Goal: Task Accomplishment & Management: Use online tool/utility

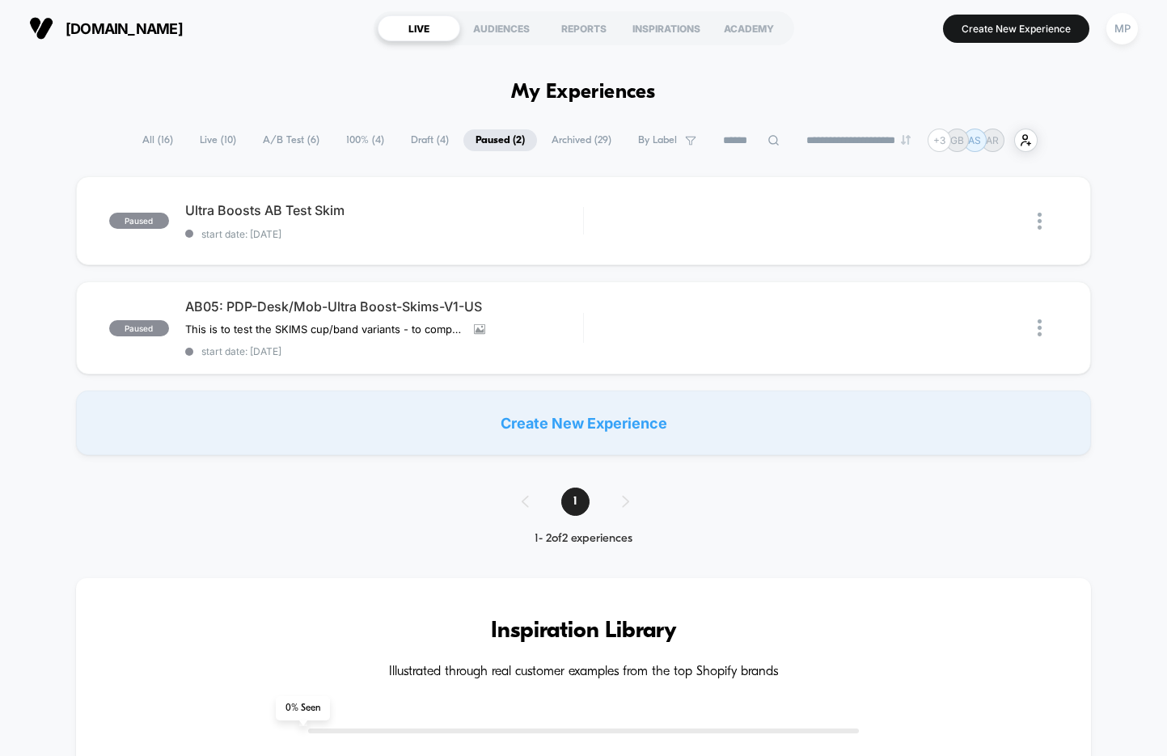
click at [275, 137] on span "A/B Test ( 6 )" at bounding box center [291, 140] width 81 height 22
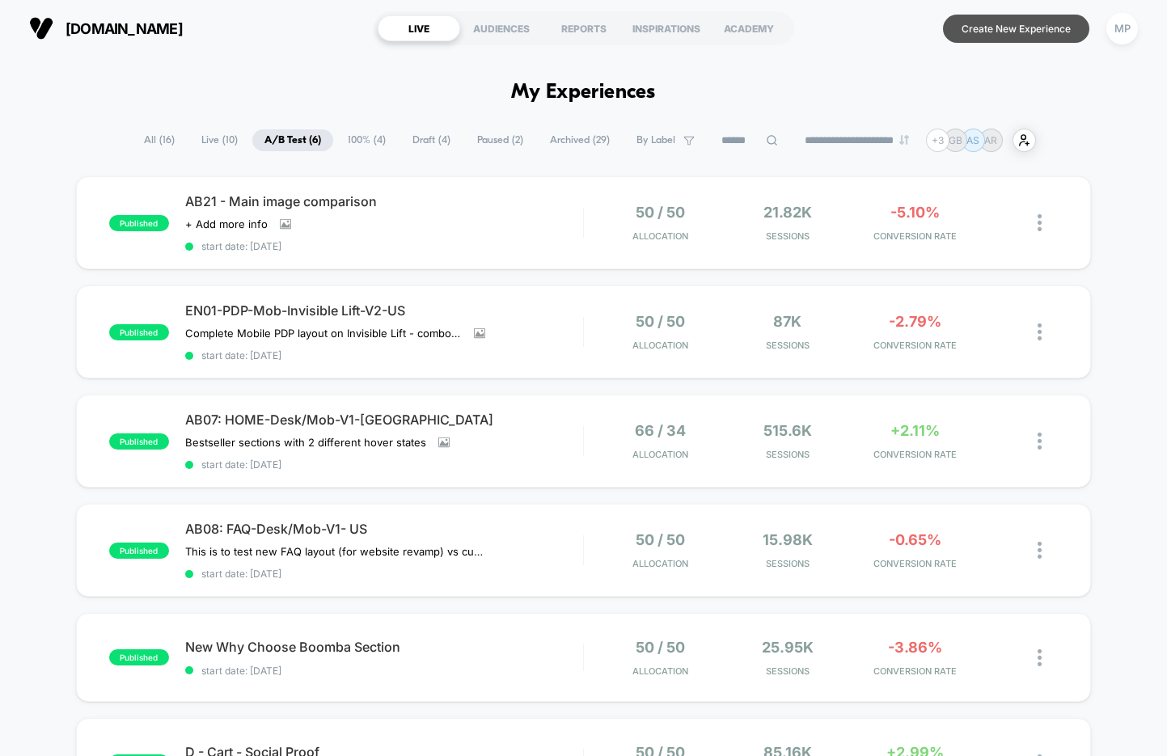
click at [997, 33] on button "Create New Experience" at bounding box center [1016, 29] width 146 height 28
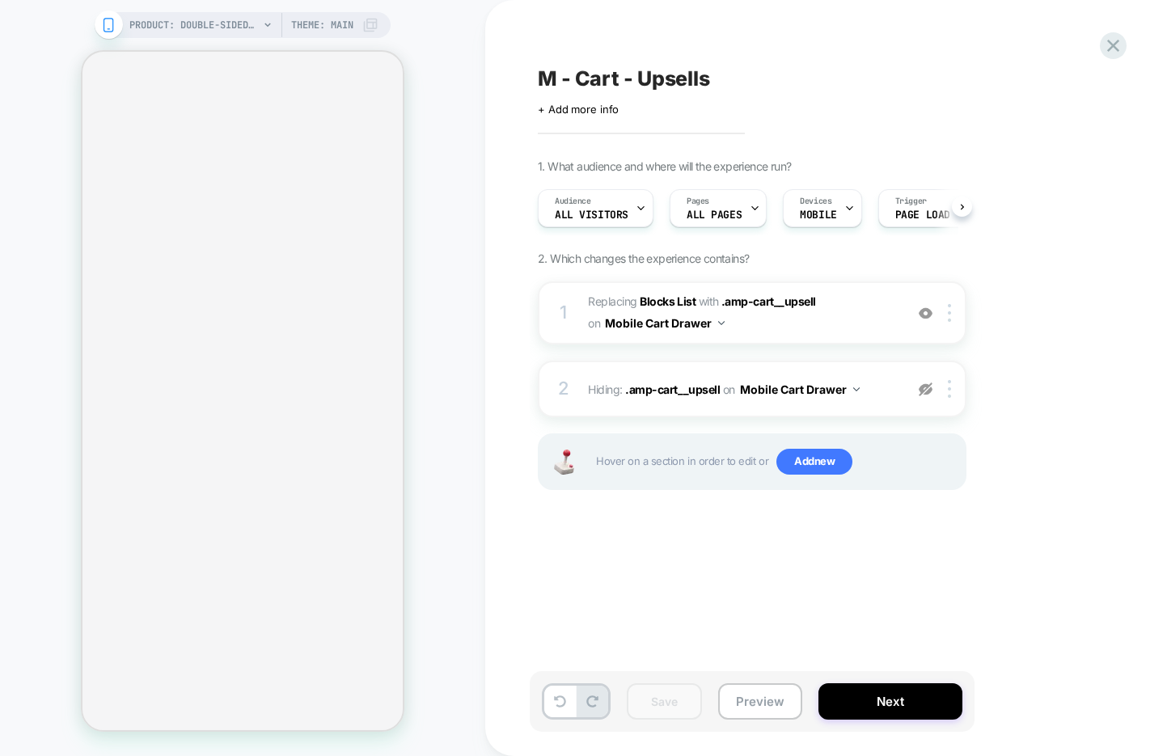
select select "**********"
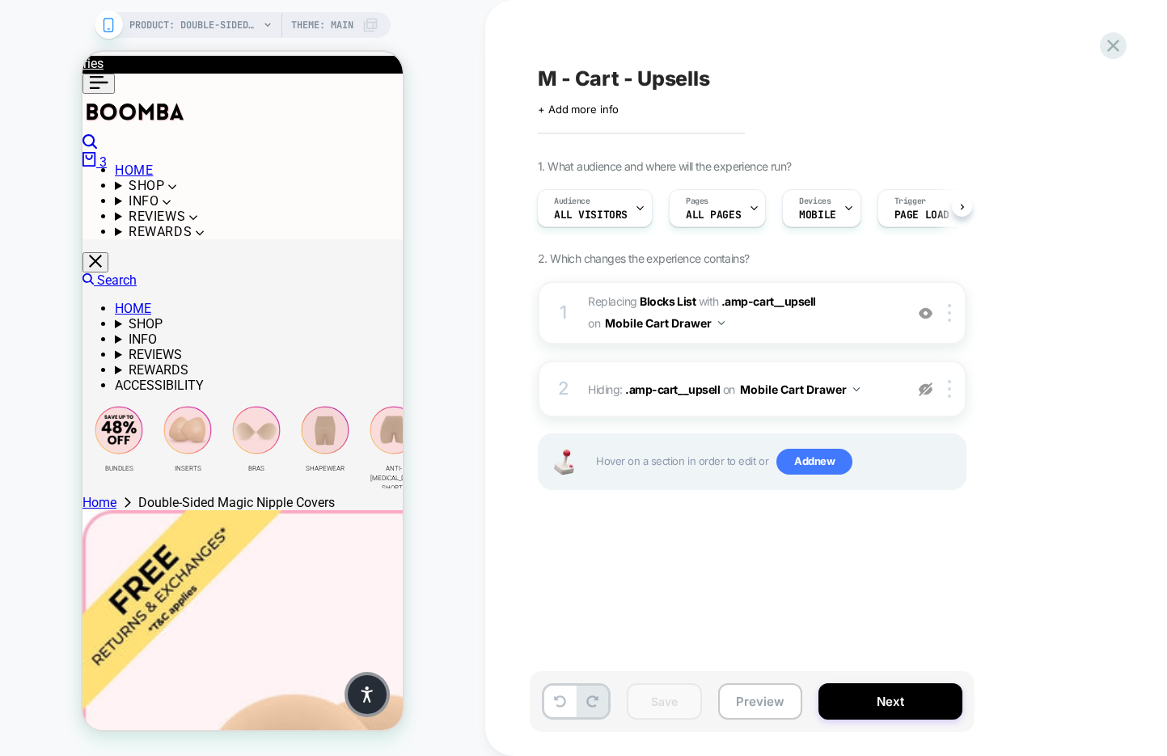
scroll to position [423, 0]
click at [751, 703] on button "Preview" at bounding box center [760, 701] width 84 height 36
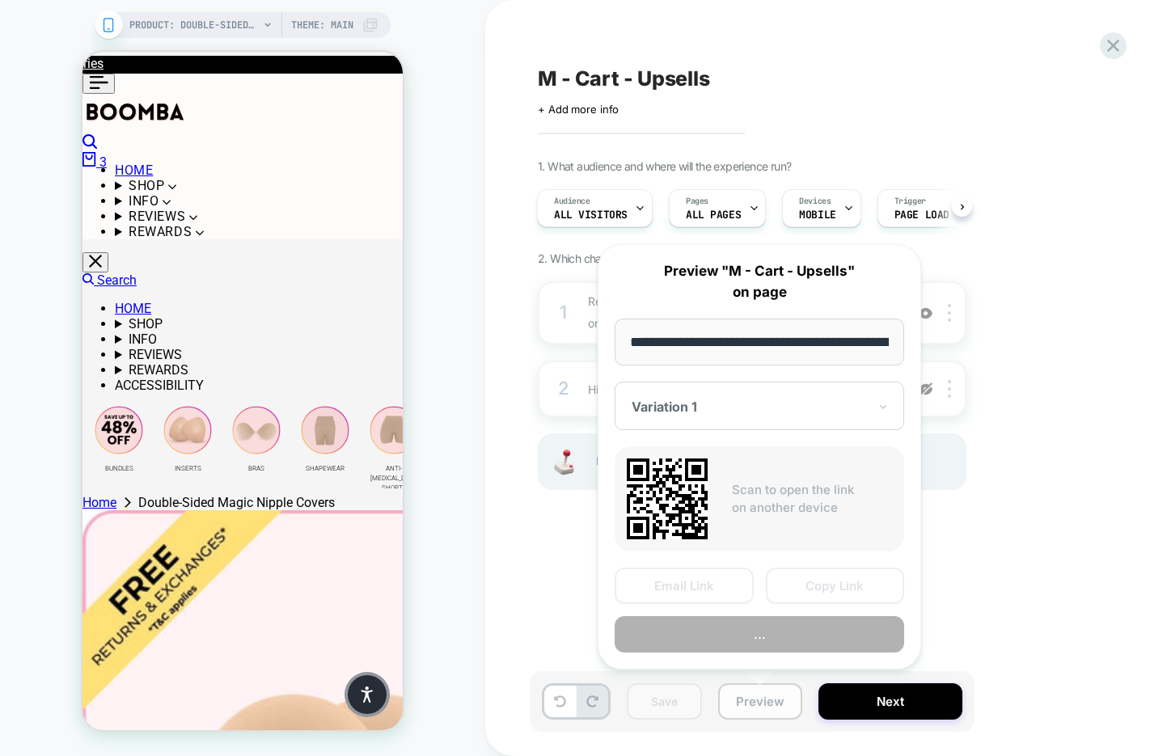
scroll to position [0, 340]
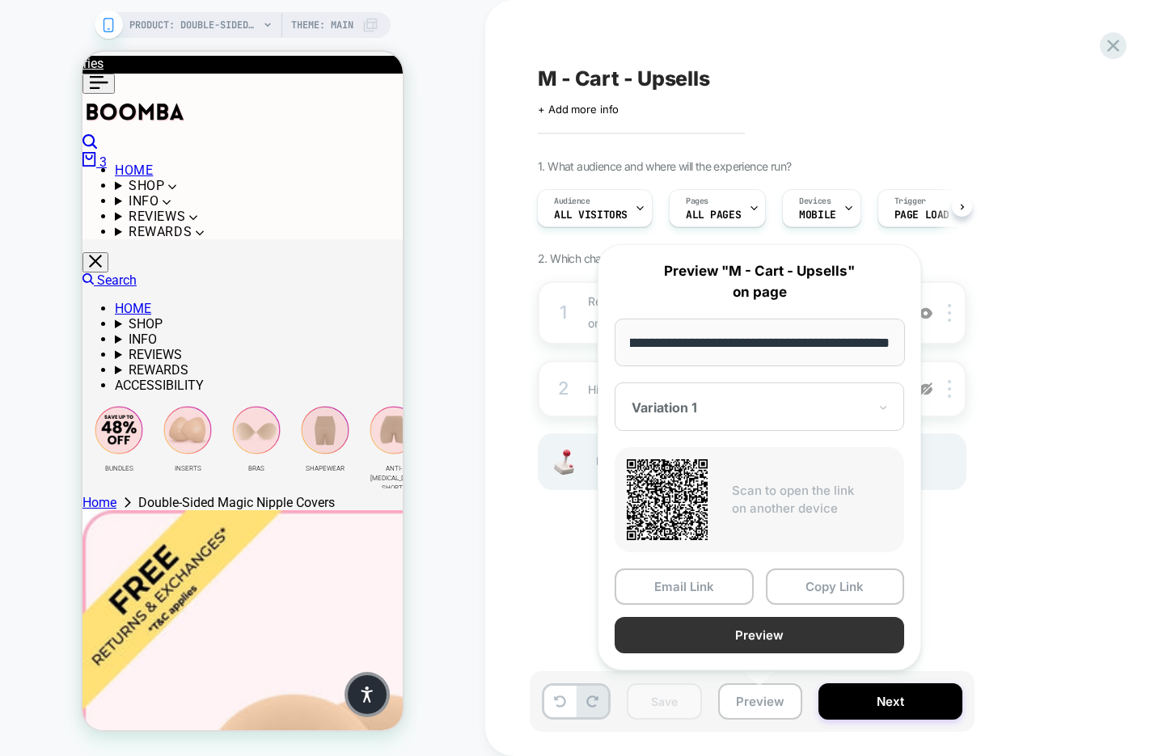
click at [779, 637] on button "Preview" at bounding box center [758, 635] width 289 height 36
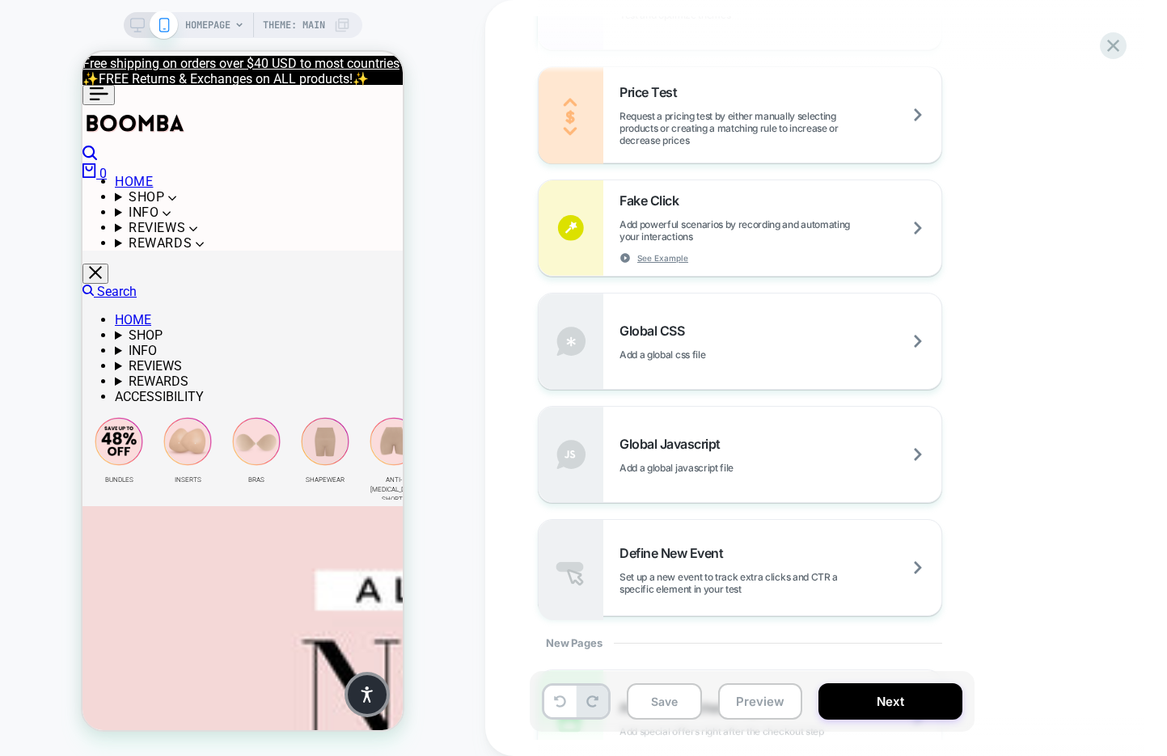
scroll to position [1159, 0]
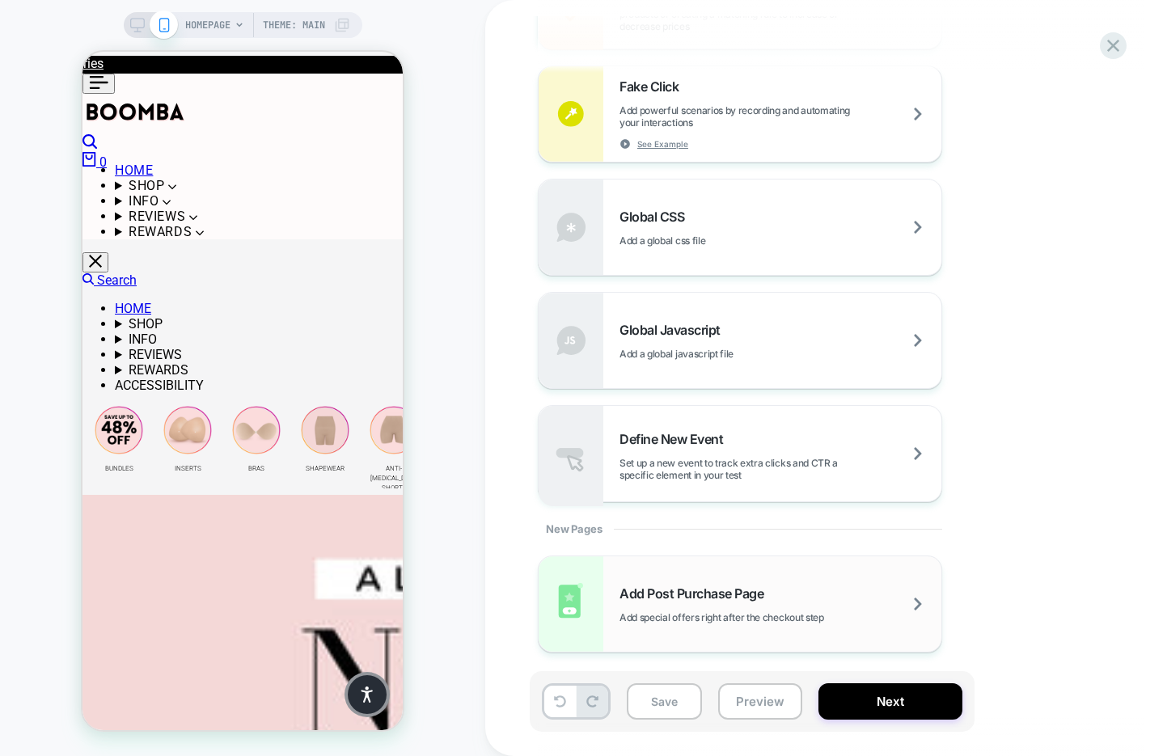
click at [805, 587] on div "Add Post Purchase Page Add special offers right after the checkout step" at bounding box center [780, 604] width 322 height 38
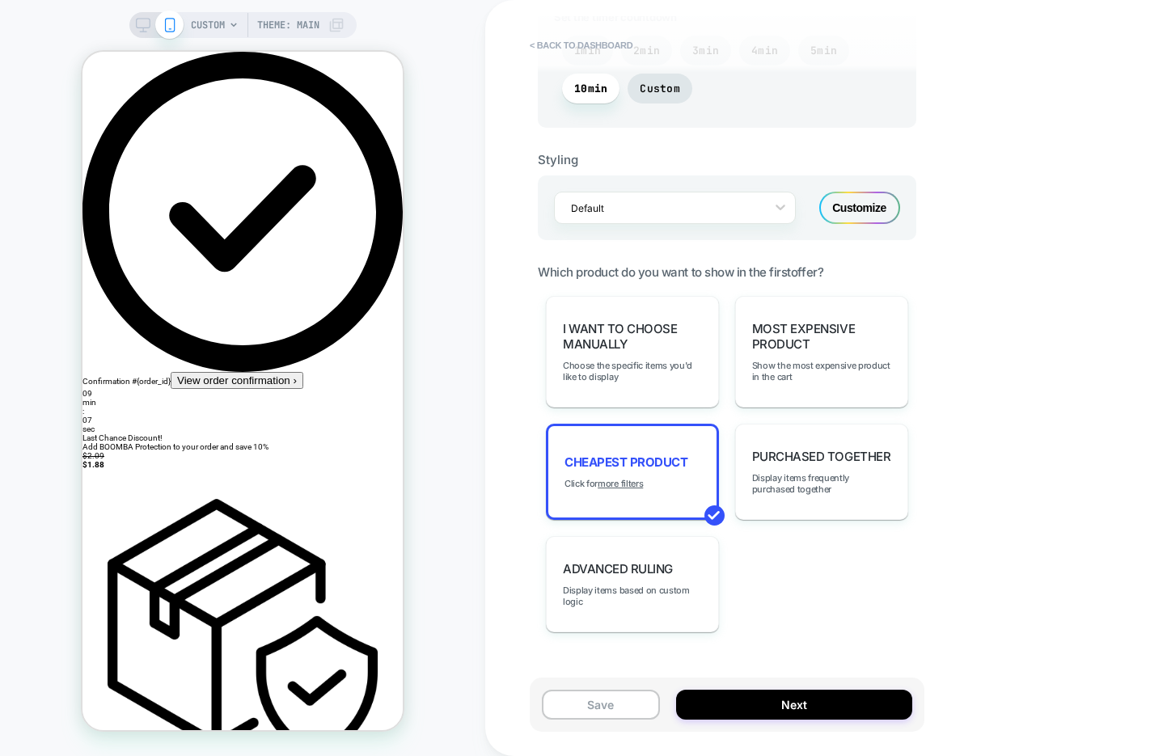
scroll to position [964, 0]
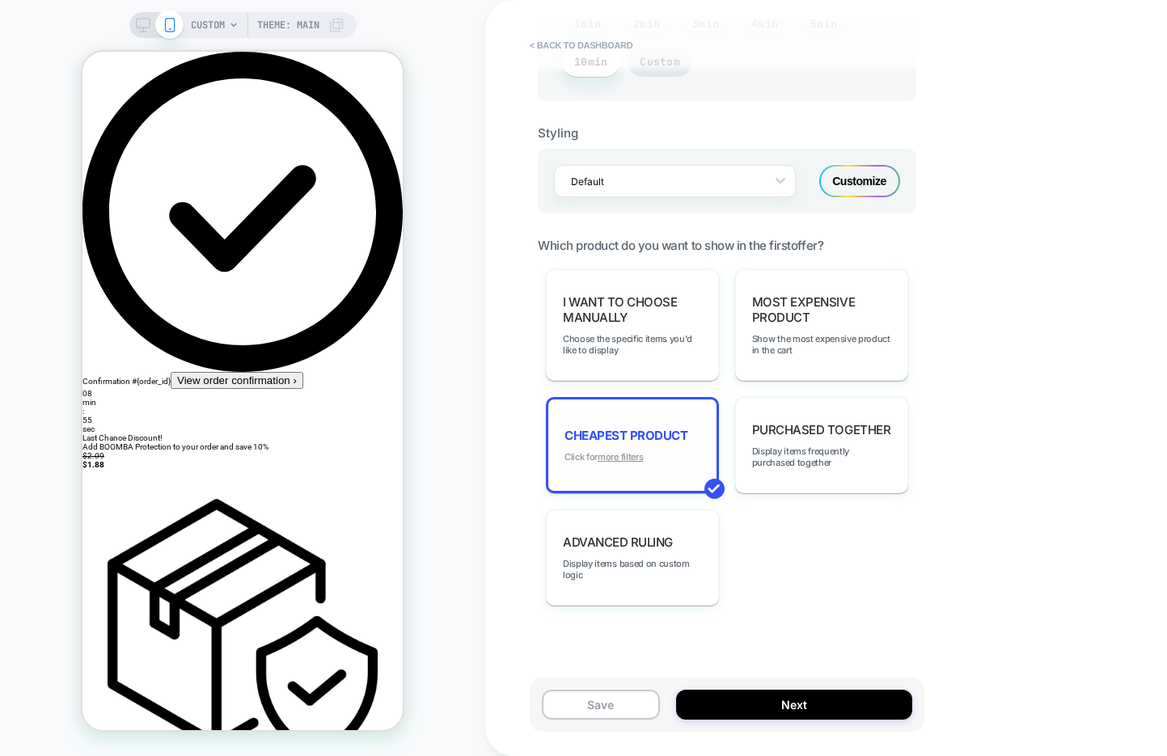
click at [619, 451] on u "more filters" at bounding box center [619, 456] width 45 height 11
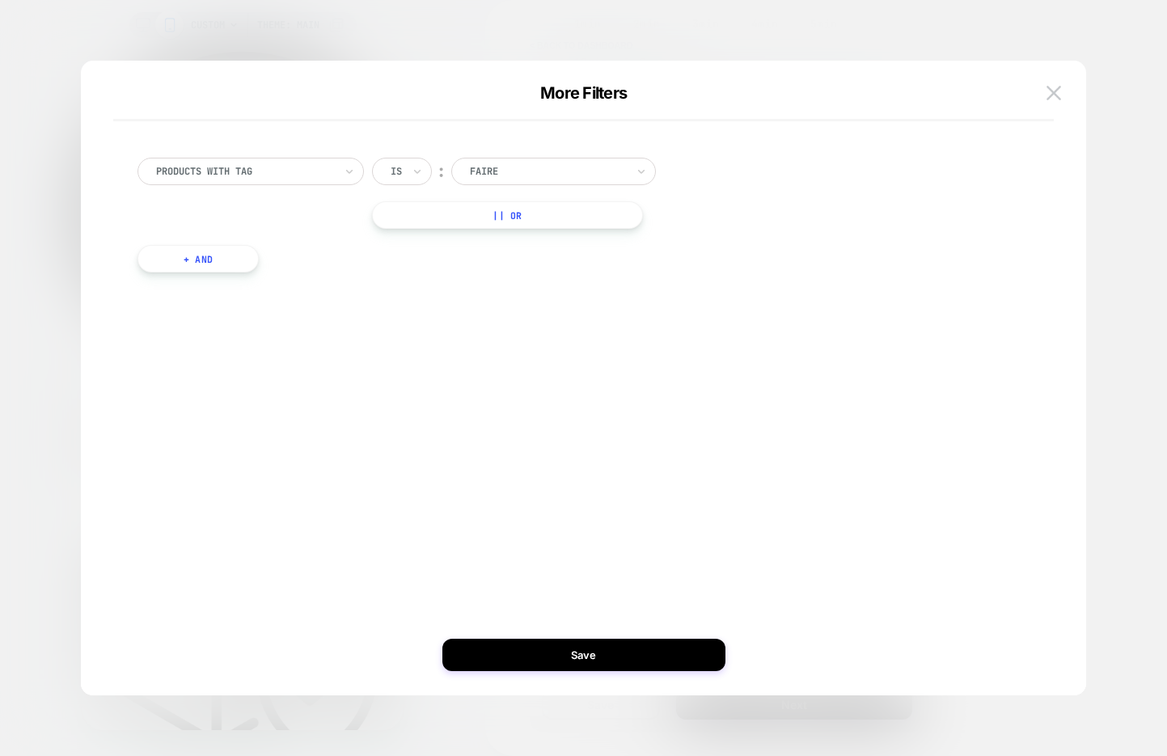
click at [202, 269] on button "+ And" at bounding box center [197, 258] width 121 height 27
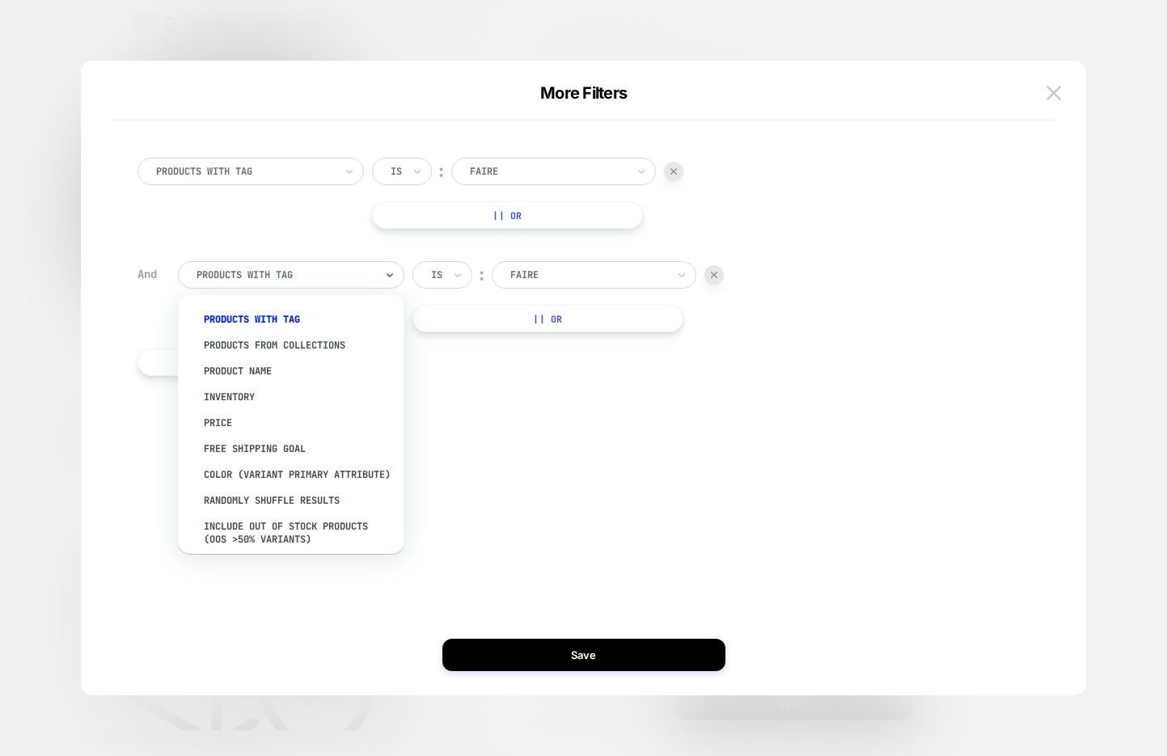
click at [310, 276] on div at bounding box center [285, 275] width 178 height 15
click at [296, 369] on div "Product Name" at bounding box center [299, 371] width 210 height 26
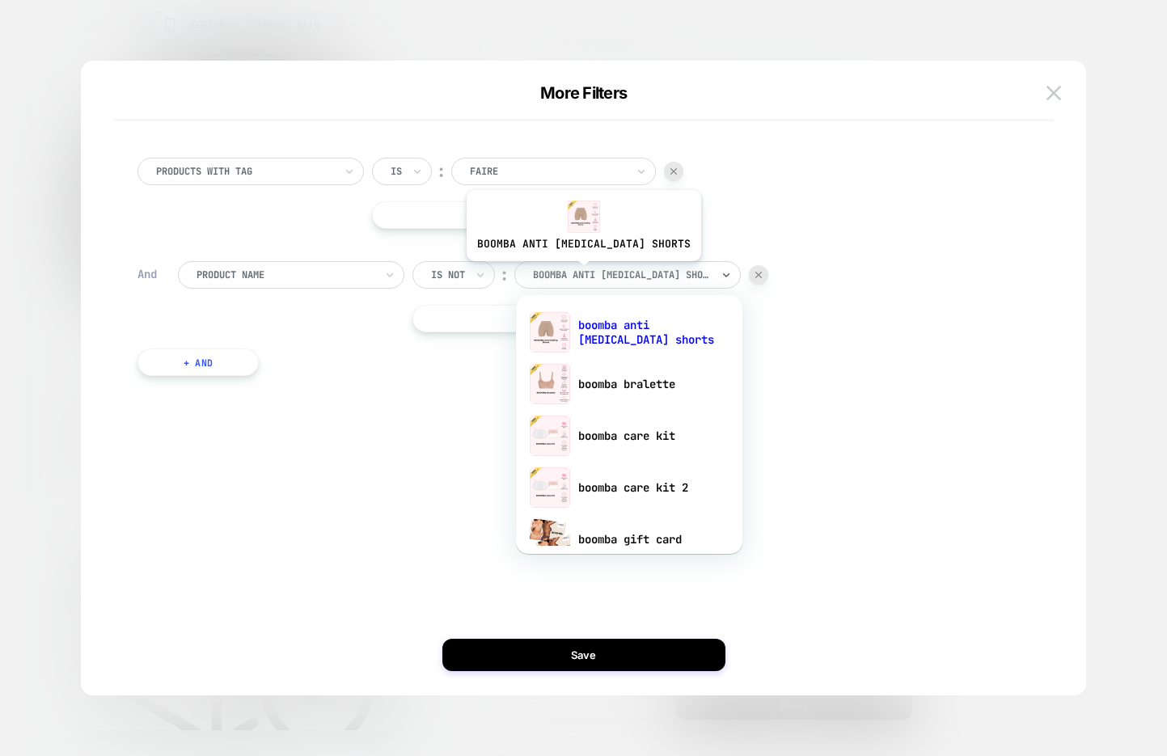
click at [559, 273] on div at bounding box center [622, 275] width 178 height 15
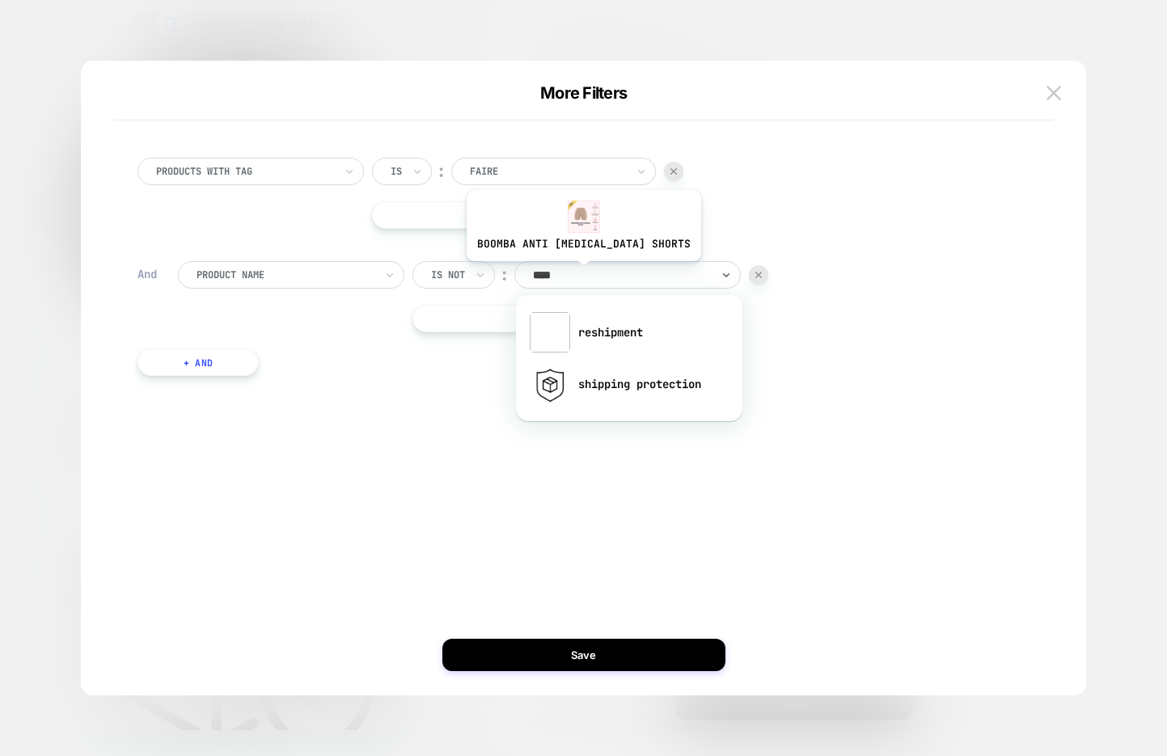
type input "*****"
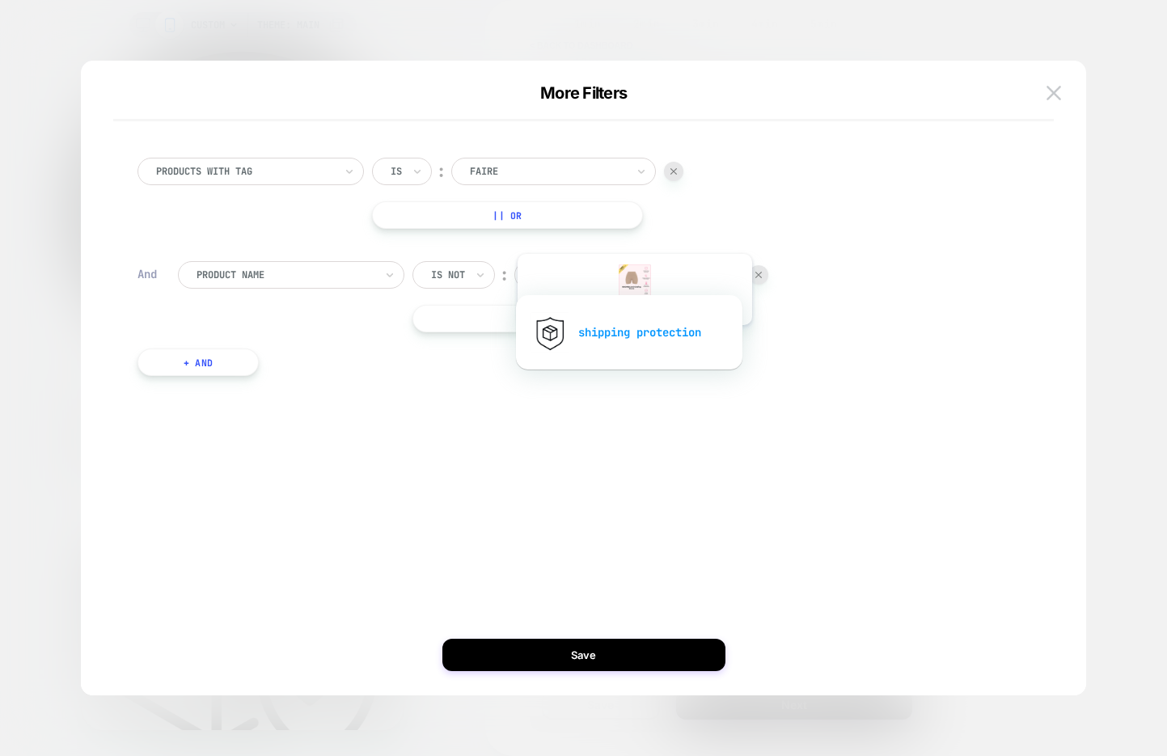
click at [610, 339] on div "shipping protection" at bounding box center [629, 332] width 210 height 52
click at [1045, 92] on button at bounding box center [1053, 93] width 24 height 24
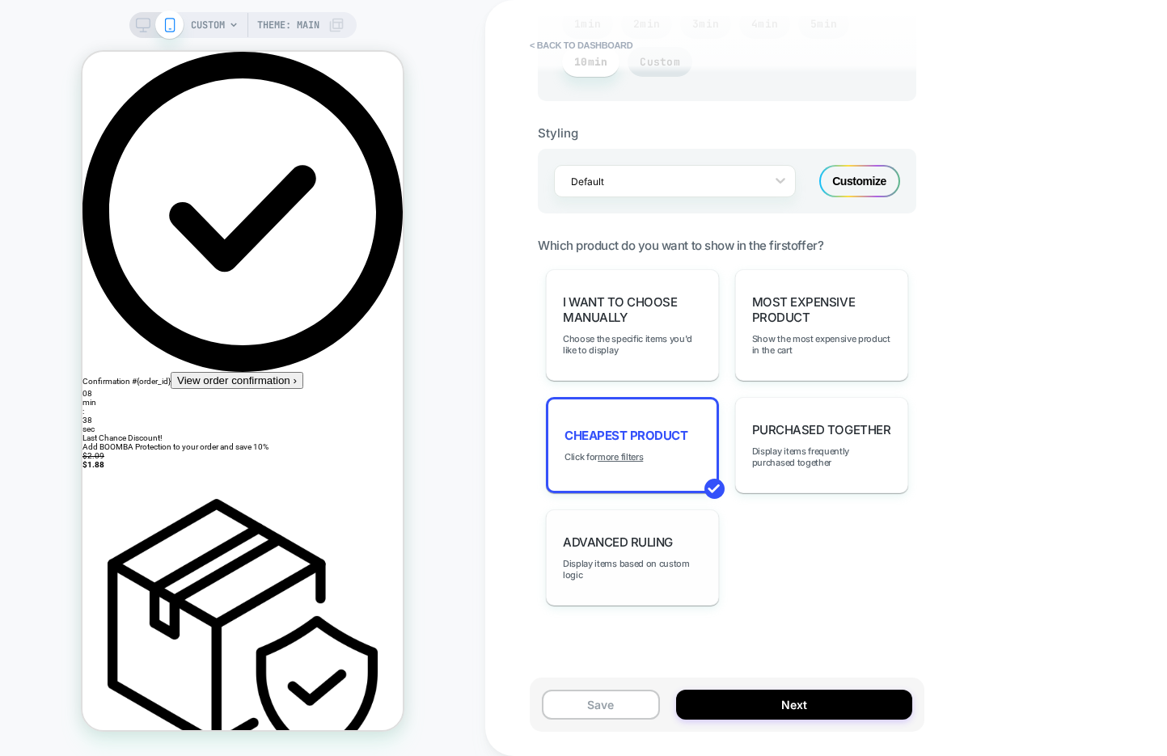
click at [607, 544] on div "Advanced Ruling Display items based on custom logic" at bounding box center [632, 557] width 173 height 96
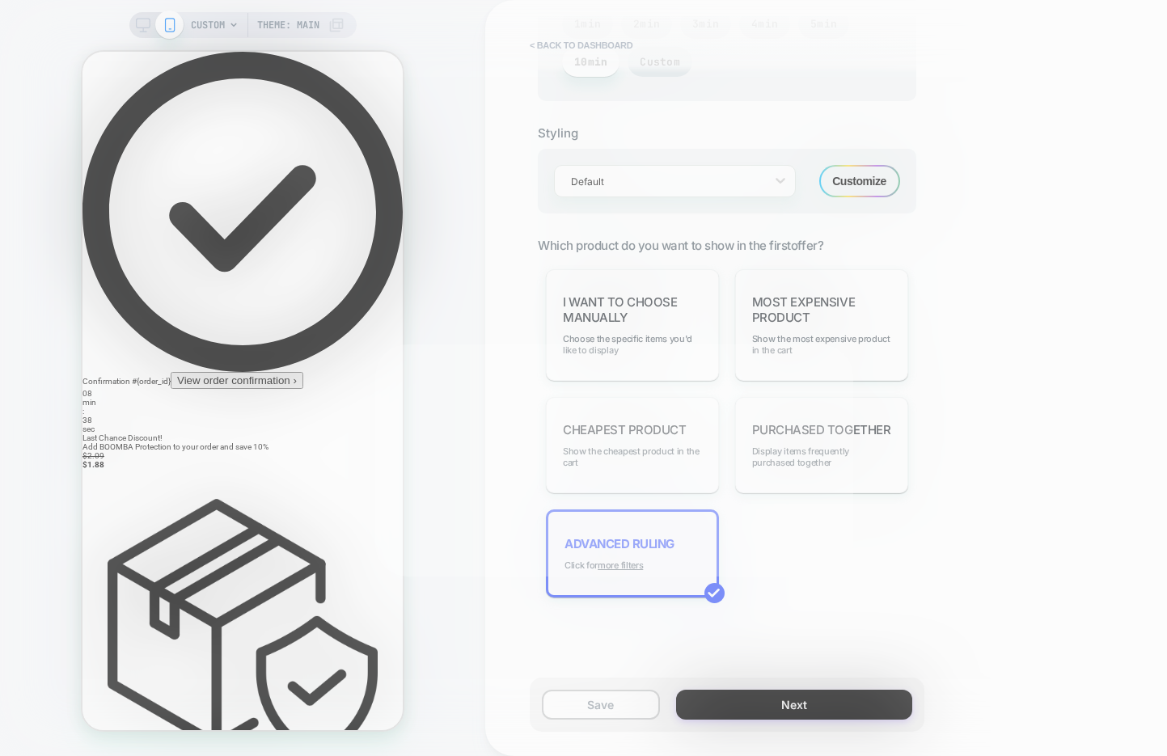
scroll to position [957, 0]
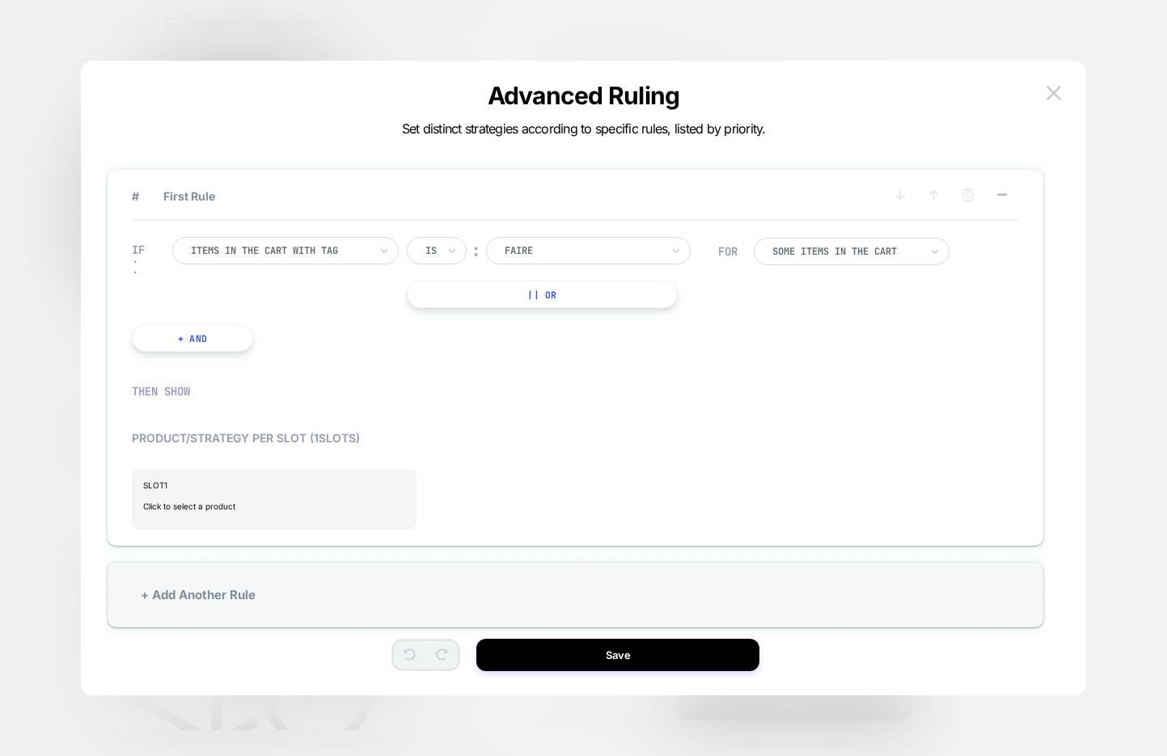
click at [303, 253] on div at bounding box center [280, 250] width 178 height 15
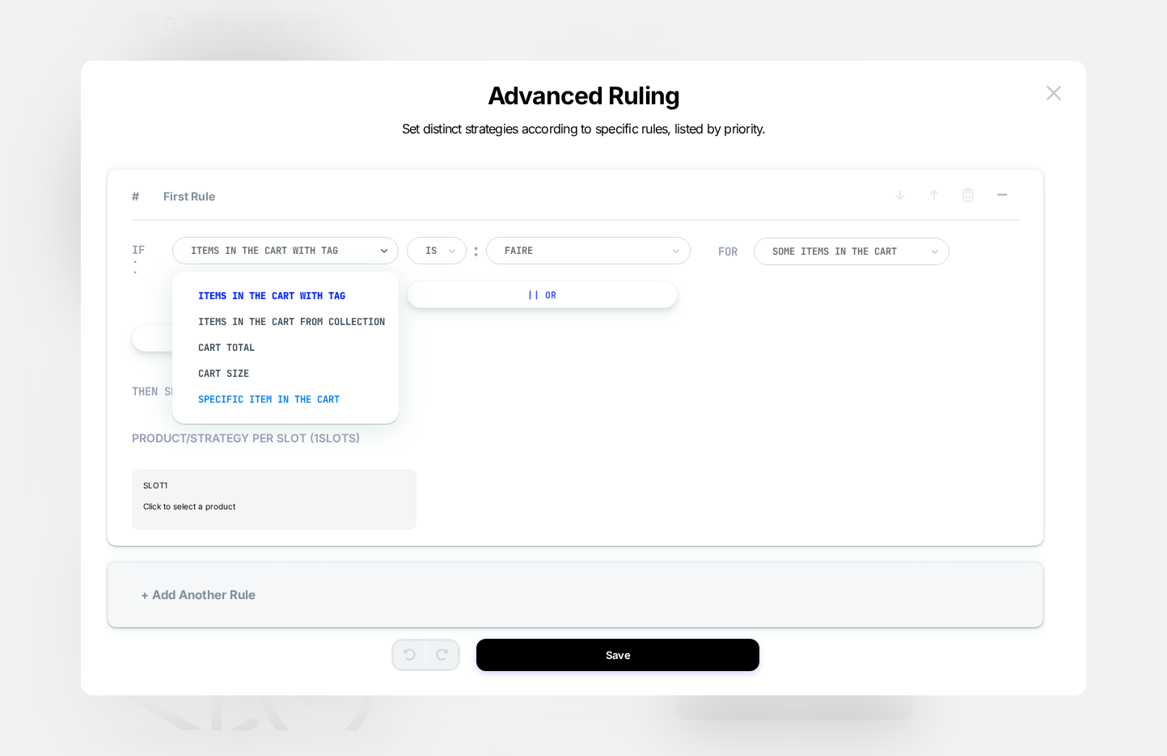
click at [344, 411] on div "Specific item in the cart" at bounding box center [293, 399] width 210 height 26
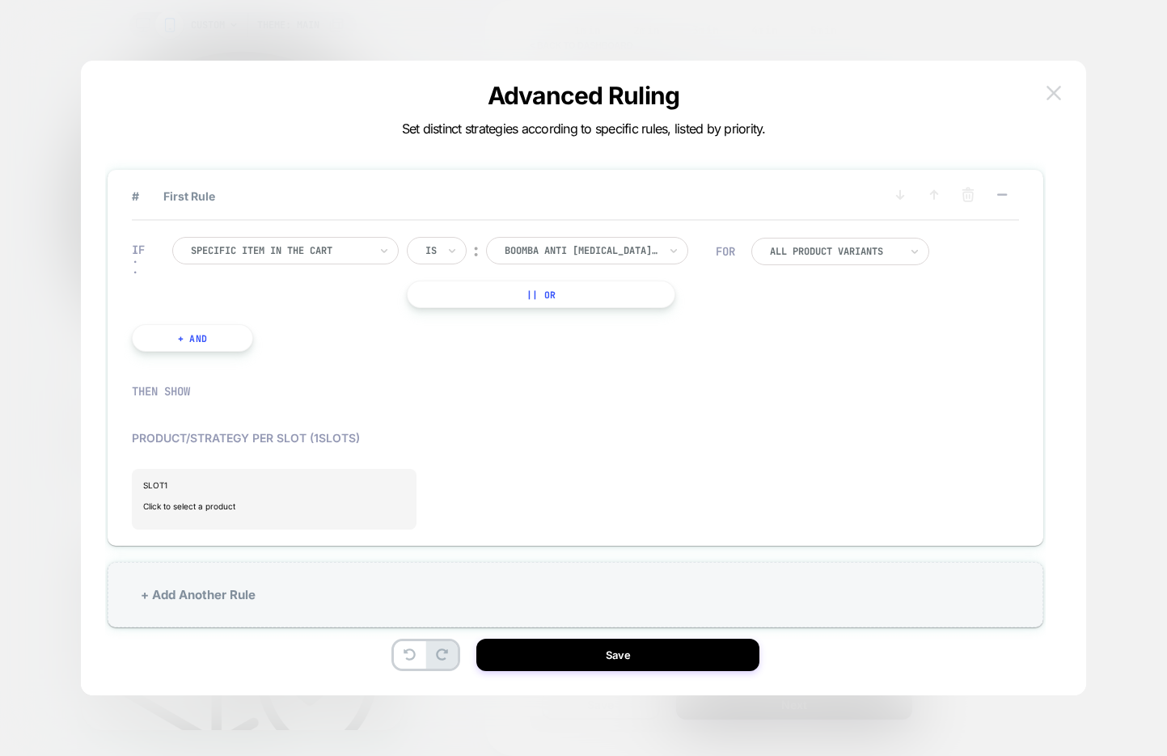
click at [1049, 103] on button at bounding box center [1053, 93] width 24 height 24
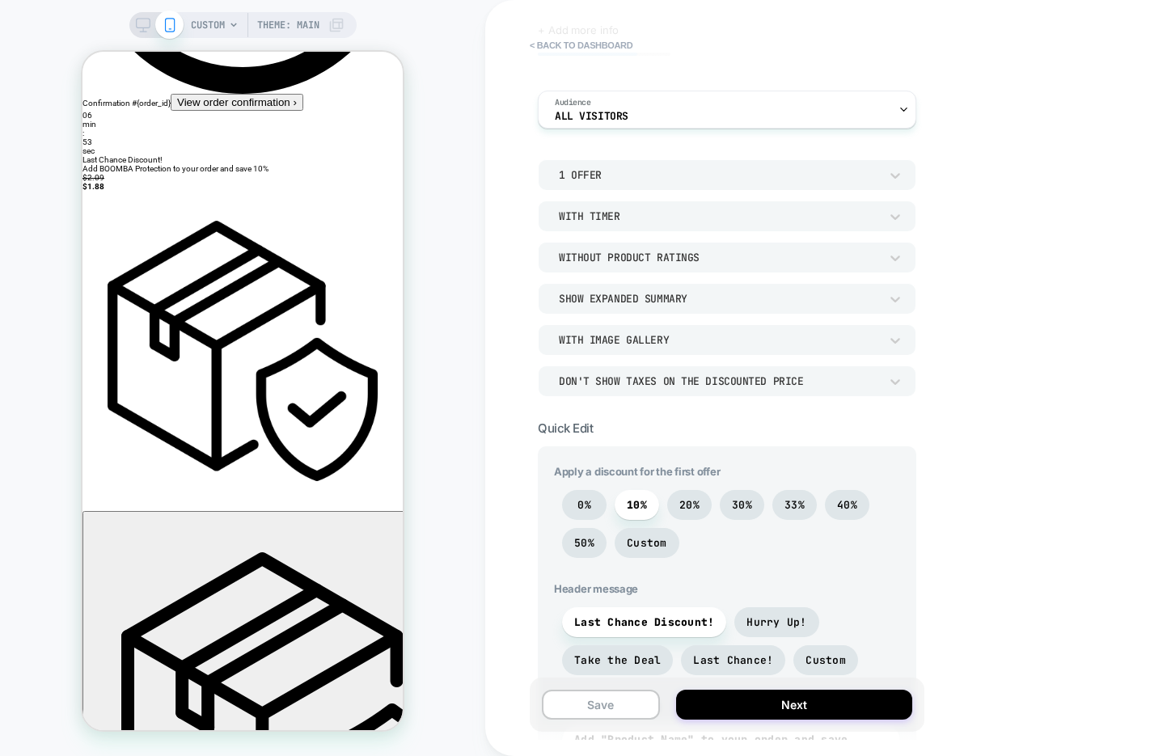
scroll to position [0, 0]
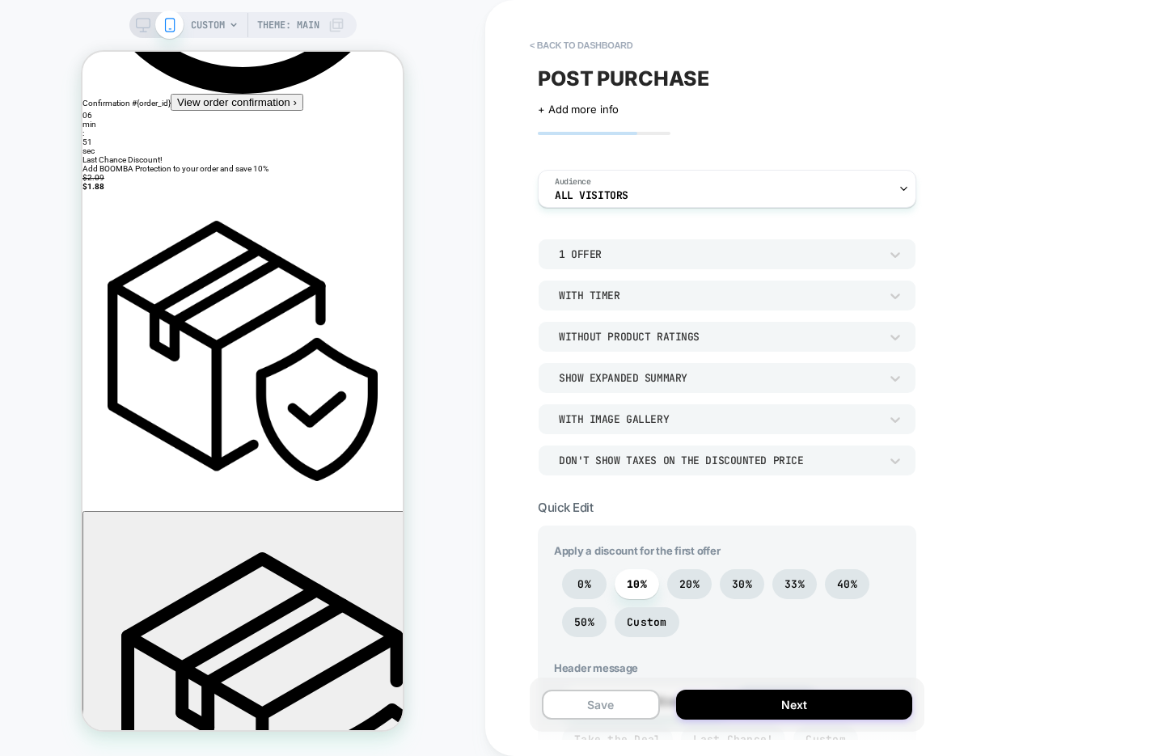
click at [726, 259] on div "1 Offer" at bounding box center [719, 254] width 320 height 14
click at [957, 155] on div at bounding box center [583, 378] width 1167 height 756
click at [580, 40] on button "< back to dashboard" at bounding box center [580, 45] width 119 height 26
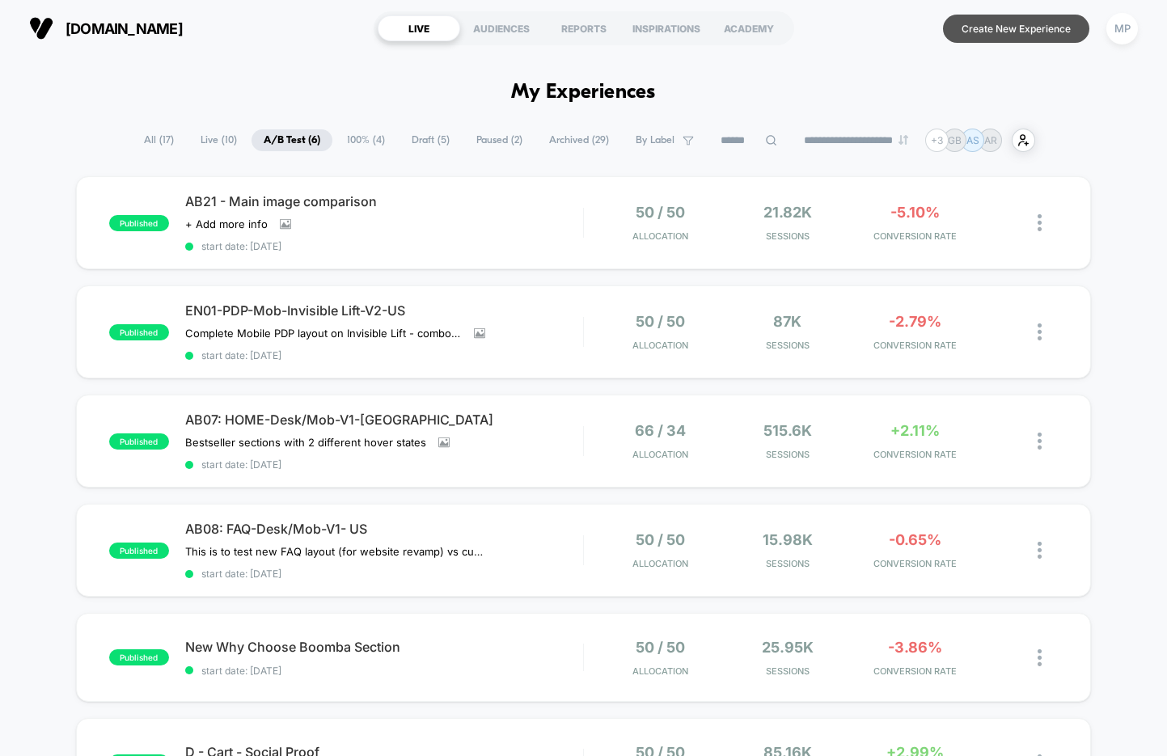
click at [956, 29] on button "Create New Experience" at bounding box center [1016, 29] width 146 height 28
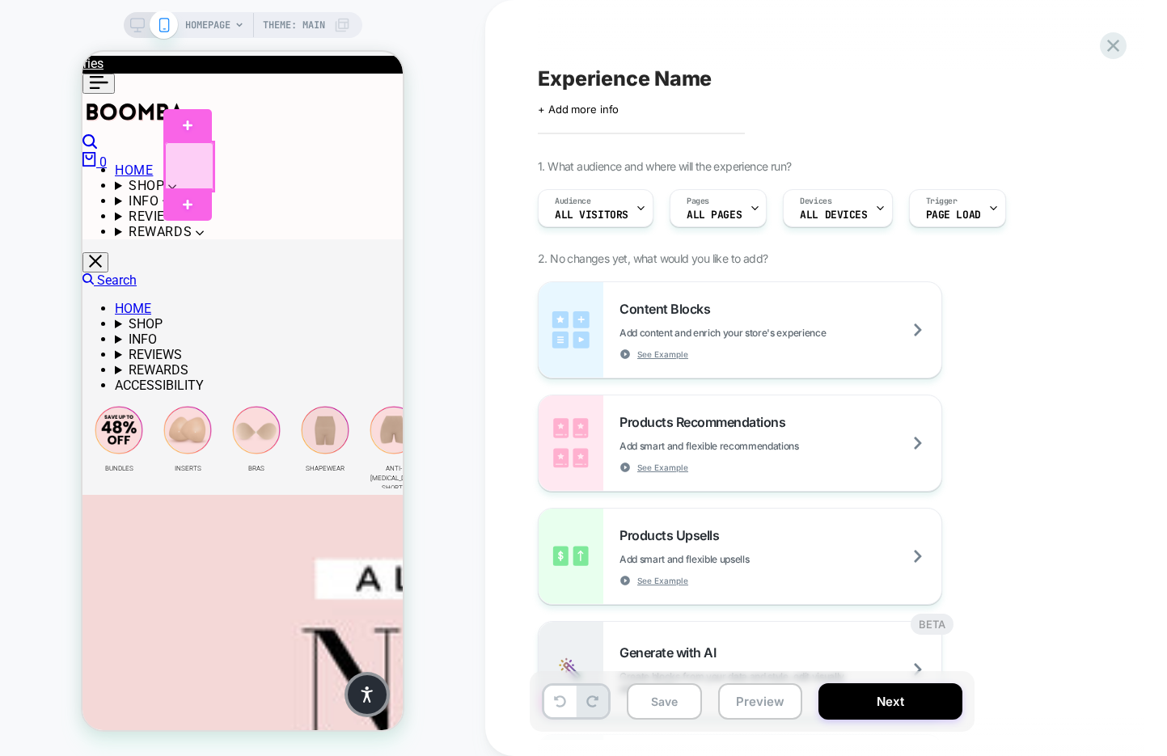
click at [192, 169] on div at bounding box center [189, 166] width 49 height 49
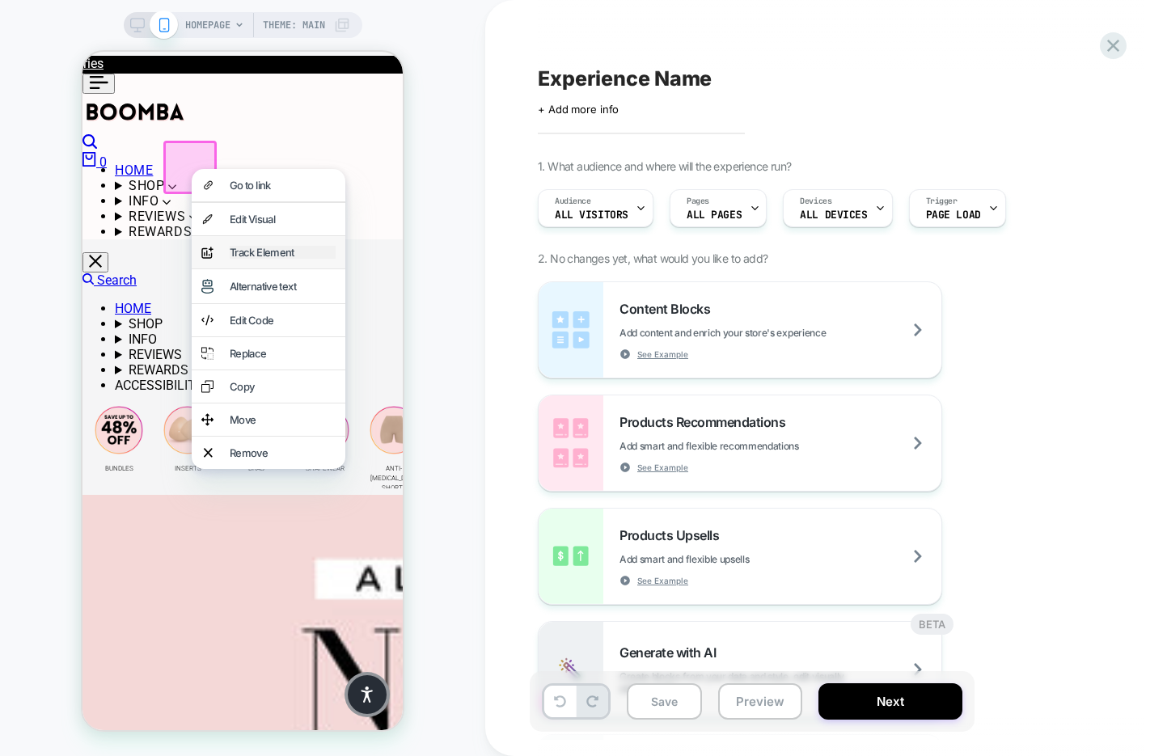
click at [251, 259] on div "Track Element" at bounding box center [283, 252] width 106 height 13
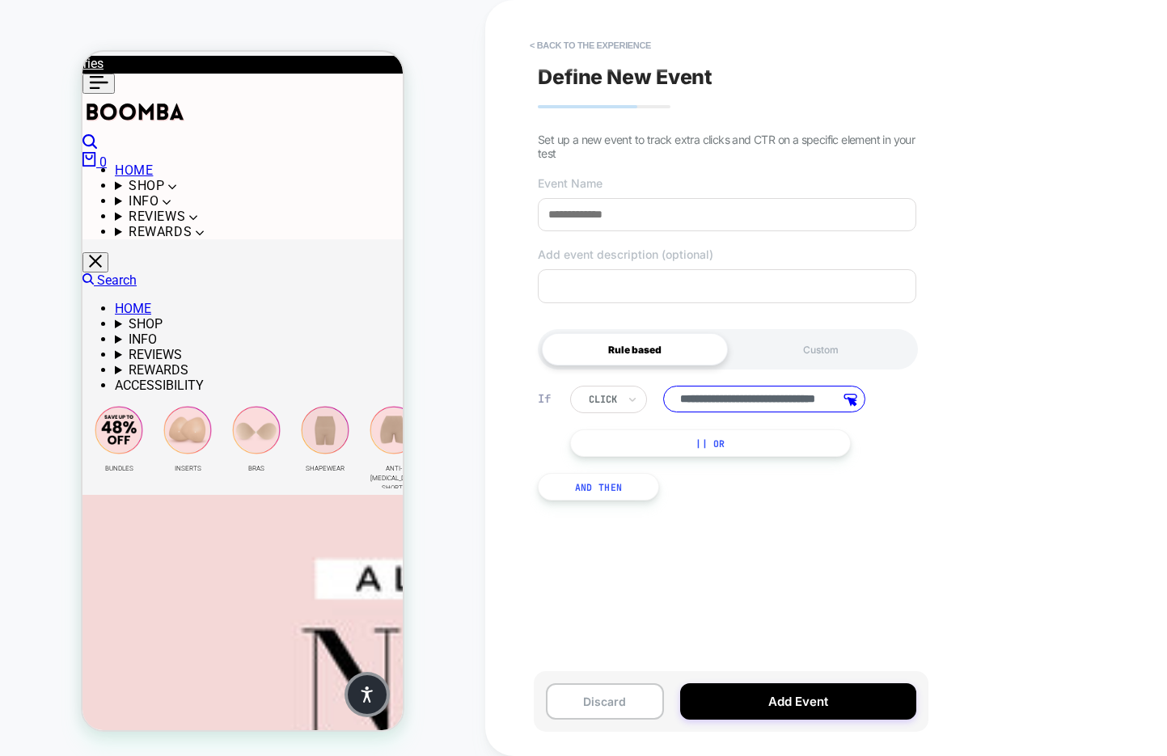
click at [615, 221] on input at bounding box center [727, 214] width 378 height 33
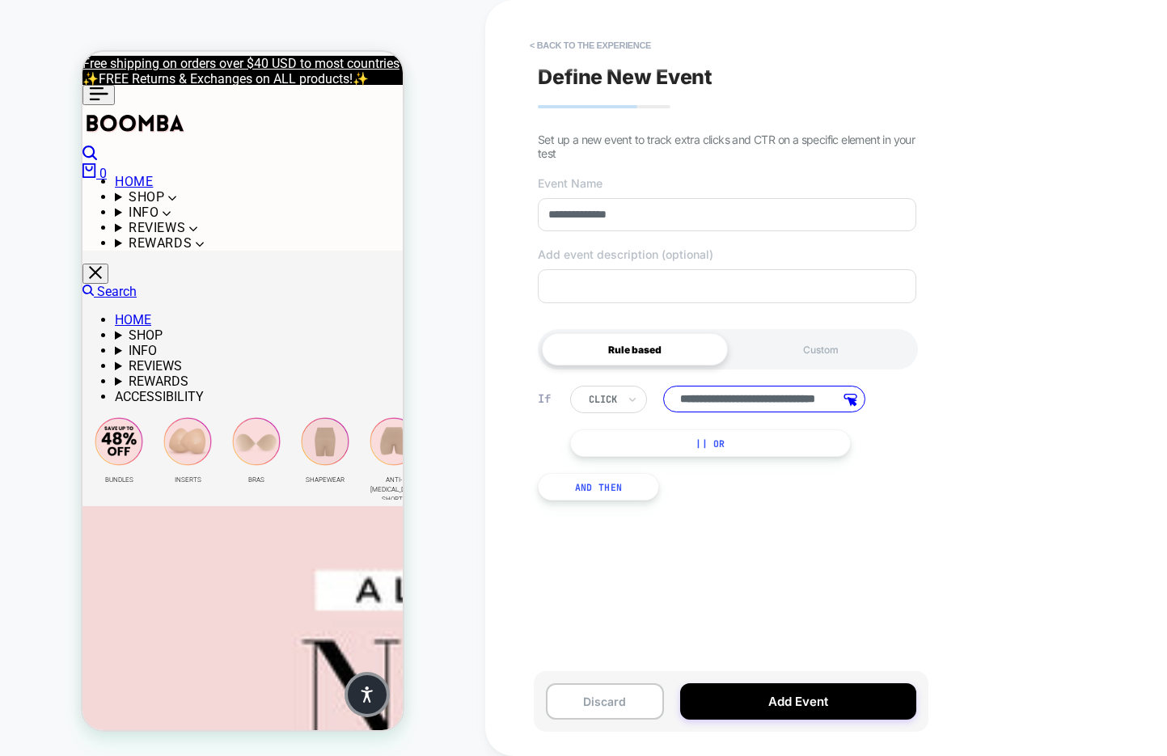
type input "**********"
click at [657, 302] on textarea at bounding box center [727, 286] width 378 height 34
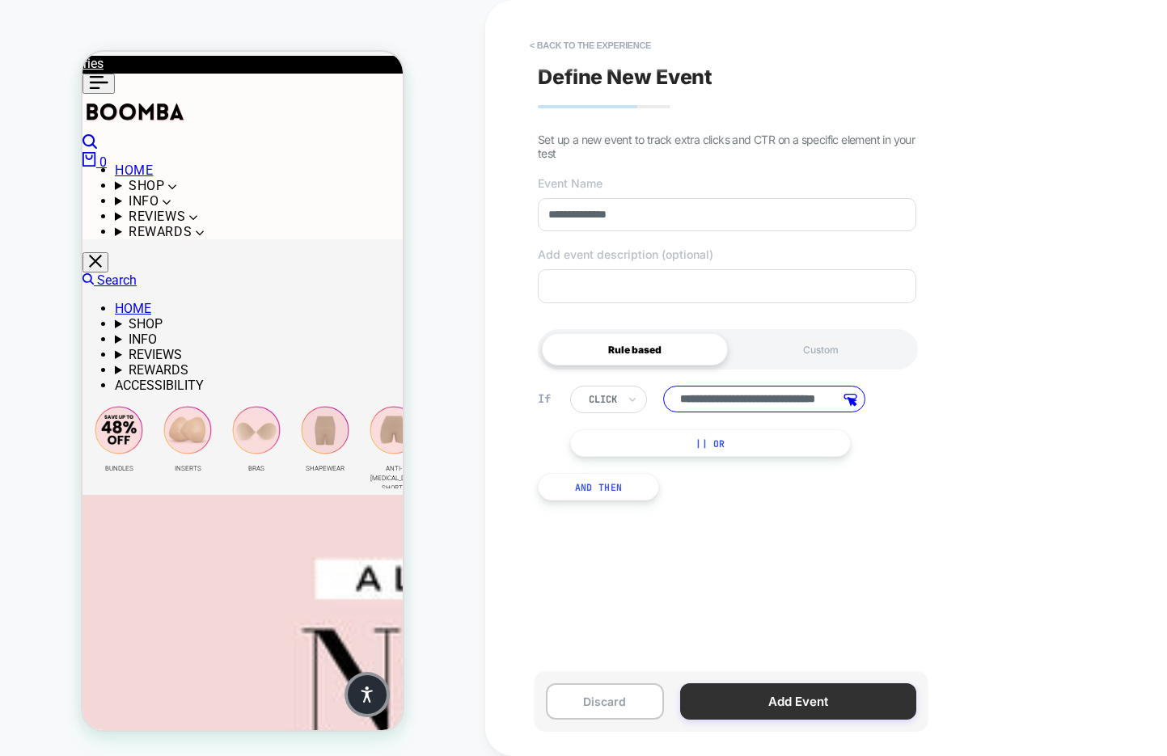
click at [754, 698] on button "Add Event" at bounding box center [798, 701] width 236 height 36
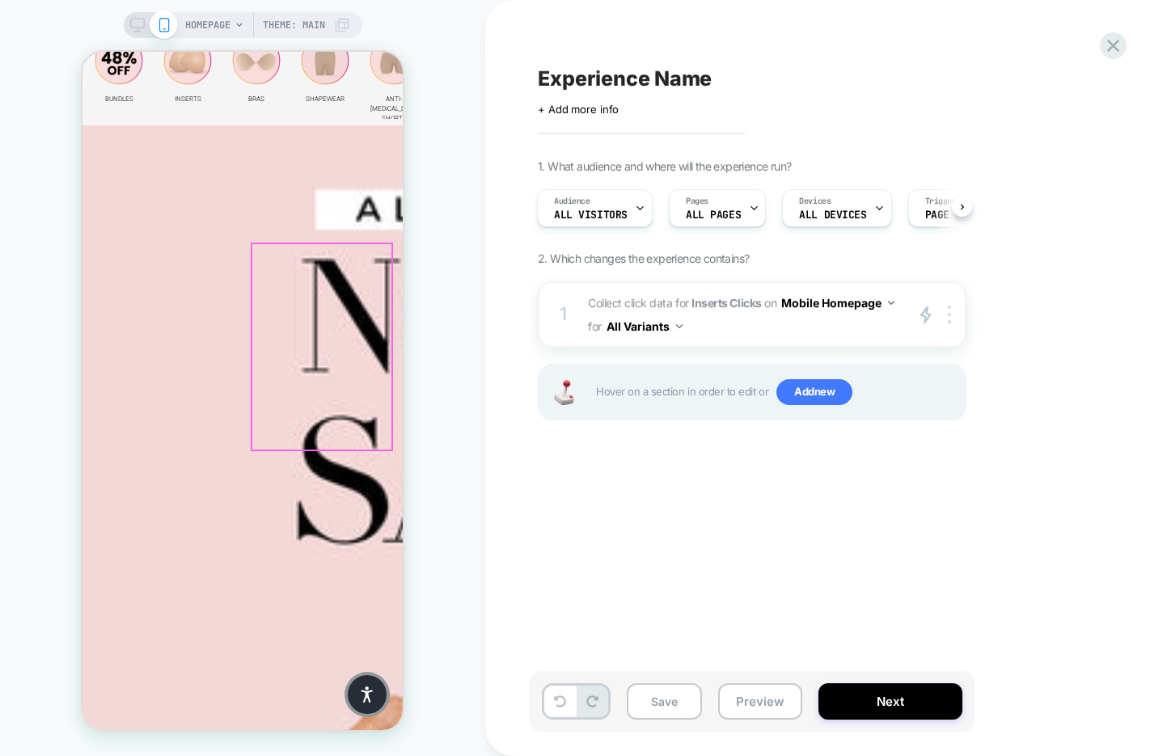
scroll to position [422, 0]
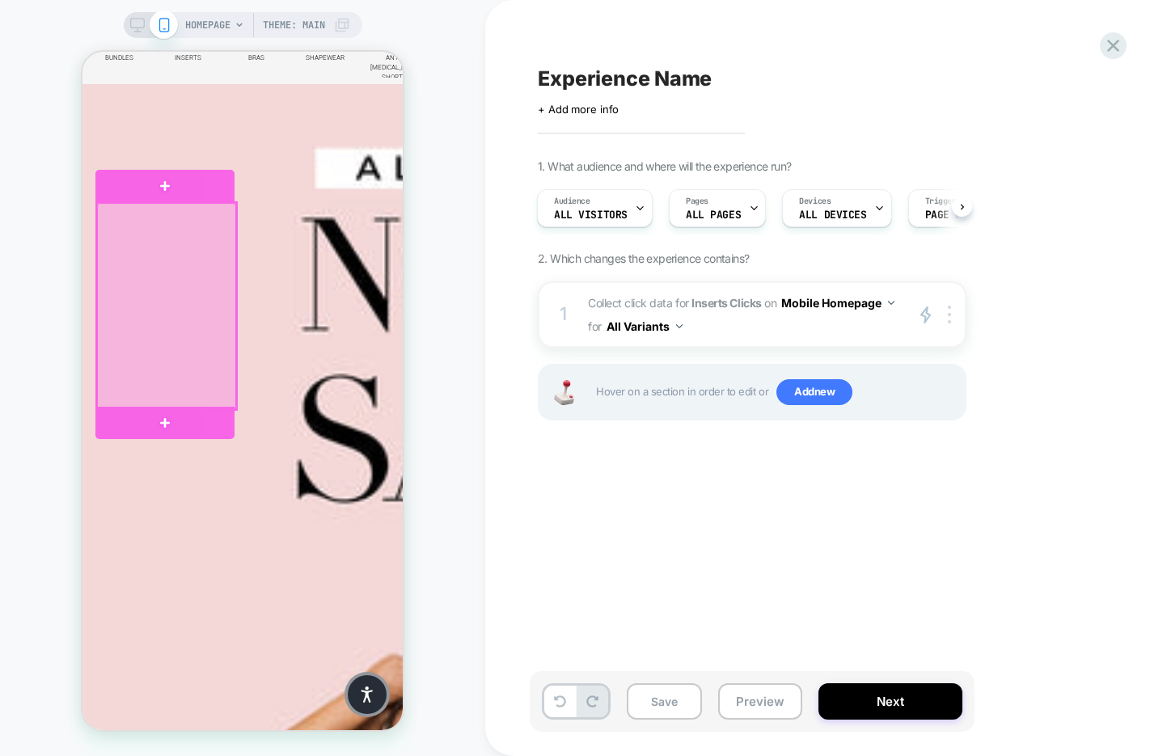
click at [138, 292] on div at bounding box center [166, 306] width 139 height 206
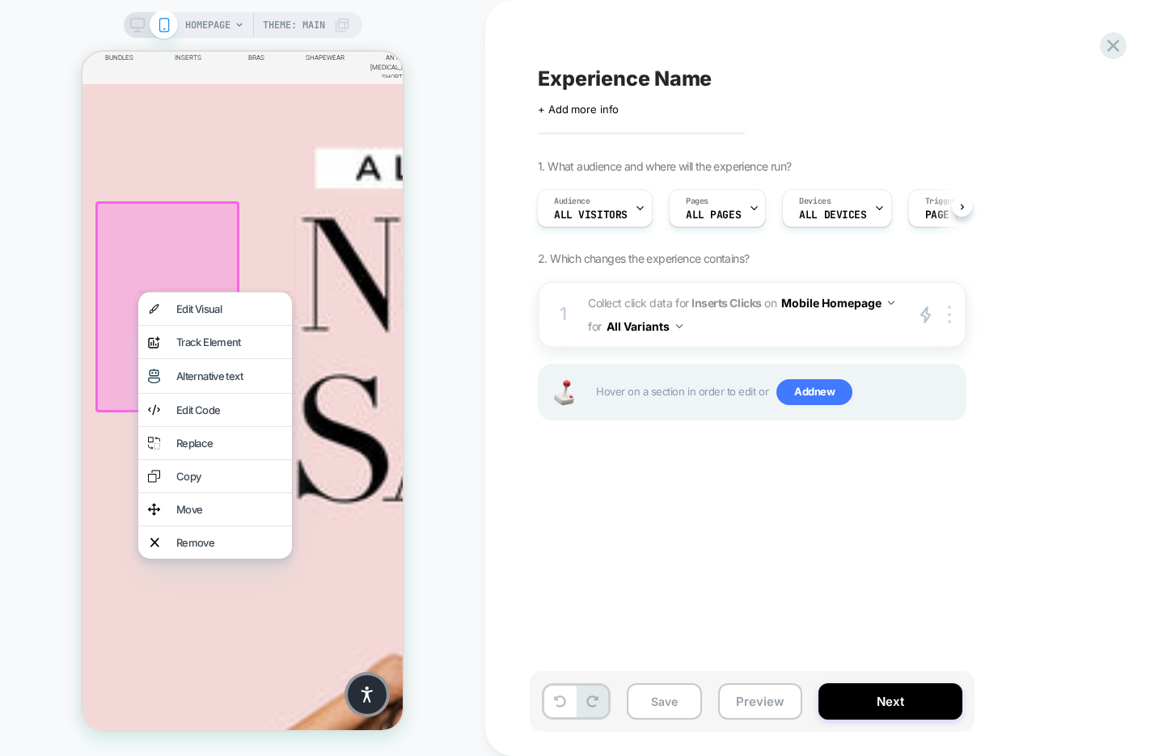
scroll to position [416, 0]
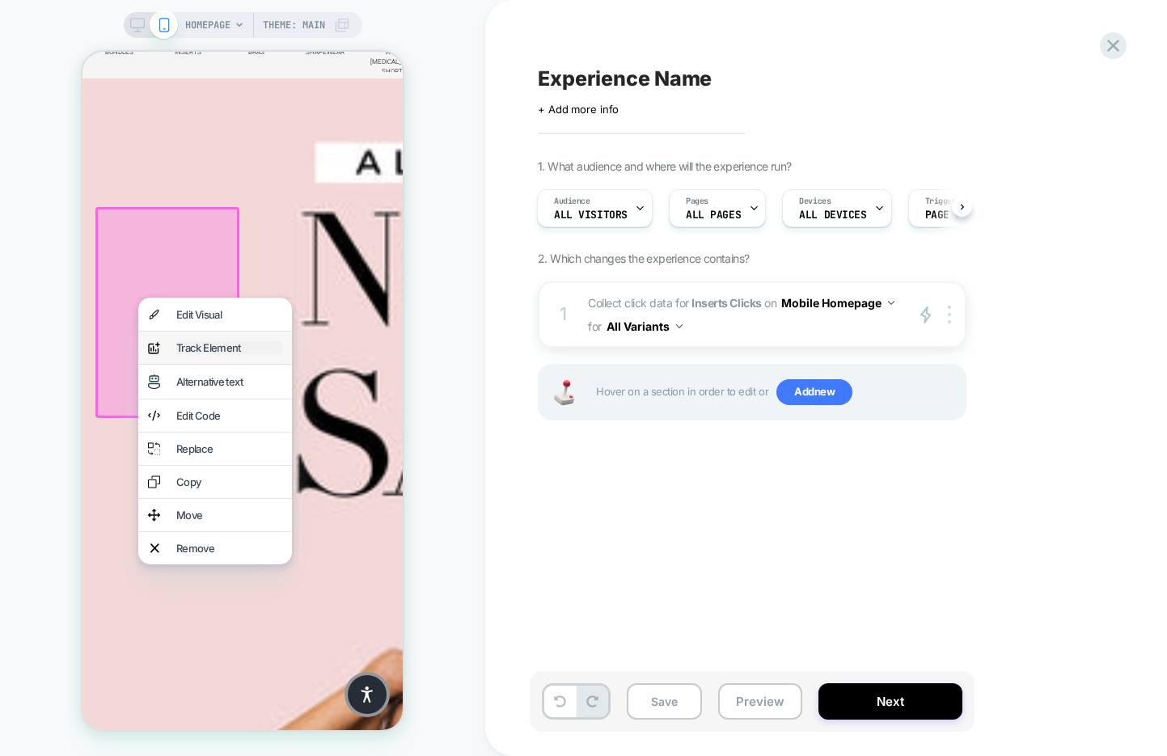
click at [210, 361] on div "analytics-plus-line-svgrepo-com Track Element" at bounding box center [215, 347] width 154 height 32
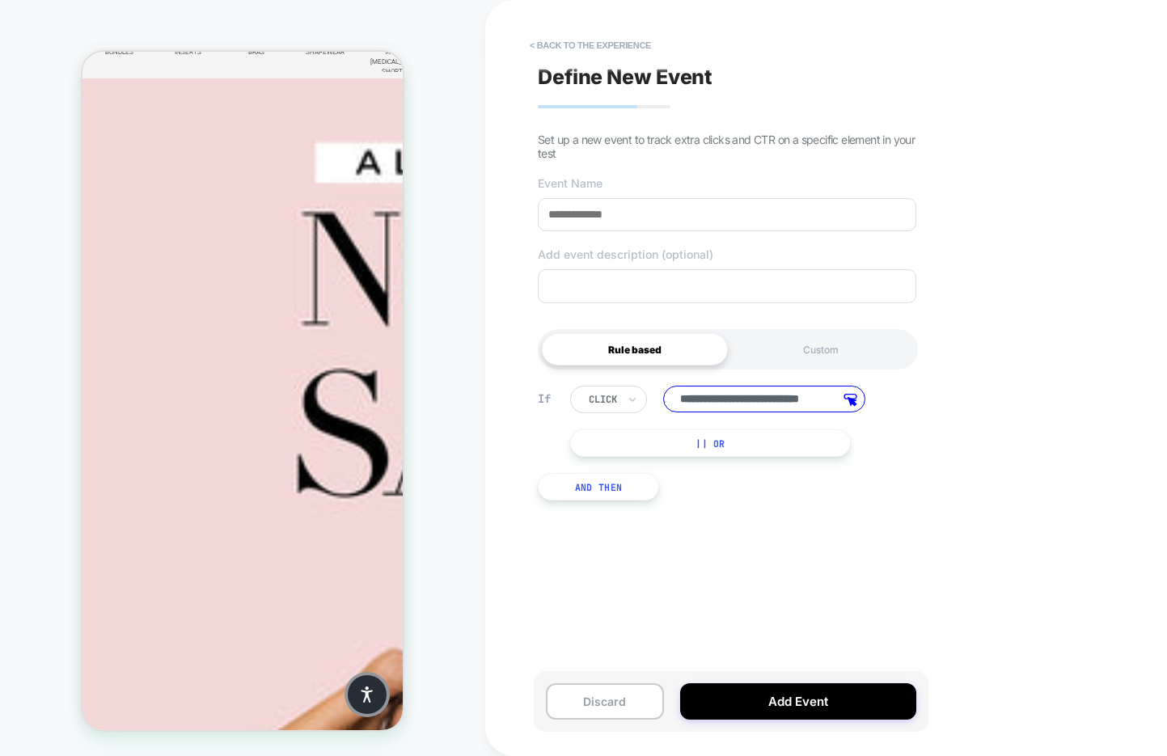
scroll to position [0, 0]
click at [623, 395] on div "click" at bounding box center [608, 399] width 77 height 27
click at [615, 480] on div "hover" at bounding box center [638, 472] width 105 height 26
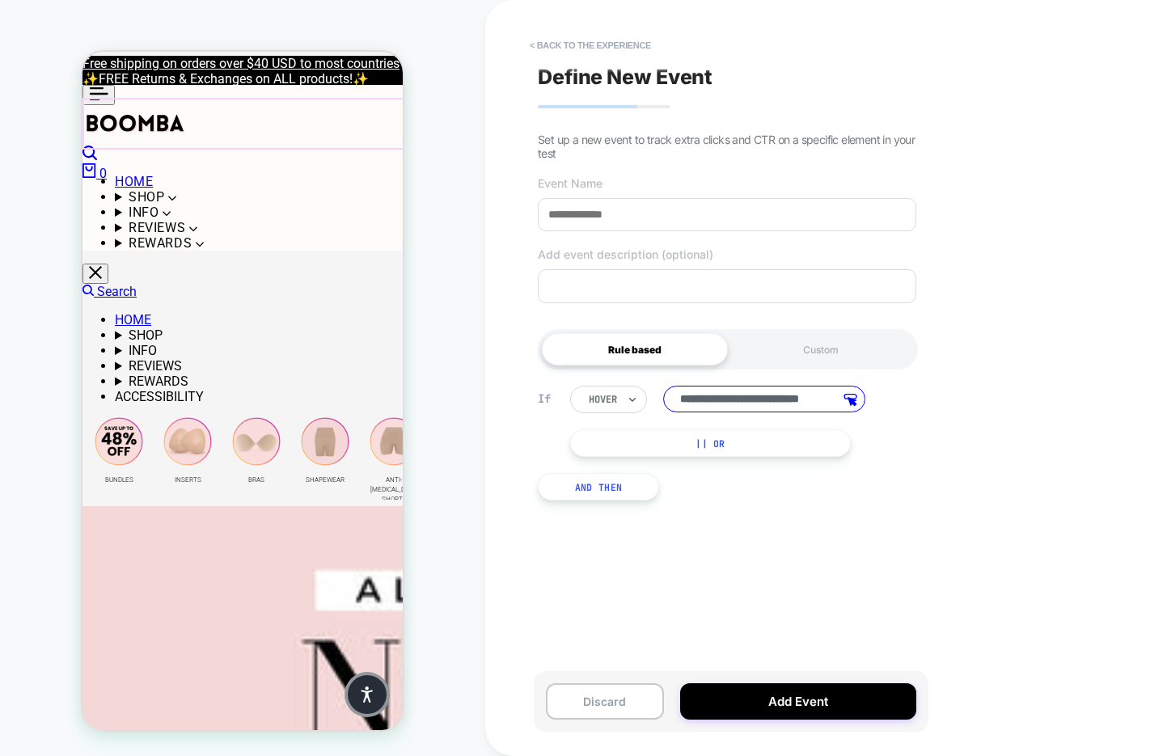
click at [95, 100] on icon at bounding box center [98, 93] width 19 height 13
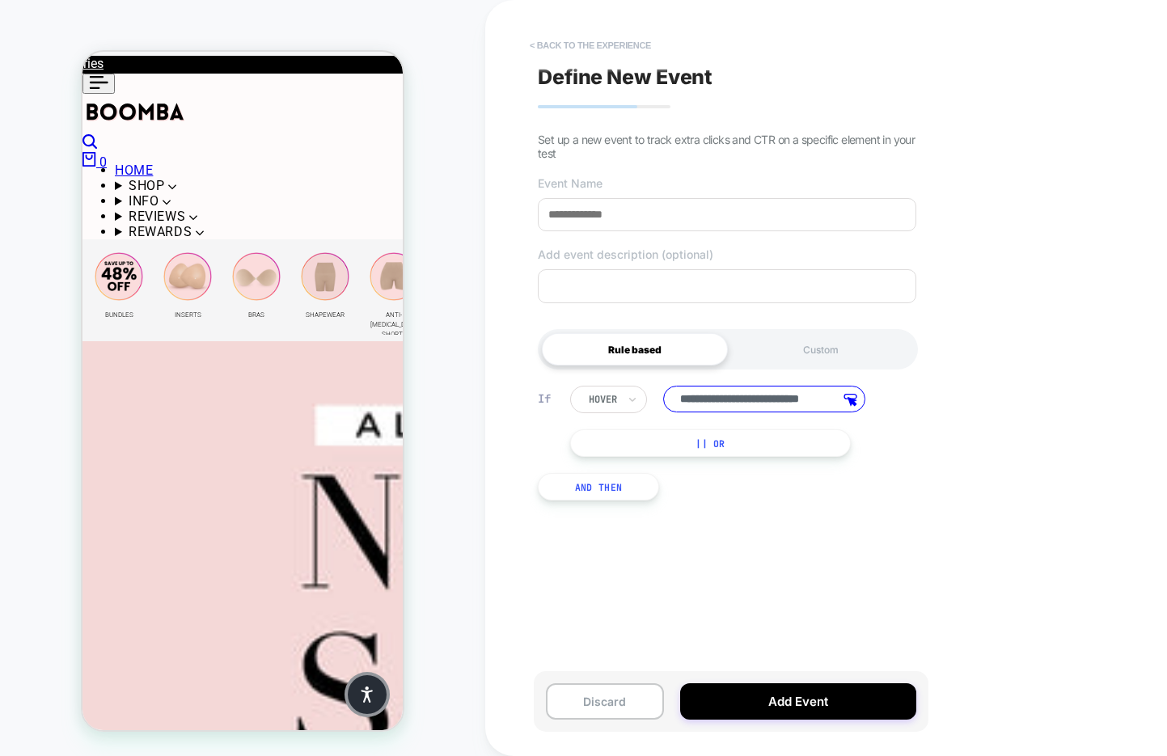
click at [573, 38] on button "< back to the experience" at bounding box center [589, 45] width 137 height 26
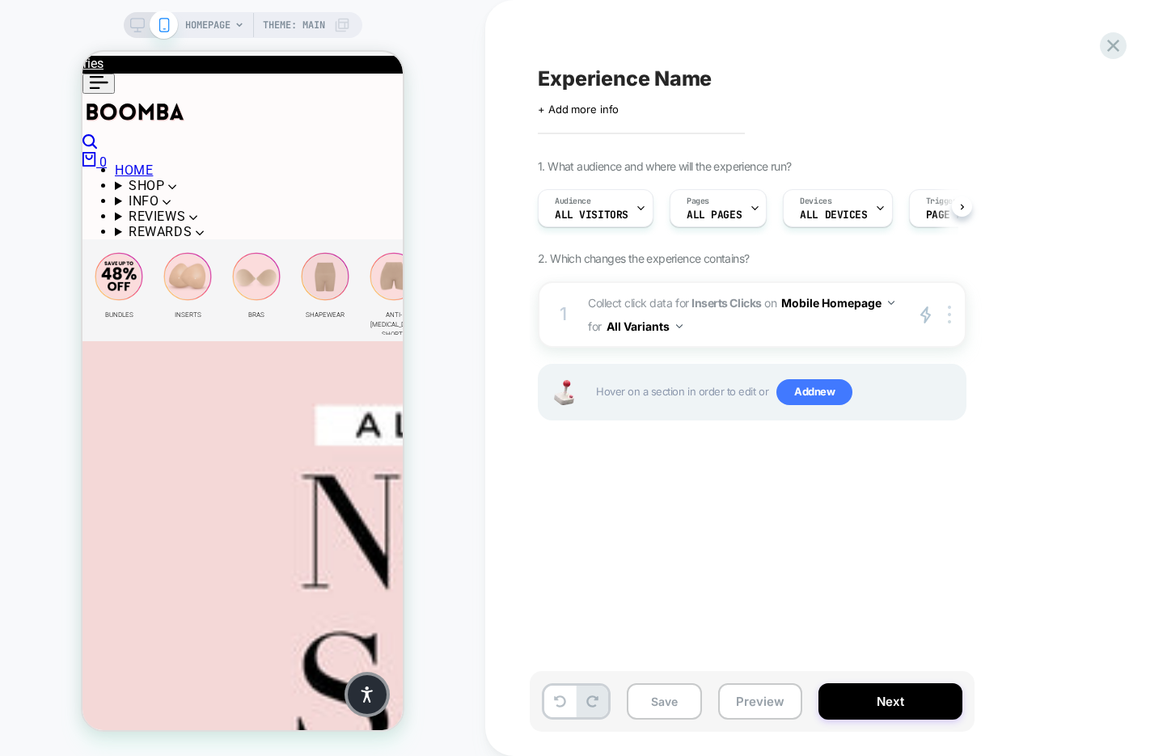
scroll to position [0, 1]
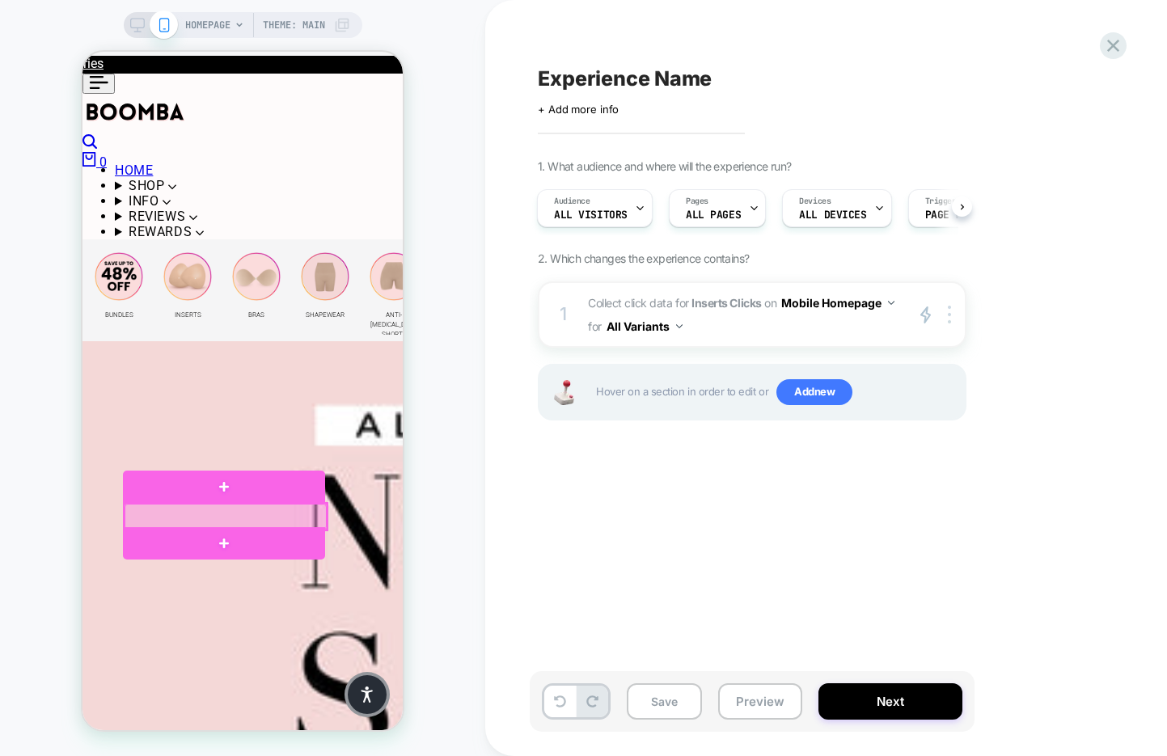
click at [253, 517] on div at bounding box center [226, 517] width 202 height 26
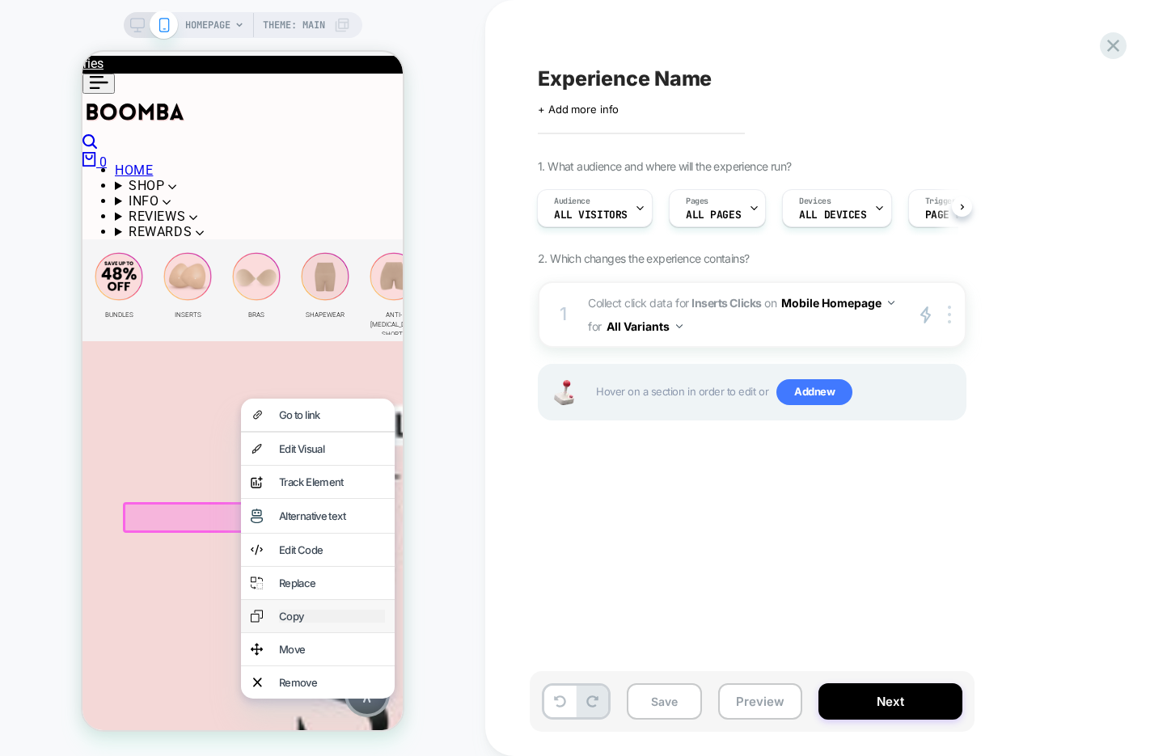
click at [316, 623] on div "Copy" at bounding box center [332, 616] width 106 height 13
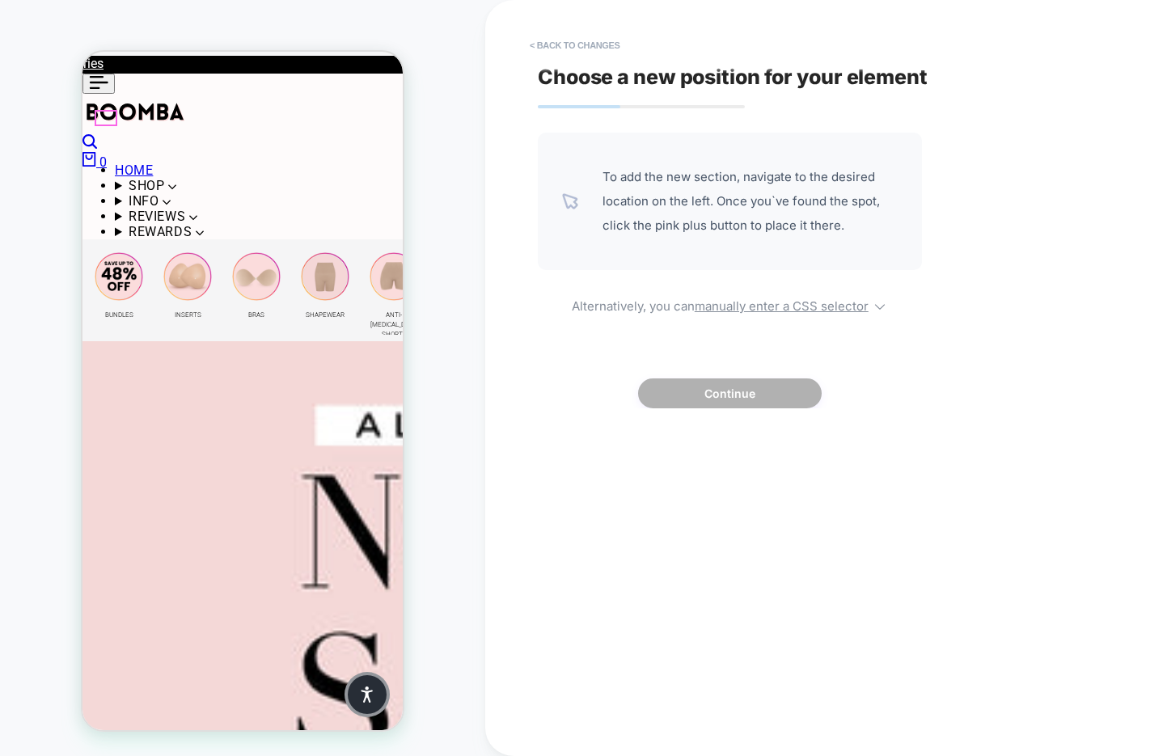
click at [101, 89] on icon at bounding box center [99, 82] width 19 height 13
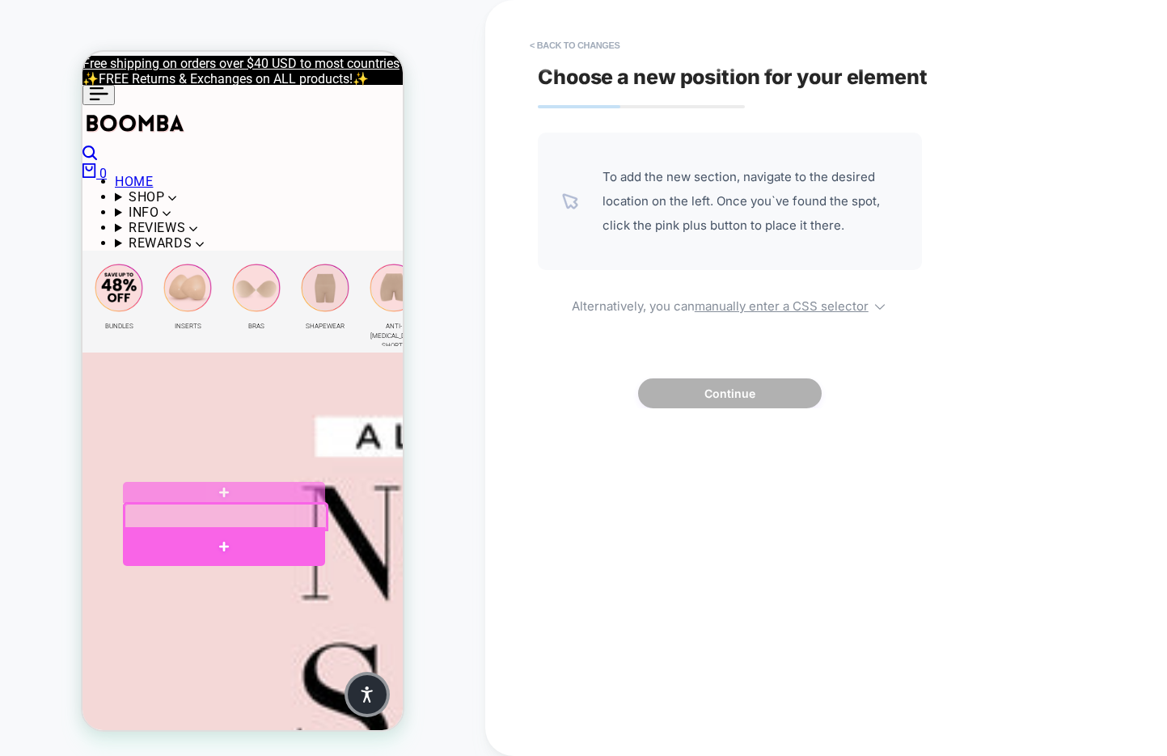
click at [252, 543] on div at bounding box center [224, 546] width 202 height 38
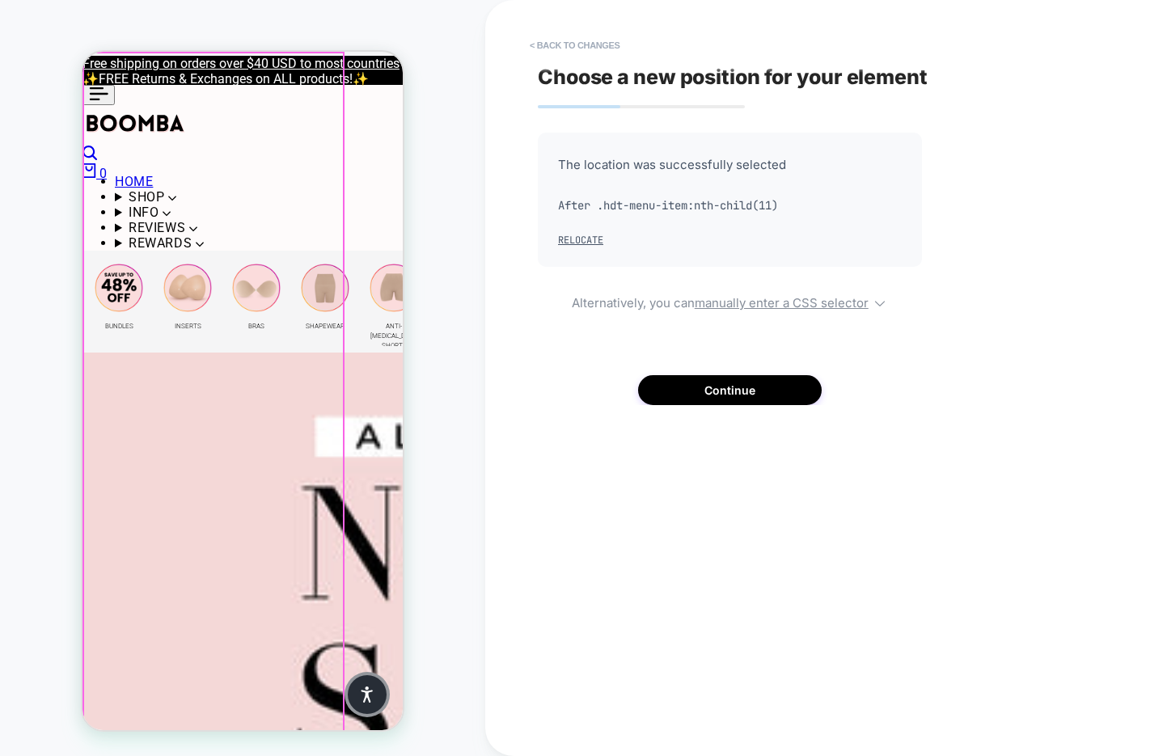
click at [112, 115] on div at bounding box center [213, 392] width 259 height 679
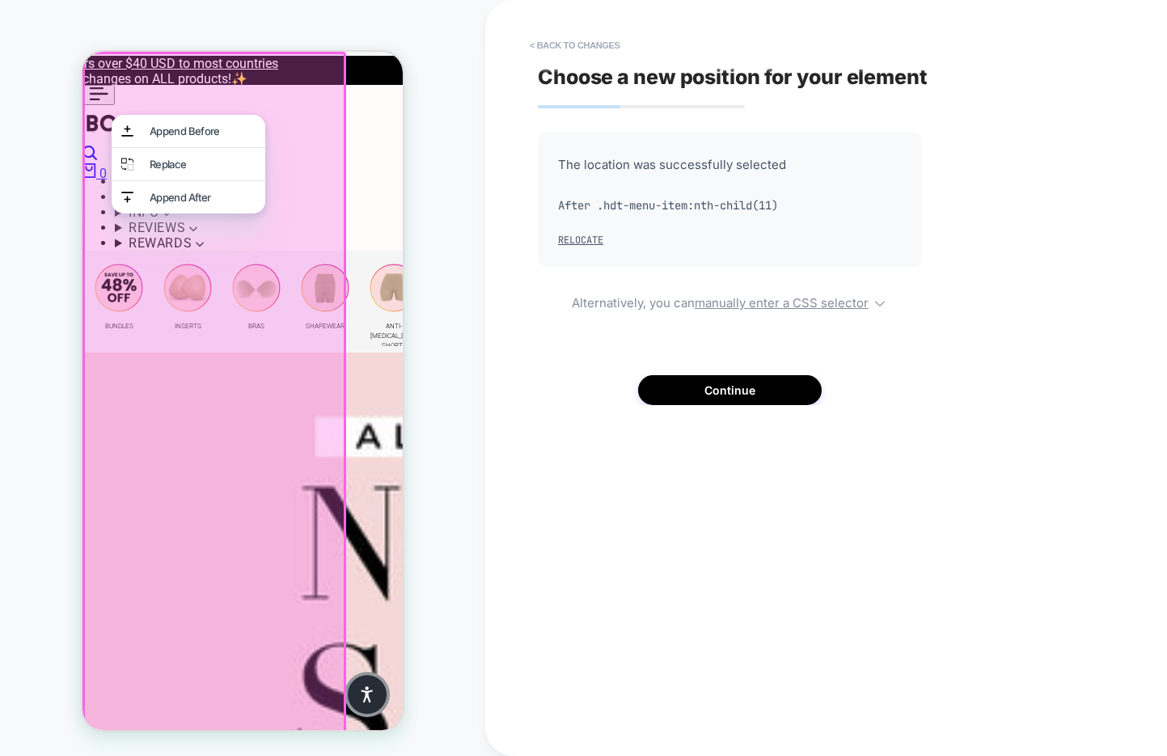
click at [178, 284] on div at bounding box center [211, 391] width 259 height 679
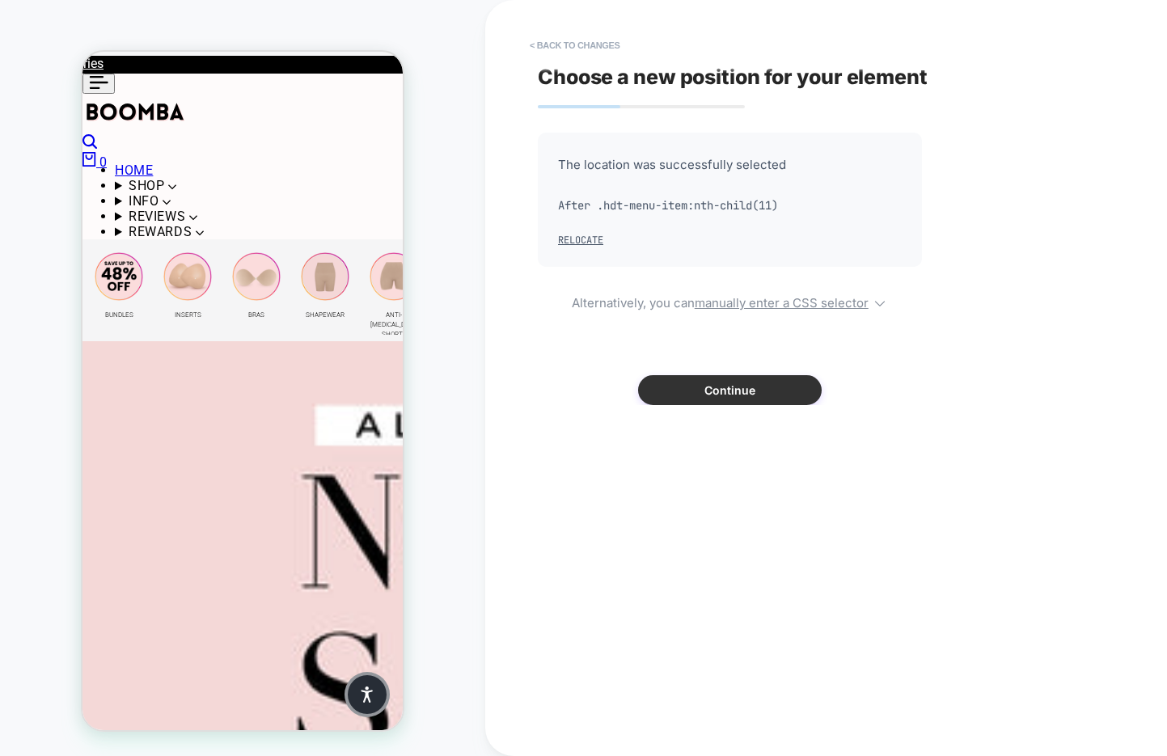
click at [724, 380] on button "Continue" at bounding box center [730, 390] width 184 height 30
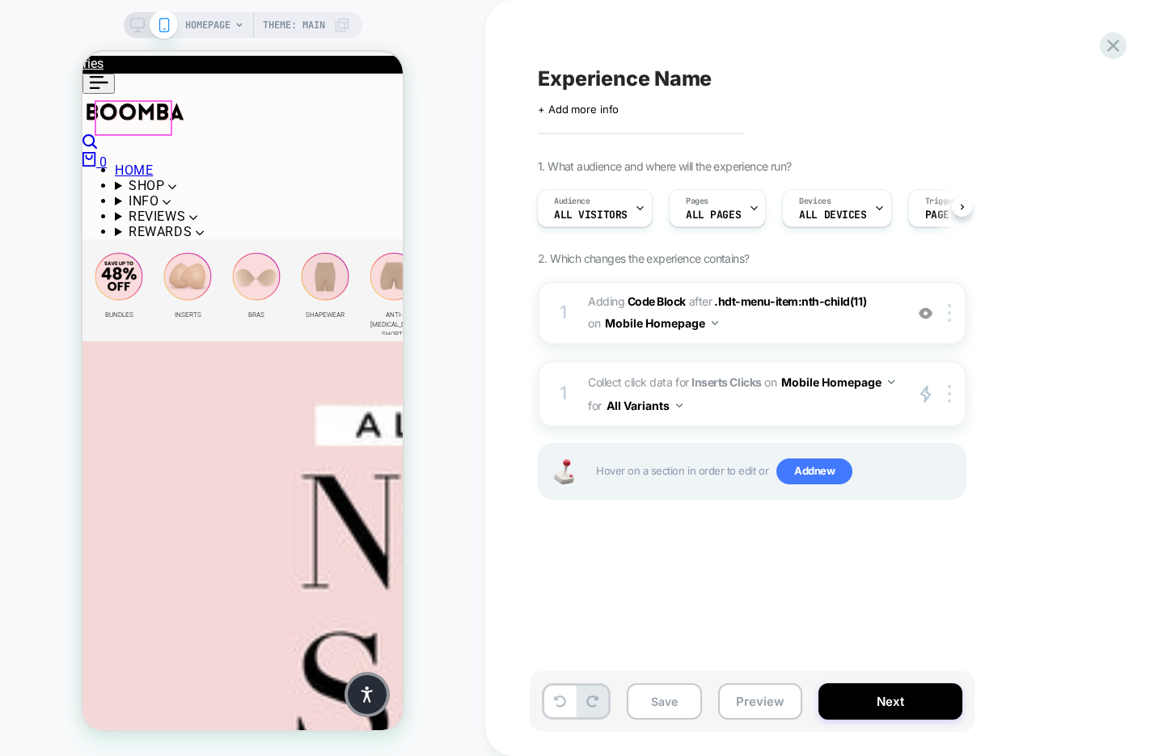
click at [104, 89] on icon at bounding box center [98, 82] width 19 height 13
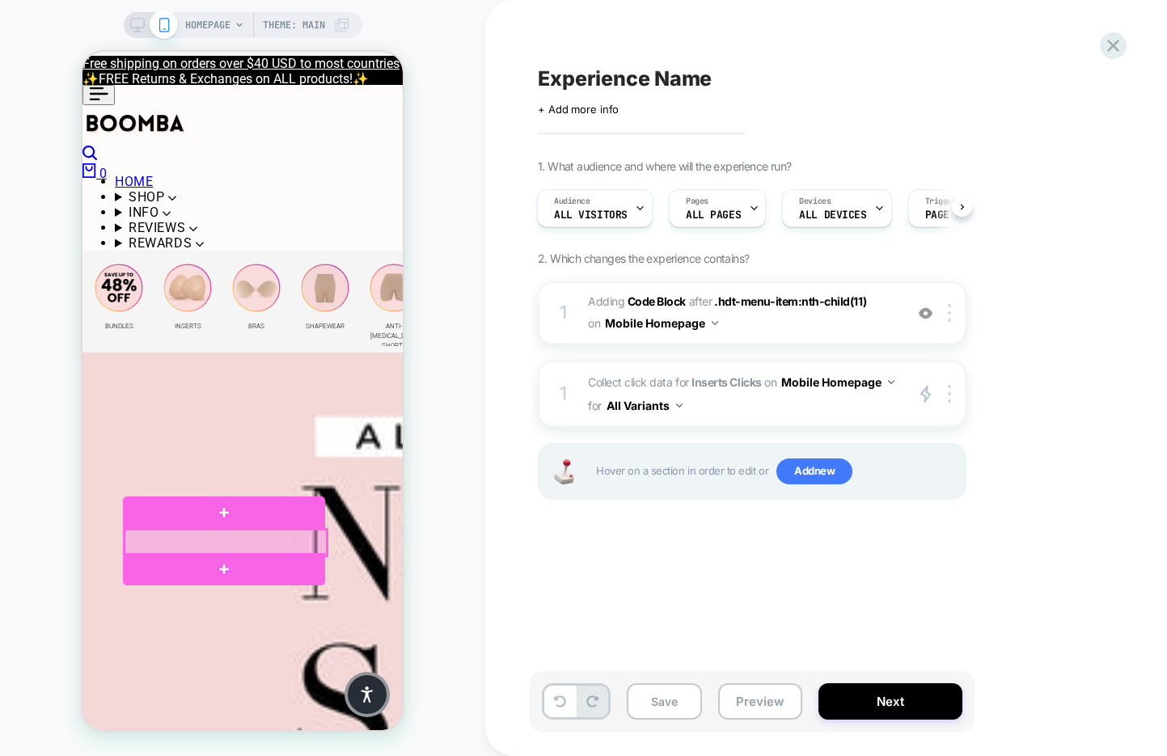
click at [260, 537] on div at bounding box center [226, 543] width 202 height 26
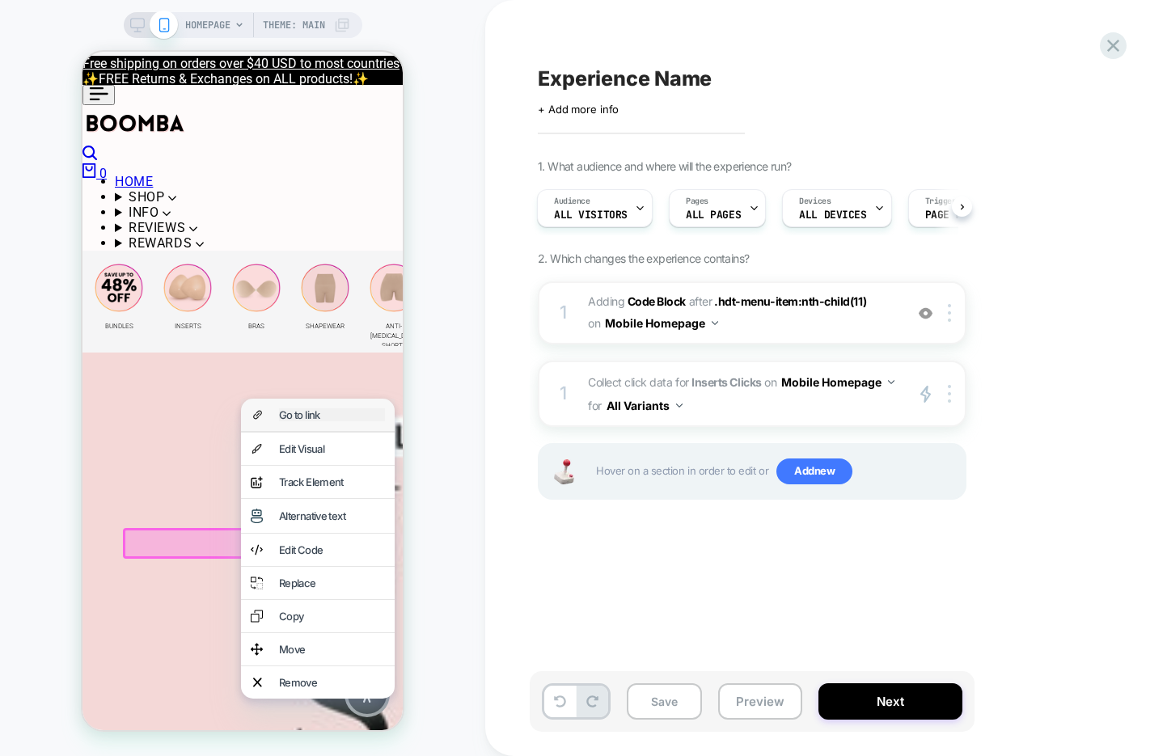
click at [346, 419] on div "Go to link" at bounding box center [332, 414] width 106 height 13
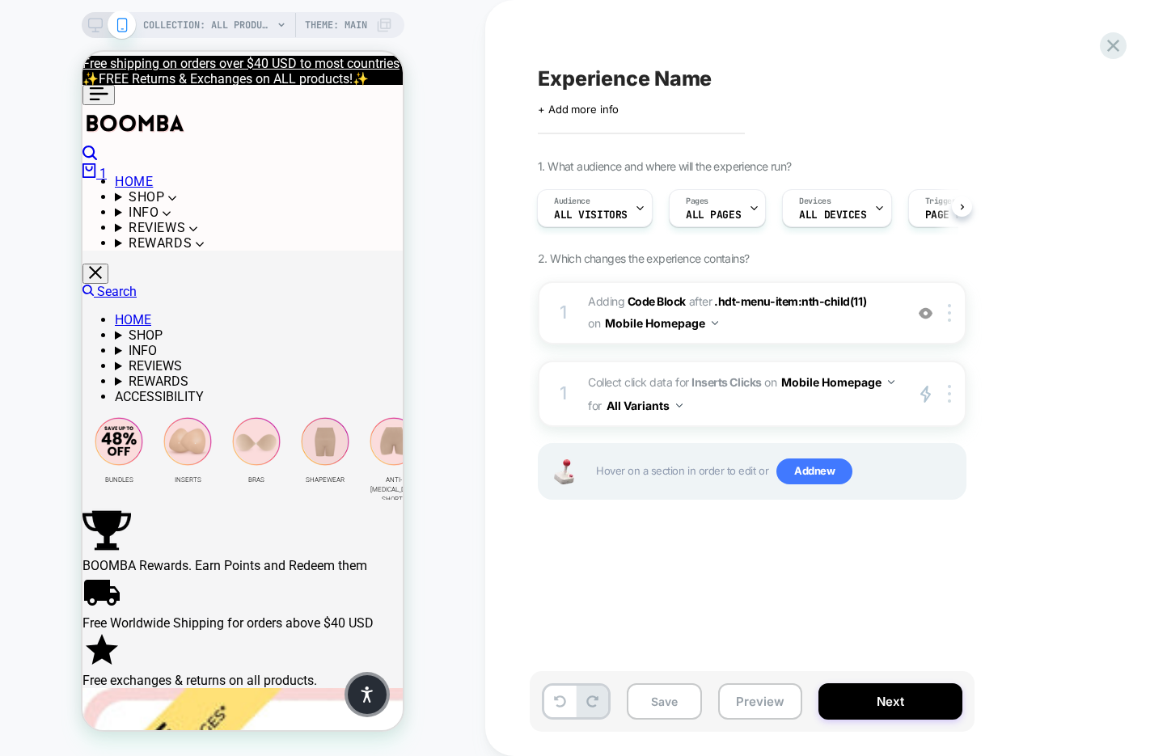
scroll to position [0, 2]
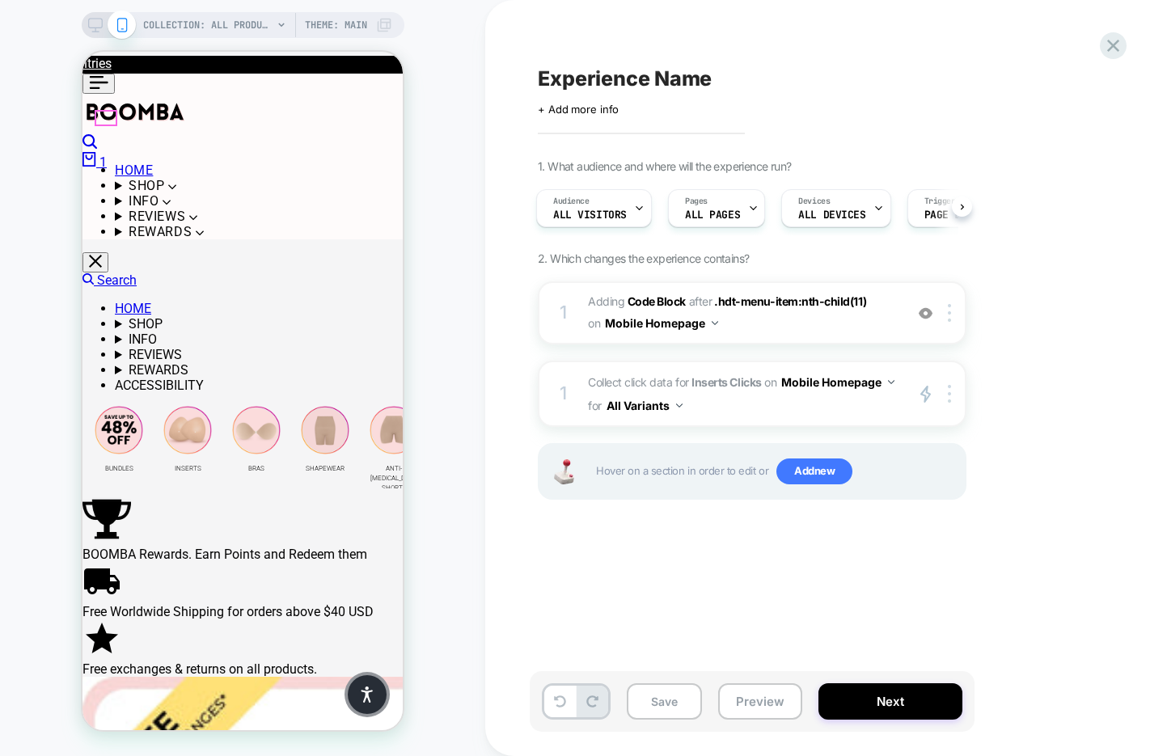
click at [103, 89] on icon at bounding box center [98, 82] width 19 height 13
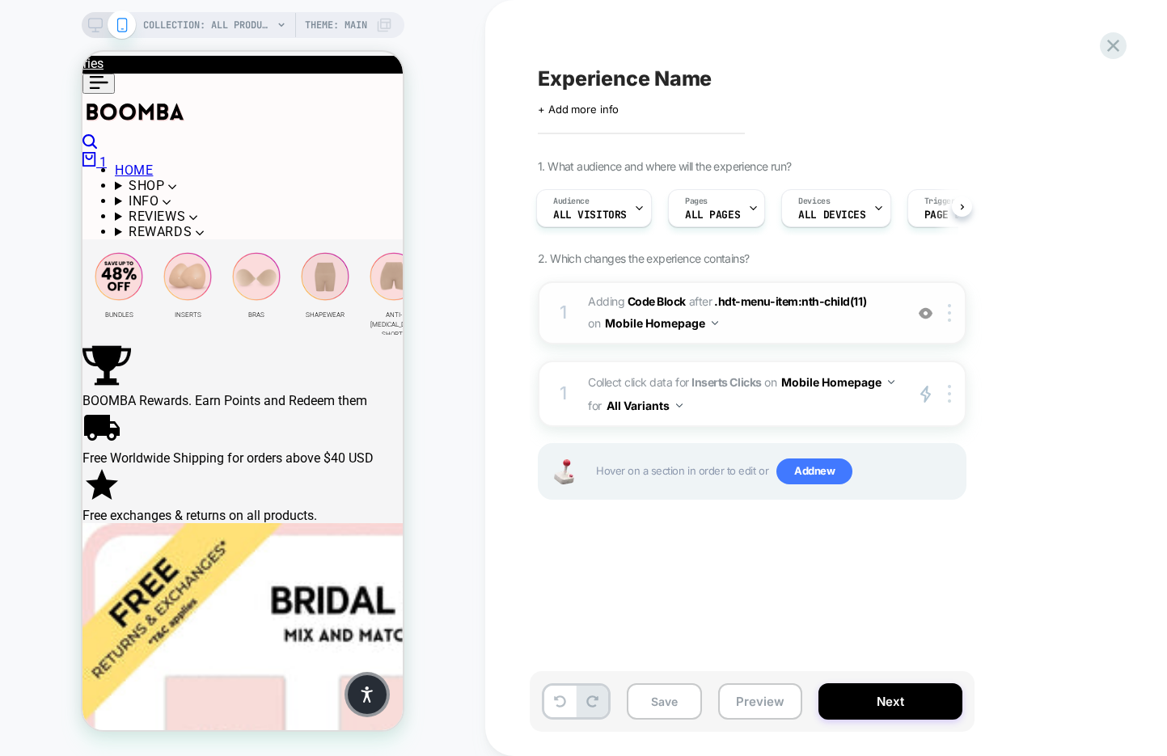
click at [793, 326] on span "Adding Code Block AFTER .hdt-menu-item:nth-child(11) .hdt-menu-item:nth-child(1…" at bounding box center [742, 313] width 308 height 44
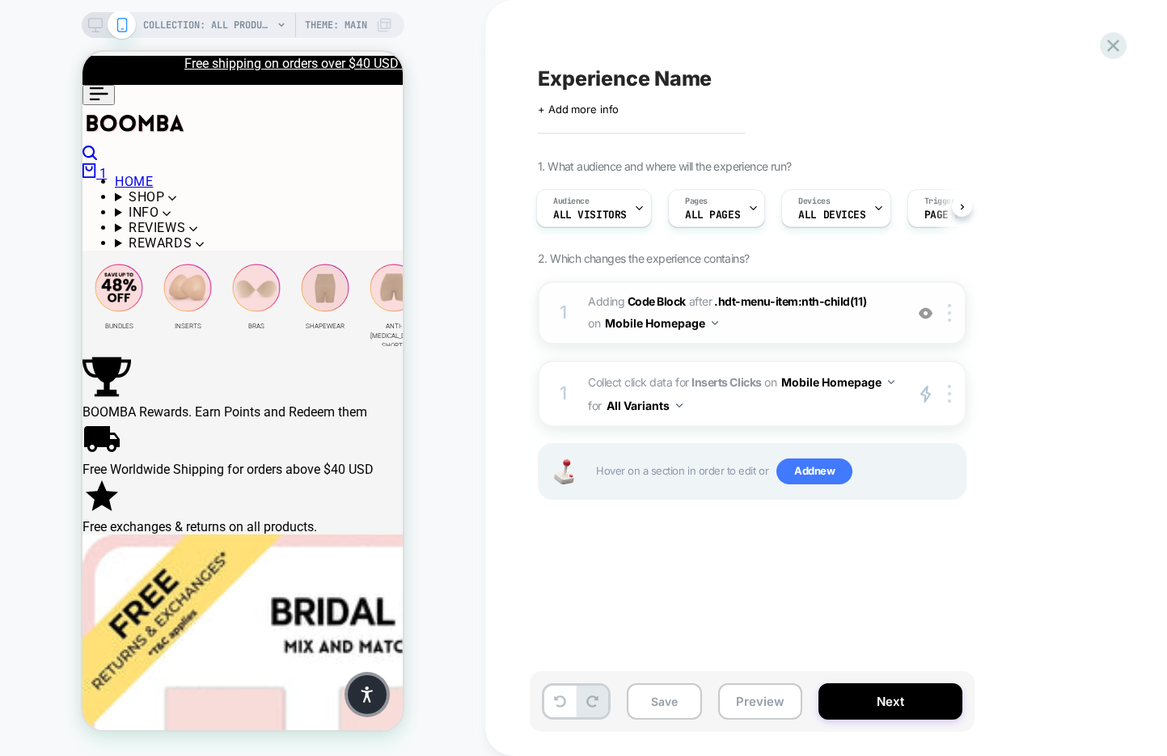
click at [928, 310] on img at bounding box center [925, 313] width 14 height 14
click at [811, 328] on span "Adding Code Block AFTER .hdt-menu-item:nth-child(11) .hdt-menu-item:nth-child(1…" at bounding box center [742, 313] width 308 height 44
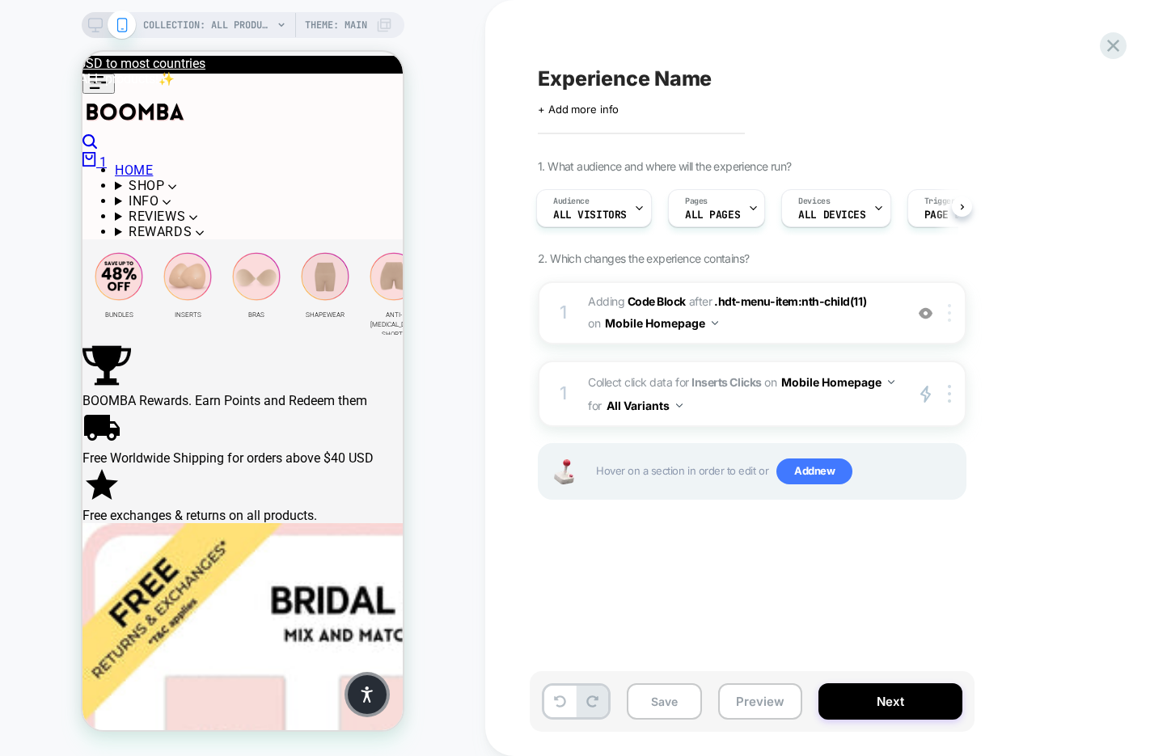
click at [952, 314] on div at bounding box center [952, 313] width 27 height 18
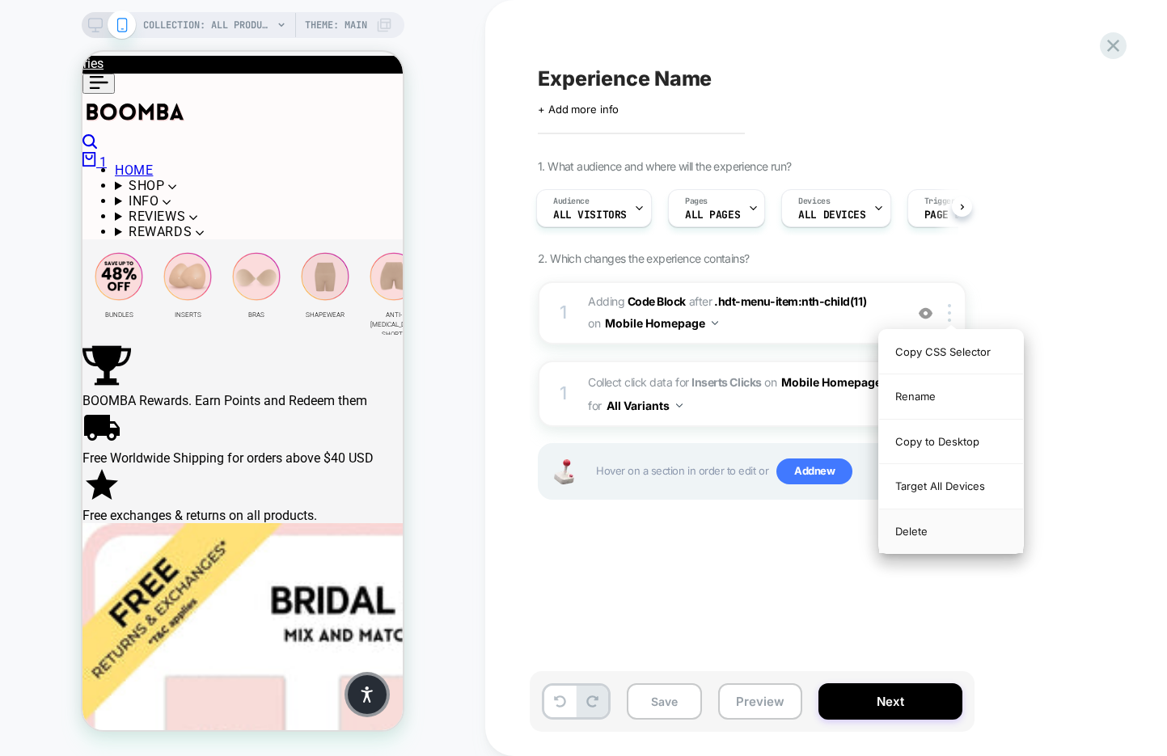
click at [914, 530] on div "Delete" at bounding box center [951, 531] width 144 height 44
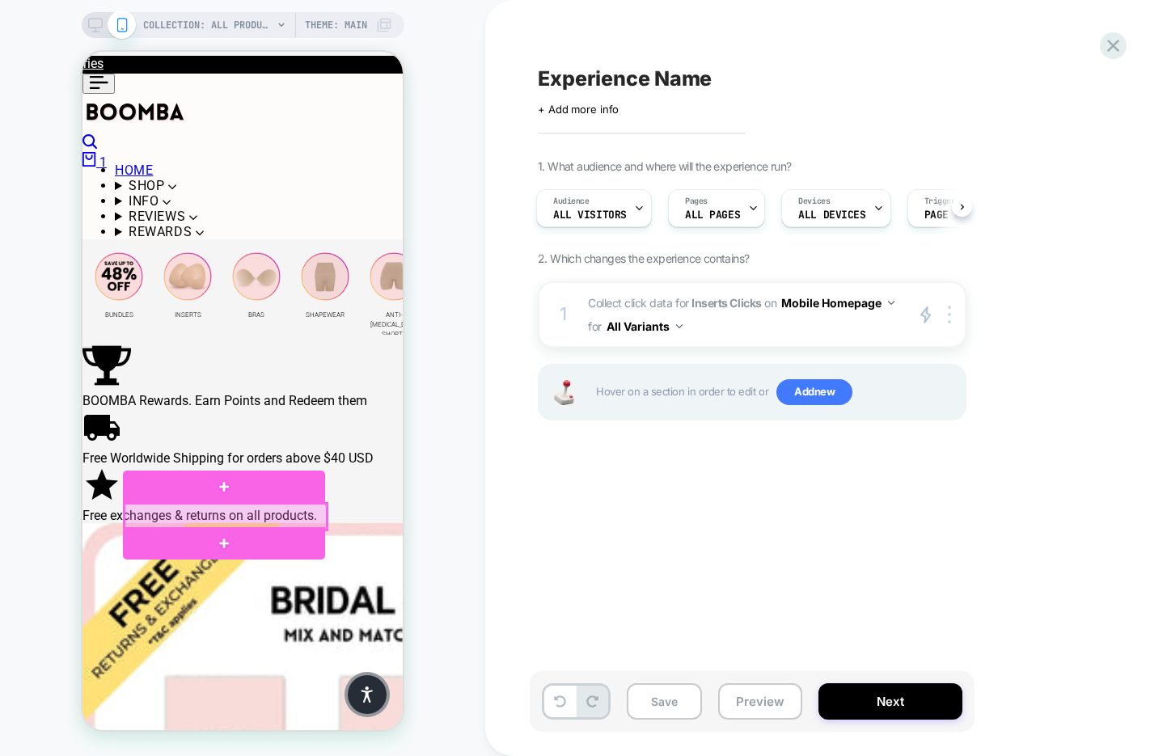
click at [268, 513] on div at bounding box center [226, 517] width 202 height 26
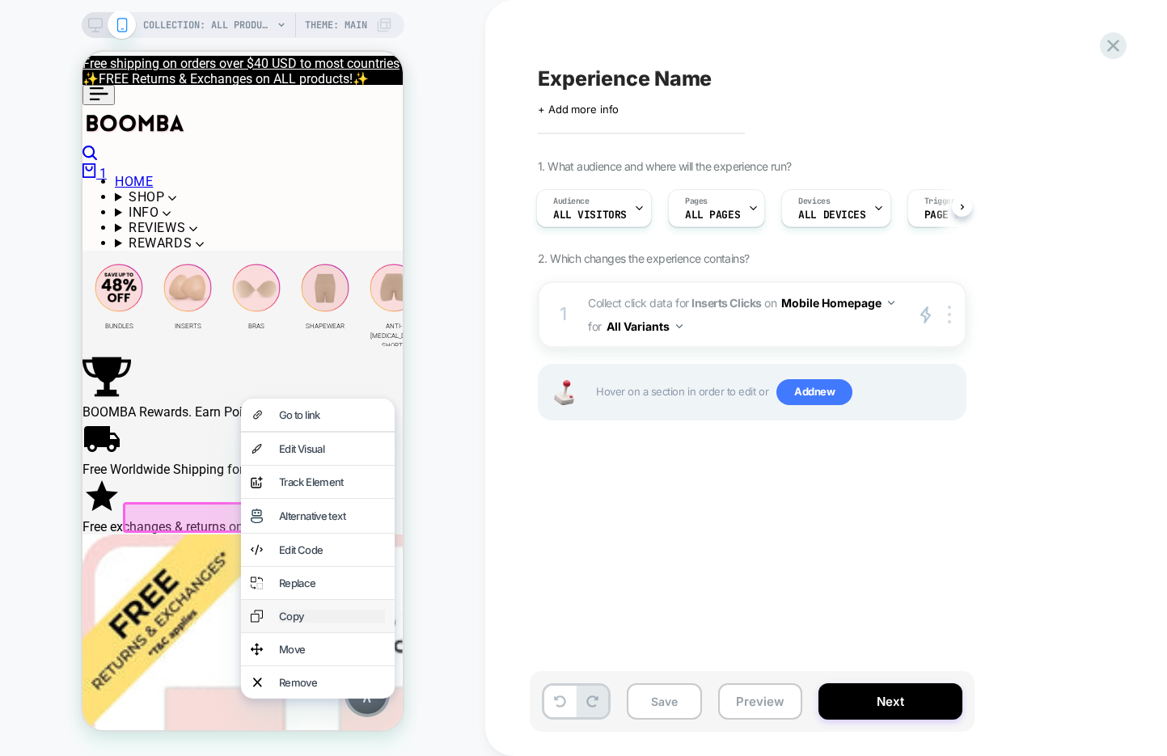
click at [318, 623] on div "Copy" at bounding box center [332, 616] width 106 height 13
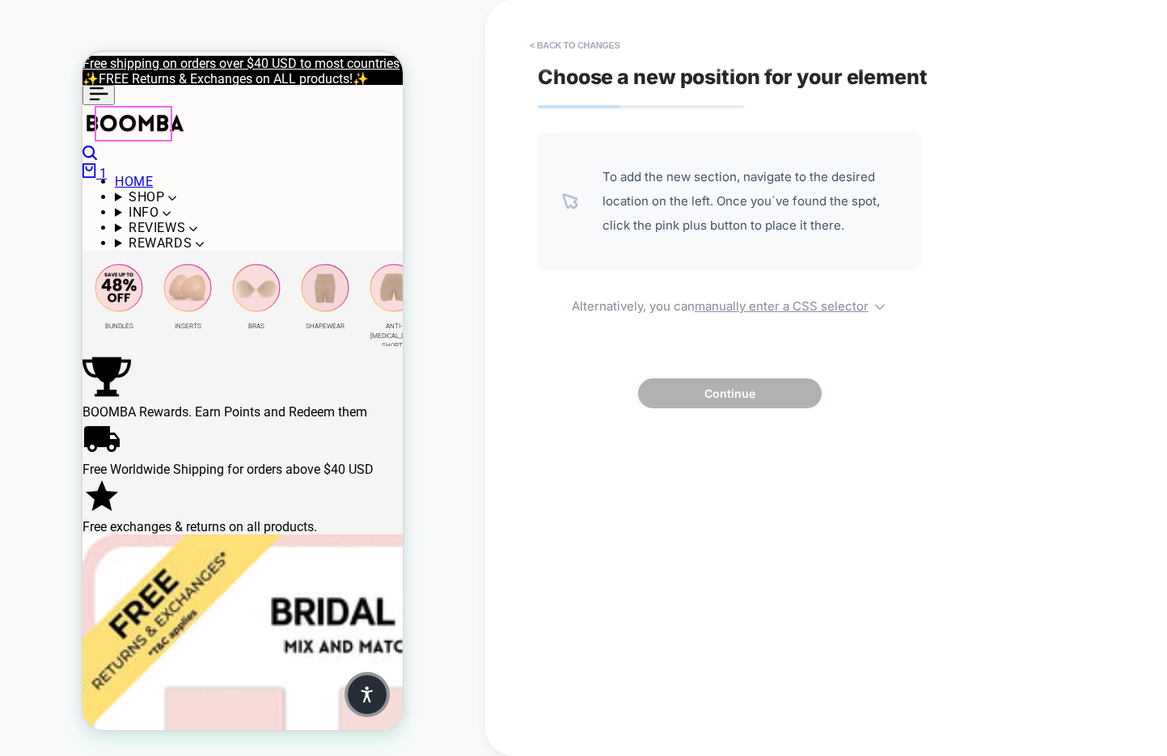
click at [108, 105] on button at bounding box center [98, 95] width 32 height 20
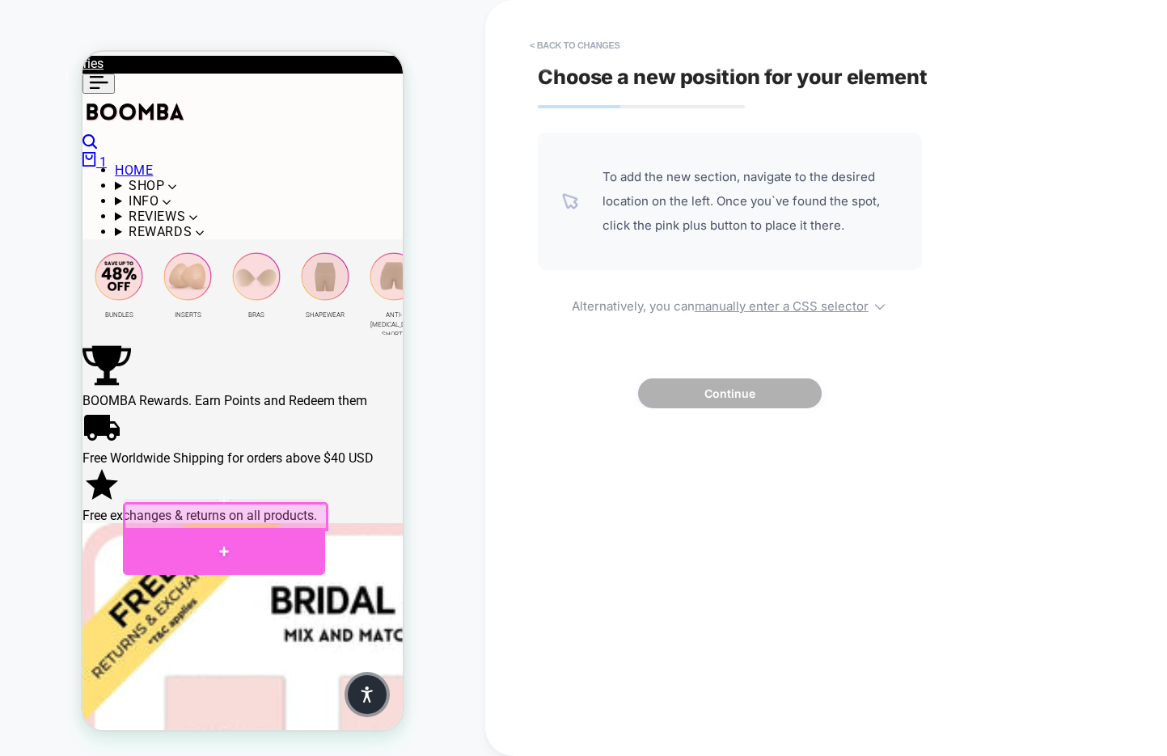
click at [261, 538] on div at bounding box center [224, 551] width 202 height 47
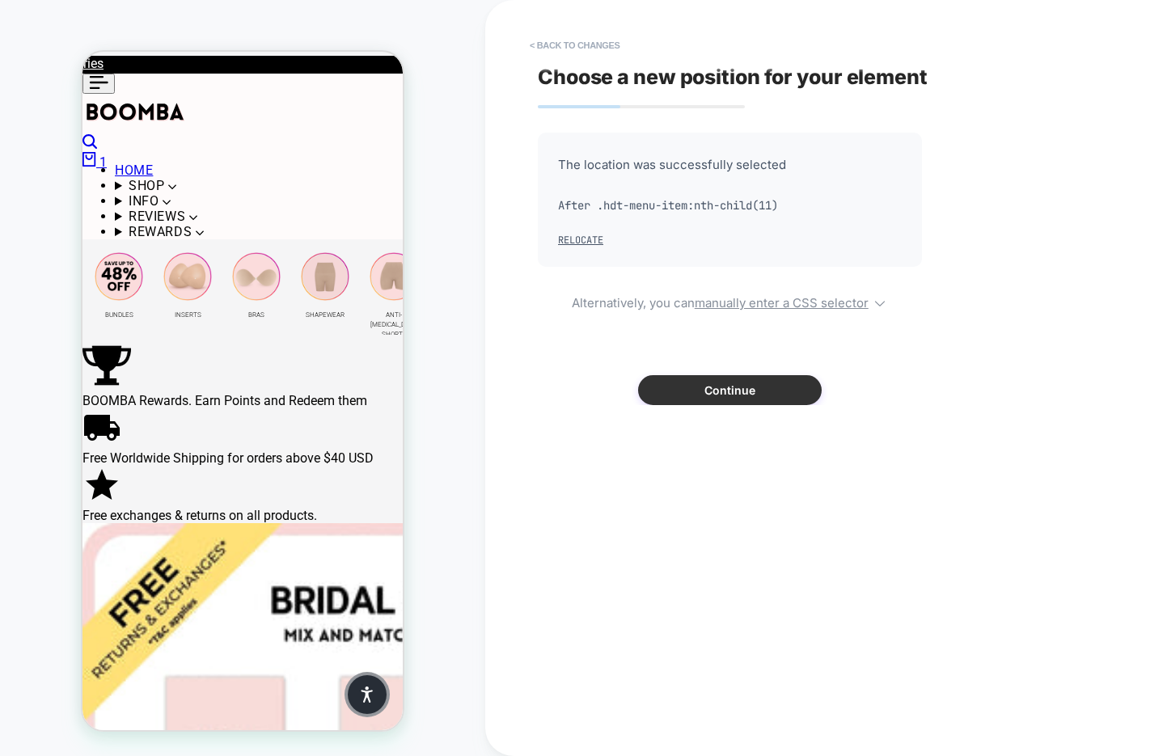
click at [695, 379] on button "Continue" at bounding box center [730, 390] width 184 height 30
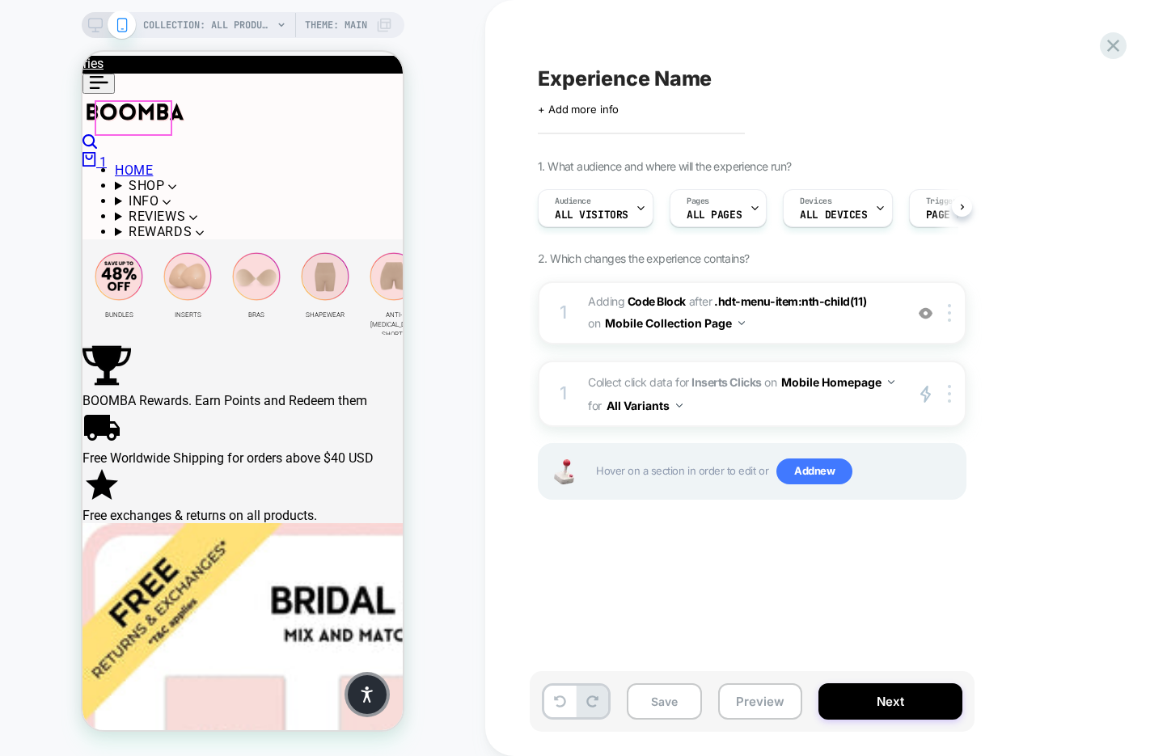
scroll to position [0, 1]
click at [105, 89] on icon at bounding box center [98, 82] width 19 height 13
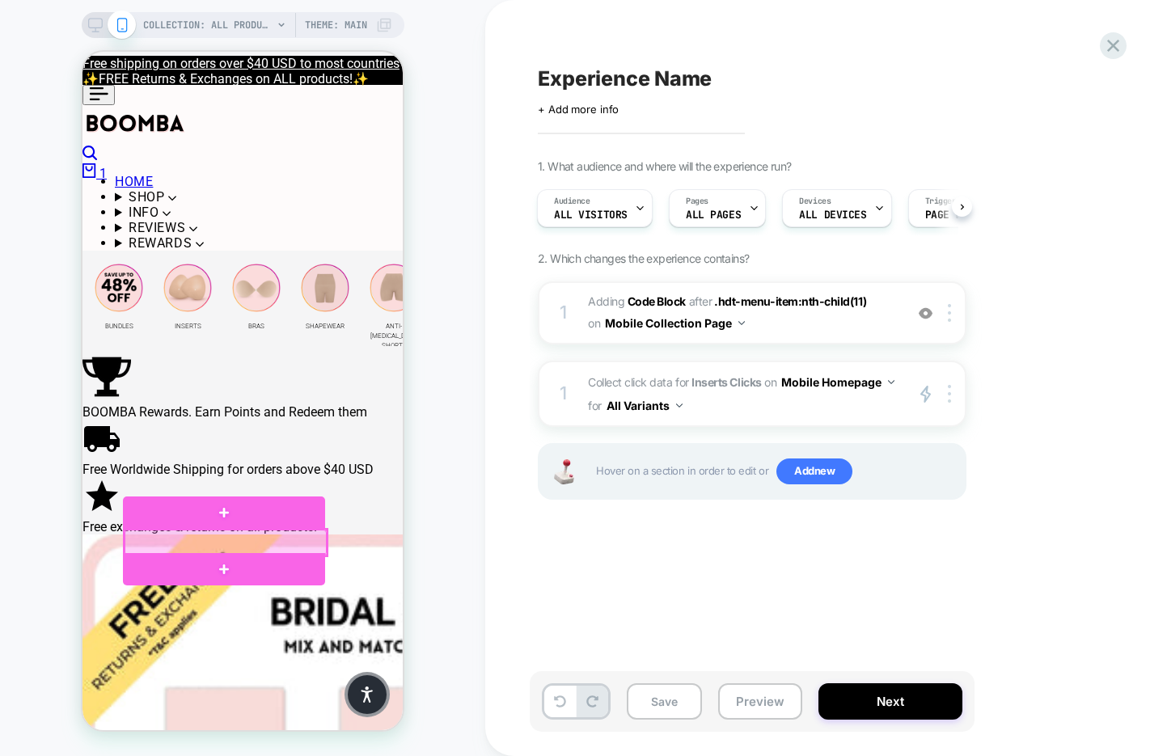
click at [284, 538] on div at bounding box center [226, 543] width 202 height 26
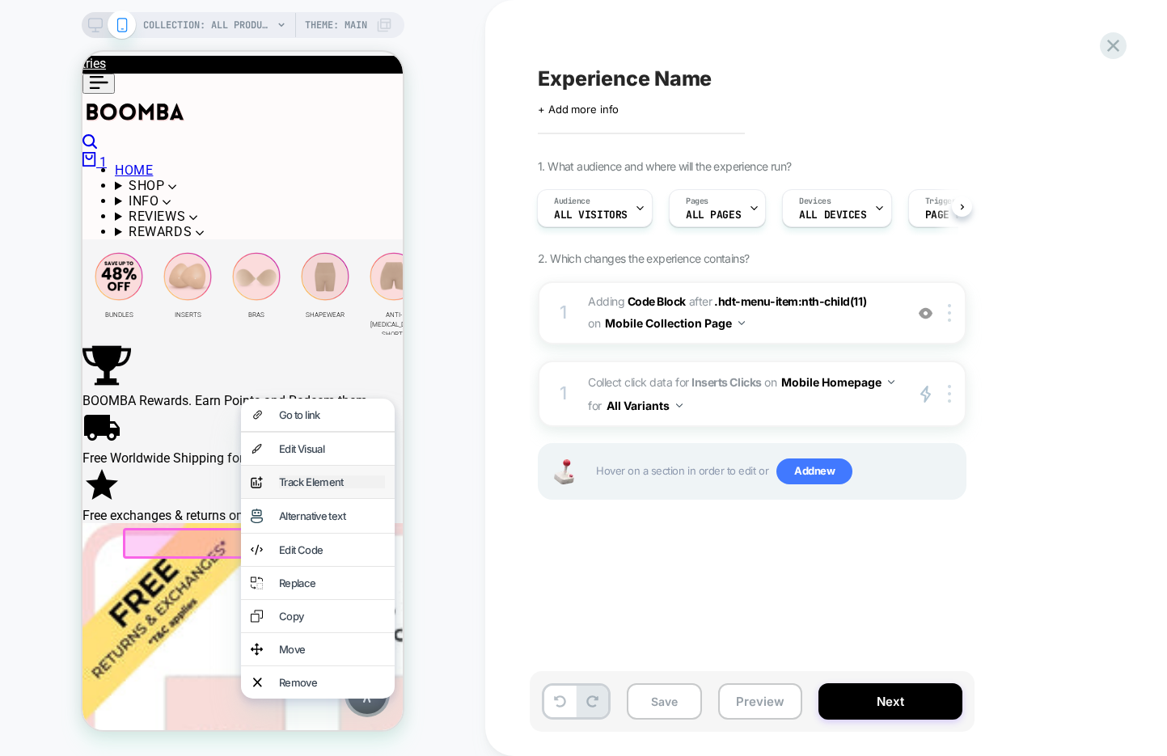
click at [344, 488] on div "Track Element" at bounding box center [332, 481] width 106 height 13
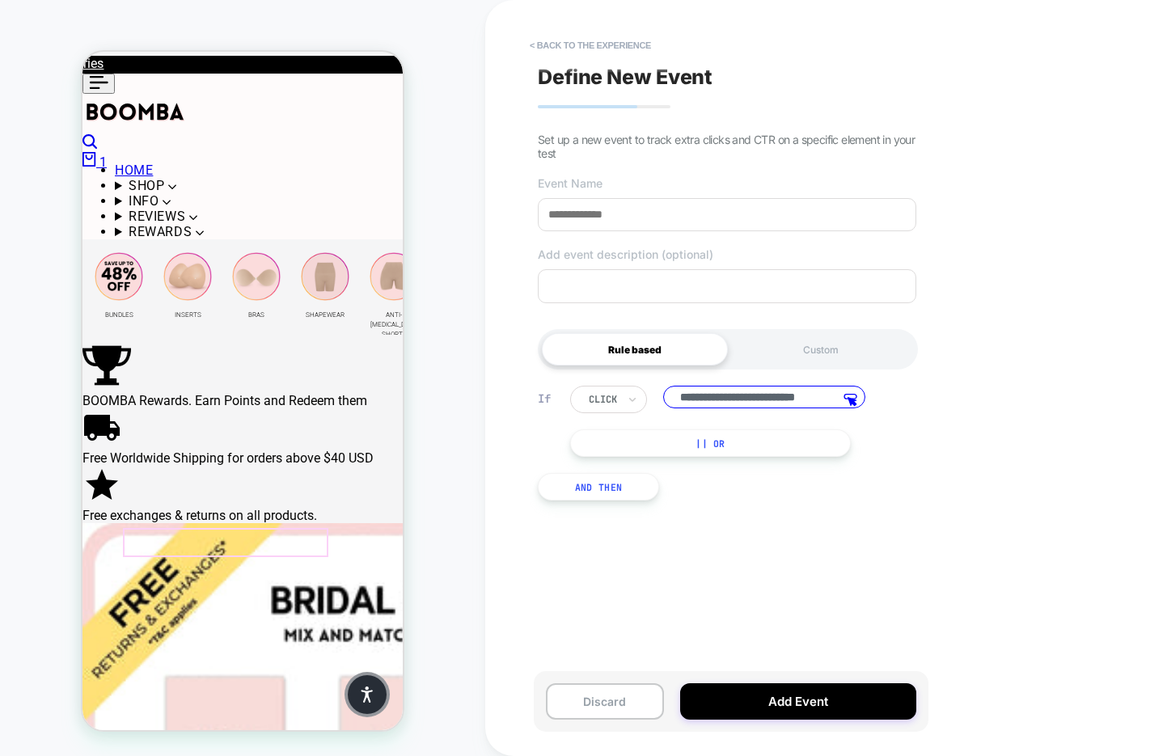
scroll to position [0, 31]
click at [628, 218] on input at bounding box center [727, 214] width 378 height 33
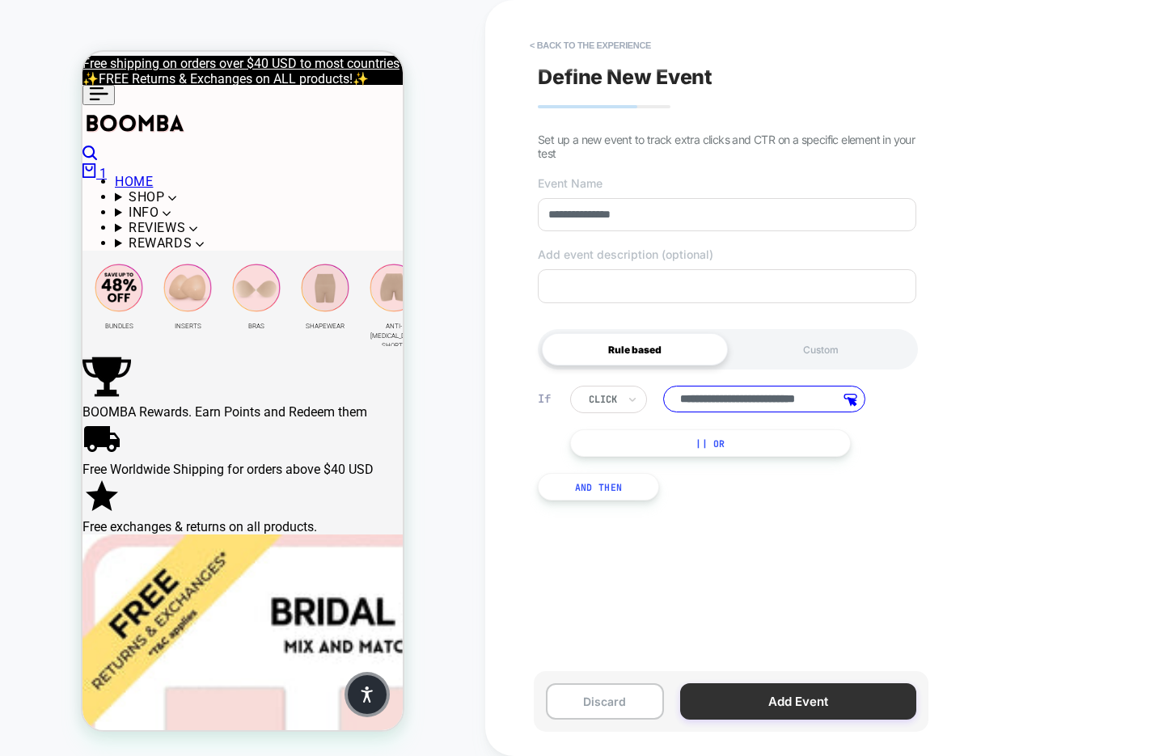
type input "**********"
click at [803, 703] on button "Add Event" at bounding box center [798, 701] width 236 height 36
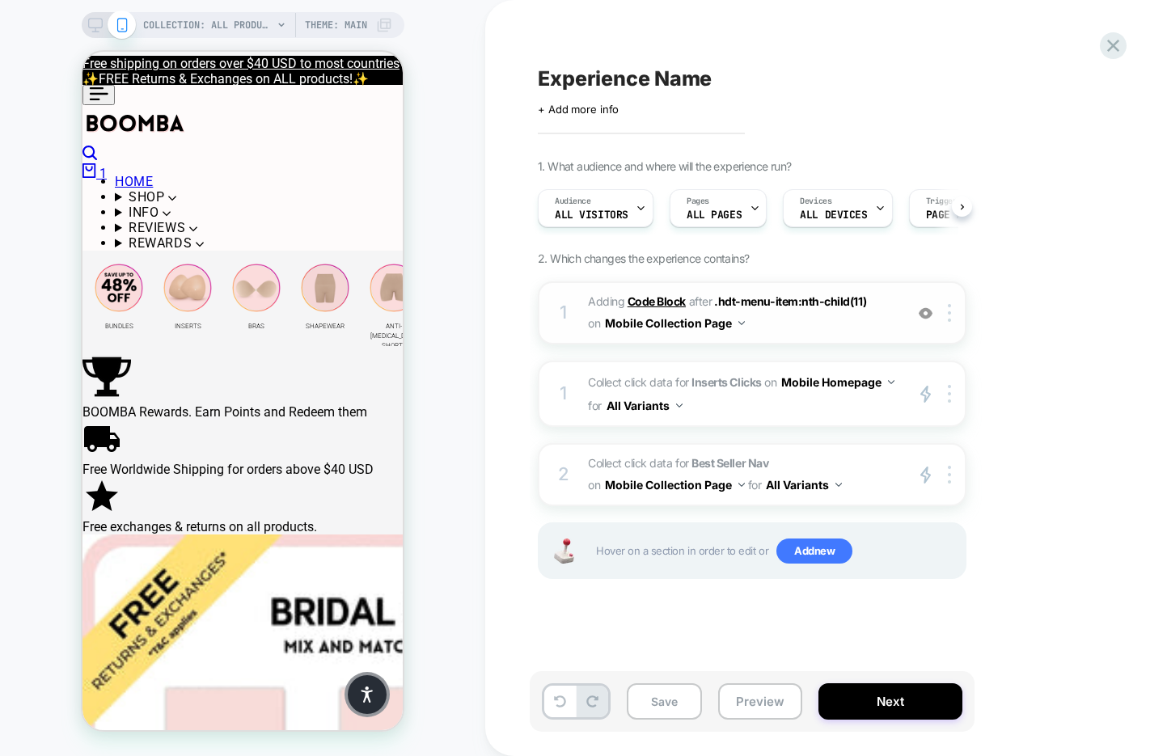
scroll to position [0, 1]
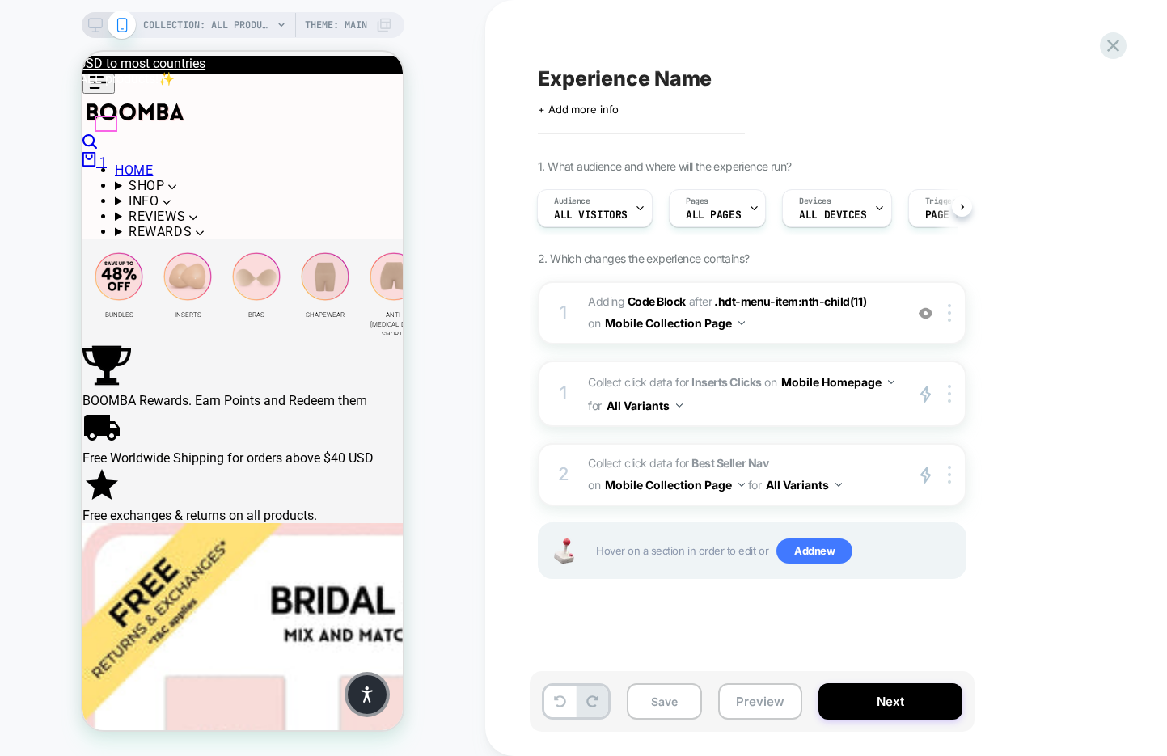
click at [103, 94] on button at bounding box center [98, 84] width 32 height 20
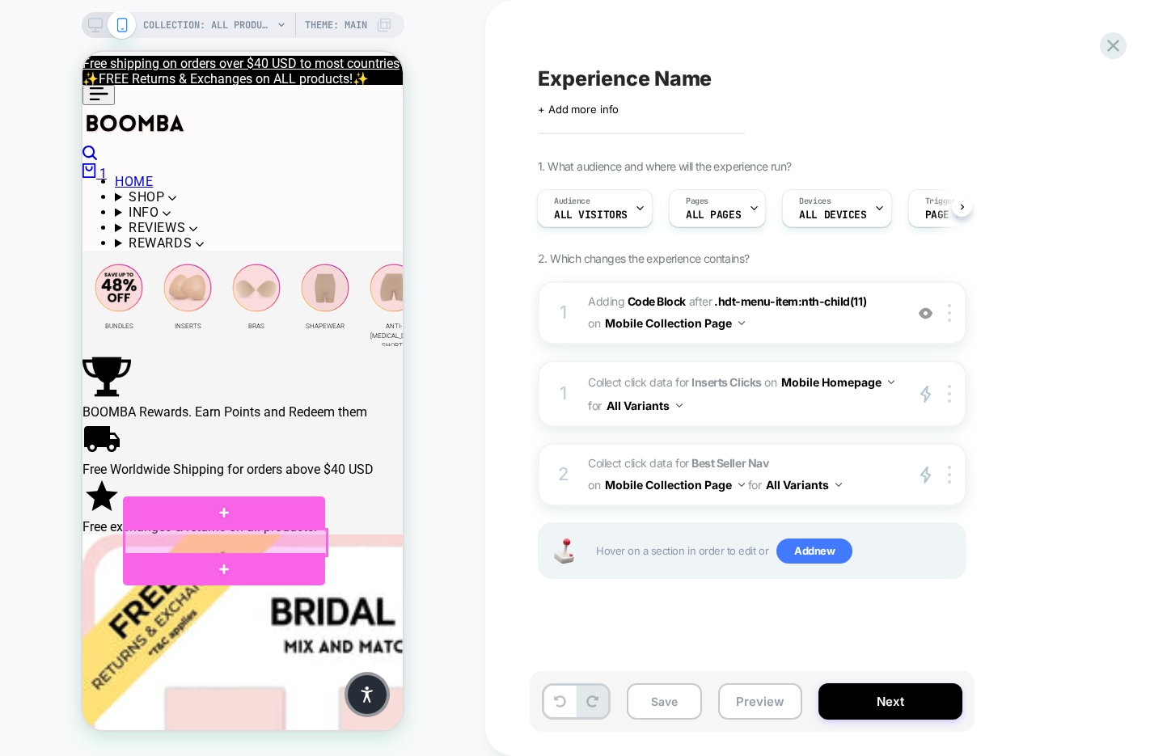
click at [294, 545] on div at bounding box center [226, 543] width 202 height 26
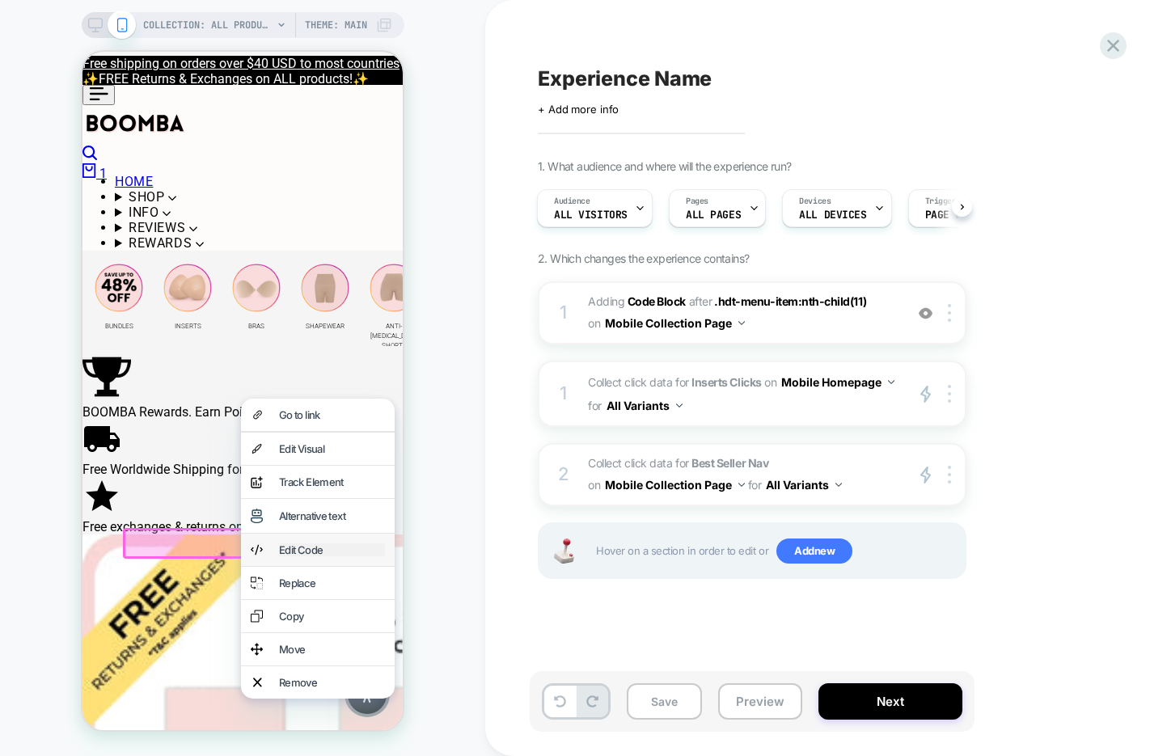
click at [348, 556] on div "Edit Code" at bounding box center [332, 549] width 106 height 13
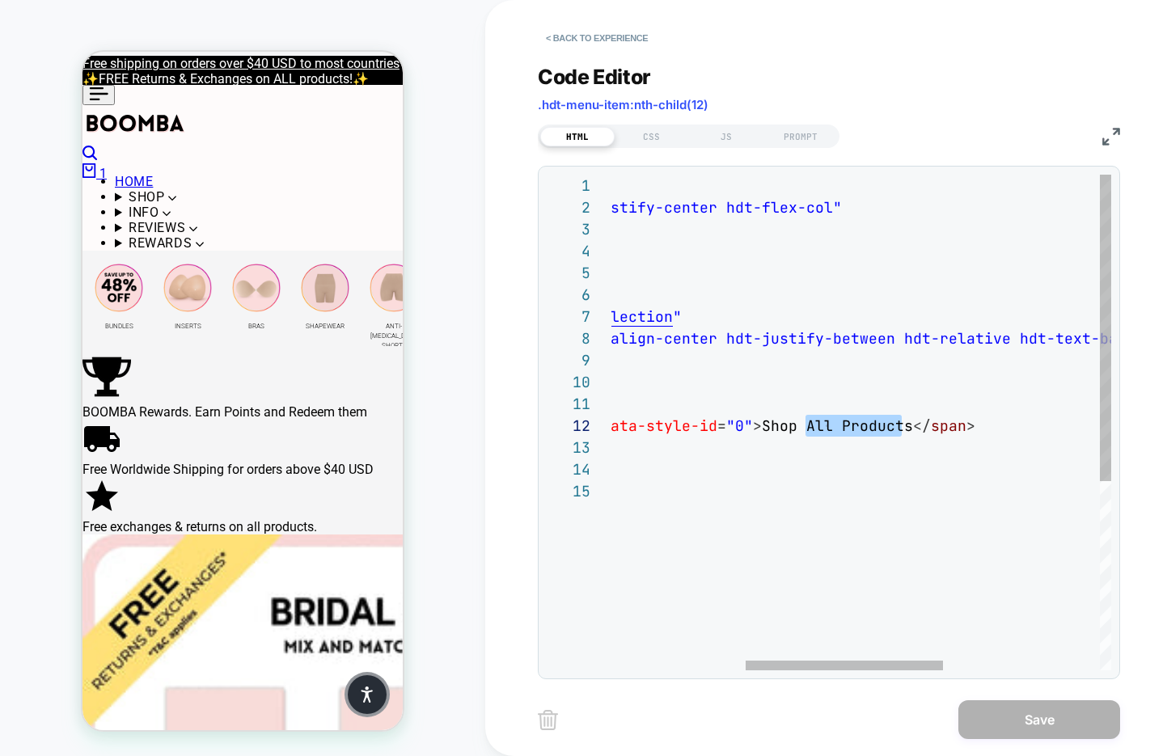
scroll to position [22, 524]
drag, startPoint x: 902, startPoint y: 423, endPoint x: 798, endPoint y: 426, distance: 104.3
click at [798, 426] on div "< li class = "hdt-menu-item hdt-flex hdt-justify-center hdt-fle x-col" data-sty…" at bounding box center [889, 575] width 1234 height 801
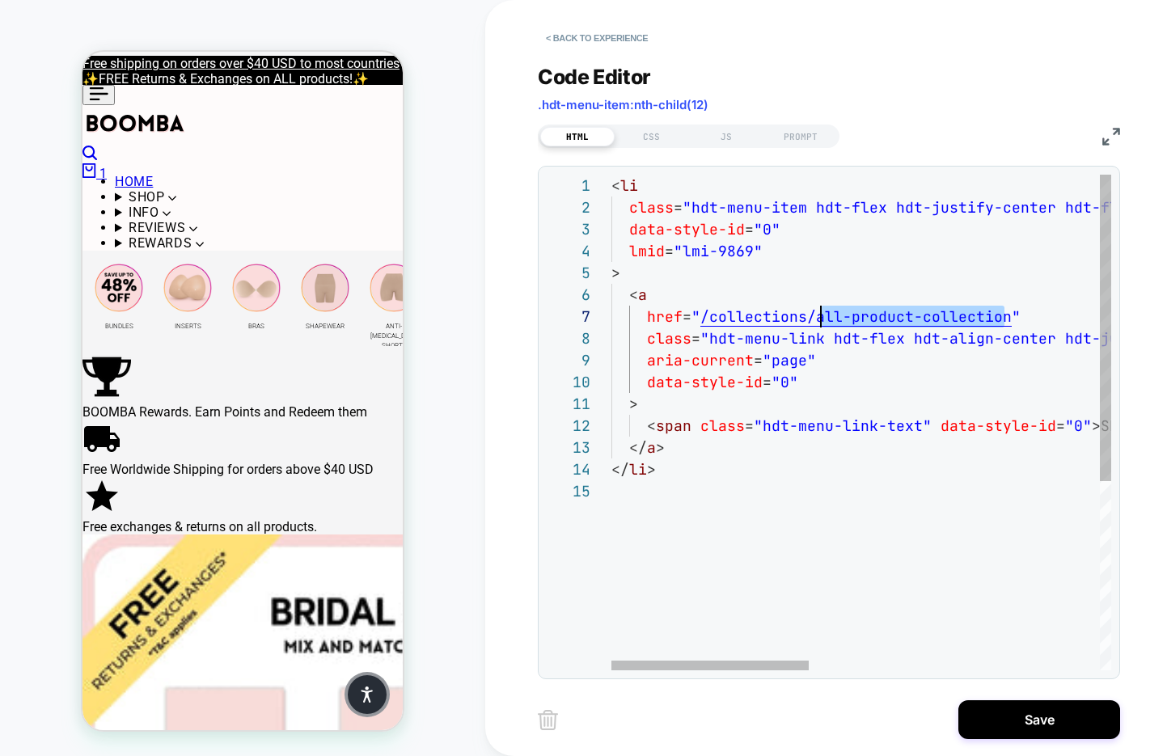
scroll to position [131, 201]
drag, startPoint x: 1004, startPoint y: 313, endPoint x: 814, endPoint y: 316, distance: 190.0
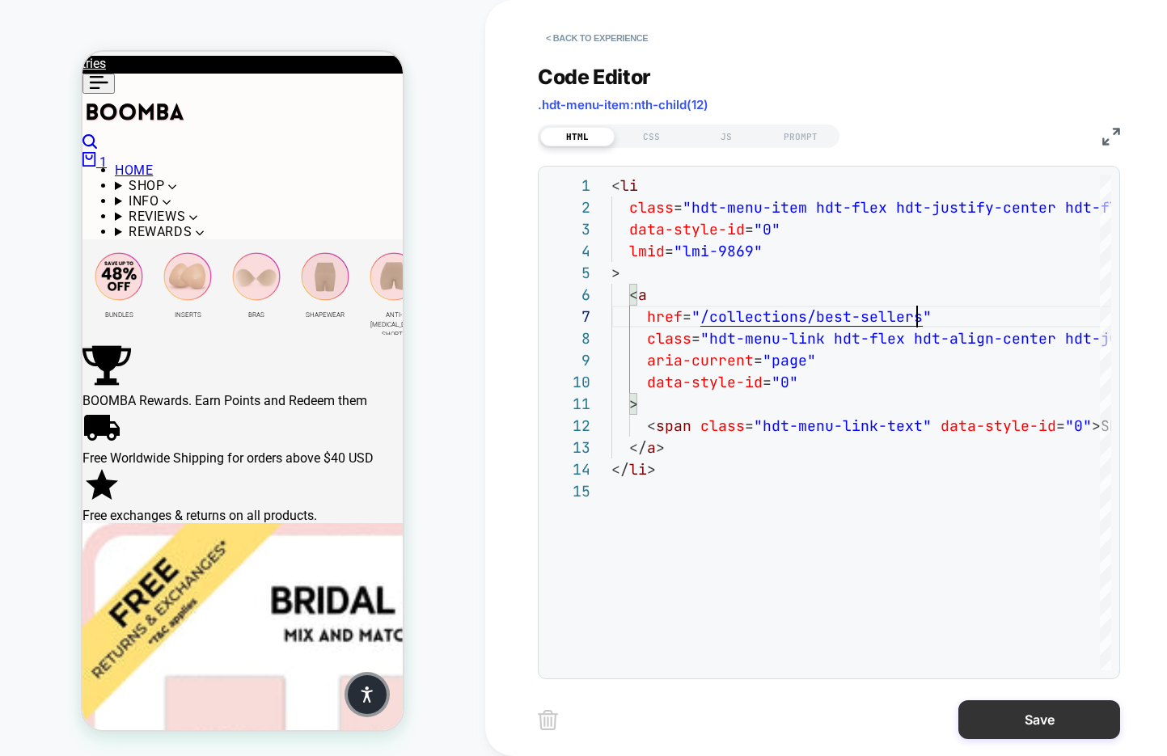
type textarea "**********"
click at [1027, 713] on button "Save" at bounding box center [1039, 719] width 162 height 39
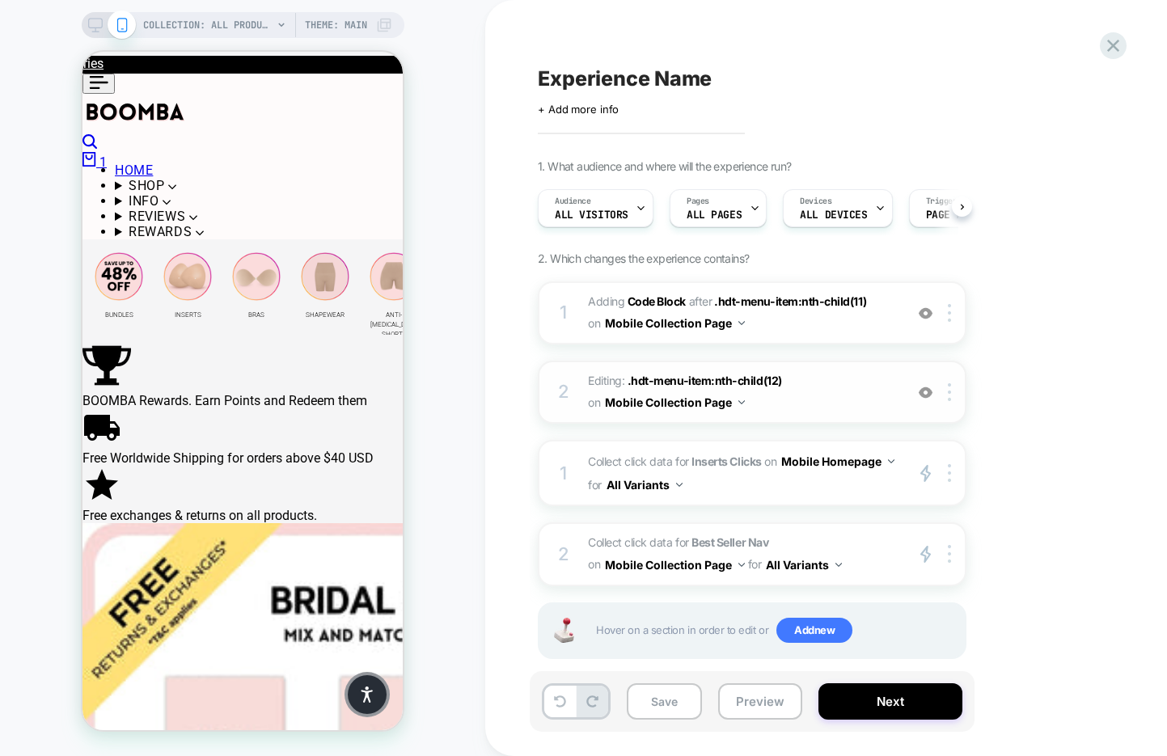
scroll to position [0, 1]
click at [103, 89] on icon at bounding box center [98, 82] width 19 height 13
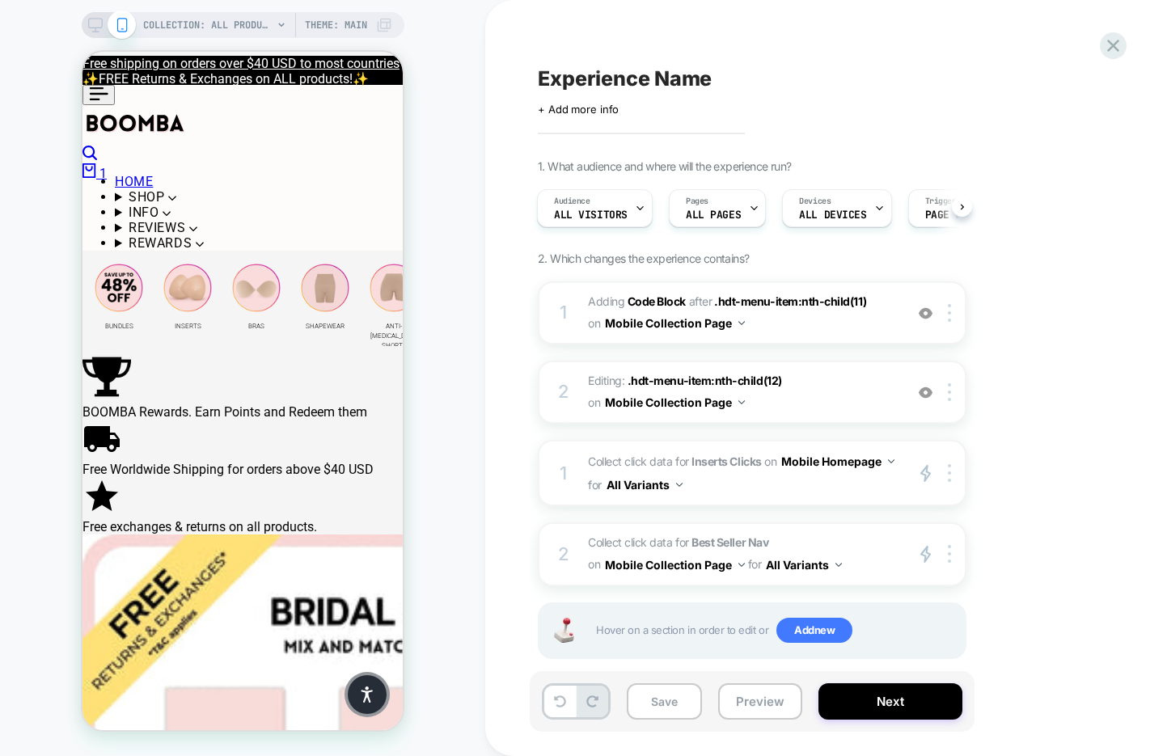
scroll to position [23, 0]
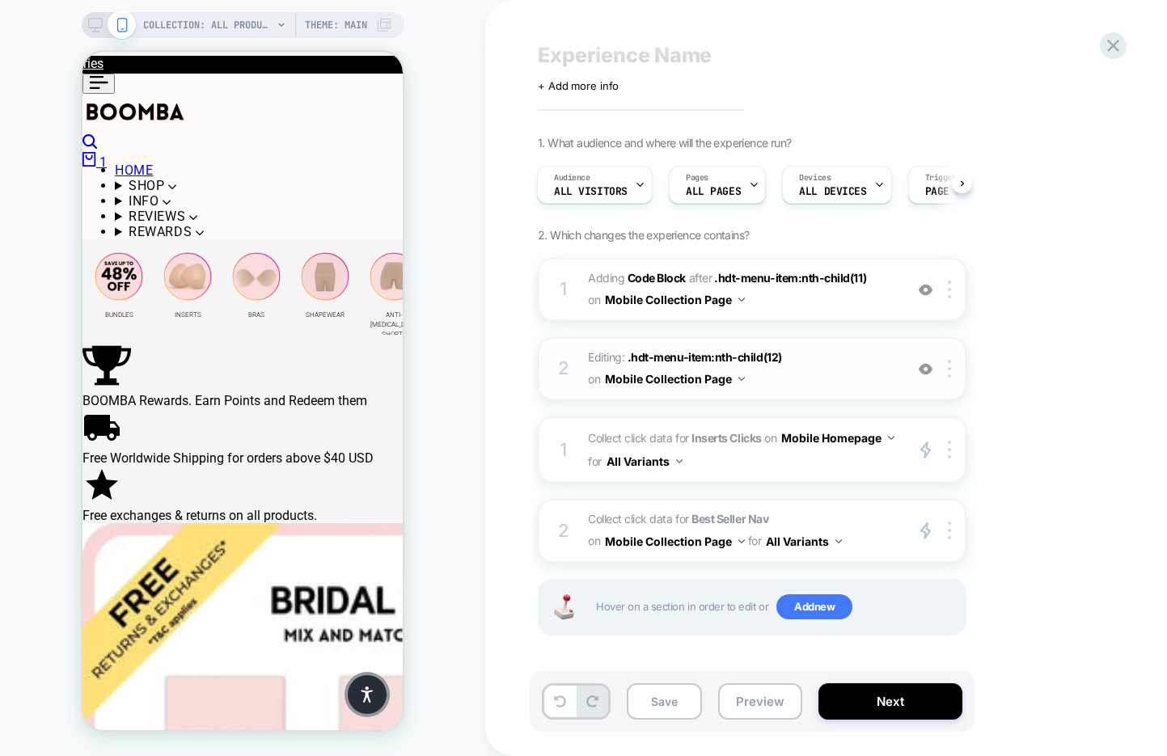
click at [834, 381] on span "Editing : .hdt-menu-item:nth-child(12) .hdt-menu-item:nth-child(12) on Mobile C…" at bounding box center [742, 369] width 308 height 44
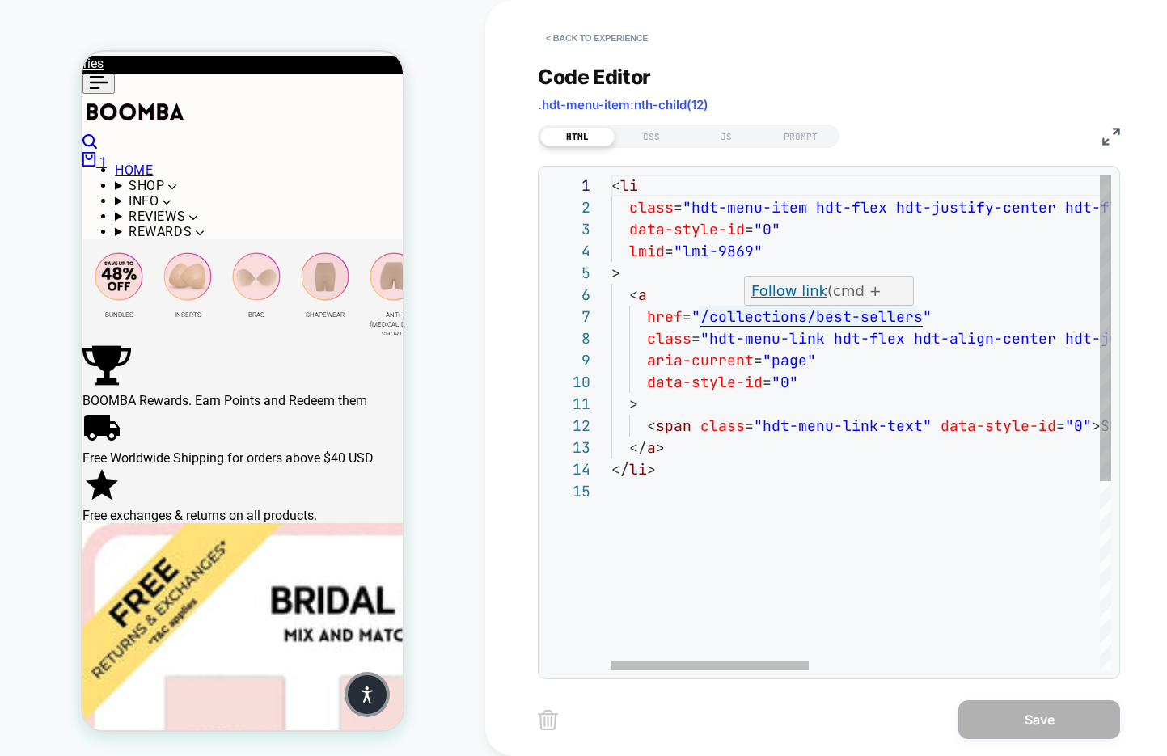
scroll to position [93, 0]
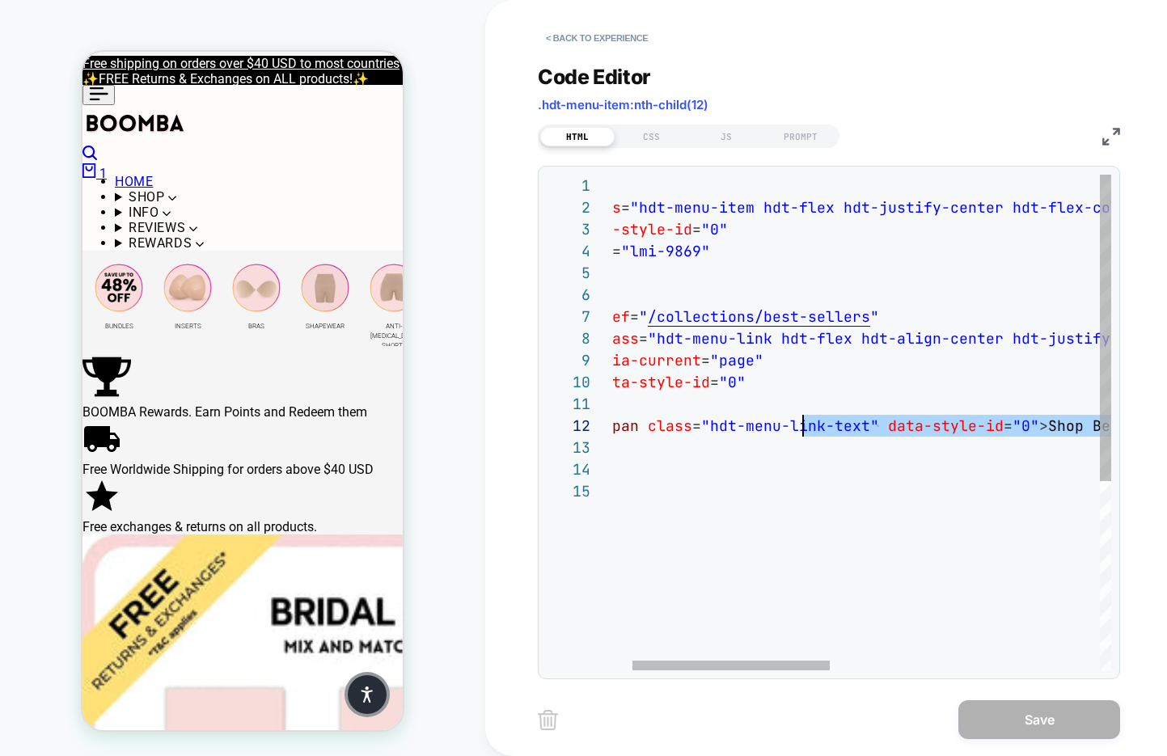
drag, startPoint x: 943, startPoint y: 426, endPoint x: 812, endPoint y: 433, distance: 131.1
click at [809, 433] on div "< li class = "hdt-menu-item hdt-flex hdt-justify-center hdt-fle x-col" data-sty…" at bounding box center [1176, 575] width 1234 height 801
click at [1009, 420] on div "< li class = "hdt-menu-item hdt-flex hdt-justify-center hdt-fle x-col" data-sty…" at bounding box center [1176, 575] width 1234 height 801
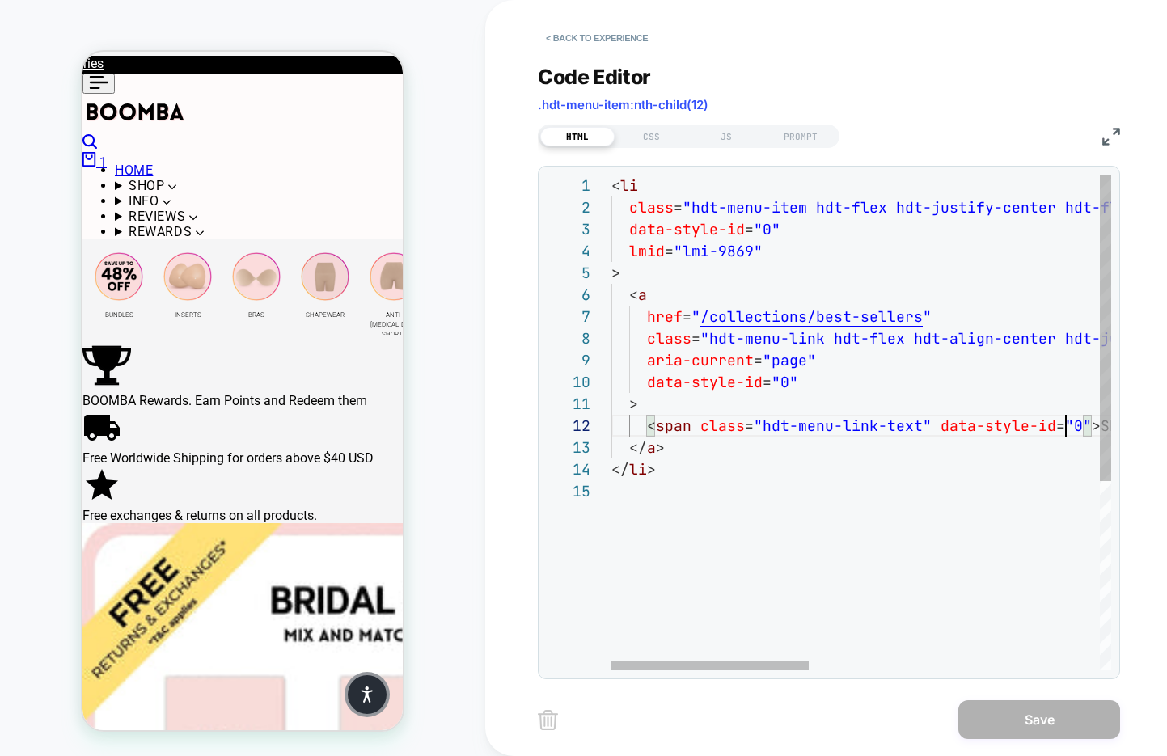
type textarea "**********"
drag, startPoint x: 918, startPoint y: 313, endPoint x: 814, endPoint y: 316, distance: 103.5
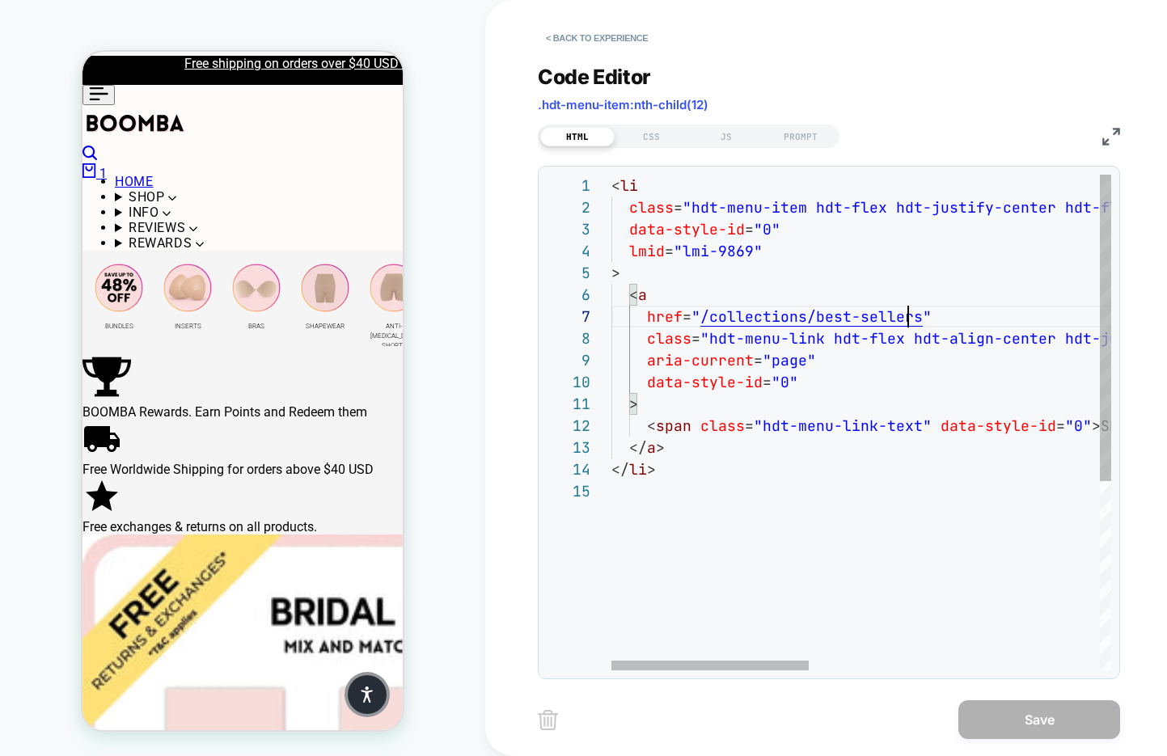
scroll to position [131, 280]
drag, startPoint x: 912, startPoint y: 315, endPoint x: 892, endPoint y: 315, distance: 20.2
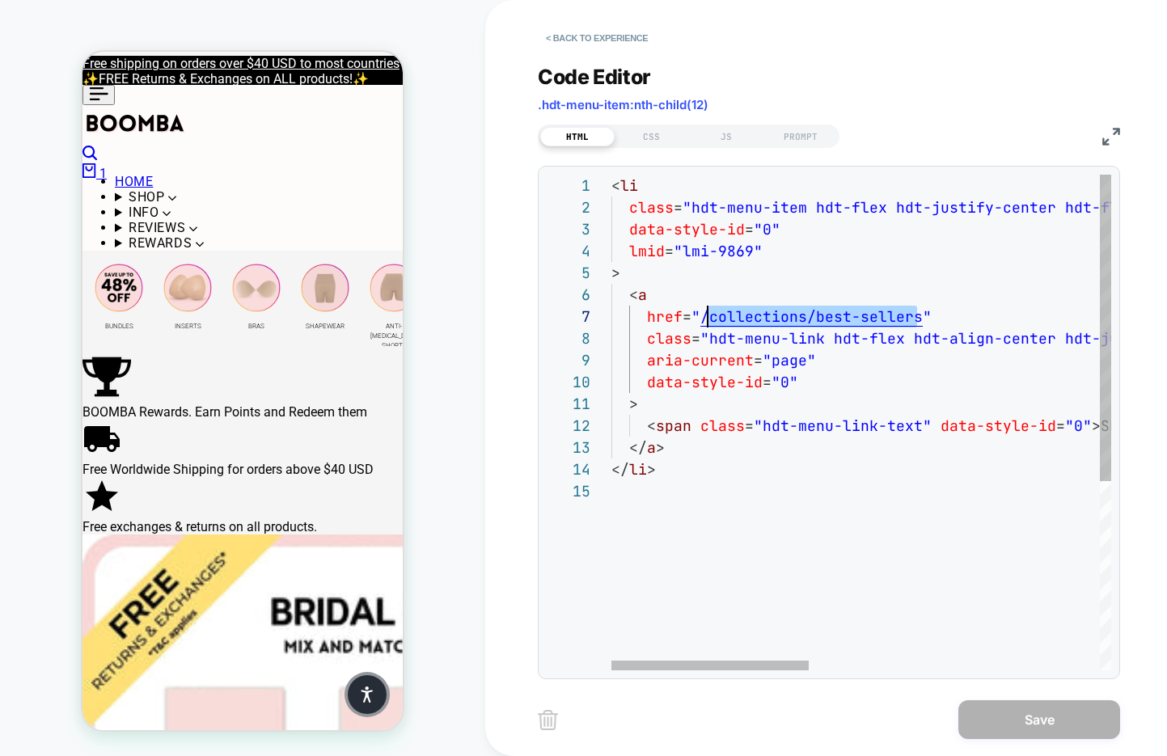
scroll to position [131, 87]
drag, startPoint x: 918, startPoint y: 313, endPoint x: 696, endPoint y: 317, distance: 222.4
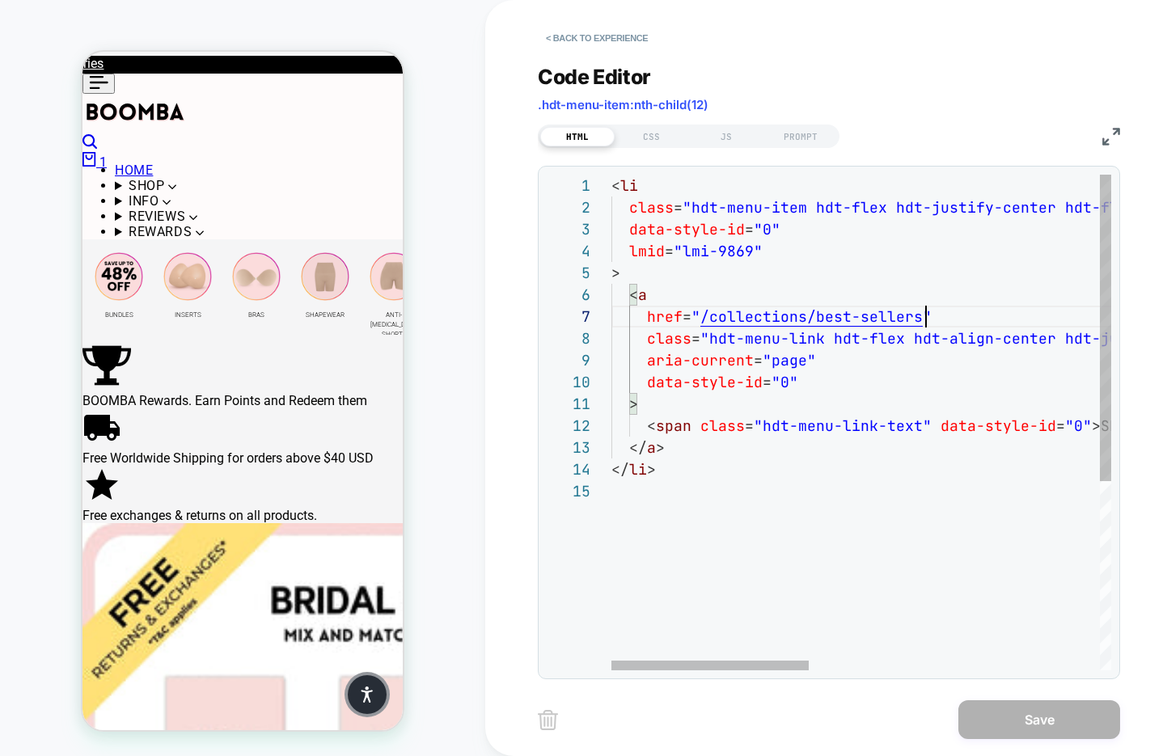
drag, startPoint x: 917, startPoint y: 318, endPoint x: 813, endPoint y: 315, distance: 104.3
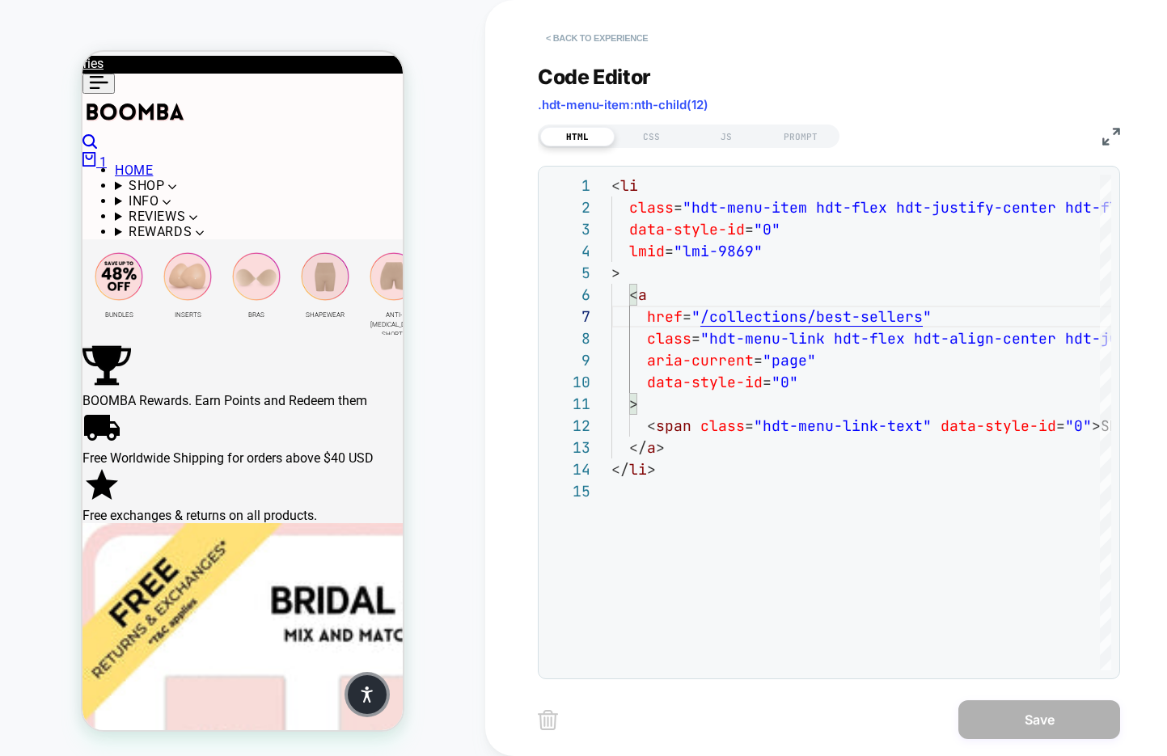
click at [605, 35] on button "< Back to experience" at bounding box center [597, 38] width 118 height 26
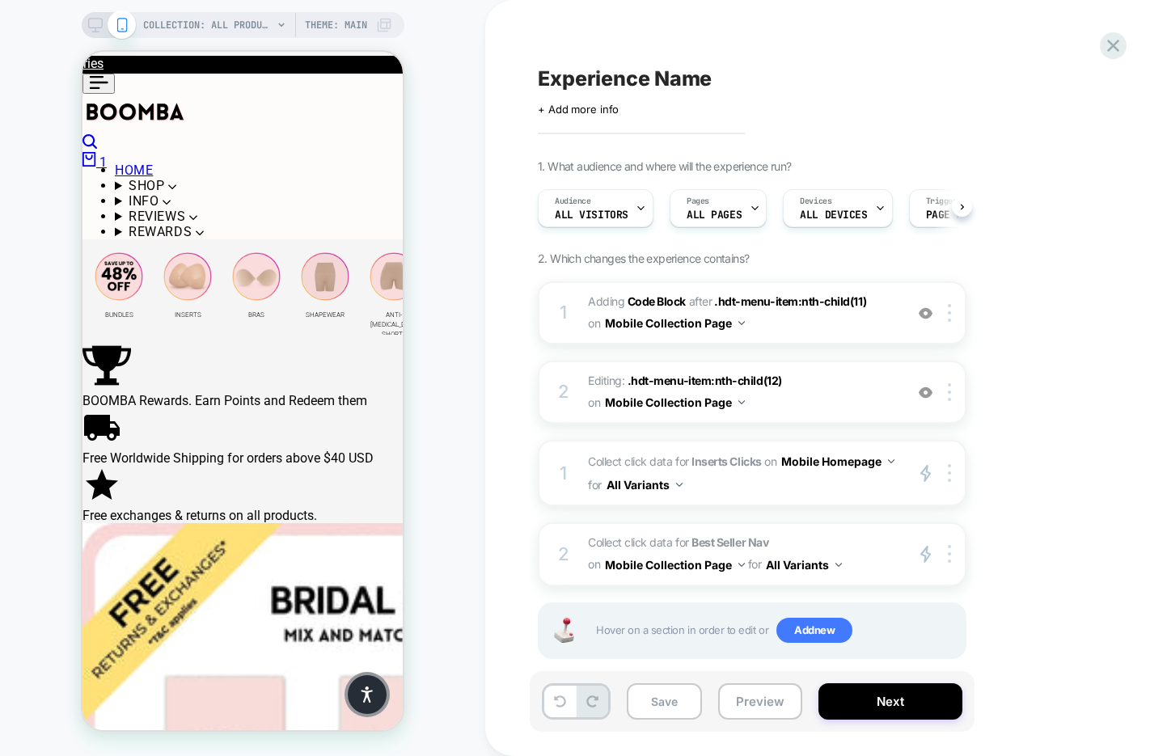
scroll to position [0, 1]
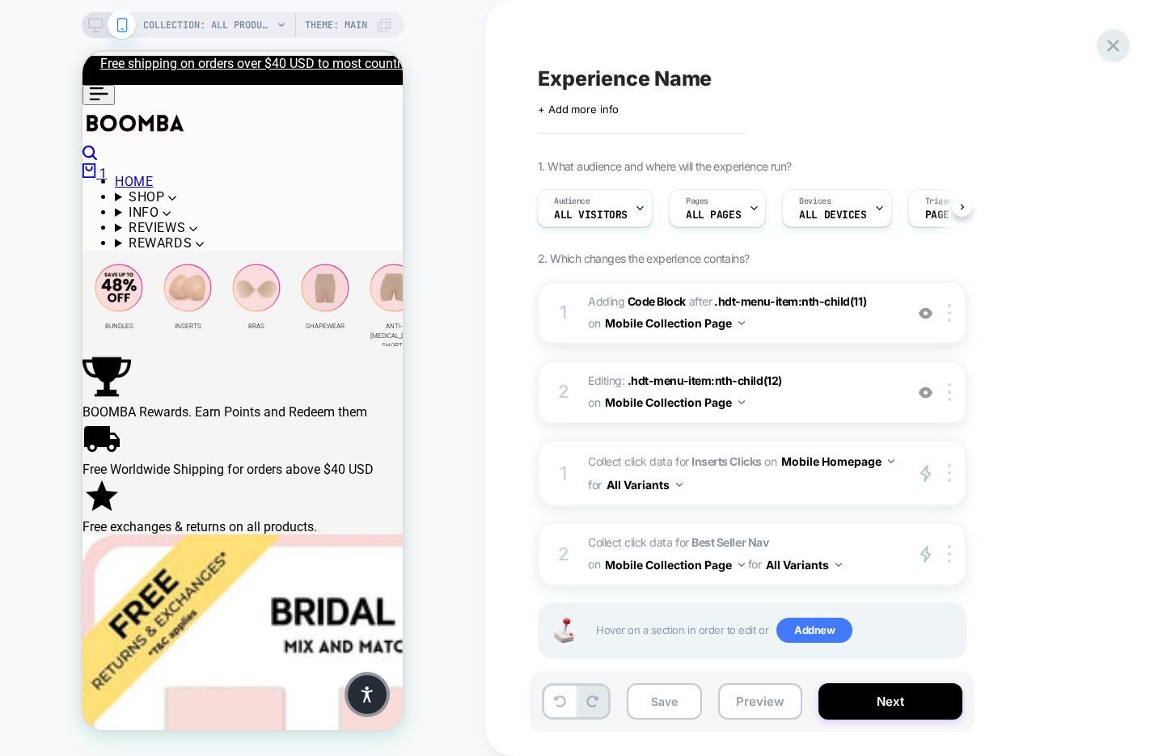
click at [1106, 49] on icon at bounding box center [1113, 46] width 22 height 22
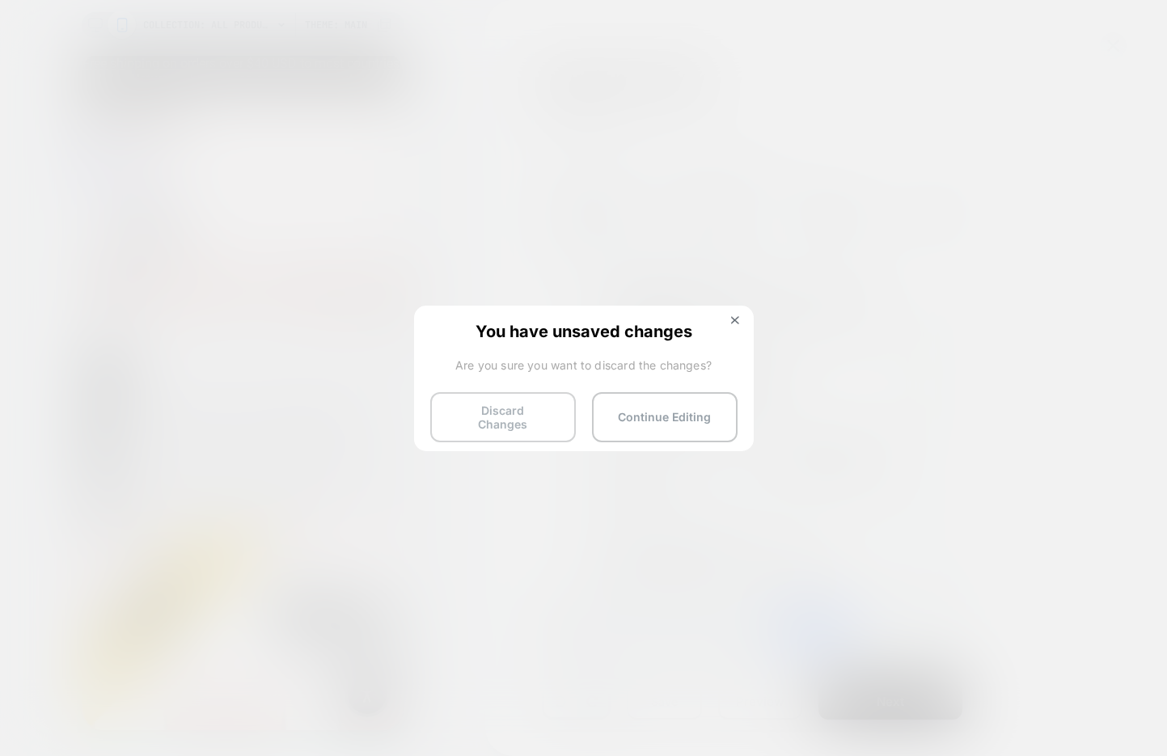
click at [479, 416] on button "Discard Changes" at bounding box center [503, 417] width 146 height 50
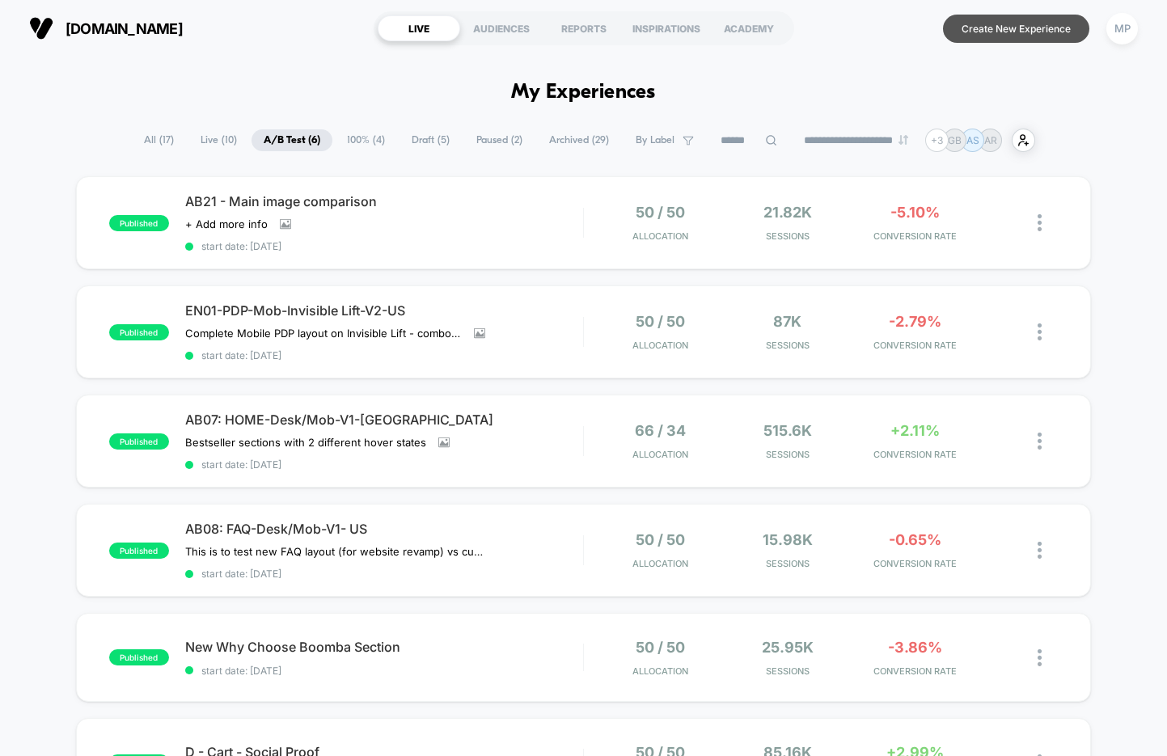
click at [973, 27] on button "Create New Experience" at bounding box center [1016, 29] width 146 height 28
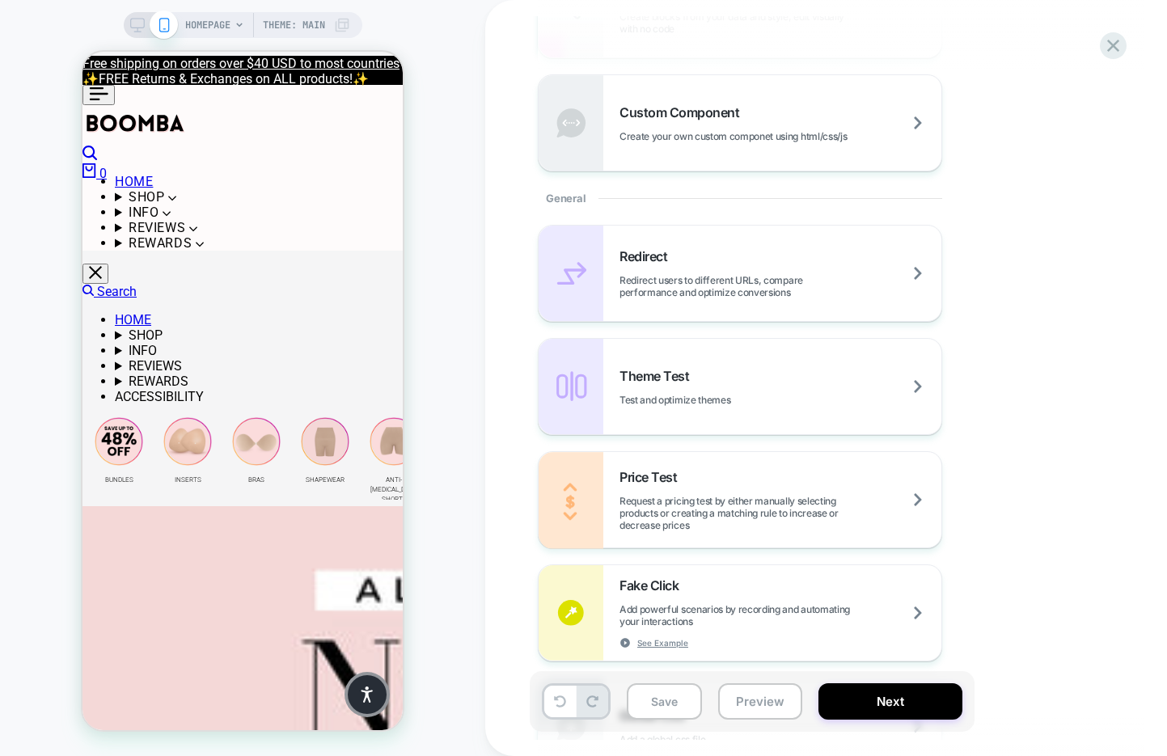
scroll to position [649, 0]
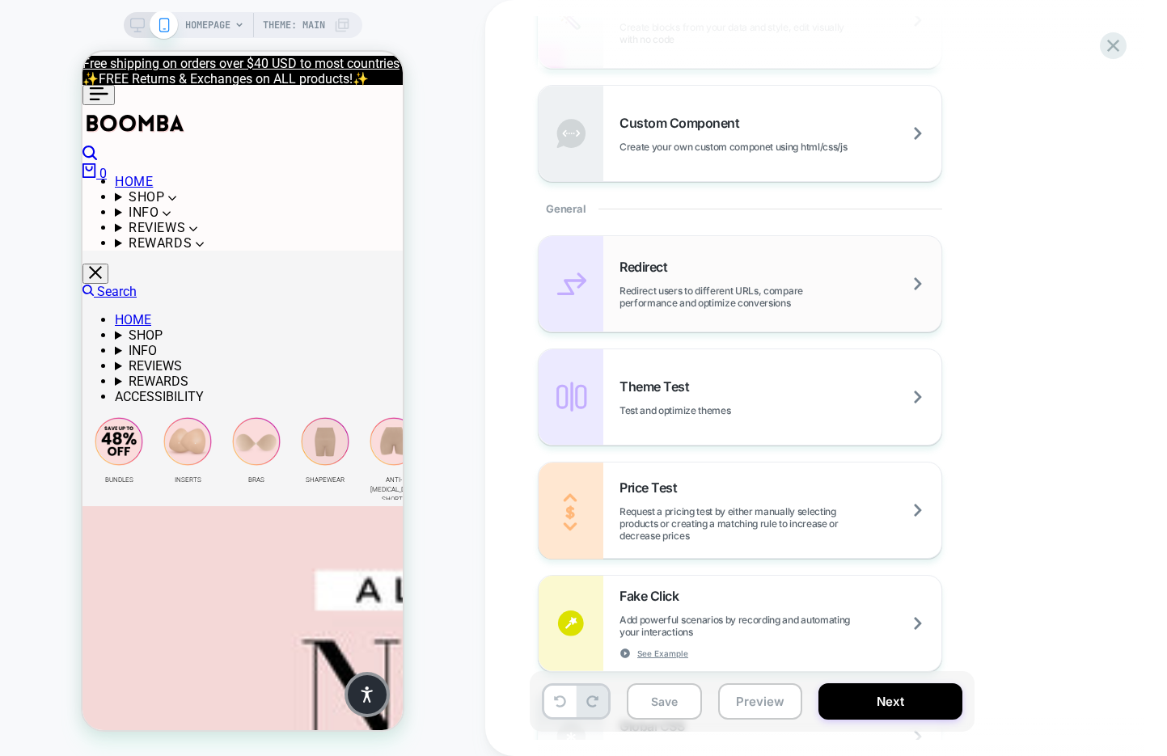
click at [827, 278] on div "Redirect Redirect users to different URLs, compare performance and optimize con…" at bounding box center [780, 284] width 322 height 50
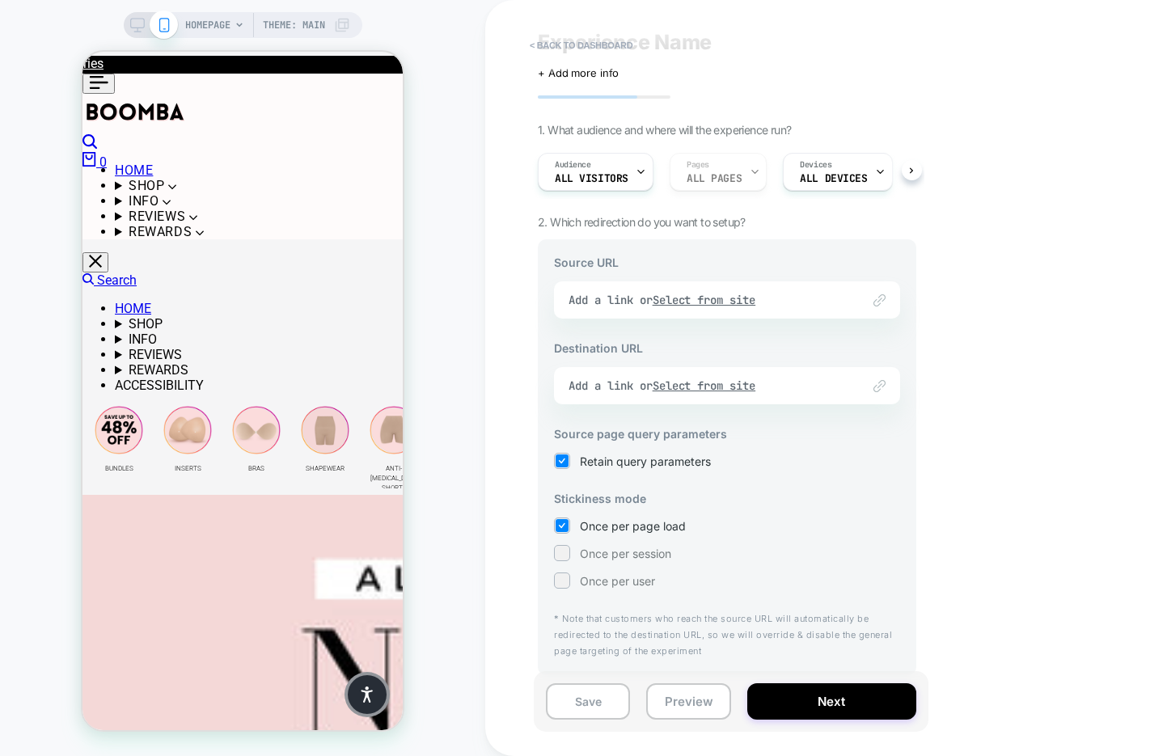
scroll to position [0, 0]
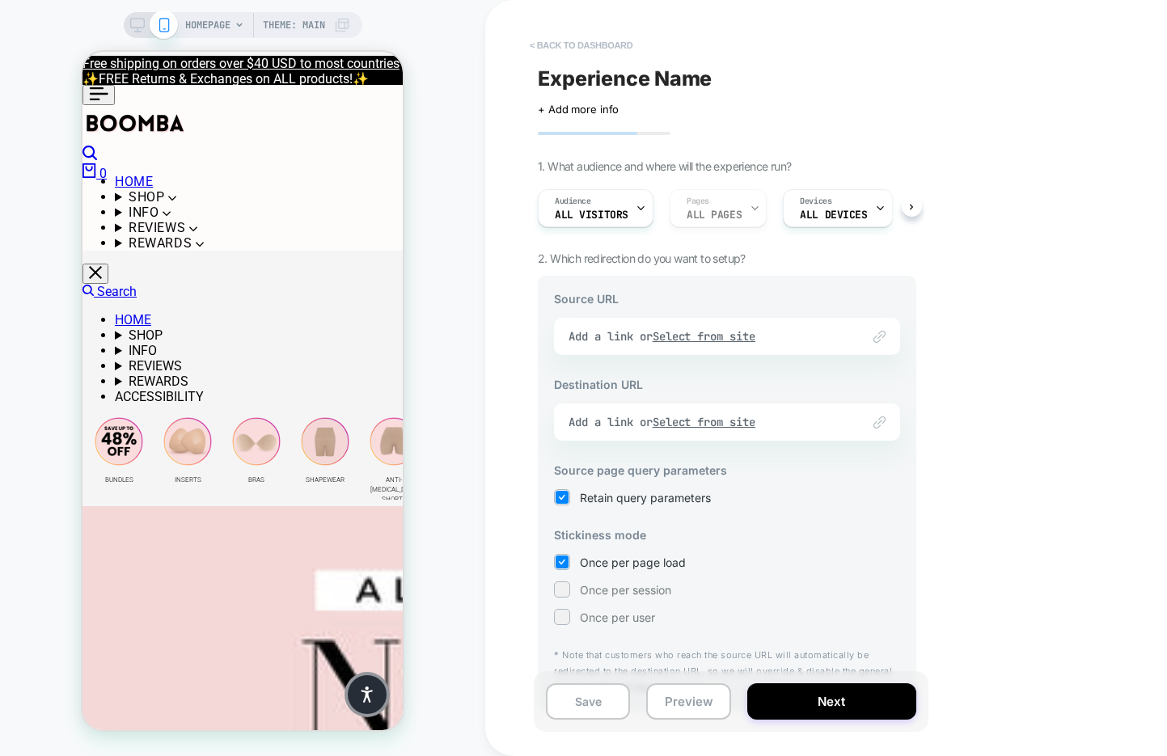
click at [598, 43] on button "< back to dashboard" at bounding box center [580, 45] width 119 height 26
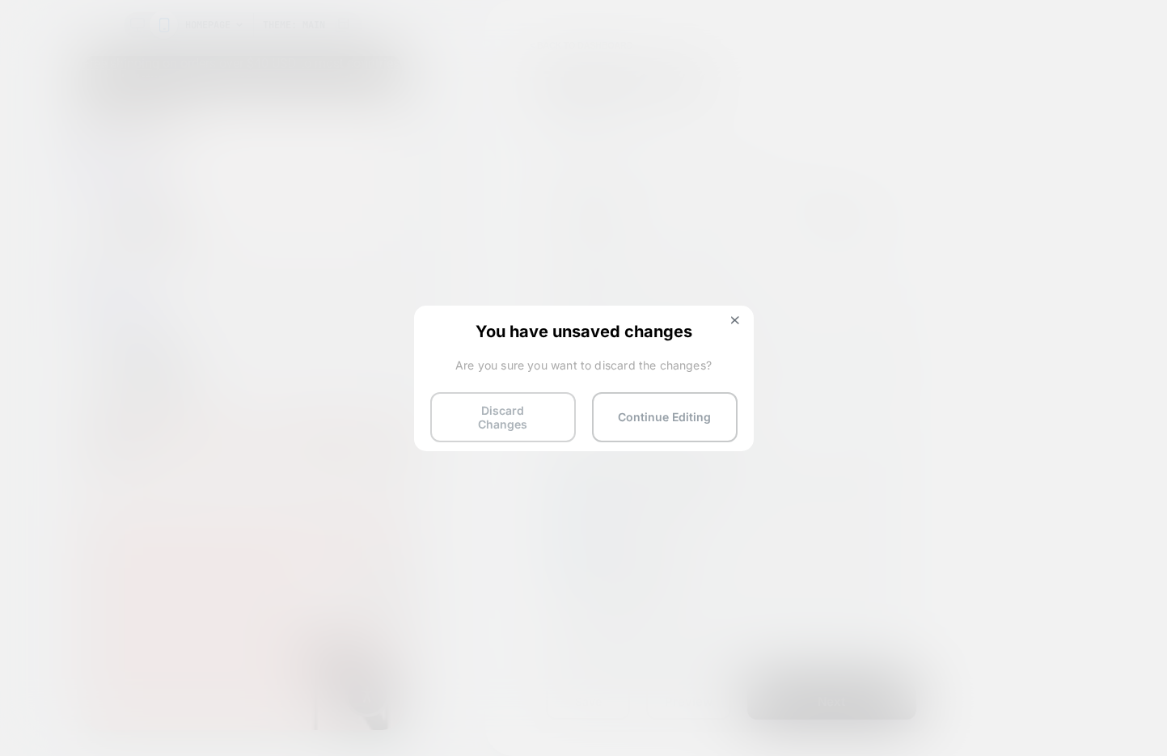
click at [517, 418] on button "Discard Changes" at bounding box center [503, 417] width 146 height 50
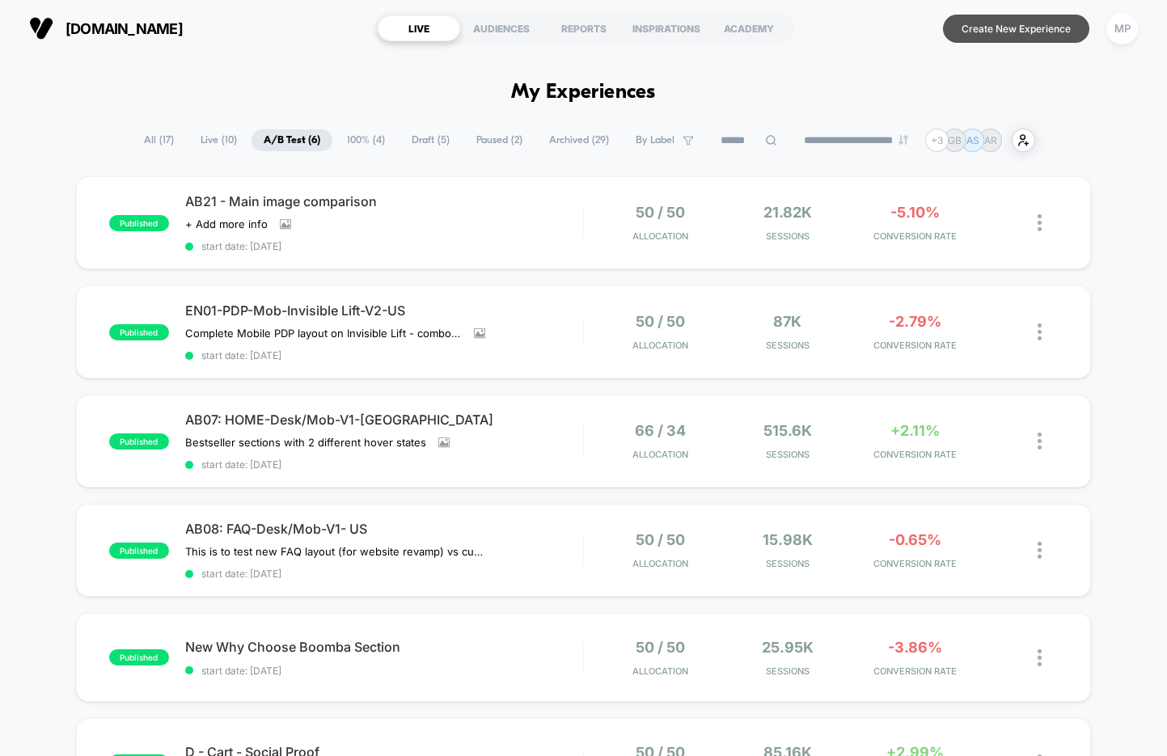
click at [993, 32] on button "Create New Experience" at bounding box center [1016, 29] width 146 height 28
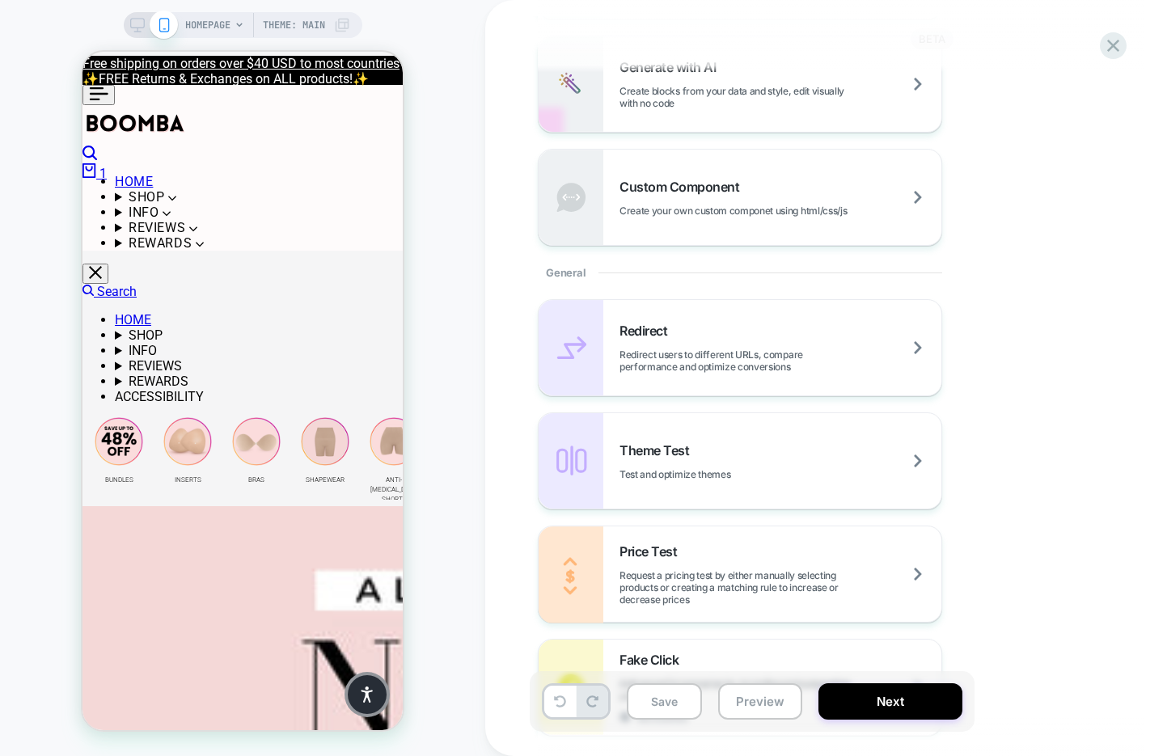
scroll to position [604, 0]
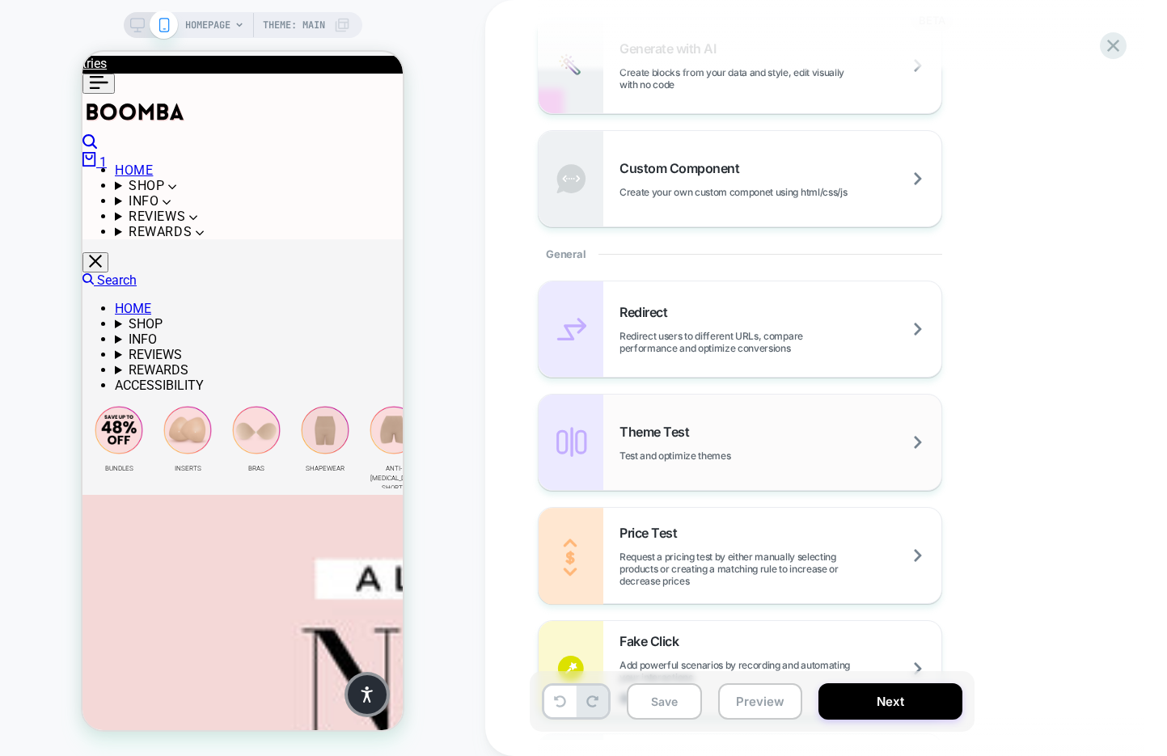
click at [804, 446] on div "Theme Test Test and optimize themes" at bounding box center [780, 443] width 322 height 38
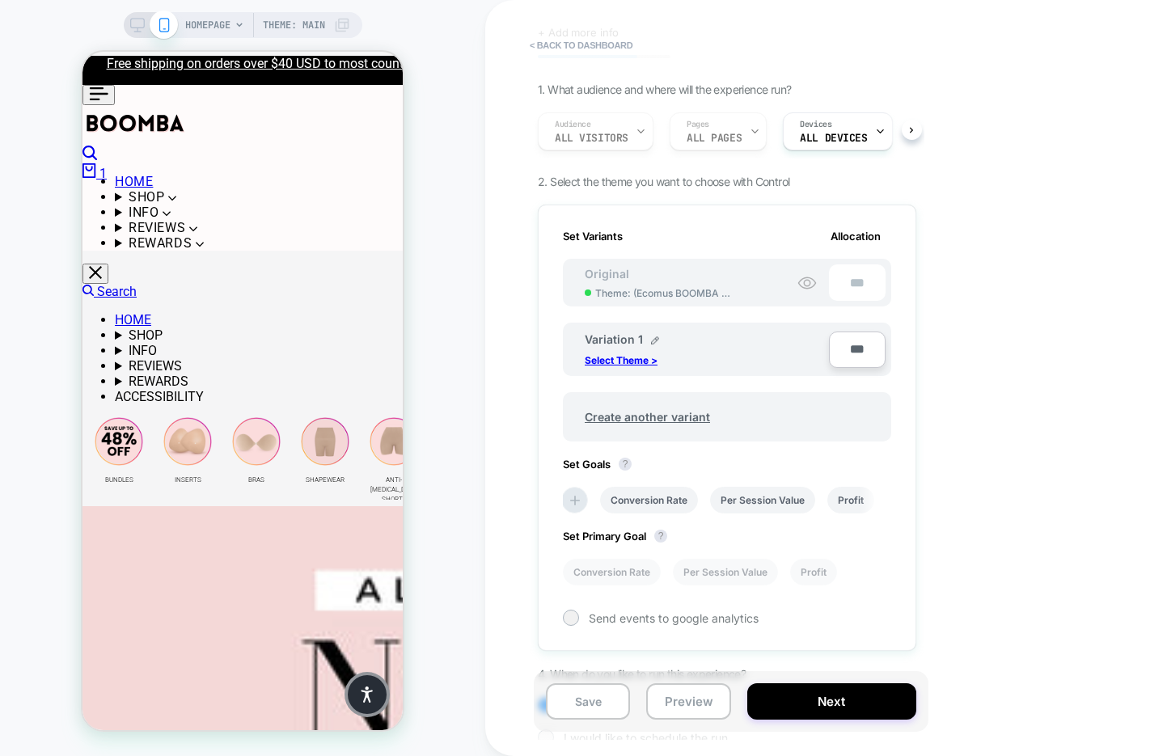
scroll to position [78, 0]
click at [610, 359] on p "Select Theme >" at bounding box center [621, 359] width 73 height 12
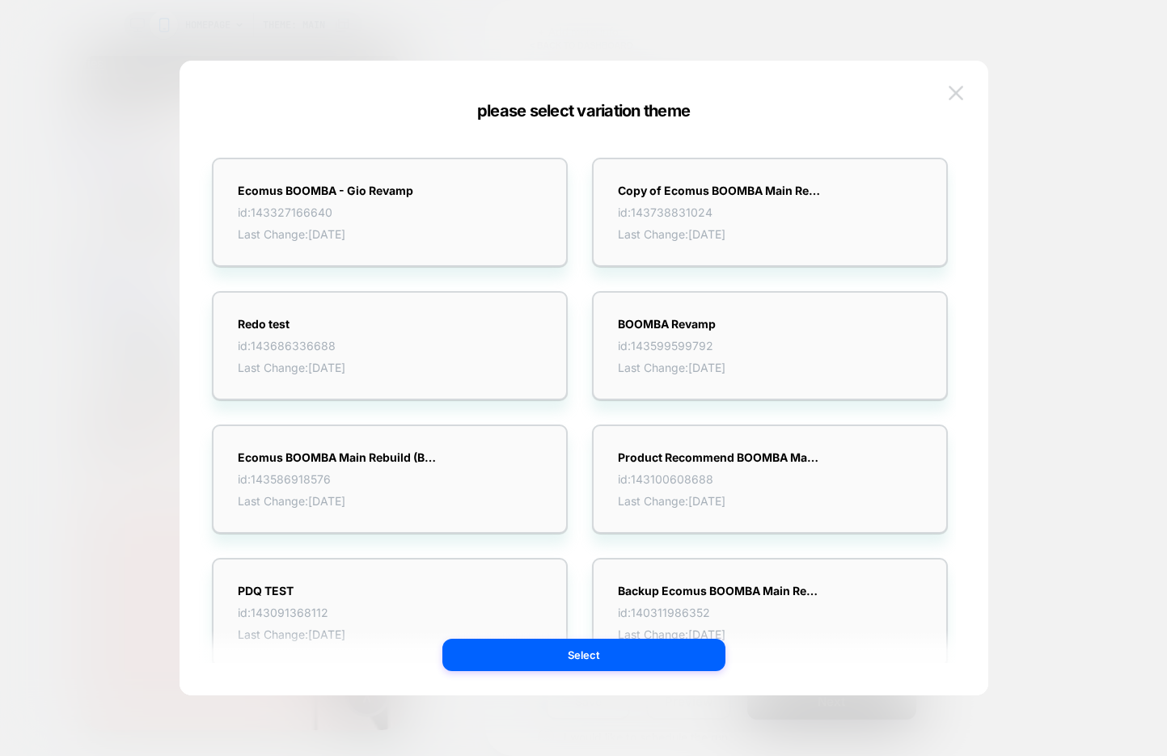
click at [948, 98] on img at bounding box center [955, 93] width 15 height 14
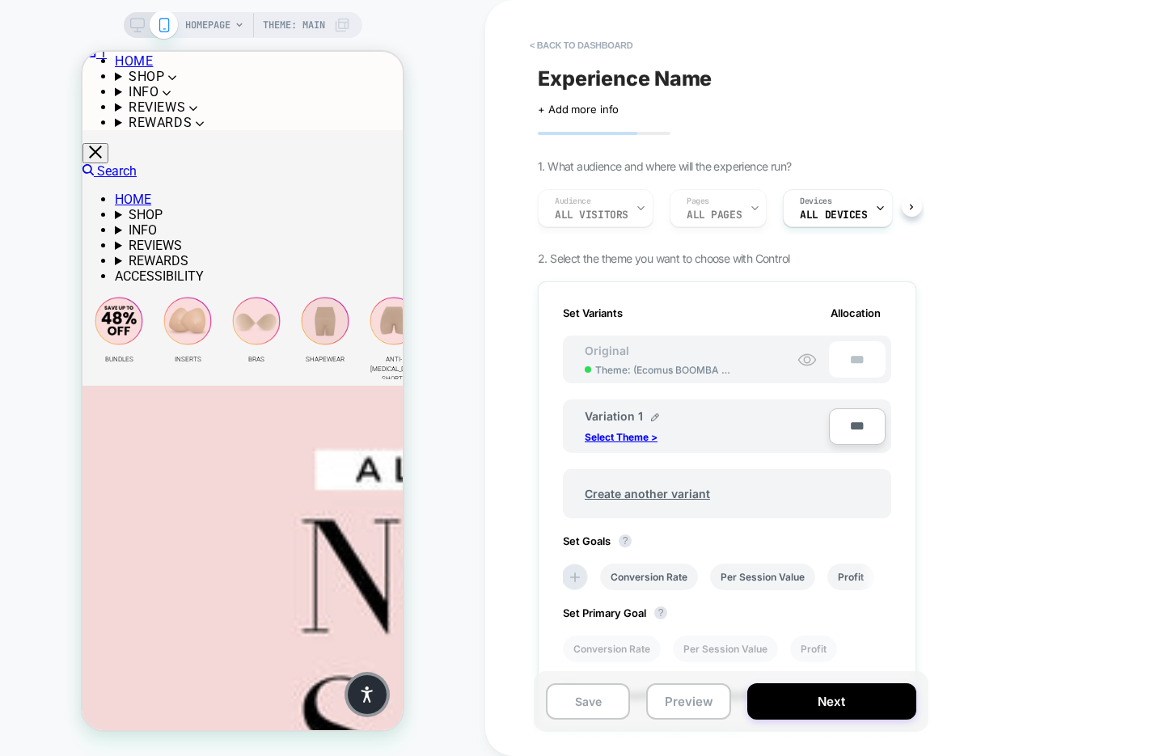
scroll to position [0, 0]
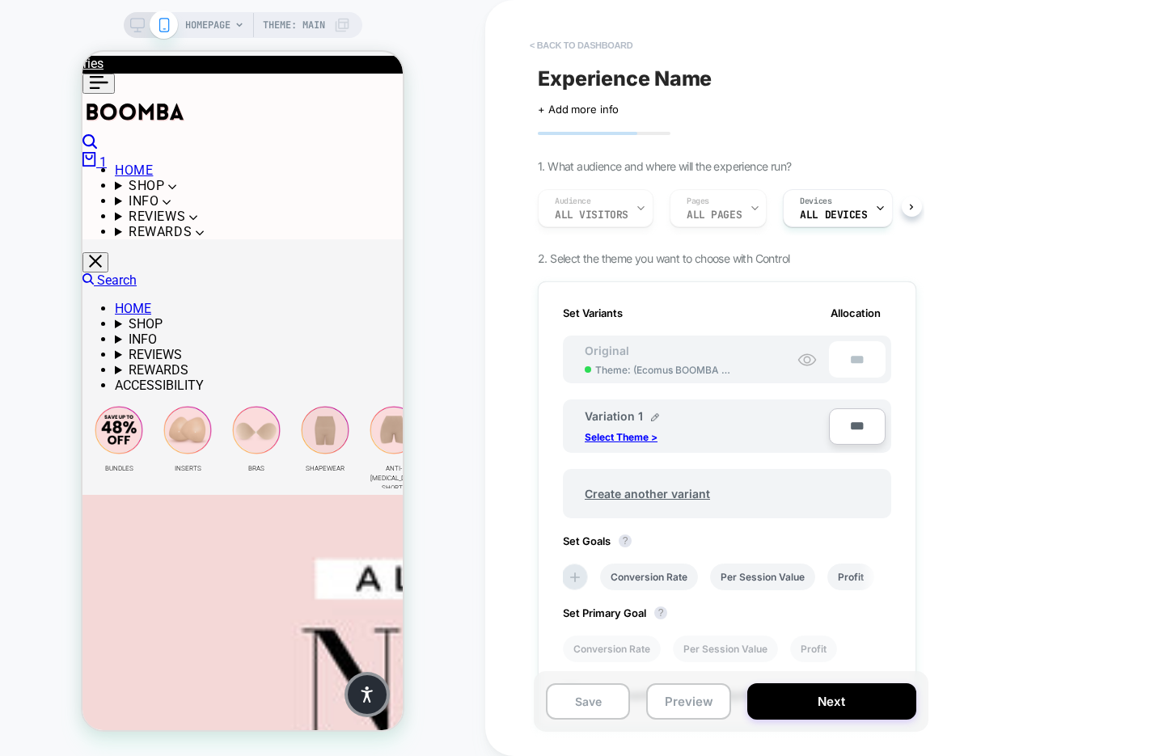
click at [572, 43] on button "< back to dashboard" at bounding box center [580, 45] width 119 height 26
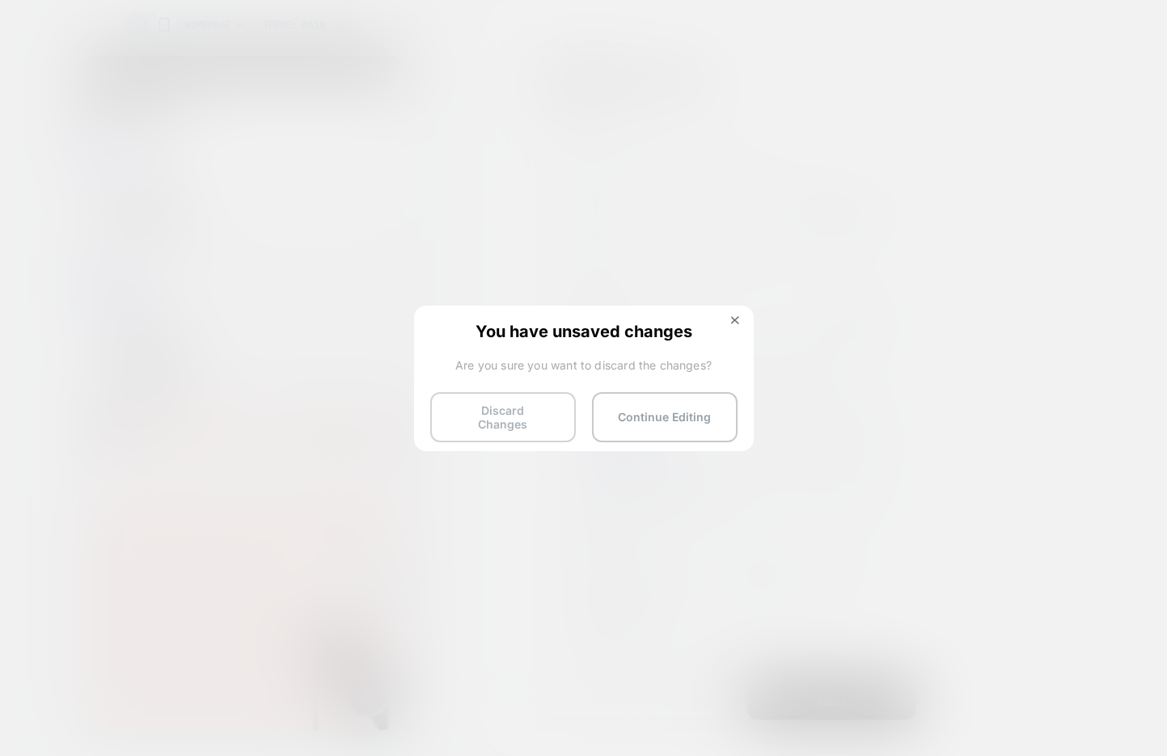
click at [482, 406] on button "Discard Changes" at bounding box center [503, 417] width 146 height 50
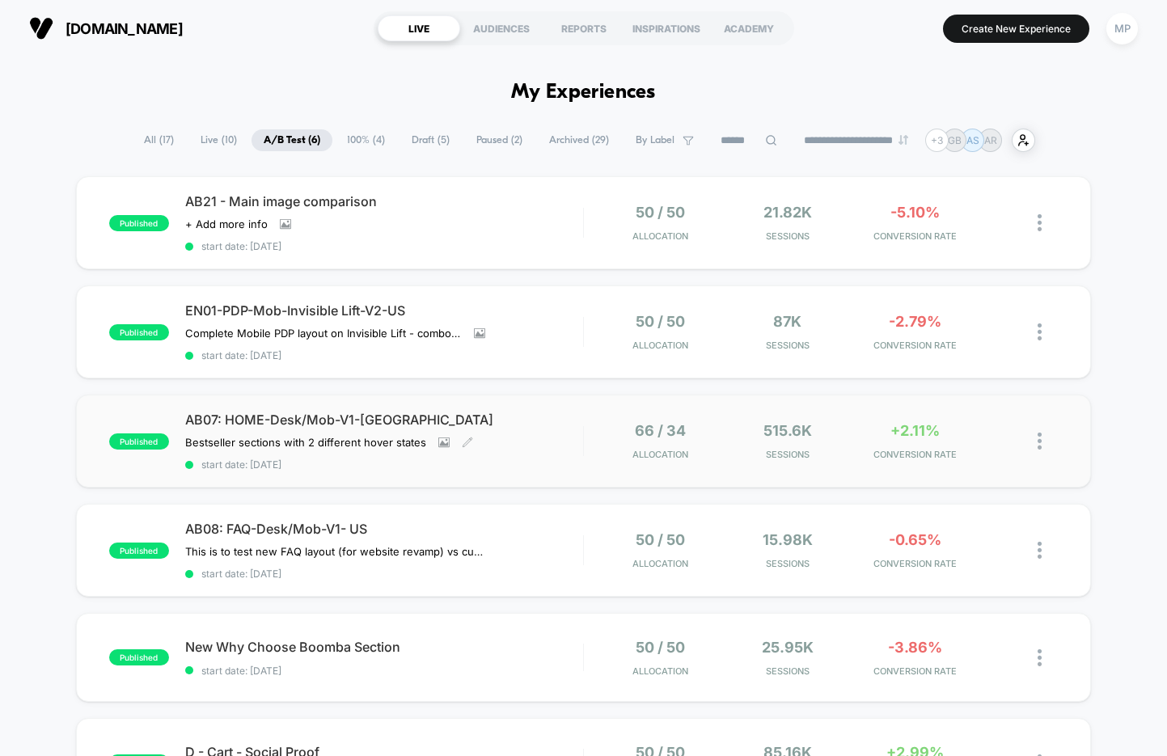
click at [457, 453] on div "AB07: HOME-Desk/Mob-V1-US Bestseller sections with 2 different hover states﻿ Cl…" at bounding box center [384, 441] width 398 height 59
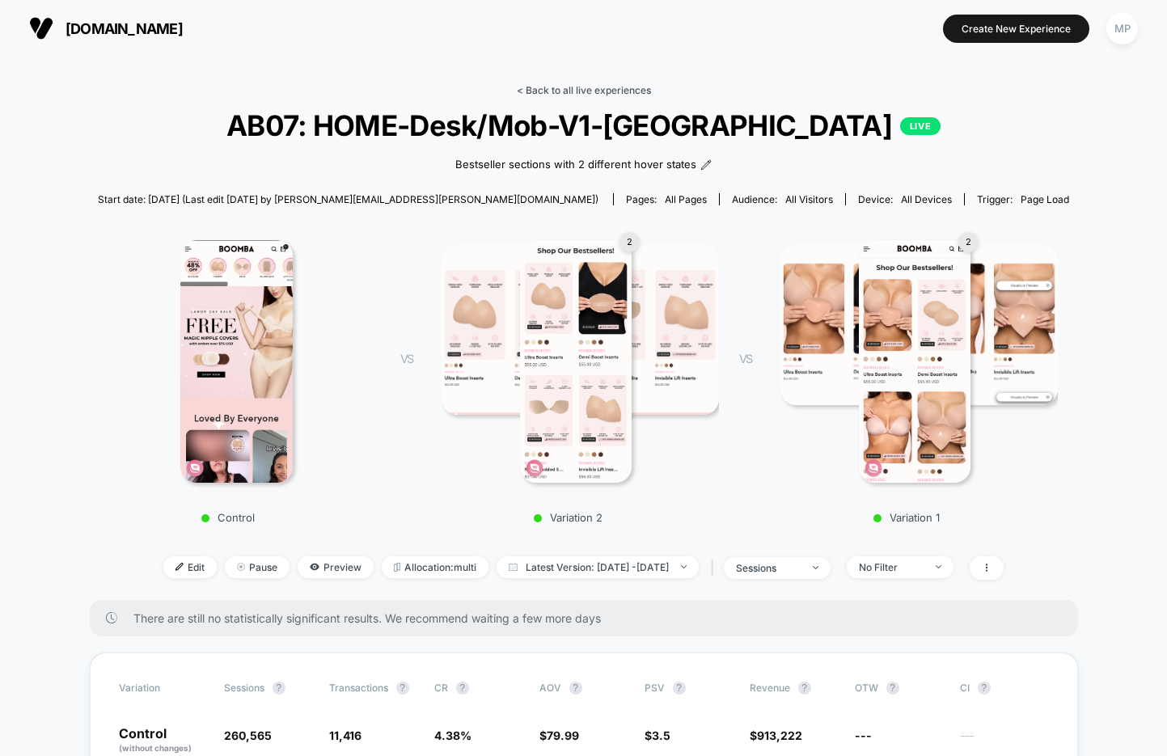
click at [564, 90] on link "< Back to all live experiences" at bounding box center [584, 90] width 134 height 12
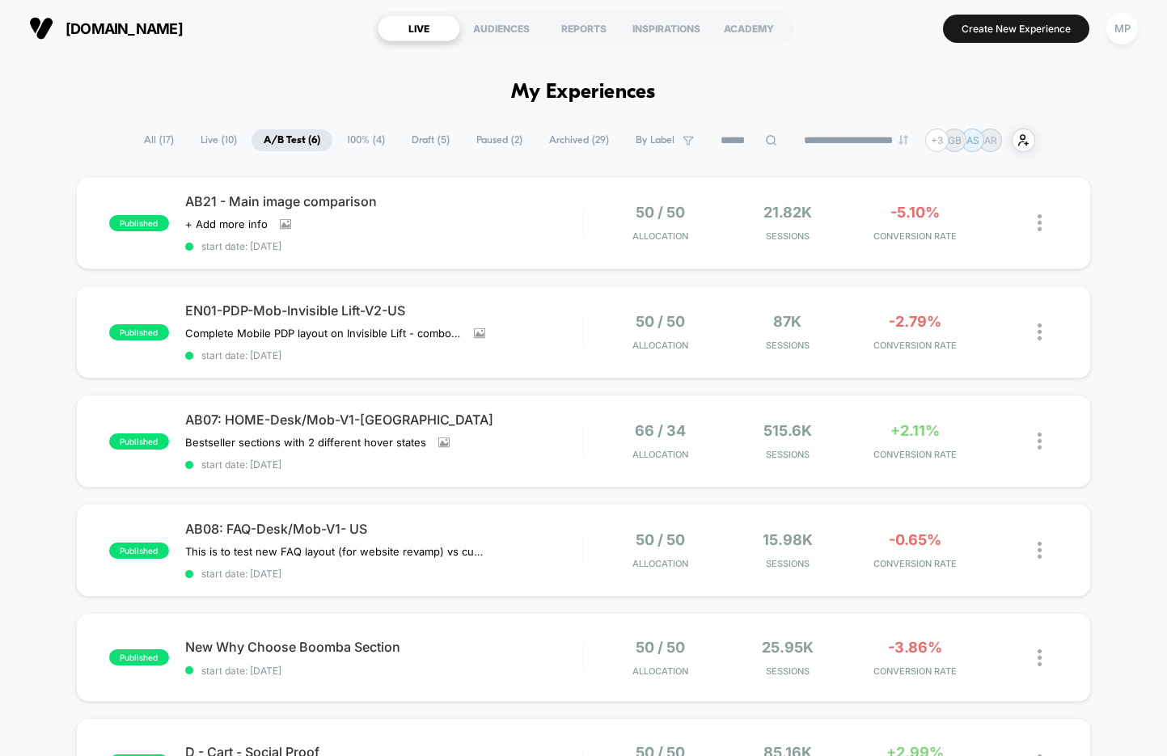
click at [485, 139] on span "Paused ( 2 )" at bounding box center [499, 140] width 70 height 22
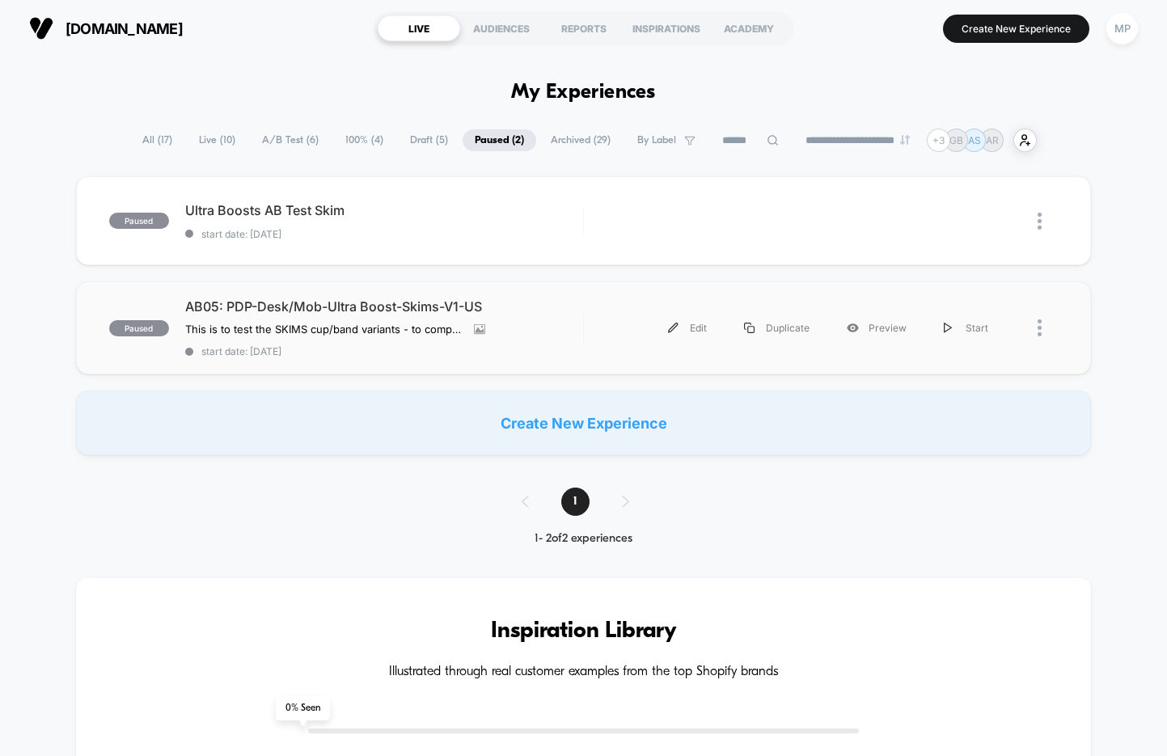
click at [399, 359] on div "paused AB05: PDP-Desk/Mob-Ultra Boost-Skims-V1-US This is to test the SKIMS cup…" at bounding box center [583, 327] width 1015 height 93
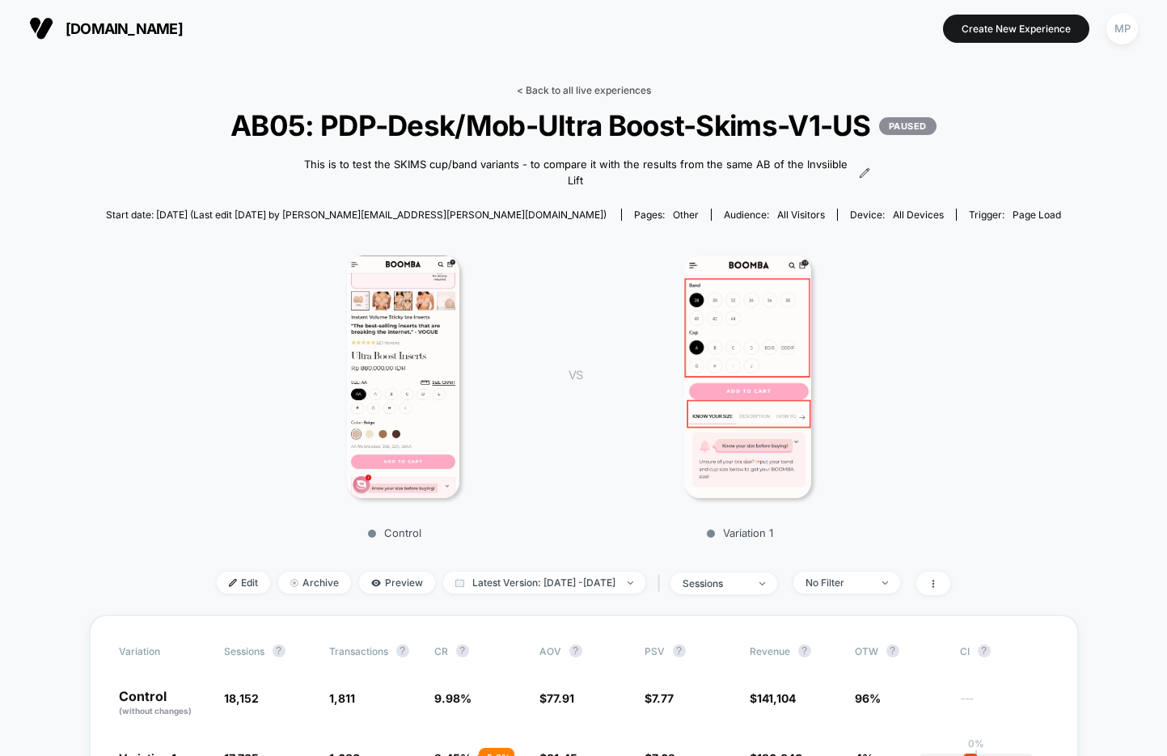
click at [558, 91] on link "< Back to all live experiences" at bounding box center [584, 90] width 134 height 12
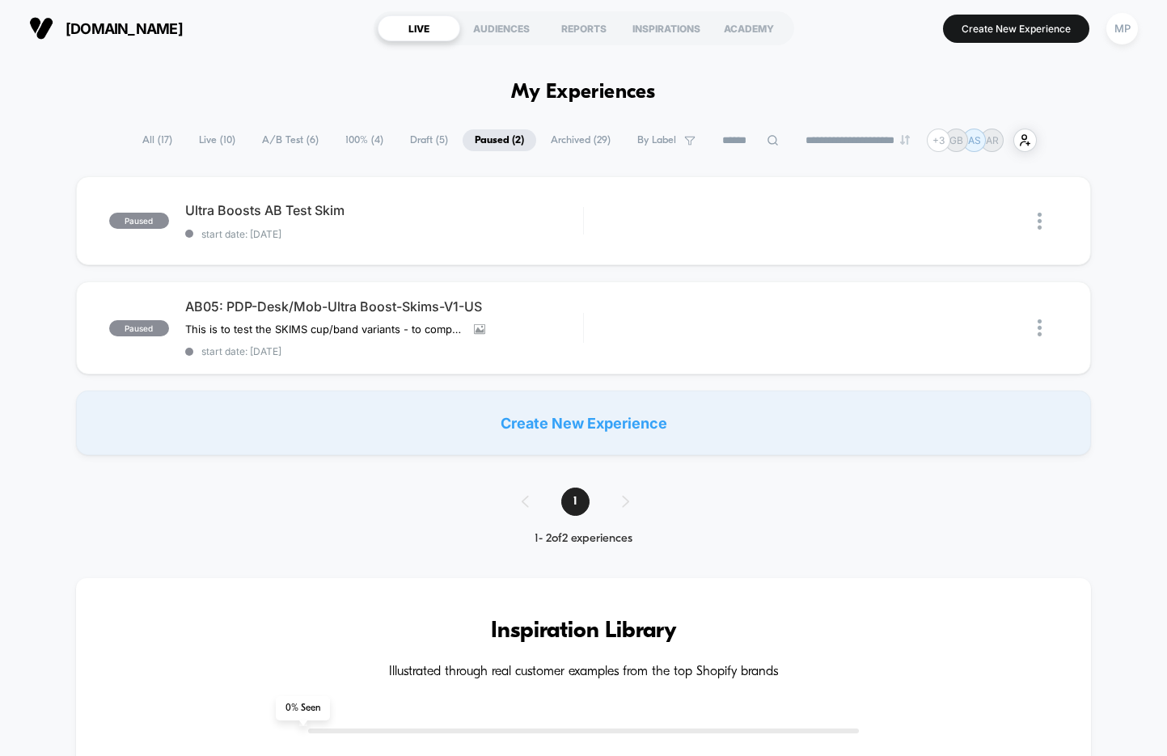
click at [279, 142] on span "A/B Test ( 6 )" at bounding box center [290, 140] width 81 height 22
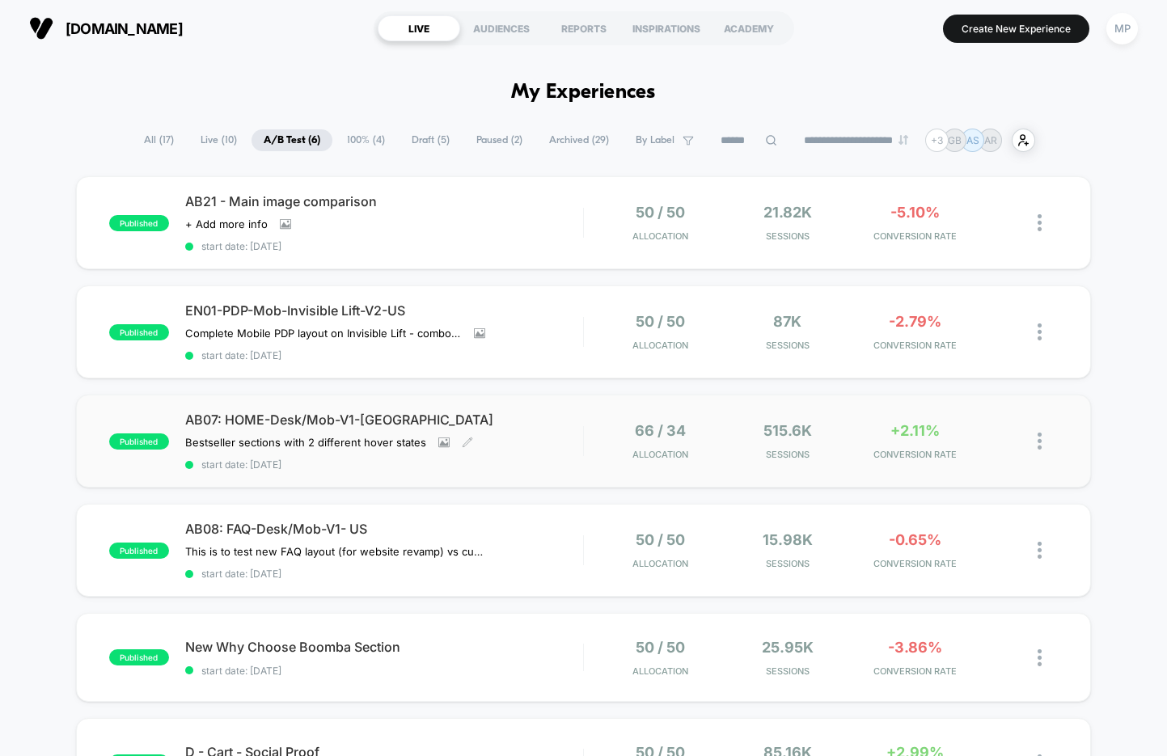
click at [499, 462] on span "start date: 7/31/2025" at bounding box center [384, 464] width 398 height 12
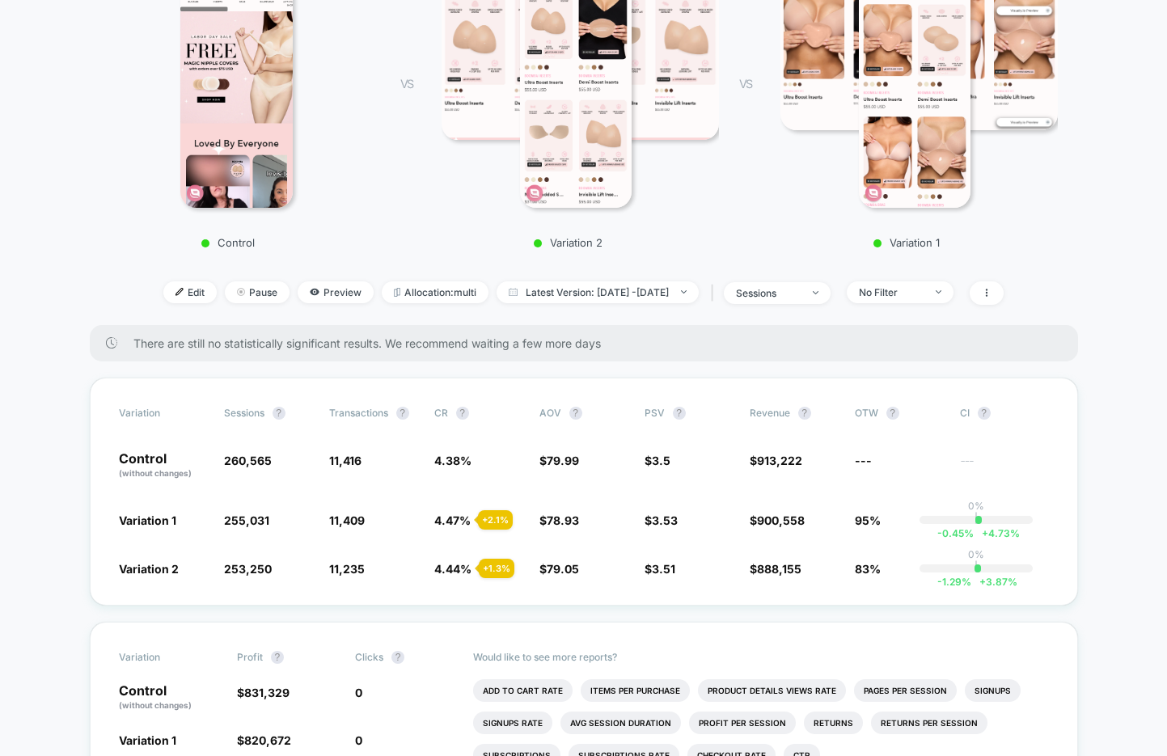
scroll to position [305, 0]
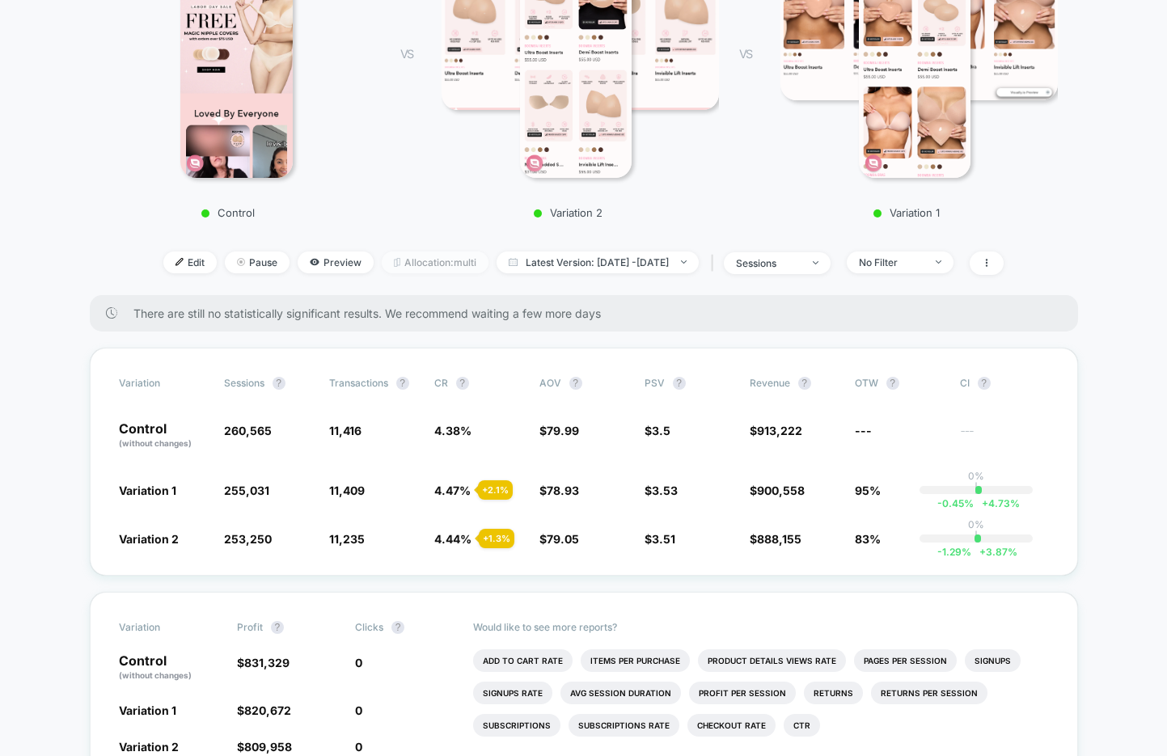
click at [382, 267] on span "Allocation: multi" at bounding box center [435, 262] width 107 height 22
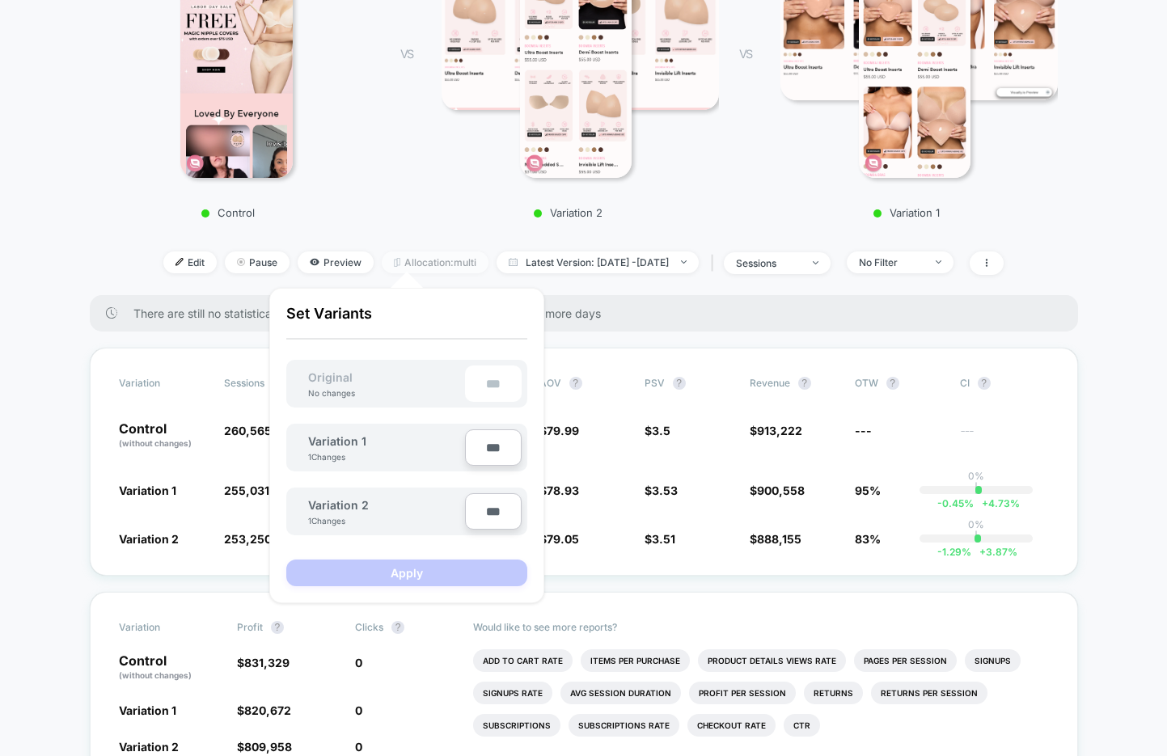
click at [413, 256] on span "Allocation: multi" at bounding box center [435, 262] width 107 height 22
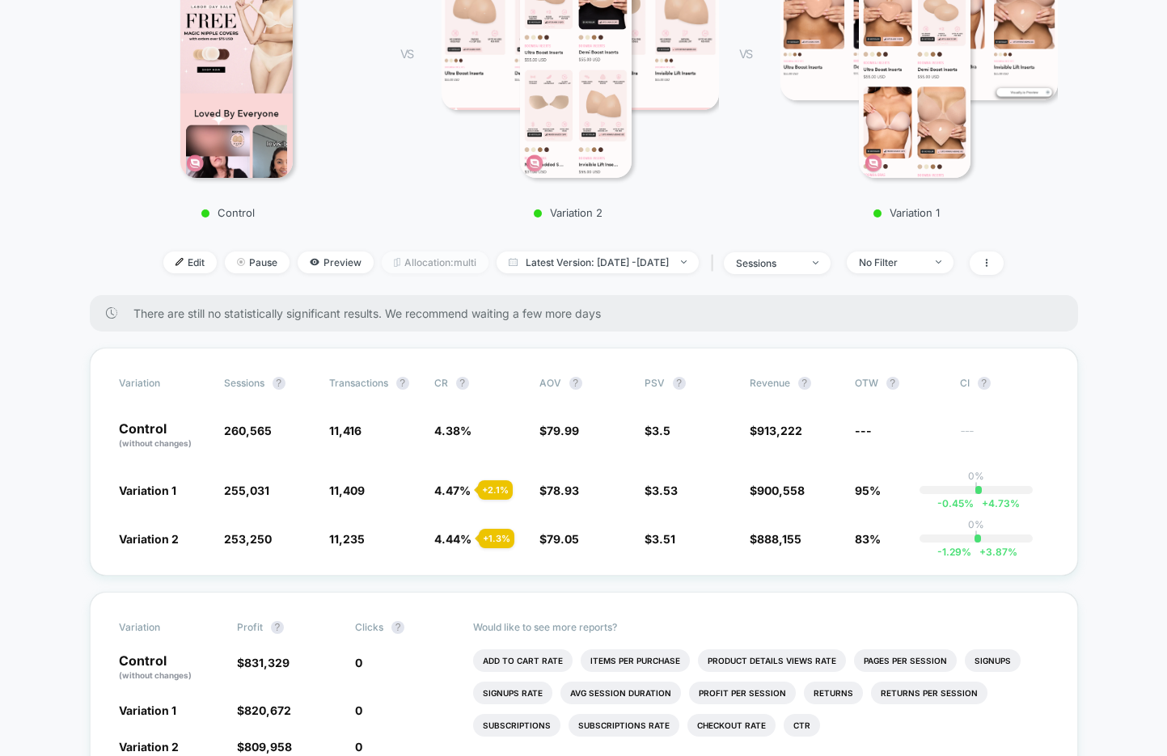
click at [406, 265] on span "Allocation: multi" at bounding box center [435, 262] width 107 height 22
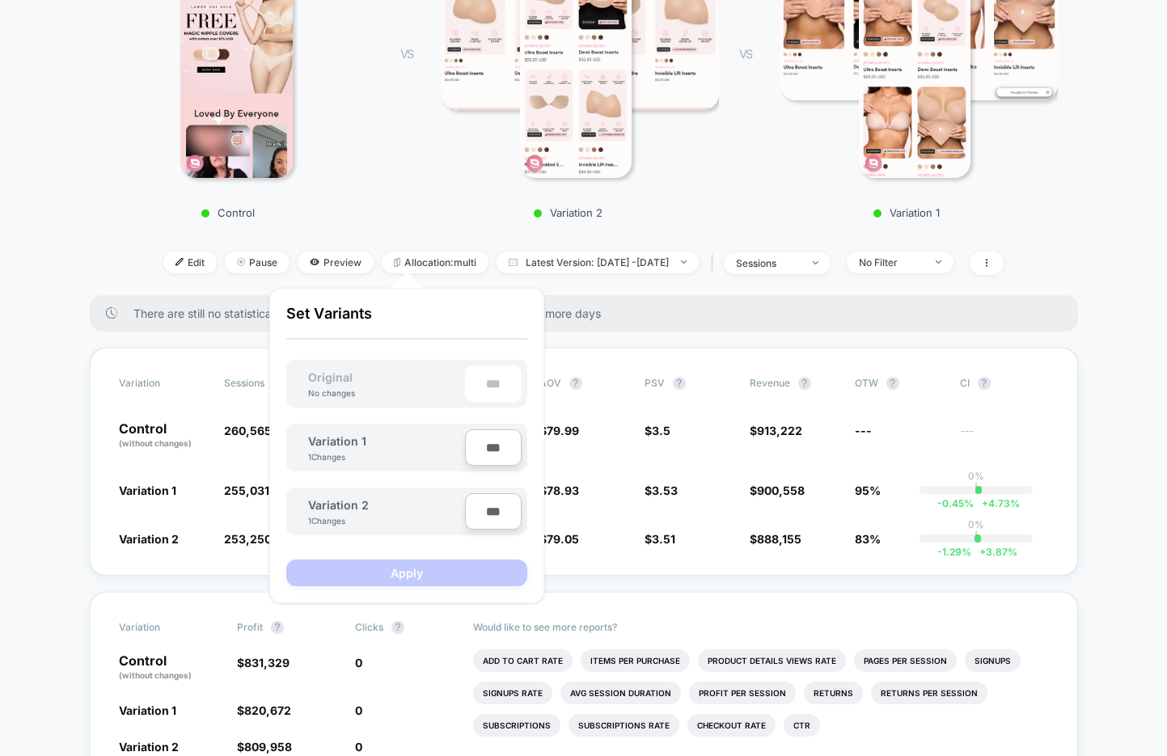
click at [488, 448] on input "***" at bounding box center [493, 447] width 57 height 36
type input "***"
type input "**"
type input "***"
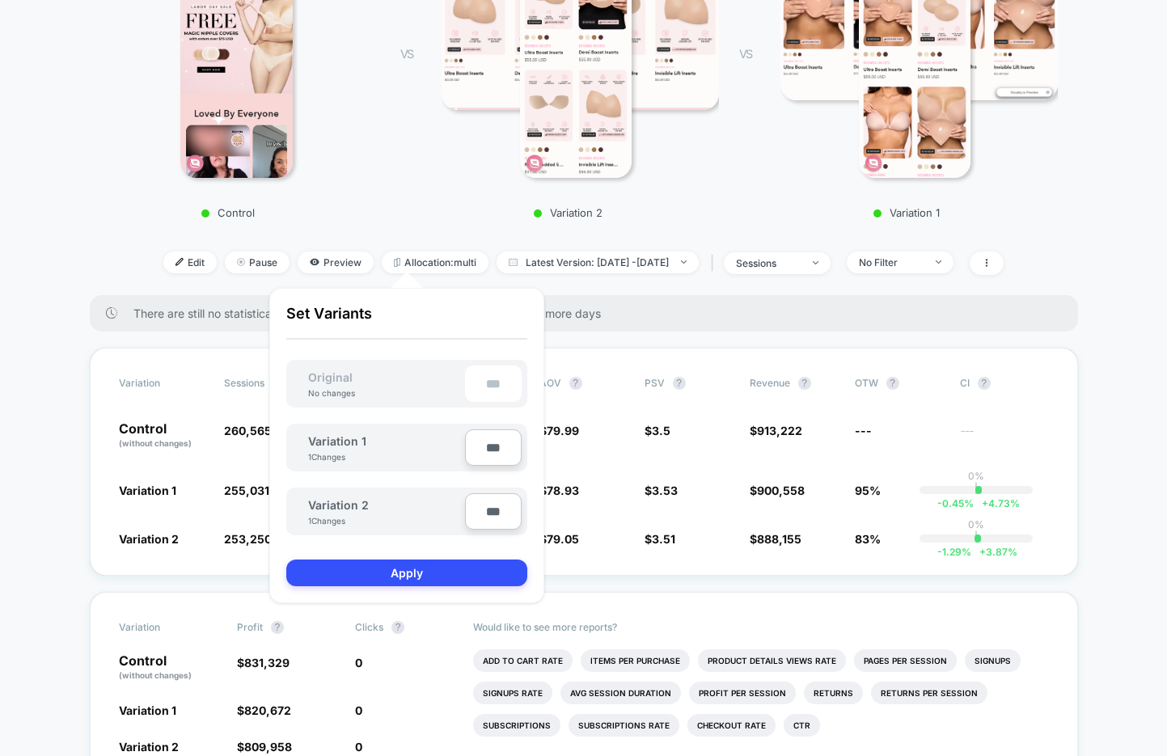
type input "**"
type input "****"
click at [488, 512] on input "***" at bounding box center [493, 511] width 57 height 36
type input "**"
click at [450, 224] on div "Control VS 2 Variation 2 VS 2 Variation 1" at bounding box center [575, 72] width 972 height 310
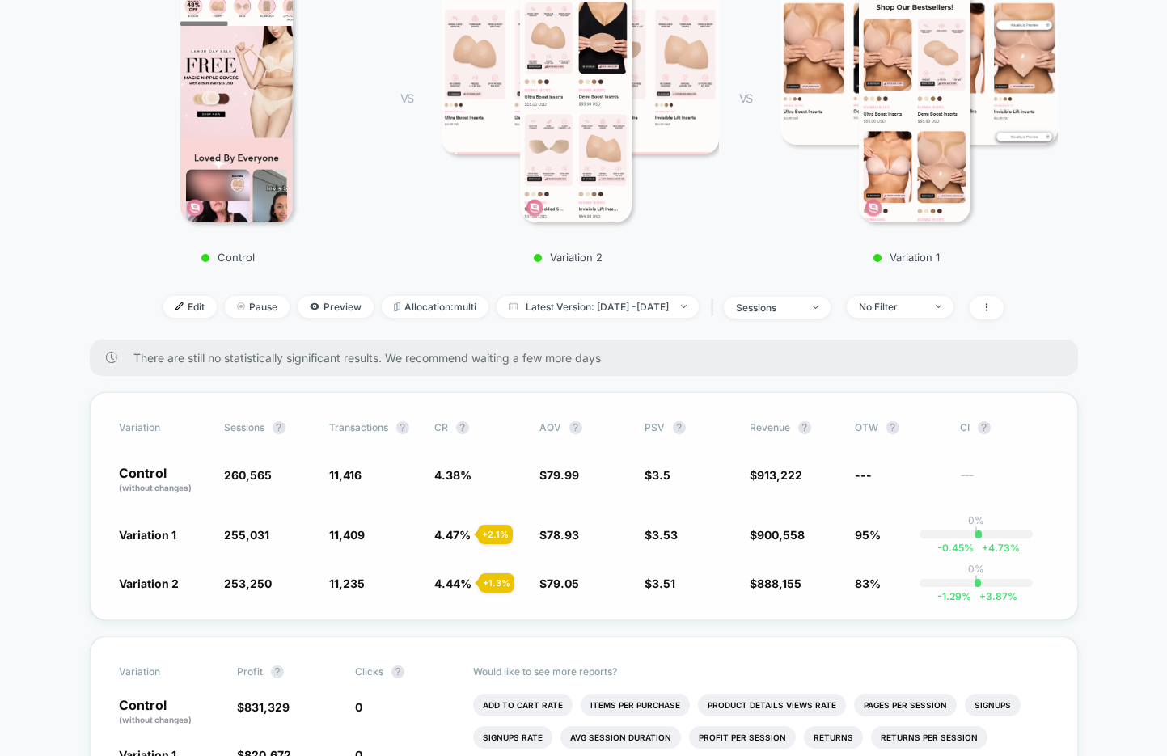
scroll to position [259, 0]
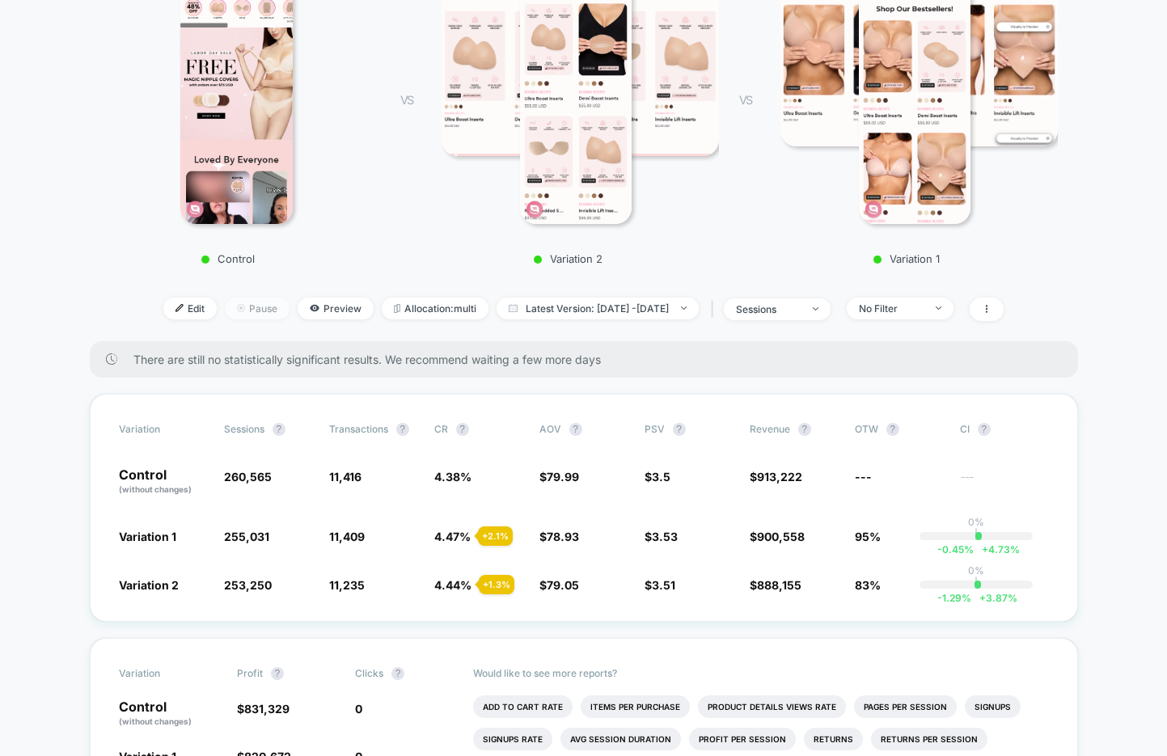
click at [245, 311] on span "Pause" at bounding box center [257, 309] width 65 height 22
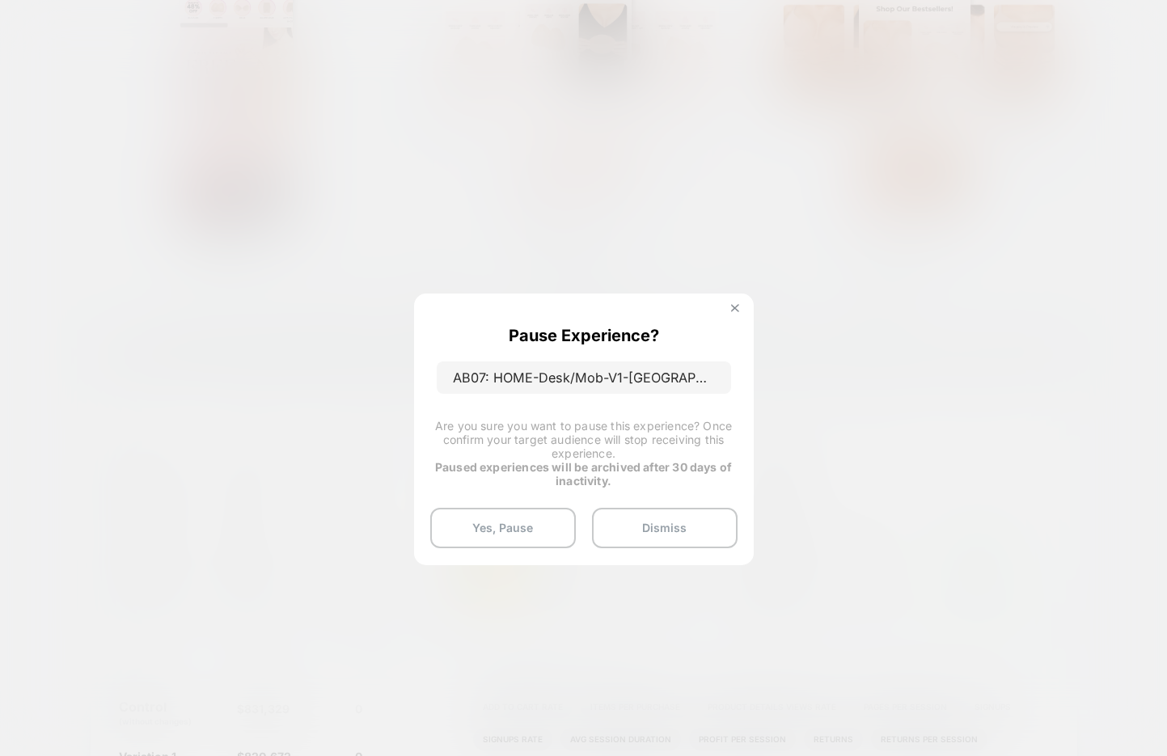
click at [731, 309] on img at bounding box center [735, 308] width 8 height 8
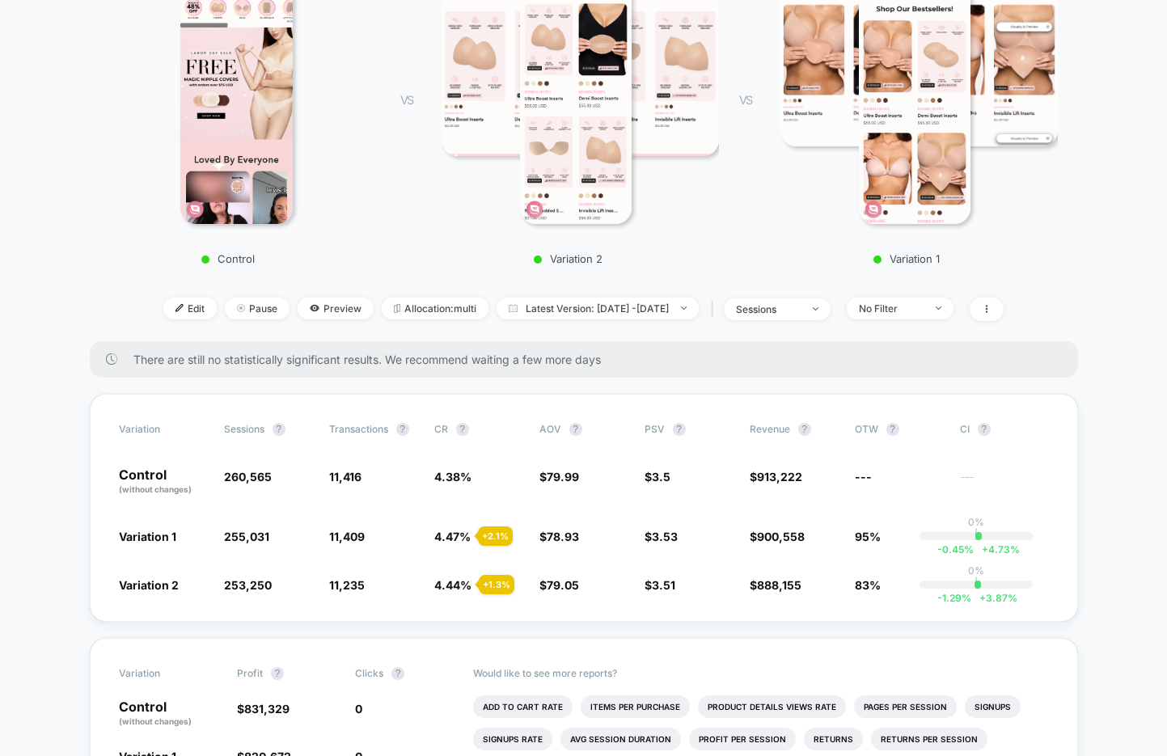
scroll to position [0, 0]
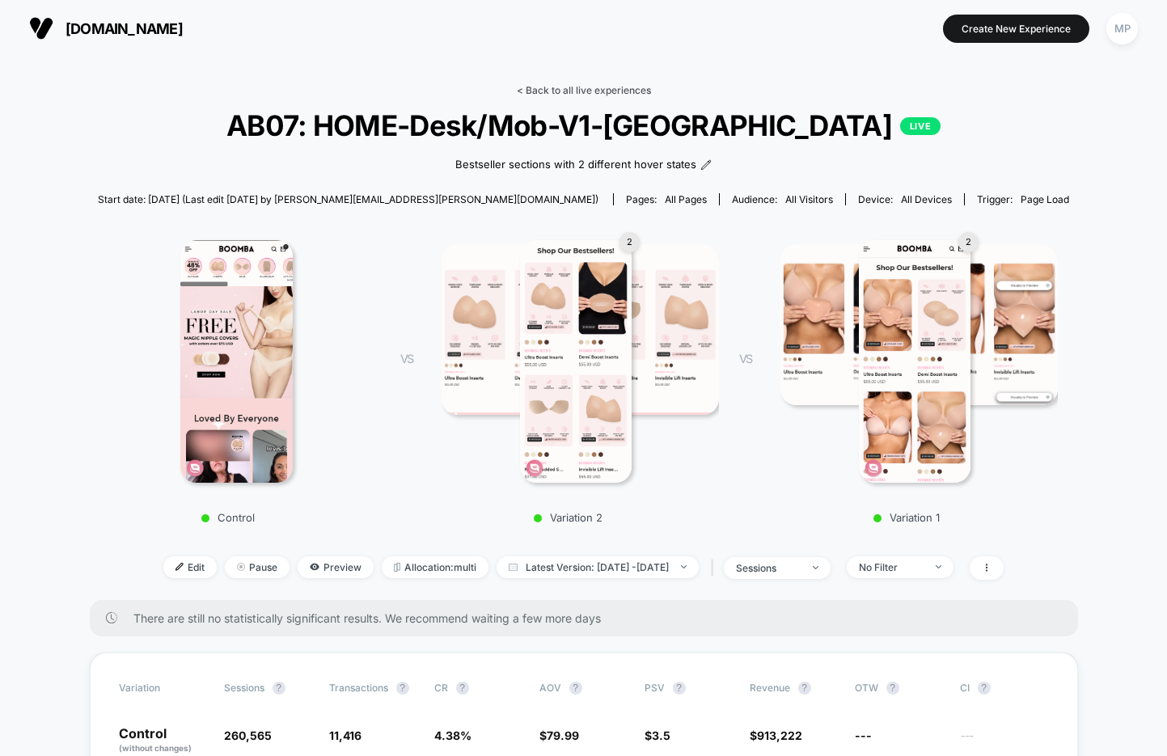
click at [553, 93] on link "< Back to all live experiences" at bounding box center [584, 90] width 134 height 12
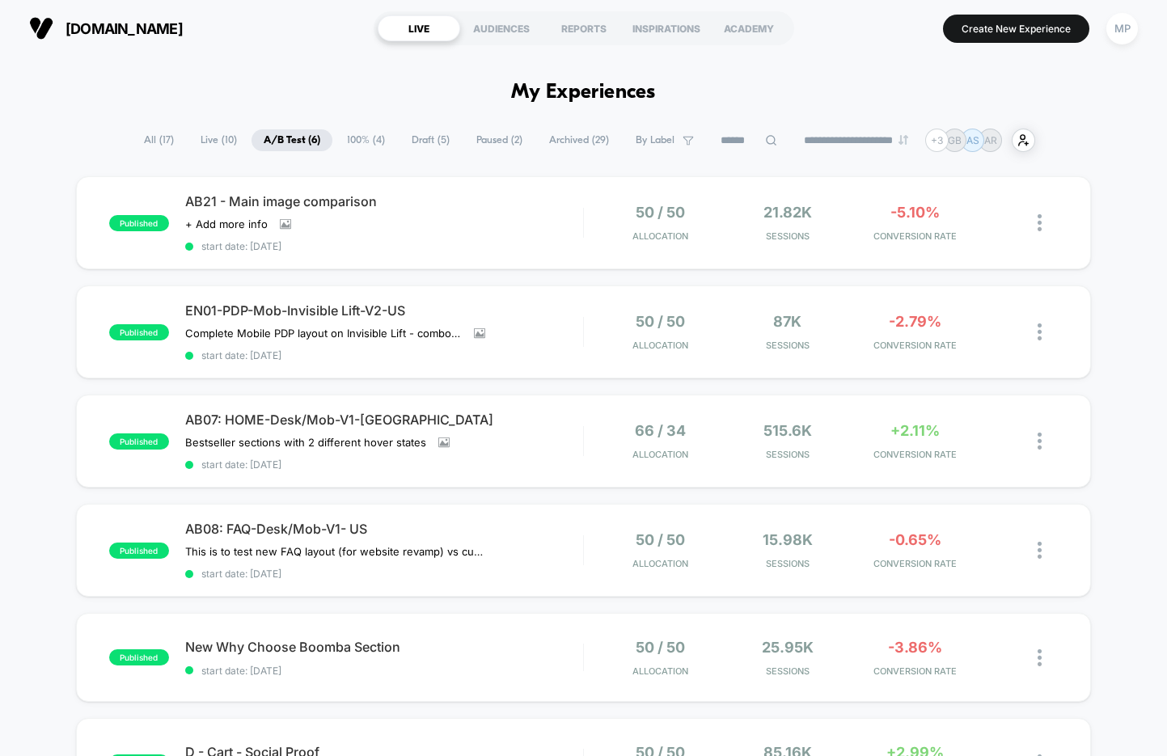
click at [481, 145] on span "Paused ( 2 )" at bounding box center [499, 140] width 70 height 22
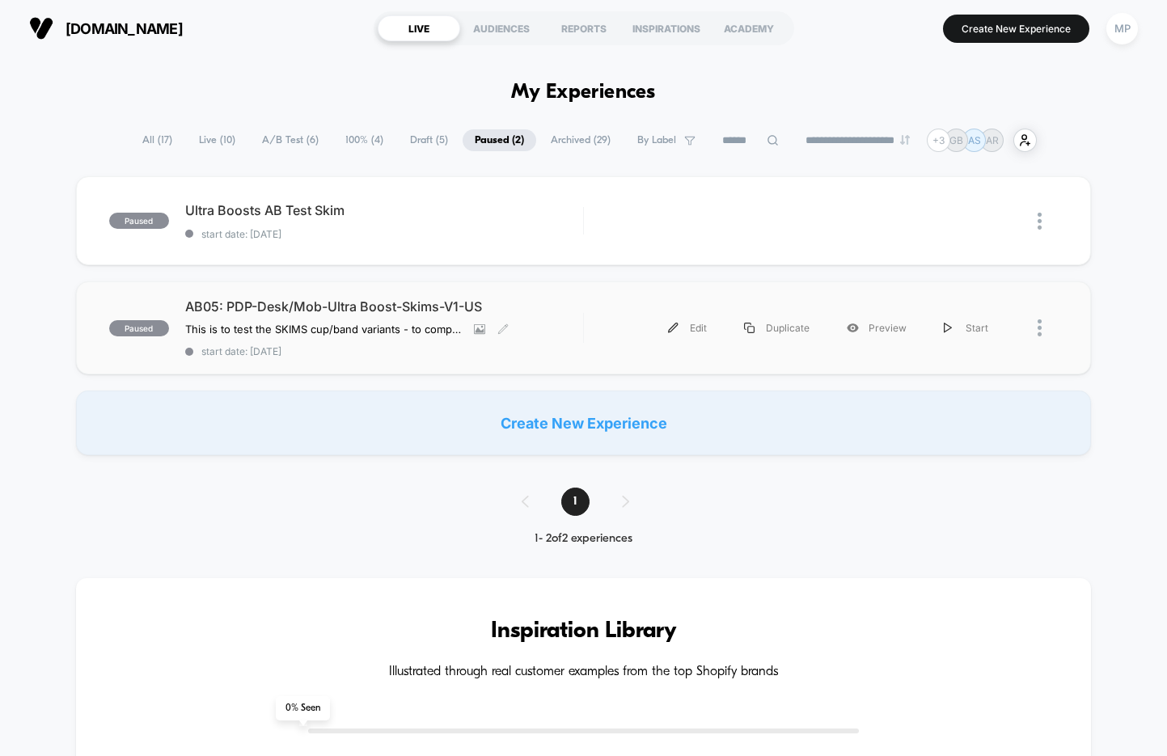
click at [357, 356] on span "start date: 7/30/2025" at bounding box center [384, 351] width 398 height 12
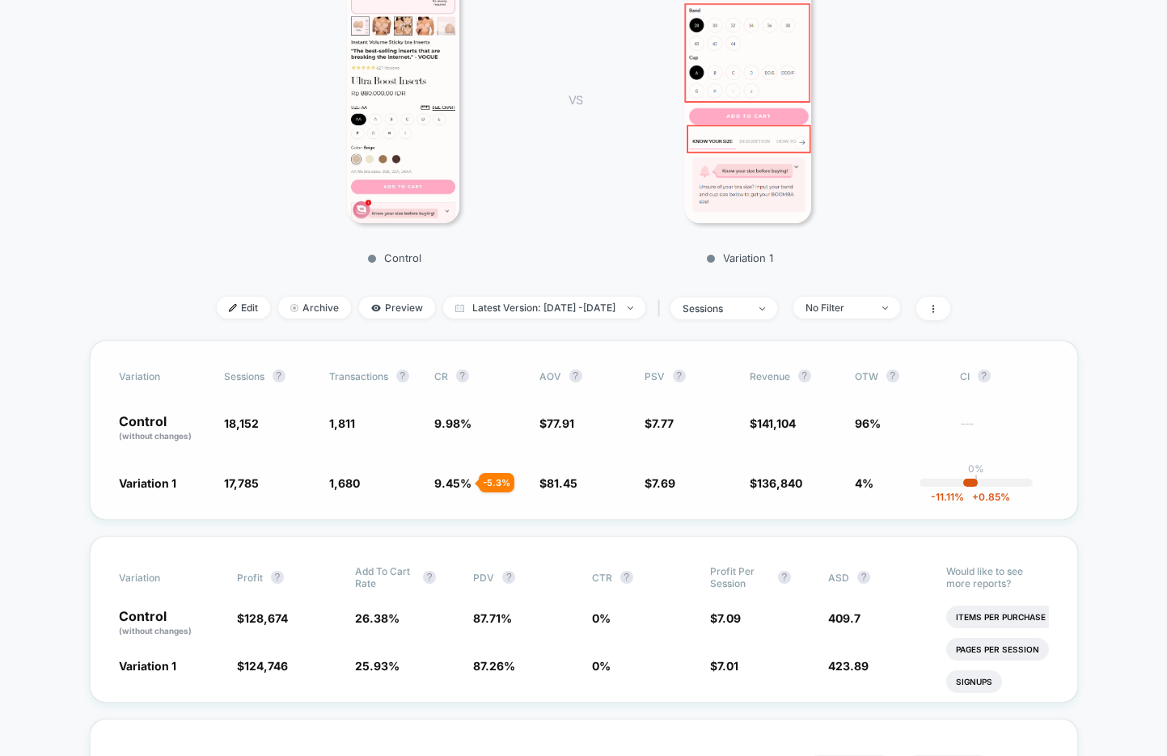
scroll to position [272, 0]
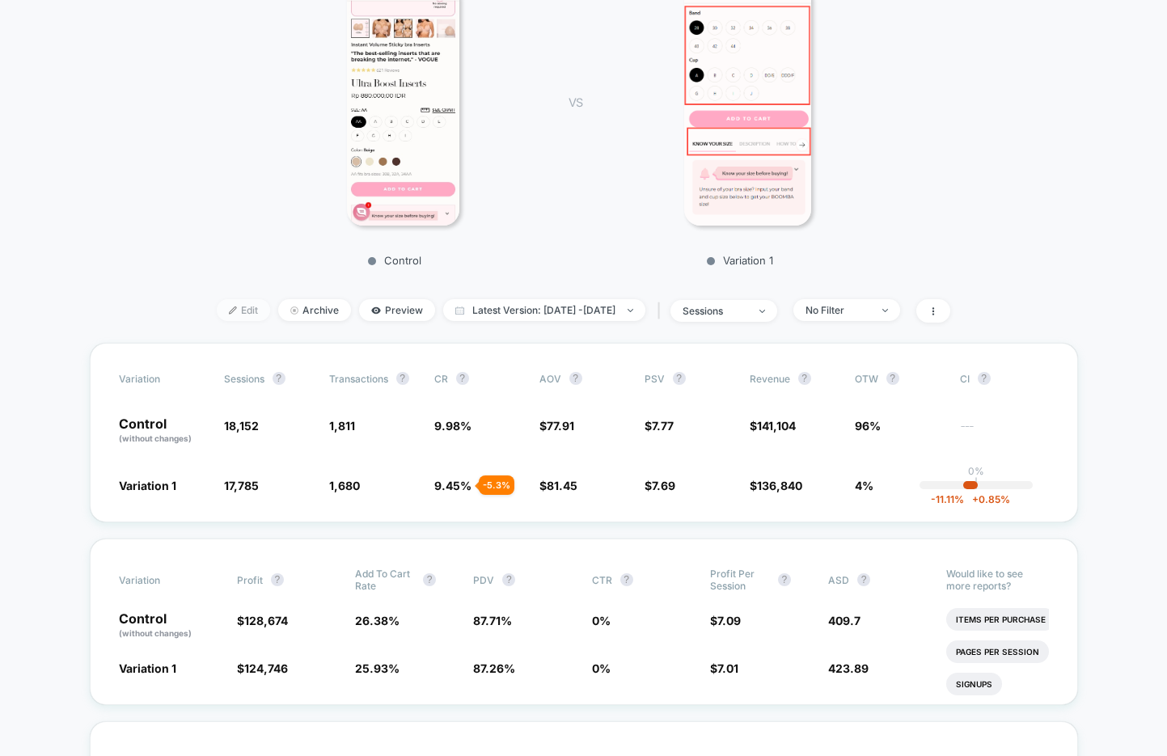
click at [217, 317] on span "Edit" at bounding box center [243, 310] width 53 height 22
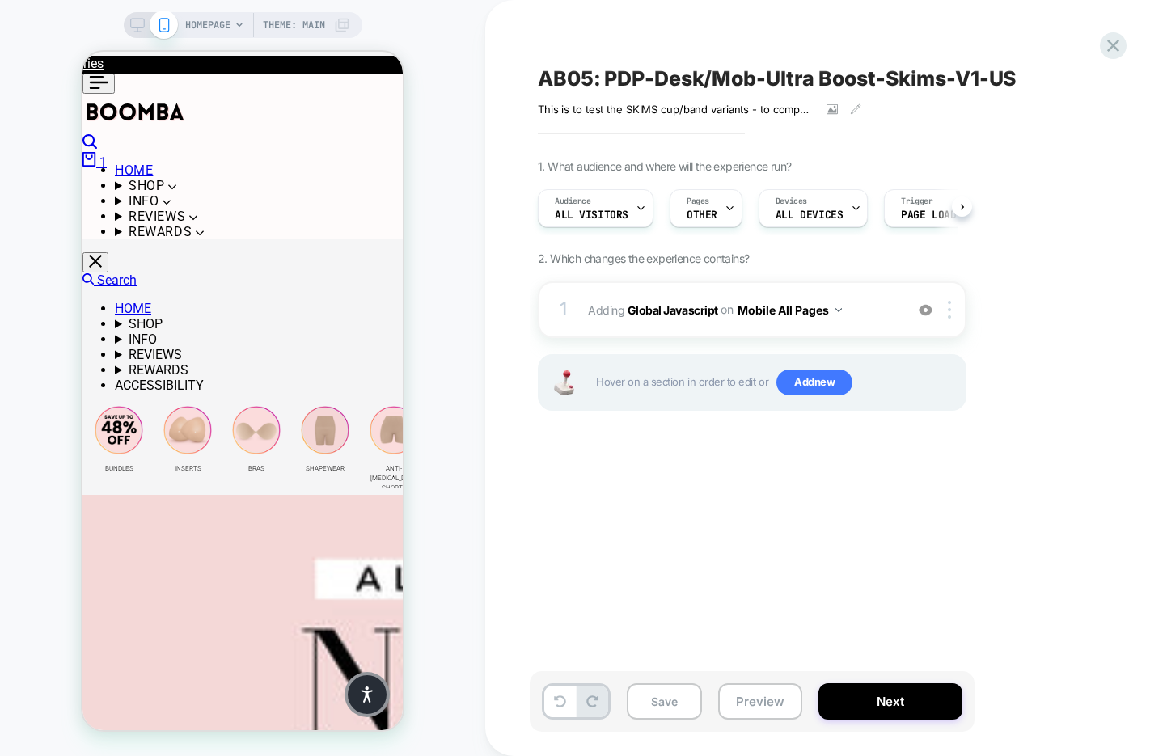
scroll to position [0, 1]
click at [897, 707] on button "Next" at bounding box center [890, 701] width 144 height 36
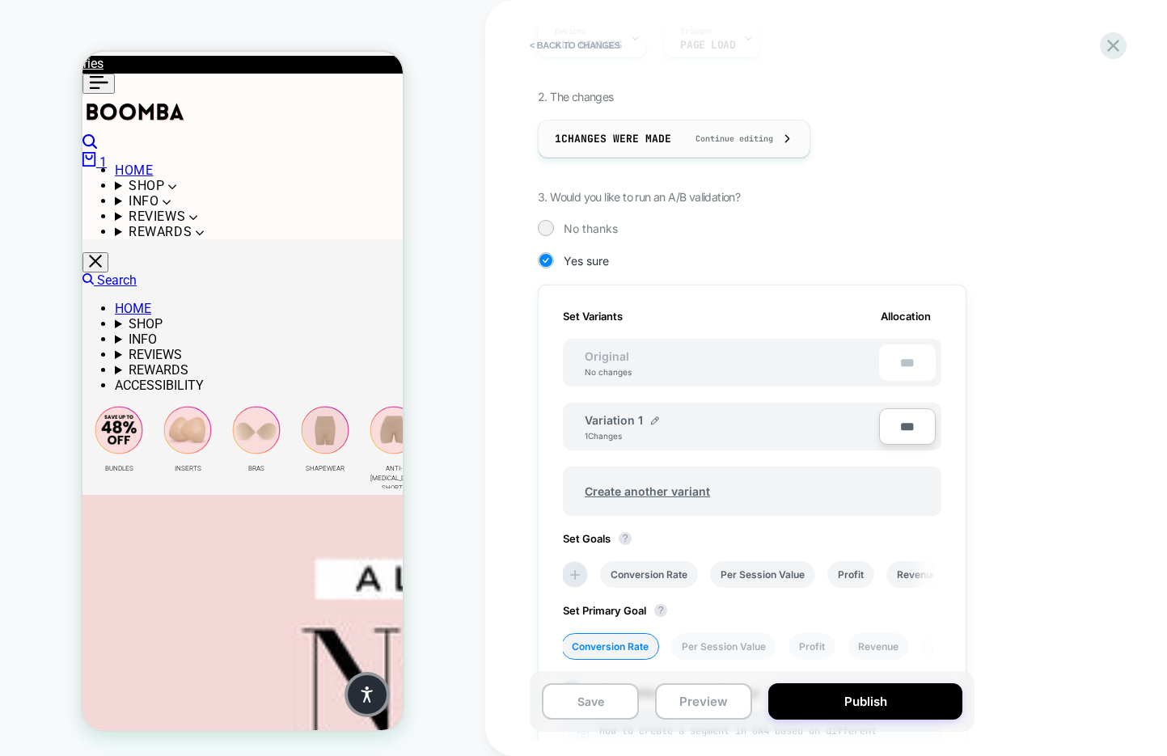
scroll to position [260, 0]
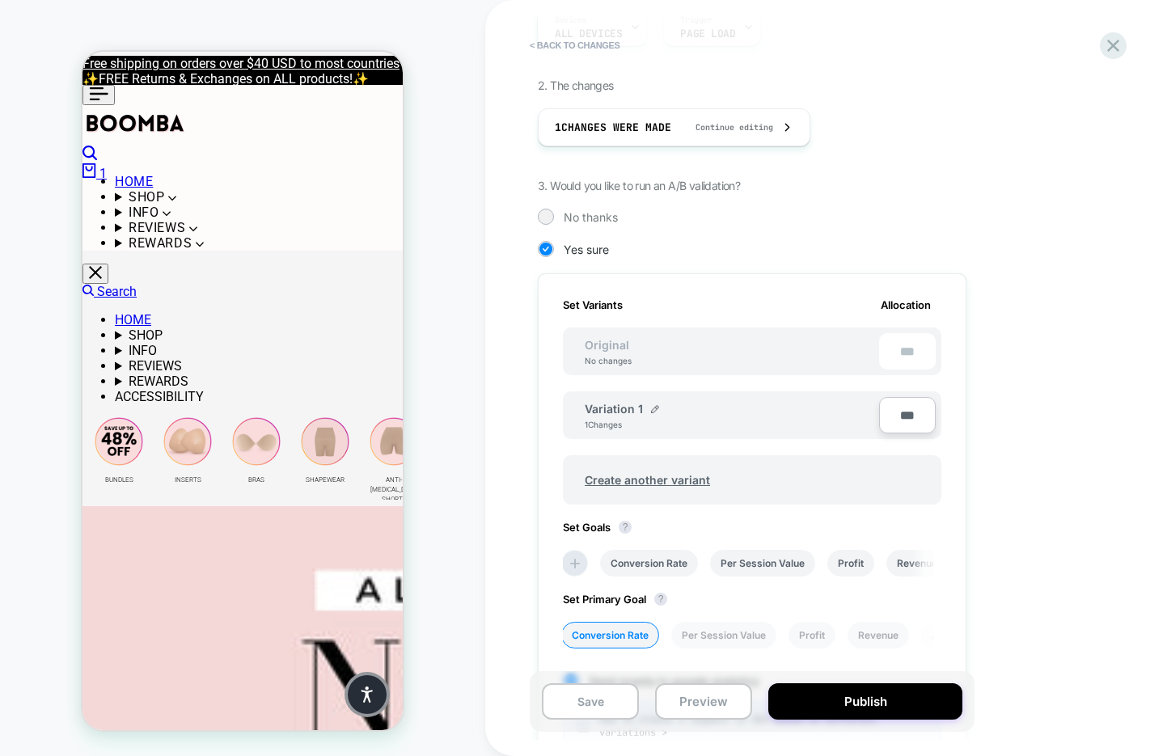
click at [894, 419] on input "***" at bounding box center [907, 415] width 57 height 36
type input "***"
type input "**"
type input "***"
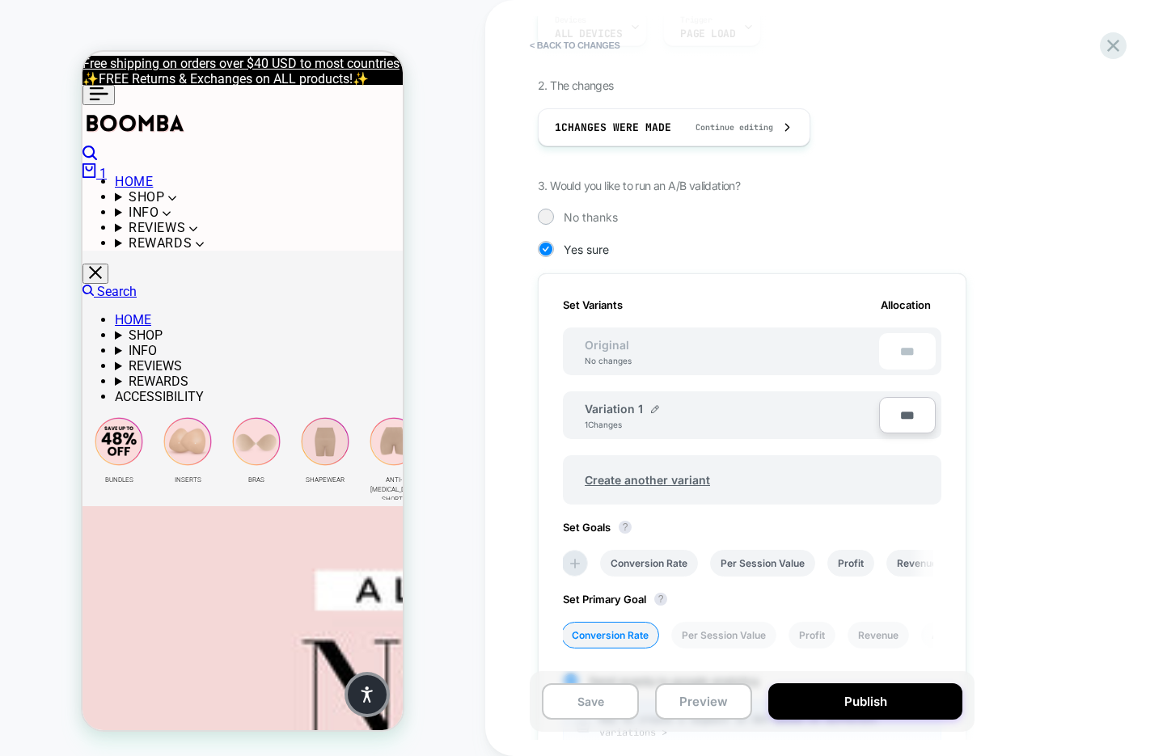
type input "**"
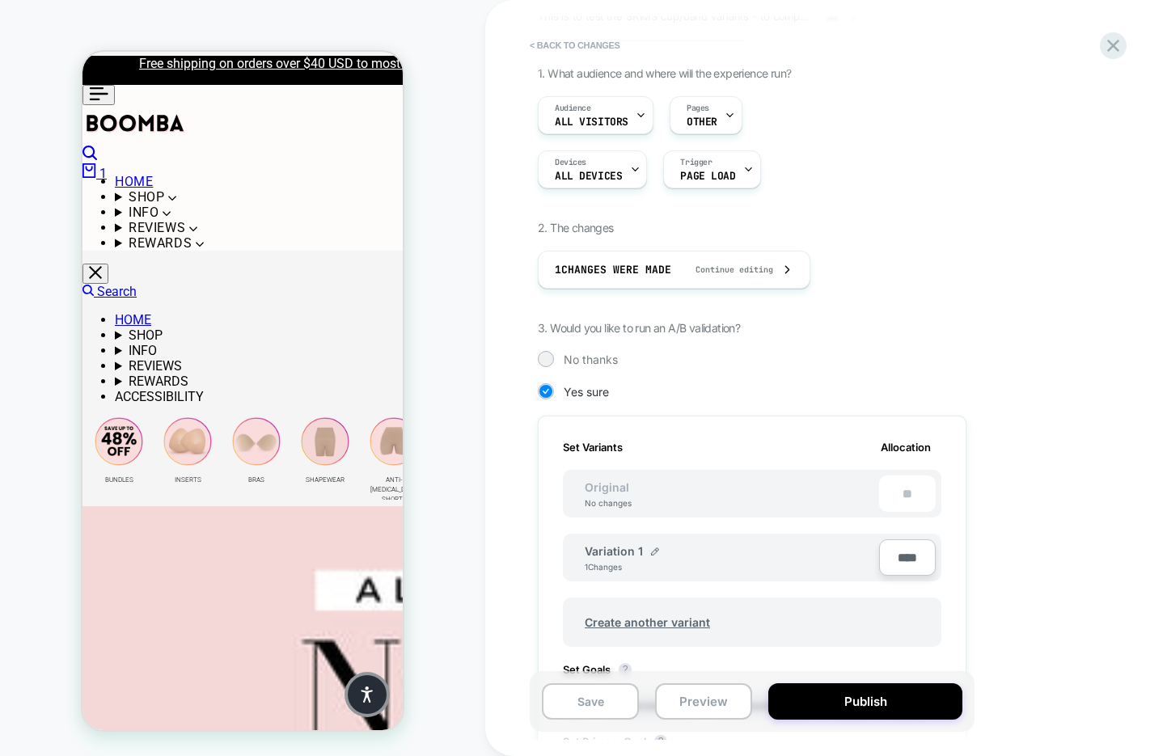
scroll to position [0, 0]
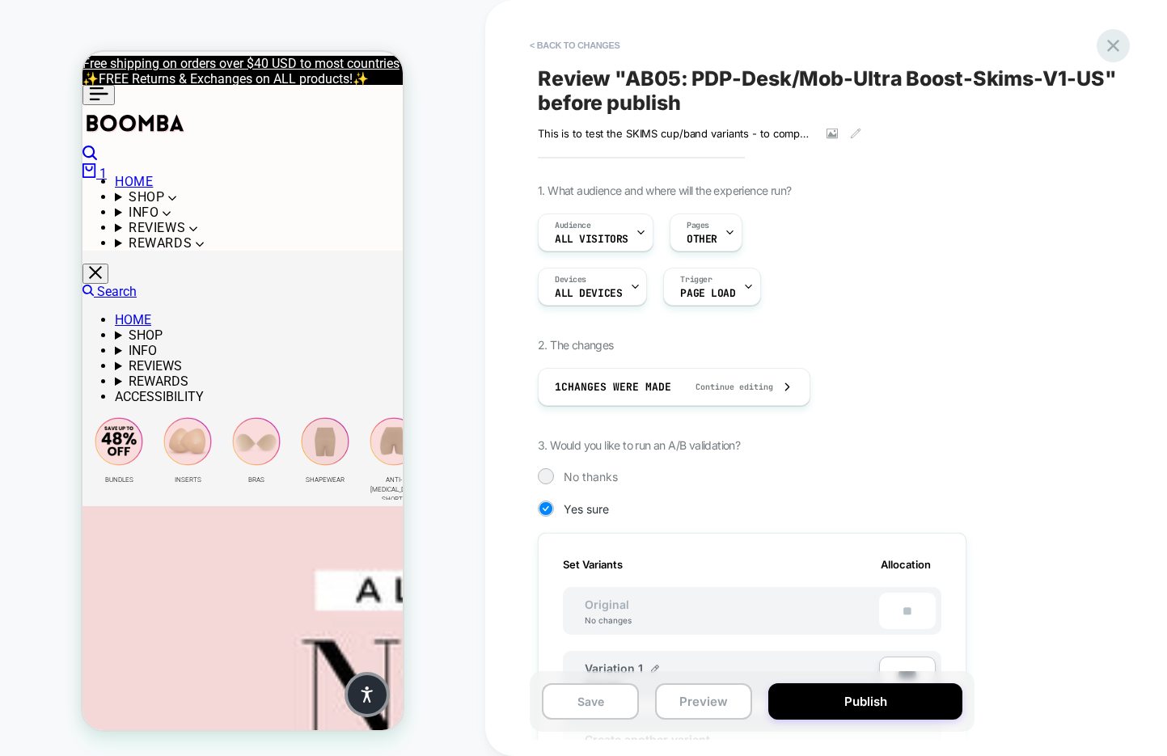
type input "****"
click at [1112, 46] on icon at bounding box center [1113, 46] width 12 height 12
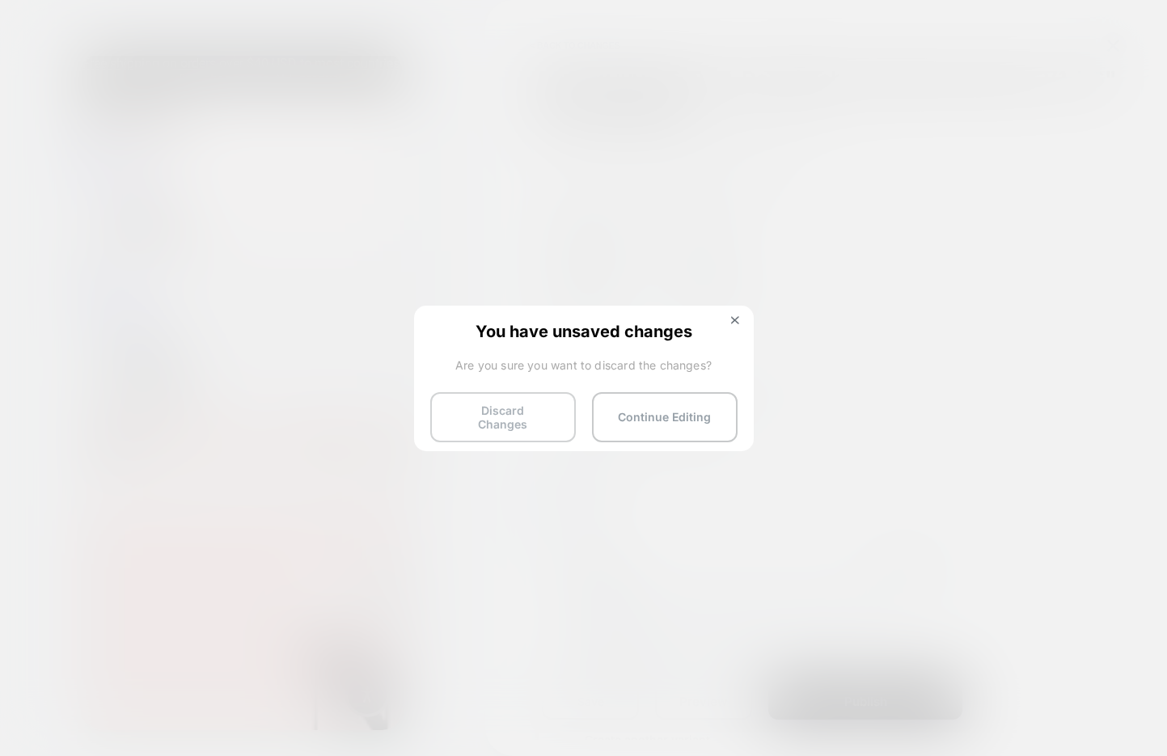
click at [467, 427] on button "Discard Changes" at bounding box center [503, 417] width 146 height 50
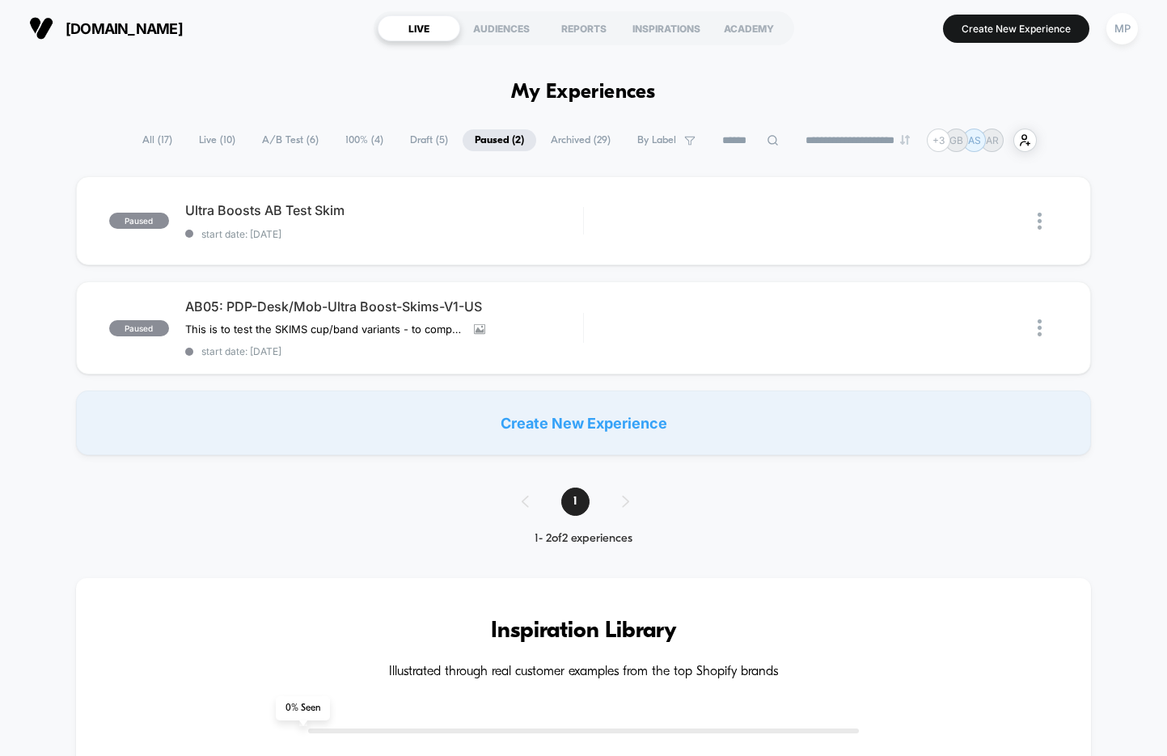
click at [557, 143] on span "Archived ( 29 )" at bounding box center [580, 140] width 84 height 22
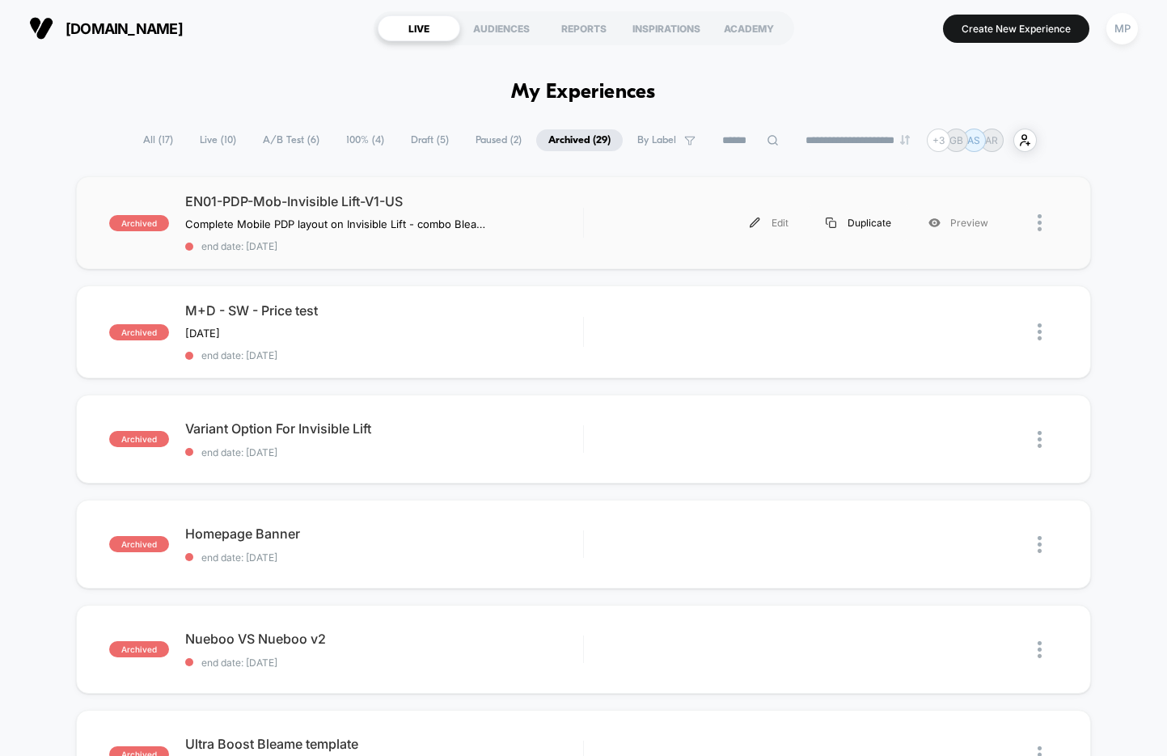
click at [863, 221] on div "Duplicate" at bounding box center [858, 223] width 103 height 36
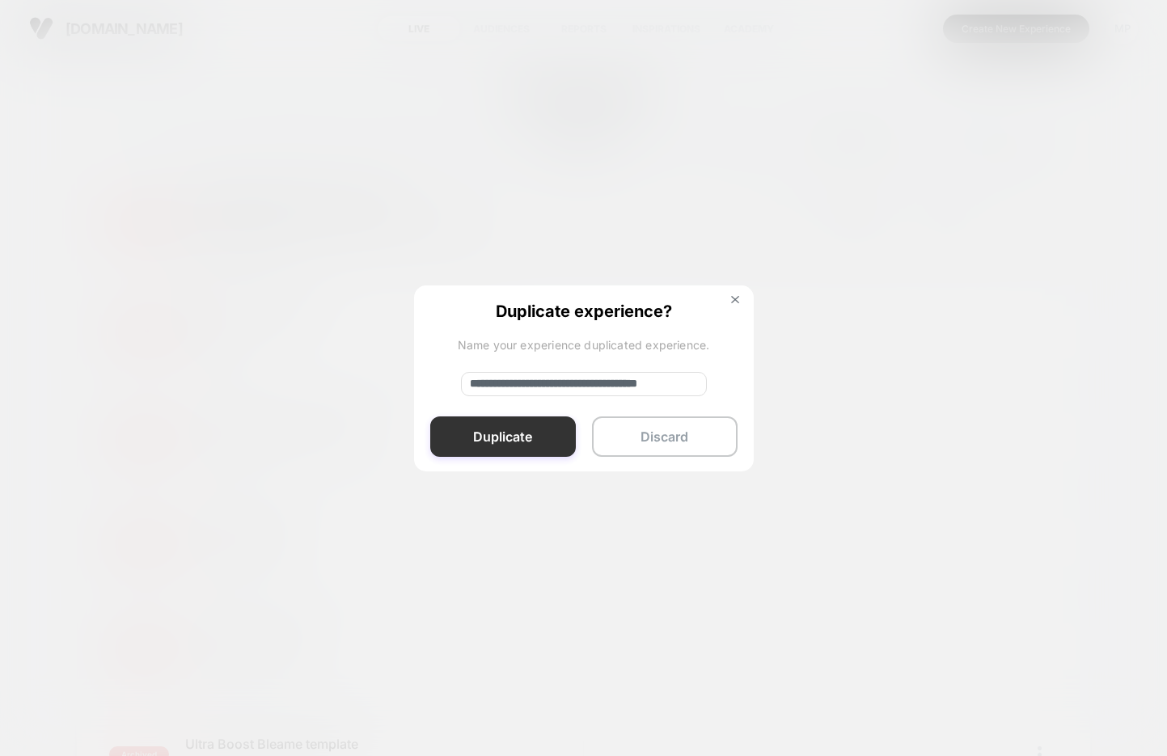
click at [460, 438] on button "Duplicate" at bounding box center [503, 436] width 146 height 40
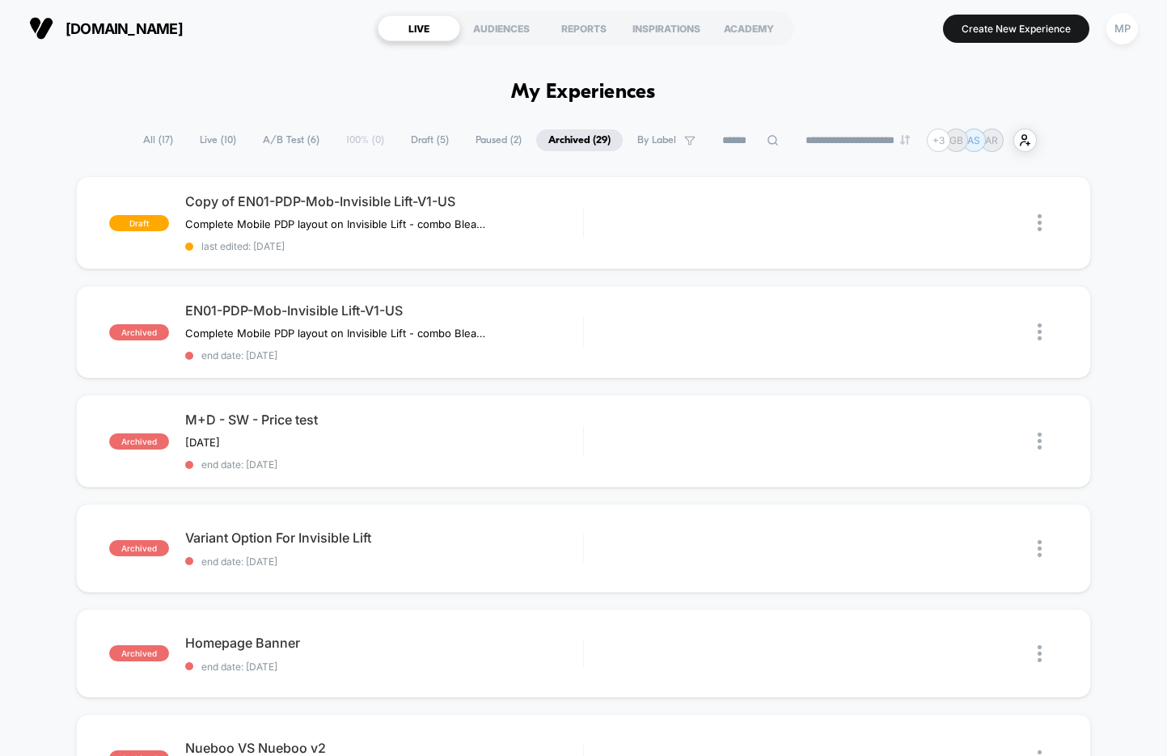
click at [424, 144] on span "Draft ( 5 )" at bounding box center [430, 140] width 62 height 22
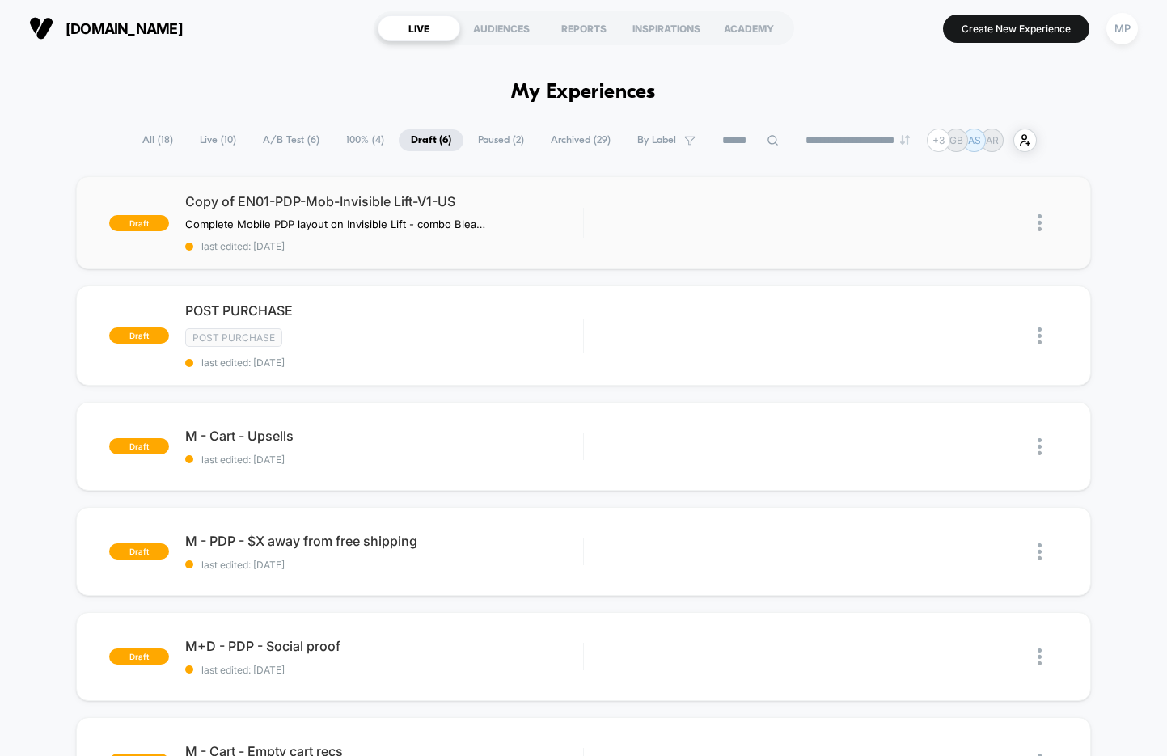
click at [1037, 228] on img at bounding box center [1039, 222] width 4 height 17
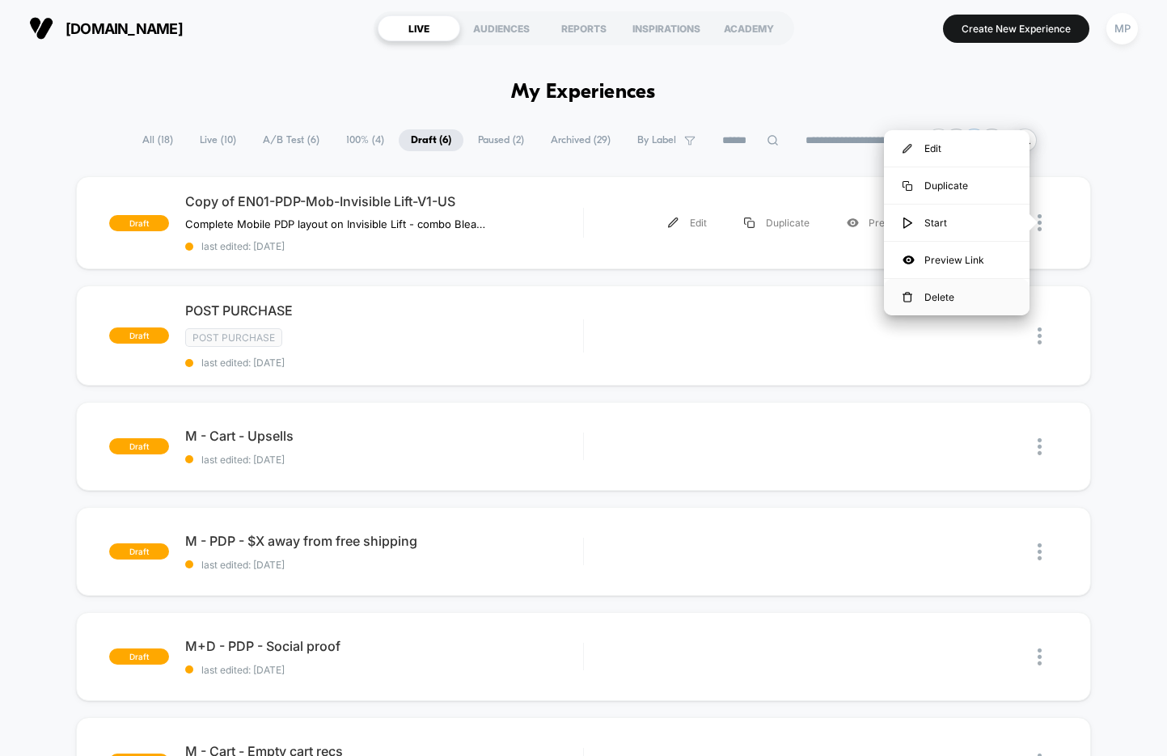
click at [951, 289] on div "Delete" at bounding box center [957, 297] width 146 height 36
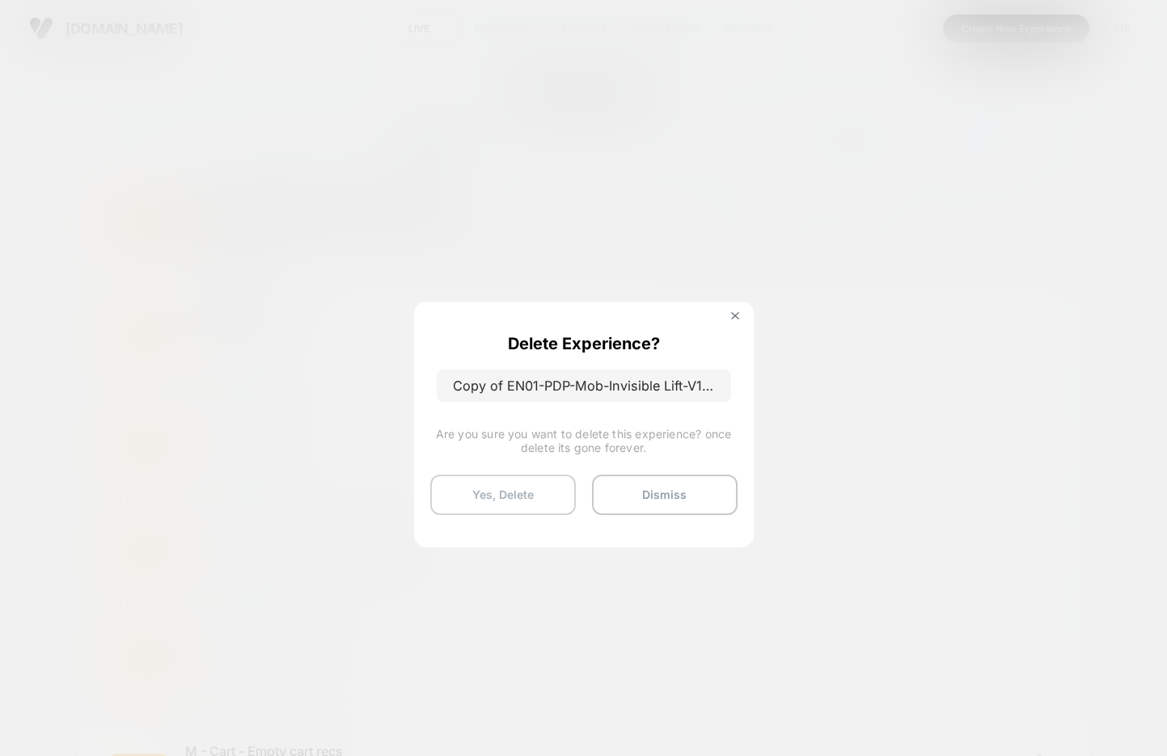
click at [514, 492] on button "Yes, Delete" at bounding box center [503, 495] width 146 height 40
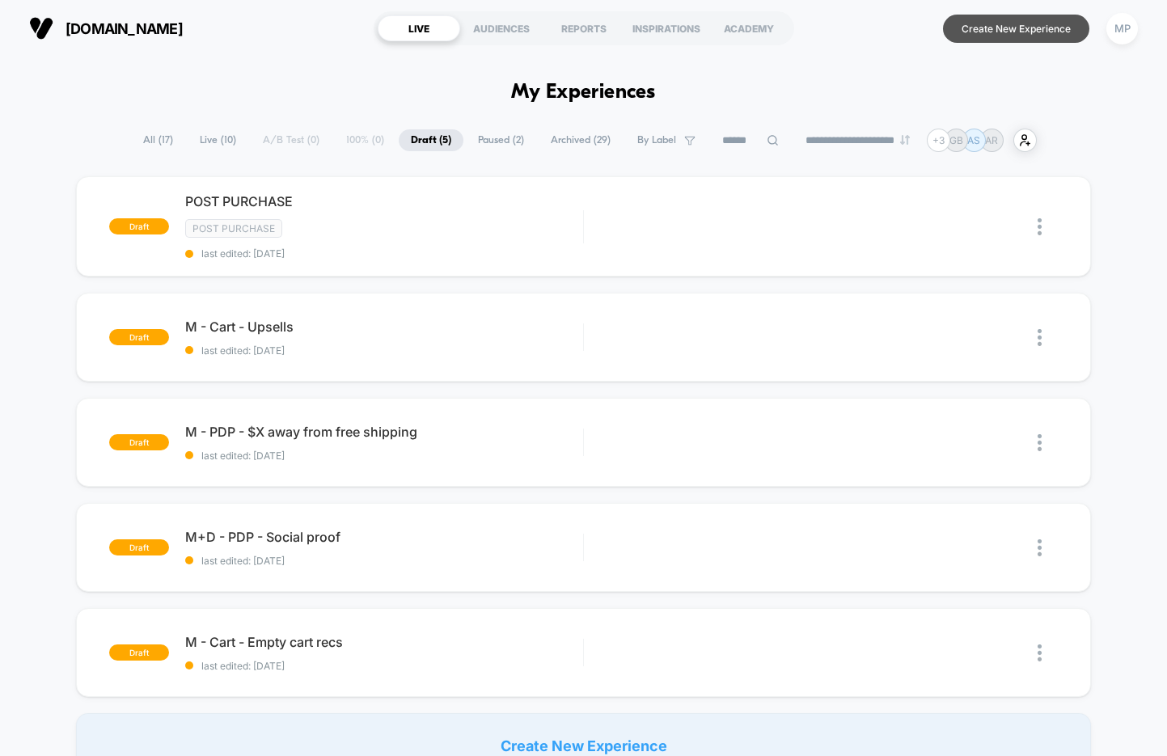
click at [977, 39] on button "Create New Experience" at bounding box center [1016, 29] width 146 height 28
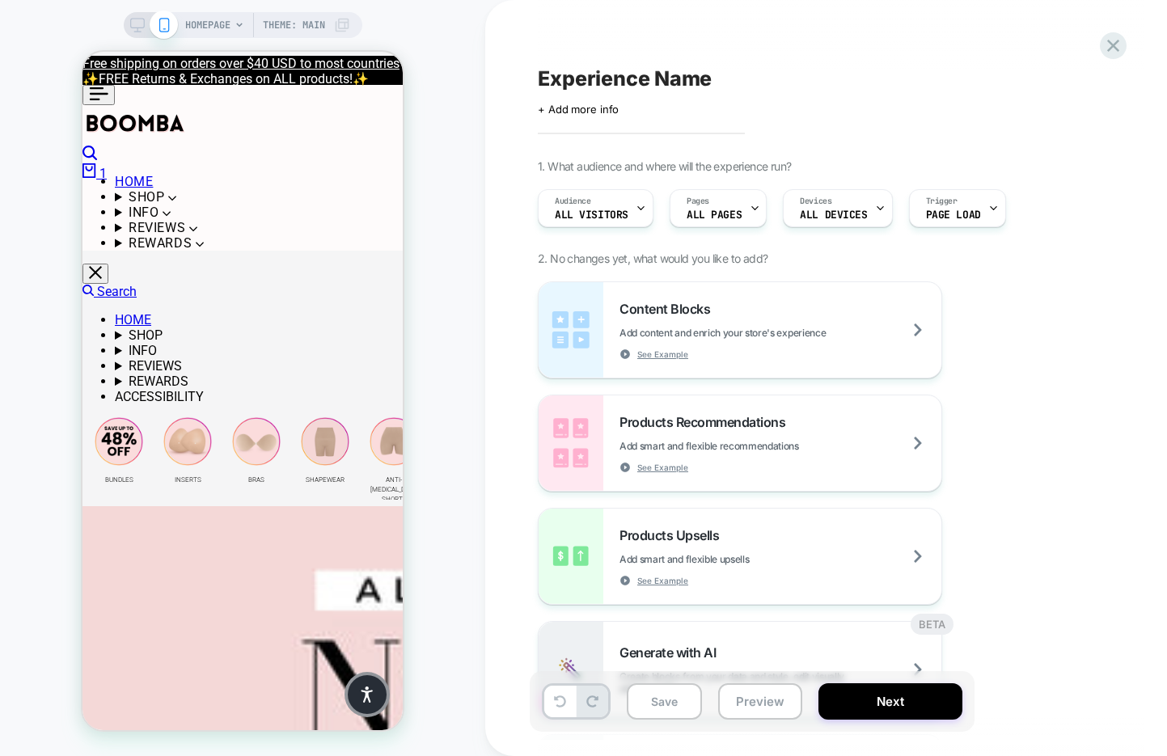
click at [221, 28] on span "HOMEPAGE" at bounding box center [207, 25] width 45 height 26
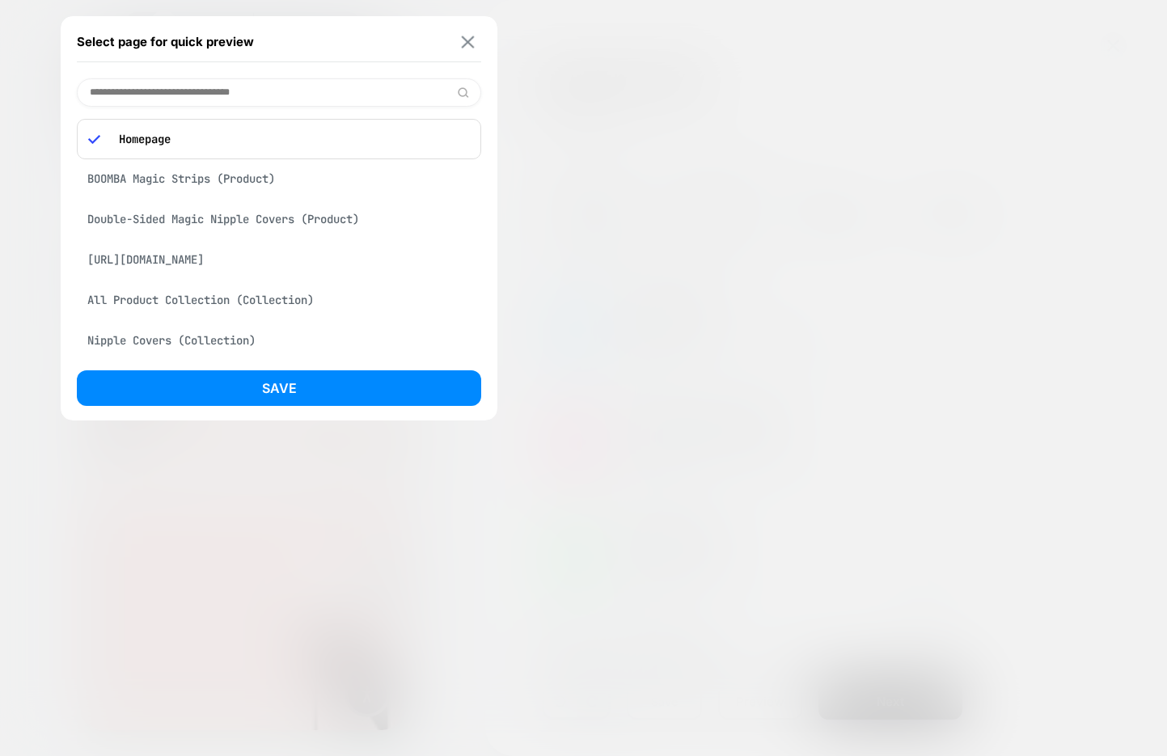
click at [462, 40] on img at bounding box center [468, 42] width 13 height 12
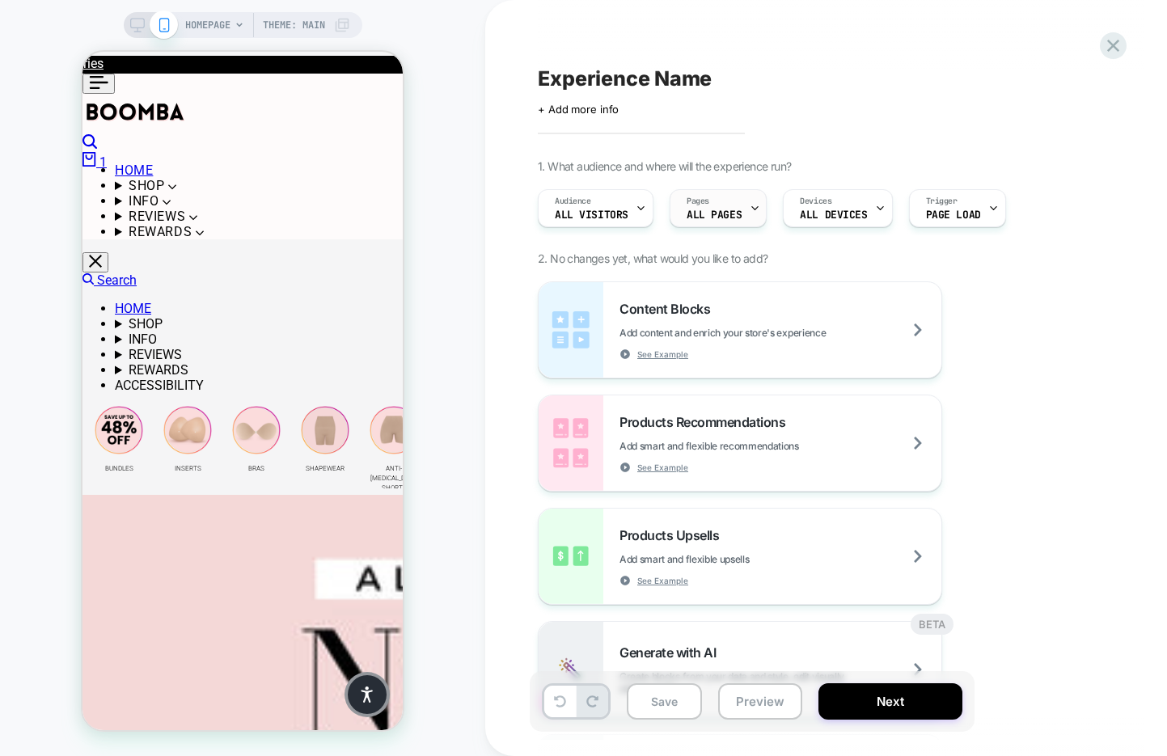
click at [749, 212] on icon at bounding box center [754, 208] width 11 height 11
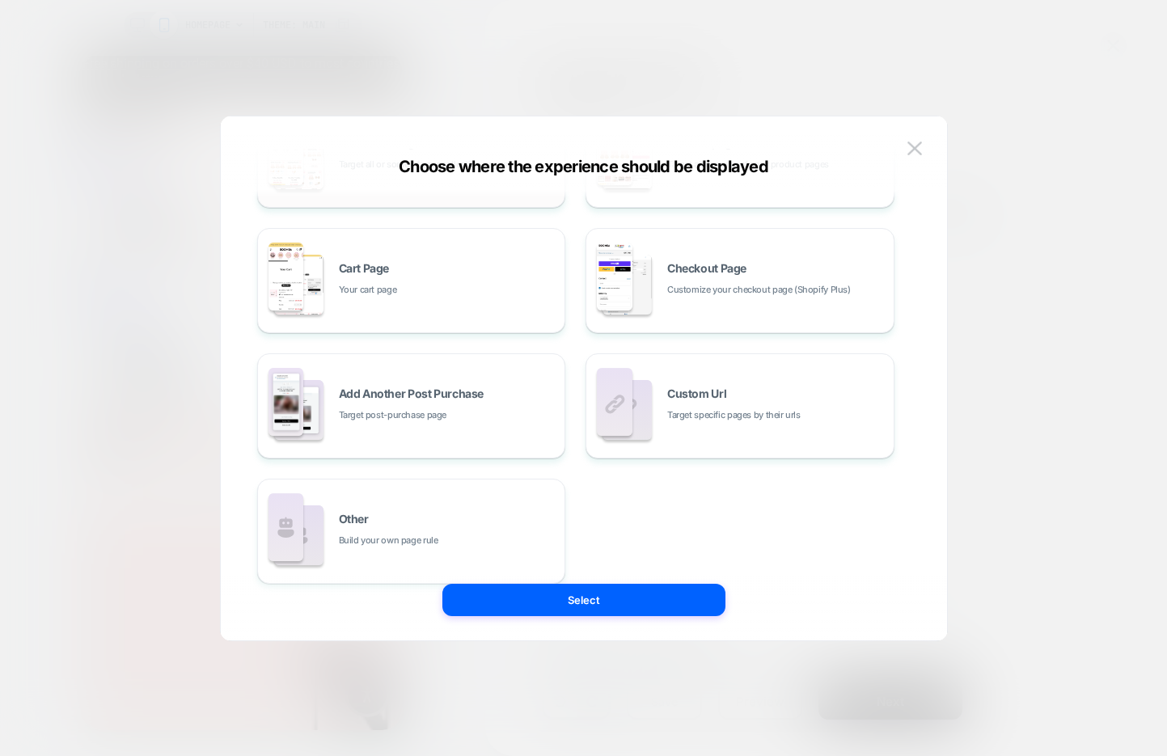
scroll to position [244, 0]
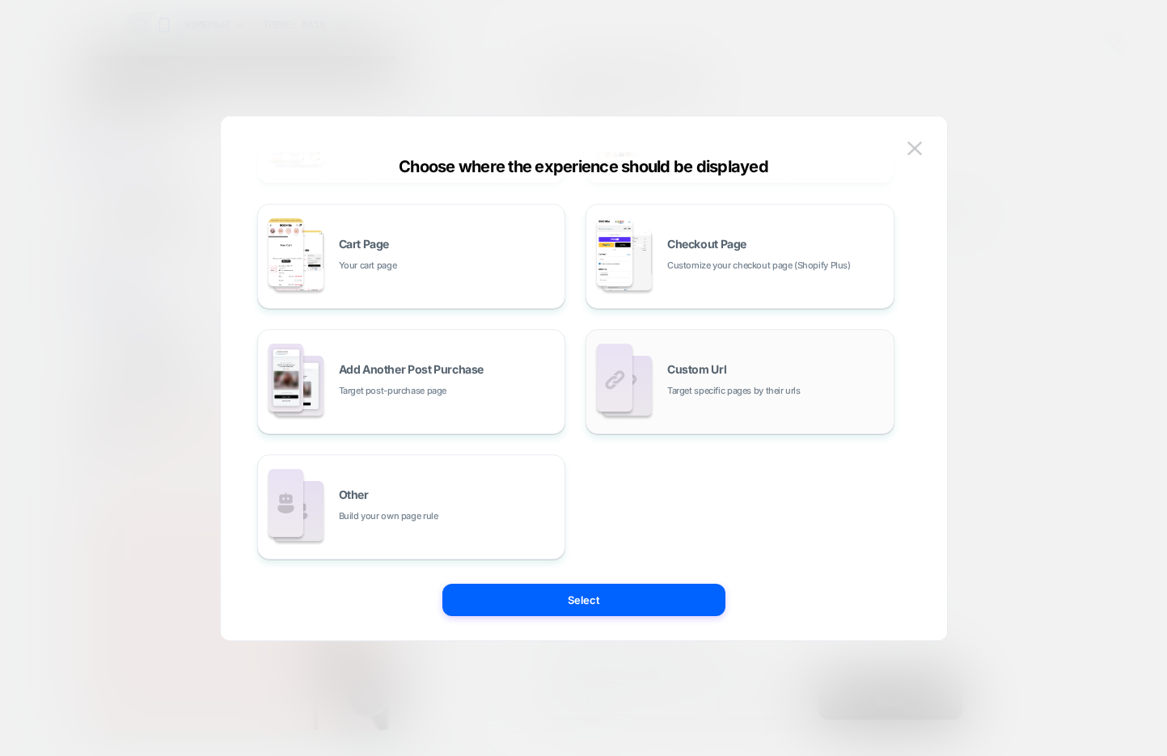
click at [776, 369] on div "Custom Url Target specific pages by their urls" at bounding box center [776, 381] width 218 height 35
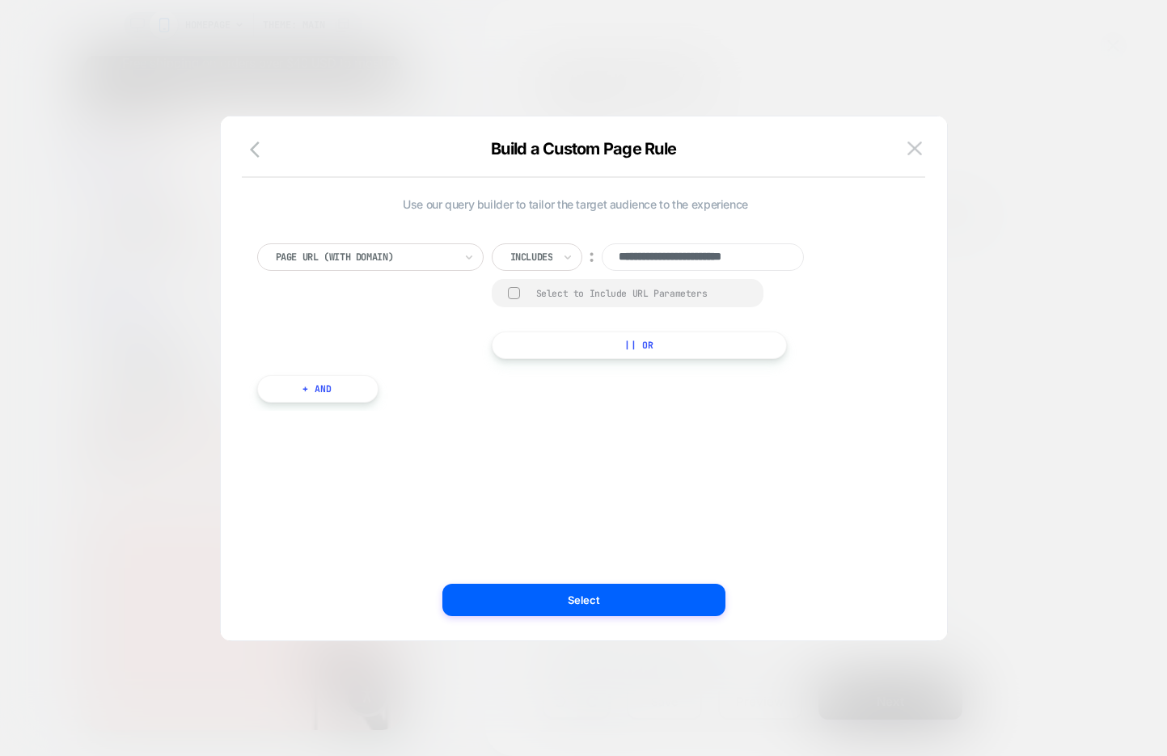
scroll to position [0, 2]
click at [915, 149] on img at bounding box center [914, 148] width 15 height 14
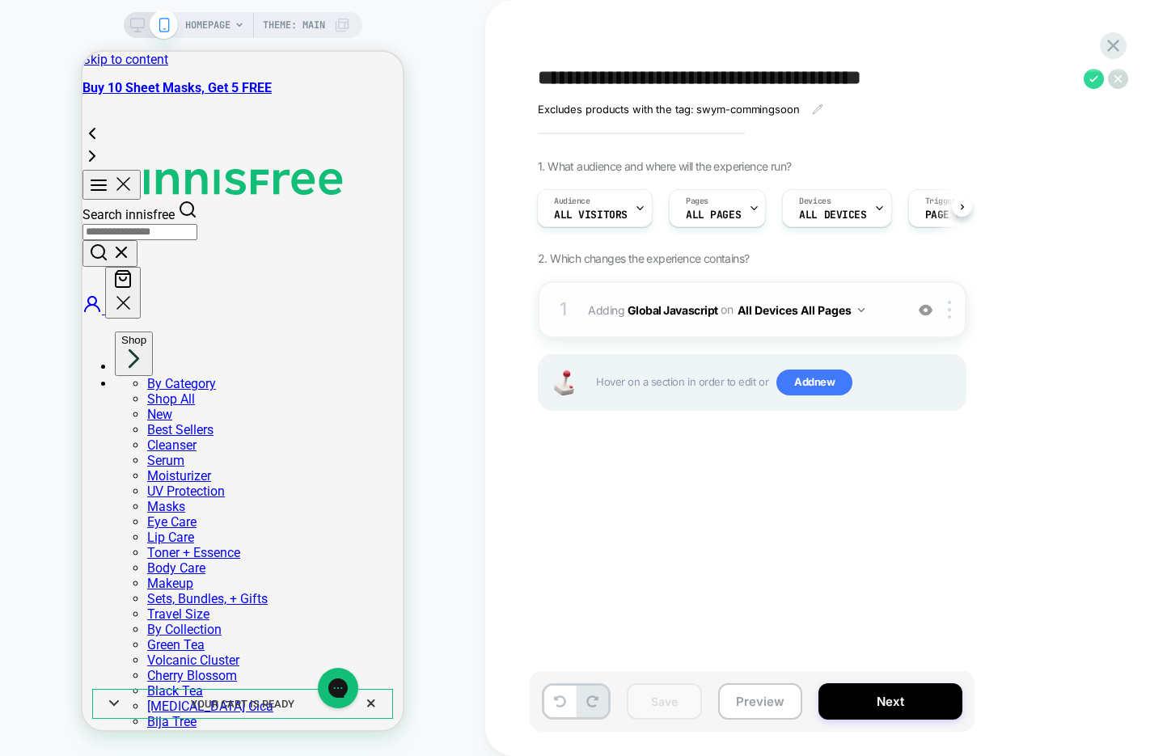
click at [754, 323] on div "1 Adding Global Javascript on All Devices All Pages Add Before Add After Target…" at bounding box center [752, 309] width 429 height 57
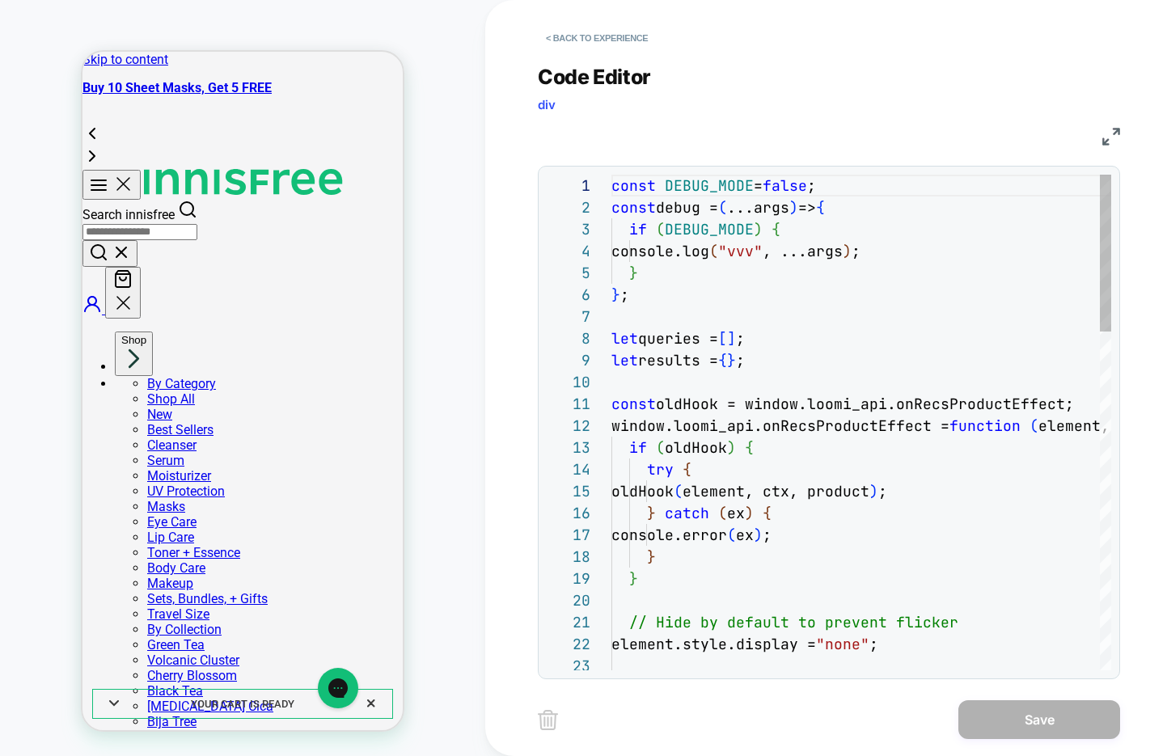
scroll to position [218, 0]
click at [627, 40] on button "< Back to experience" at bounding box center [597, 38] width 118 height 26
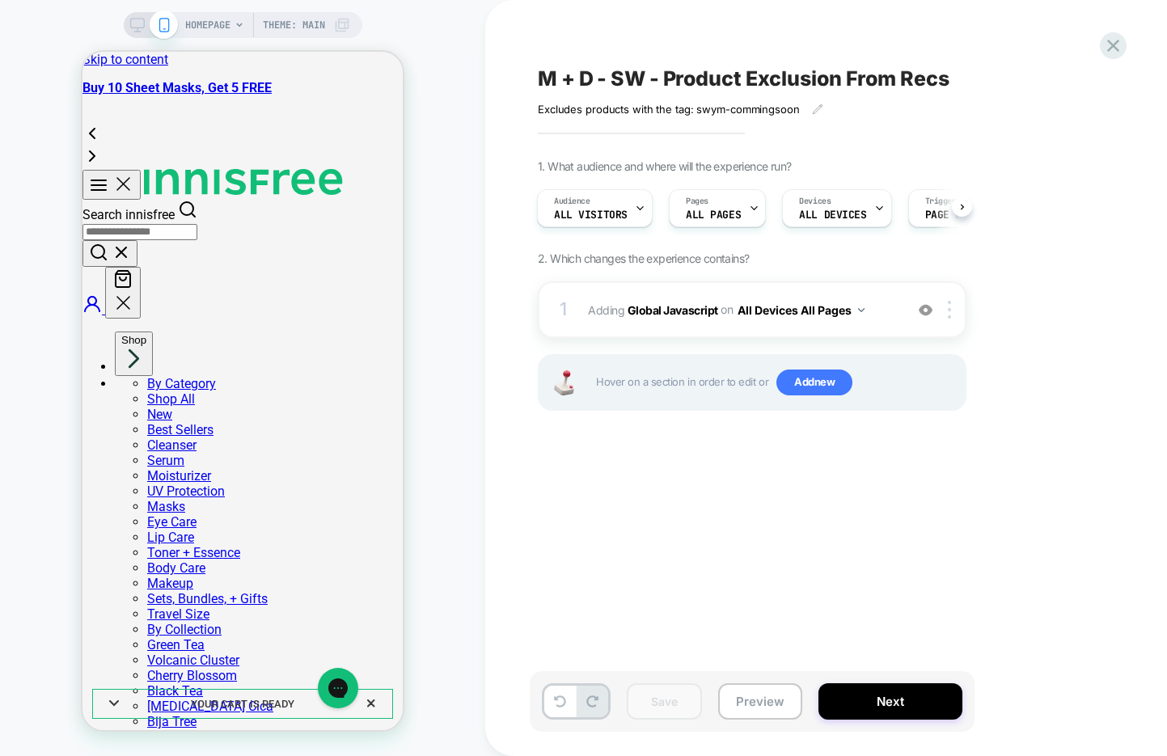
scroll to position [0, 51]
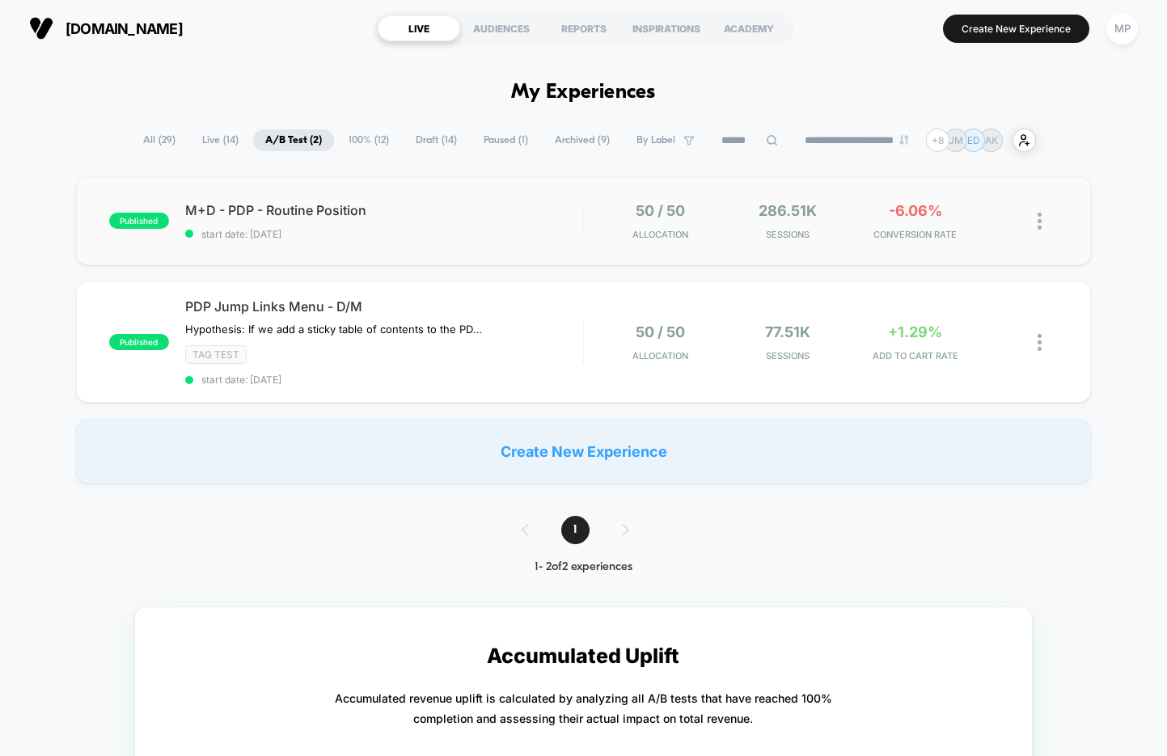
click at [411, 240] on div "published M+D - PDP - Routine Position start date: [DATE] 50 / 50 Allocation 28…" at bounding box center [583, 220] width 1015 height 89
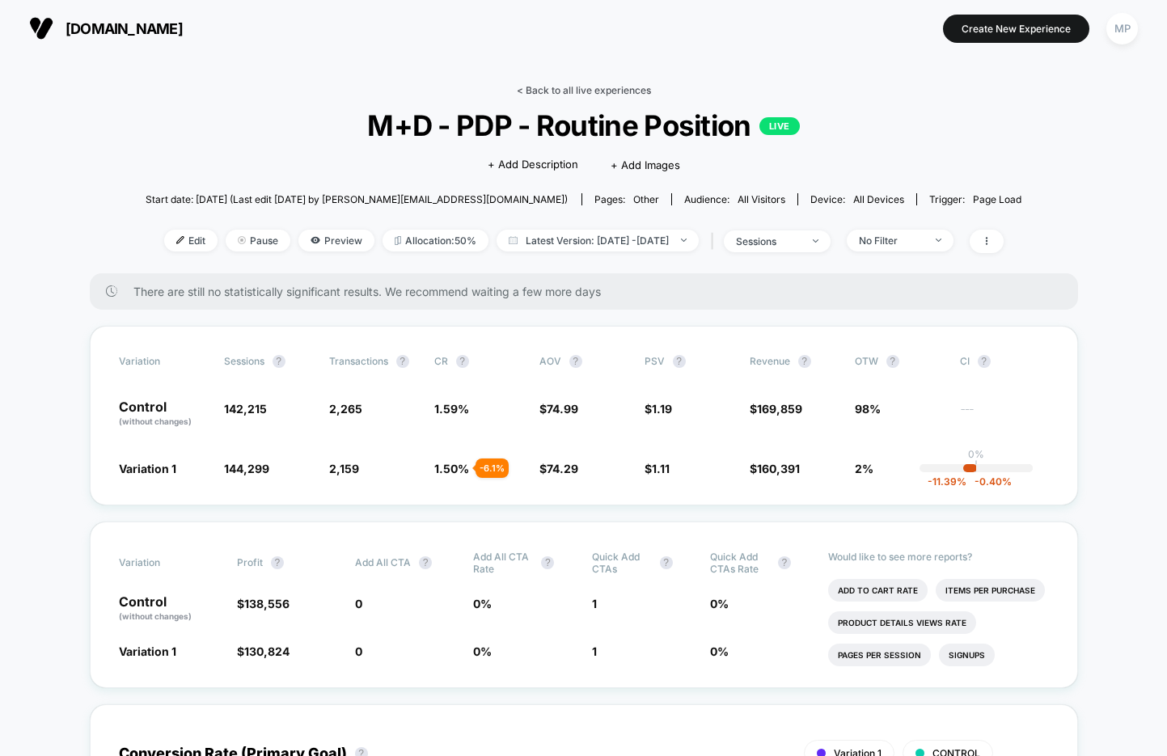
click at [537, 91] on link "< Back to all live experiences" at bounding box center [584, 90] width 134 height 12
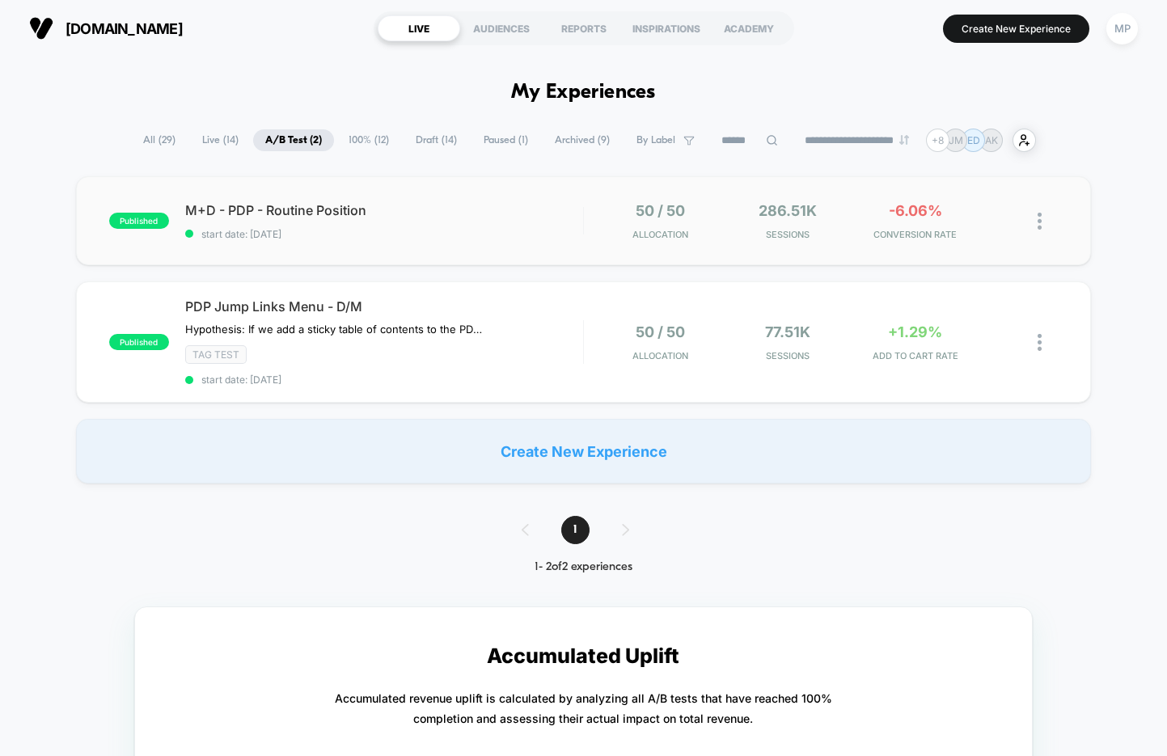
click at [416, 247] on div "published M+D - PDP - Routine Position start date: [DATE] 50 / 50 Allocation 28…" at bounding box center [583, 220] width 1015 height 89
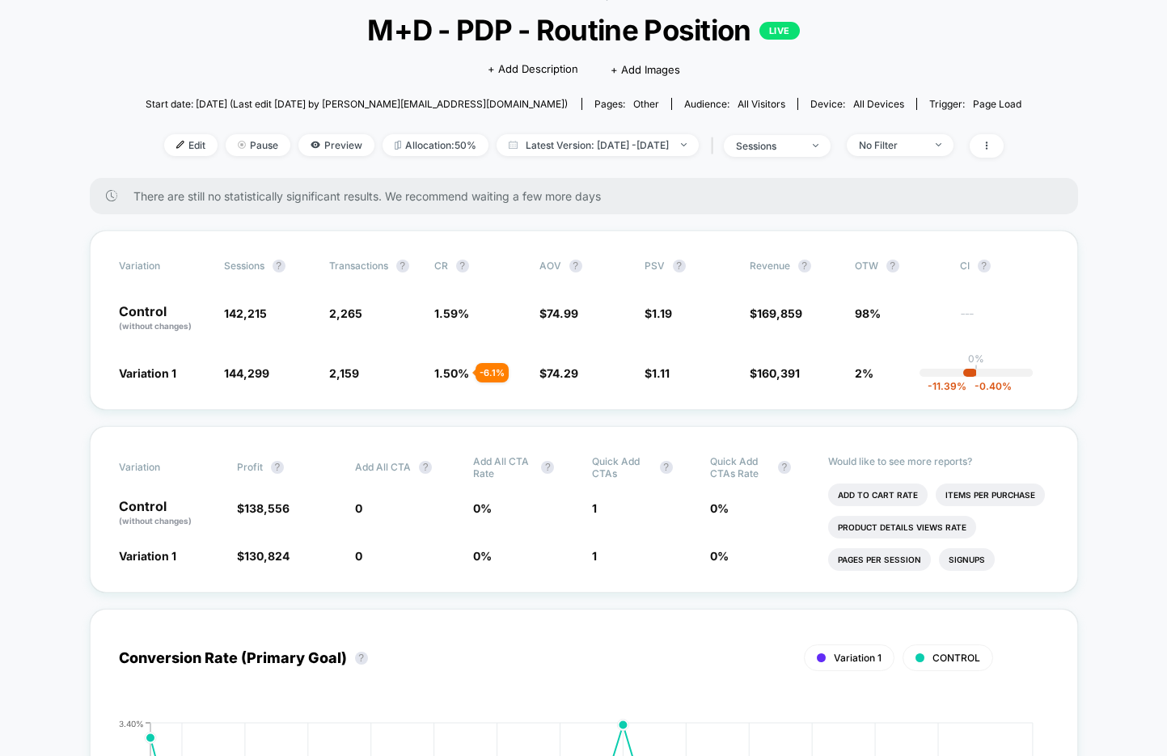
scroll to position [100, 0]
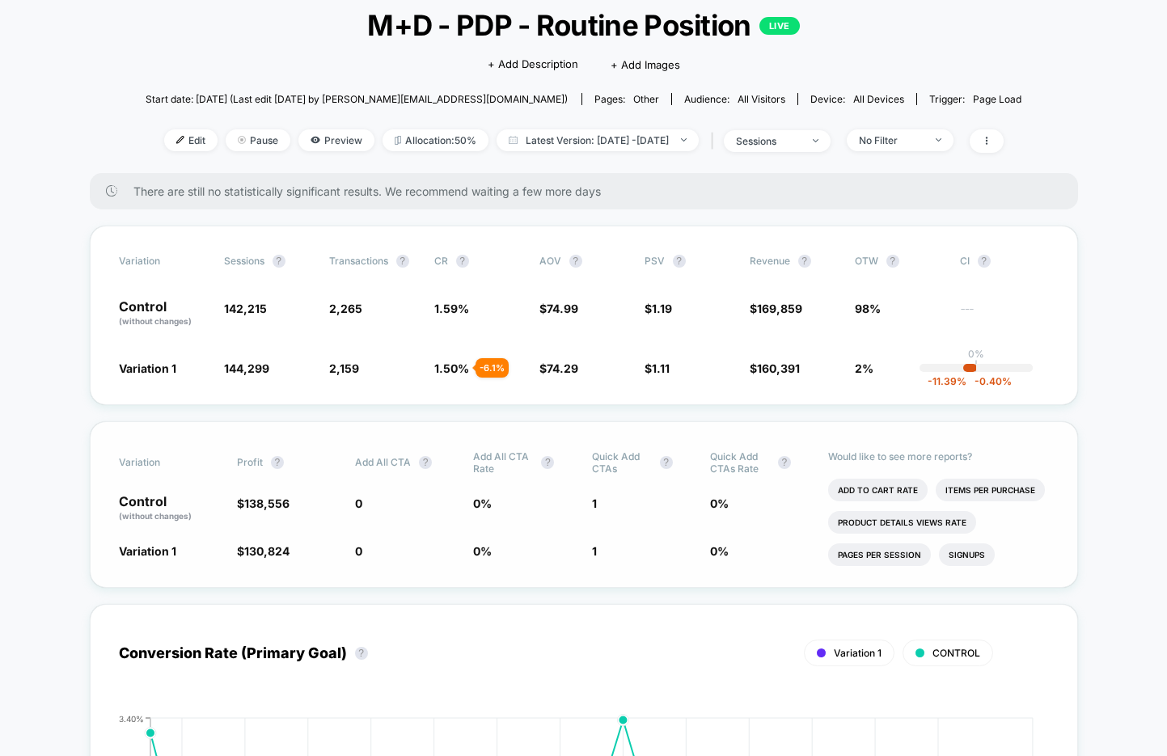
click at [617, 560] on div "Variation Profit ? Add All CTA ? Add All CTA rate ? Quick Add CTAs ? Quick Add …" at bounding box center [584, 504] width 988 height 167
click at [598, 143] on span "Latest Version: Sep 2, 2025 - Sep 30, 2025" at bounding box center [597, 140] width 202 height 22
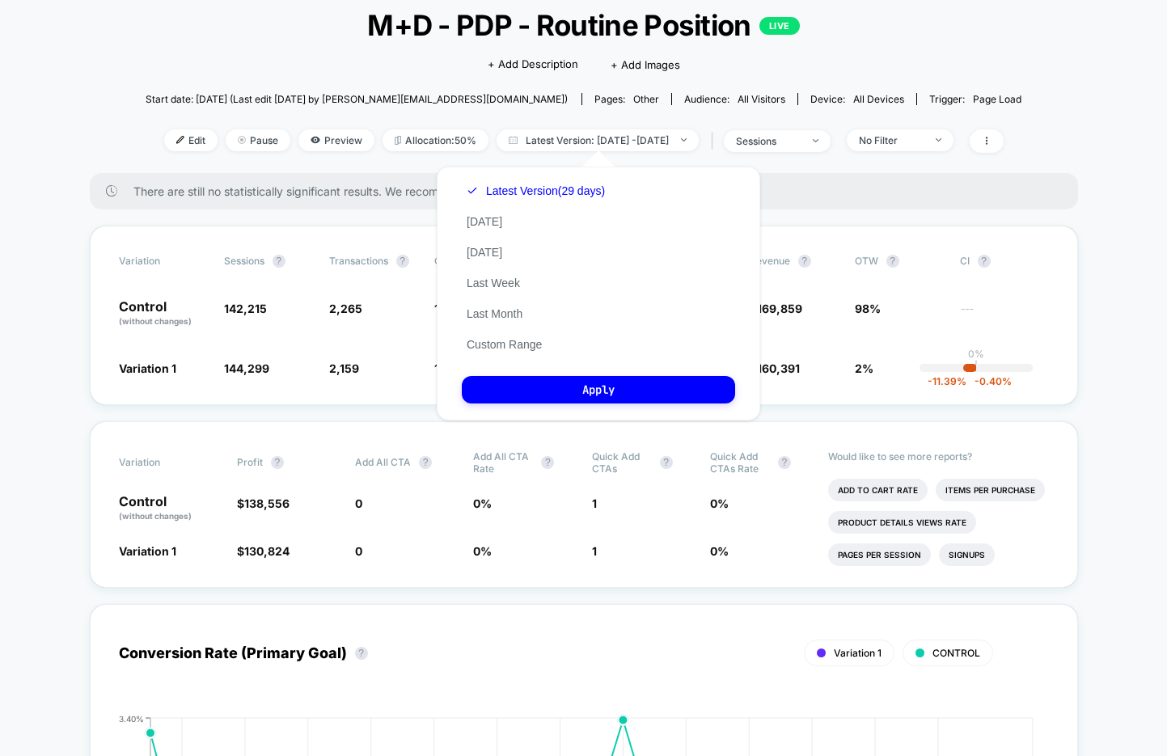
click at [956, 44] on div "< Back to all live experiences M+D - PDP - Routine Position LIVE Click to edit …" at bounding box center [584, 78] width 876 height 189
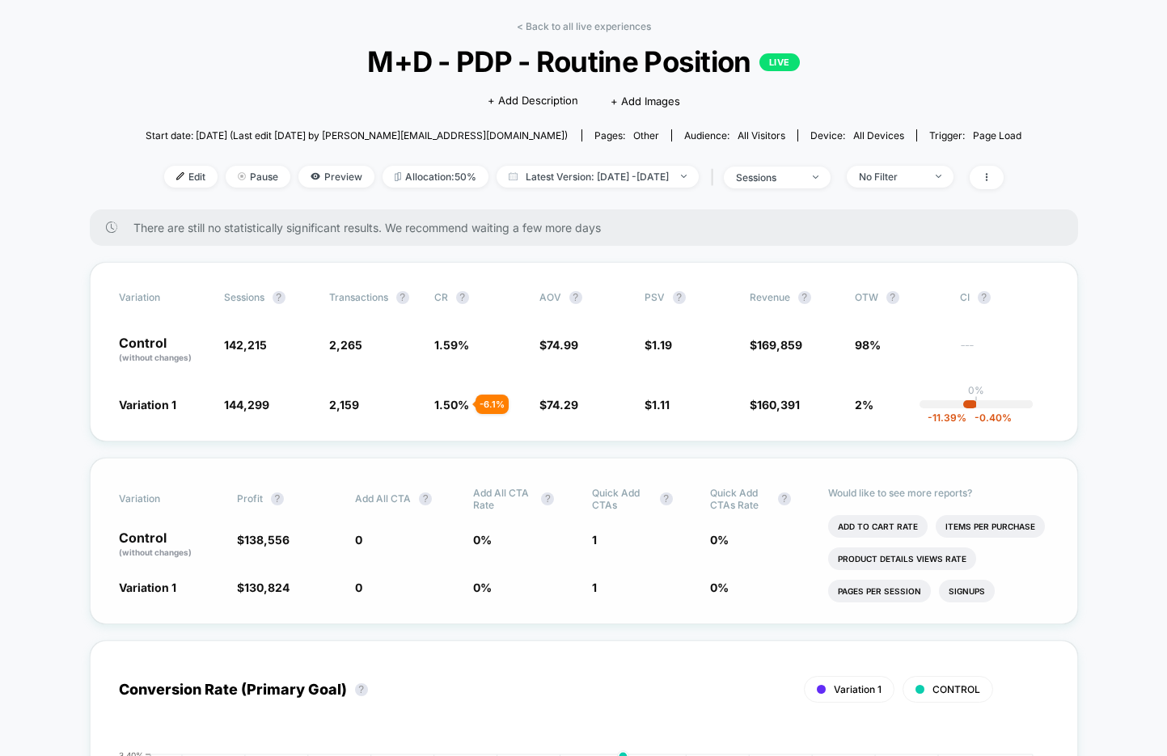
scroll to position [61, 0]
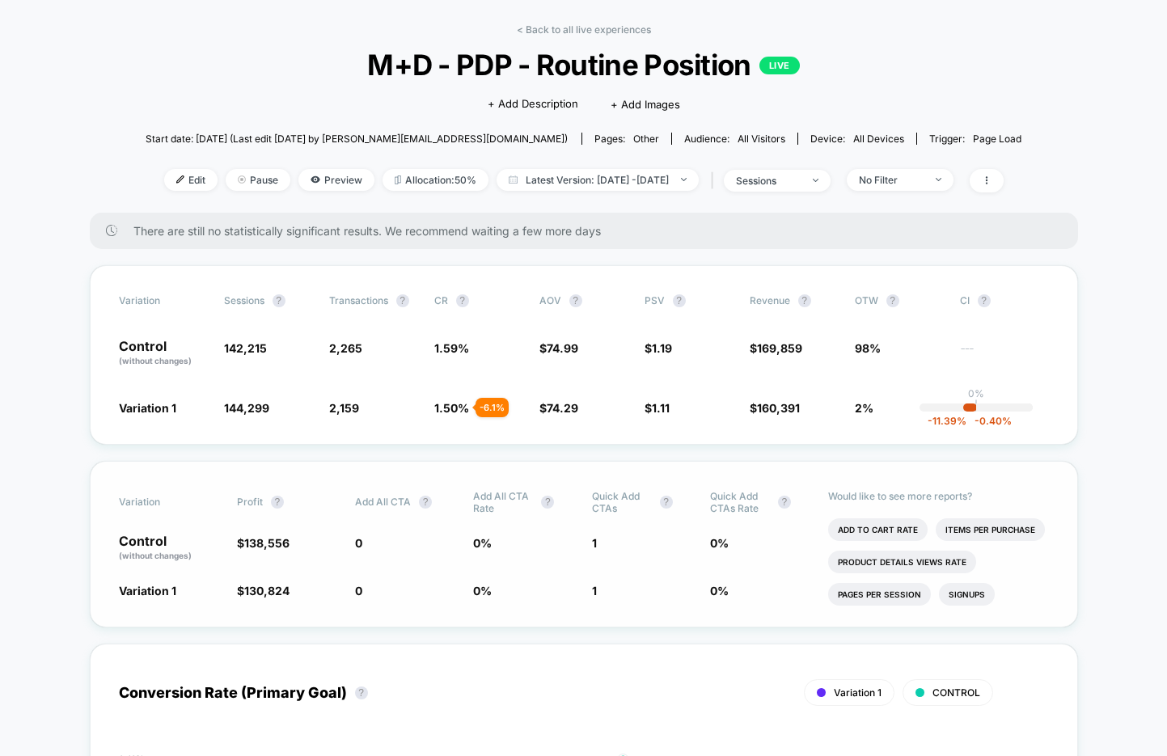
click at [984, 513] on div "Would like to see more reports? Add To Cart Rate Items Per Purchase Product Det…" at bounding box center [938, 544] width 221 height 165
click at [984, 524] on li "Items Per Purchase" at bounding box center [989, 529] width 109 height 23
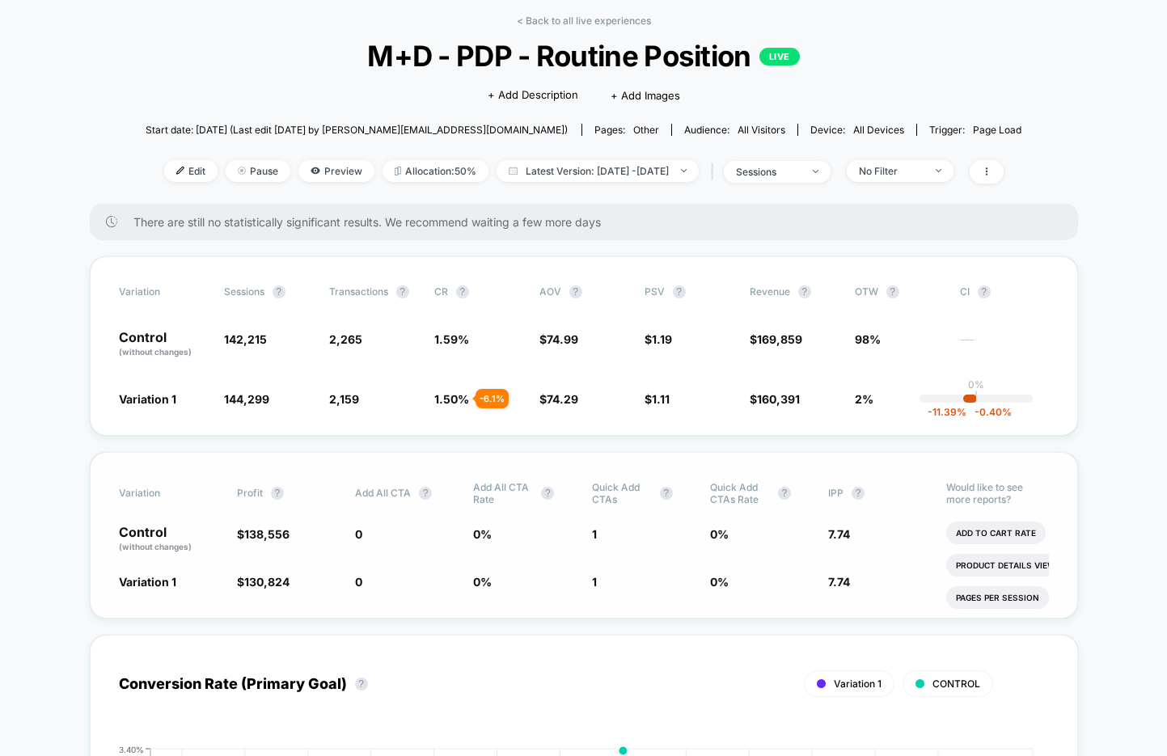
scroll to position [82, 0]
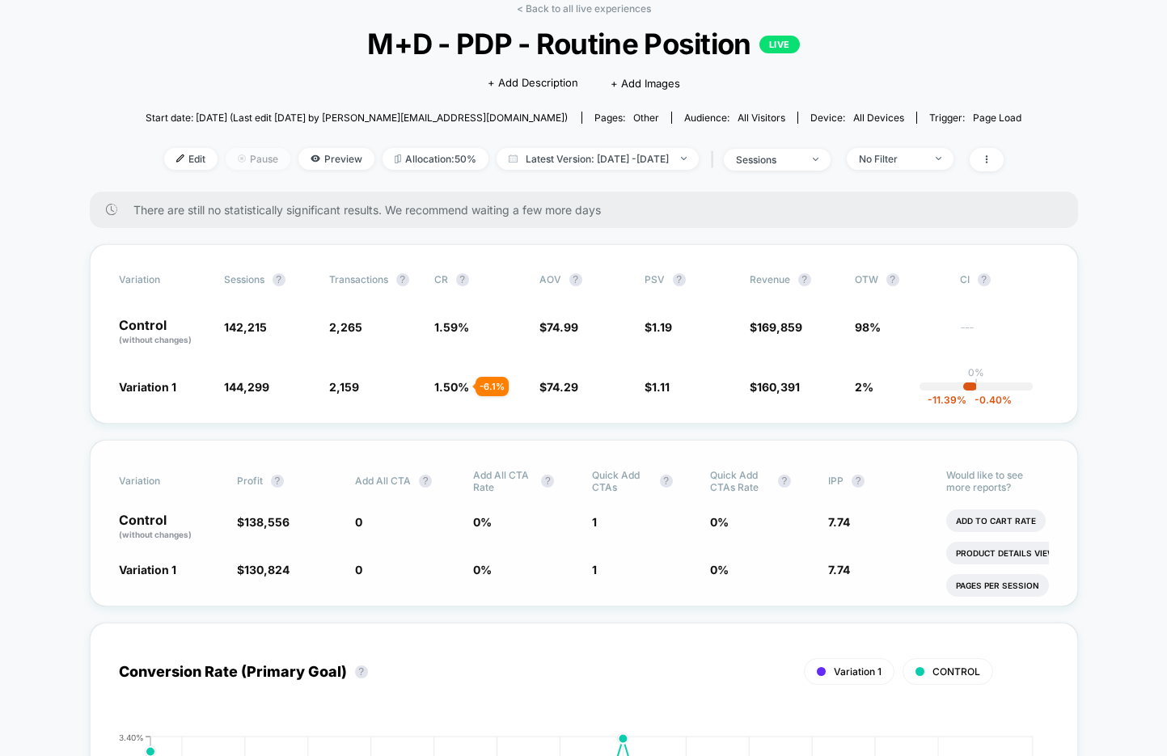
click at [237, 163] on span "Pause" at bounding box center [258, 159] width 65 height 22
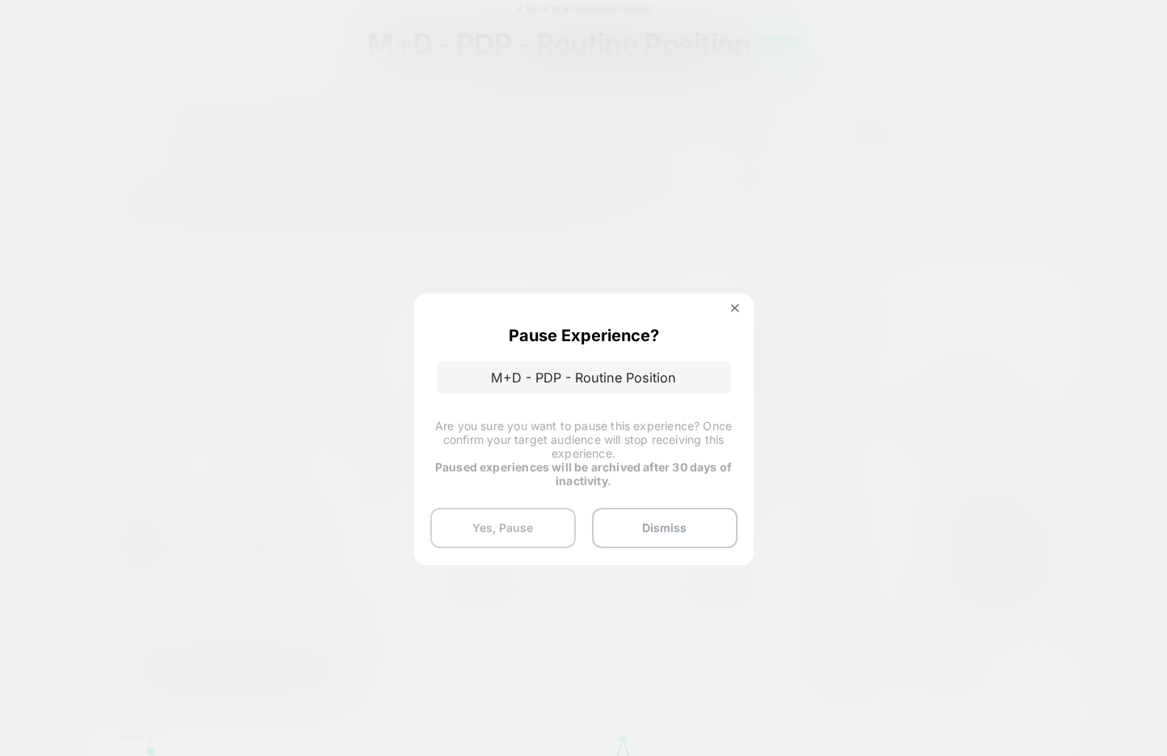
click at [495, 538] on button "Yes, Pause" at bounding box center [503, 528] width 146 height 40
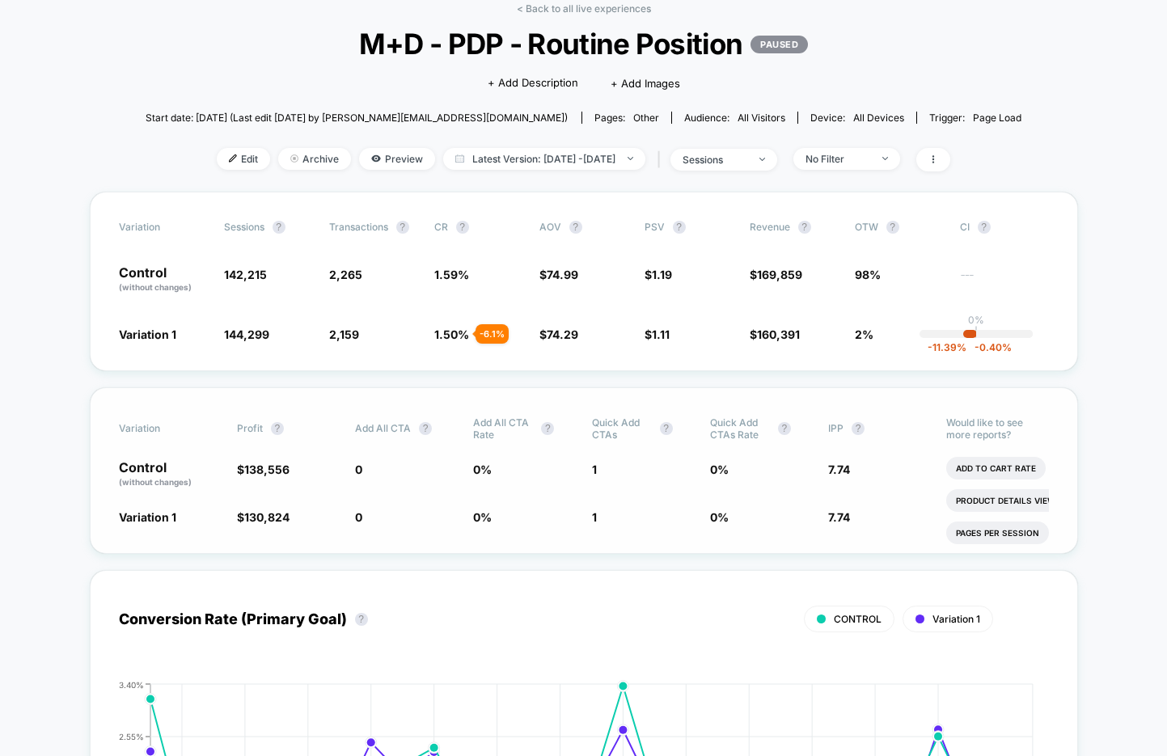
scroll to position [0, 0]
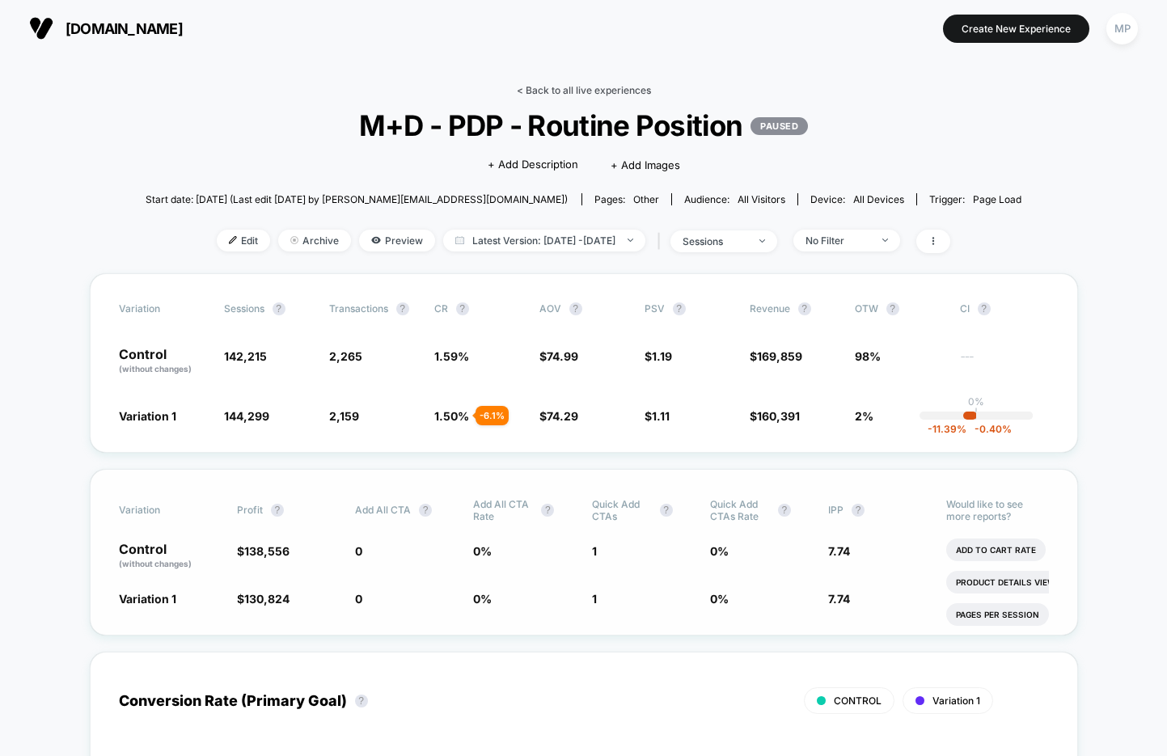
click at [550, 87] on link "< Back to all live experiences" at bounding box center [584, 90] width 134 height 12
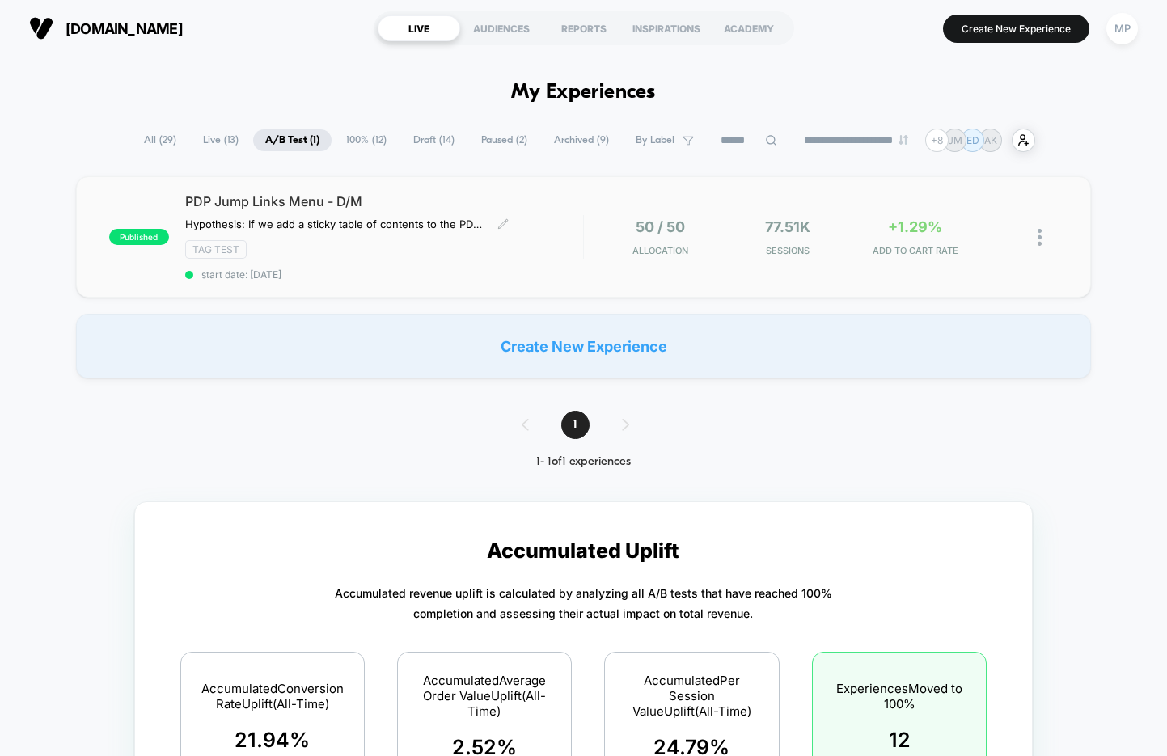
click at [406, 268] on span "start date: 8/28/2025" at bounding box center [384, 274] width 398 height 12
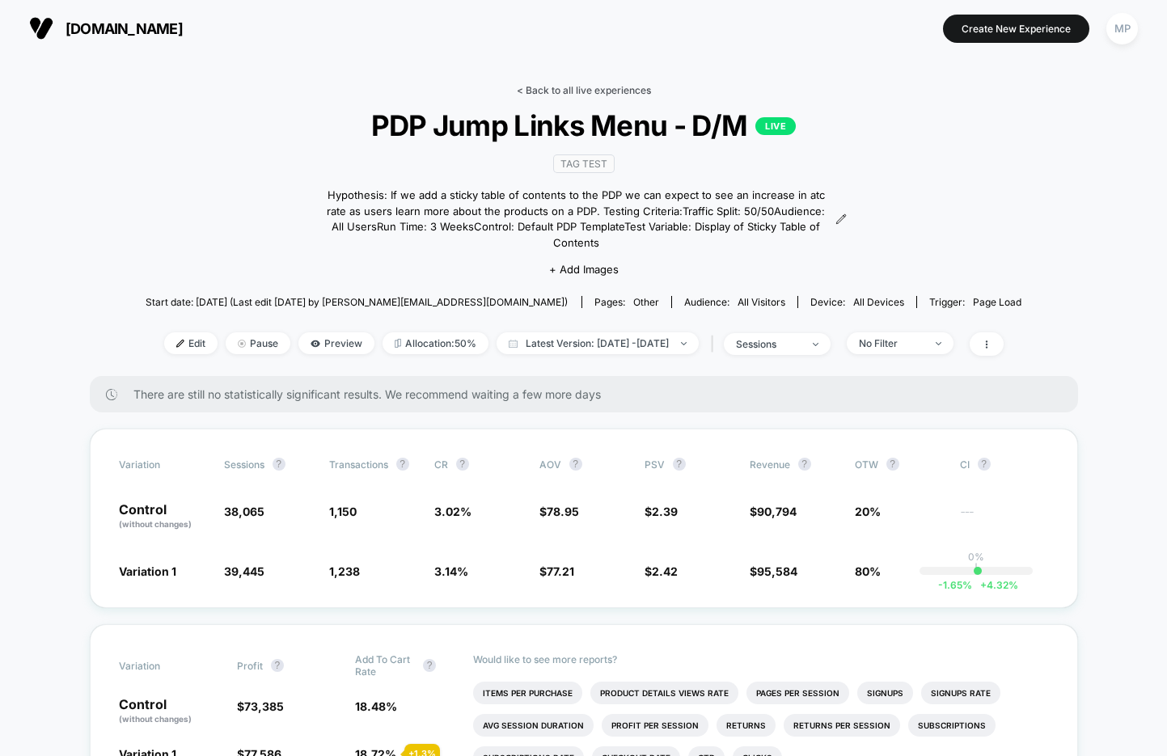
click at [544, 90] on link "< Back to all live experiences" at bounding box center [584, 90] width 134 height 12
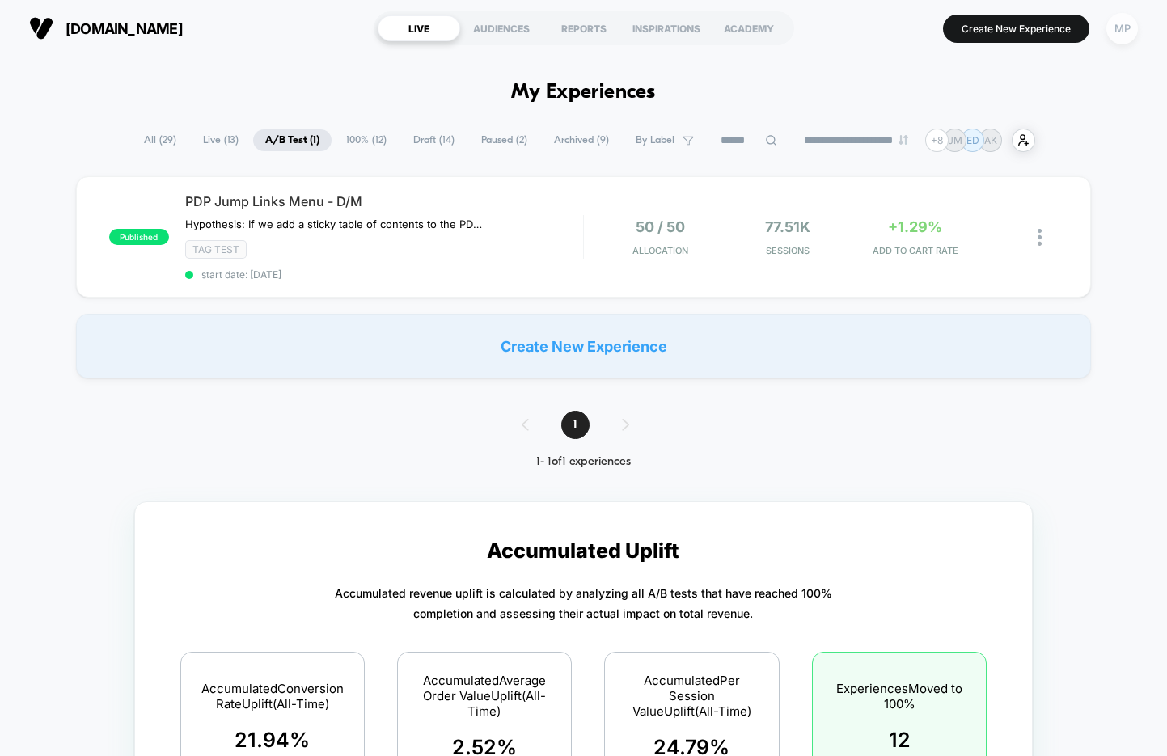
click at [1121, 34] on div "MP" at bounding box center [1122, 29] width 32 height 32
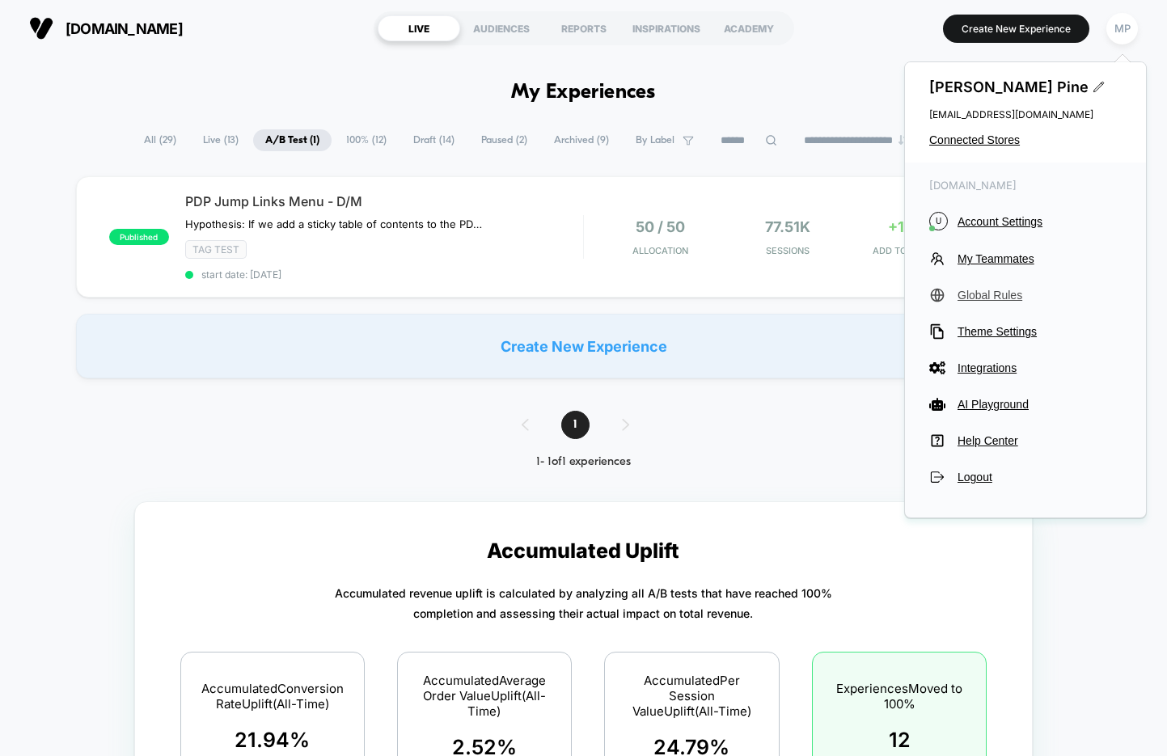
click at [980, 298] on span "Global Rules" at bounding box center [1039, 295] width 164 height 13
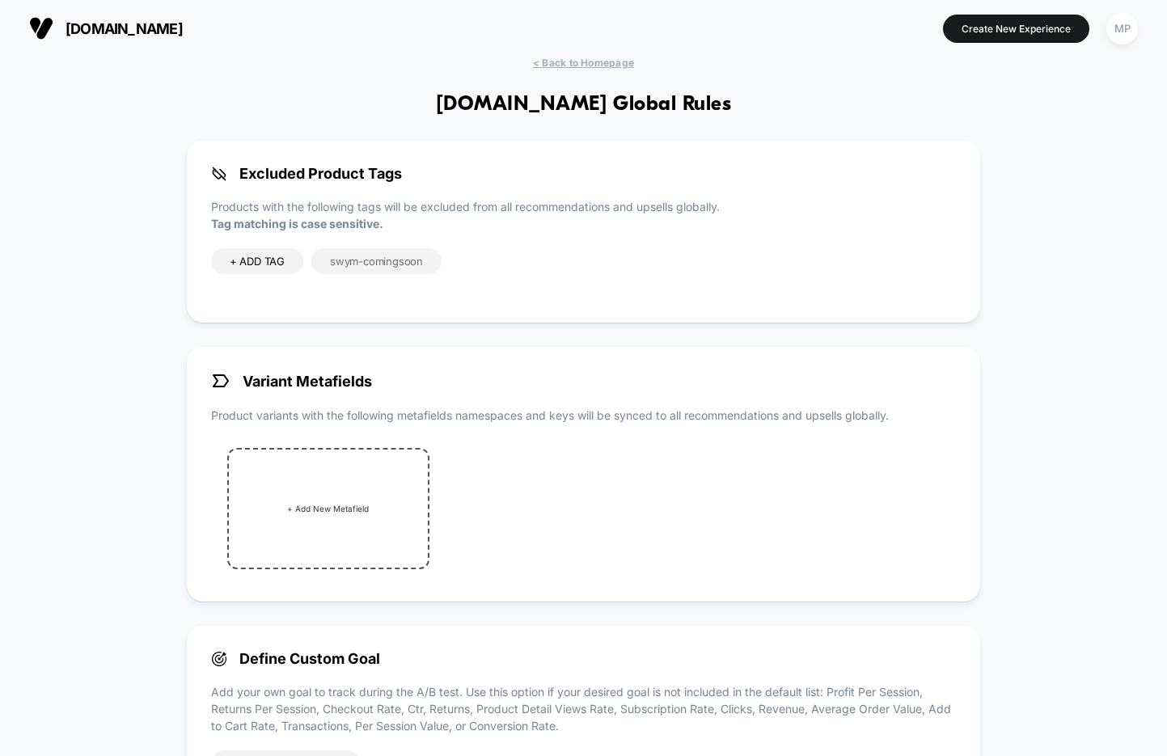
click at [381, 261] on span "swym-comingsoon" at bounding box center [376, 261] width 93 height 13
click at [588, 62] on span "< Back to Homepage" at bounding box center [583, 63] width 101 height 12
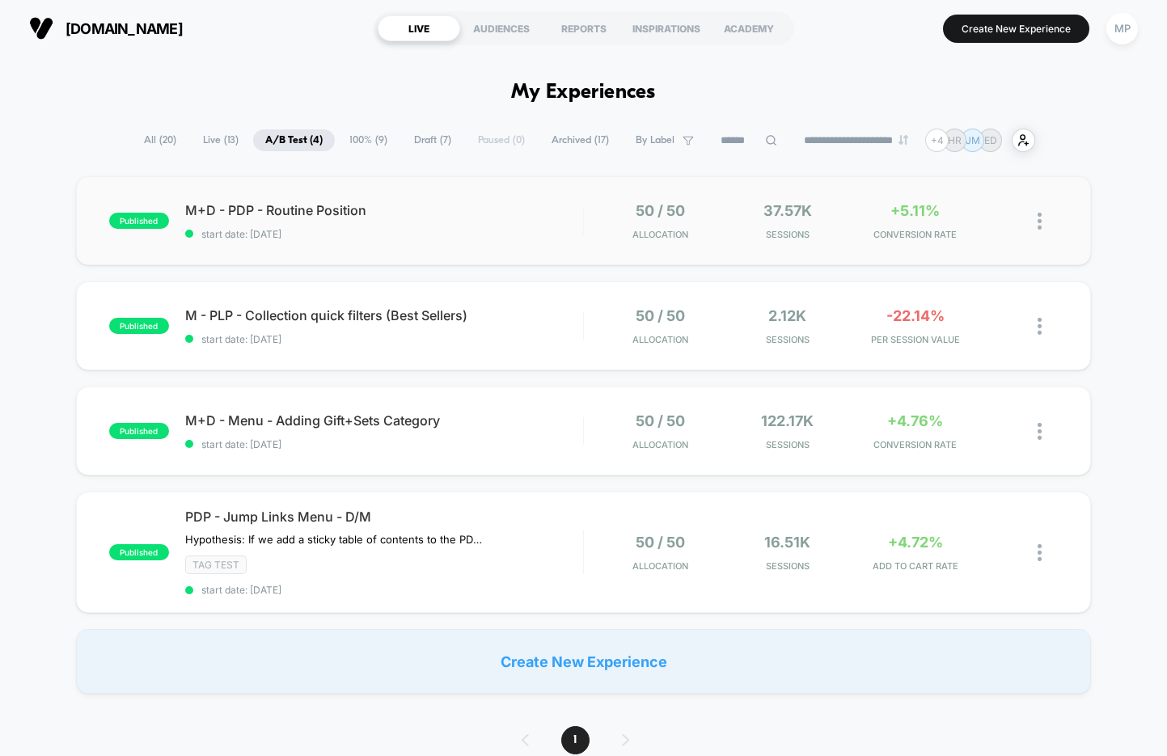
click at [391, 253] on div "published M+D - PDP - Routine Position start date: [DATE] 50 / 50 Allocation 37…" at bounding box center [583, 220] width 1015 height 89
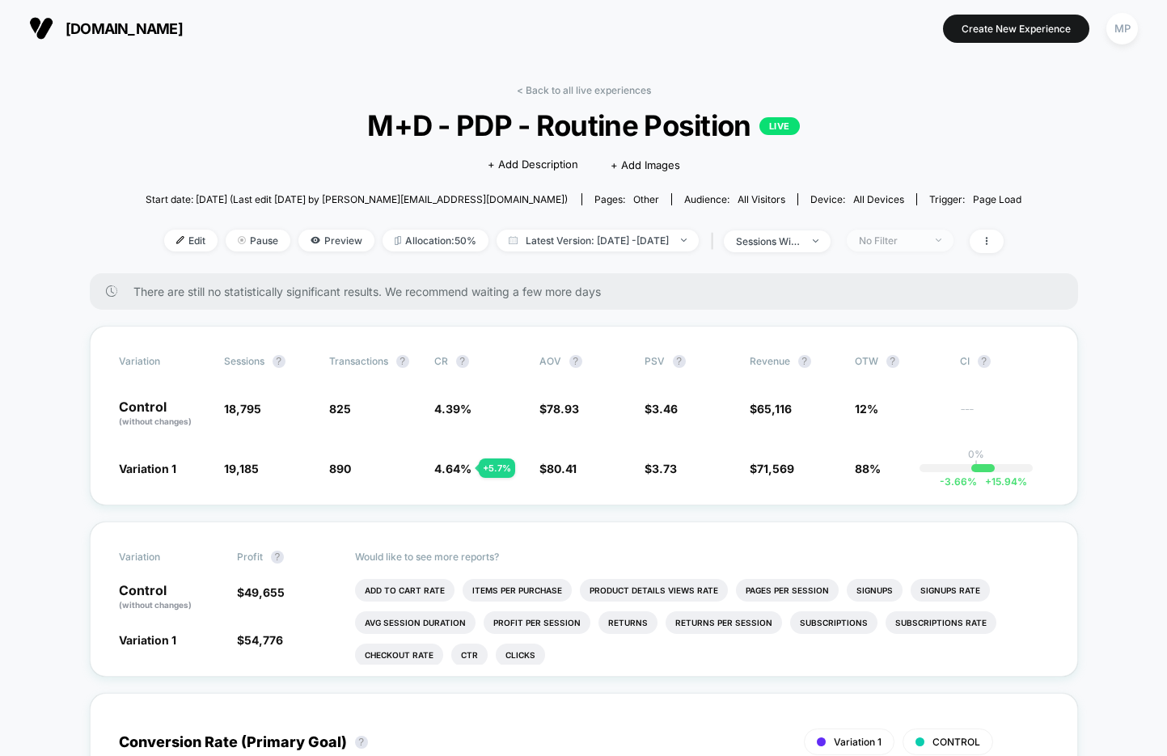
click at [914, 245] on div "No Filter" at bounding box center [891, 240] width 65 height 12
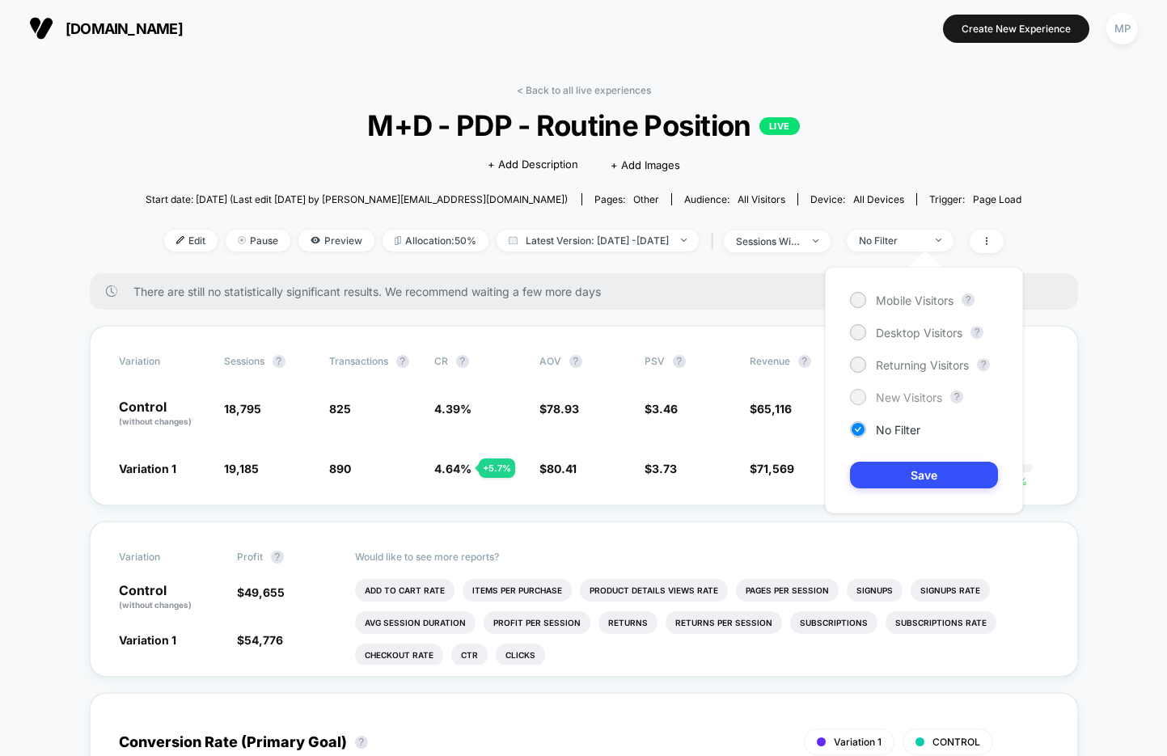
click at [898, 395] on span "New Visitors" at bounding box center [909, 398] width 66 height 14
click at [885, 468] on button "Save" at bounding box center [924, 475] width 148 height 27
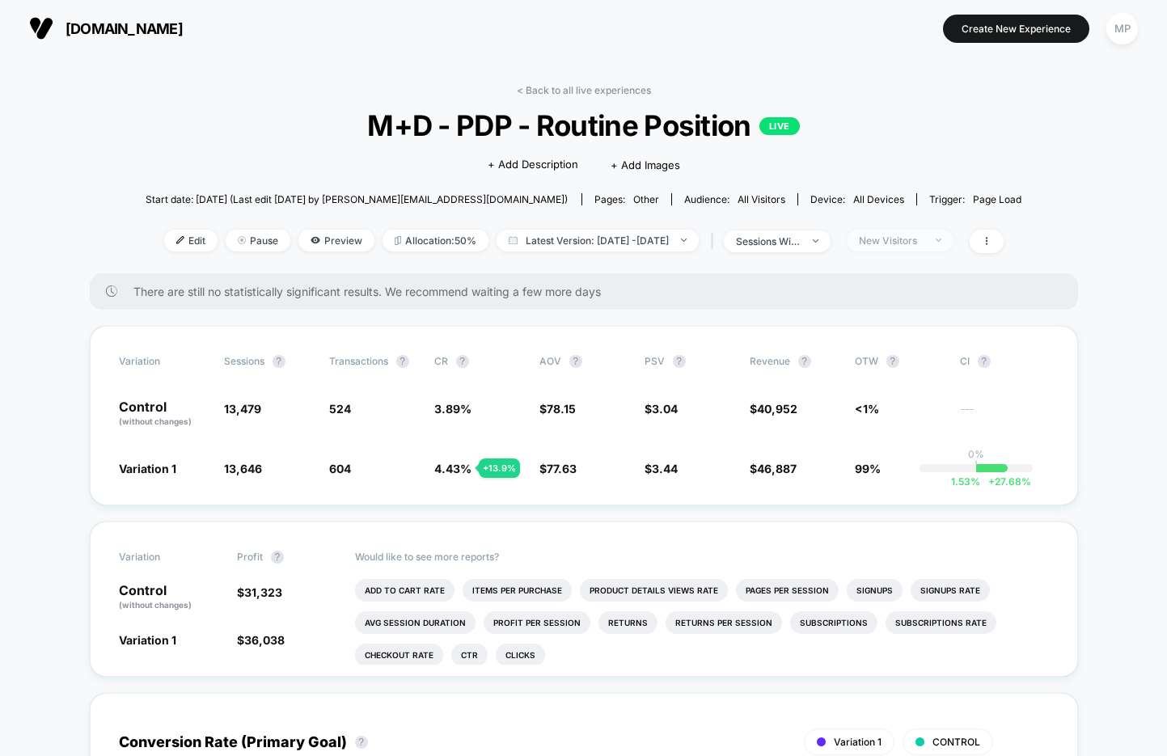
click at [894, 245] on span "New Visitors" at bounding box center [900, 241] width 107 height 22
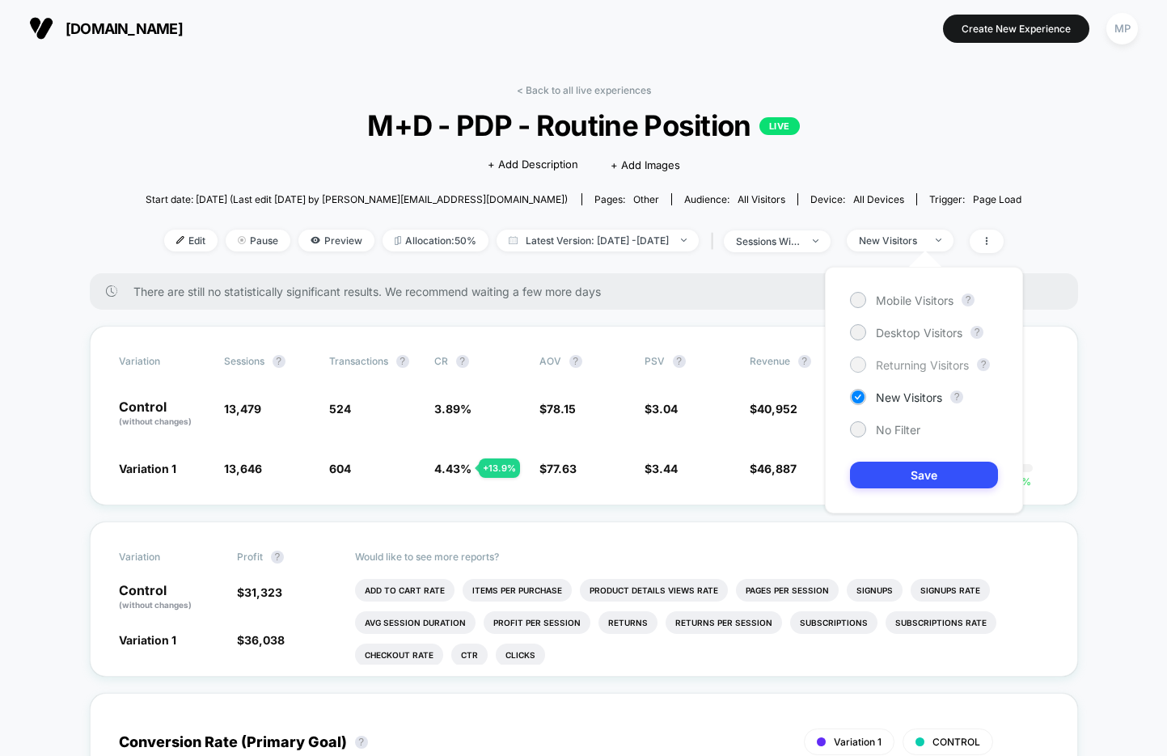
click at [909, 366] on span "Returning Visitors" at bounding box center [922, 365] width 93 height 14
click at [883, 466] on button "Save" at bounding box center [924, 475] width 148 height 27
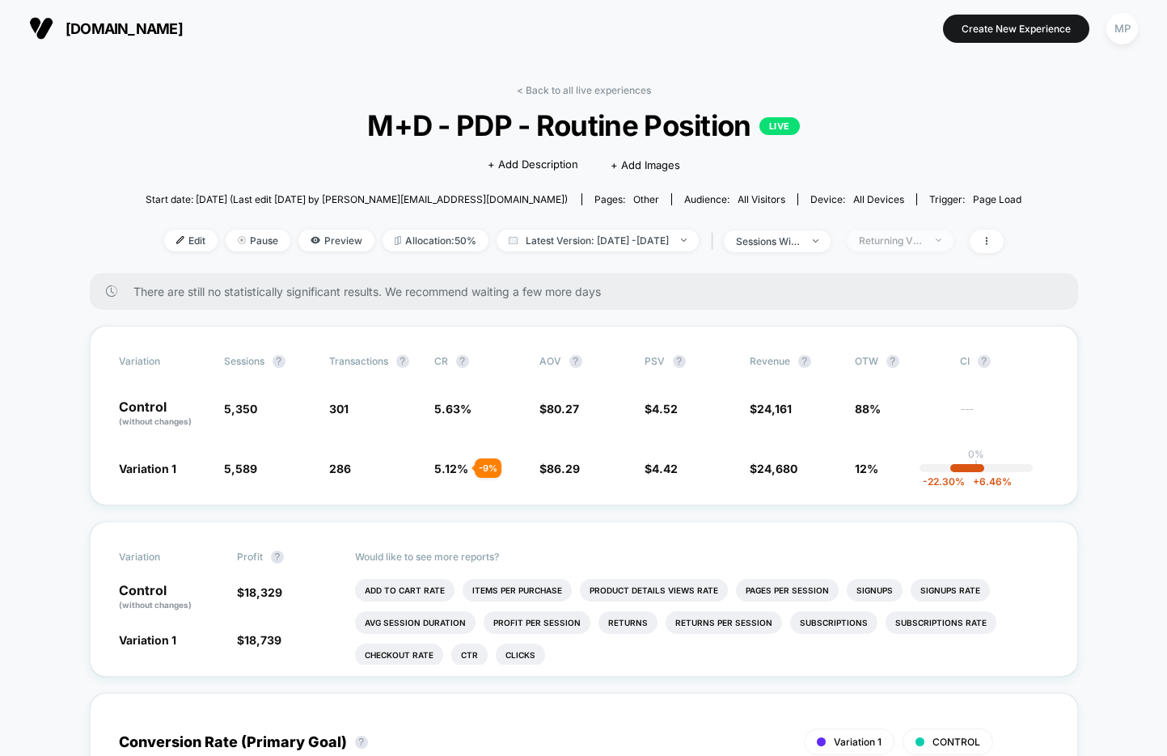
click at [923, 241] on div "Returning Visitors" at bounding box center [891, 240] width 65 height 12
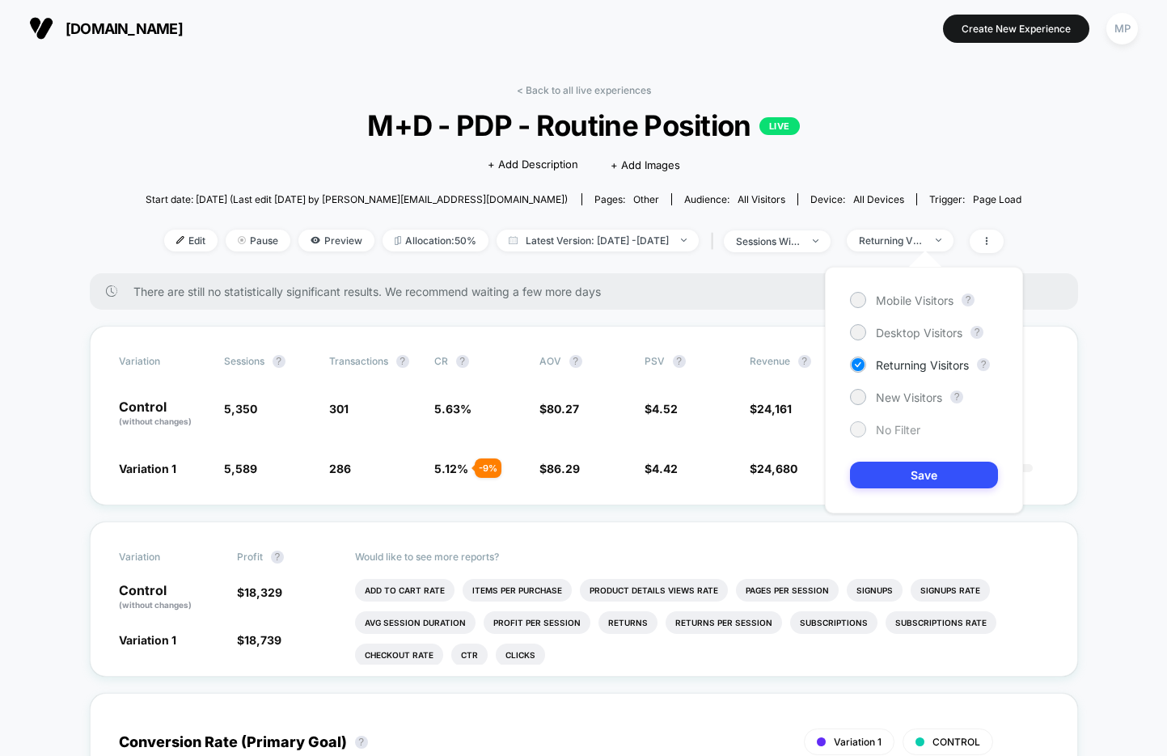
click at [891, 427] on span "No Filter" at bounding box center [898, 430] width 44 height 14
click at [893, 482] on button "Save" at bounding box center [924, 475] width 148 height 27
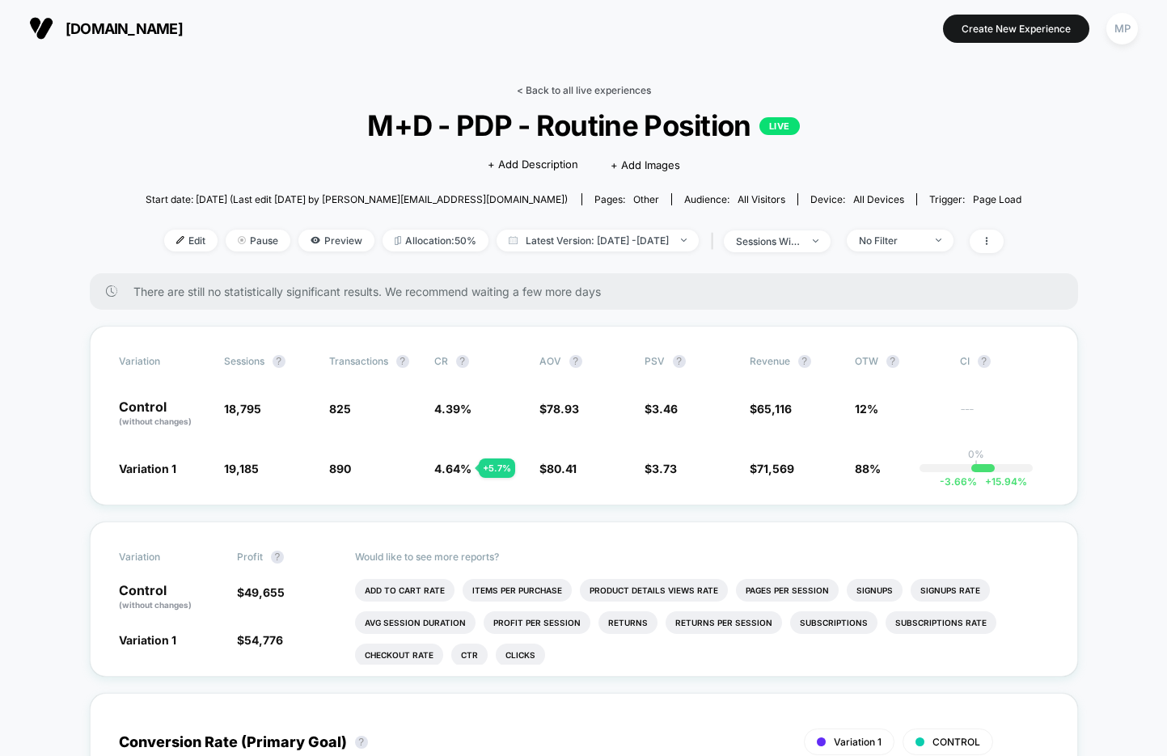
click at [564, 87] on link "< Back to all live experiences" at bounding box center [584, 90] width 134 height 12
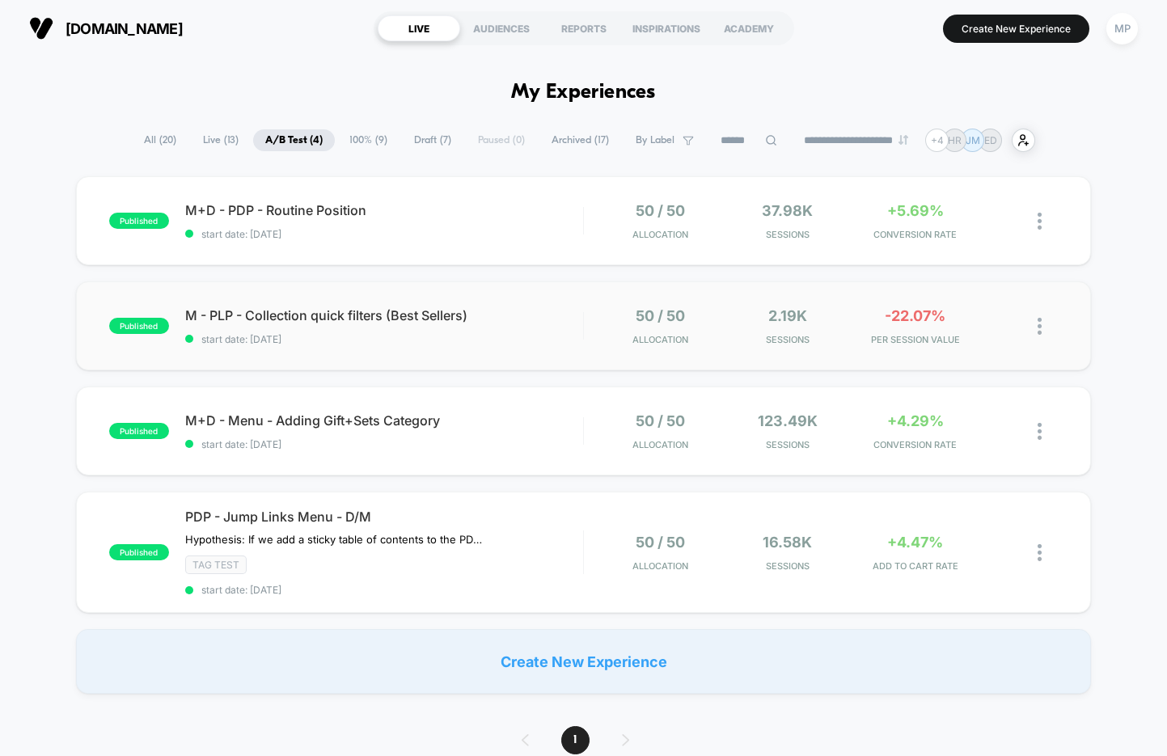
click at [377, 353] on div "published M - PLP - Collection quick filters (Best Sellers) start date: [DATE] …" at bounding box center [583, 325] width 1015 height 89
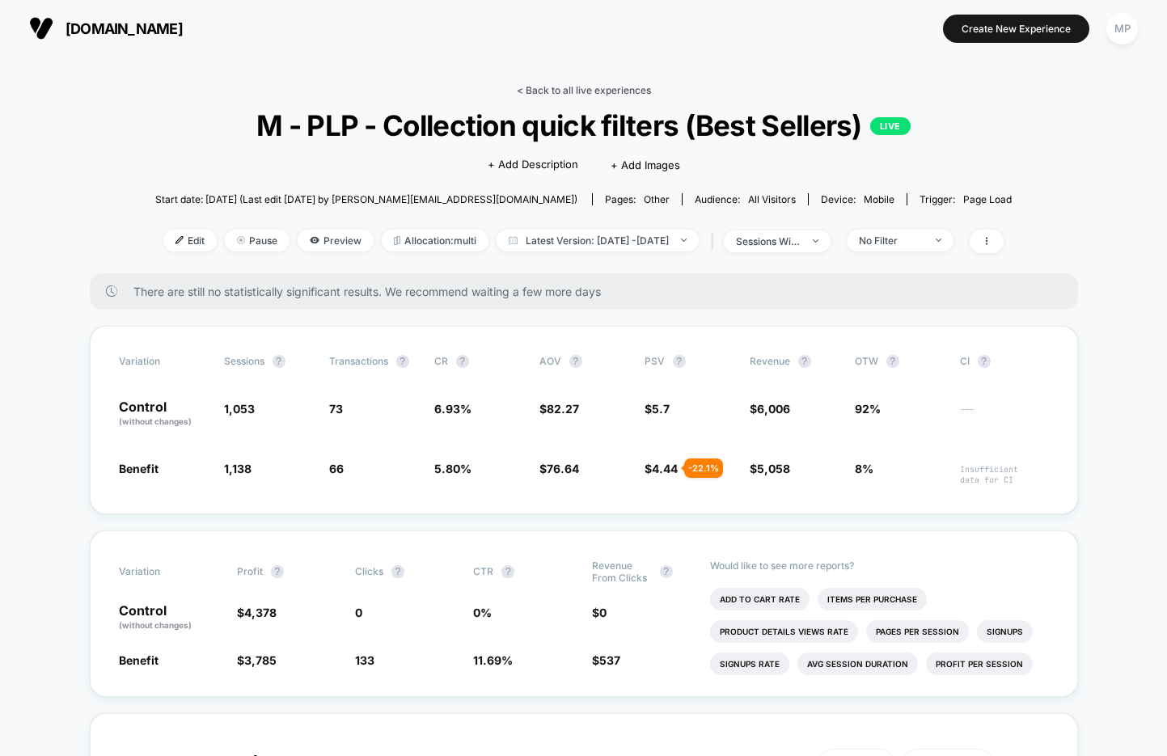
click at [563, 88] on link "< Back to all live experiences" at bounding box center [584, 90] width 134 height 12
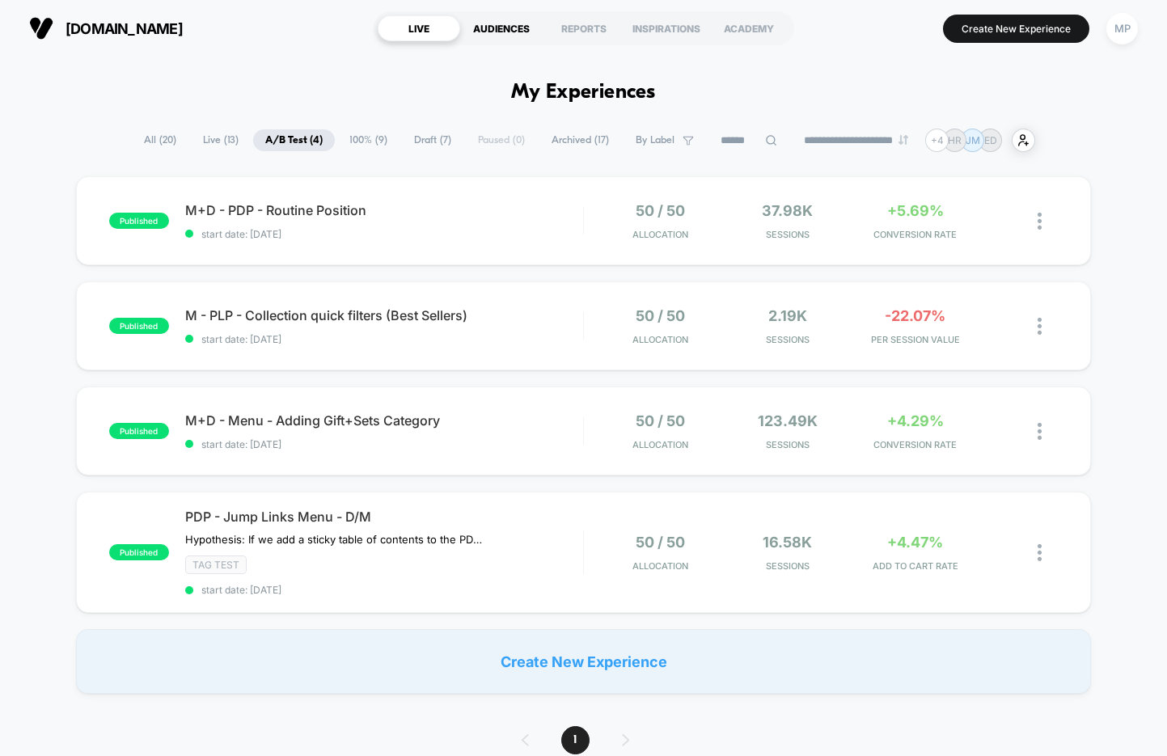
click at [496, 30] on div "AUDIENCES" at bounding box center [501, 28] width 82 height 26
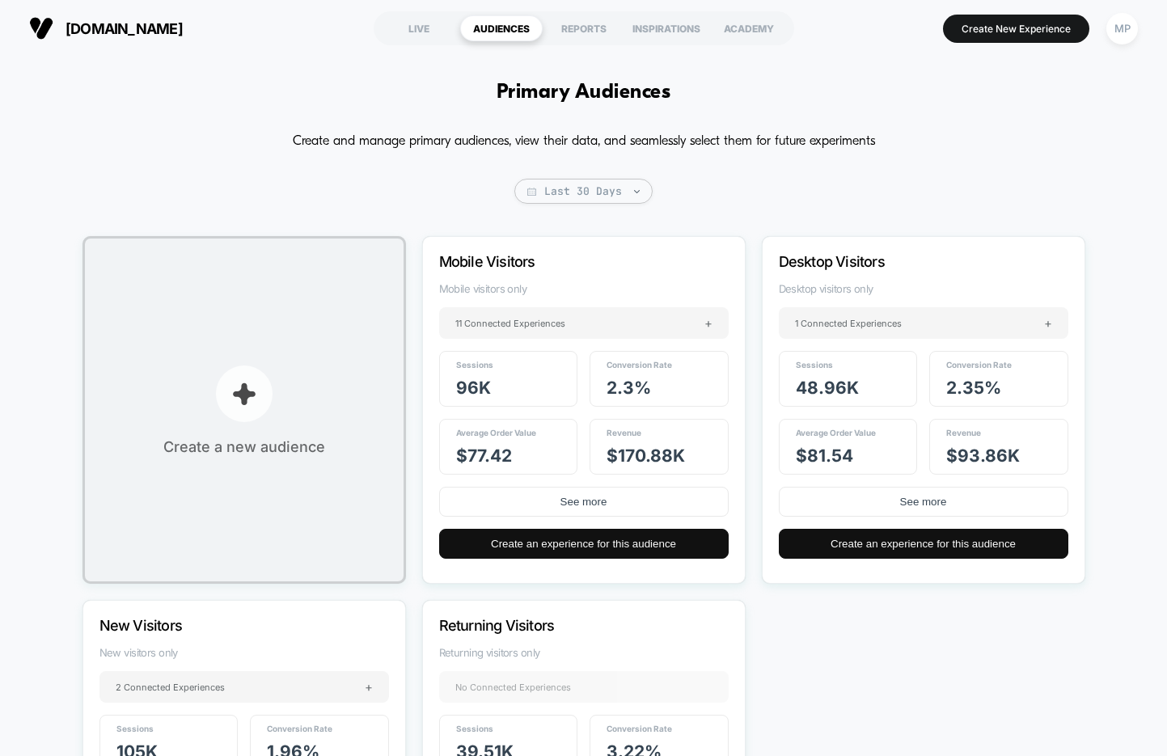
click at [243, 365] on p "button" at bounding box center [244, 393] width 57 height 57
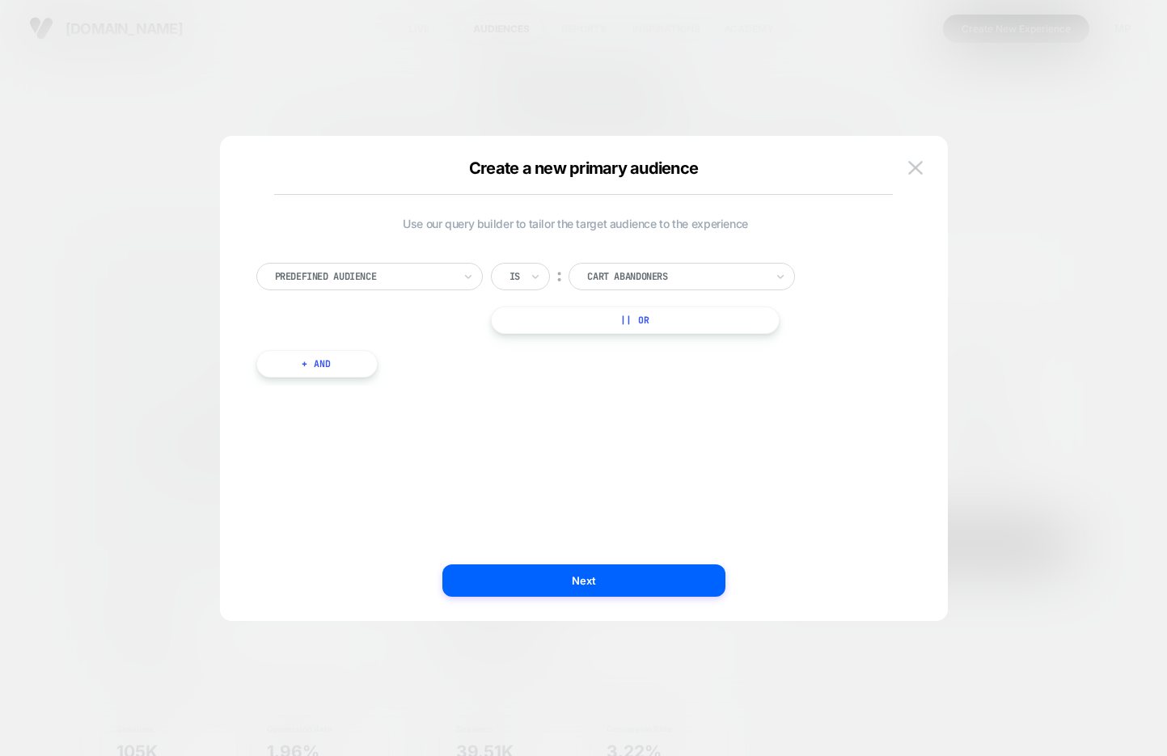
click at [373, 277] on div at bounding box center [364, 276] width 178 height 15
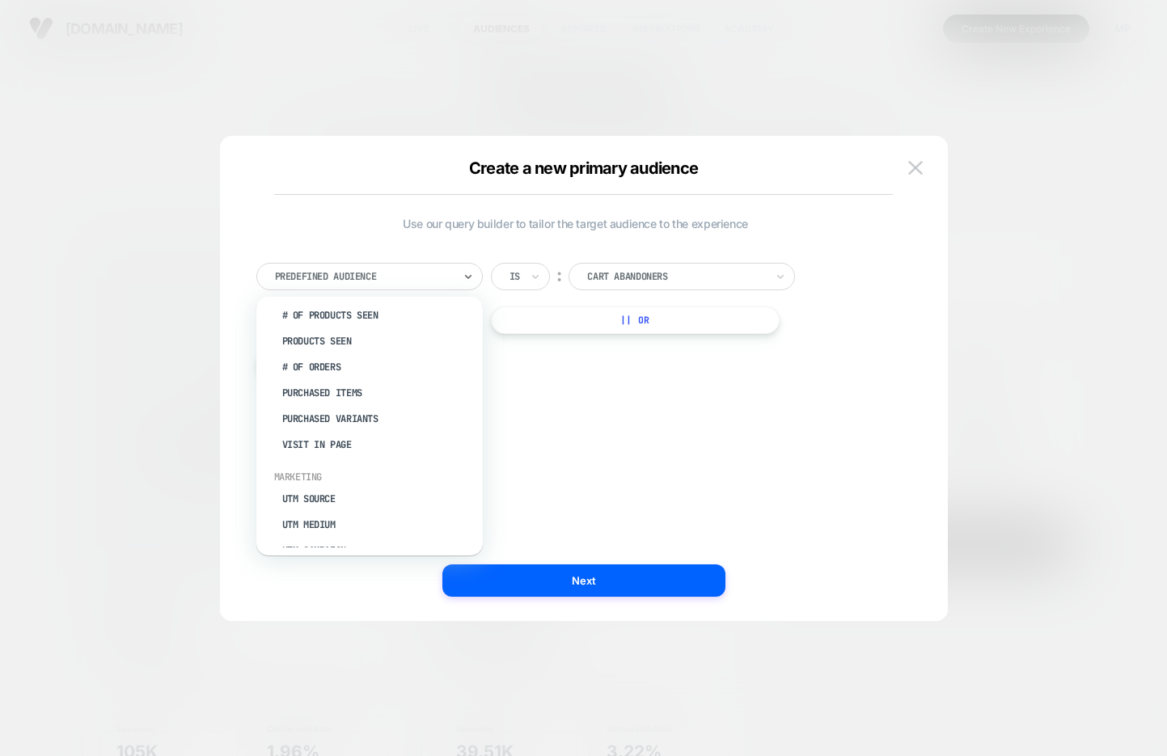
scroll to position [550, 0]
click at [344, 429] on div "Visit In Page" at bounding box center [377, 442] width 210 height 26
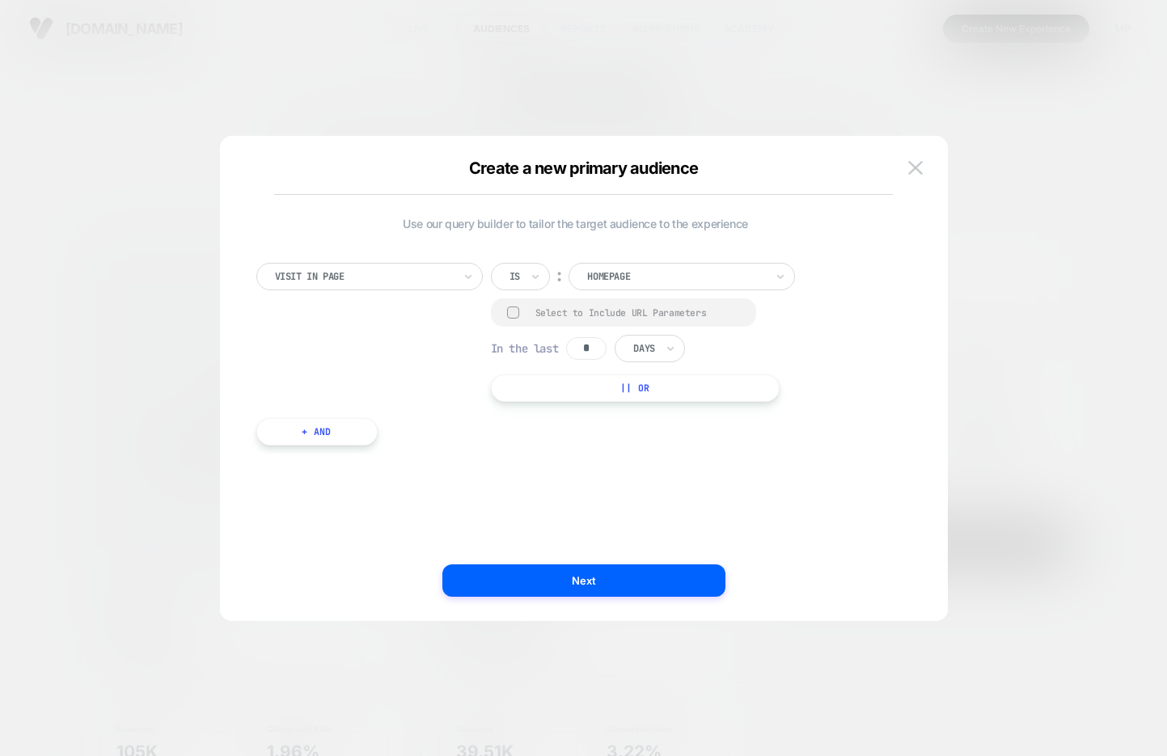
click at [656, 279] on div at bounding box center [676, 276] width 178 height 15
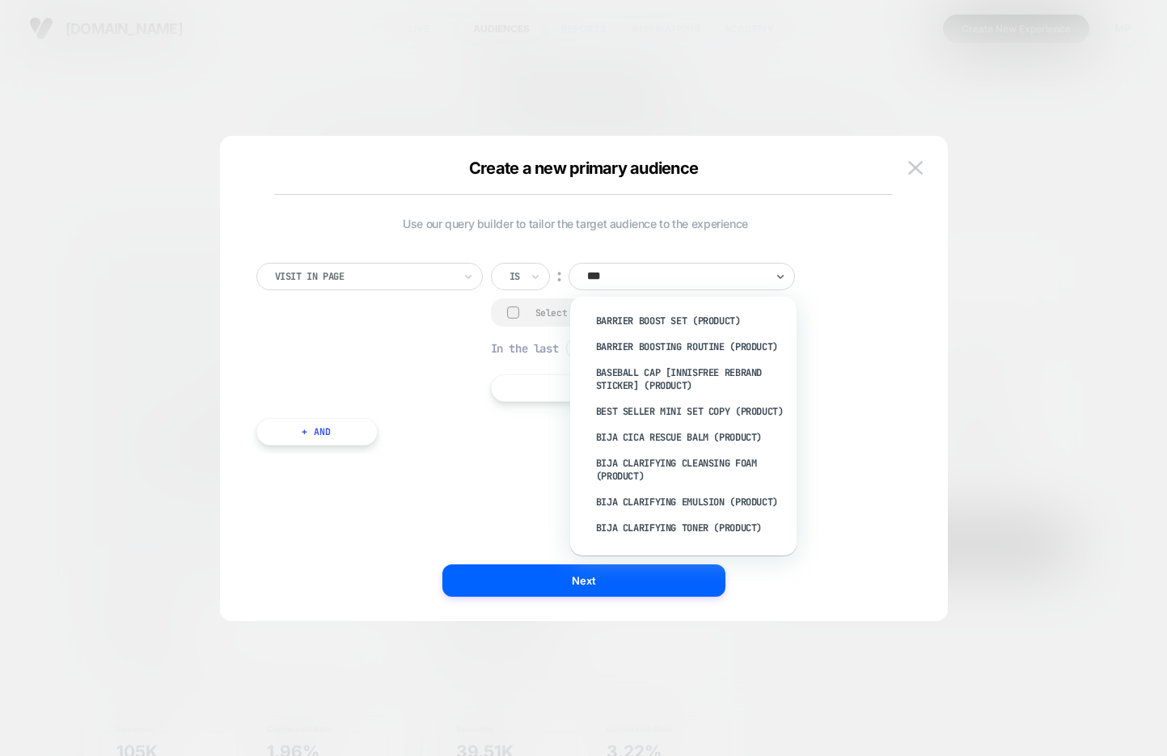
type input "****"
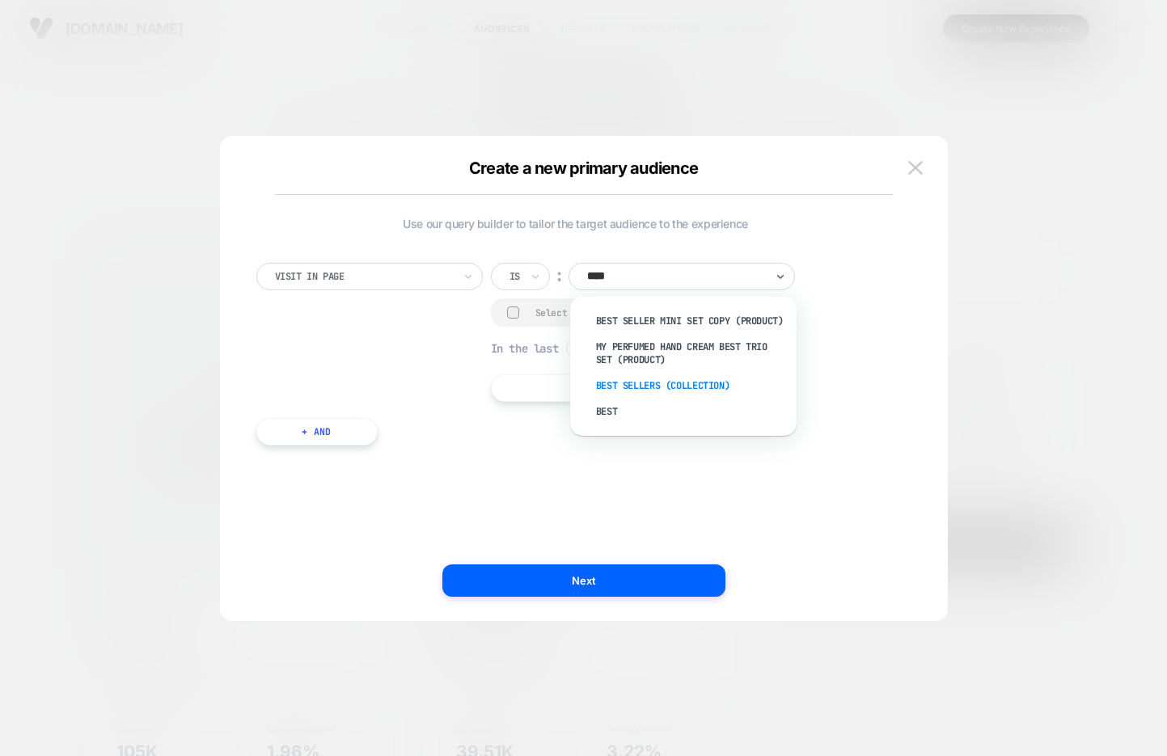
click at [683, 398] on div "Best Sellers (Collection)" at bounding box center [691, 386] width 210 height 26
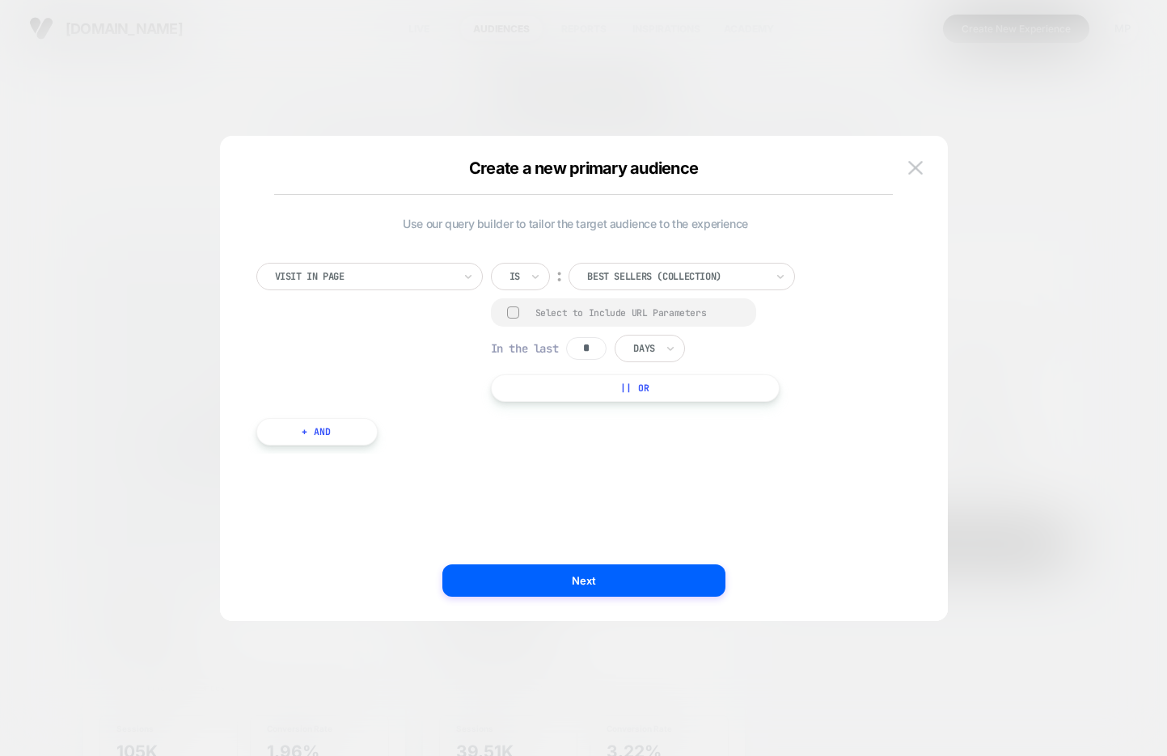
click at [590, 348] on input "*" at bounding box center [586, 348] width 40 height 23
type input "**"
click at [571, 583] on button "Next" at bounding box center [583, 580] width 283 height 32
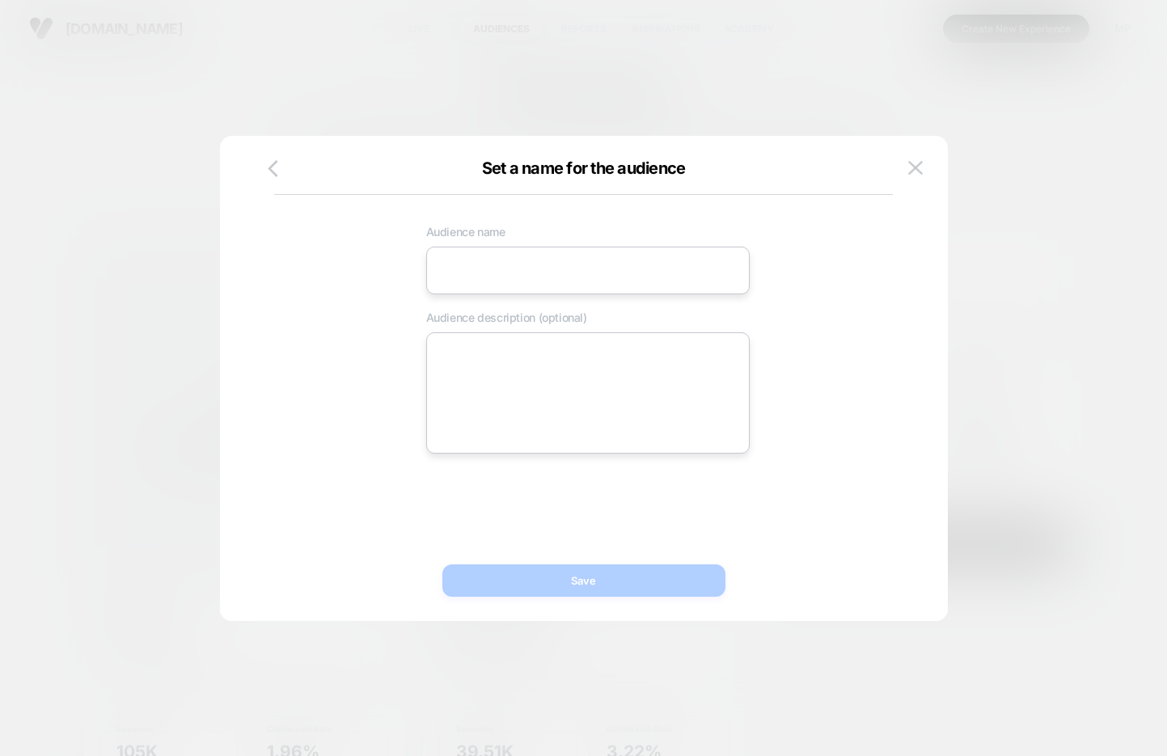
click at [534, 282] on input at bounding box center [587, 271] width 323 height 48
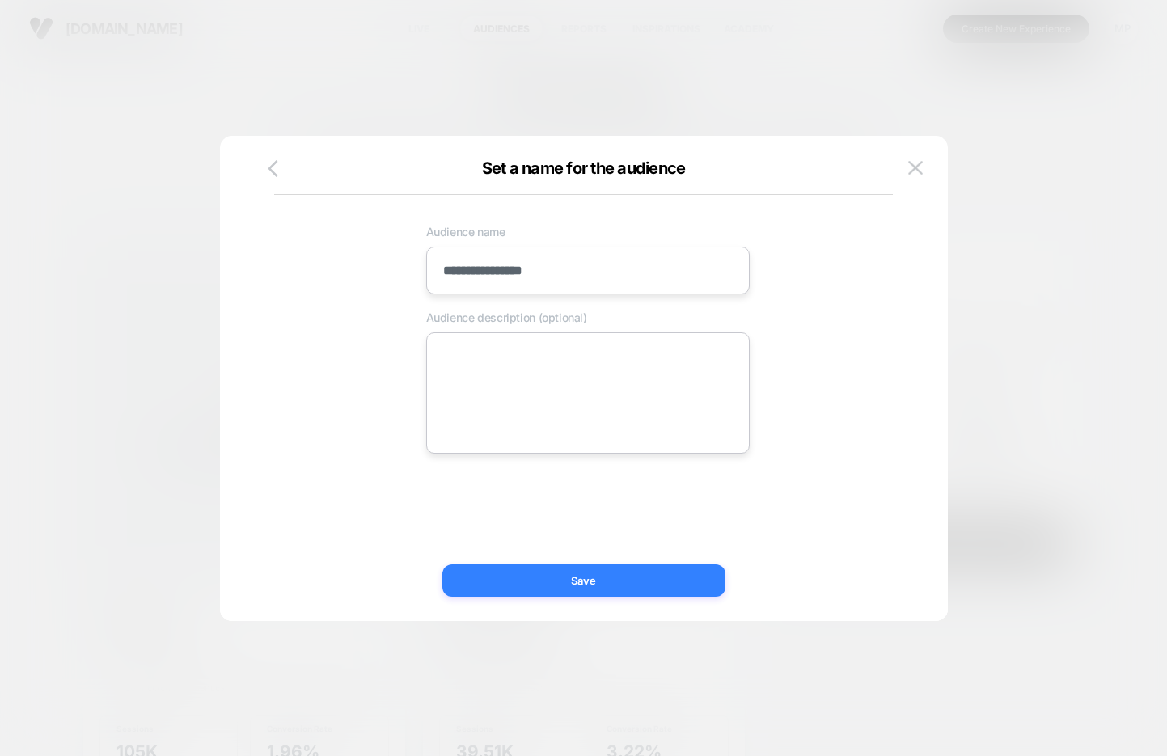
type input "**********"
click at [530, 581] on button "Save" at bounding box center [583, 580] width 283 height 32
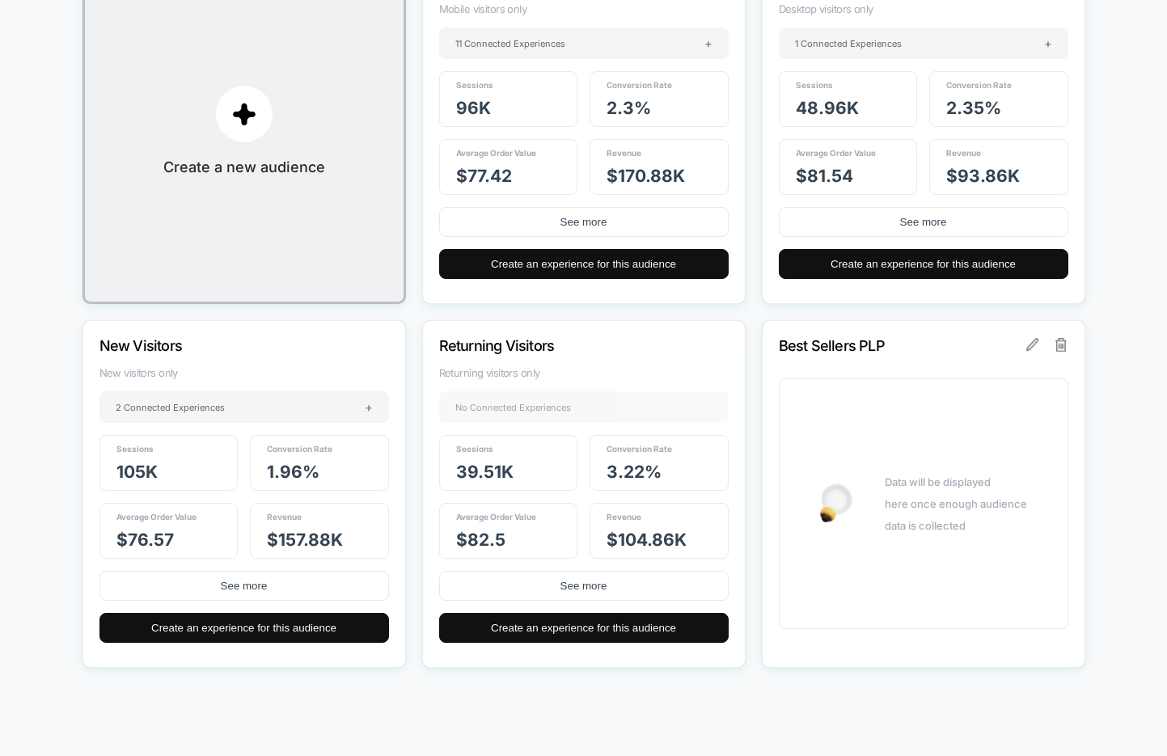
scroll to position [0, 0]
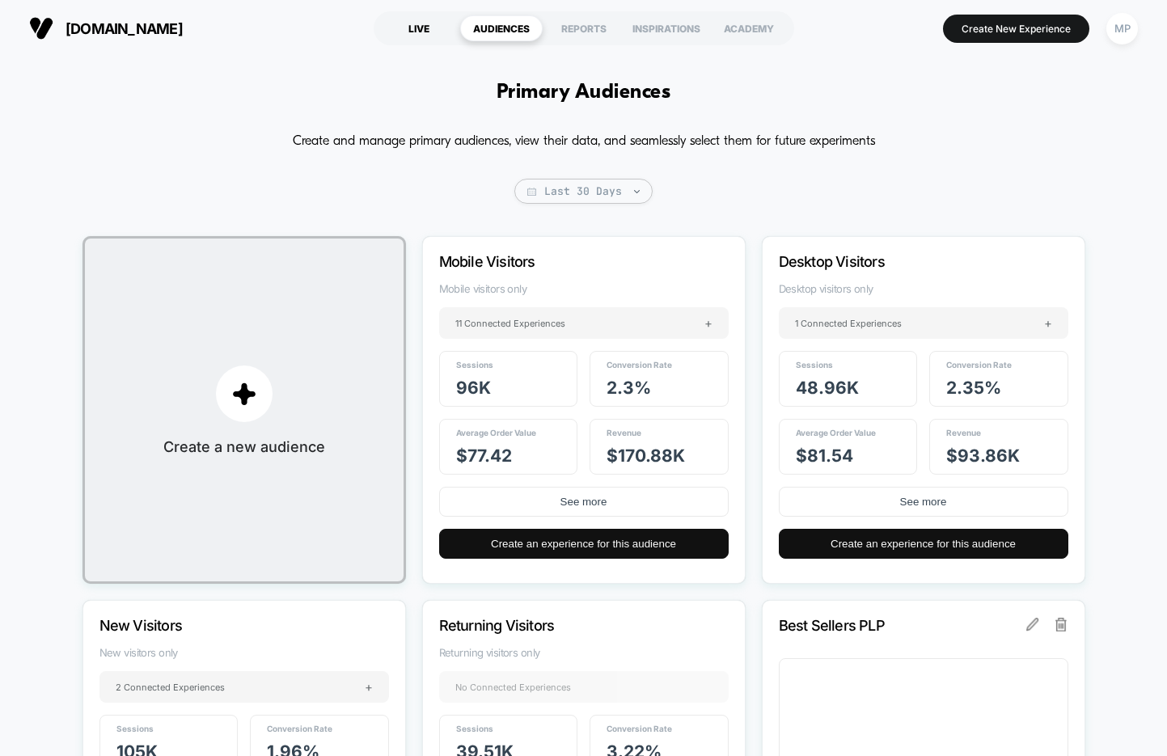
click at [409, 22] on div "LIVE" at bounding box center [419, 28] width 82 height 26
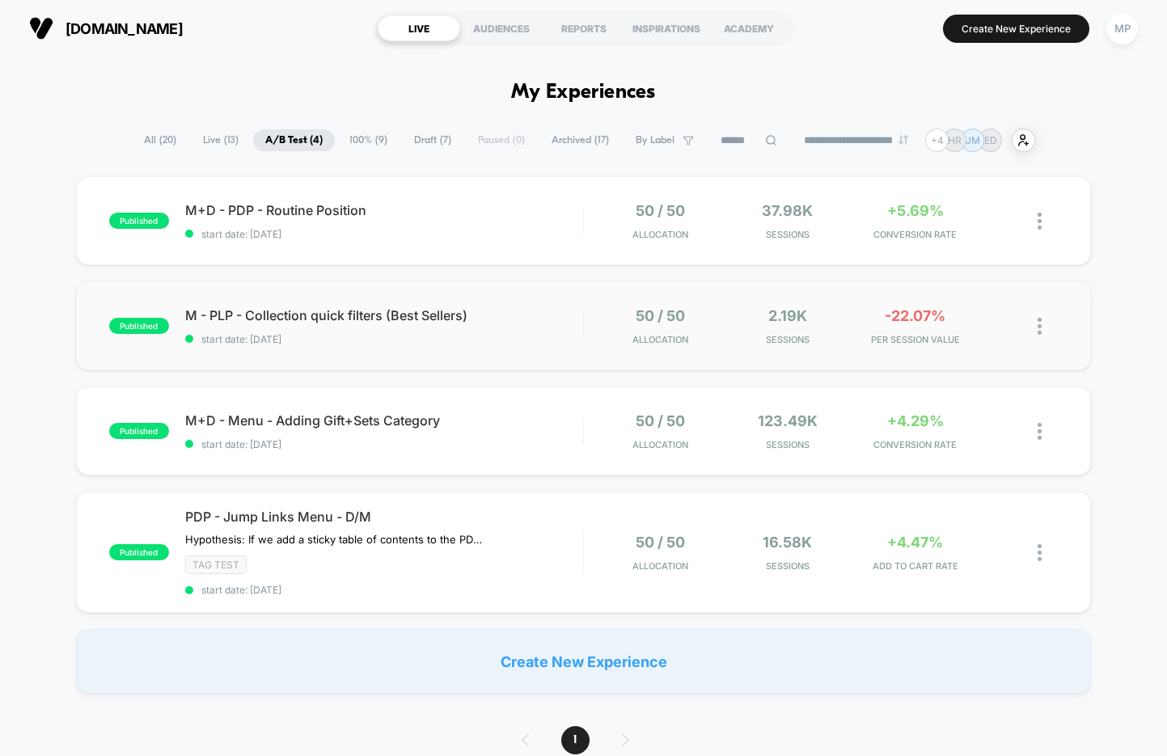
click at [408, 348] on div "published M - PLP - Collection quick filters (Best Sellers) start date: 9/16/20…" at bounding box center [583, 325] width 1015 height 89
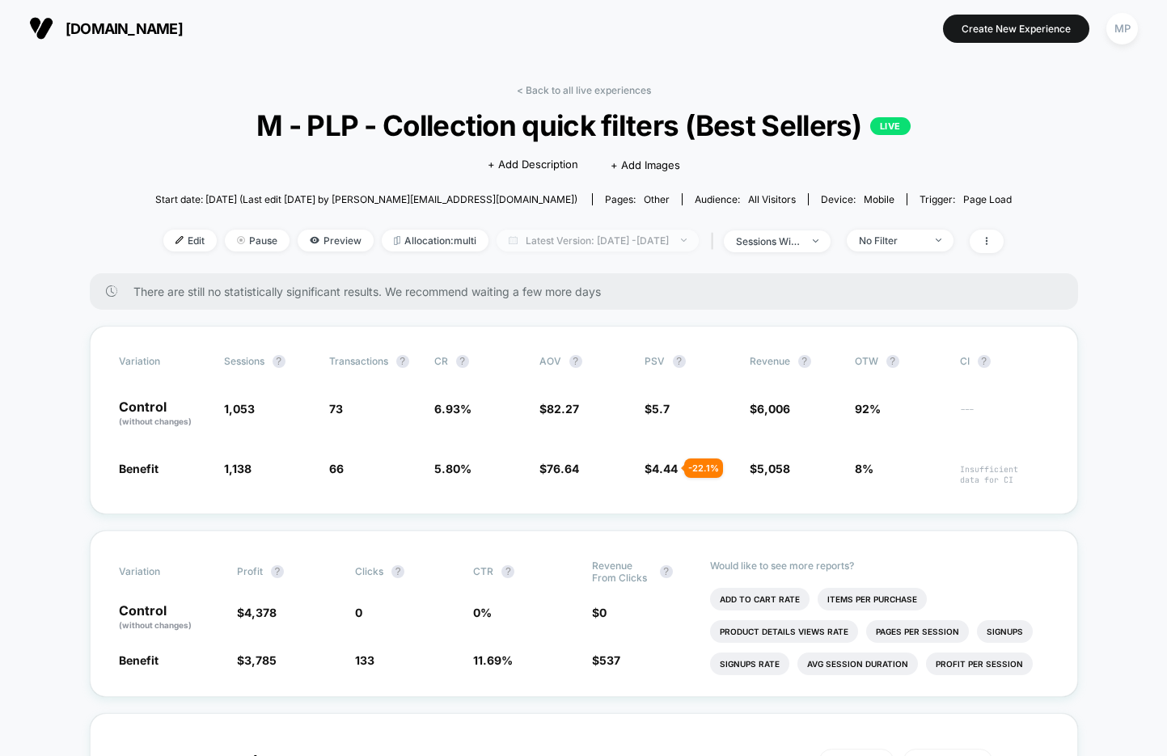
click at [527, 242] on span "Latest Version: Sep 16, 2025 - Sep 30, 2025" at bounding box center [597, 241] width 202 height 22
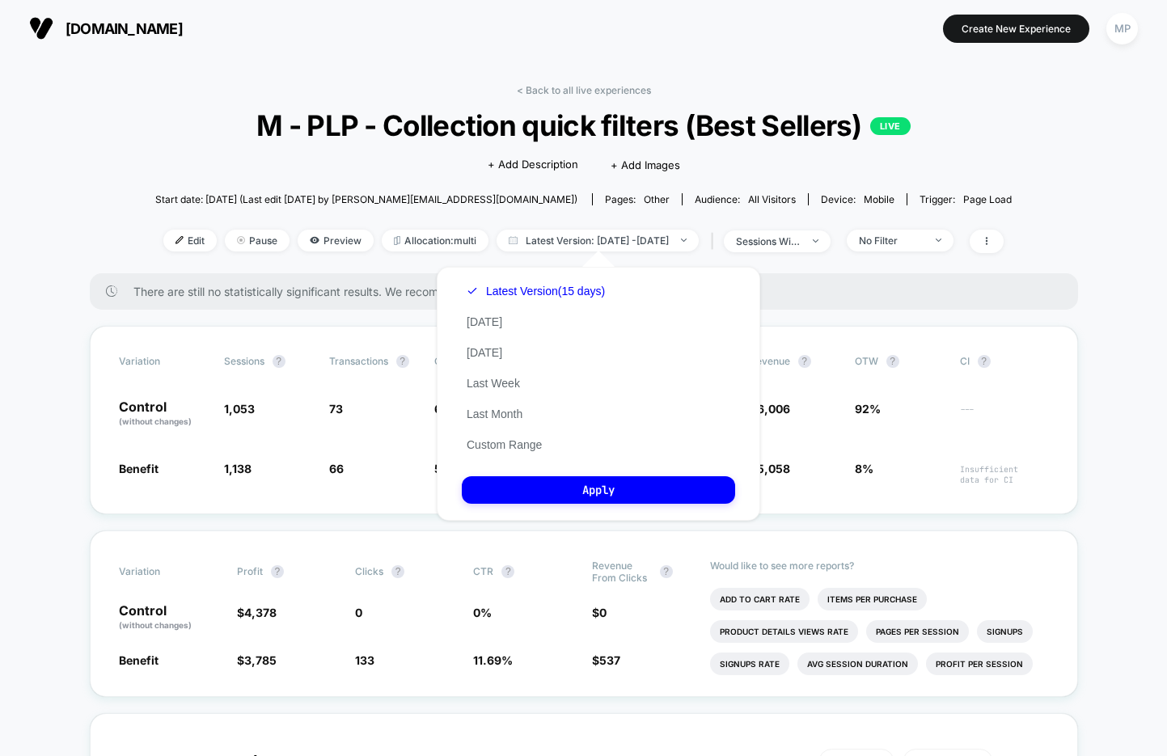
click at [1011, 165] on div "< Back to all live experiences M - PLP - Collection quick filters (Best Sellers…" at bounding box center [583, 178] width 856 height 189
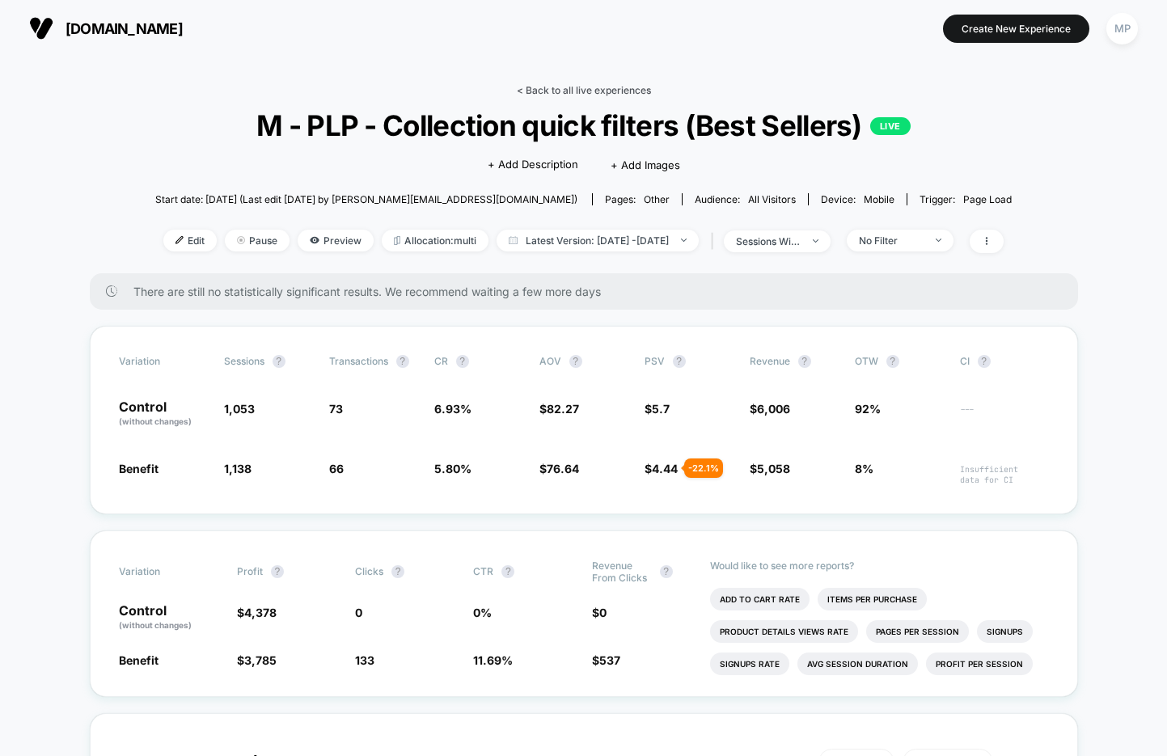
click at [558, 88] on link "< Back to all live experiences" at bounding box center [584, 90] width 134 height 12
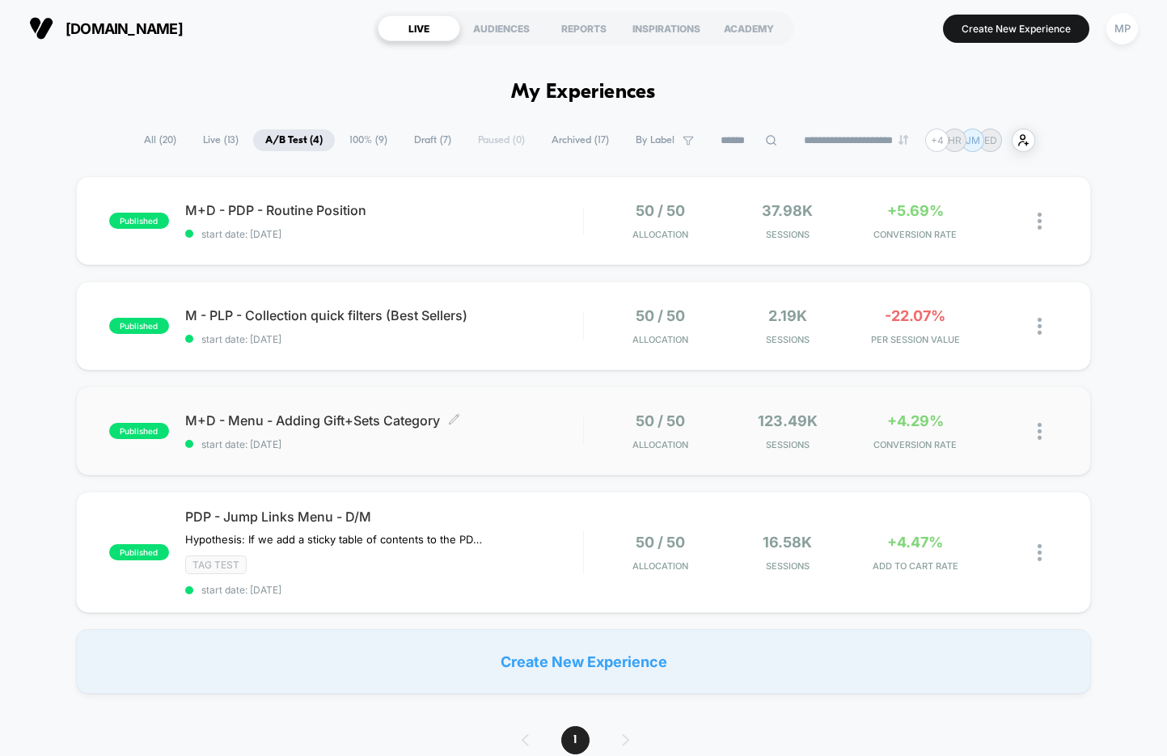
click at [386, 446] on span "start date: 9/2/2025" at bounding box center [384, 444] width 398 height 12
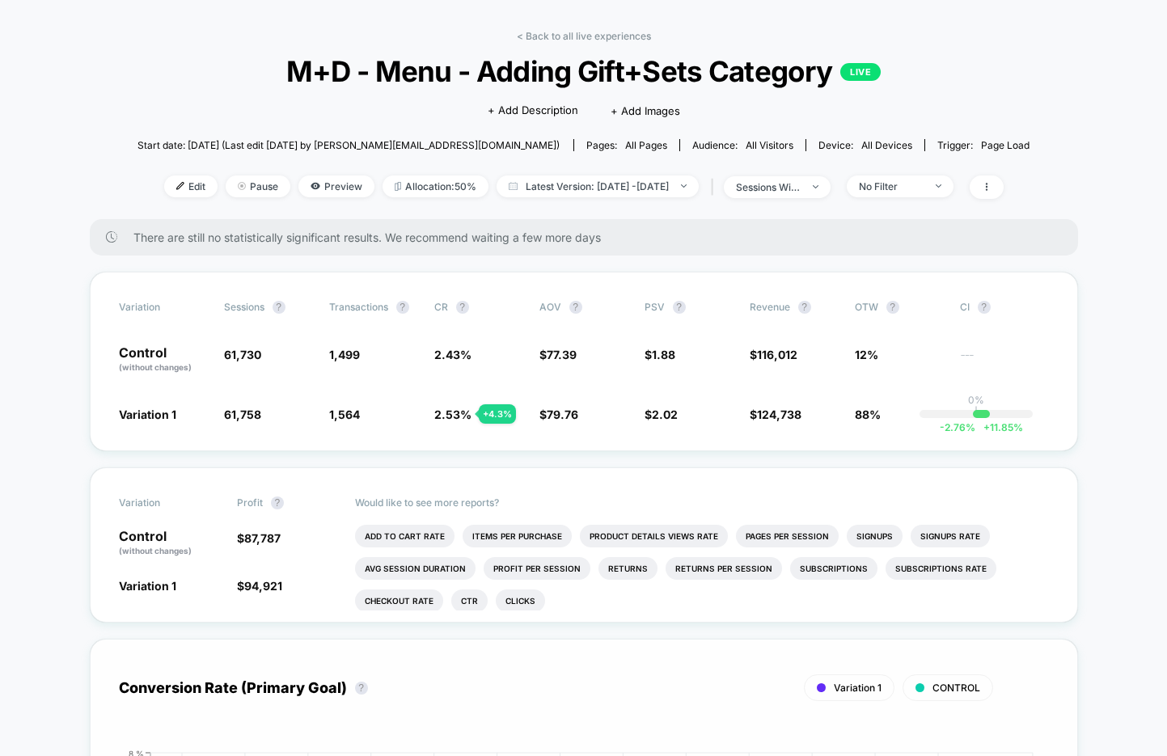
scroll to position [41, 0]
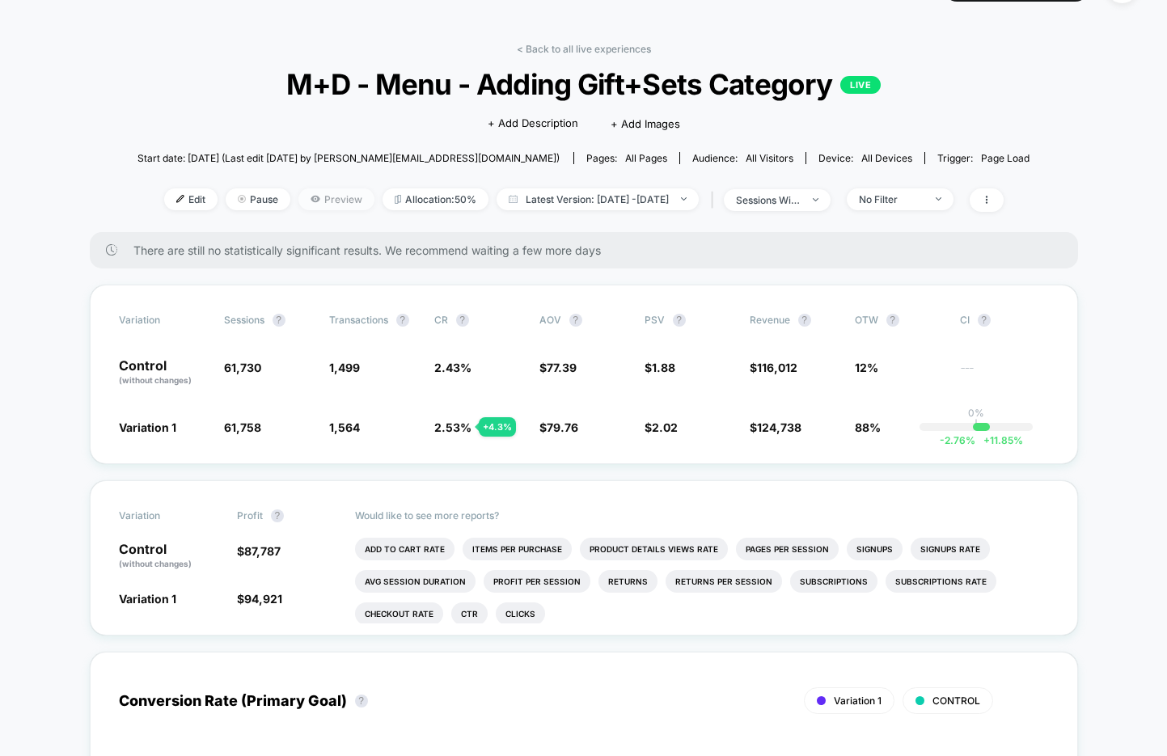
click at [298, 198] on span "Preview" at bounding box center [336, 199] width 76 height 22
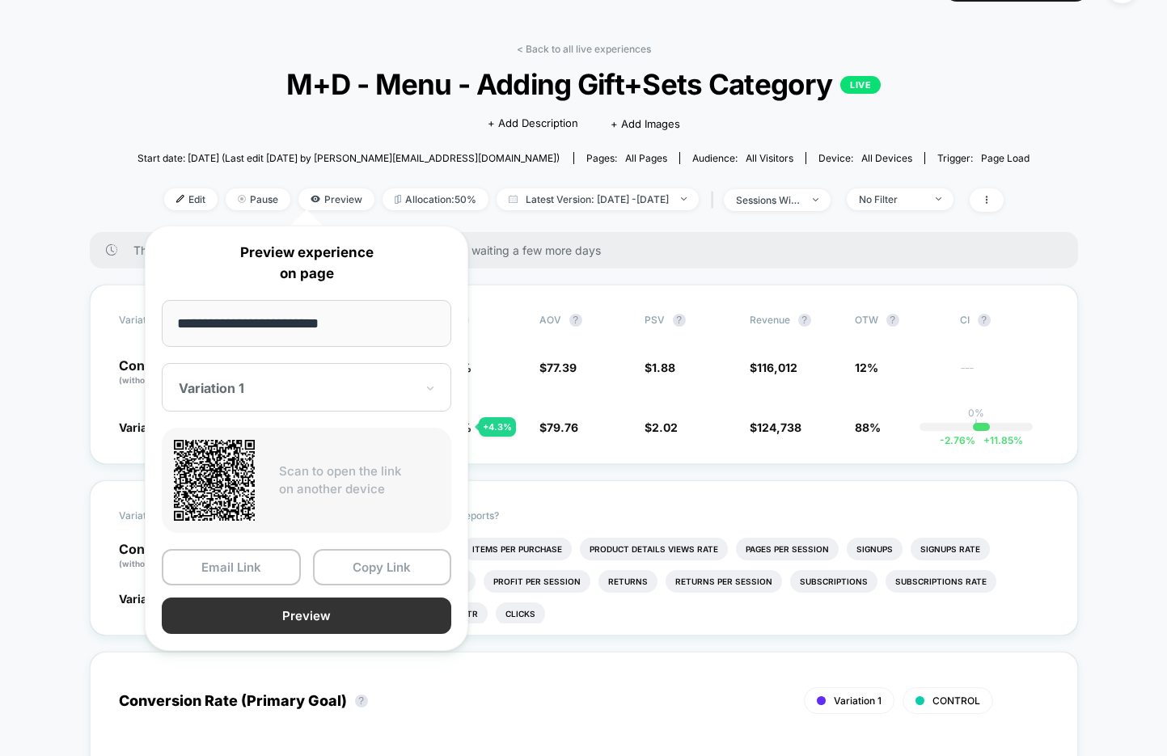
click at [350, 619] on button "Preview" at bounding box center [306, 615] width 289 height 36
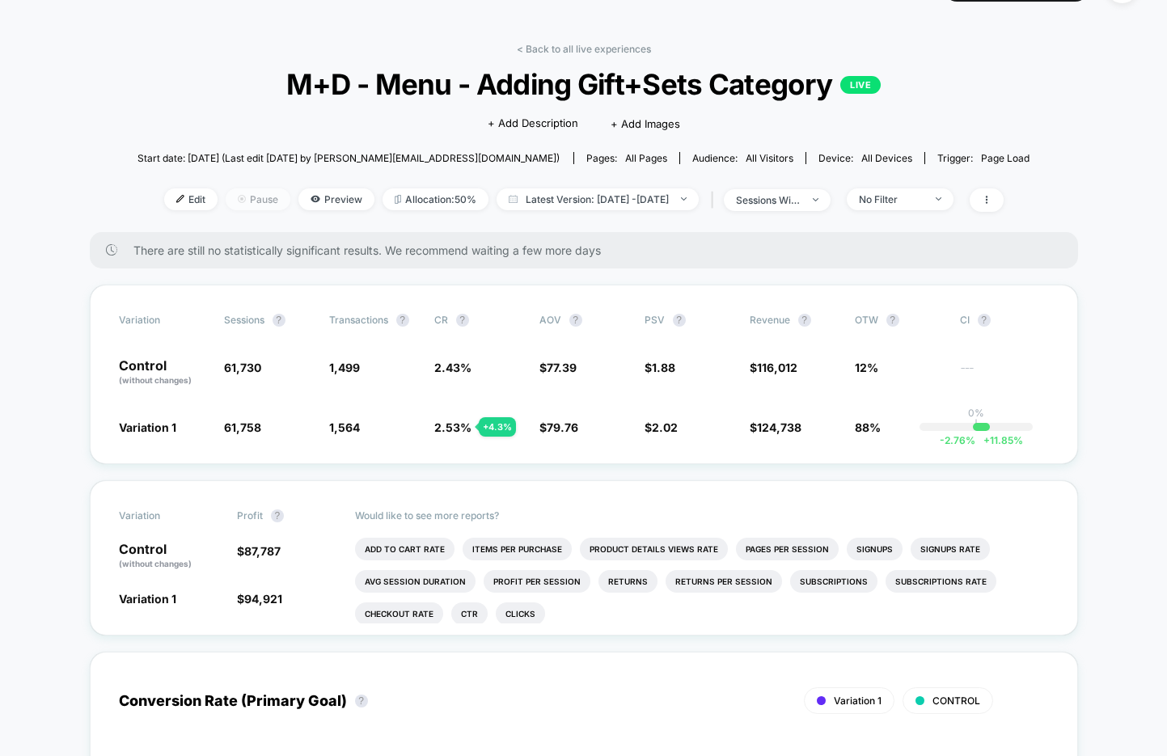
click at [230, 205] on span "Pause" at bounding box center [258, 199] width 65 height 22
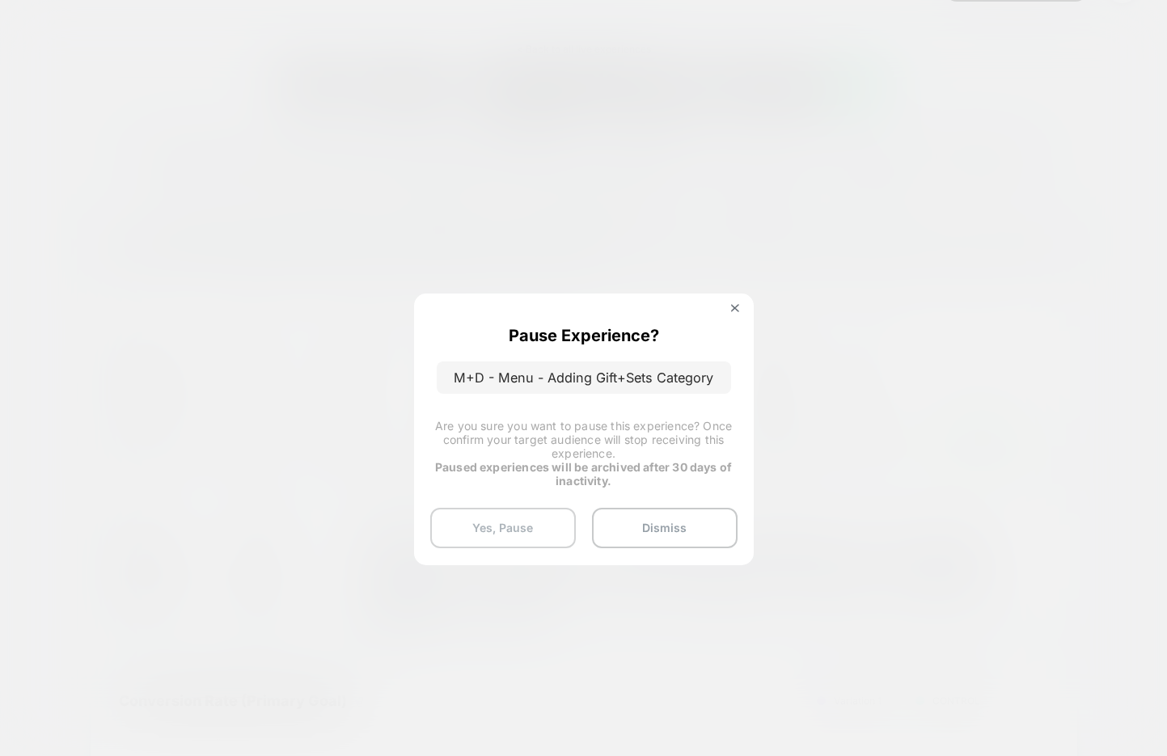
click at [519, 527] on button "Yes, Pause" at bounding box center [503, 528] width 146 height 40
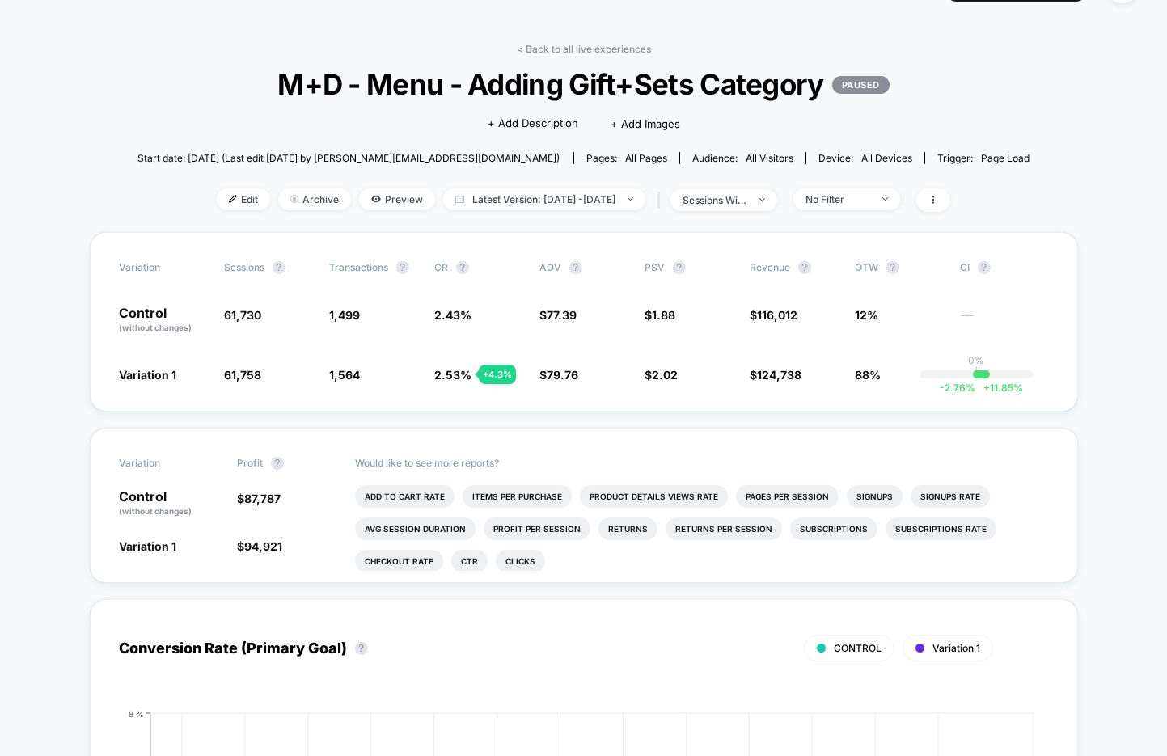
click at [538, 58] on div "< Back to all live experiences M+D - Menu - Adding Gift+Sets Category PAUSED Cl…" at bounding box center [583, 137] width 893 height 189
click at [538, 54] on div "< Back to all live experiences M+D - Menu - Adding Gift+Sets Category PAUSED Cl…" at bounding box center [583, 137] width 893 height 189
click at [539, 50] on link "< Back to all live experiences" at bounding box center [584, 49] width 134 height 12
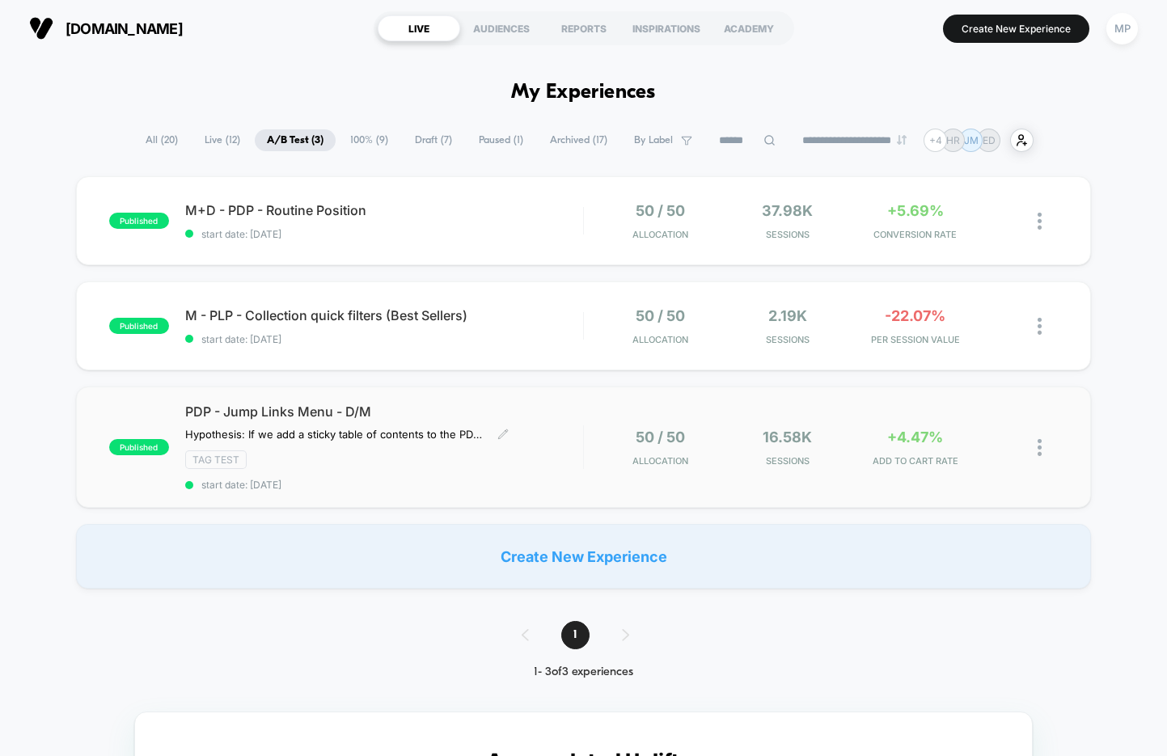
click at [382, 475] on div "PDP - Jump Links Menu - D/M Hypothesis: If we add a sticky table of contents to…" at bounding box center [384, 446] width 398 height 87
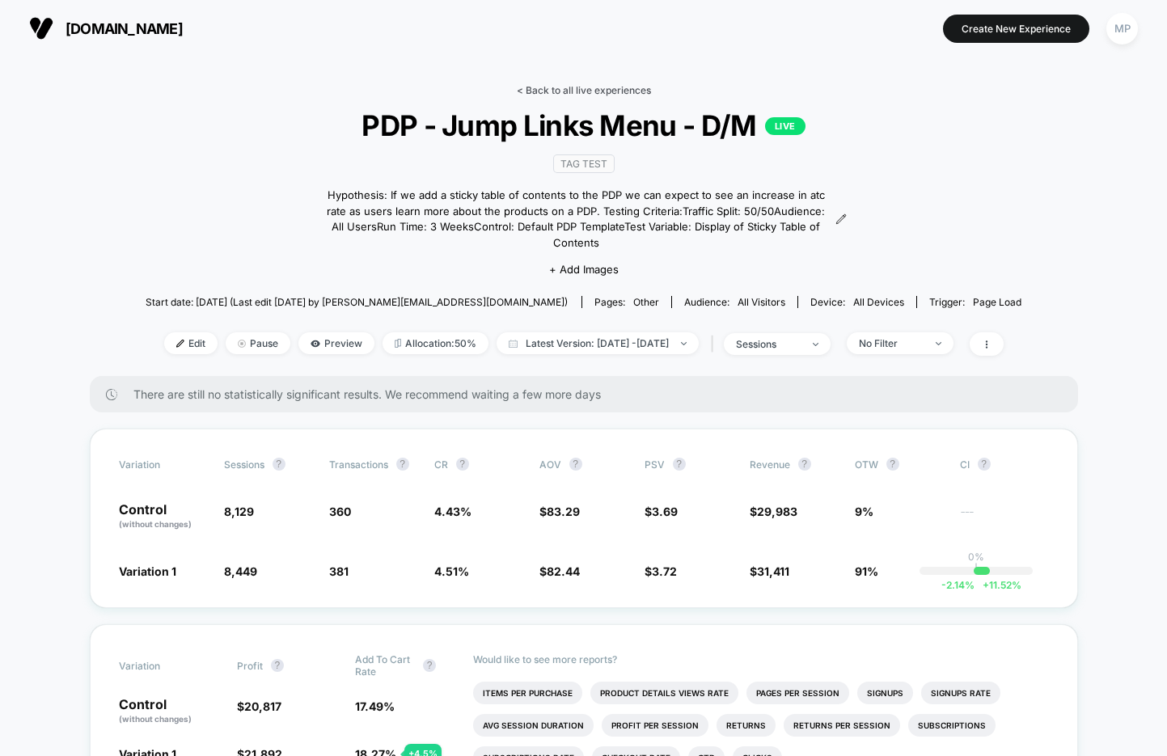
click at [540, 88] on link "< Back to all live experiences" at bounding box center [584, 90] width 134 height 12
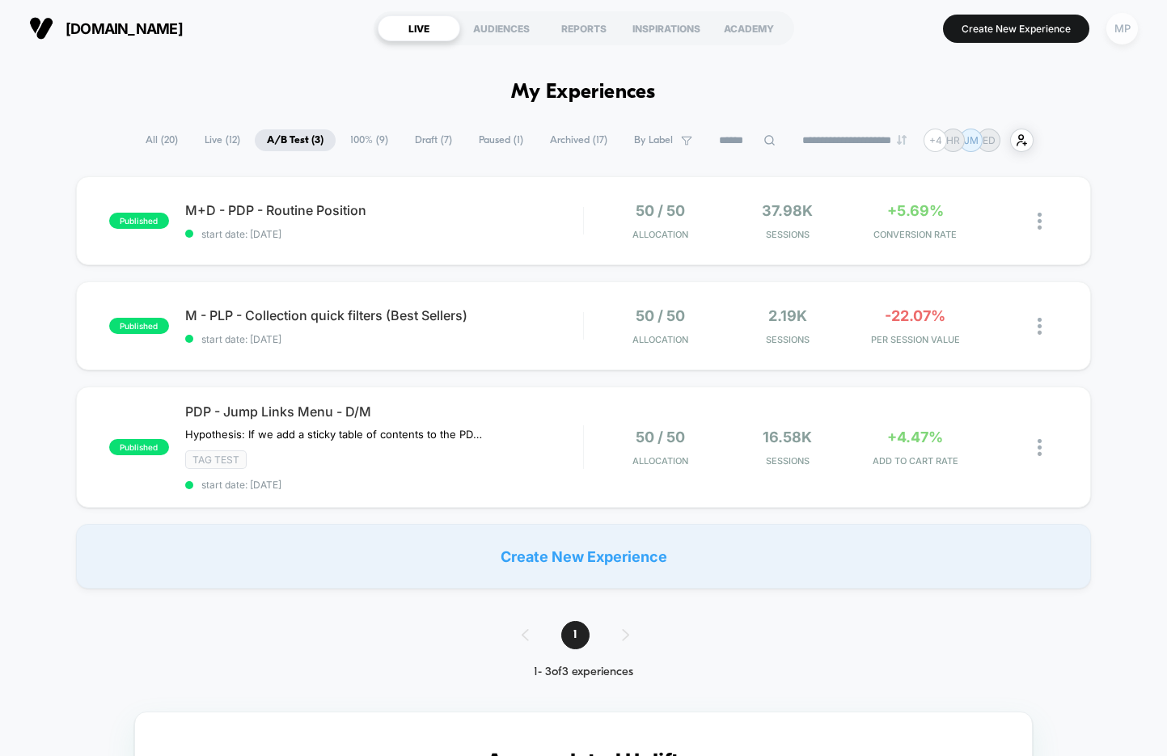
click at [1123, 36] on div "MP" at bounding box center [1122, 29] width 32 height 32
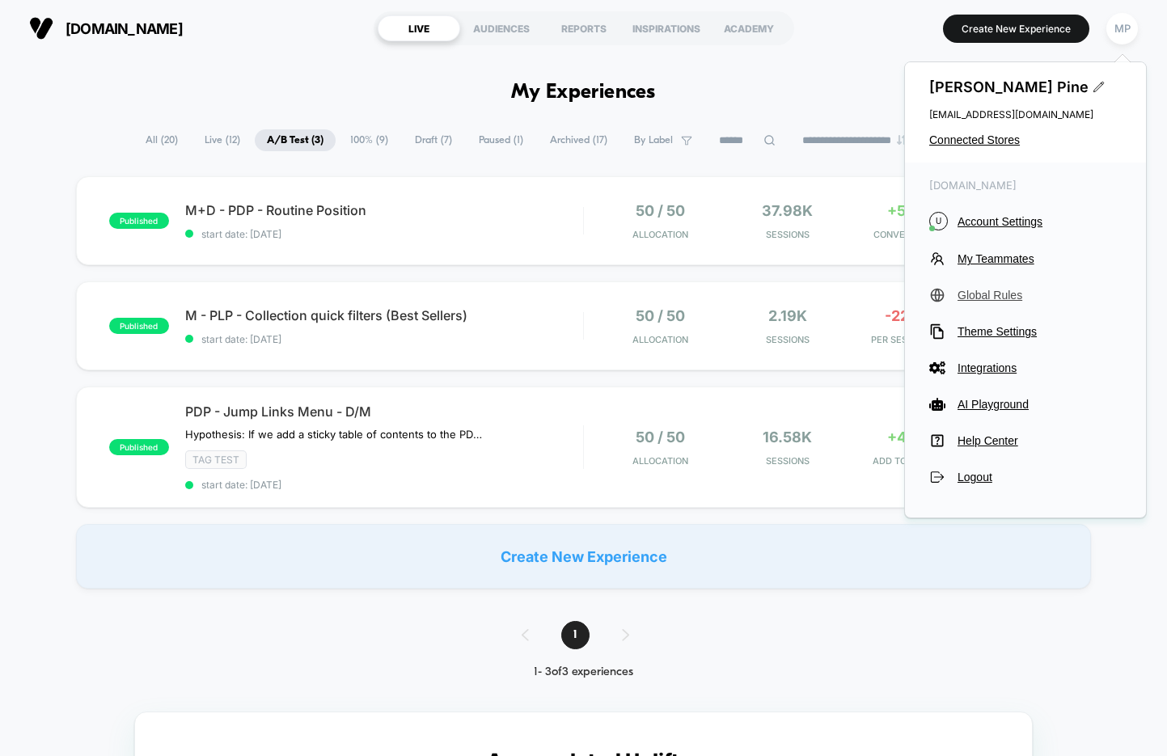
click at [978, 295] on span "Global Rules" at bounding box center [1039, 295] width 164 height 13
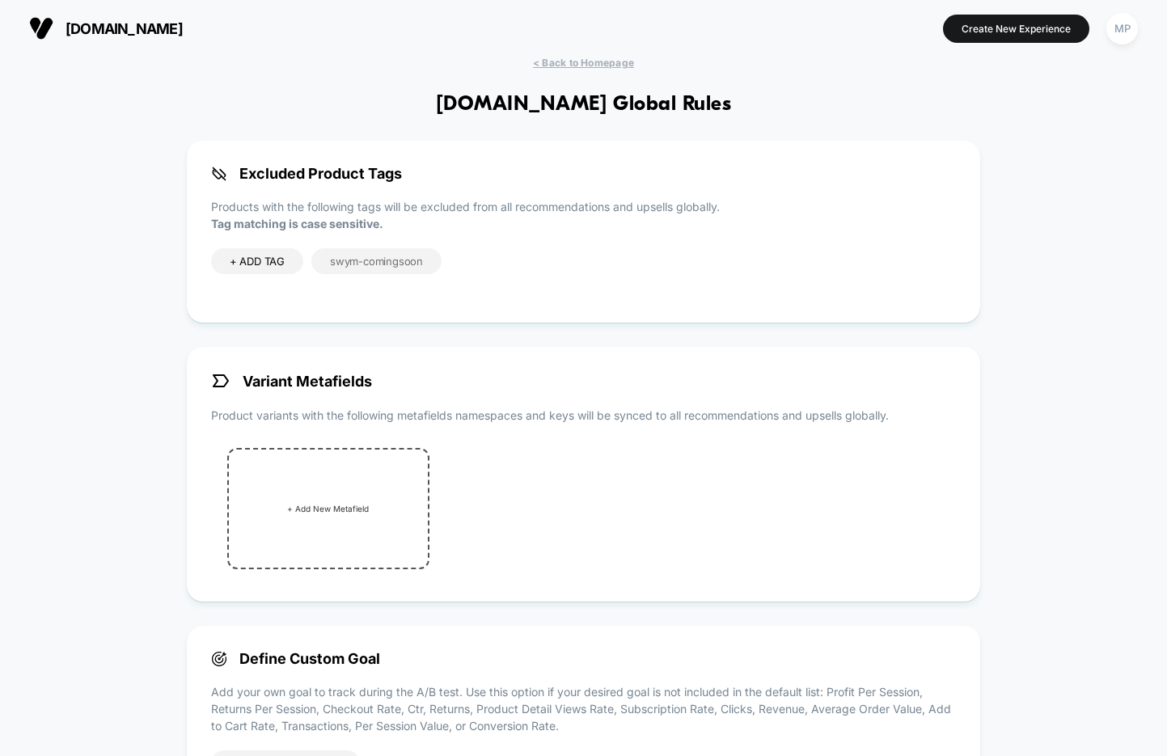
click at [391, 264] on span "swym-comingsoon" at bounding box center [376, 261] width 93 height 13
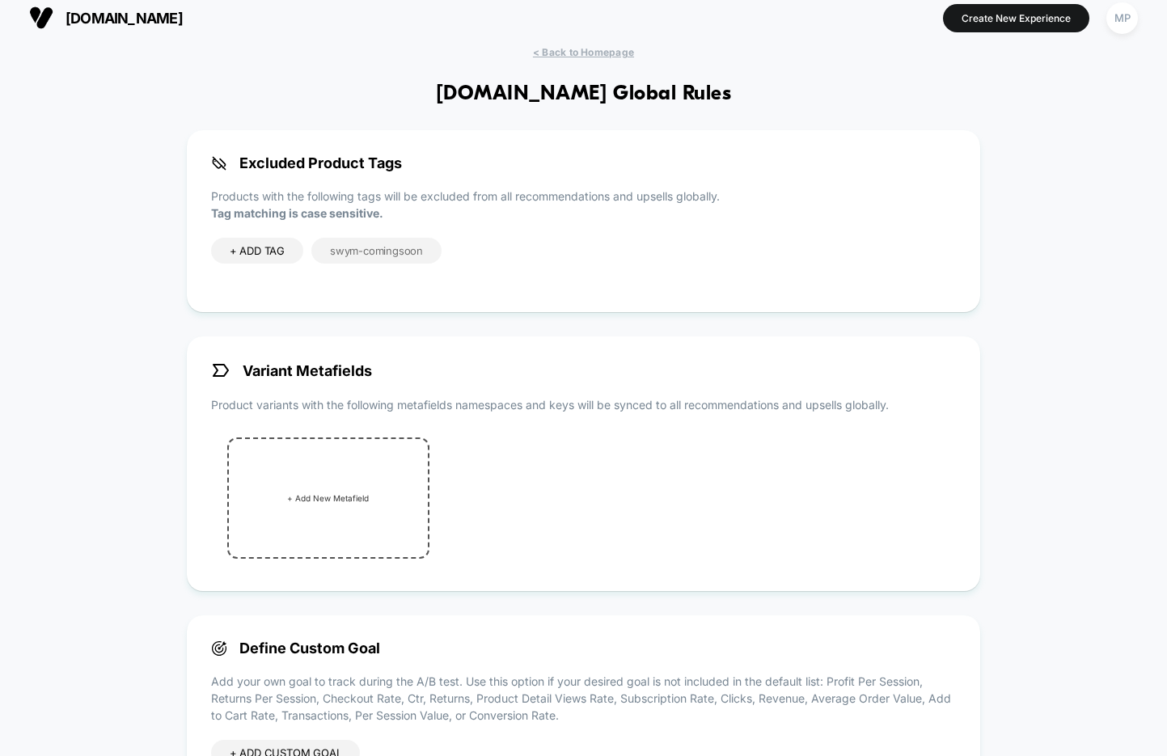
scroll to position [9, 0]
click at [367, 252] on span "swym-comingsoon" at bounding box center [376, 252] width 93 height 13
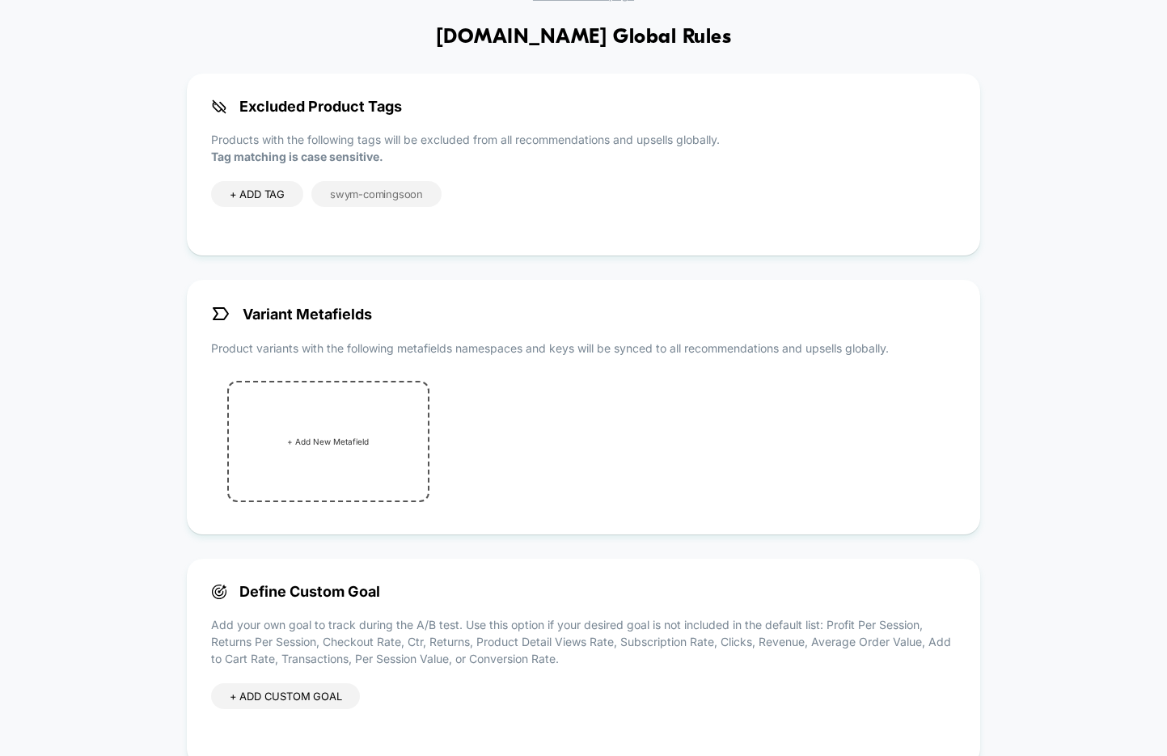
scroll to position [65, 0]
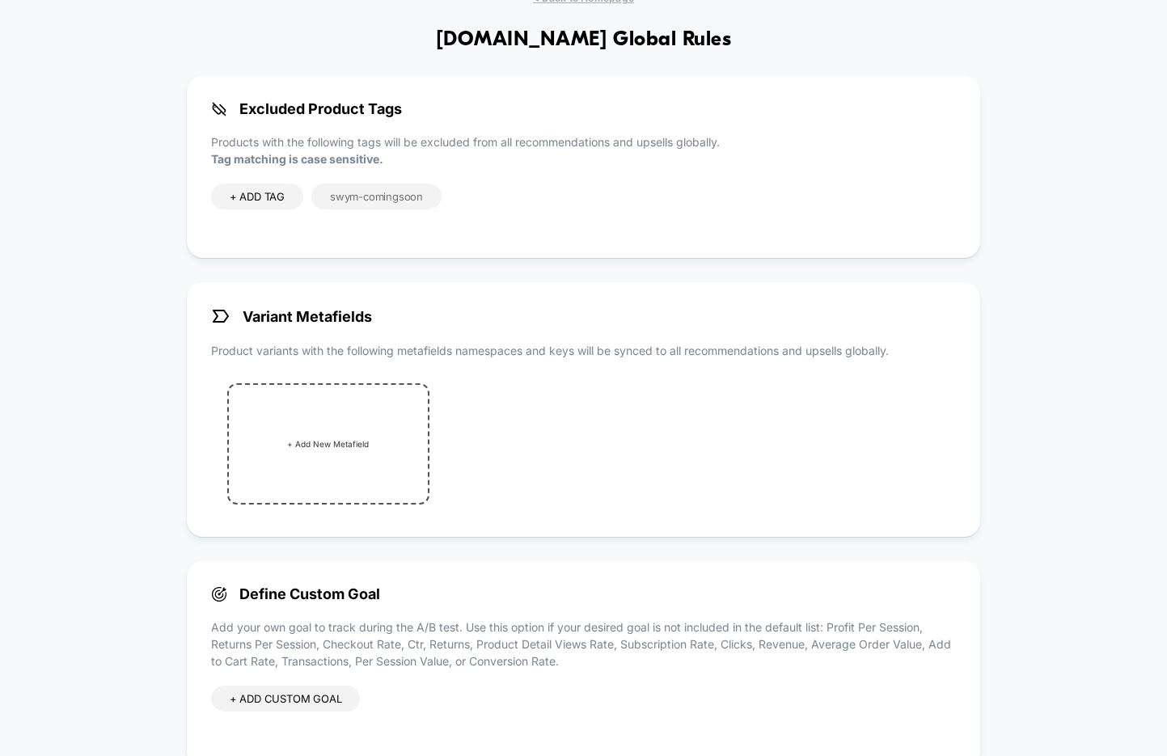
click at [337, 195] on span "swym-comingsoon" at bounding box center [376, 196] width 93 height 13
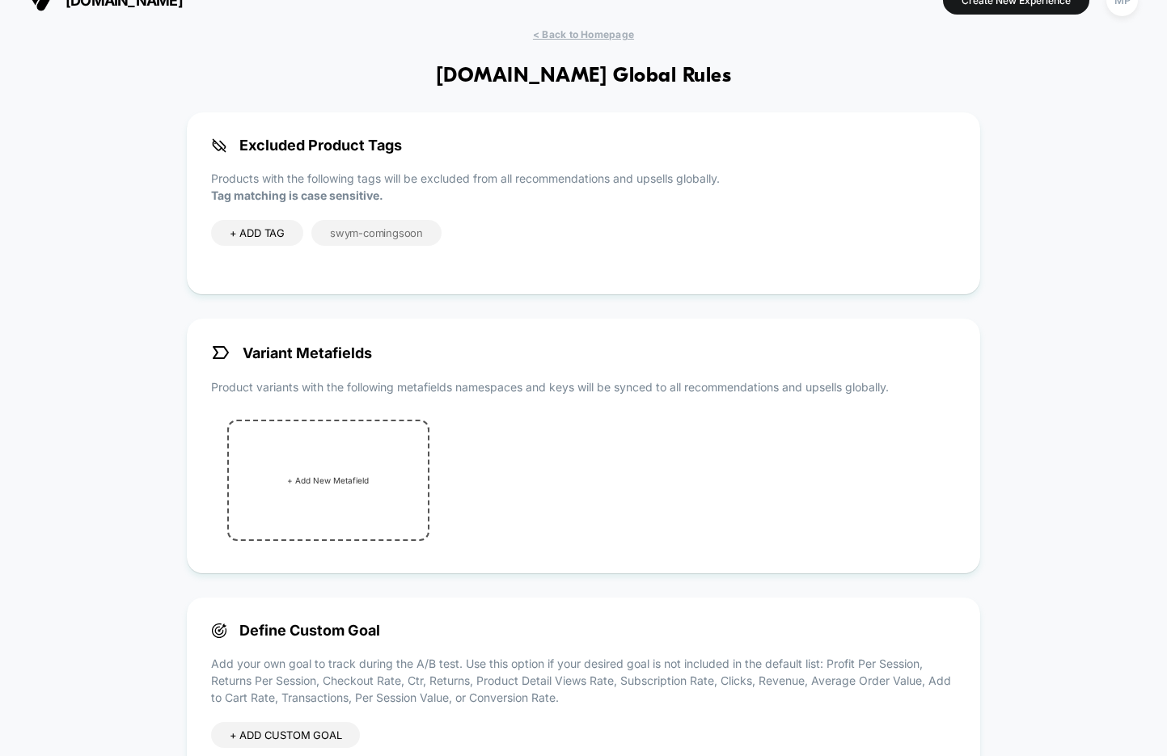
scroll to position [0, 0]
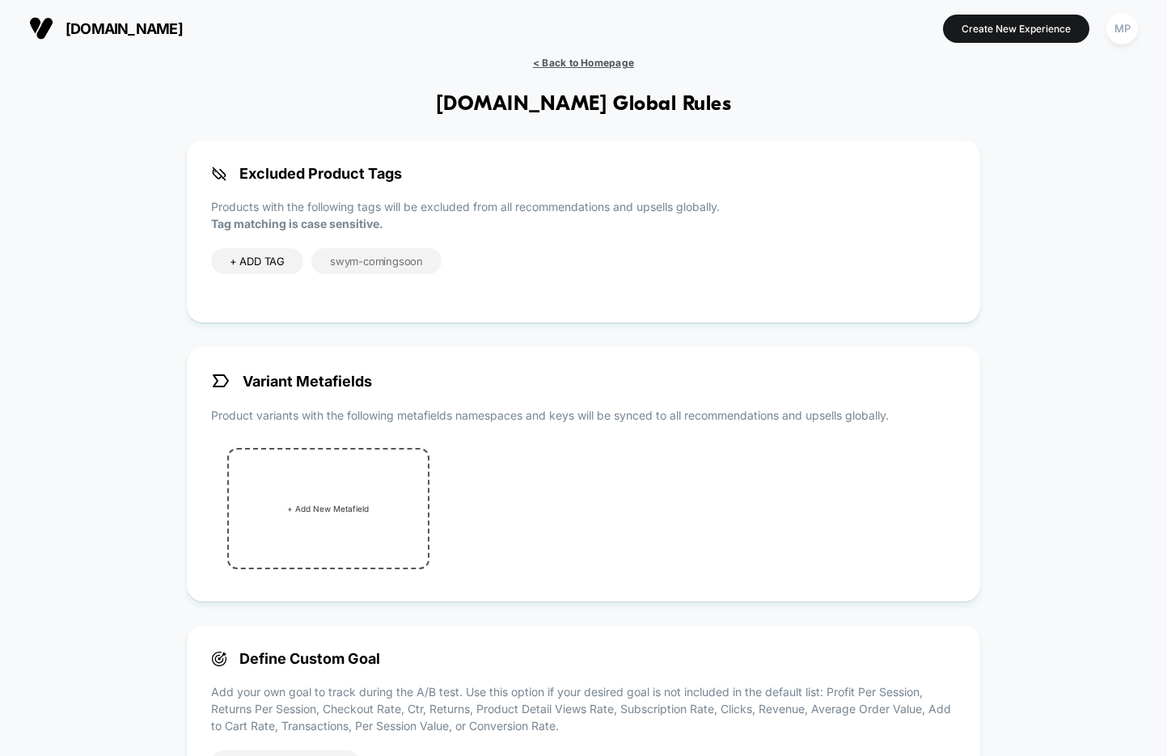
click at [606, 64] on span "< Back to Homepage" at bounding box center [583, 63] width 101 height 12
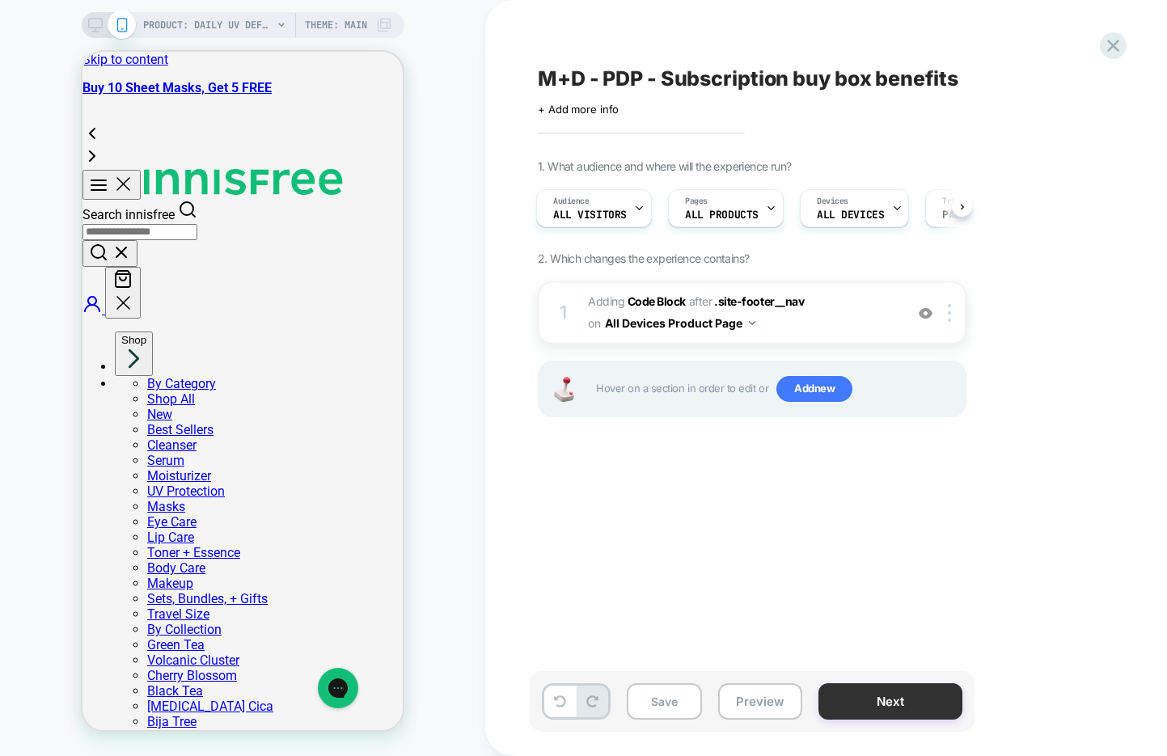
click at [885, 706] on button "Next" at bounding box center [890, 701] width 144 height 36
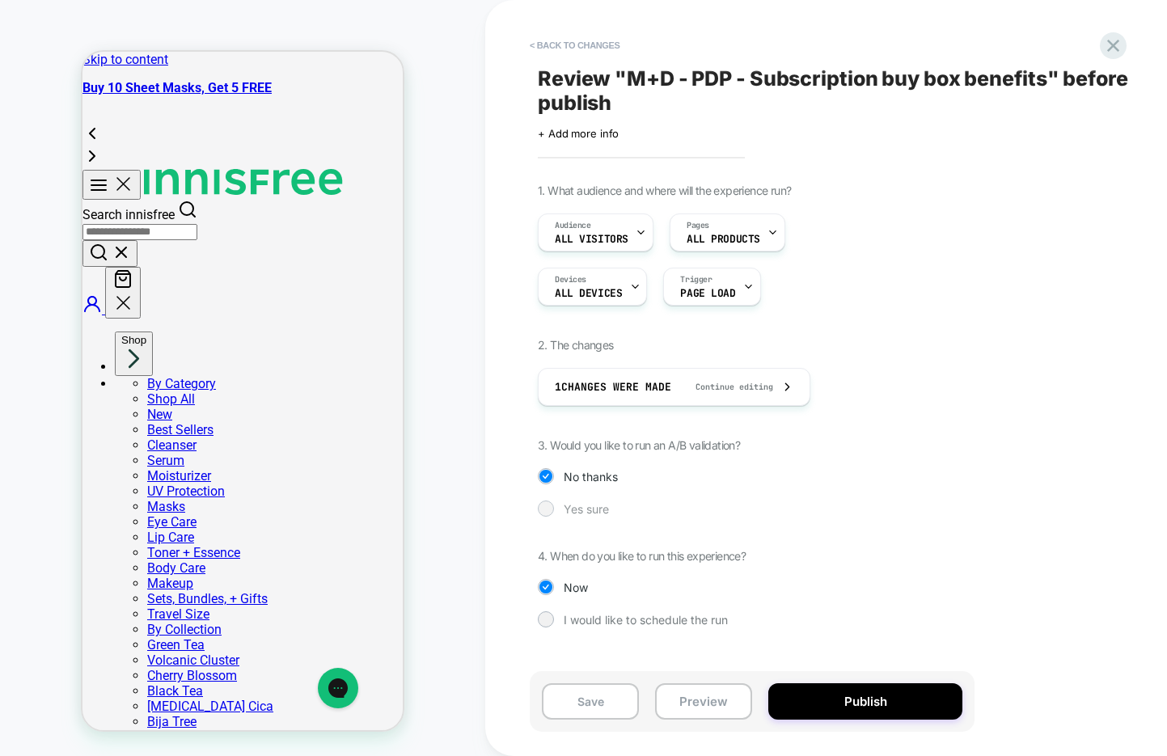
click at [602, 509] on span "Yes sure" at bounding box center [586, 509] width 45 height 14
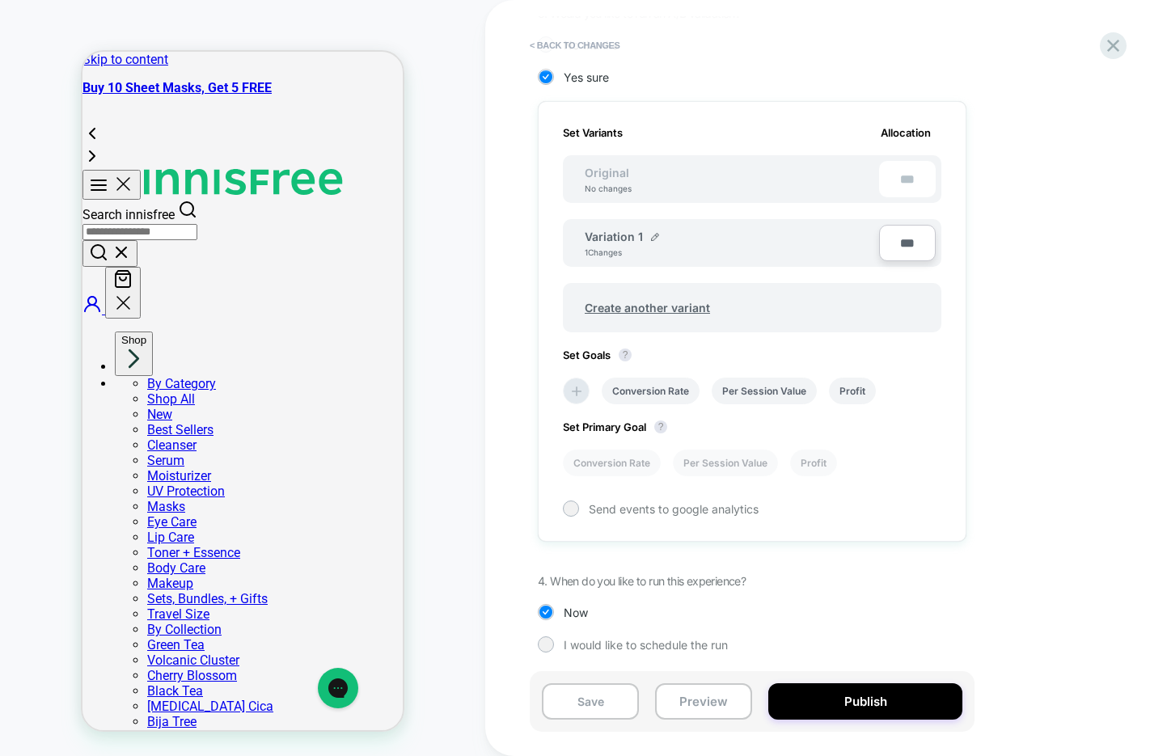
scroll to position [433, 0]
click at [847, 701] on button "Publish" at bounding box center [865, 701] width 194 height 36
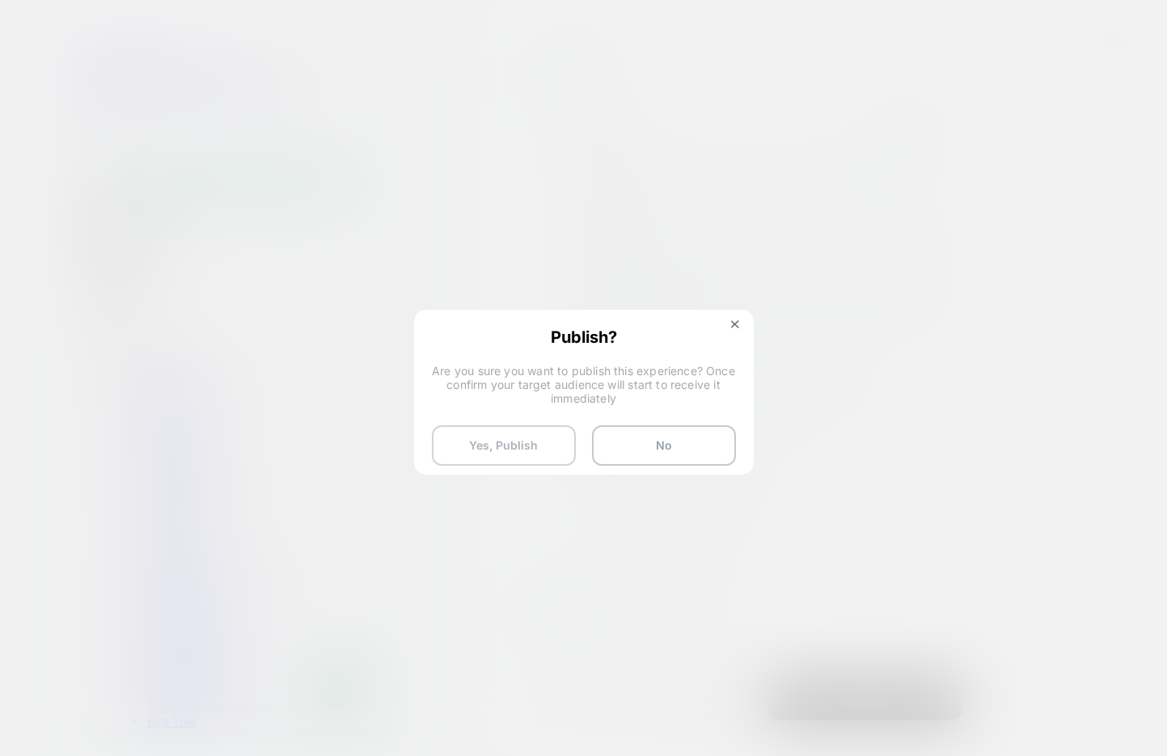
click at [468, 450] on button "Yes, Publish" at bounding box center [504, 445] width 144 height 40
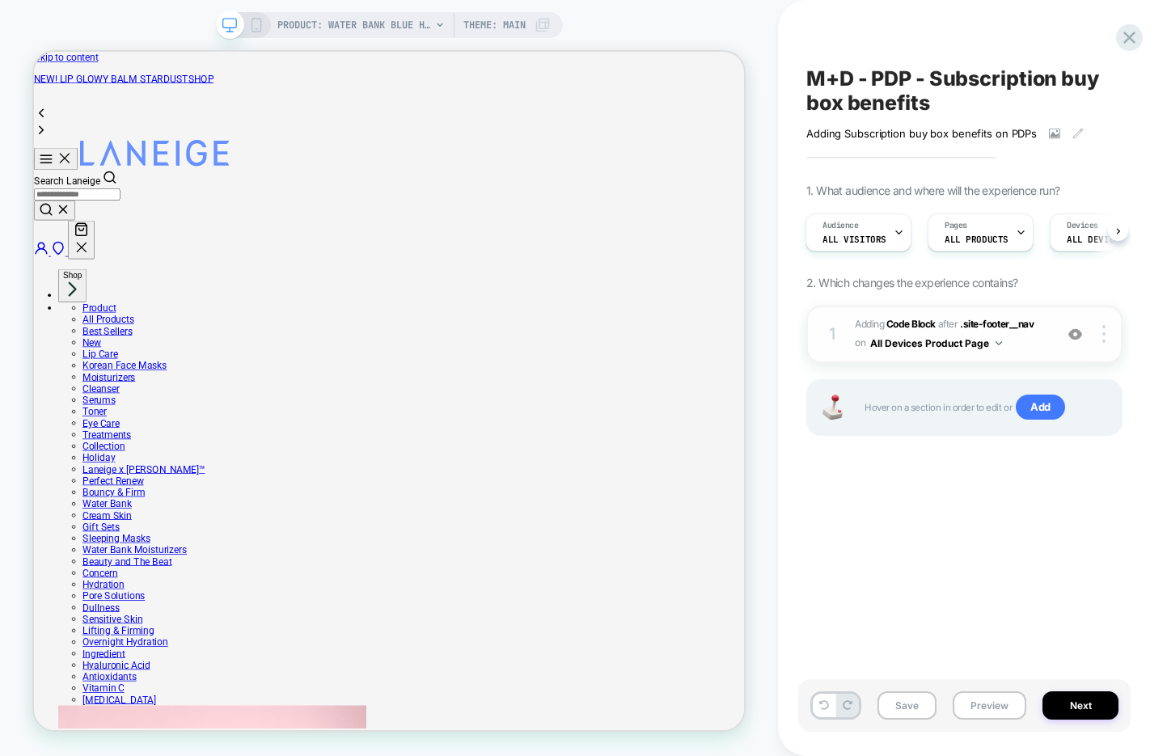
click at [1034, 349] on span "Adding Code Block AFTER .site-footer__nav .site-footer__nav on All Devices Prod…" at bounding box center [950, 334] width 191 height 38
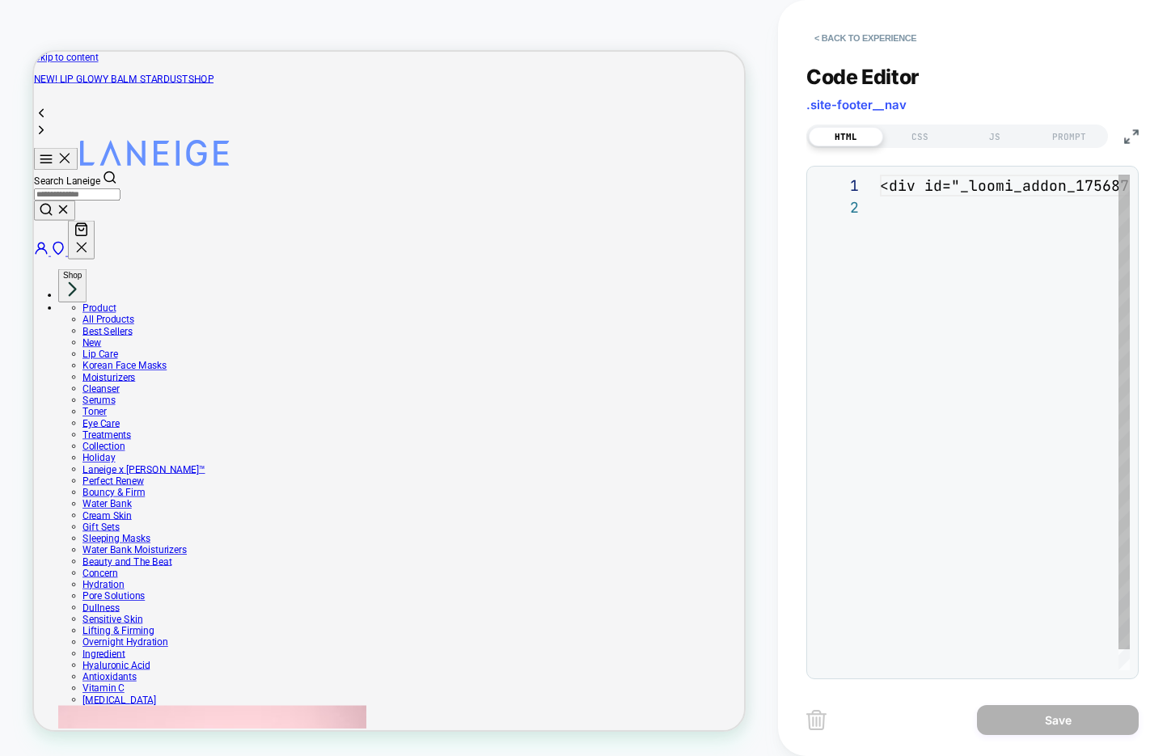
scroll to position [22, 0]
click at [918, 131] on div "CSS" at bounding box center [920, 136] width 74 height 19
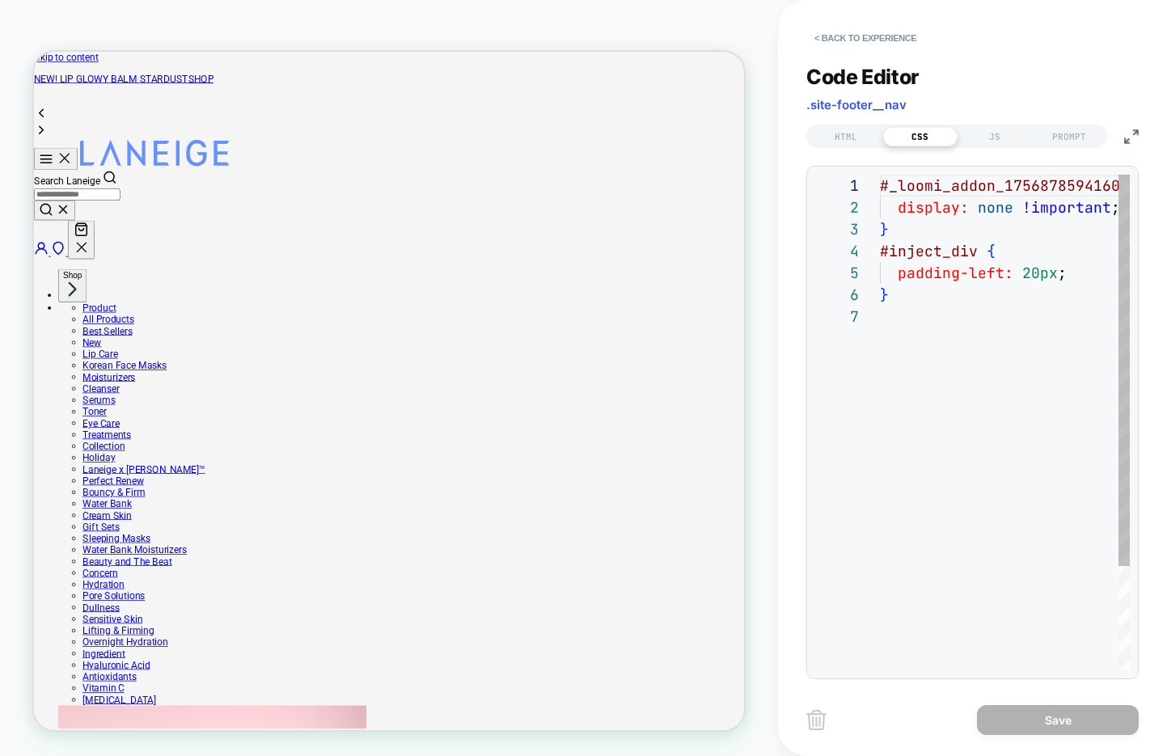
scroll to position [131, 0]
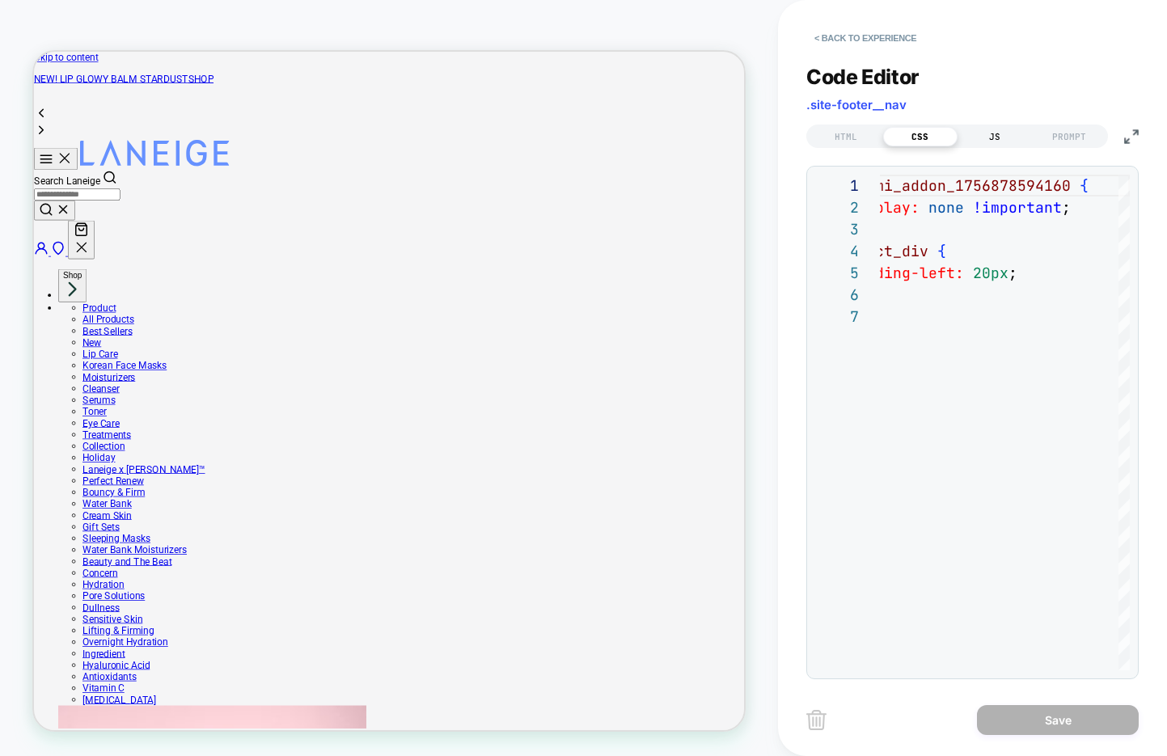
click at [994, 142] on div "JS" at bounding box center [994, 136] width 74 height 19
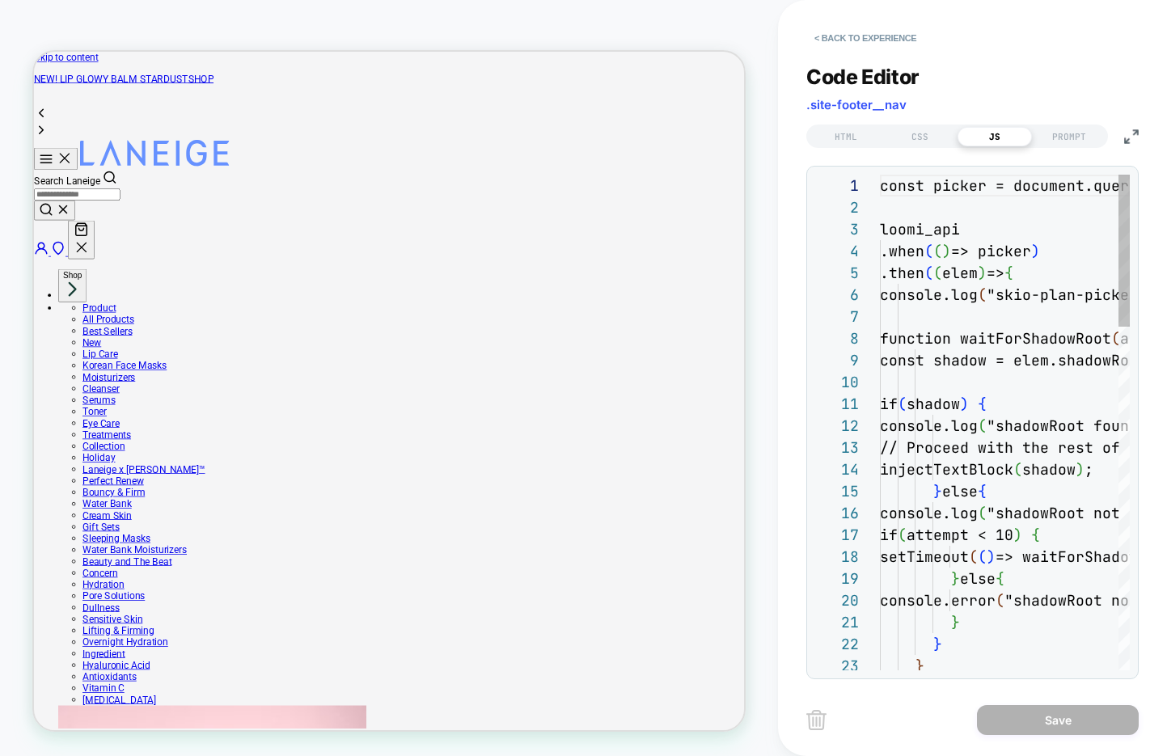
scroll to position [218, 0]
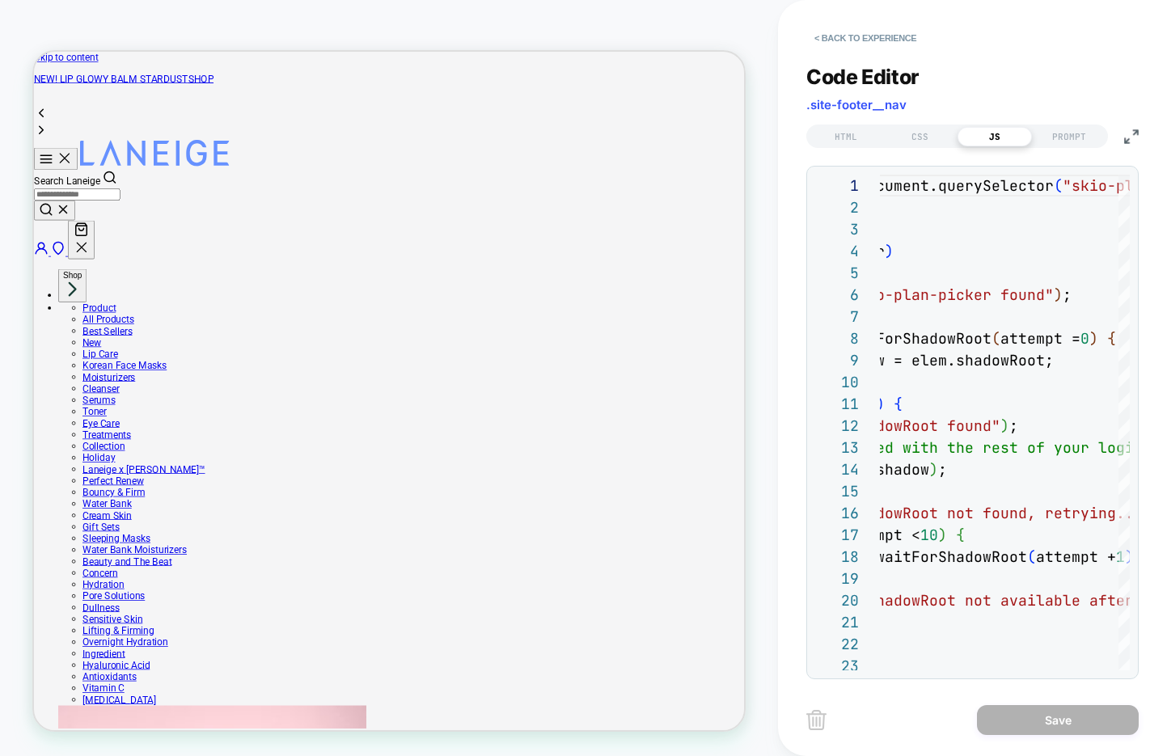
click at [1130, 129] on img at bounding box center [1131, 136] width 15 height 15
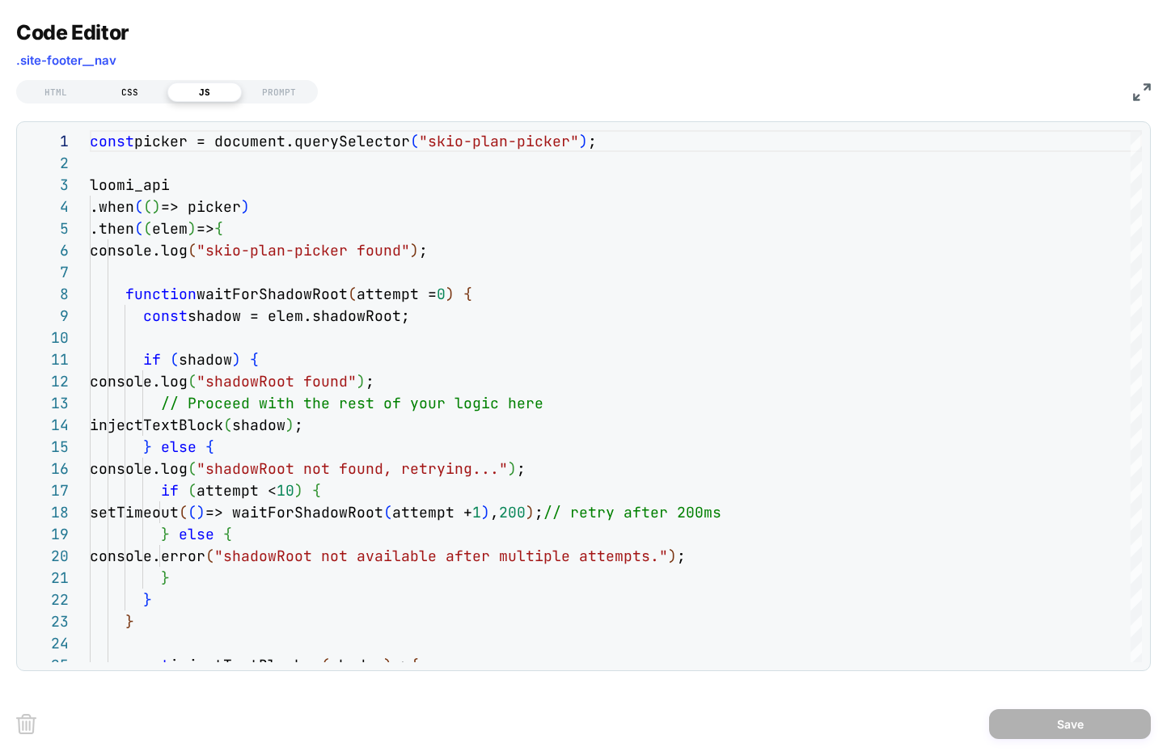
click at [134, 96] on div "CSS" at bounding box center [130, 91] width 74 height 19
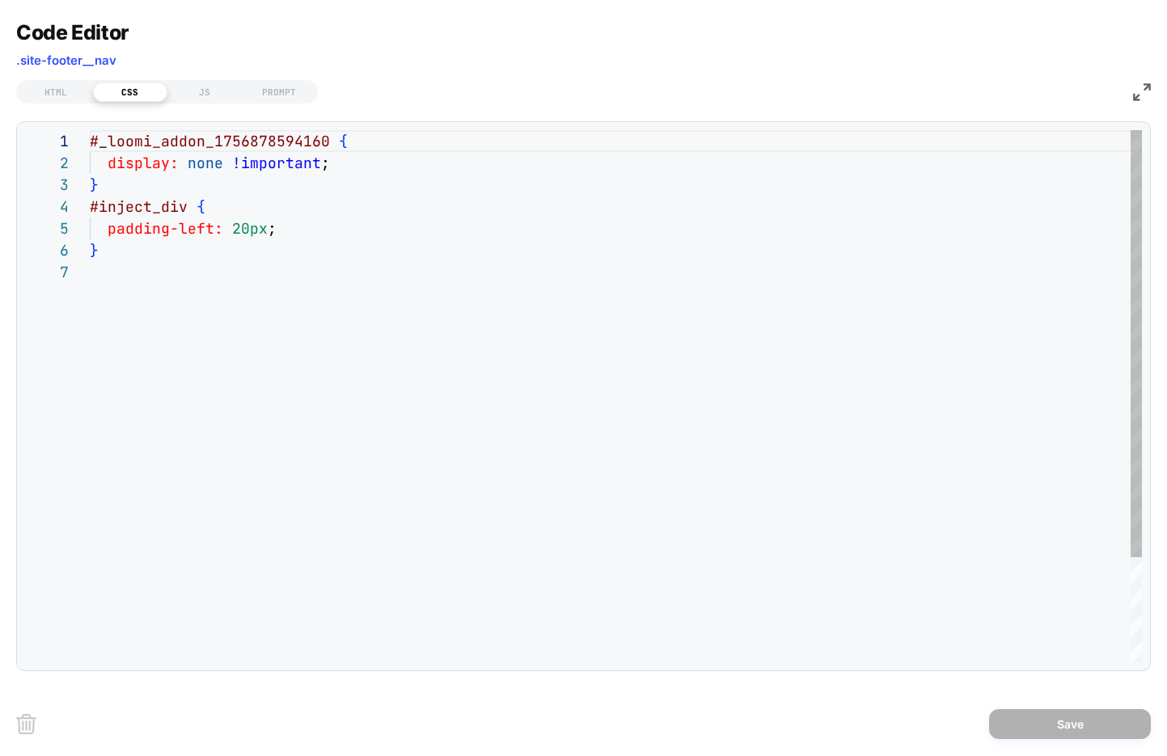
scroll to position [131, 0]
click at [1143, 91] on img at bounding box center [1142, 92] width 18 height 18
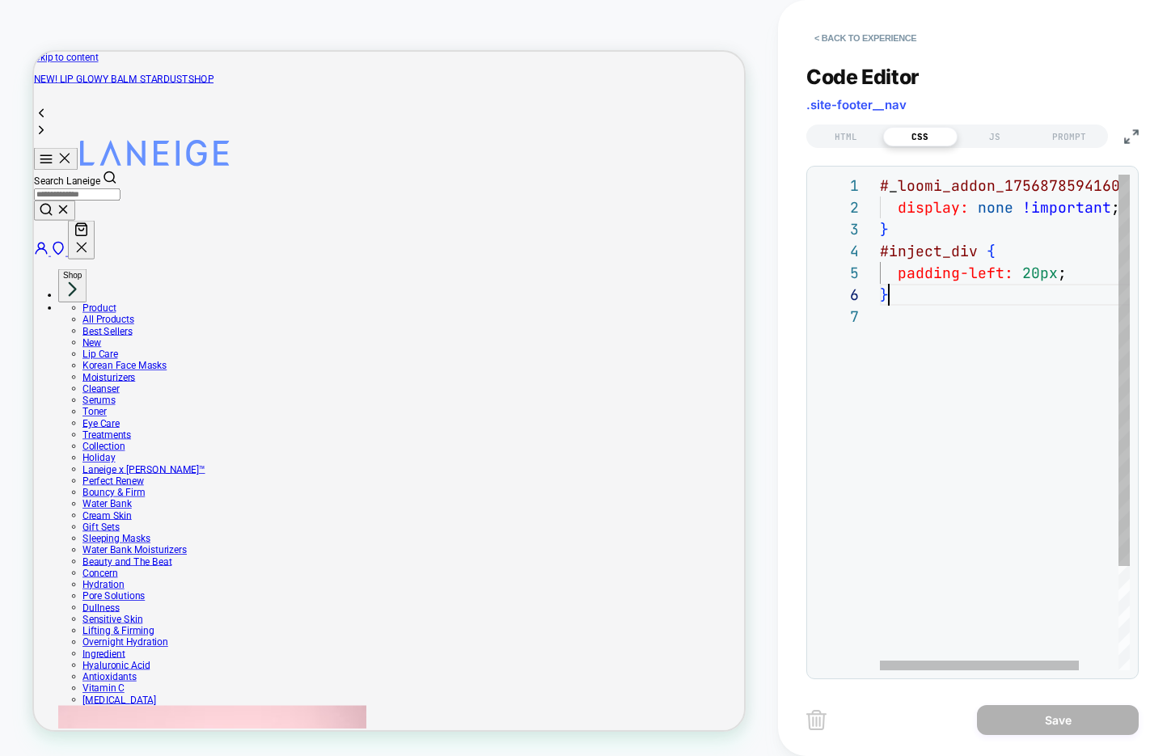
click at [948, 298] on div "# _ loomi_addon_1756878594160 { display: none !important ; } #inject_div { padd…" at bounding box center [1029, 488] width 299 height 627
type textarea "**********"
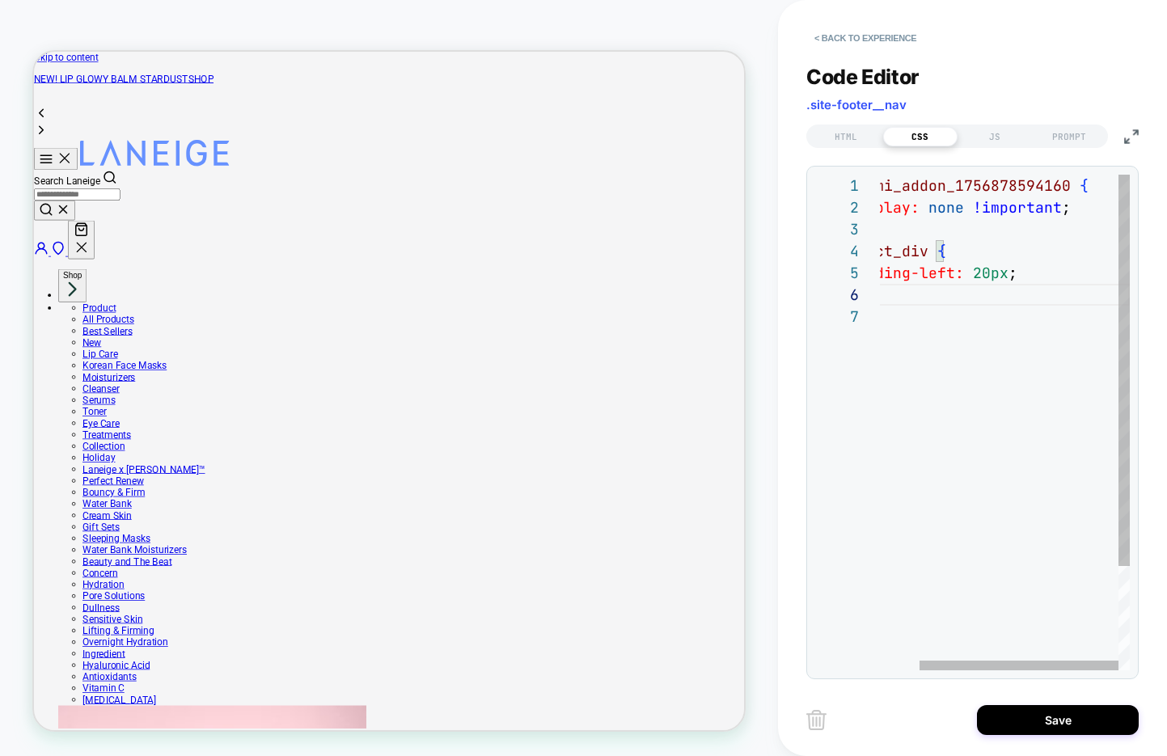
click at [1084, 205] on div "# _ loomi_addon_1756878594160 { display: none !important ; } #inject_div { padd…" at bounding box center [979, 488] width 299 height 627
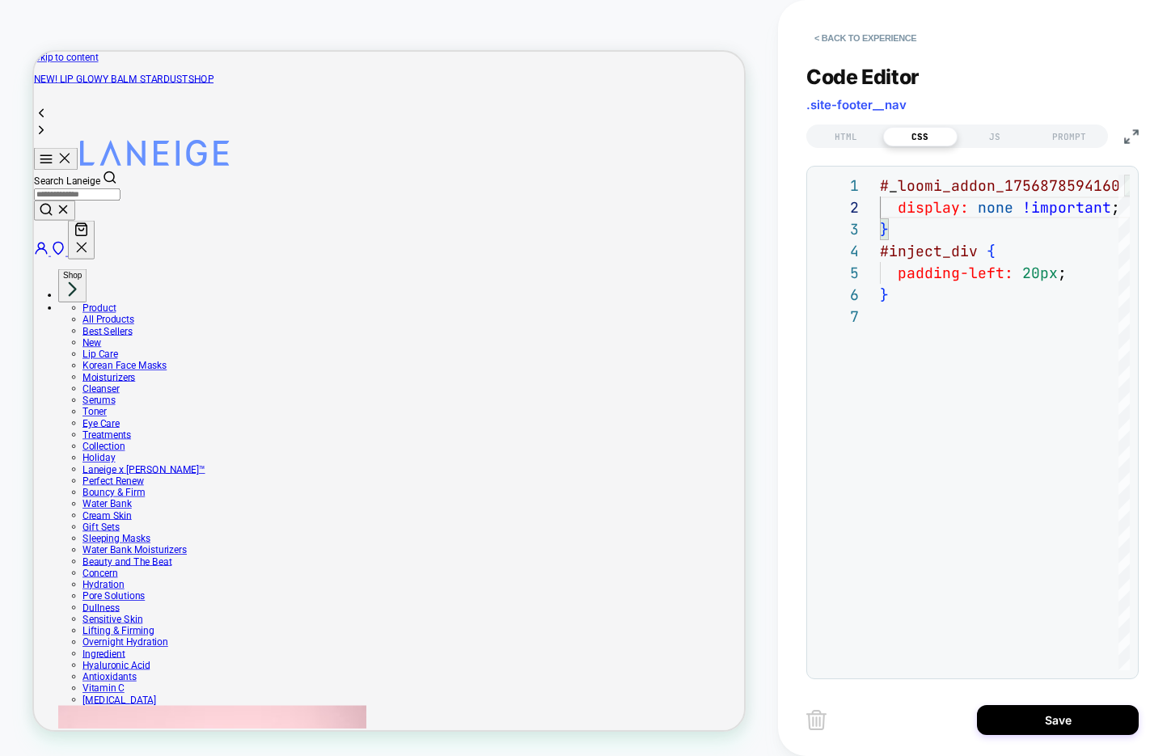
click at [997, 132] on div "JS" at bounding box center [994, 136] width 74 height 19
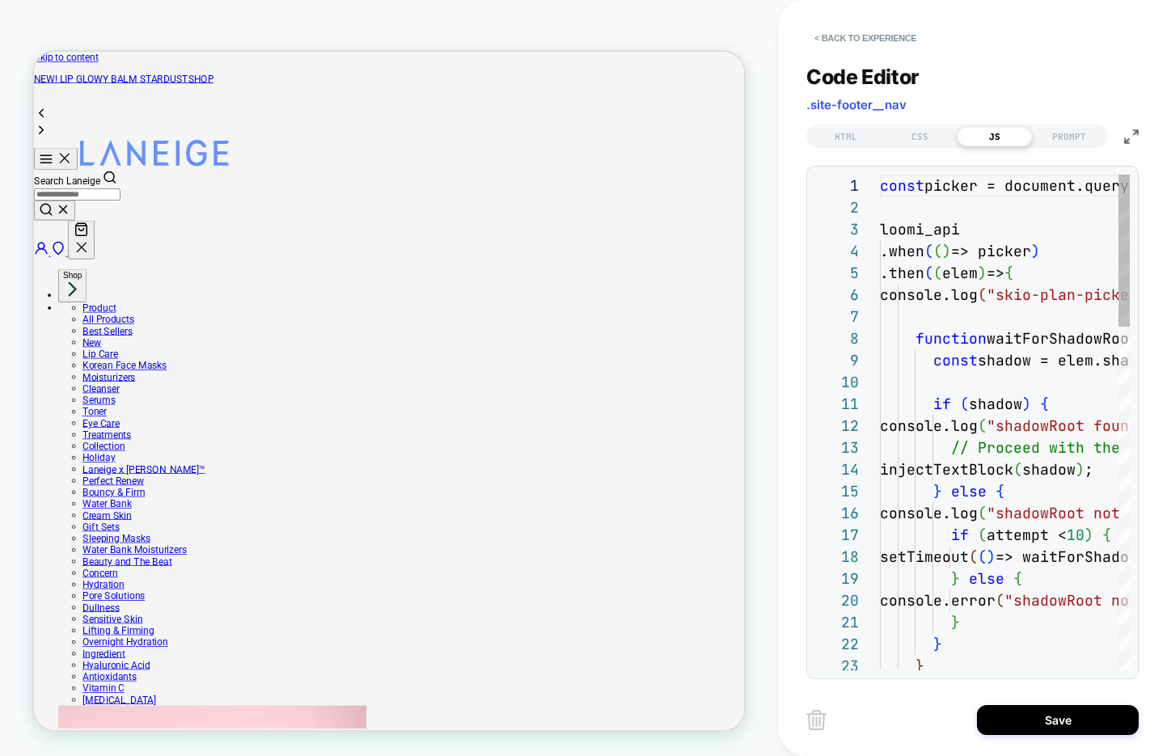
scroll to position [218, 0]
click at [1129, 136] on img at bounding box center [1131, 136] width 15 height 15
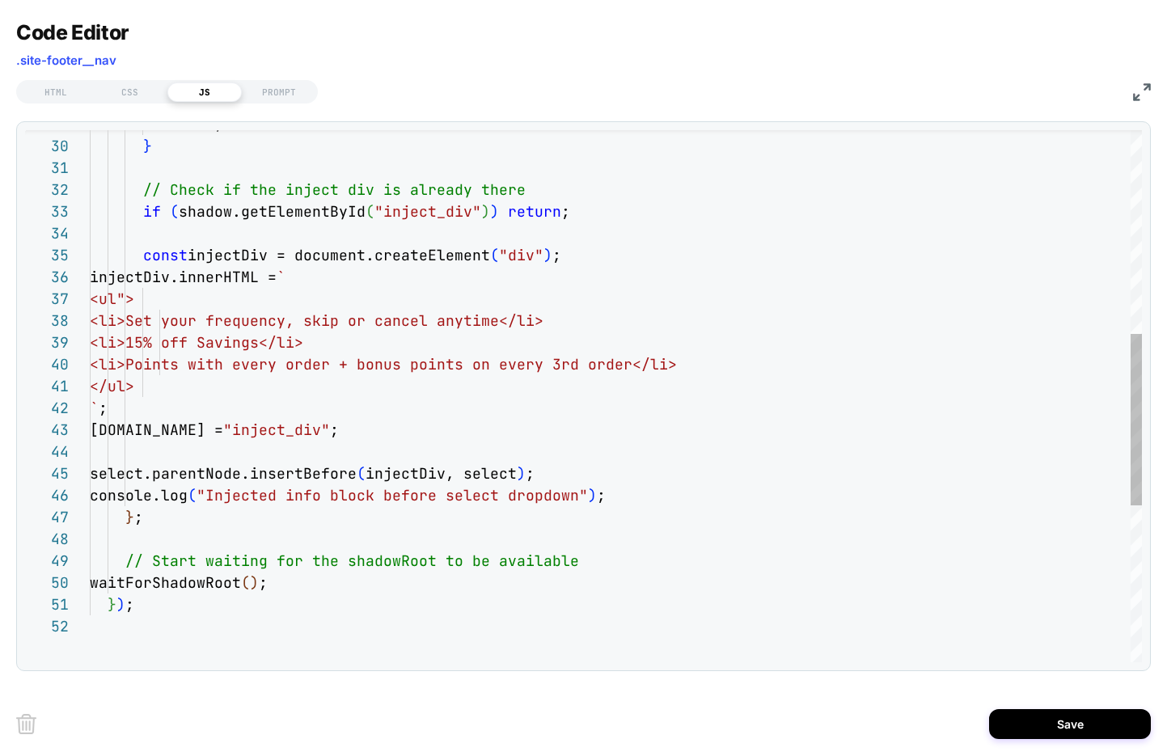
type textarea "**********"
drag, startPoint x: 369, startPoint y: 429, endPoint x: 285, endPoint y: 427, distance: 84.1
click at [285, 427] on div "return ; } // Check if the inject div is already there if ( shadow.getElementBy…" at bounding box center [616, 324] width 1052 height 1645
click at [132, 91] on div "CSS" at bounding box center [130, 91] width 74 height 19
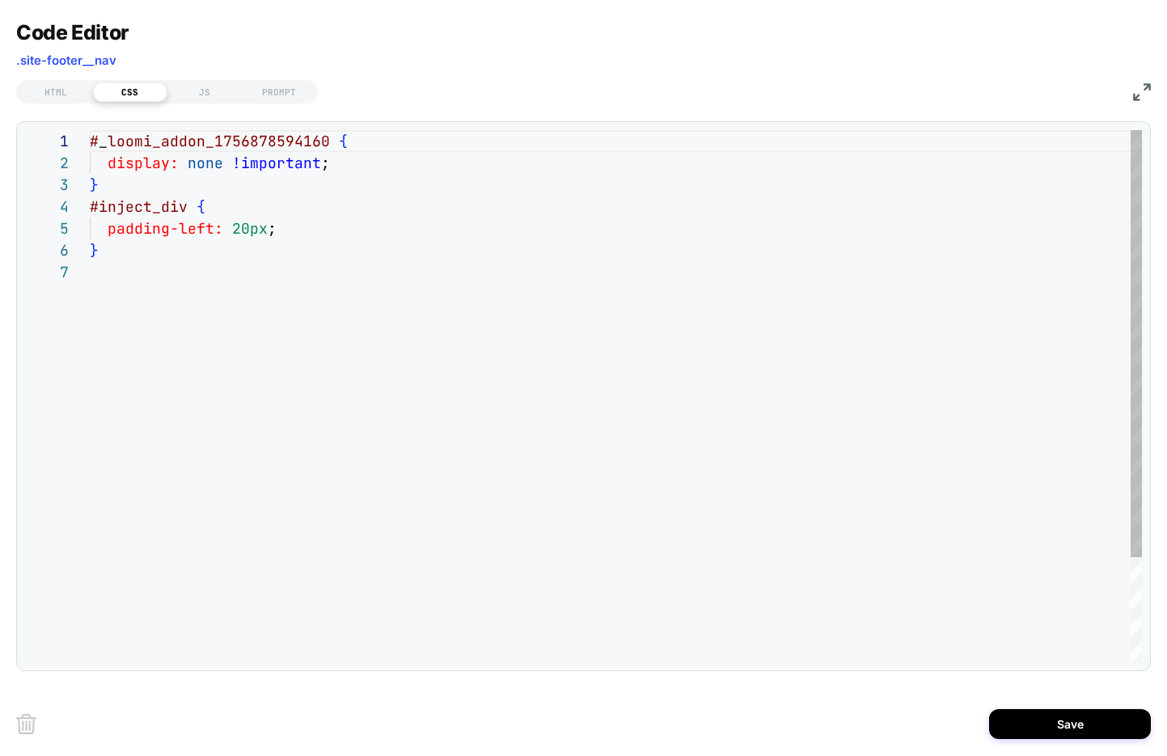
scroll to position [131, 0]
click at [1136, 92] on img at bounding box center [1142, 92] width 18 height 18
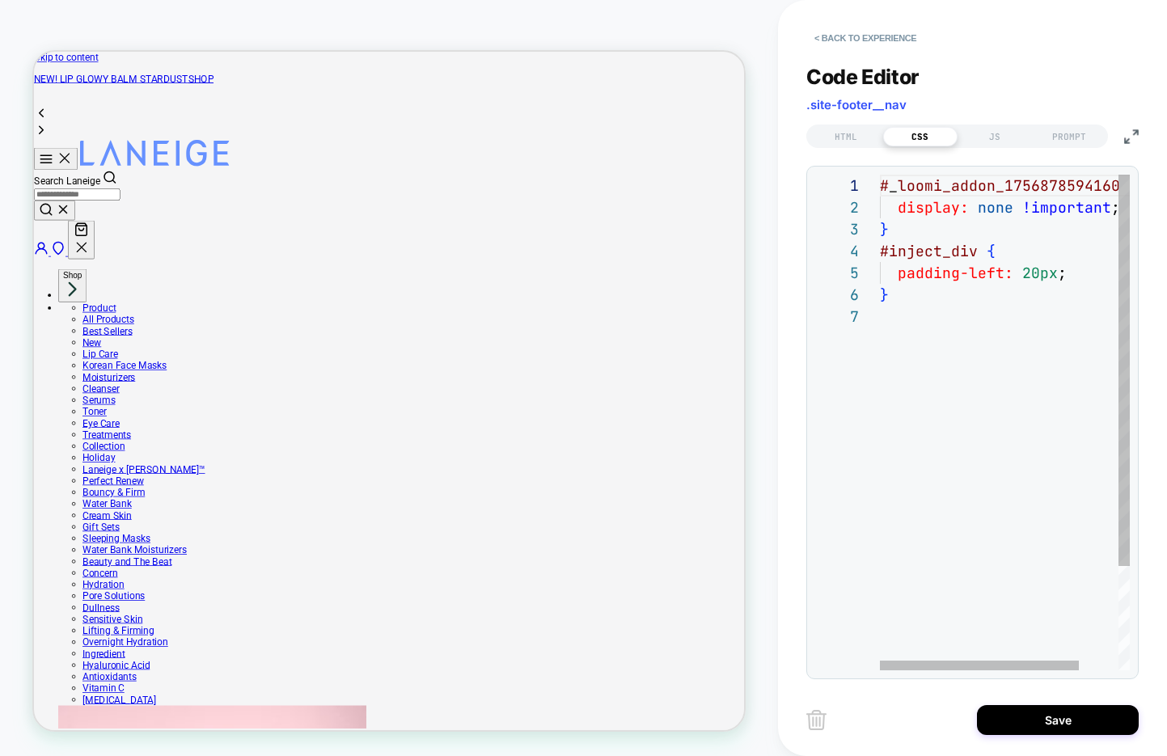
scroll to position [87, 184]
click at [1072, 278] on div "# _ loomi_addon_1756878594160 { display: none !important ; } #inject_div { padd…" at bounding box center [1029, 488] width 299 height 627
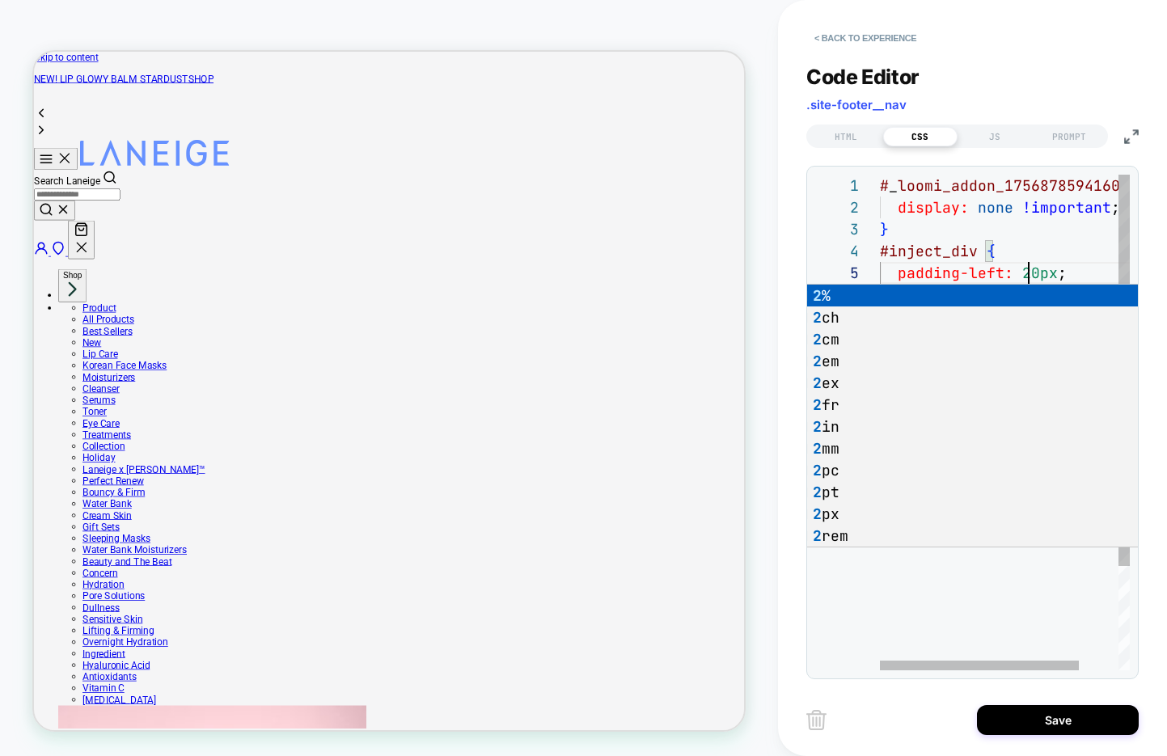
click at [1042, 244] on div "# _ loomi_addon_1756878594160 { display: none !important ; } #inject_div { padd…" at bounding box center [1029, 488] width 299 height 627
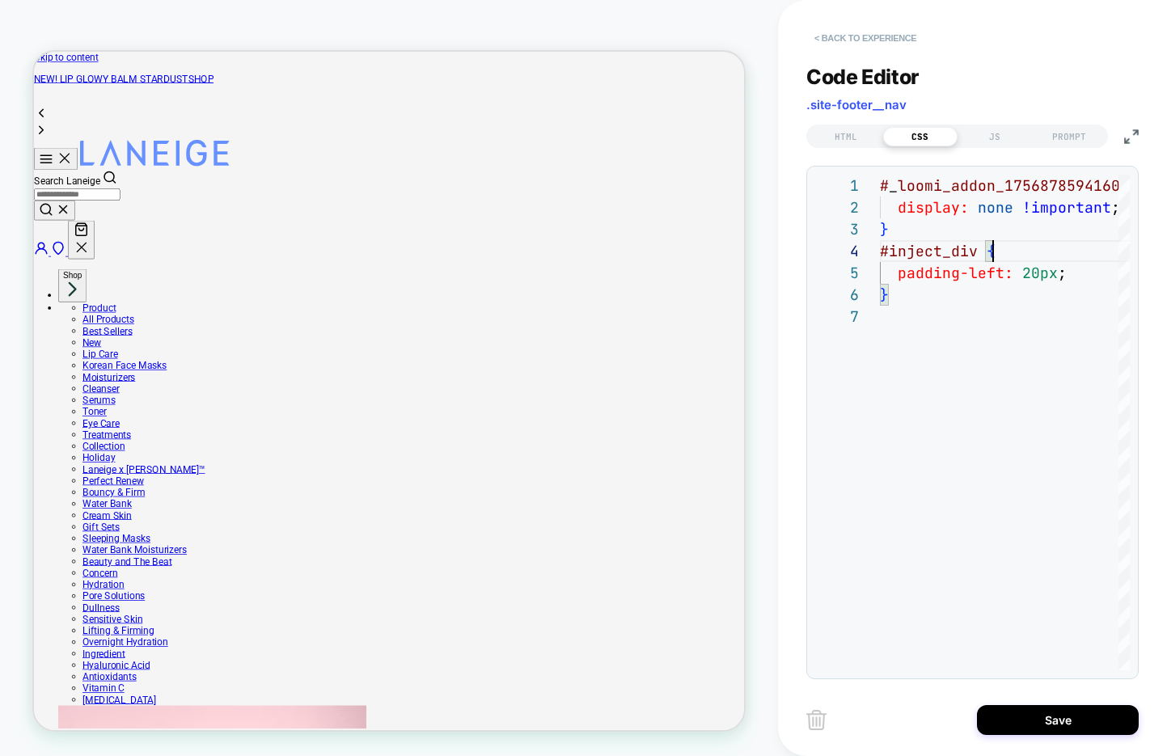
type textarea "**********"
click at [890, 40] on button "< Back to experience" at bounding box center [865, 38] width 118 height 26
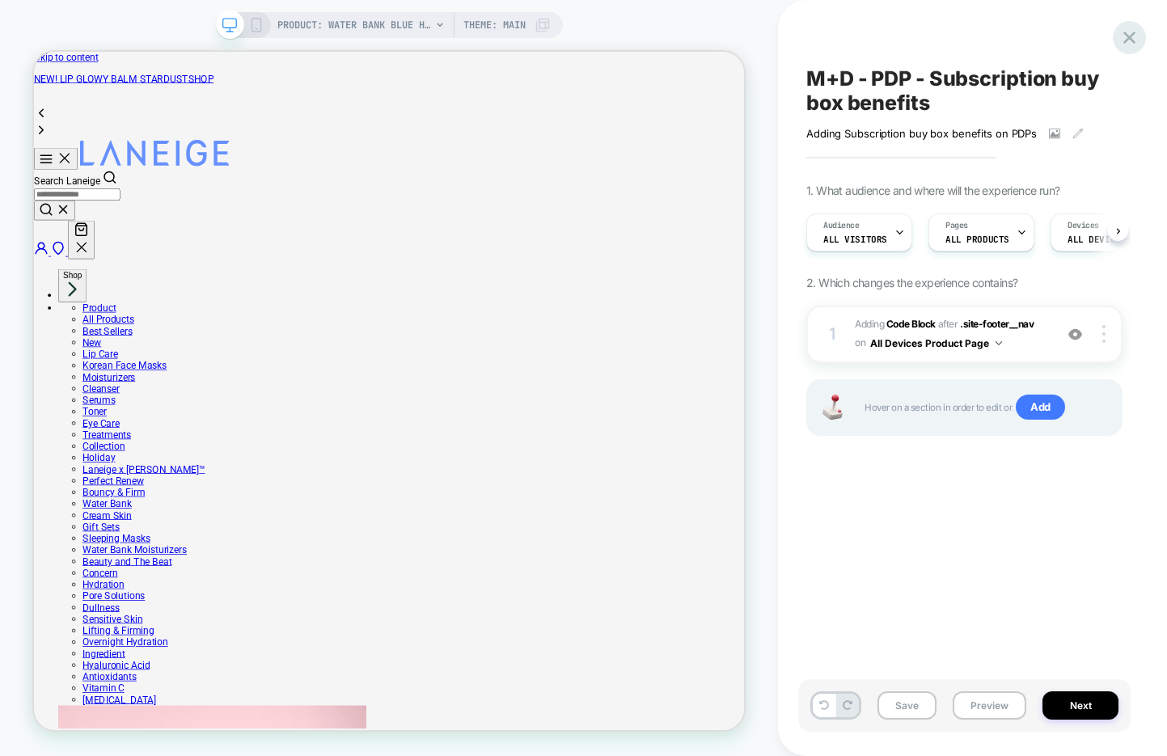
scroll to position [0, 1]
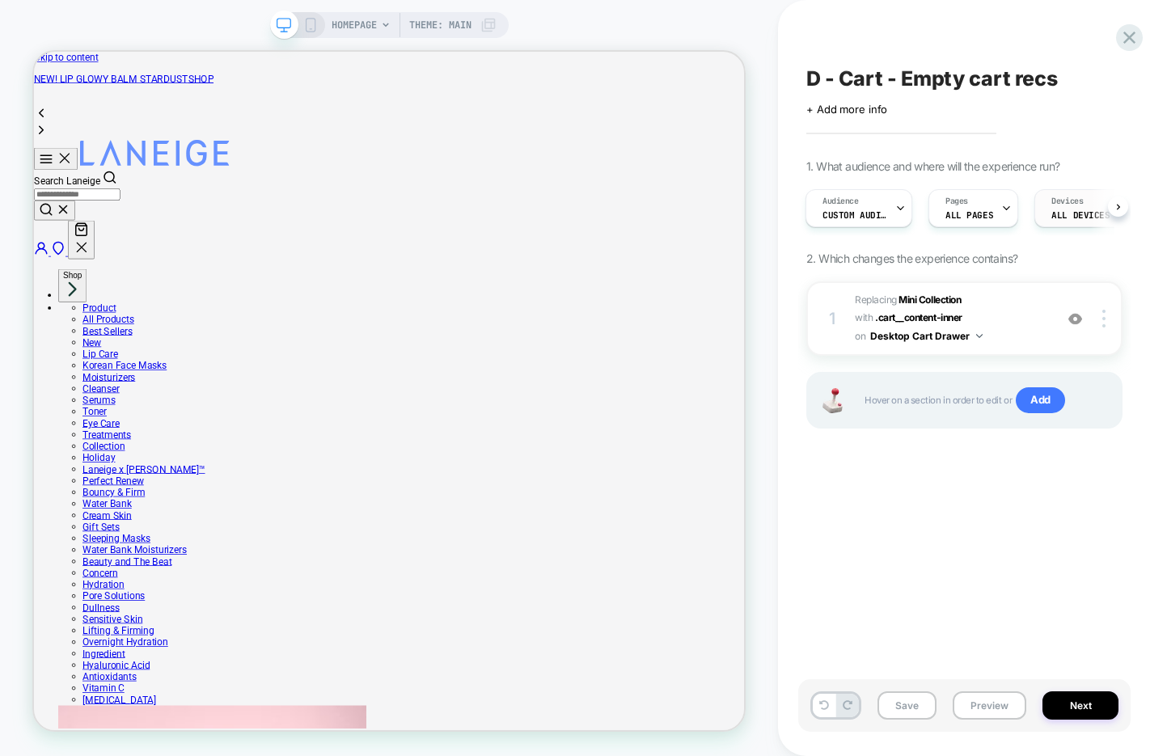
click at [1066, 220] on div "Devices ALL DEVICES" at bounding box center [1080, 208] width 91 height 36
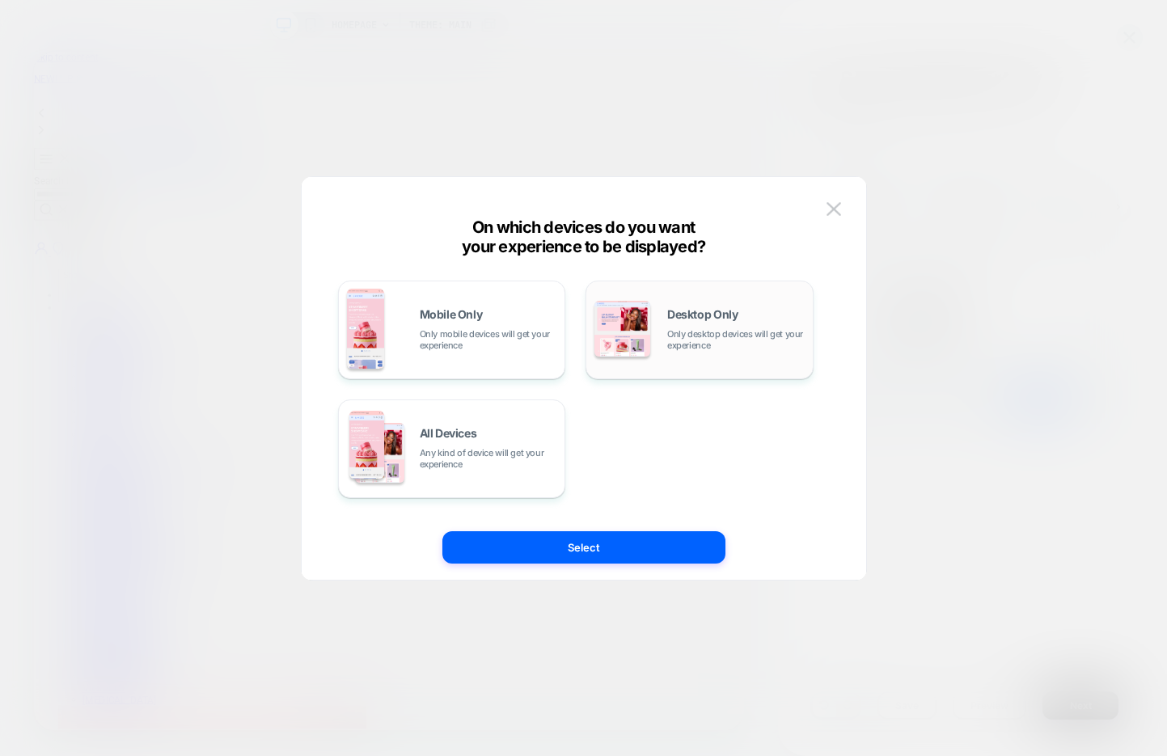
click at [707, 315] on span "Desktop Only" at bounding box center [702, 314] width 70 height 11
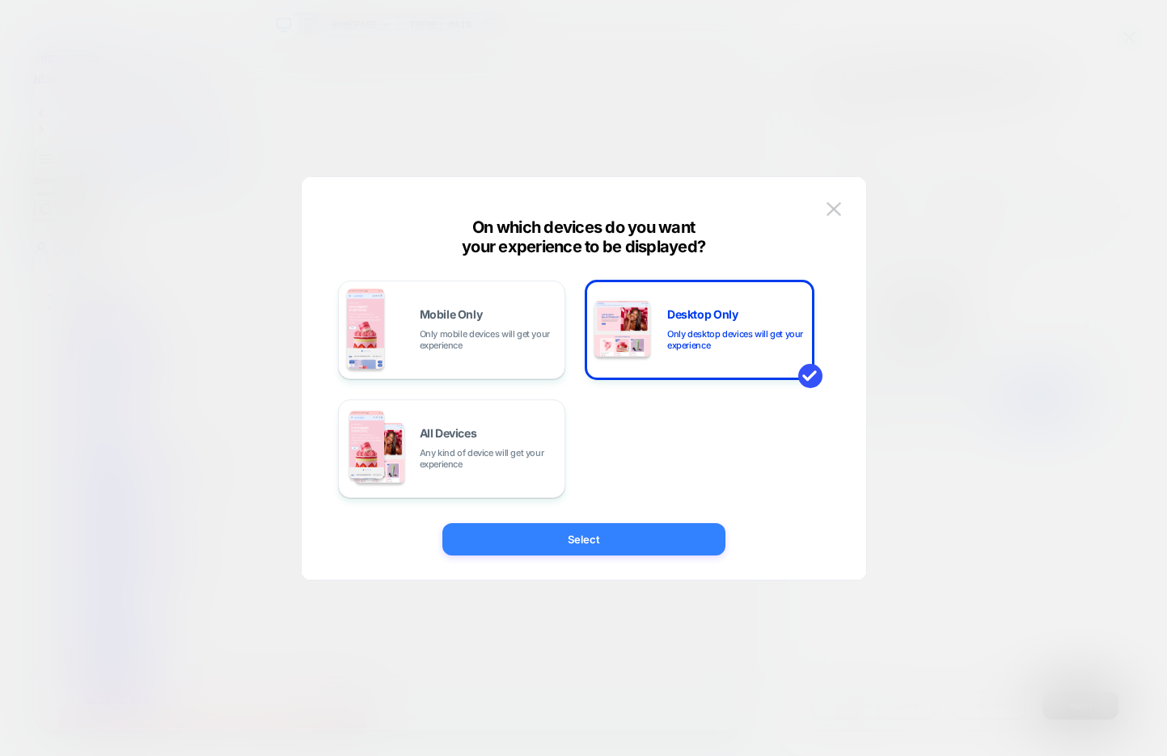
click at [612, 544] on button "Select" at bounding box center [583, 539] width 283 height 32
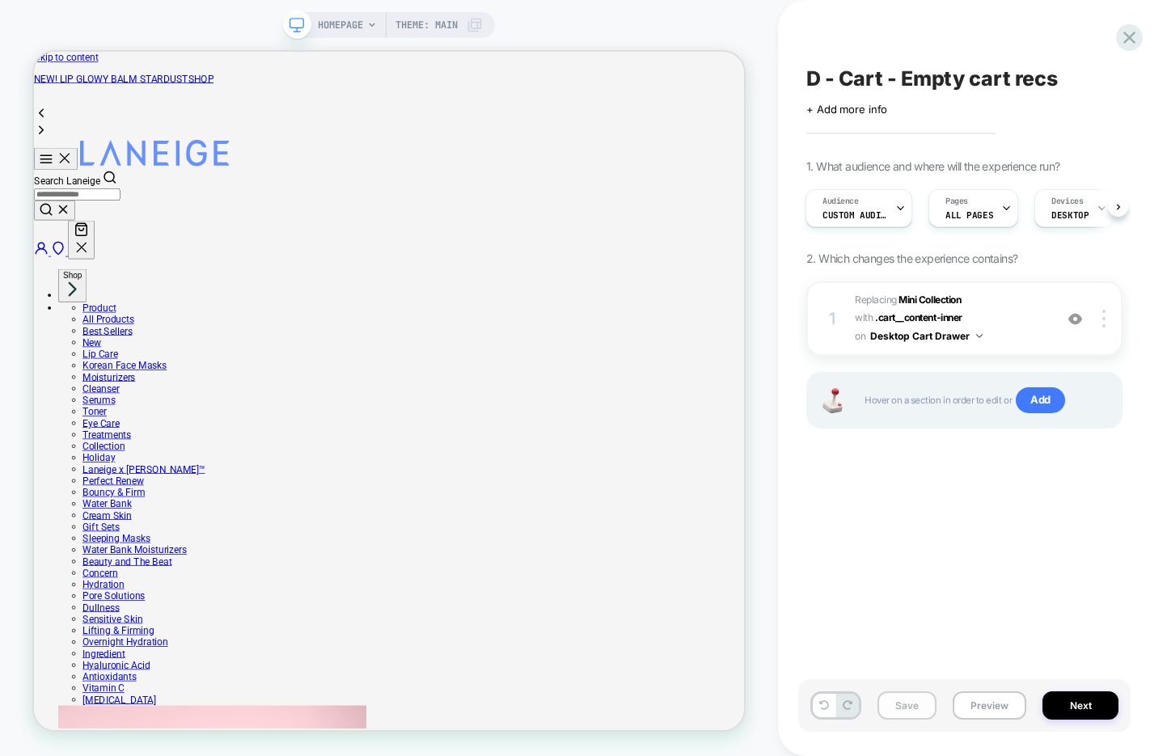
click at [891, 706] on button "Save" at bounding box center [906, 705] width 59 height 28
click at [1074, 703] on button "Next" at bounding box center [1080, 705] width 76 height 28
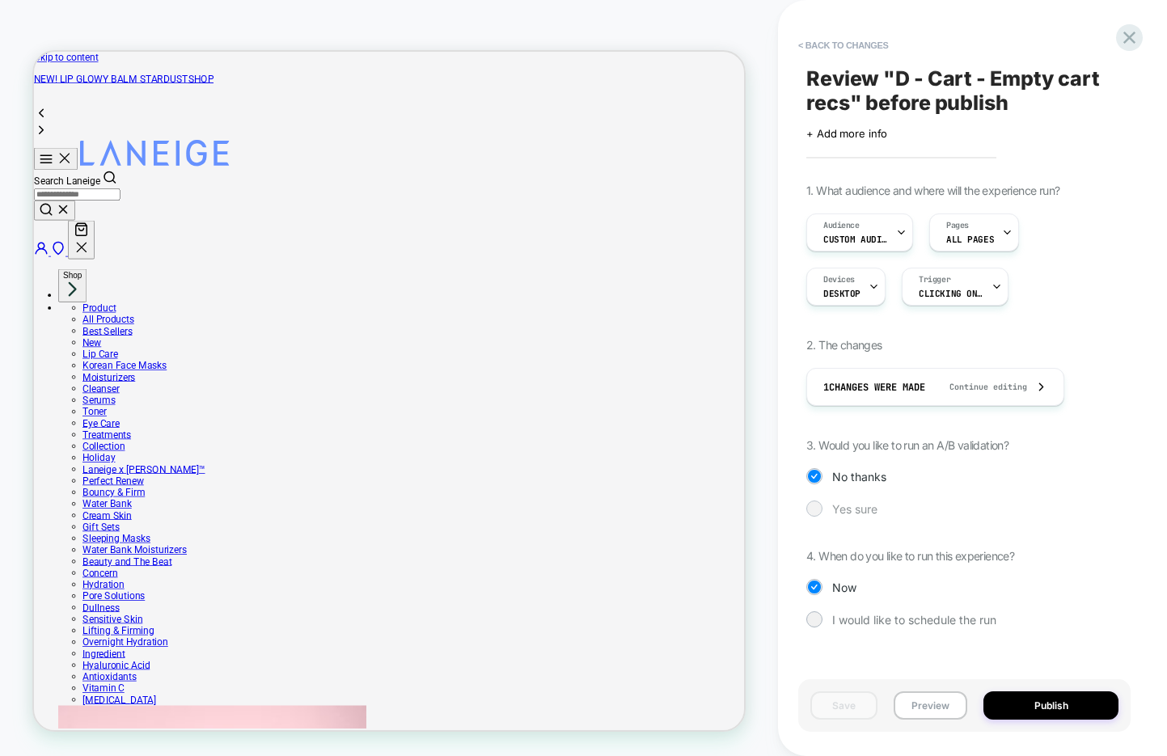
click at [853, 500] on div "Yes sure" at bounding box center [964, 508] width 316 height 16
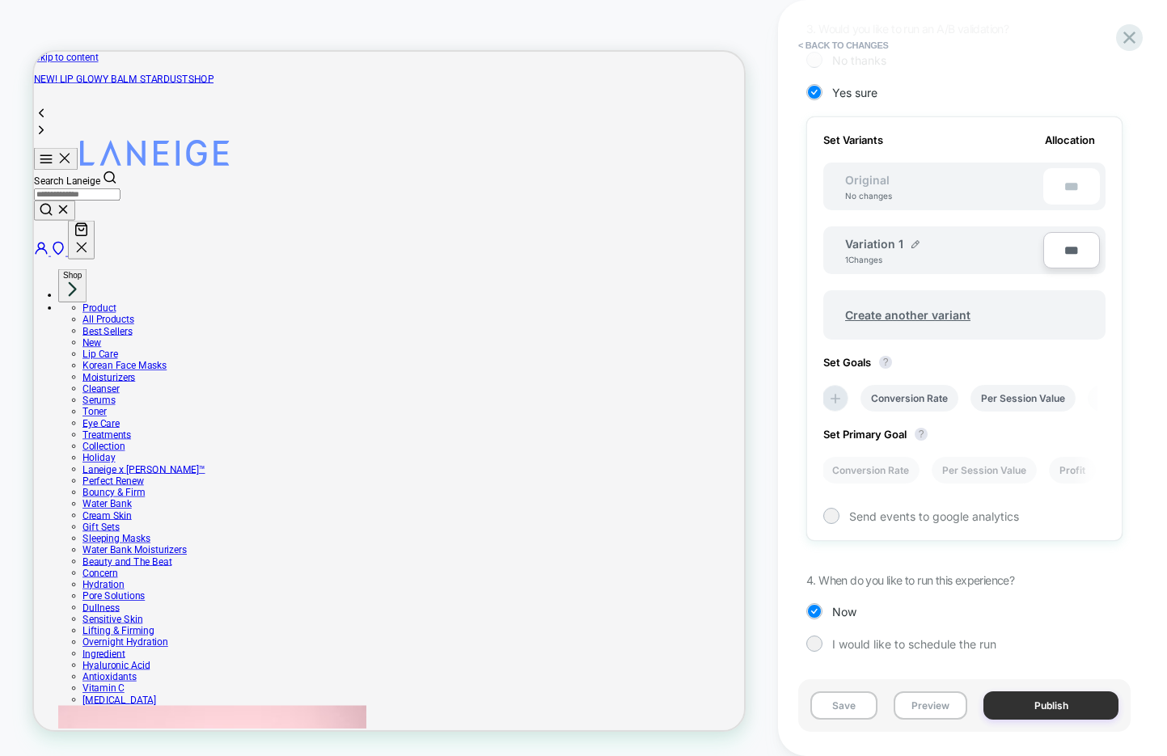
scroll to position [417, 0]
click at [1032, 701] on button "Publish" at bounding box center [1050, 705] width 135 height 28
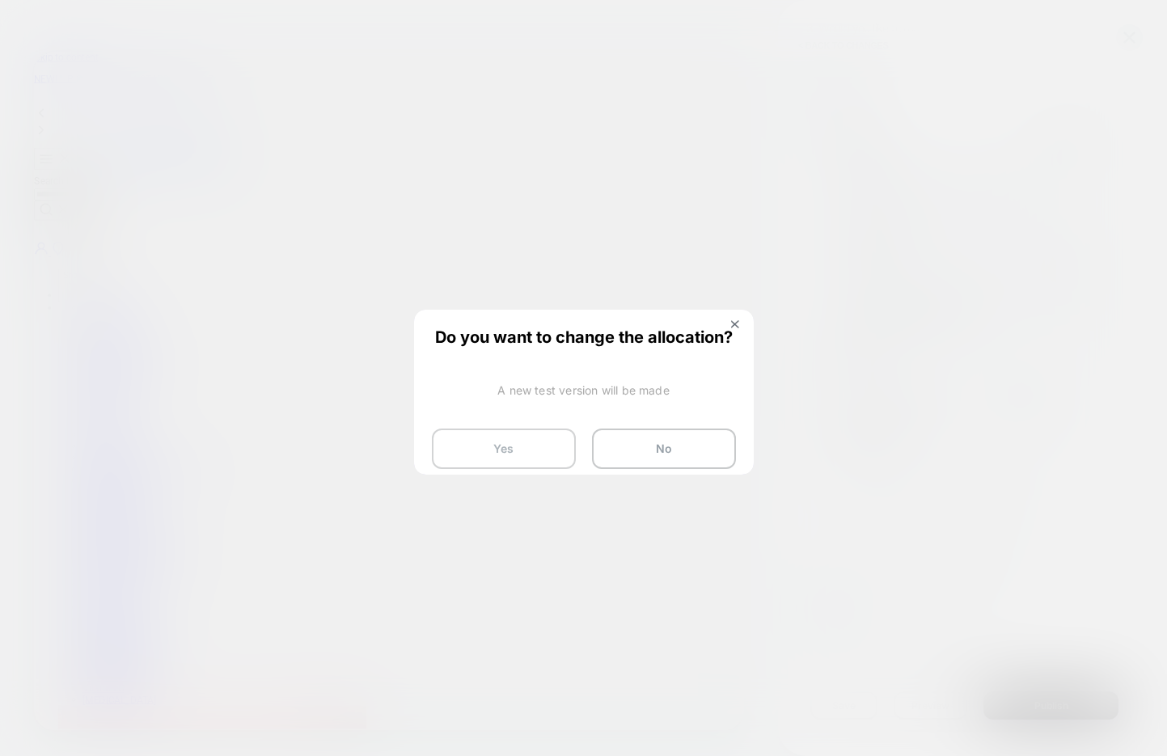
click at [525, 441] on button "Yes" at bounding box center [504, 449] width 144 height 40
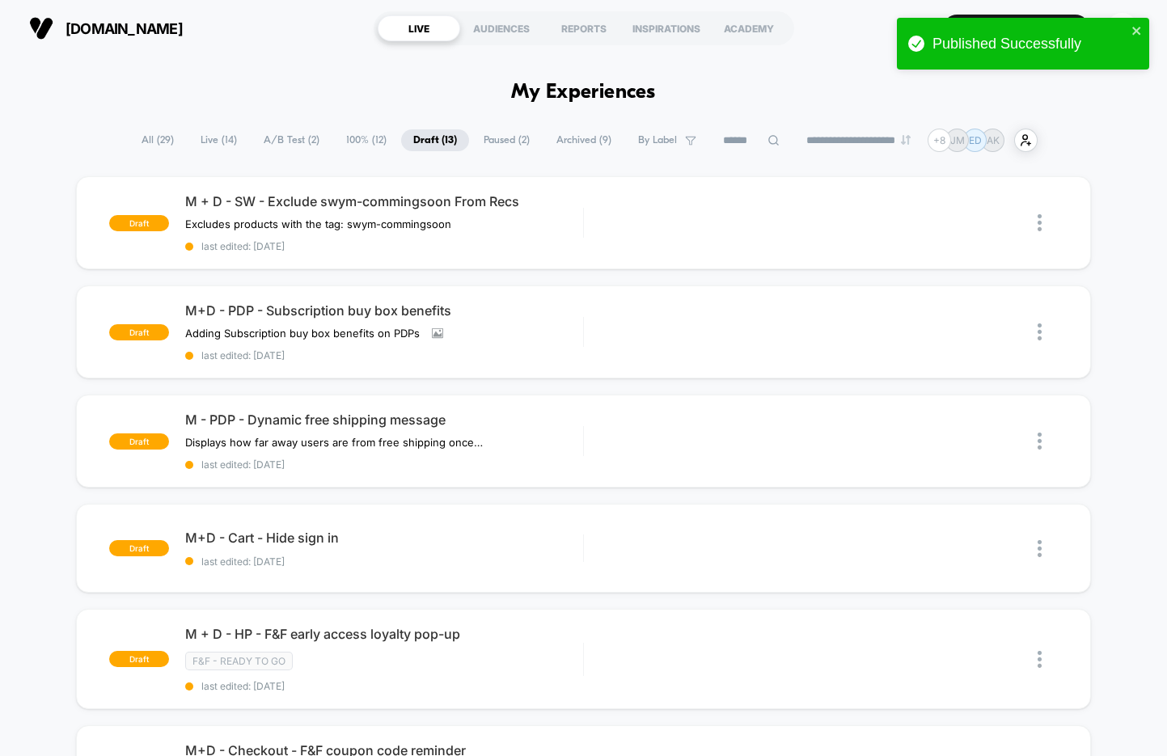
click at [281, 138] on span "A/B Test ( 2 )" at bounding box center [291, 140] width 80 height 22
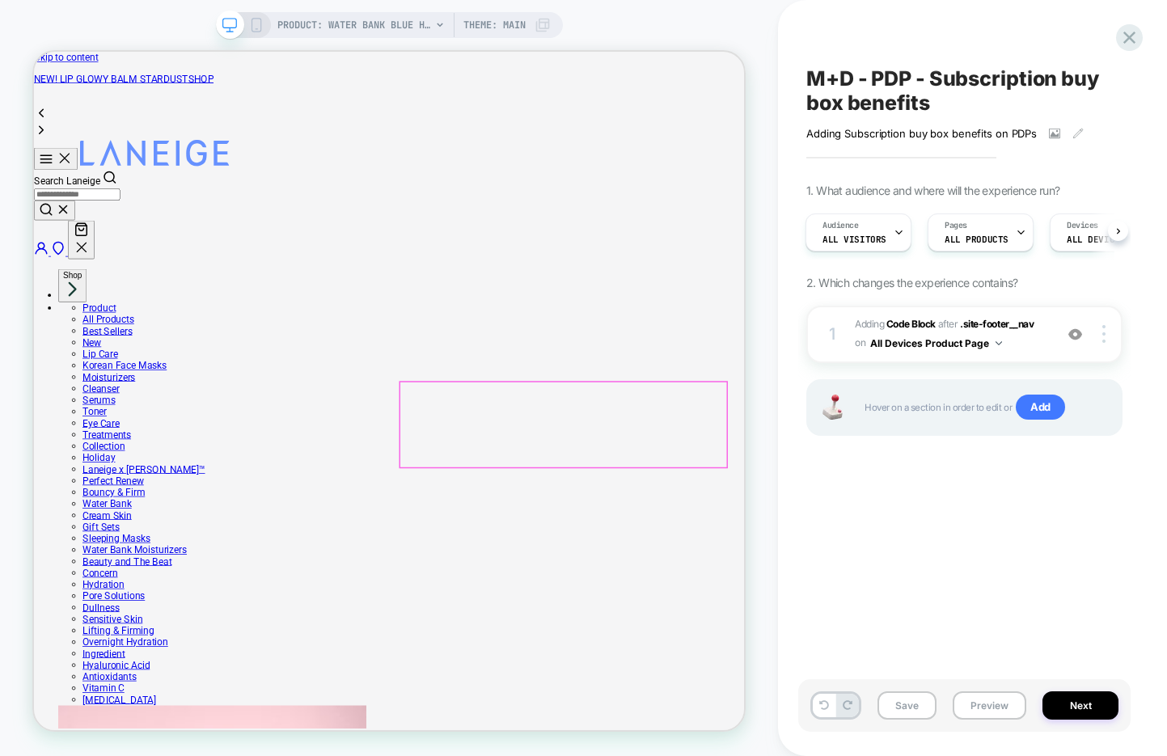
click at [1027, 348] on span "Adding Code Block AFTER .site-footer__nav .site-footer__nav on All Devices Prod…" at bounding box center [950, 334] width 191 height 38
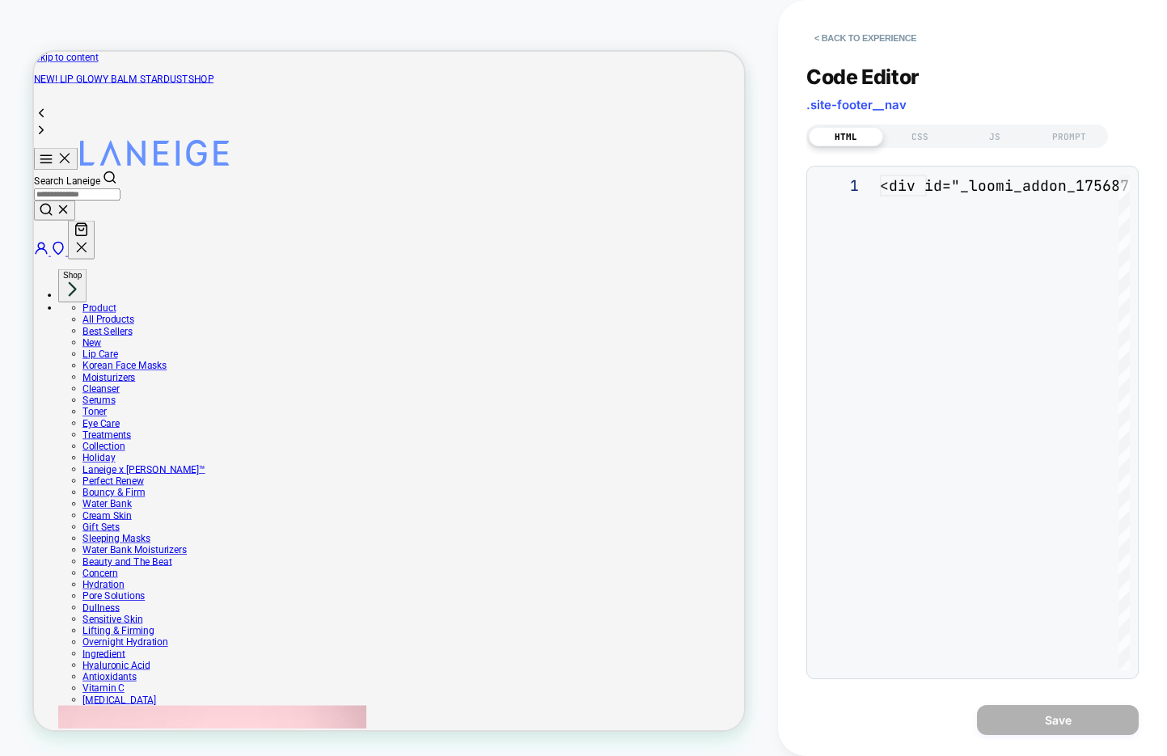
scroll to position [22, 0]
click at [931, 141] on div "CSS" at bounding box center [920, 136] width 74 height 19
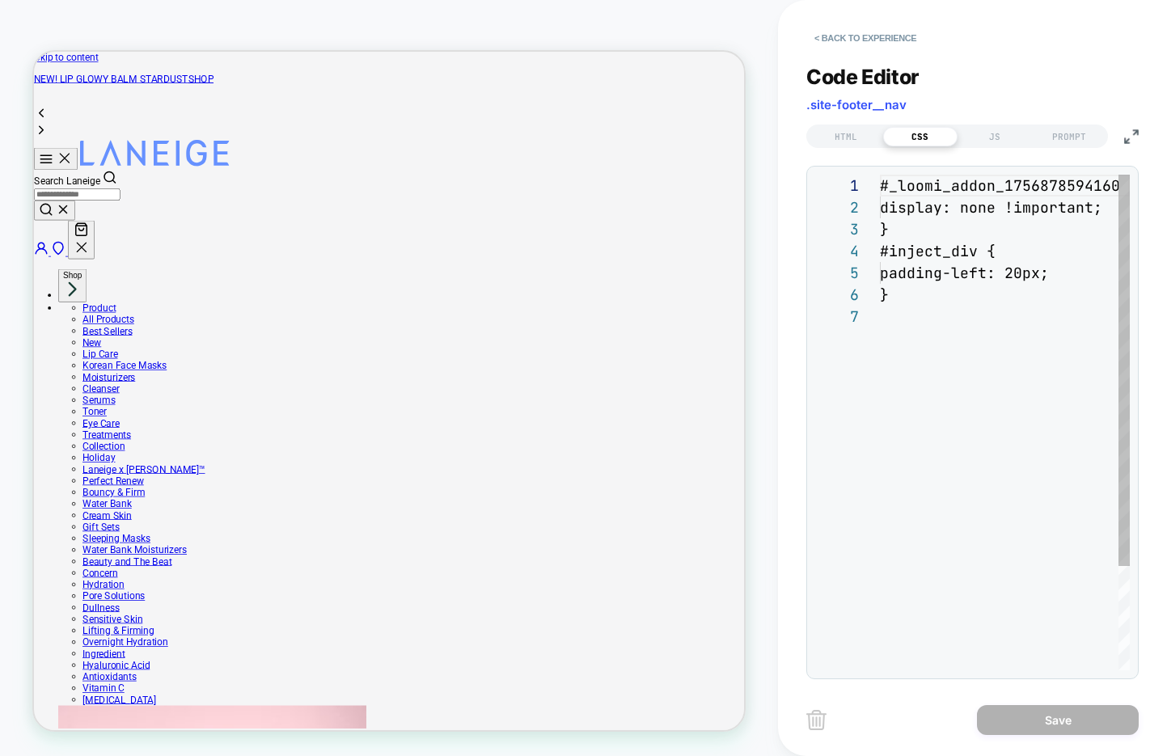
scroll to position [131, 0]
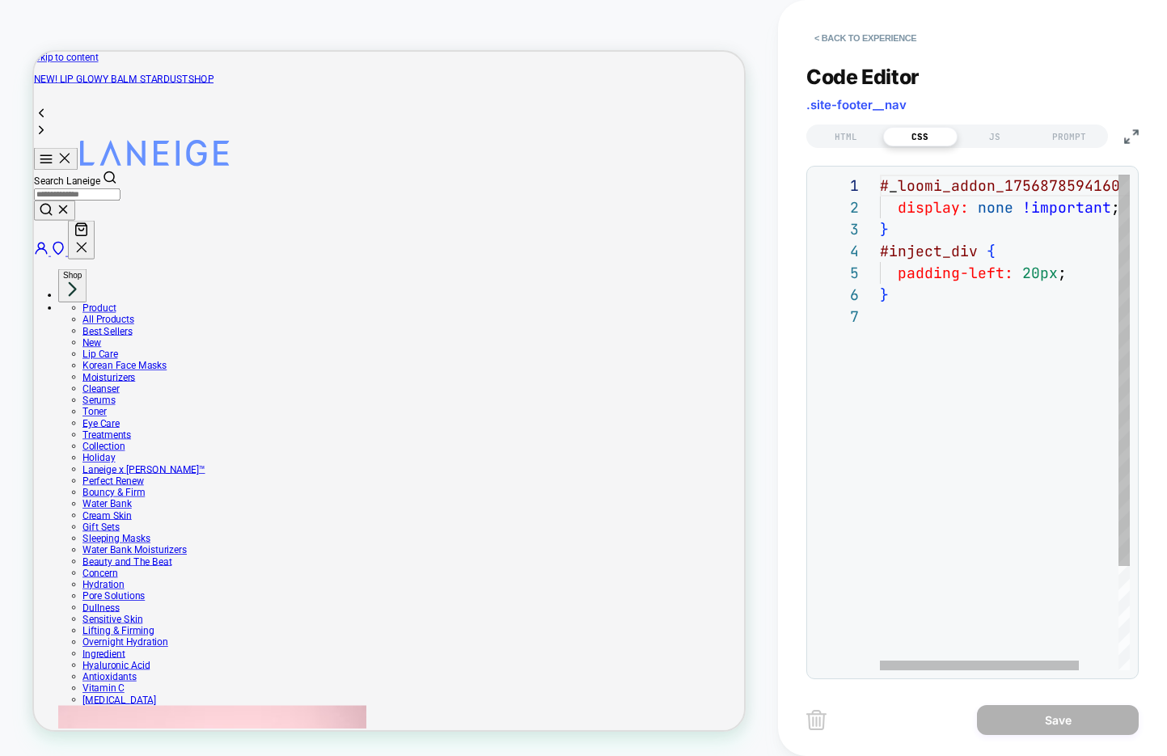
click at [1083, 272] on div "# _ loomi_addon_1756878594160 { display: none !important ; } #inject_div { padd…" at bounding box center [1029, 488] width 299 height 627
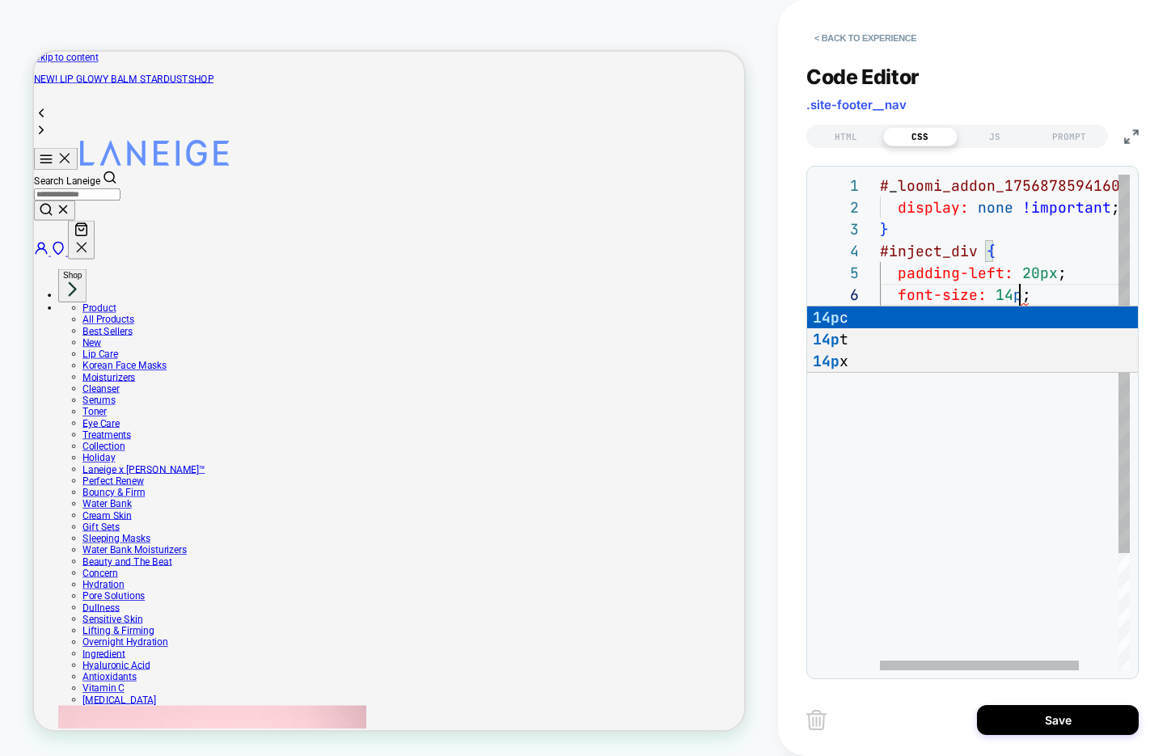
scroll to position [109, 149]
click at [1081, 293] on div "# _ loomi_addon_1756878594160 { display: none !important ; } #inject_div { padd…" at bounding box center [1029, 499] width 299 height 648
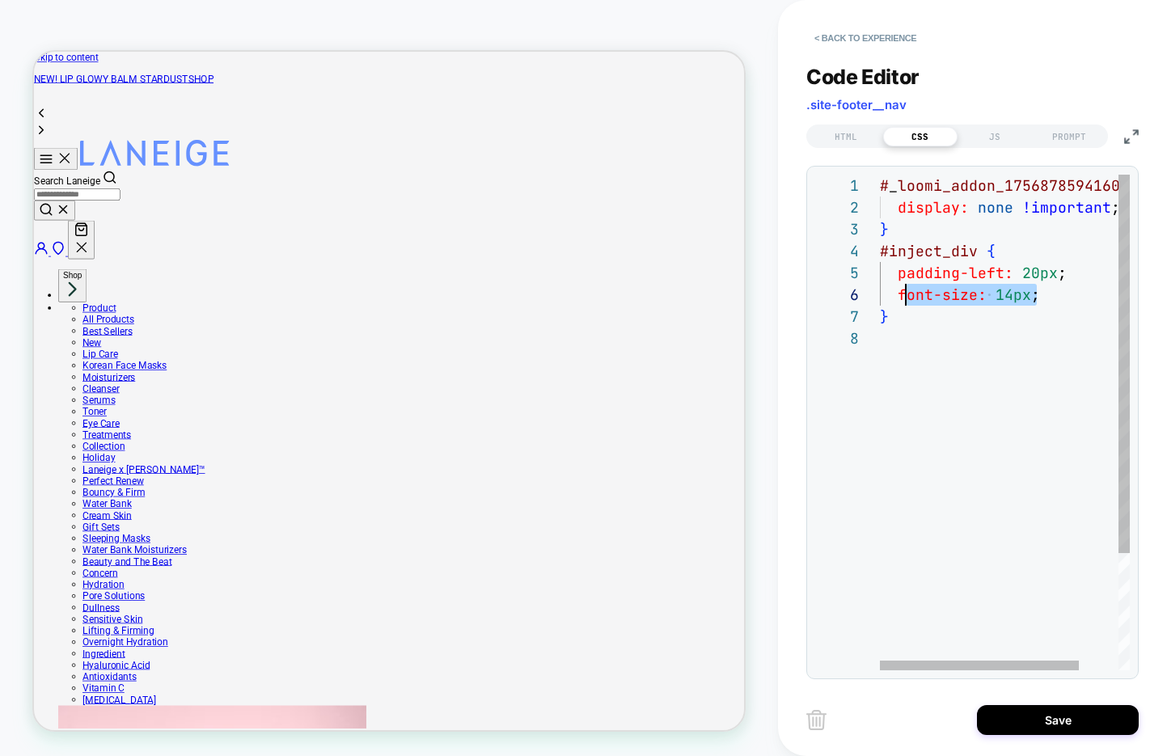
scroll to position [109, 18]
drag, startPoint x: 1057, startPoint y: 295, endPoint x: 898, endPoint y: 296, distance: 158.5
click at [898, 296] on div "# _ loomi_addon_1756878594160 { display: none !important ; } #inject_div { padd…" at bounding box center [1029, 499] width 299 height 648
type textarea "**********"
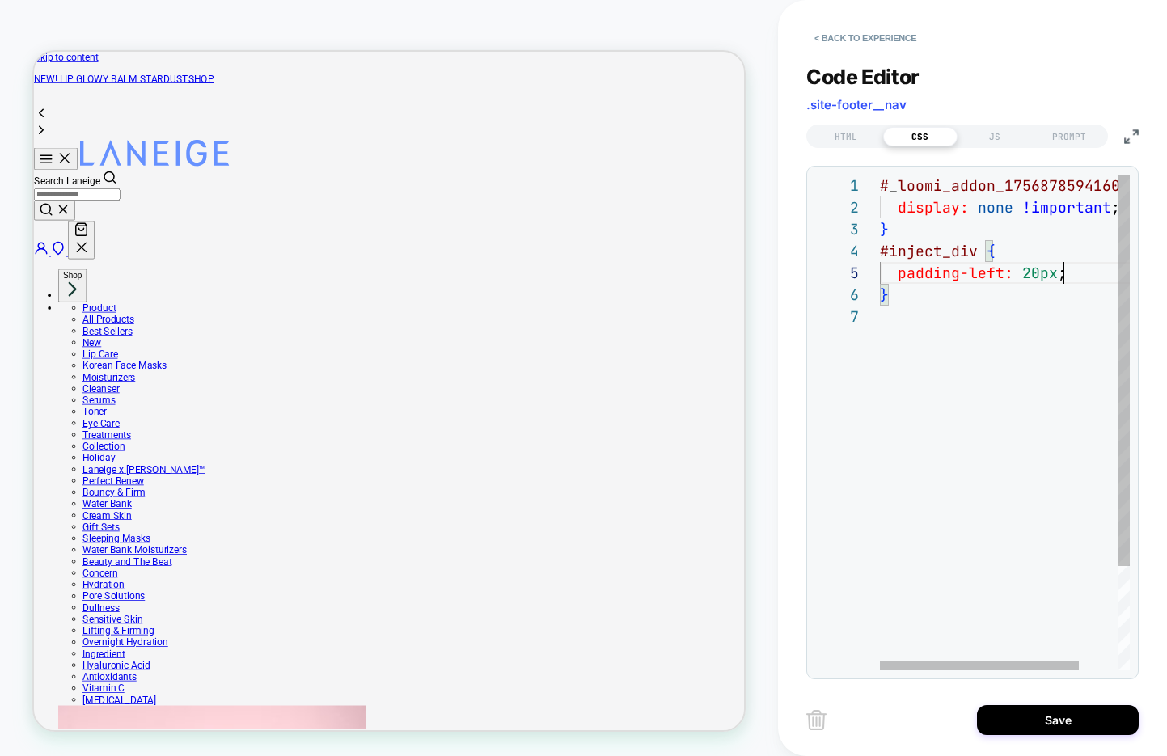
scroll to position [87, 184]
click at [998, 135] on div "JS" at bounding box center [994, 136] width 74 height 19
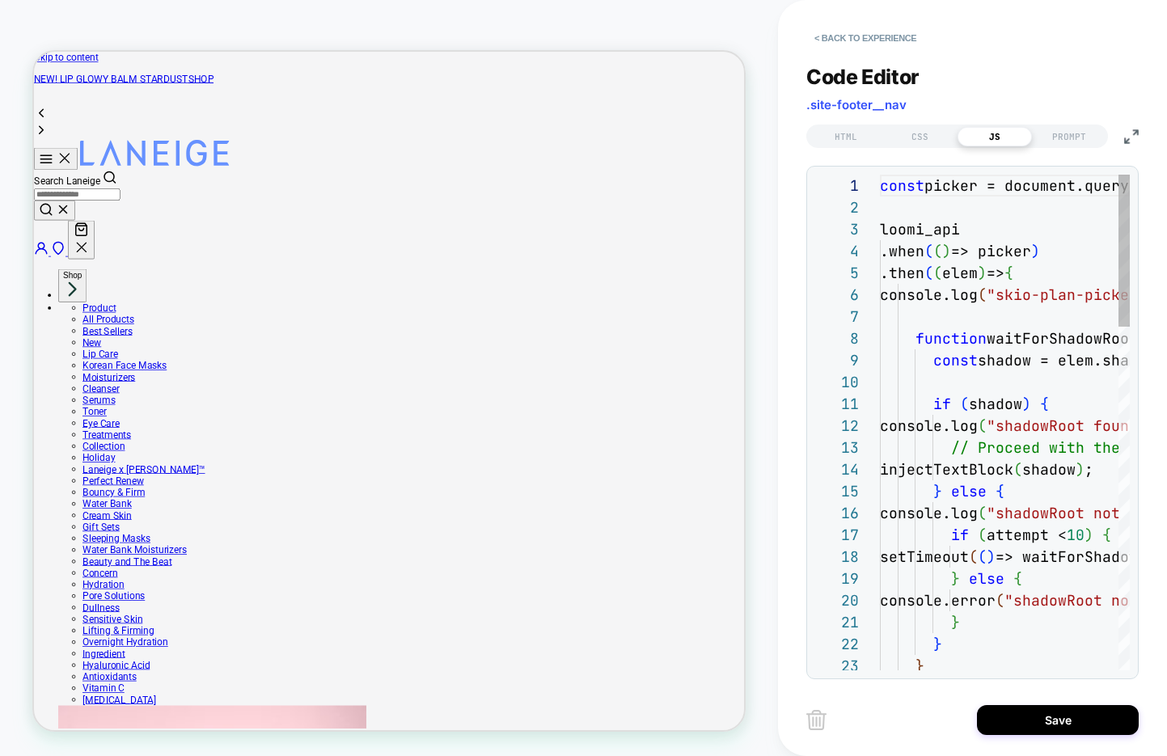
scroll to position [218, 0]
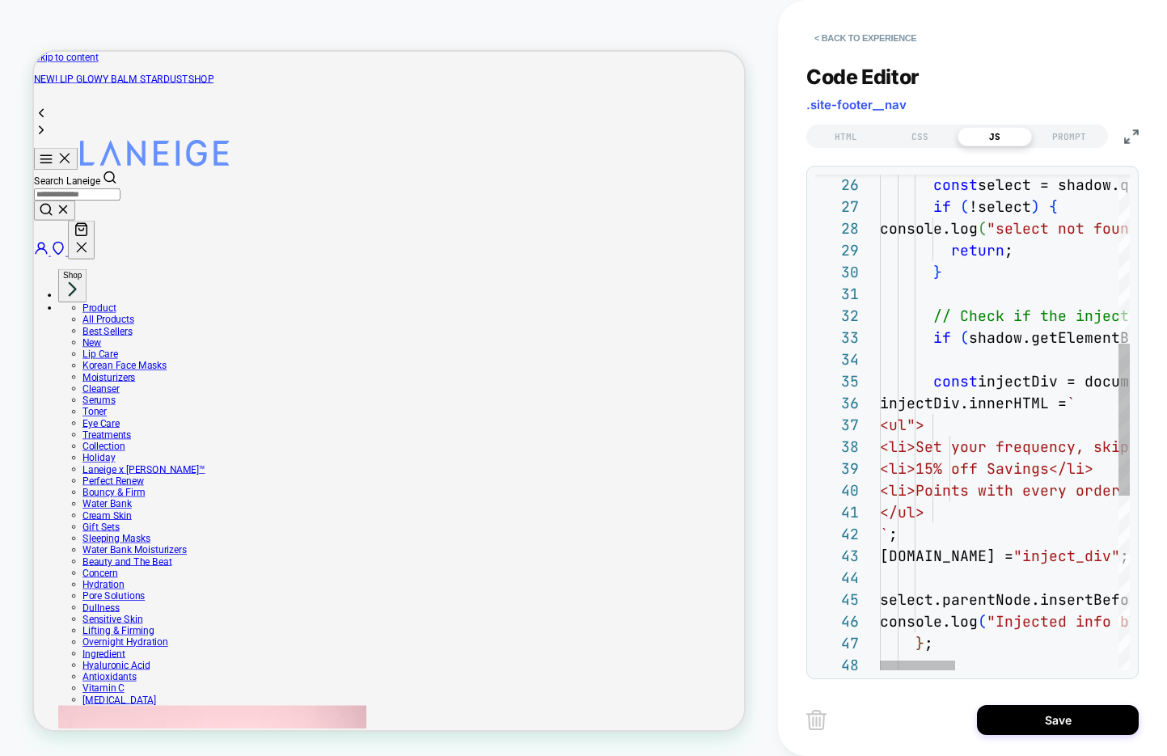
type textarea "**********"
drag, startPoint x: 1062, startPoint y: 381, endPoint x: 981, endPoint y: 382, distance: 81.7
click at [912, 125] on div "HTML CSS JS PROMPT" at bounding box center [957, 136] width 302 height 23
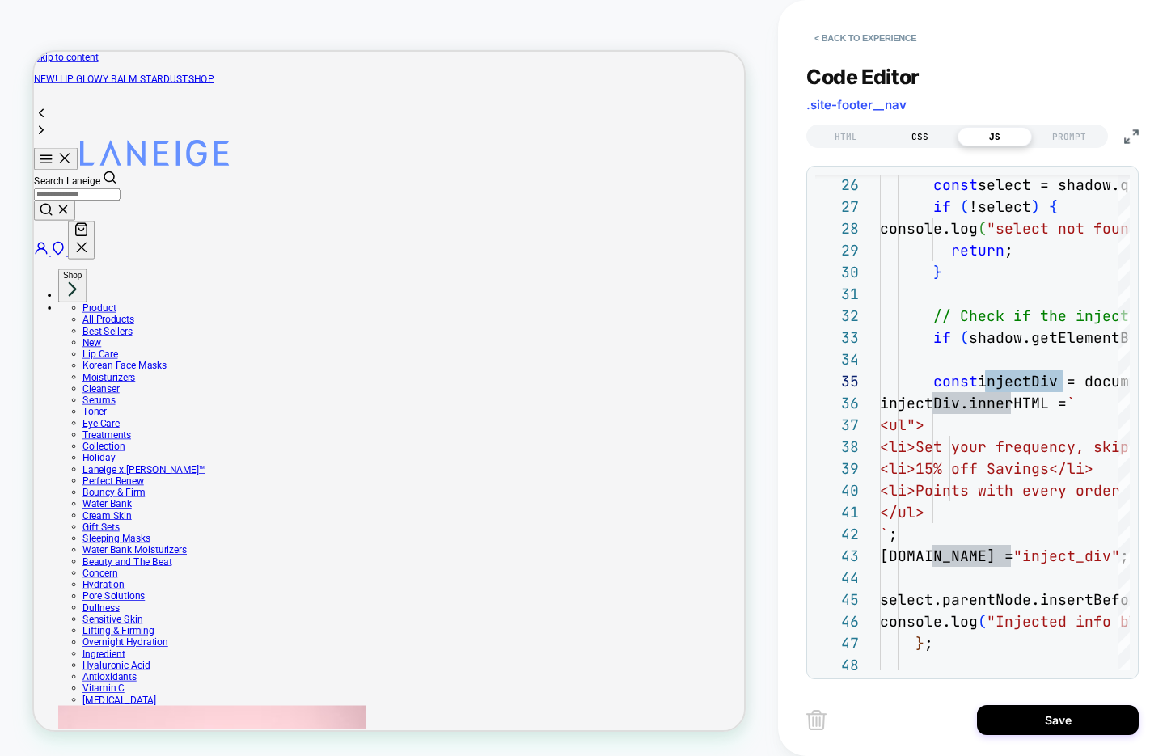
click at [914, 131] on div "CSS" at bounding box center [920, 136] width 74 height 19
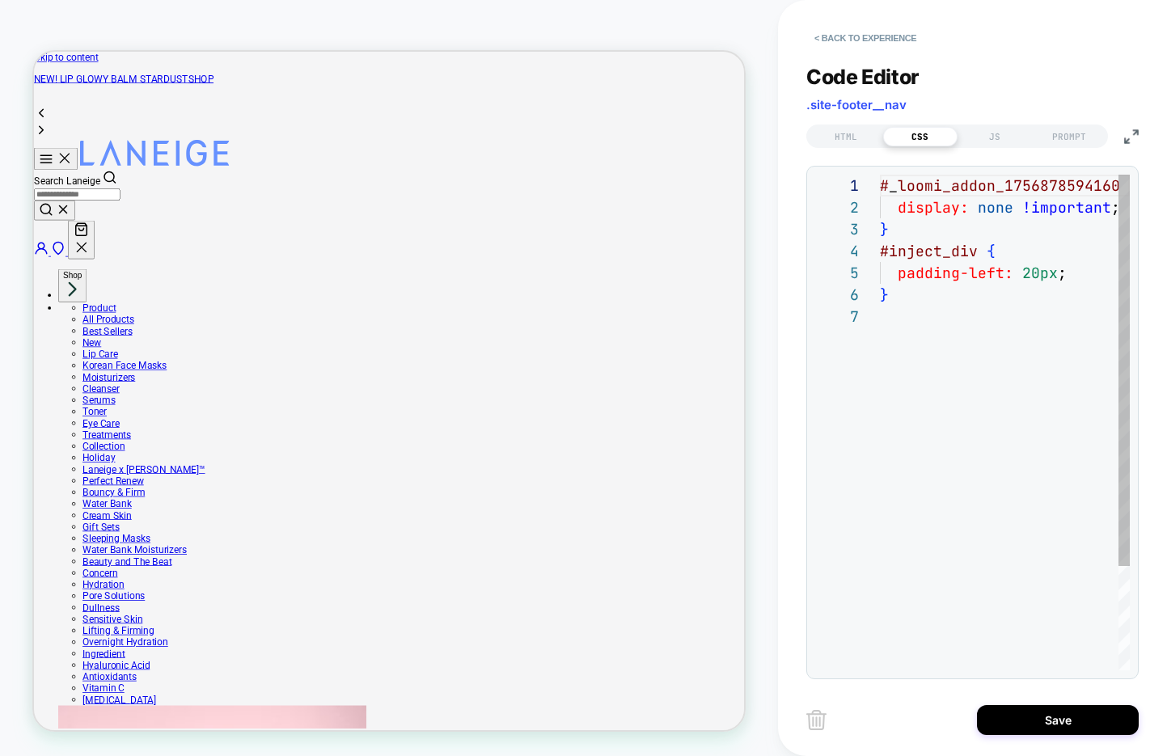
scroll to position [131, 0]
click at [920, 335] on div "# _ loomi_addon_1756878594160 { display: none !important ; } #inject_div { padd…" at bounding box center [1029, 488] width 299 height 627
click at [881, 338] on div "# _ loomi_addon_1756878594160 { display: none !important ; } #inject_div { padd…" at bounding box center [1029, 499] width 299 height 648
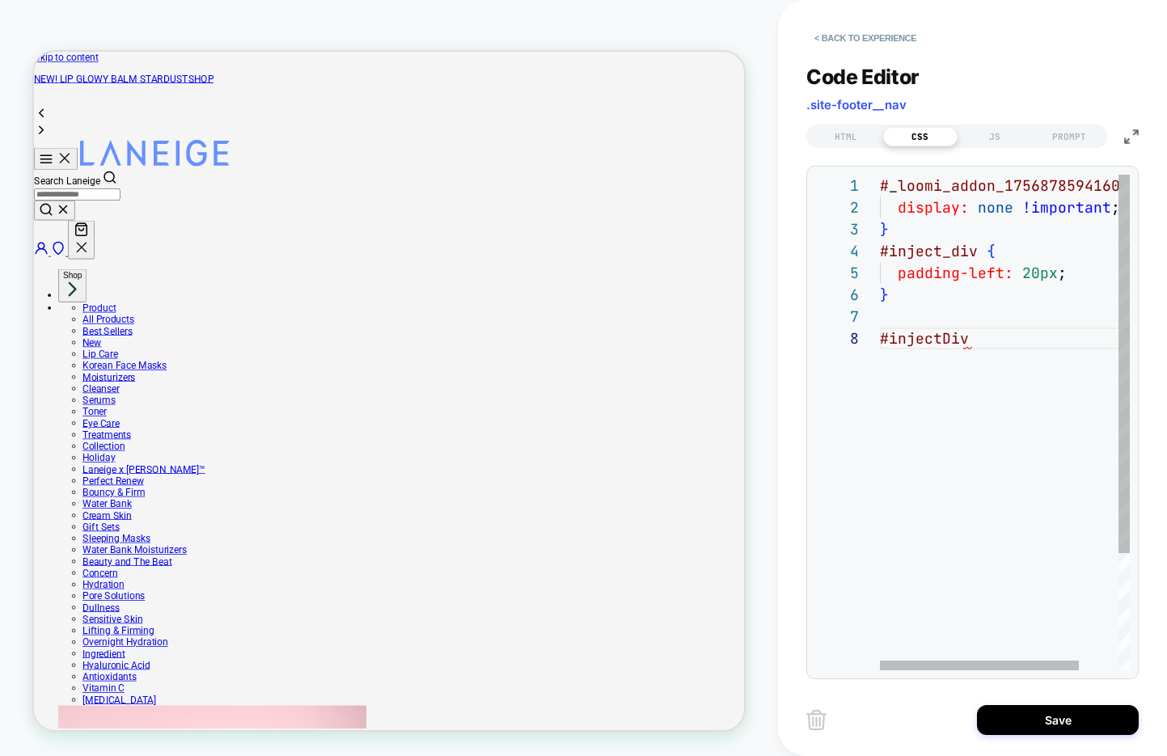
click at [1011, 336] on div "# _ loomi_addon_1756878594160 { display: none !important ; } #inject_div { padd…" at bounding box center [1029, 499] width 299 height 648
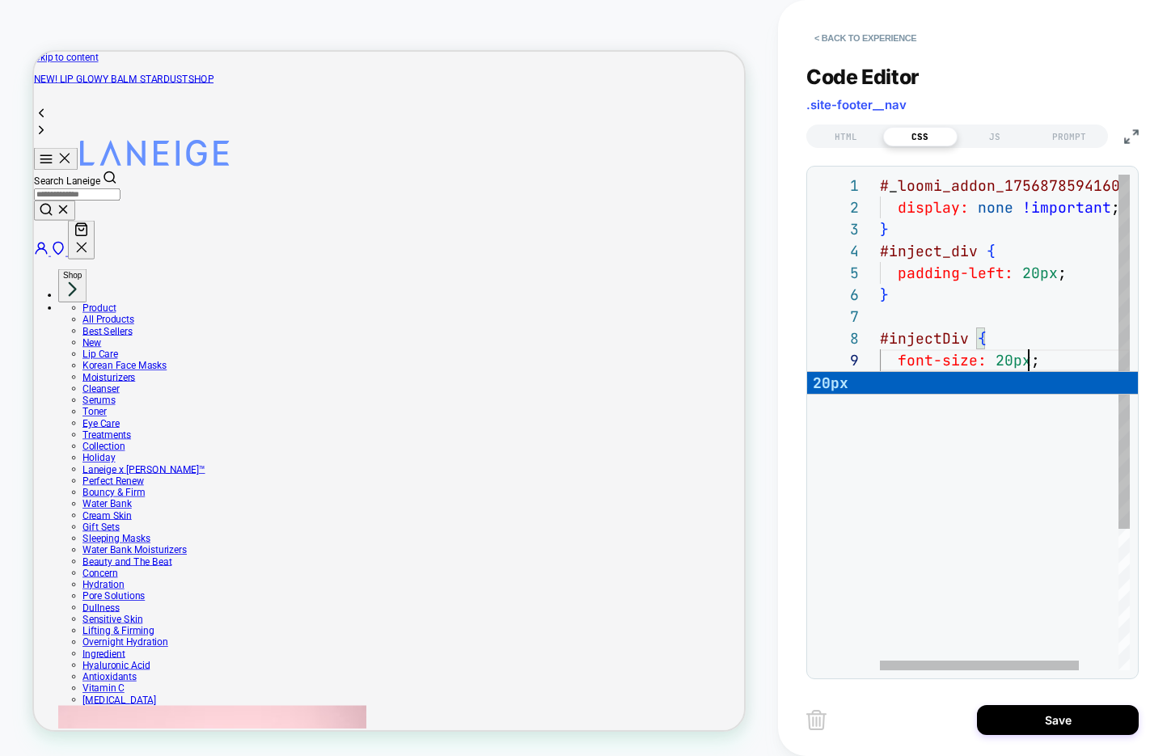
scroll to position [175, 149]
click at [1003, 319] on div "# _ loomi_addon_1756878594160 { display: none !important ; } #inject_div { padd…" at bounding box center [1029, 521] width 299 height 692
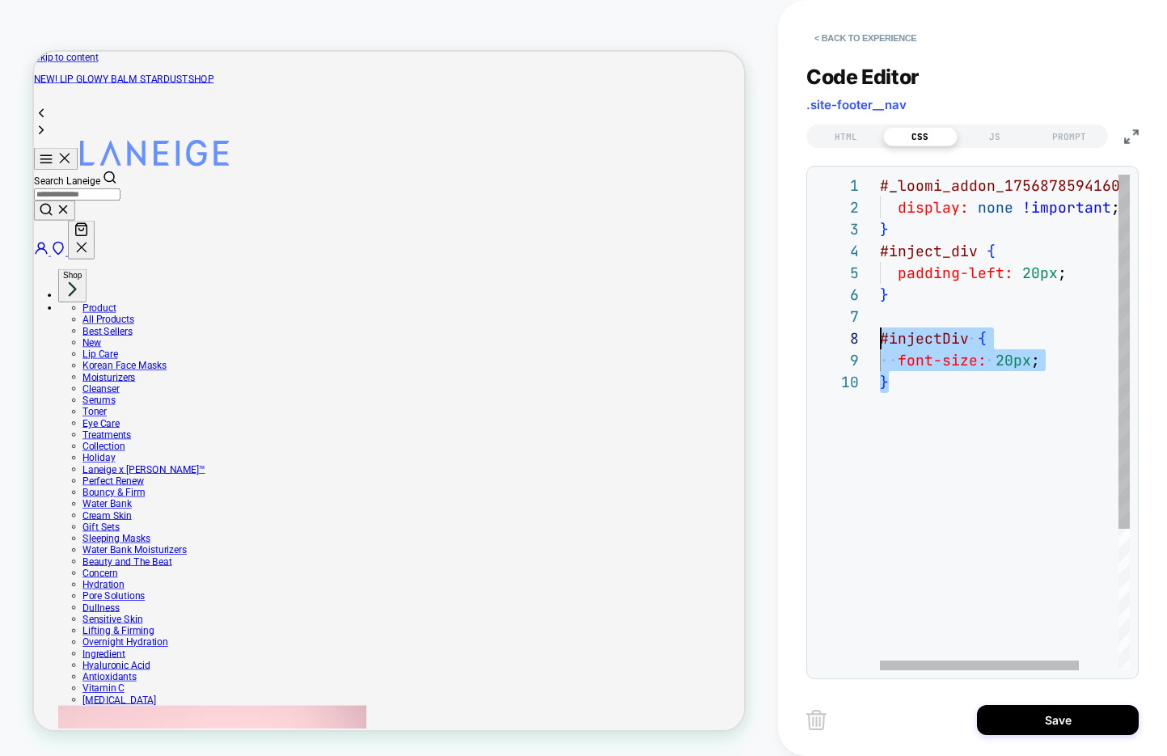
drag, startPoint x: 927, startPoint y: 391, endPoint x: 872, endPoint y: 341, distance: 73.8
click at [880, 341] on div "# _ loomi_addon_1756878594160 { display: none !important ; } #inject_div { padd…" at bounding box center [1029, 521] width 299 height 692
click at [1070, 278] on div "# _ loomi_addon_1756878594160 { display: none !important ; } #inject_div { padd…" at bounding box center [1029, 477] width 299 height 605
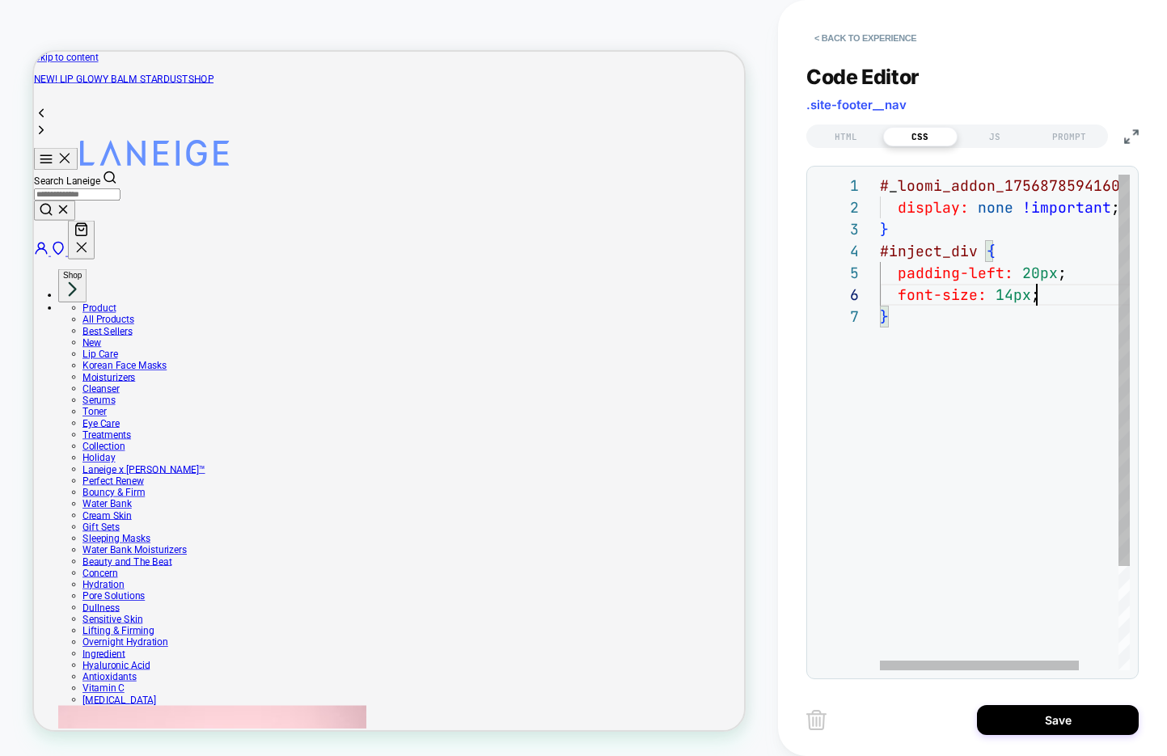
scroll to position [109, 157]
click at [1075, 295] on div "# _ loomi_addon_1756878594160 { display: none !important ; } #inject_div { padd…" at bounding box center [1029, 488] width 299 height 627
type textarea "**********"
click at [879, 37] on button "< Back to experience" at bounding box center [865, 38] width 118 height 26
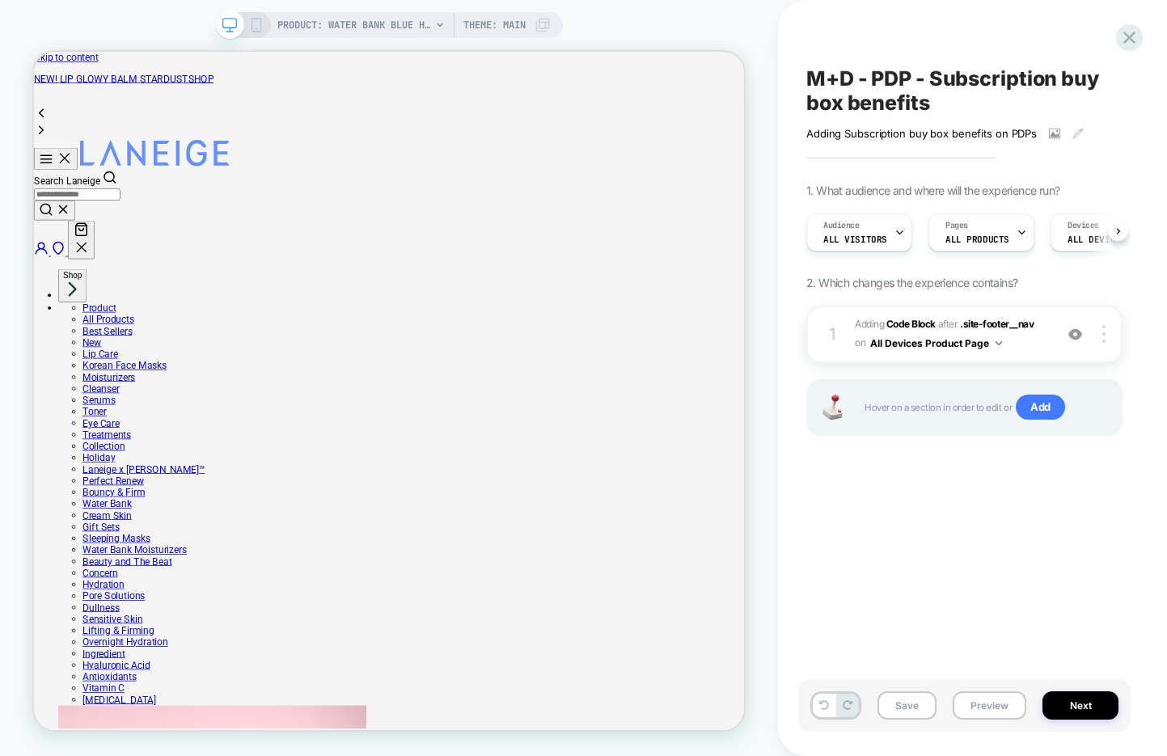
scroll to position [0, 1]
click at [1138, 36] on icon at bounding box center [1129, 38] width 22 height 22
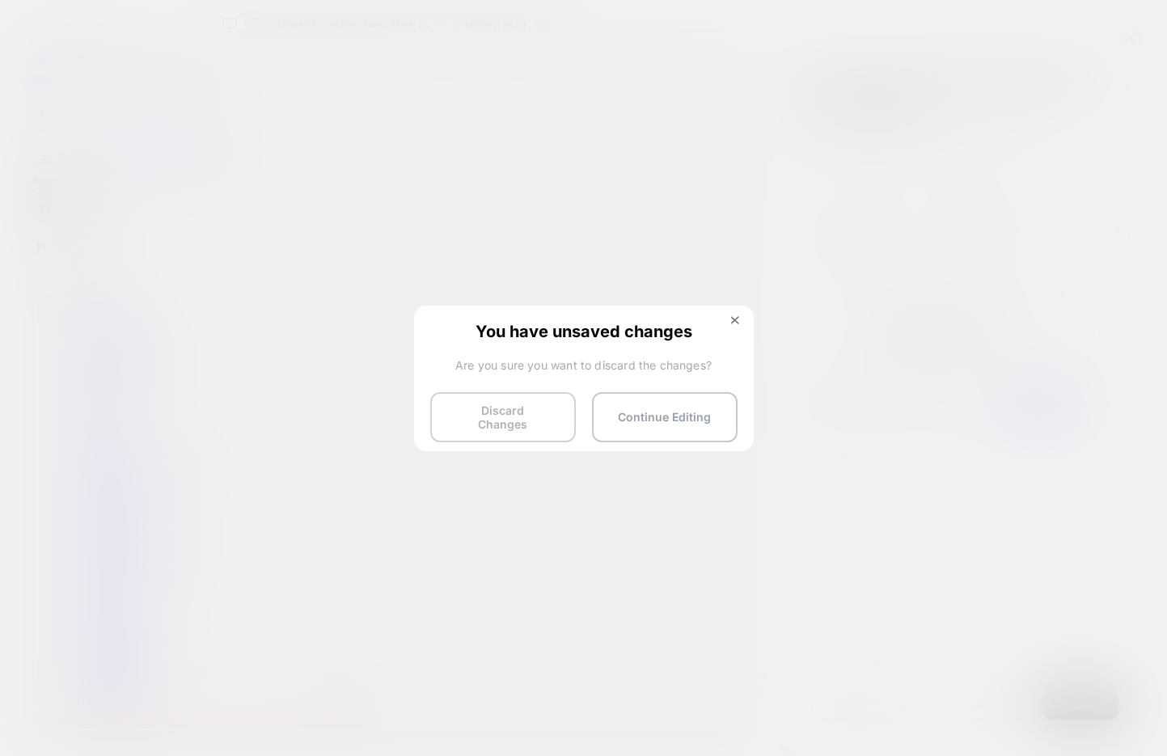
click at [497, 417] on button "Discard Changes" at bounding box center [503, 417] width 146 height 50
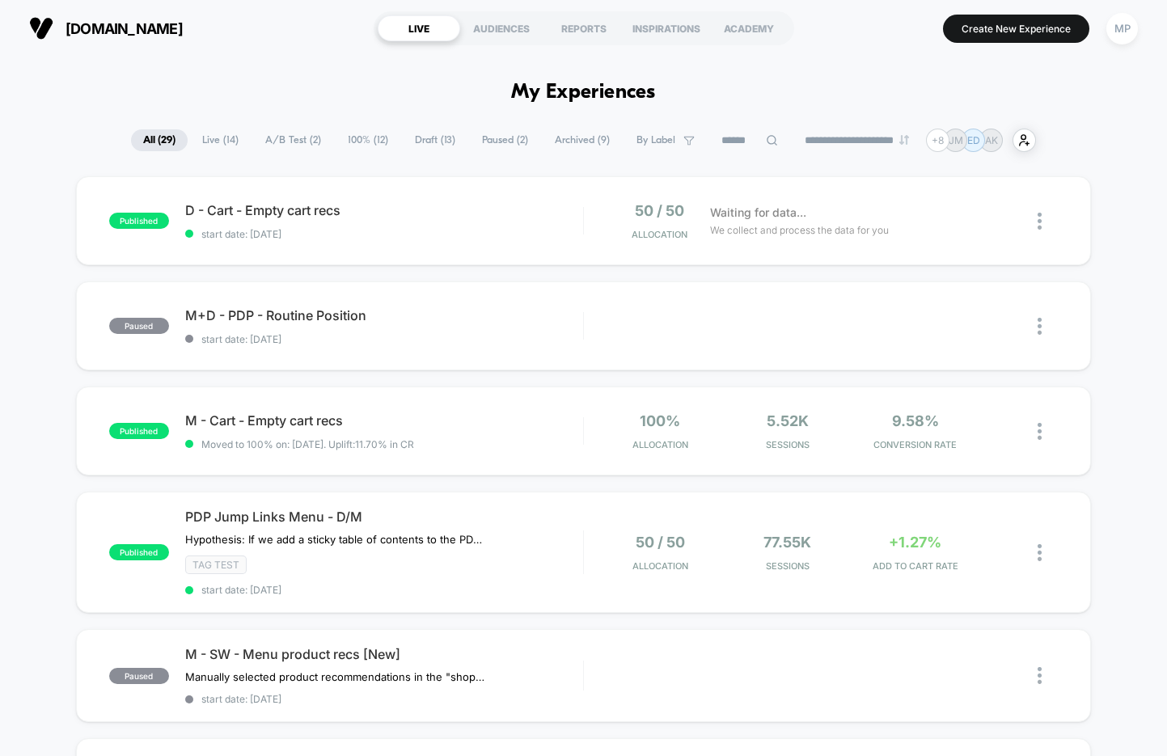
click at [412, 141] on span "Draft ( 13 )" at bounding box center [435, 140] width 65 height 22
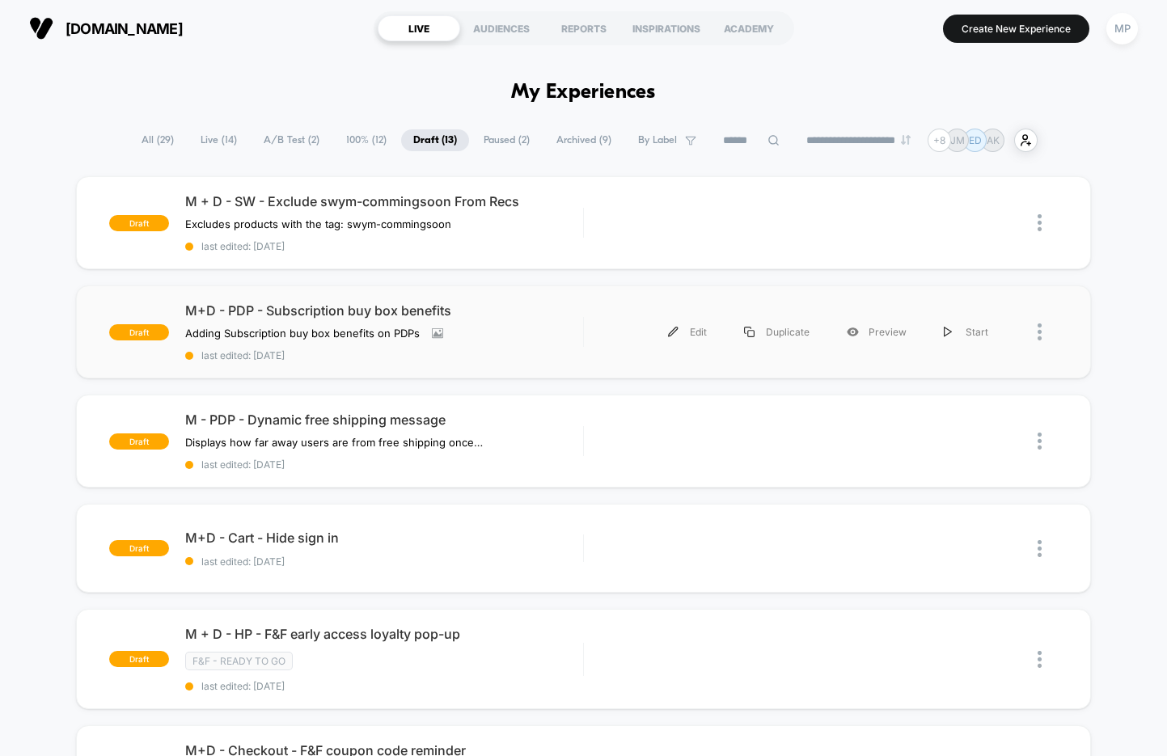
click at [513, 364] on div "draft M+D - PDP - Subscription buy box benefits Adding Subscription buy box ben…" at bounding box center [583, 331] width 1015 height 93
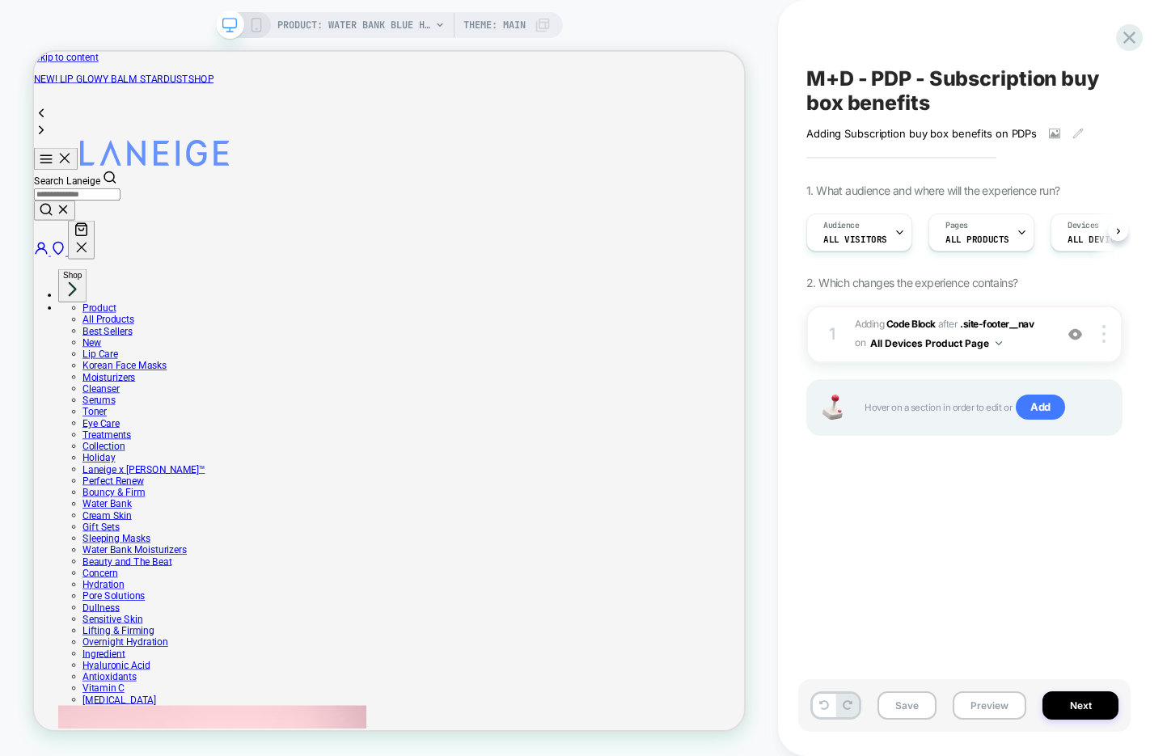
scroll to position [0, 1]
click at [1029, 353] on div "1 Adding Code Block AFTER .site-footer__nav .site-footer__nav on All Devices Pr…" at bounding box center [964, 334] width 316 height 57
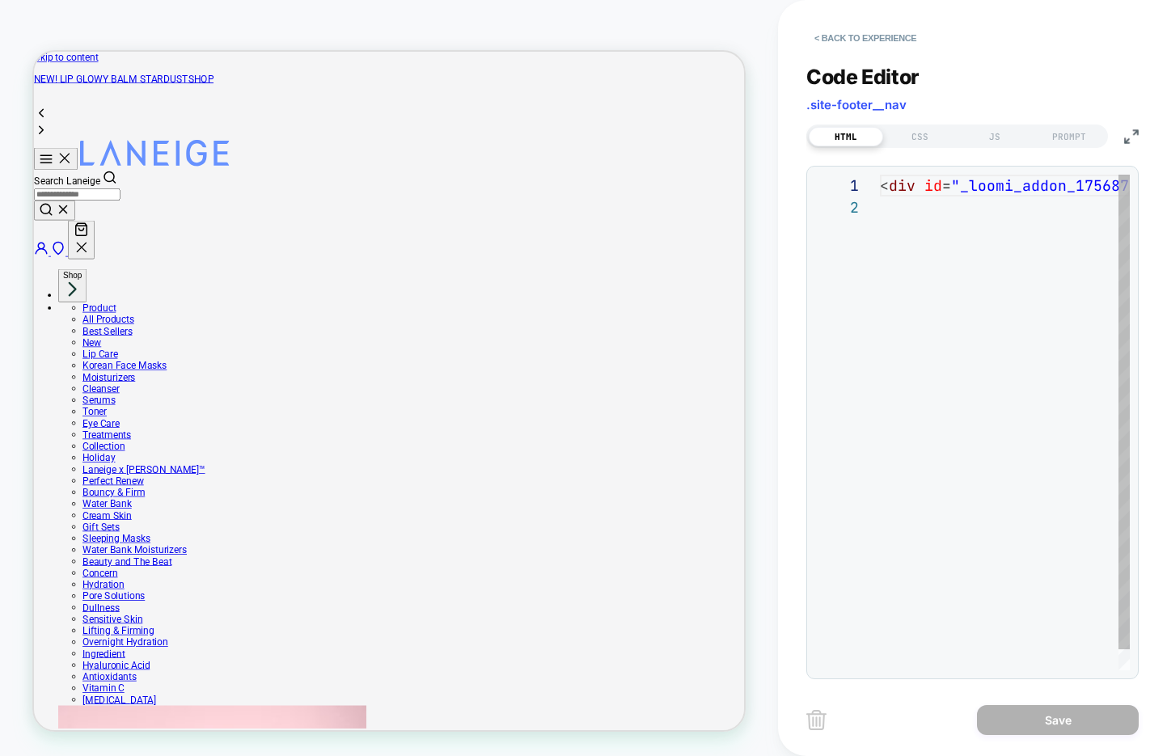
scroll to position [22, 0]
click at [992, 133] on div "JS" at bounding box center [994, 136] width 74 height 19
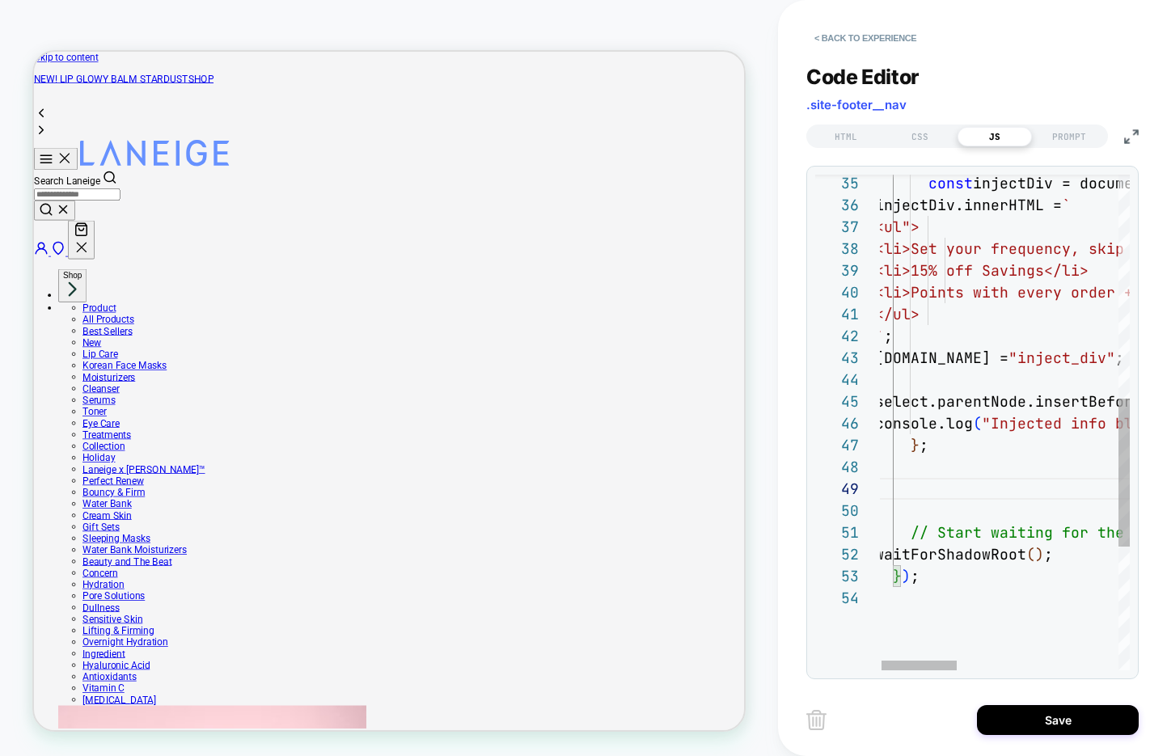
scroll to position [44, 26]
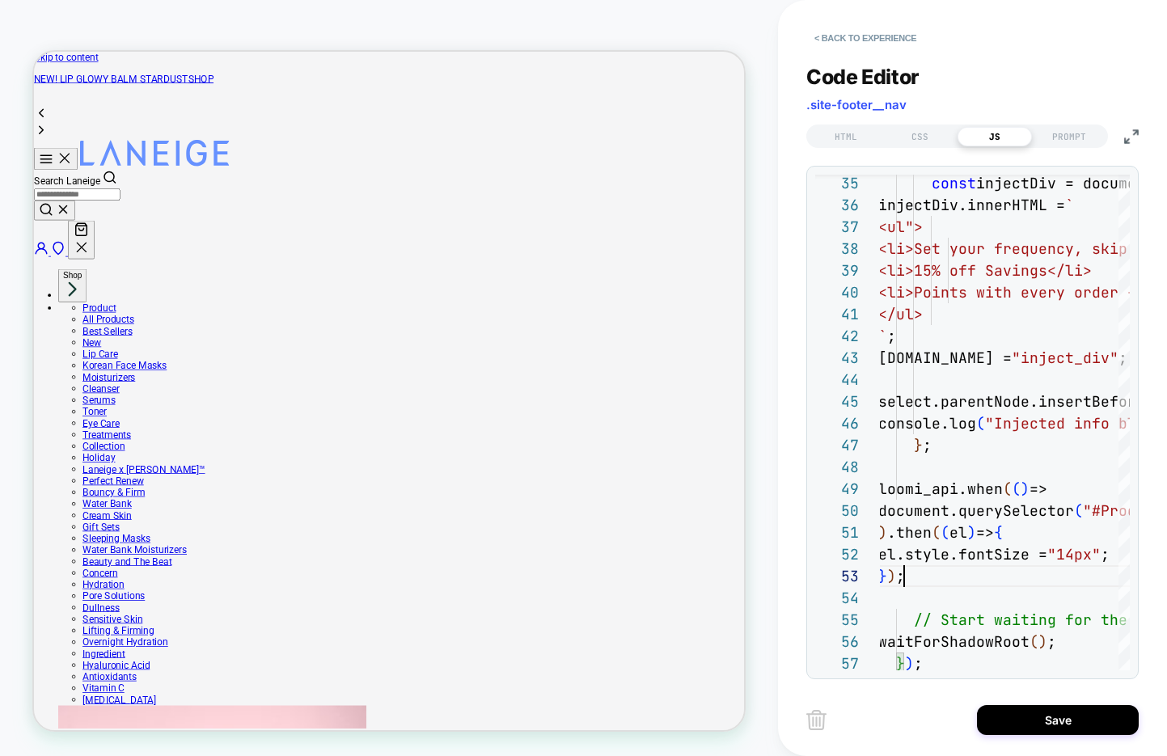
click at [1131, 132] on img at bounding box center [1131, 136] width 15 height 15
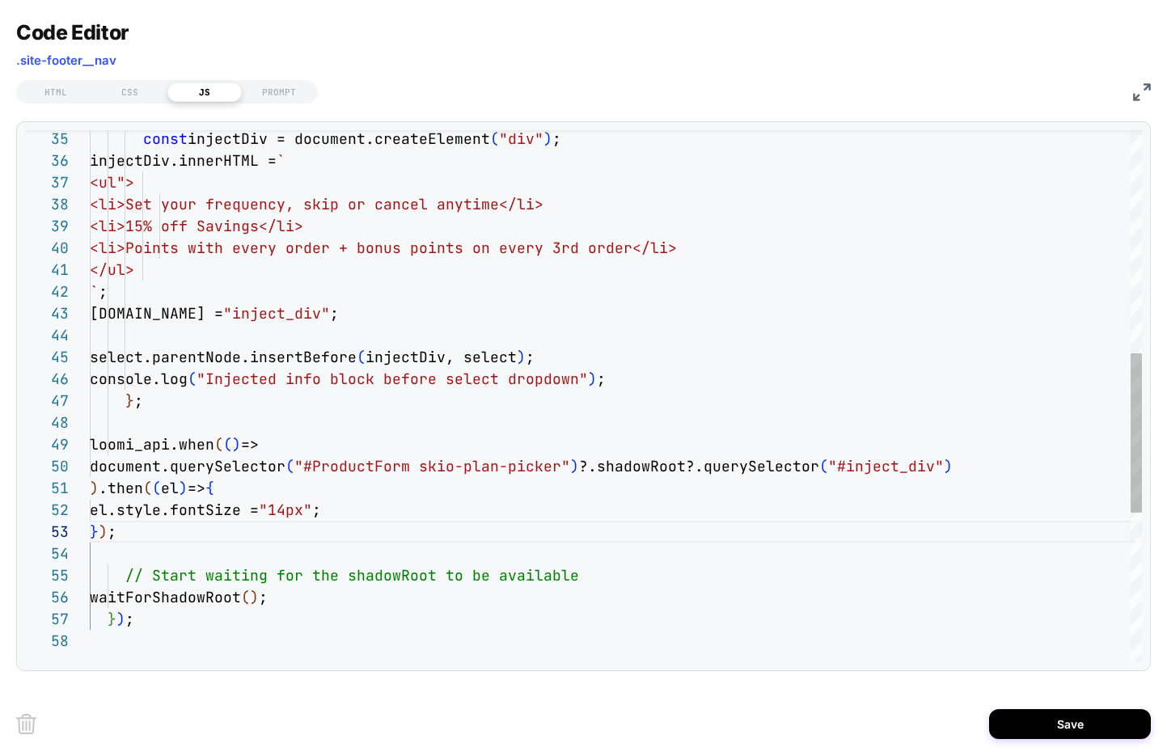
click at [93, 490] on div "<li>Points with every order + bonus poin ts on every 3rd order</li> </ul> ` ; i…" at bounding box center [616, 274] width 1052 height 1776
click at [104, 466] on div "<li>Points with every order + bonus poin ts on every 3rd order</li> </ul> ` ; i…" at bounding box center [616, 274] width 1052 height 1776
click at [100, 485] on div "<li>Points with every order + bonus poin ts on every 3rd order</li> </ul> ` ; i…" at bounding box center [616, 274] width 1052 height 1776
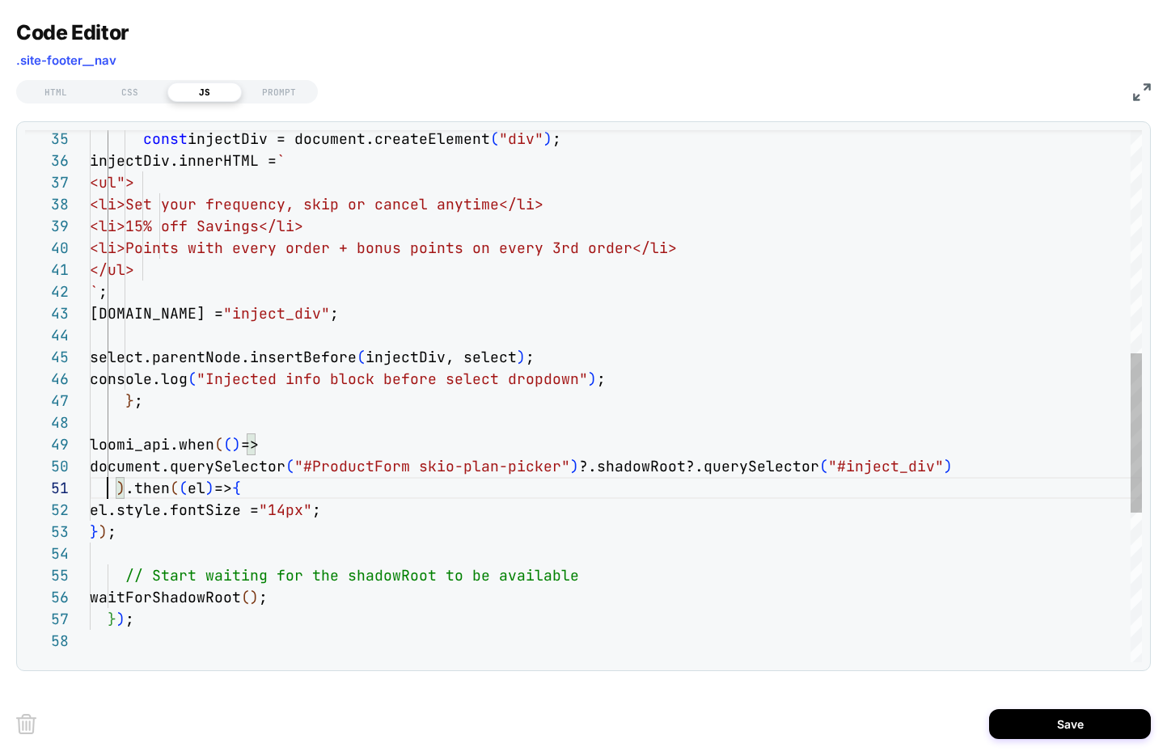
scroll to position [0, 18]
click at [105, 517] on div "<li>Points with every order + bonus poin ts on every 3rd order</li> </ul> ` ; i…" at bounding box center [616, 274] width 1052 height 1776
click at [91, 529] on div "<li>Points with every order + bonus poin ts on every 3rd order</li> </ul> ` ; i…" at bounding box center [616, 274] width 1052 height 1776
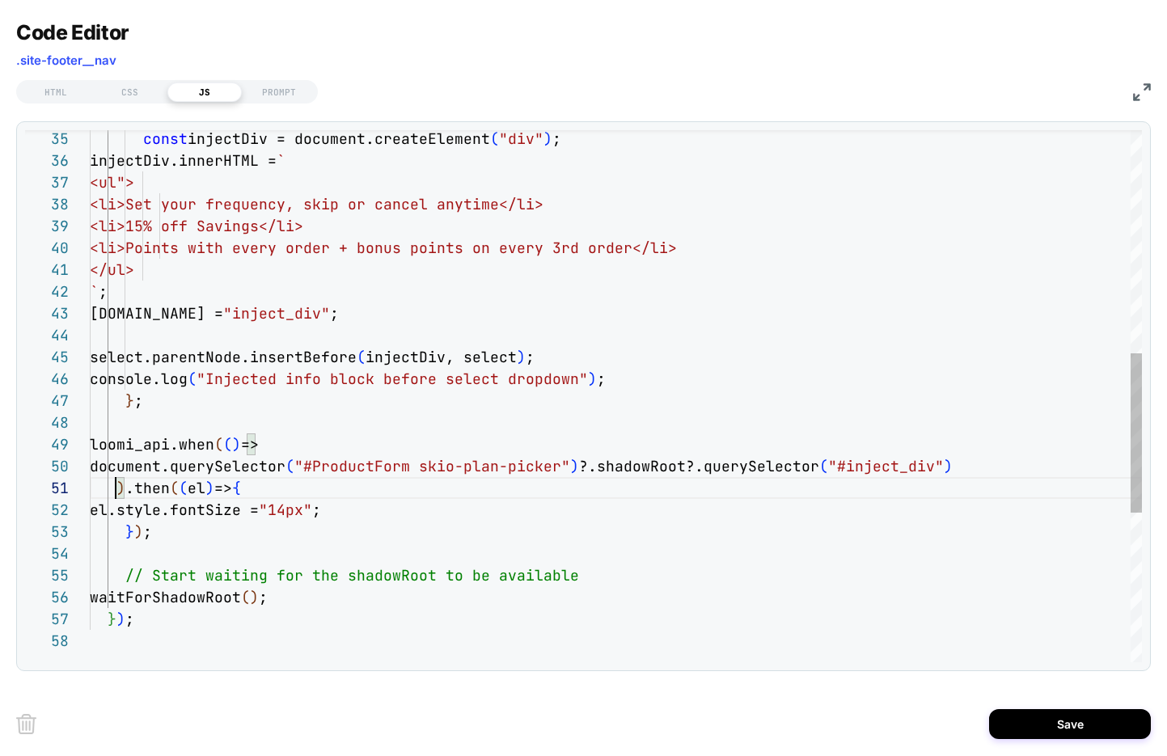
click at [114, 495] on div "<li>Points with every order + bonus poin ts on every 3rd order</li> </ul> ` ; i…" at bounding box center [616, 274] width 1052 height 1776
click at [179, 529] on div "<li>Points with every order + bonus poin ts on every 3rd order</li> </ul> ` ; i…" at bounding box center [616, 274] width 1052 height 1776
type textarea "**********"
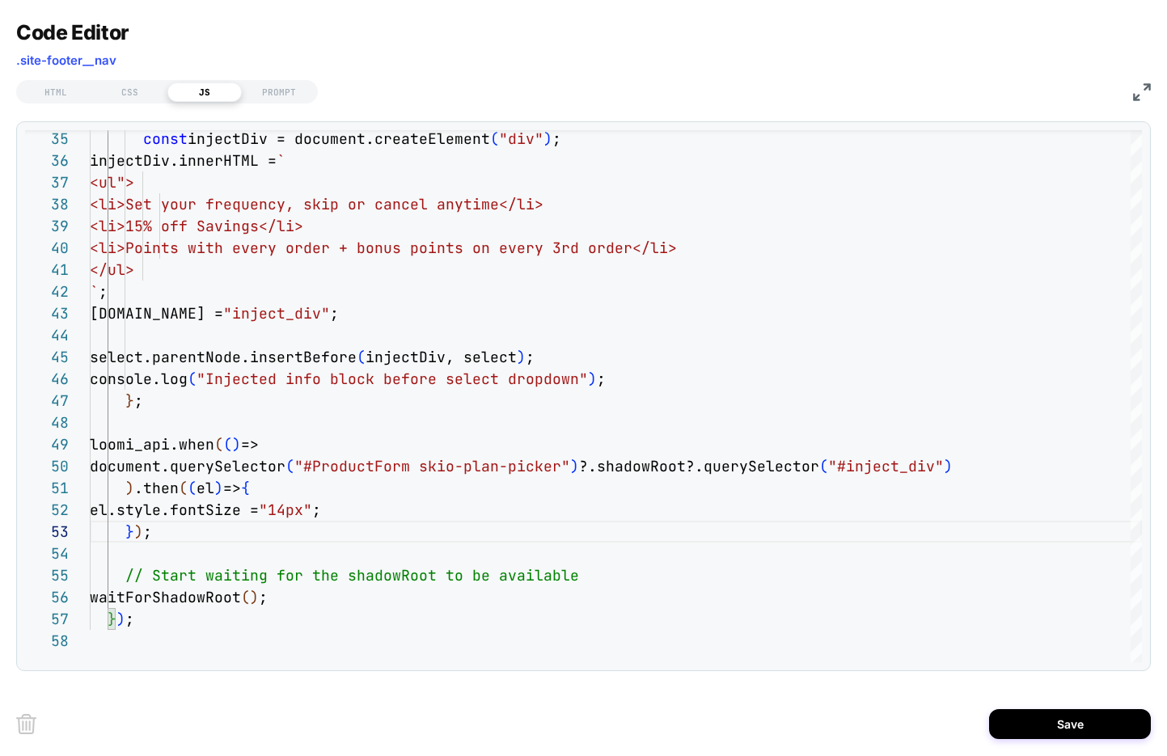
click at [1138, 92] on img at bounding box center [1142, 92] width 18 height 18
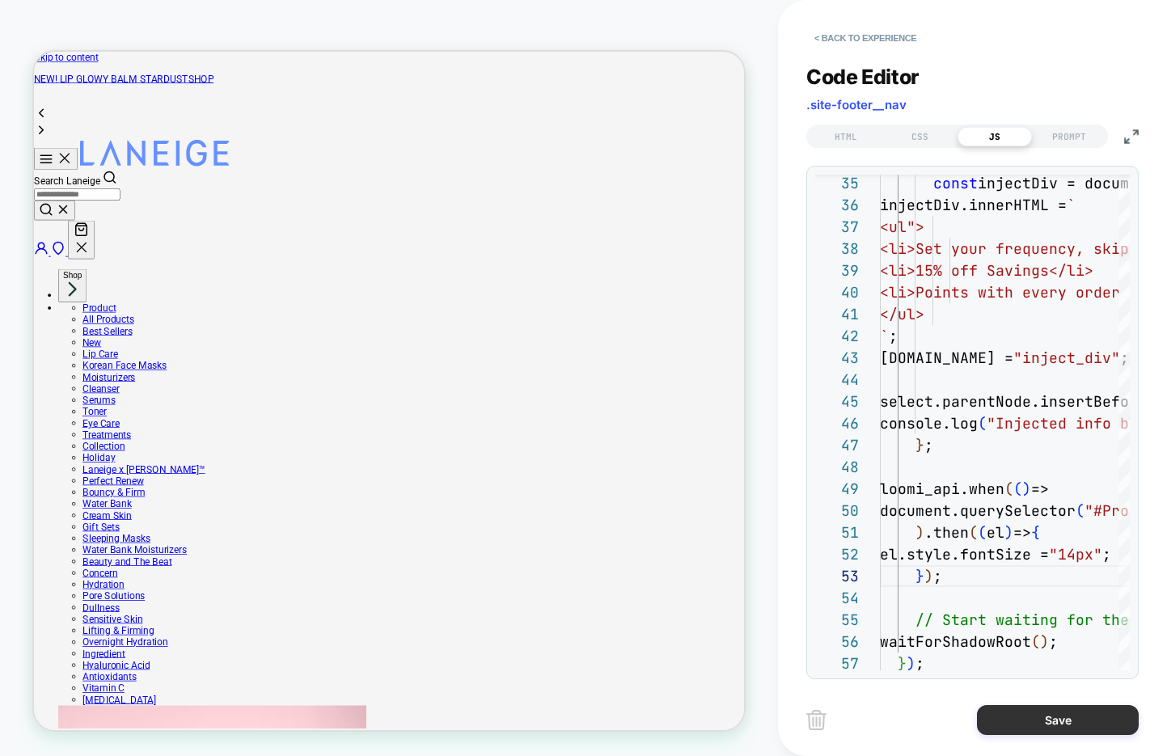
click at [1017, 720] on button "Save" at bounding box center [1058, 720] width 162 height 30
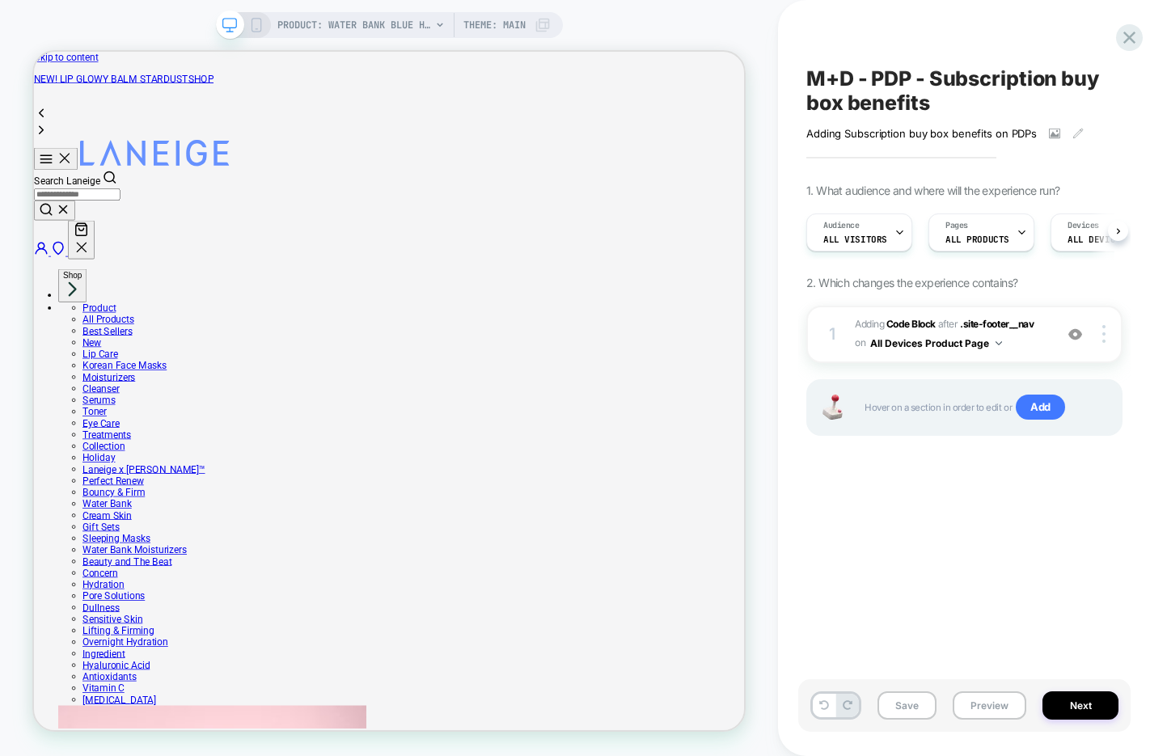
scroll to position [0, 1]
click at [902, 702] on button "Save" at bounding box center [906, 705] width 59 height 28
click at [257, 25] on icon at bounding box center [256, 25] width 15 height 15
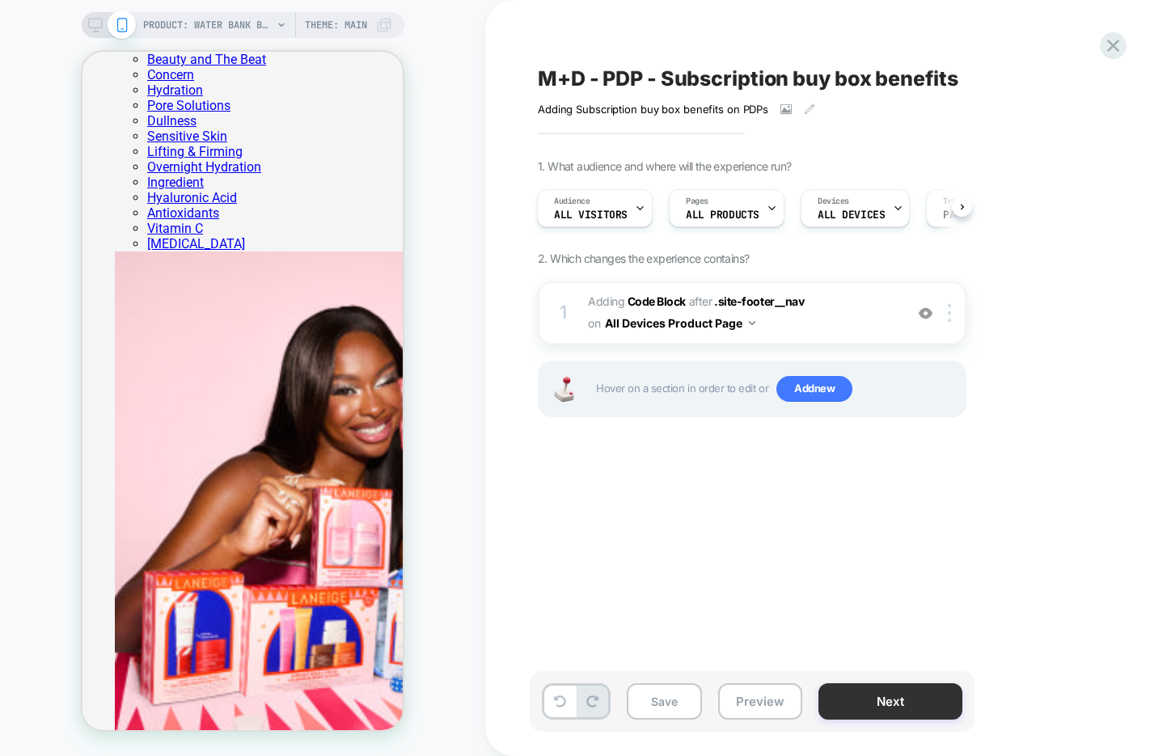
click at [868, 698] on button "Next" at bounding box center [890, 701] width 144 height 36
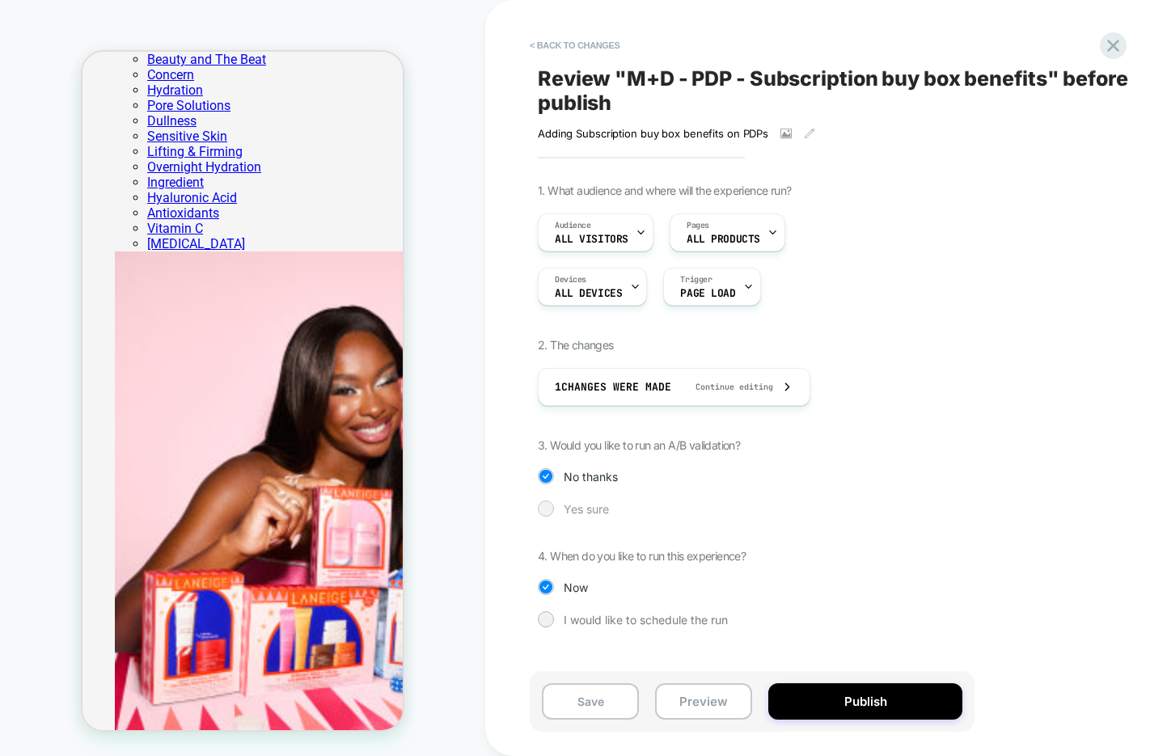
click at [584, 506] on span "Yes sure" at bounding box center [586, 509] width 45 height 14
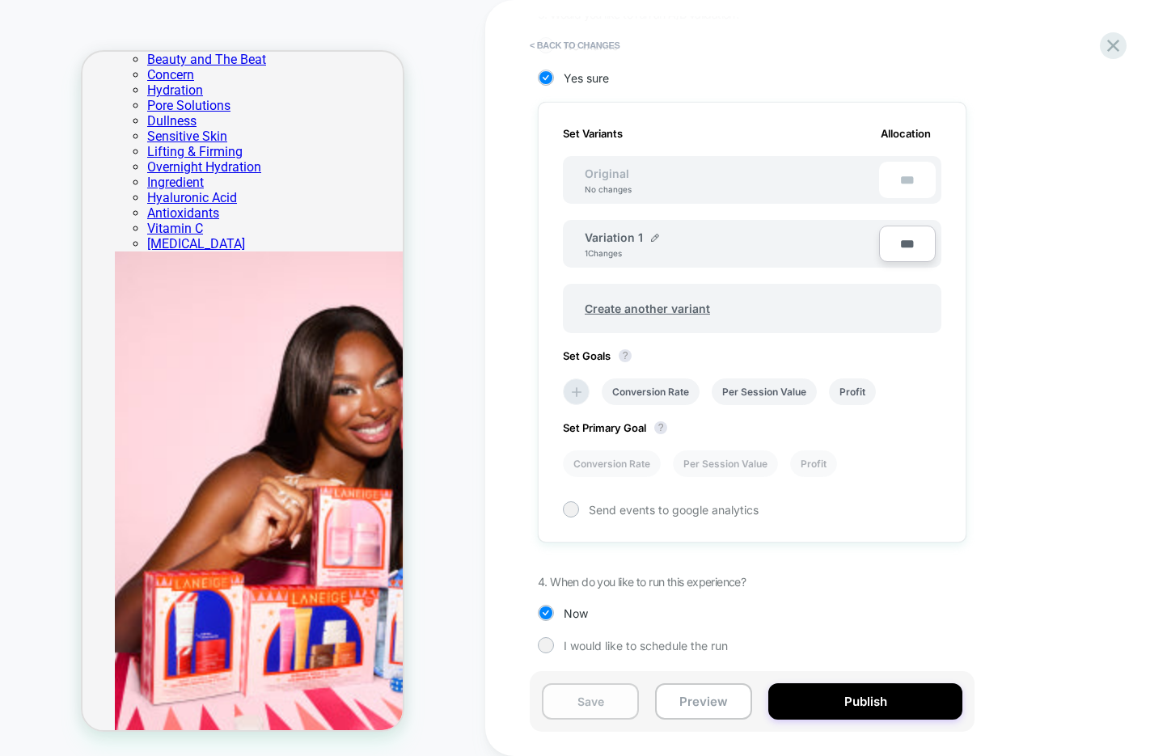
scroll to position [433, 0]
click at [598, 702] on button "Save" at bounding box center [590, 701] width 97 height 36
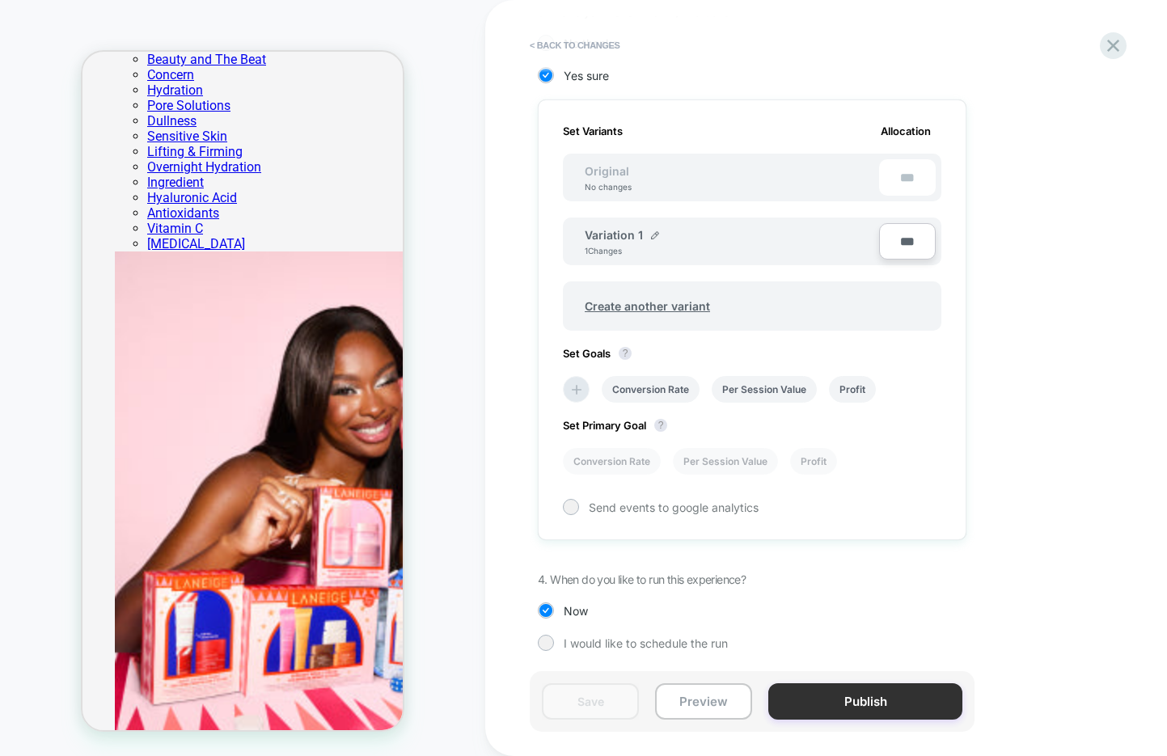
click at [838, 696] on button "Publish" at bounding box center [865, 701] width 194 height 36
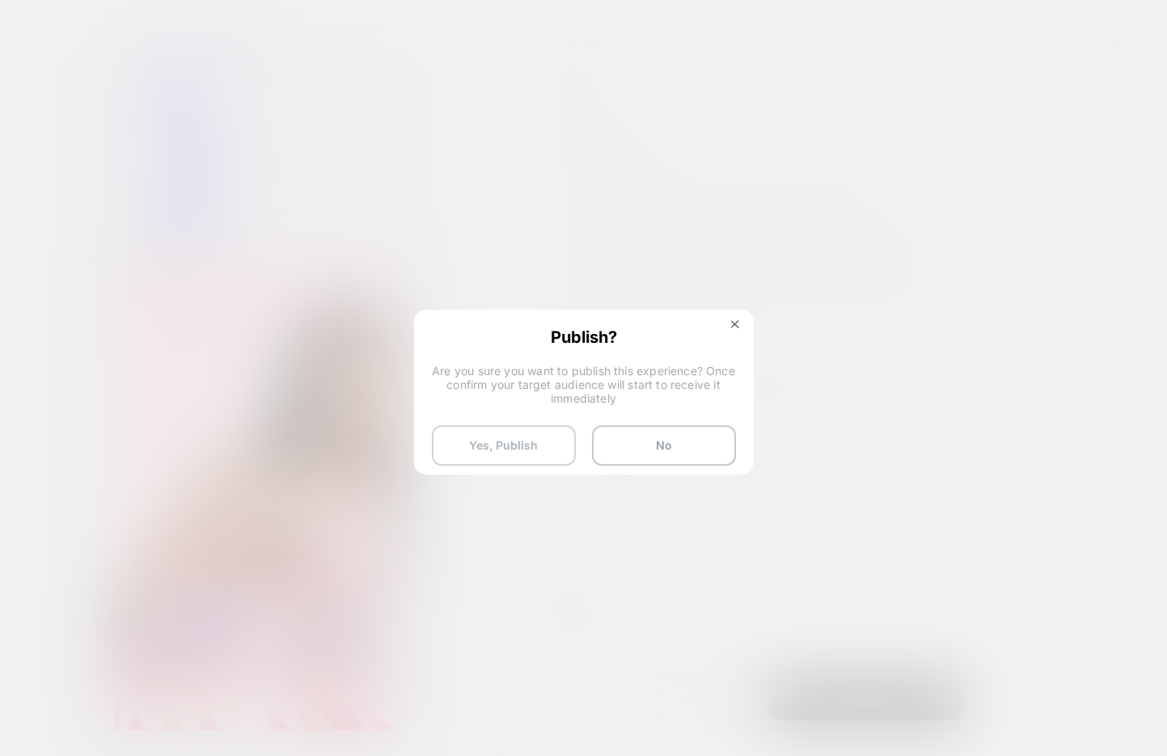
click at [458, 451] on button "Yes, Publish" at bounding box center [504, 445] width 144 height 40
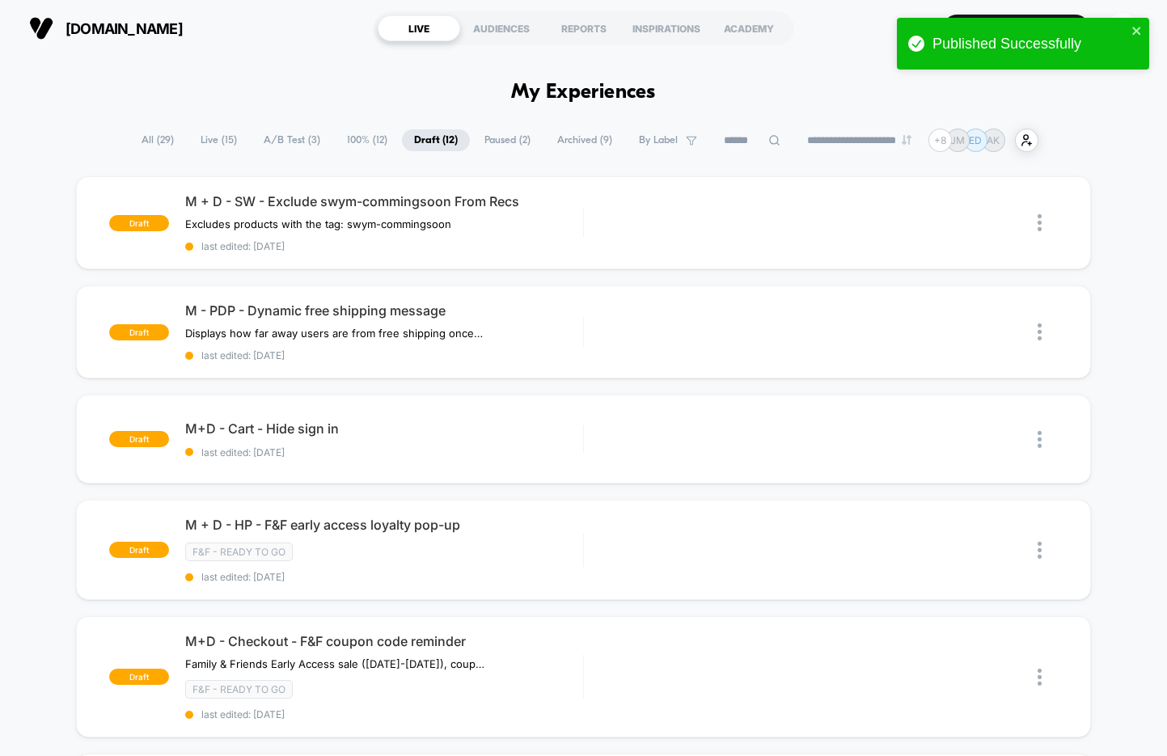
click at [272, 150] on span "A/B Test ( 3 )" at bounding box center [291, 140] width 81 height 22
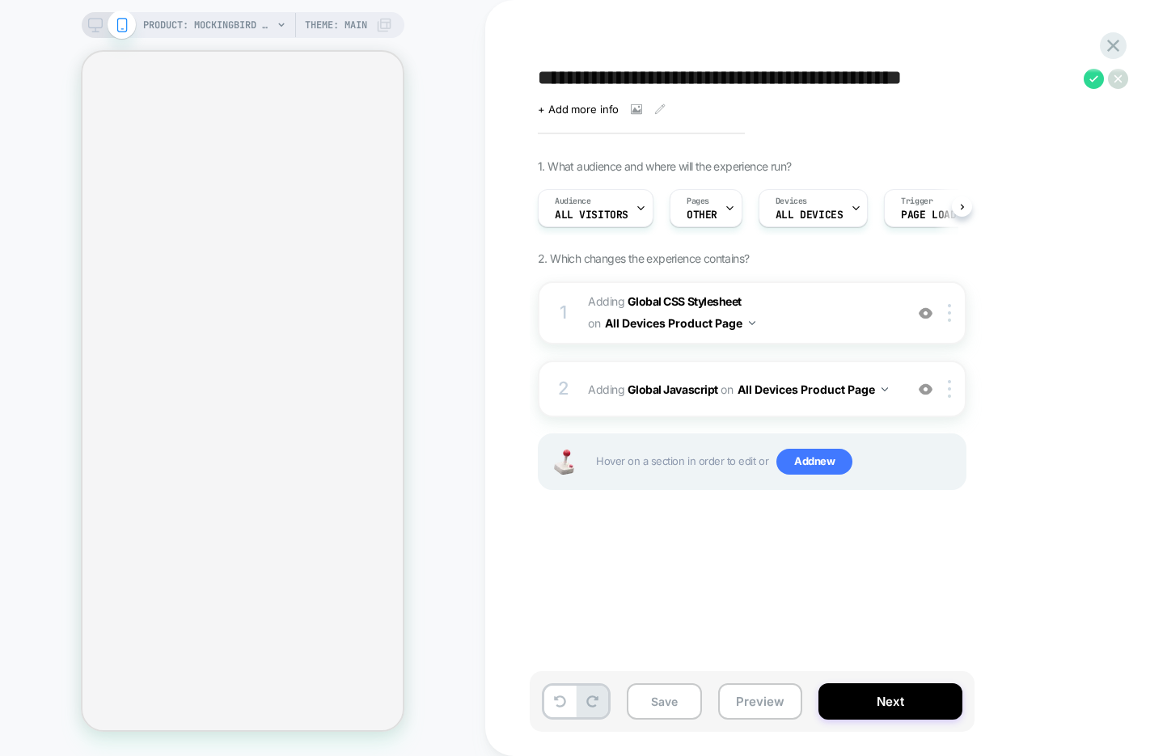
select select "******"
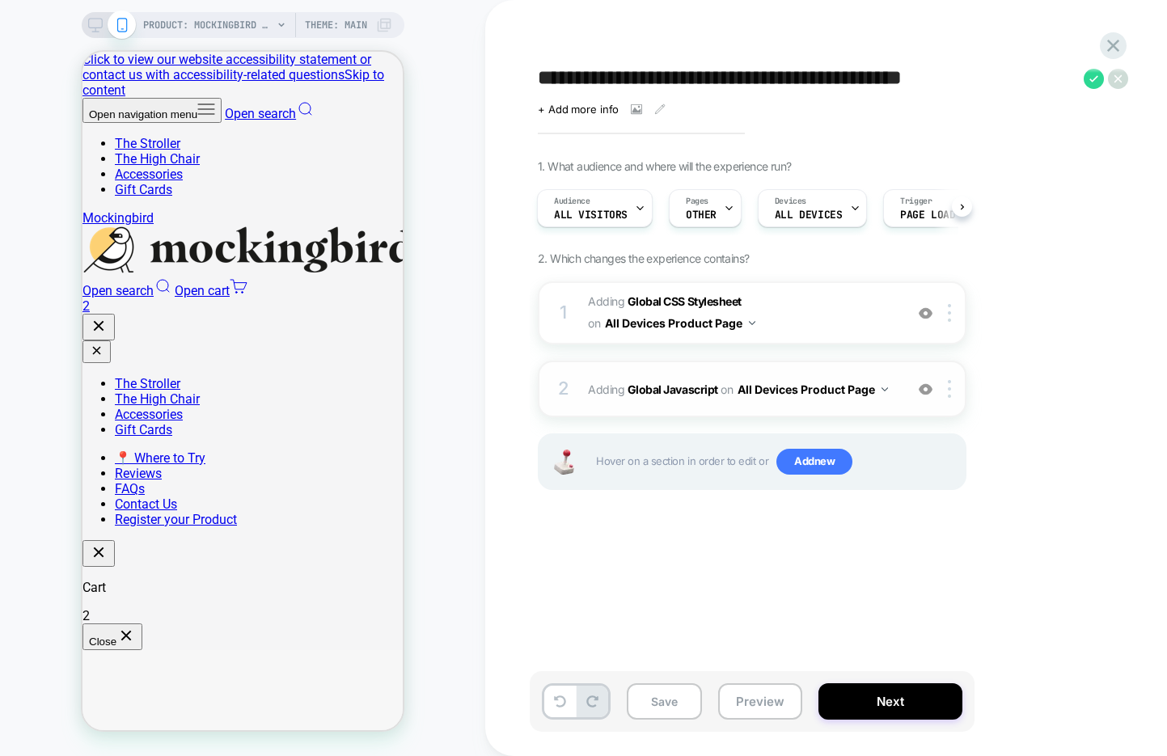
click at [772, 406] on div "2 Adding Global Javascript on All Devices Product Page Add Before Add After Tar…" at bounding box center [752, 389] width 429 height 57
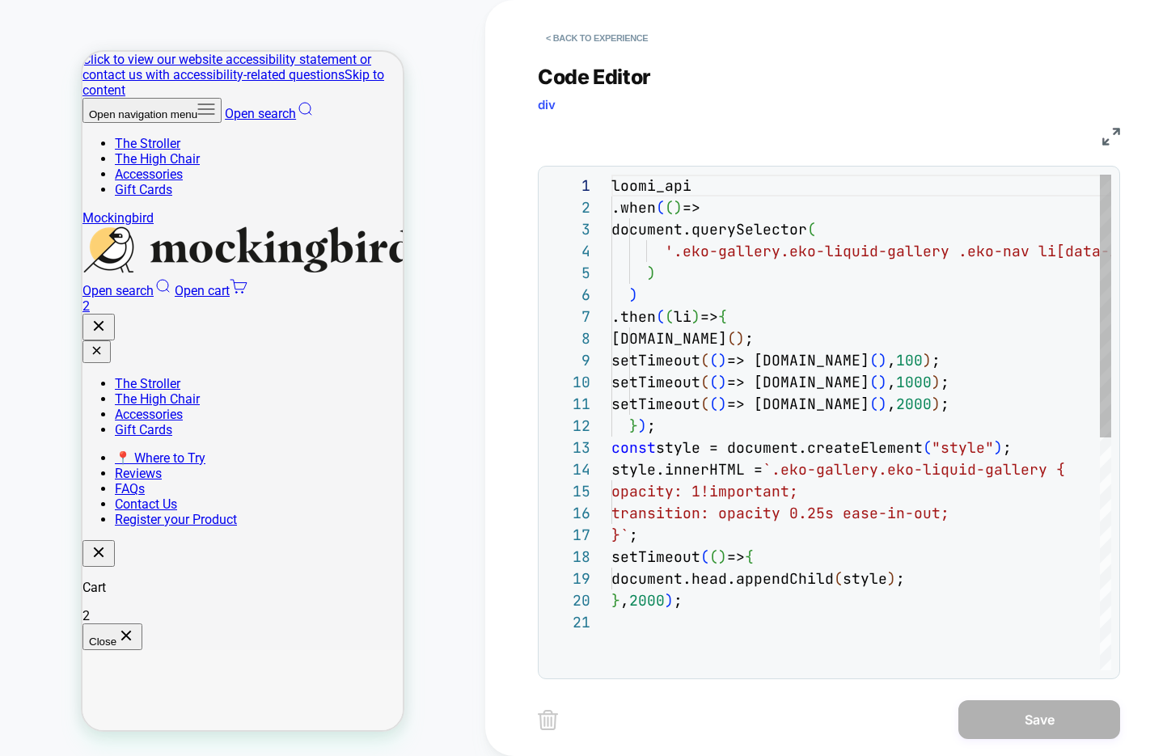
scroll to position [218, 0]
click at [587, 37] on button "< Back to experience" at bounding box center [597, 38] width 118 height 26
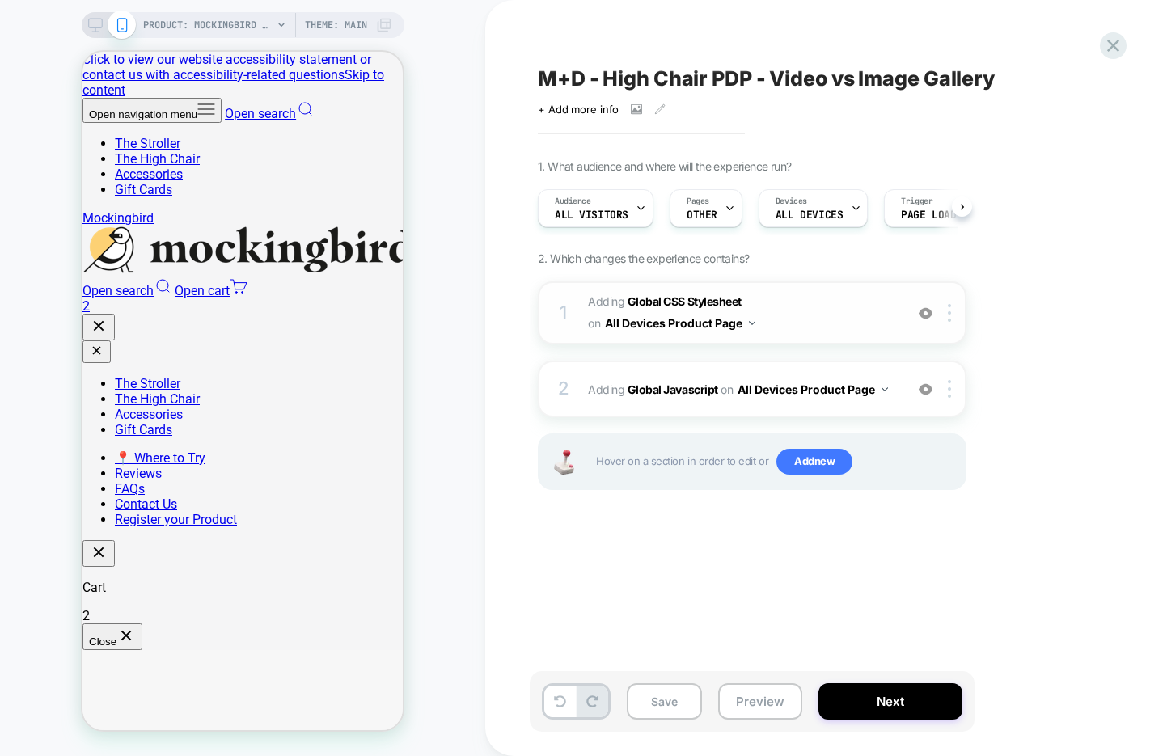
scroll to position [0, 1]
click at [849, 315] on span "Adding Global CSS Stylesheet on All Devices Product Page" at bounding box center [742, 313] width 308 height 44
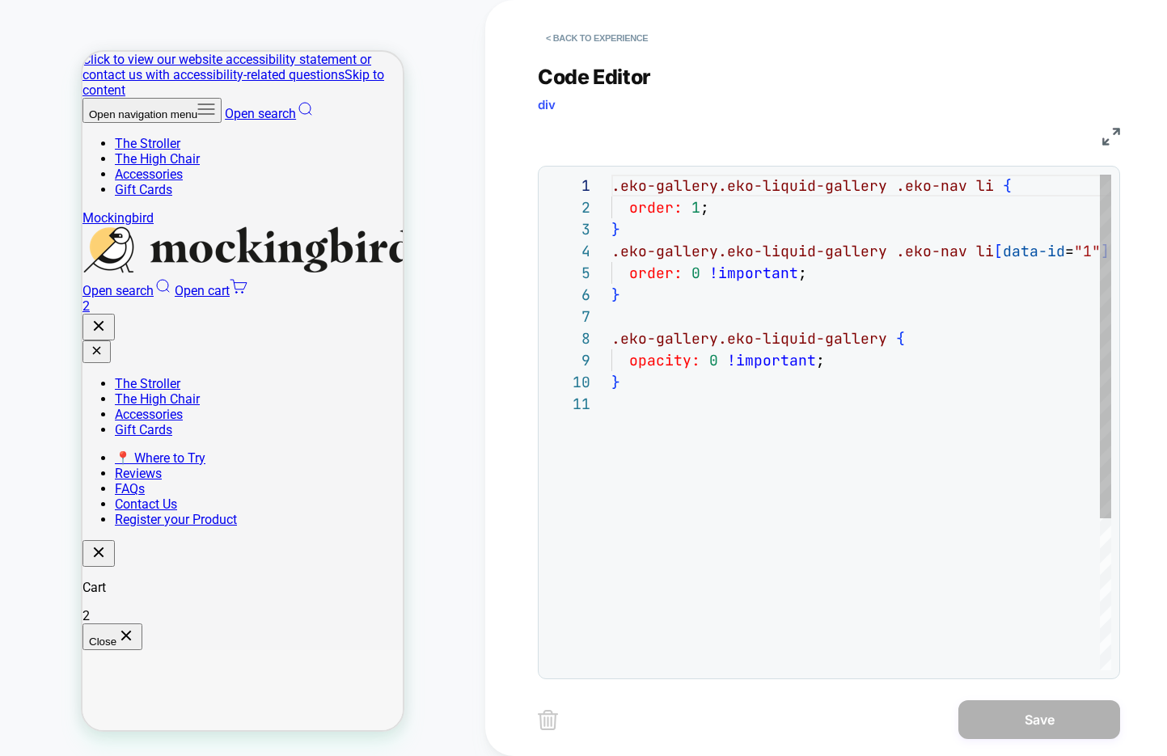
scroll to position [218, 0]
click at [593, 39] on button "< Back to experience" at bounding box center [597, 38] width 118 height 26
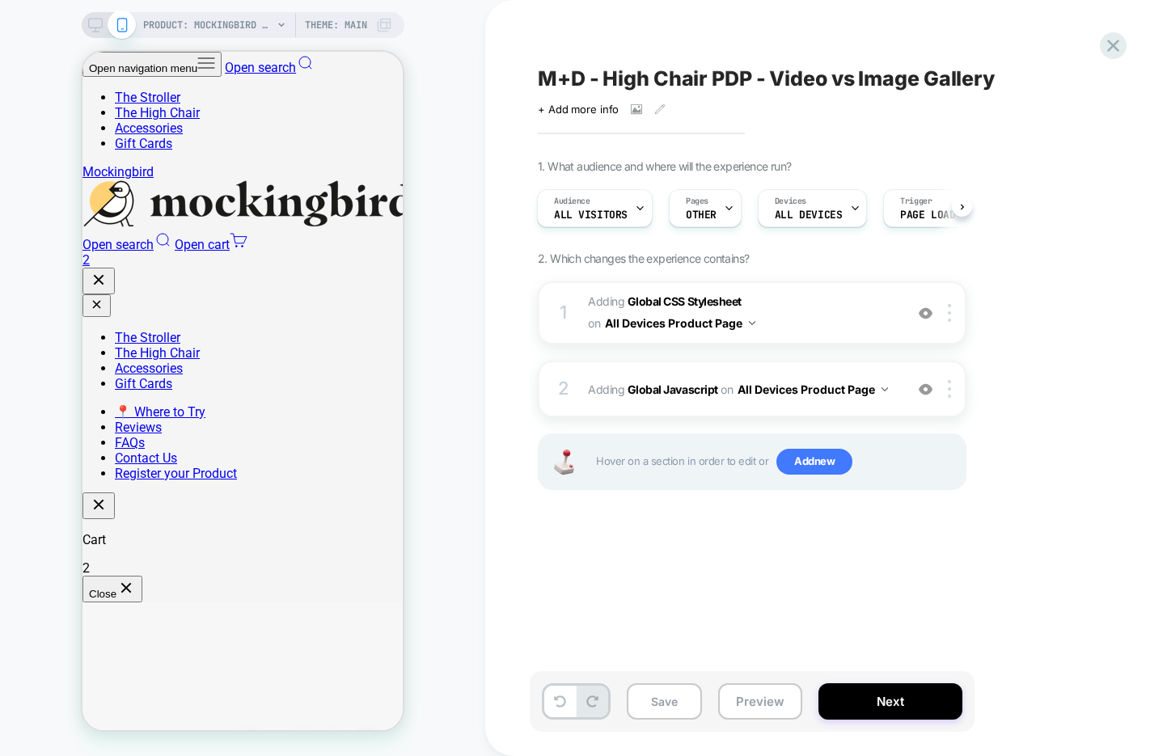
scroll to position [50, 0]
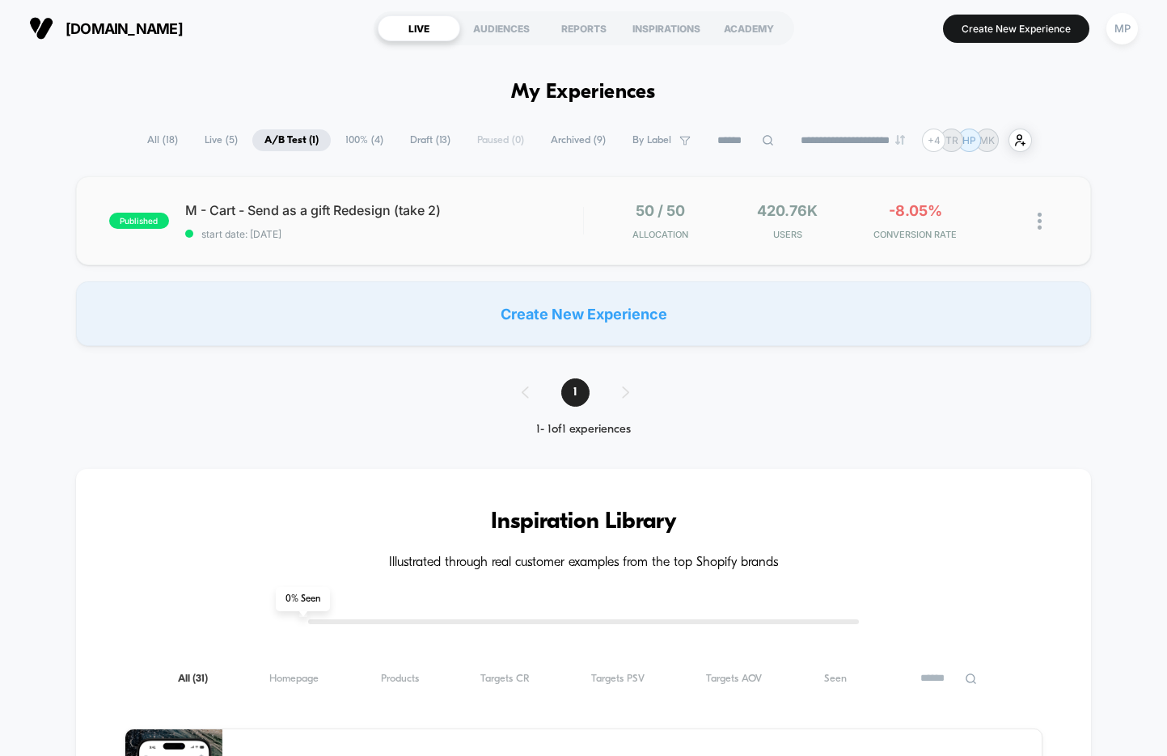
click at [390, 250] on div "published M - Cart - Send as a gift Redesign (take 2) start date: [DATE] 50 / 5…" at bounding box center [583, 220] width 1015 height 89
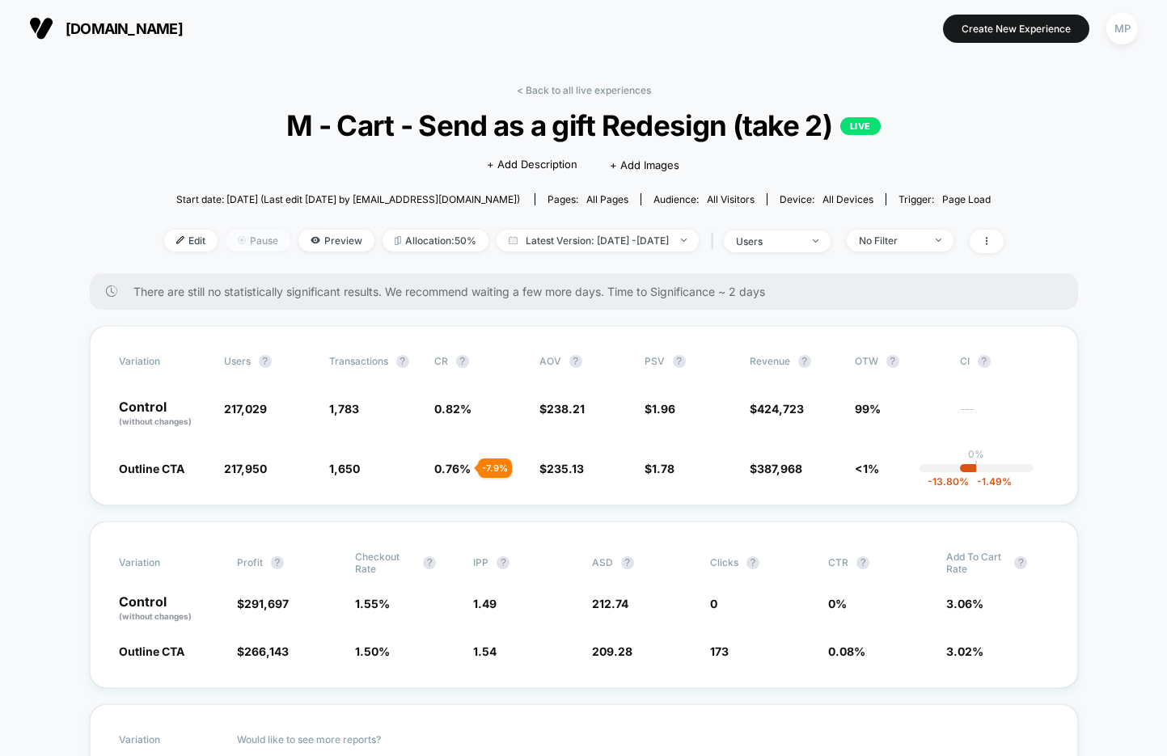
click at [226, 242] on span "Pause" at bounding box center [258, 241] width 65 height 22
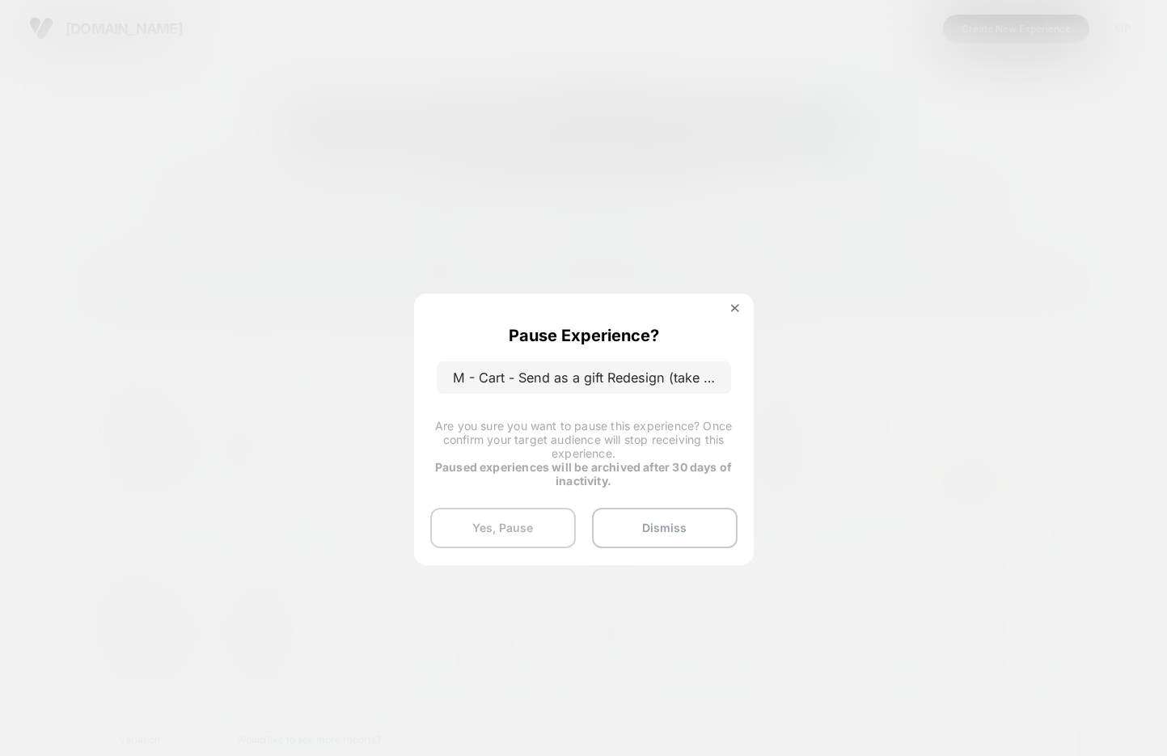
click at [483, 521] on button "Yes, Pause" at bounding box center [503, 528] width 146 height 40
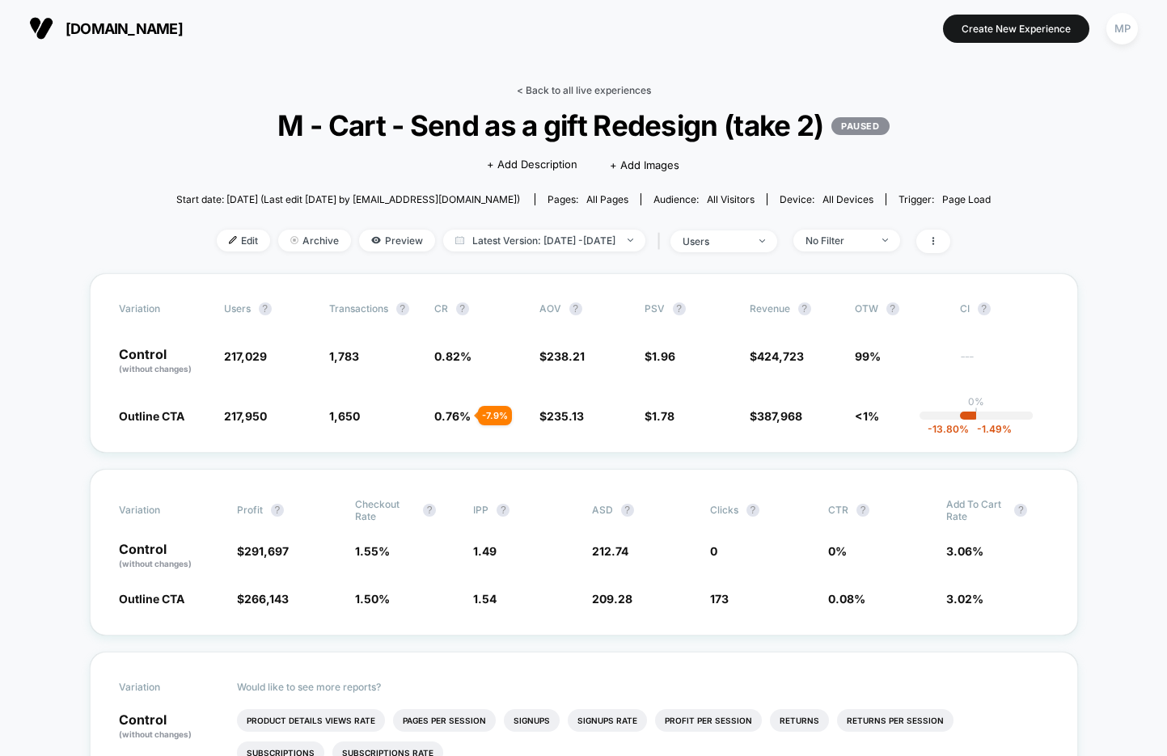
click at [545, 87] on link "< Back to all live experiences" at bounding box center [584, 90] width 134 height 12
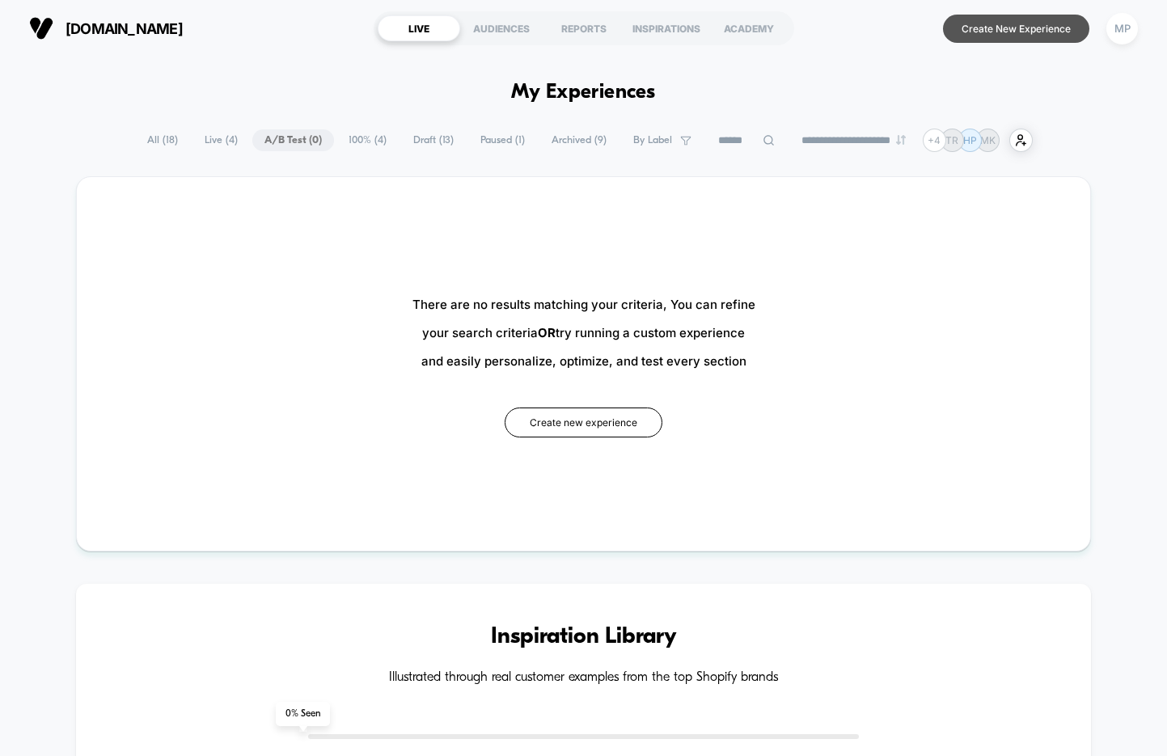
click at [978, 36] on button "Create New Experience" at bounding box center [1016, 29] width 146 height 28
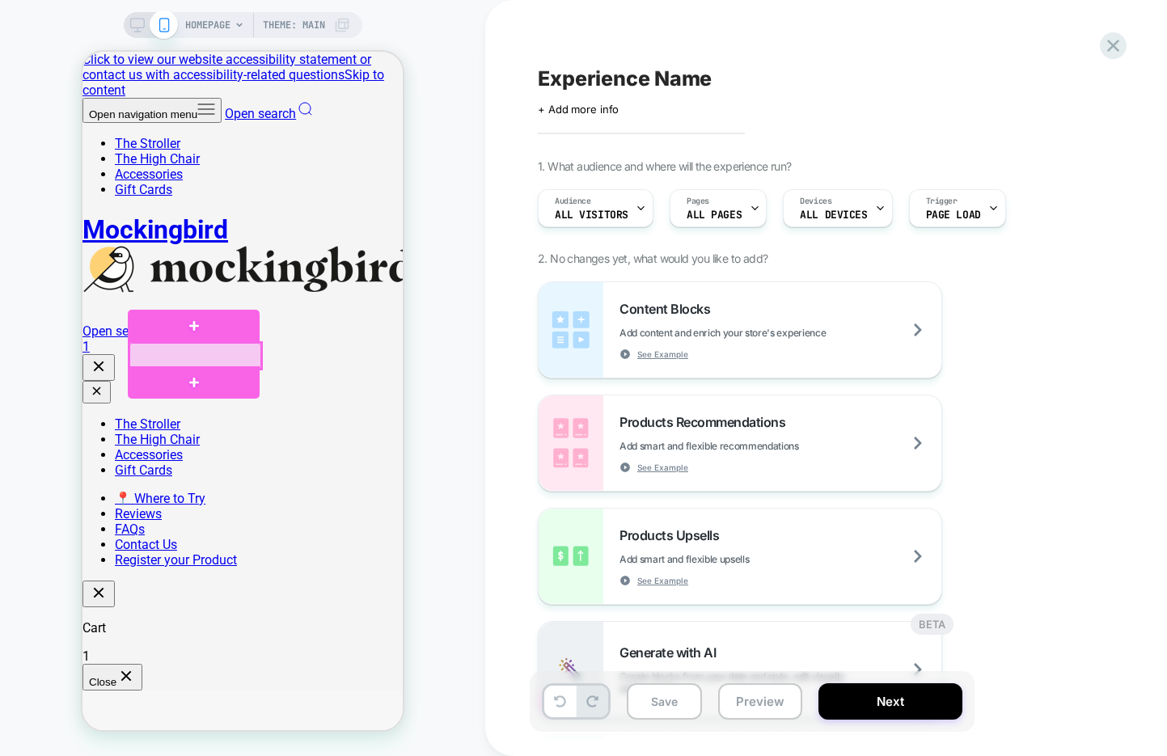
click at [193, 359] on div at bounding box center [195, 356] width 132 height 26
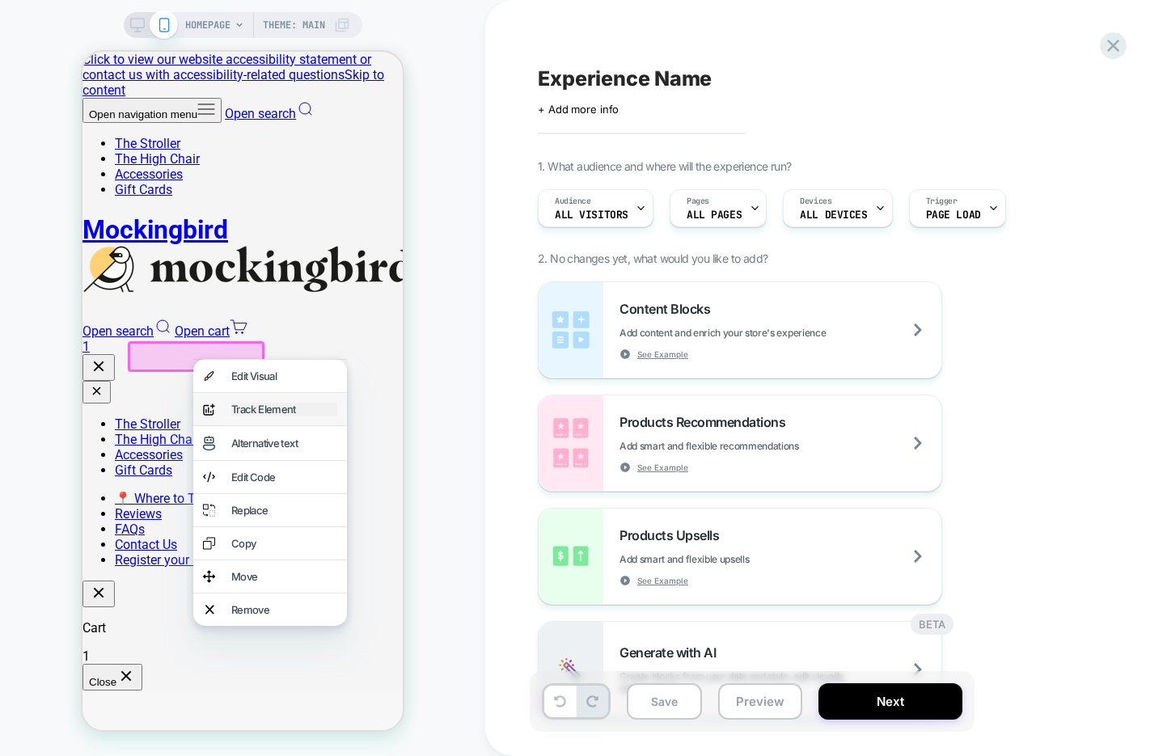
click at [268, 413] on div "Track Element" at bounding box center [284, 409] width 106 height 13
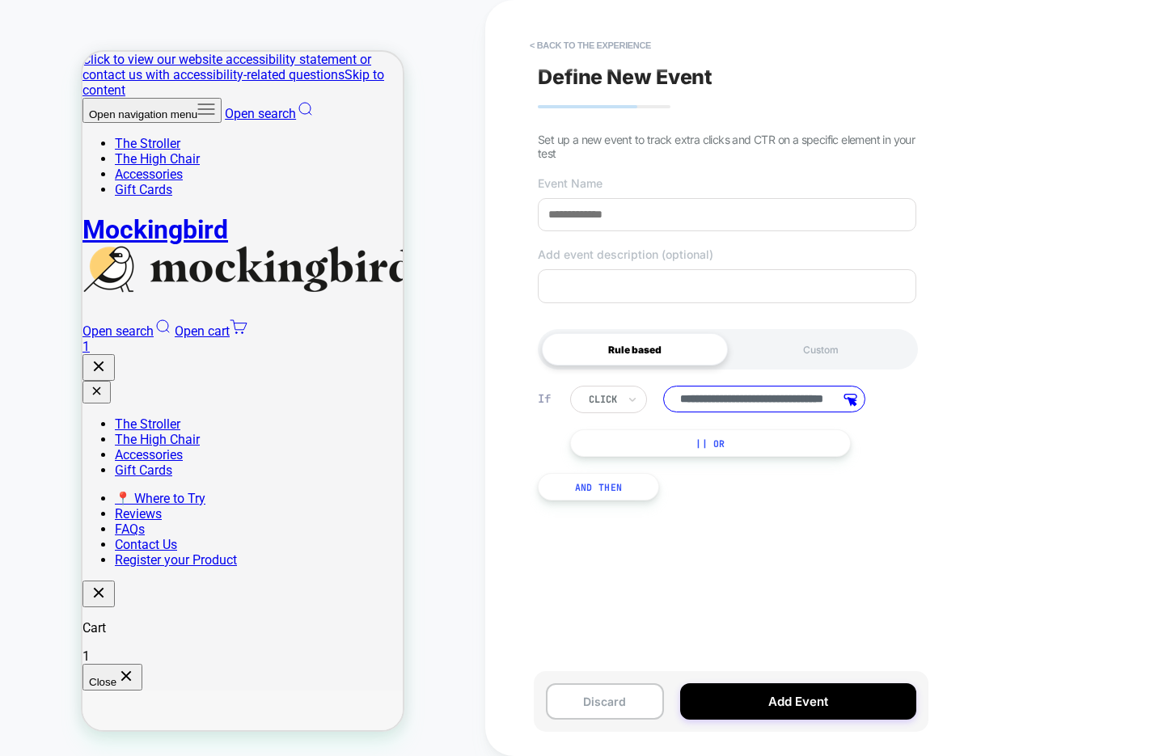
click at [690, 220] on input at bounding box center [727, 214] width 378 height 33
type input "**********"
click at [819, 287] on textarea at bounding box center [727, 286] width 378 height 34
click at [809, 703] on button "Add Event" at bounding box center [798, 701] width 236 height 36
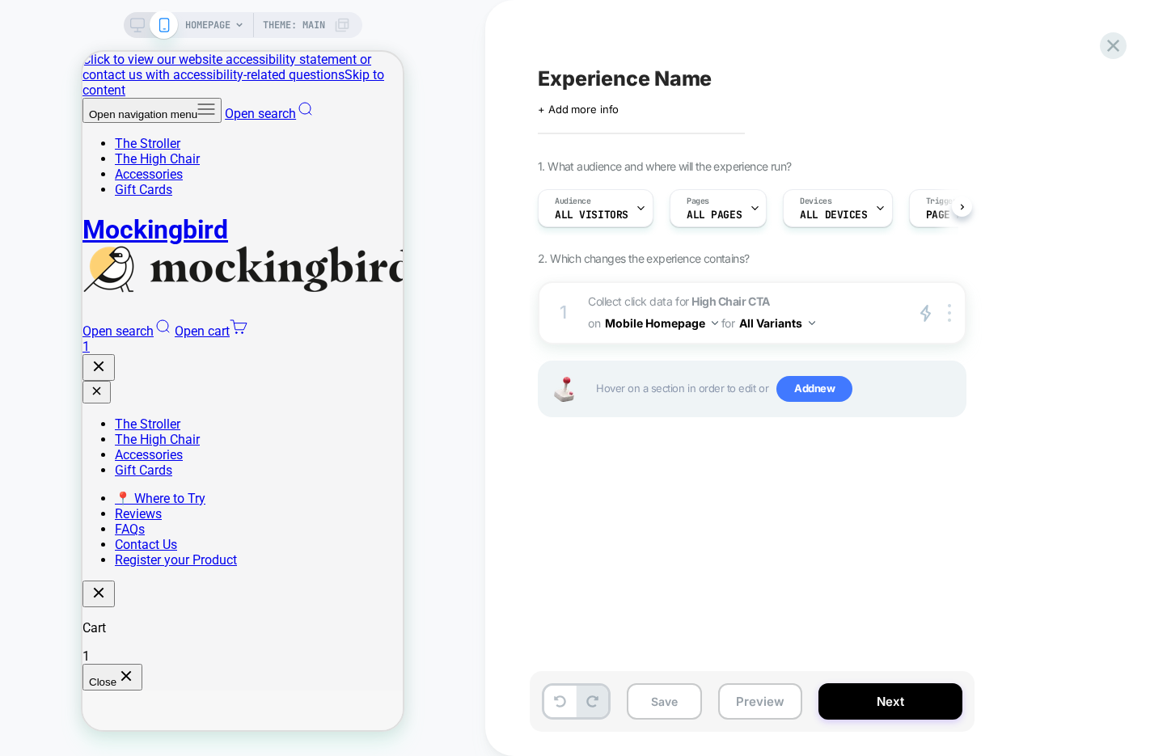
scroll to position [0, 1]
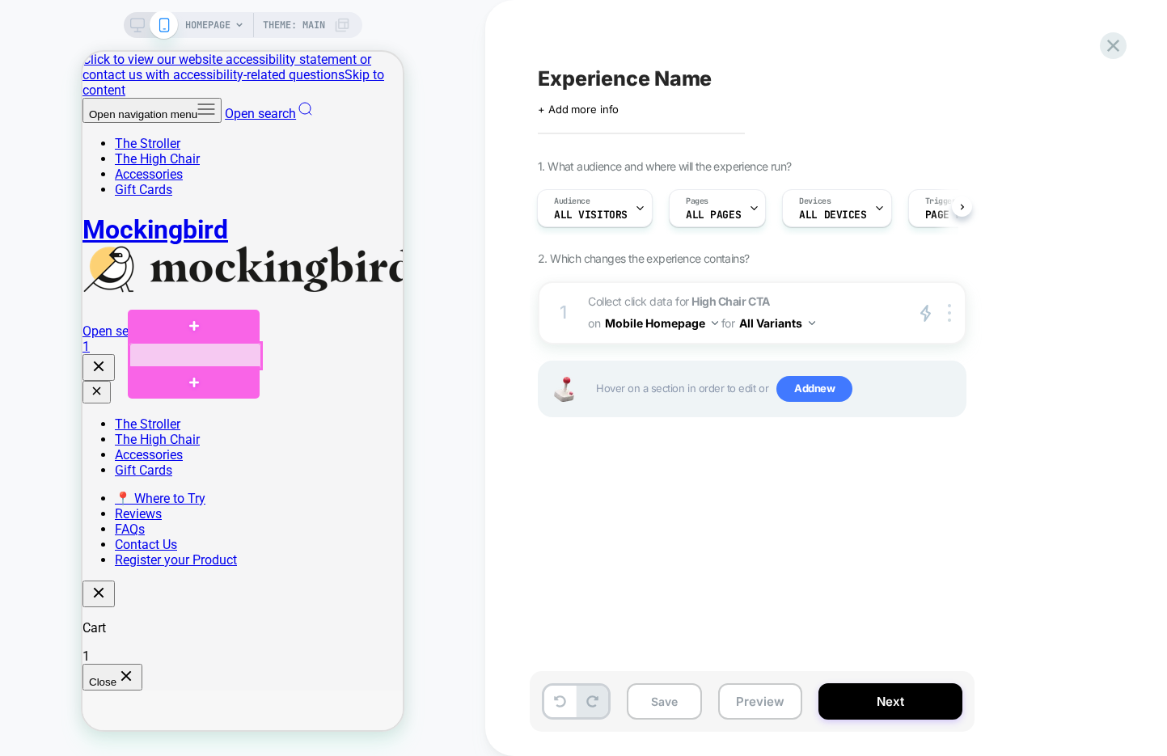
click at [224, 356] on div at bounding box center [195, 356] width 132 height 26
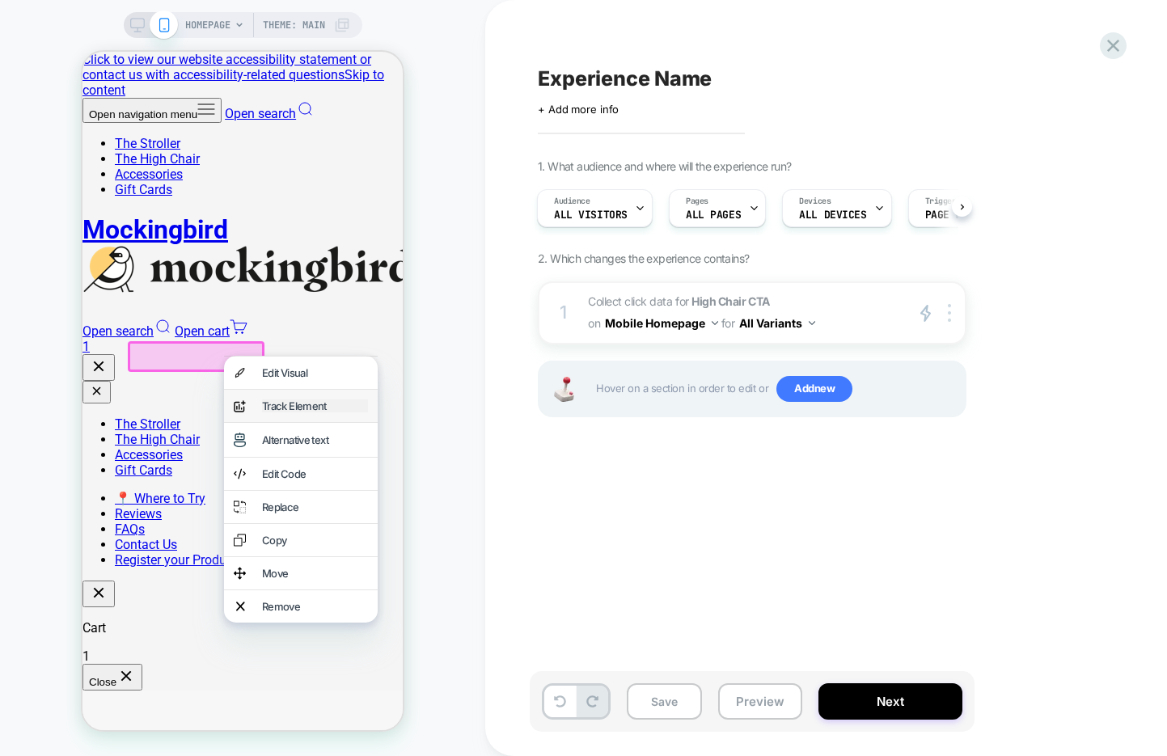
click at [308, 401] on div "Track Element" at bounding box center [315, 405] width 106 height 13
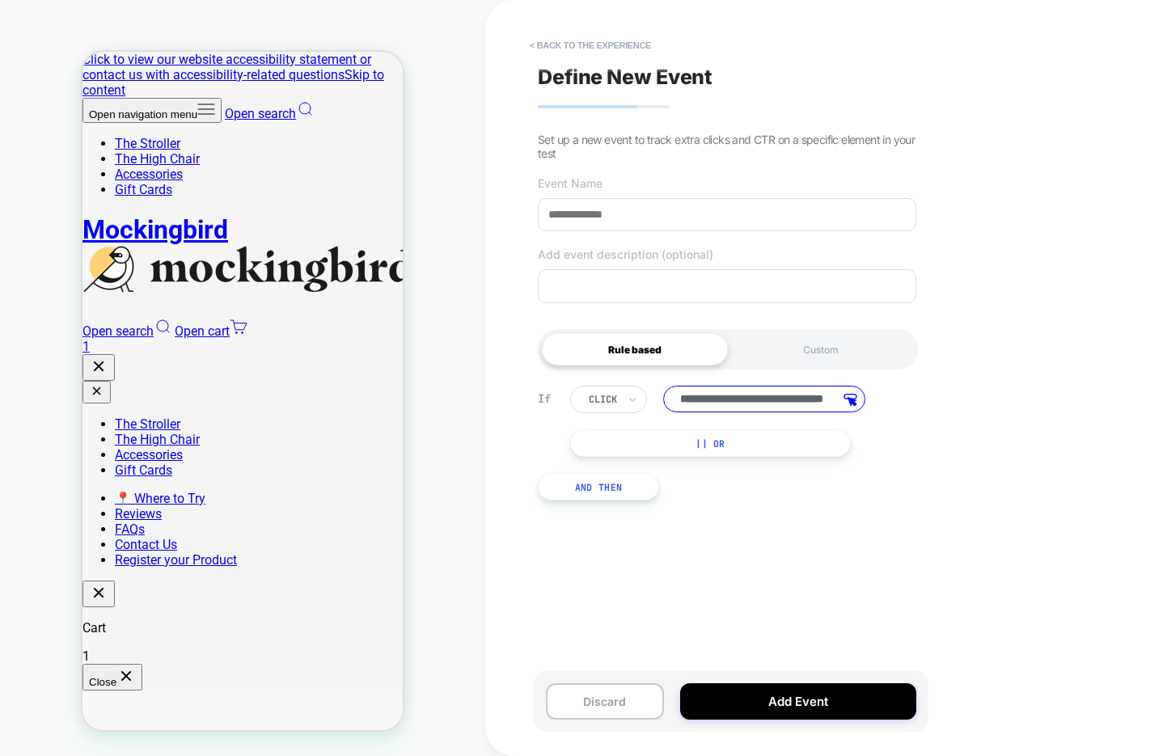
scroll to position [0, 0]
click at [729, 447] on button "|| Or" at bounding box center [710, 442] width 281 height 27
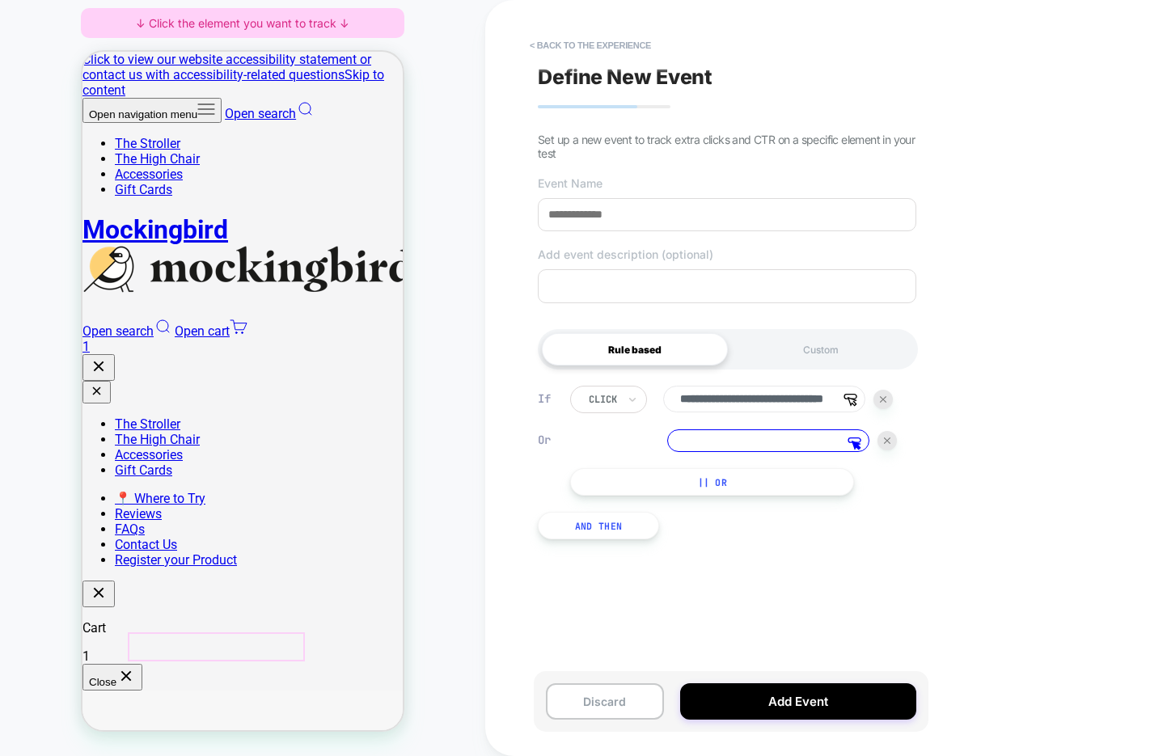
click at [242, 648] on div at bounding box center [216, 646] width 177 height 29
click at [319, 418] on span "Track Clicks" at bounding box center [305, 415] width 54 height 13
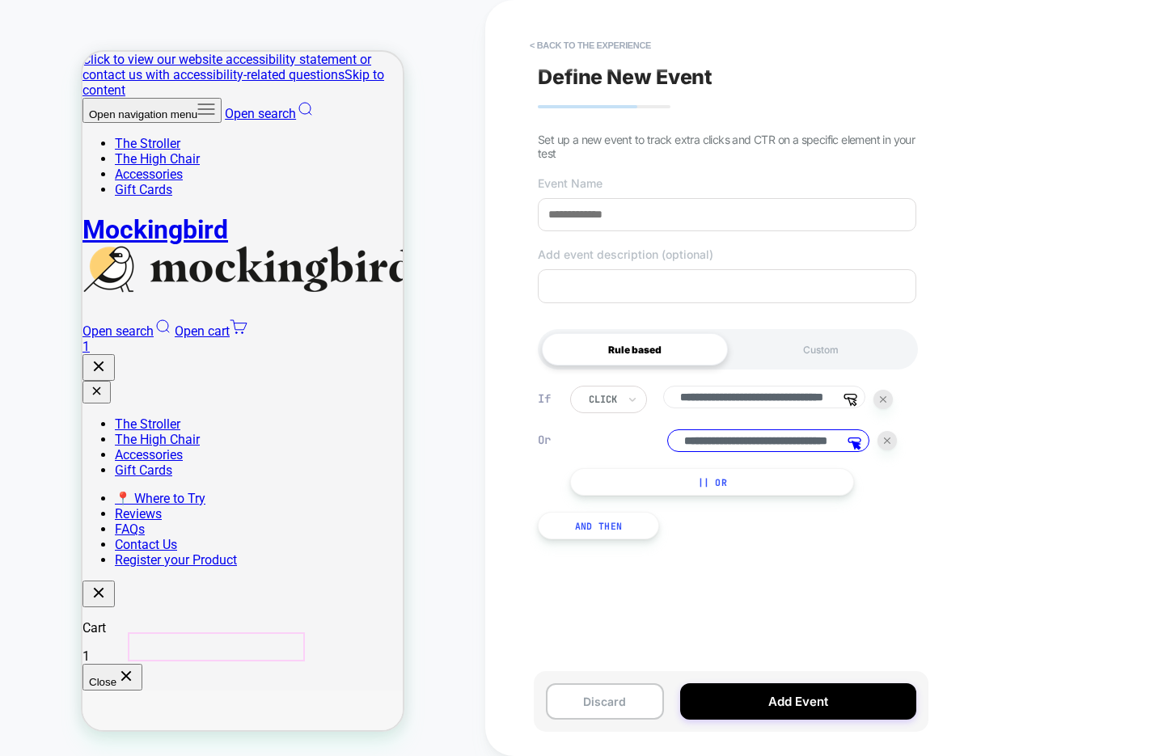
scroll to position [0, 78]
click at [617, 399] on div at bounding box center [603, 399] width 28 height 15
click at [970, 399] on div "**********" at bounding box center [840, 378] width 711 height 756
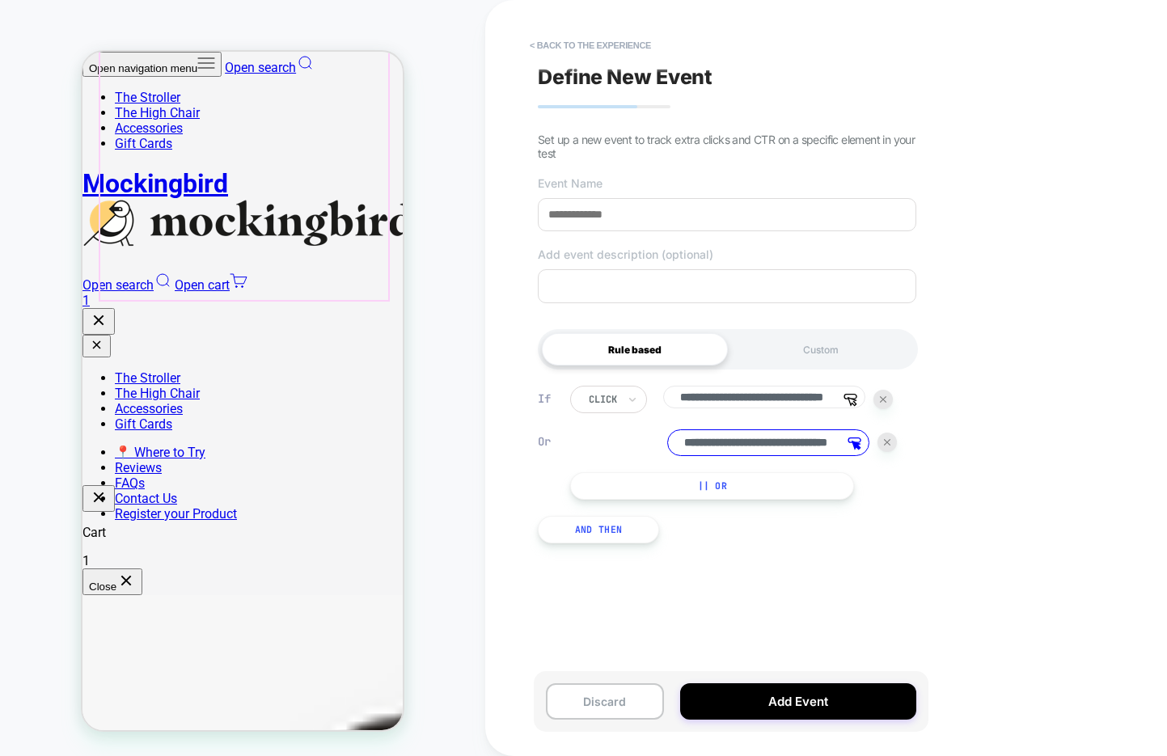
scroll to position [96, 0]
click at [610, 37] on button "< back to the experience" at bounding box center [589, 45] width 137 height 26
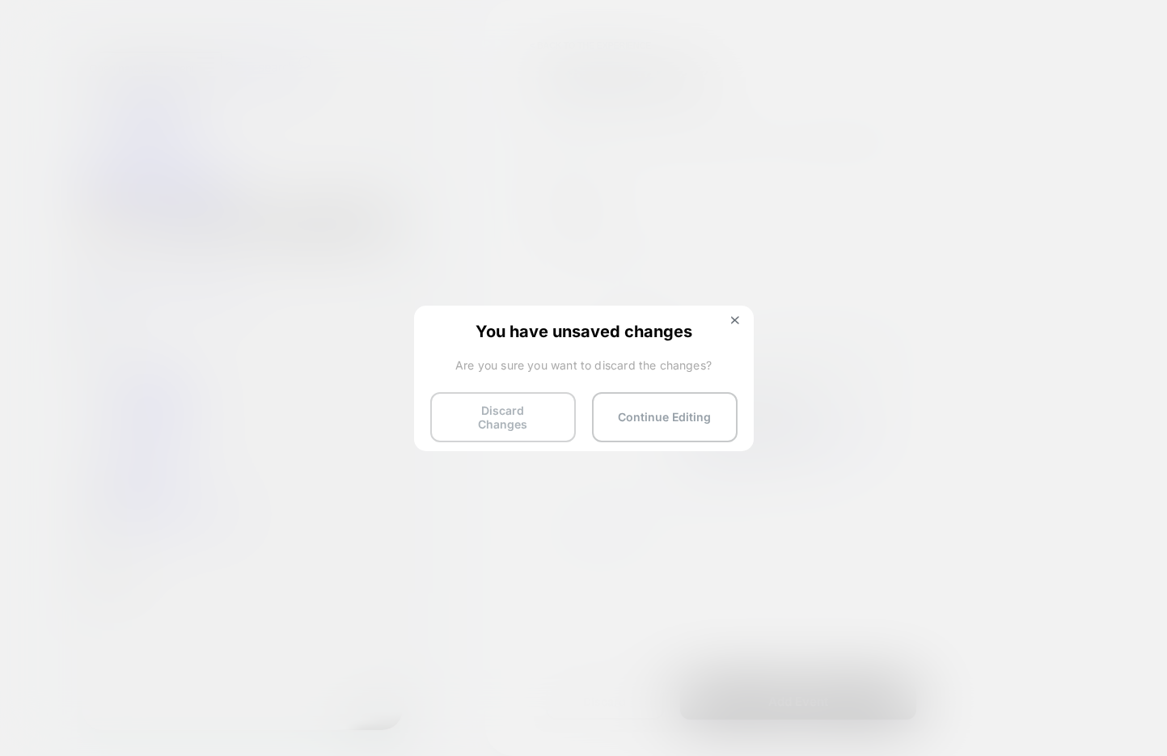
click at [518, 412] on button "Discard Changes" at bounding box center [503, 417] width 146 height 50
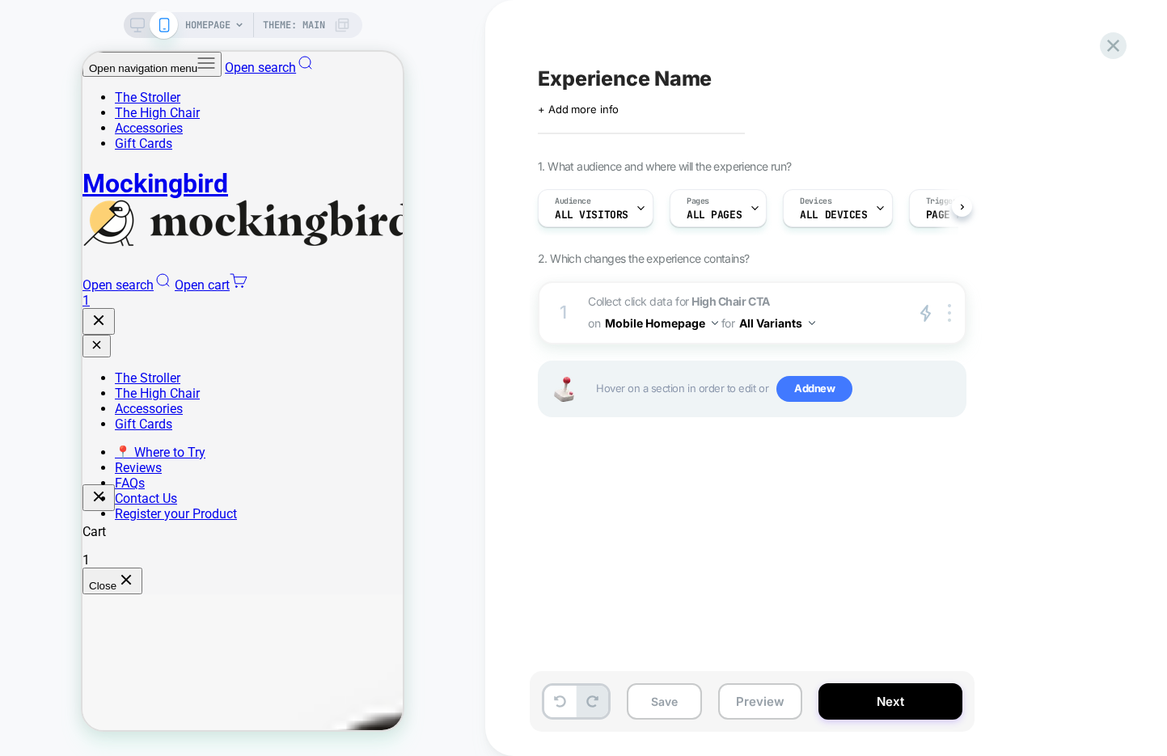
scroll to position [0, 1]
click at [217, 30] on span "HOMEPAGE" at bounding box center [207, 25] width 45 height 26
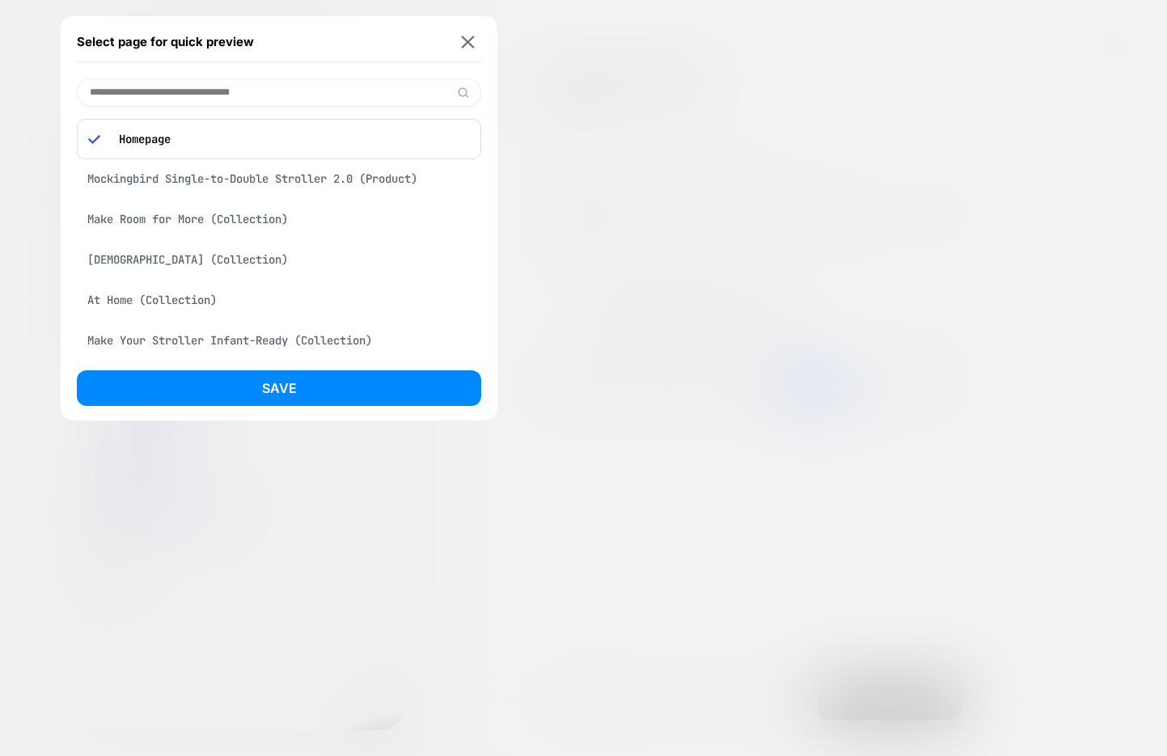
click at [252, 179] on div "Mockingbird Single-to-Double Stroller 2.0 (Product)" at bounding box center [279, 178] width 404 height 31
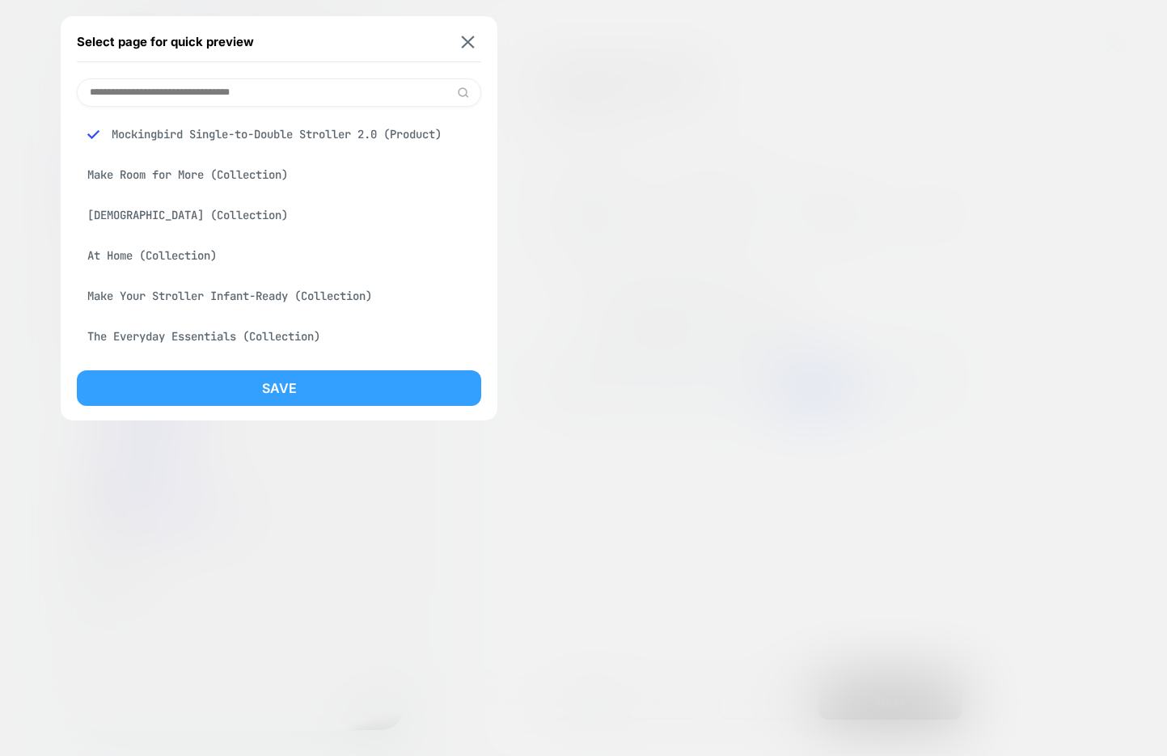
click at [335, 384] on button "Save" at bounding box center [279, 388] width 404 height 36
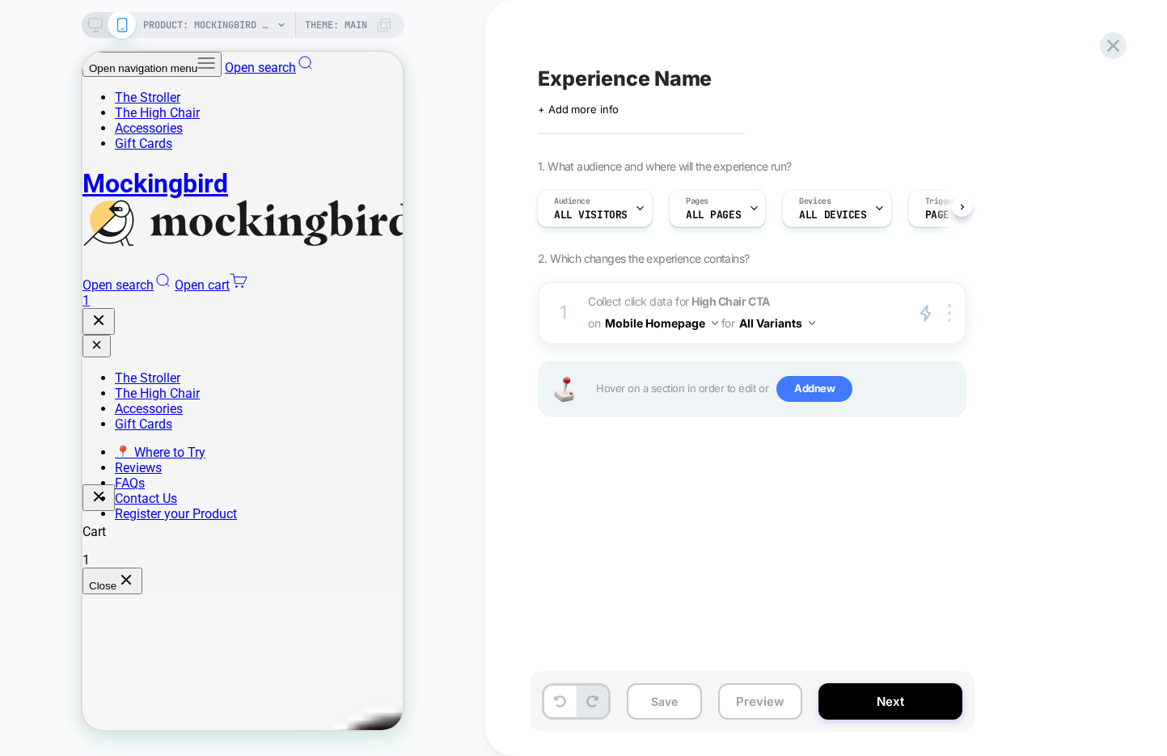
scroll to position [0, 2]
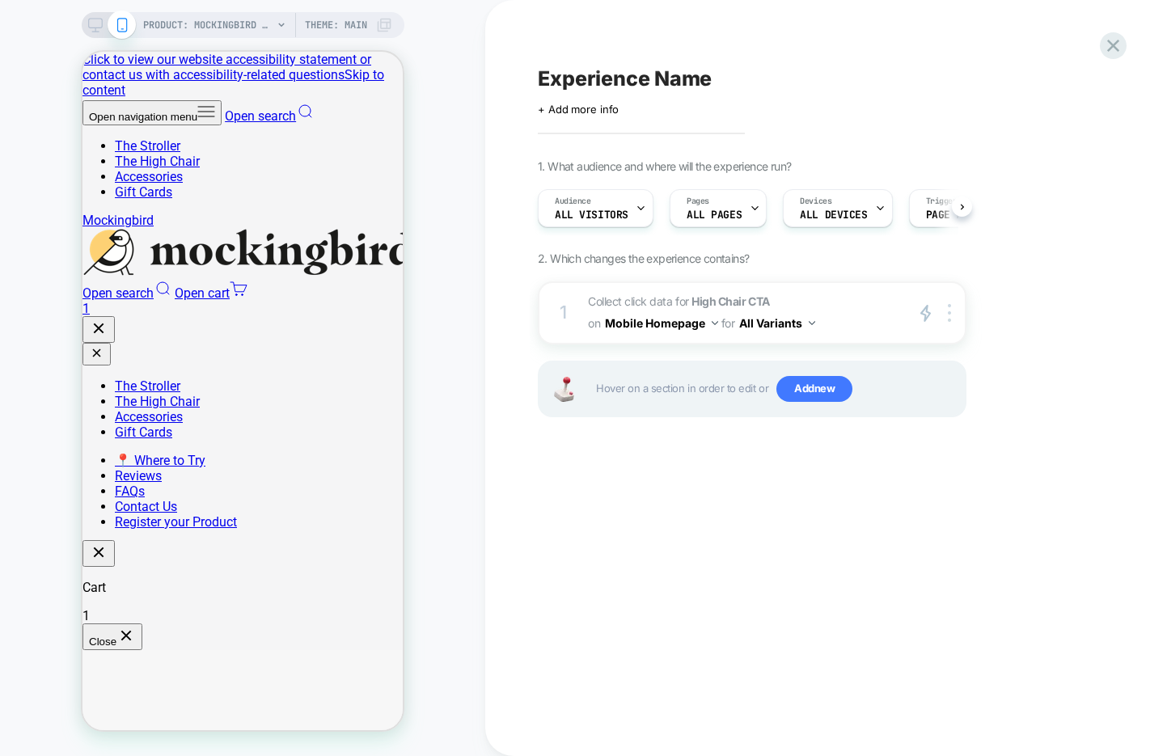
scroll to position [0, 1]
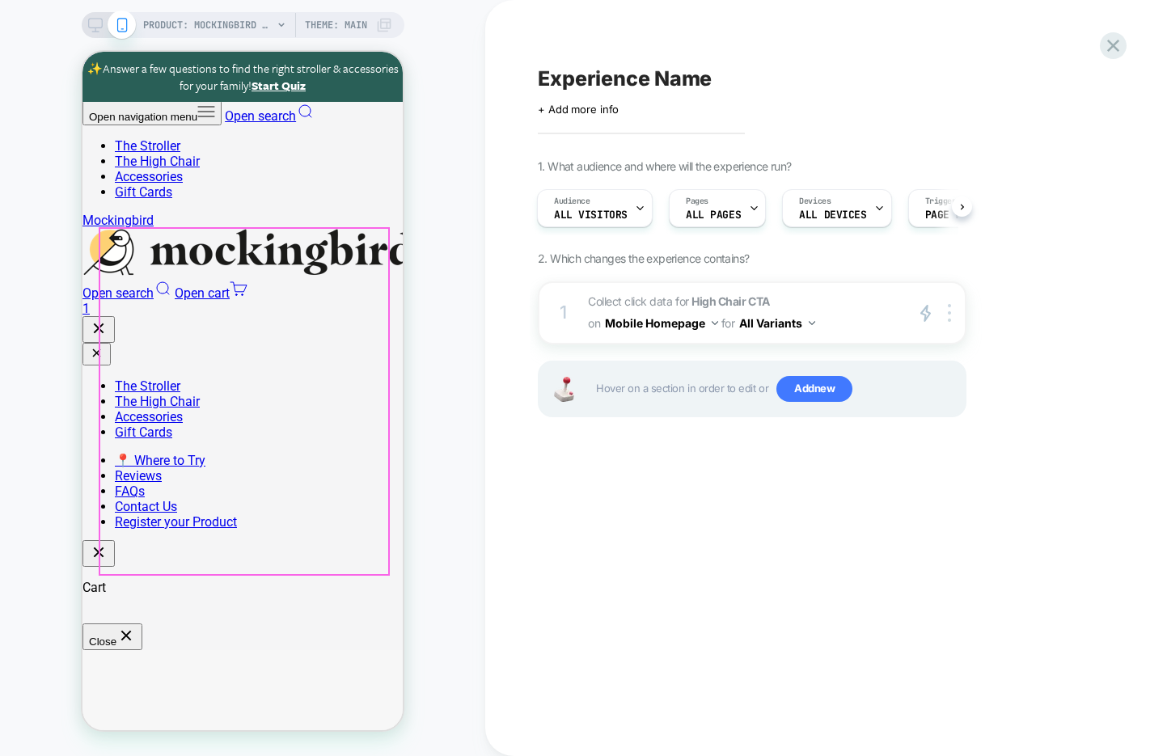
select select "******"
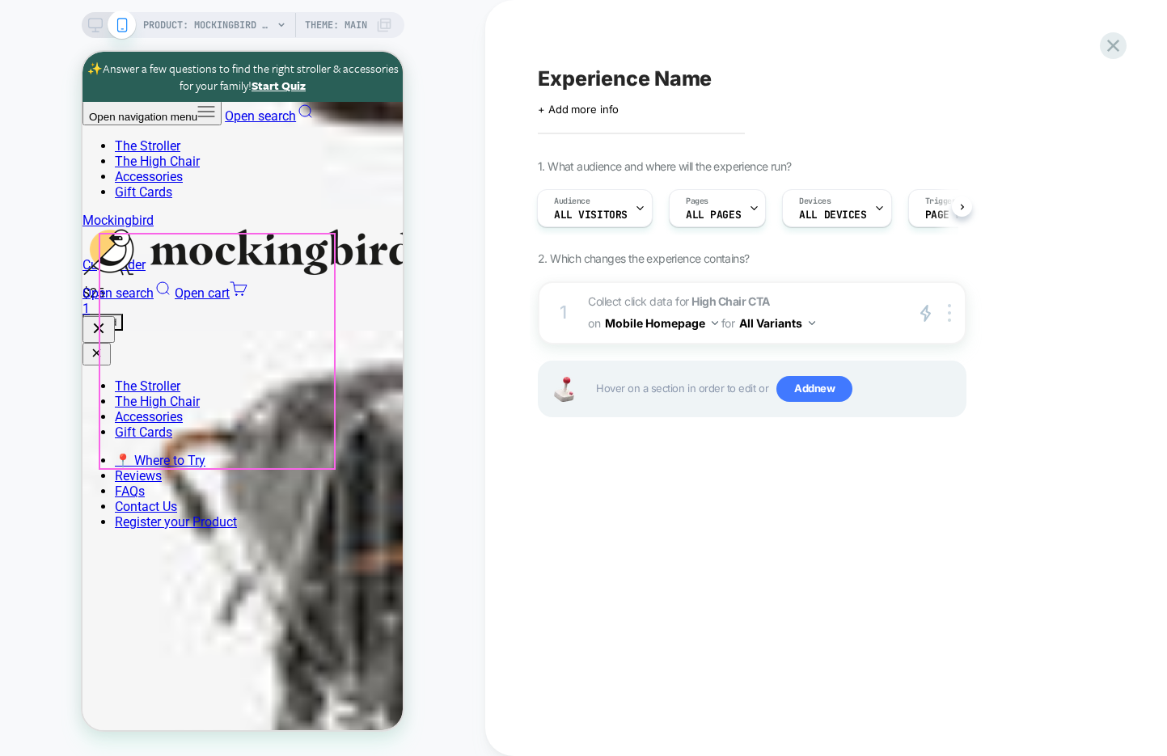
scroll to position [0, 0]
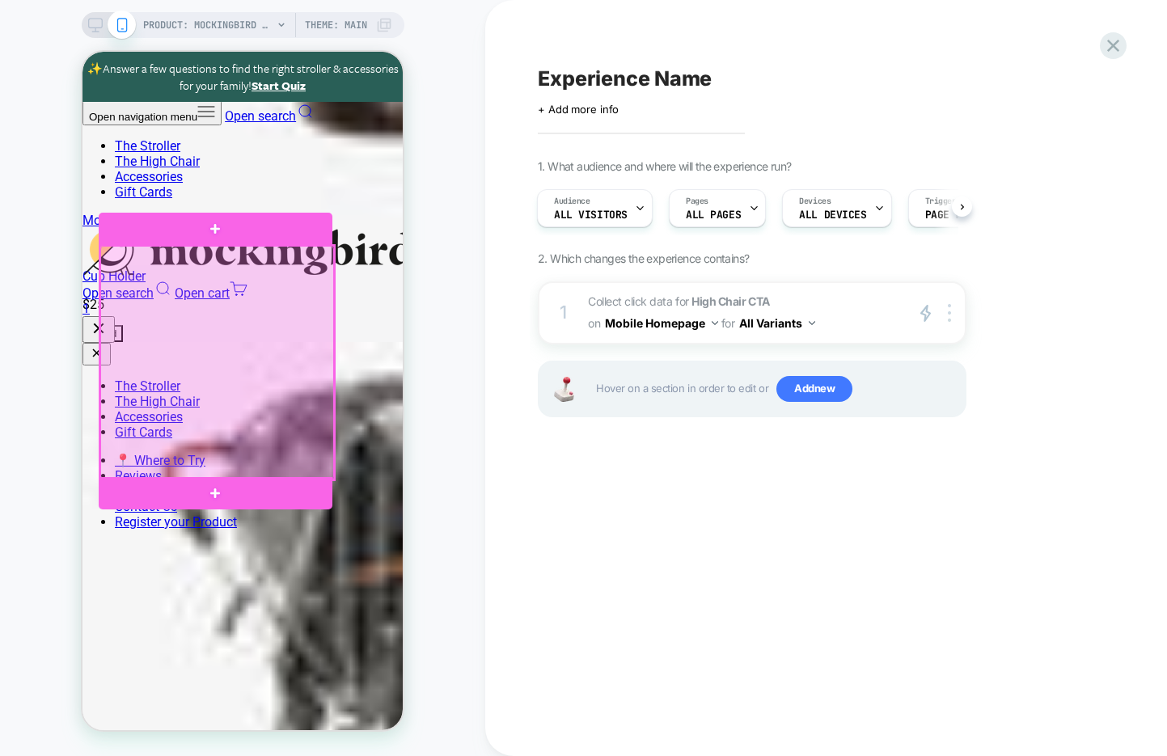
click at [310, 397] on div at bounding box center [217, 363] width 234 height 234
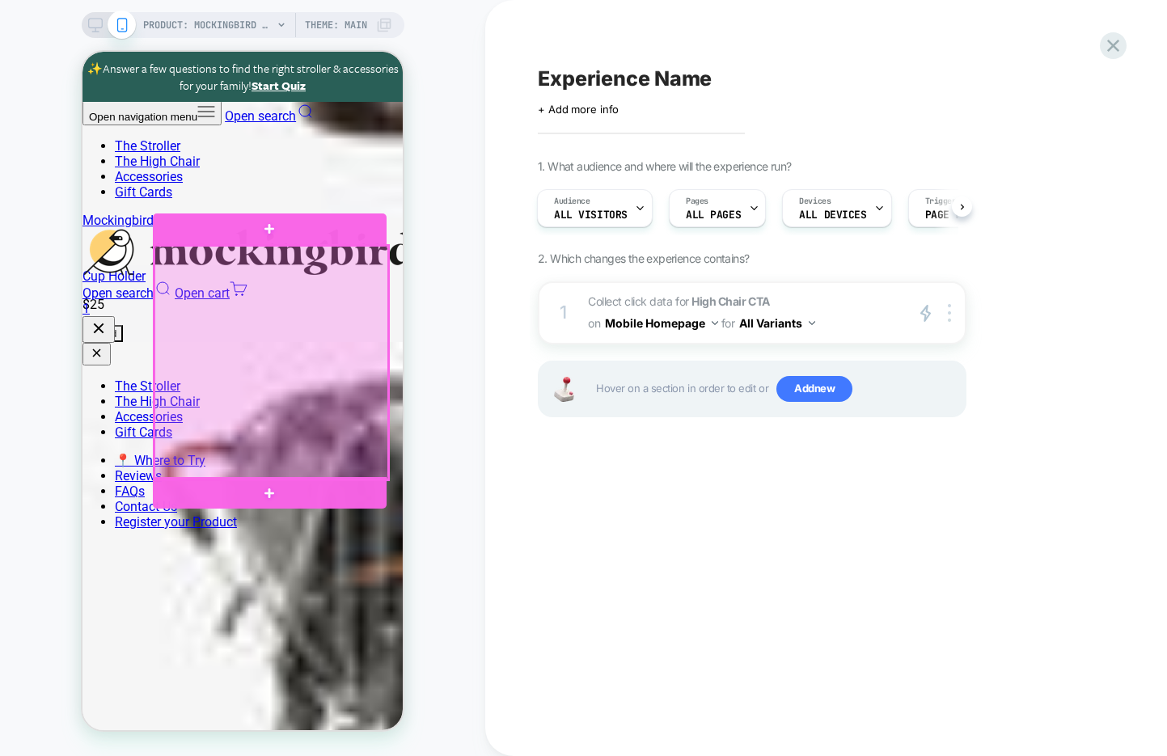
click at [239, 372] on div at bounding box center [271, 363] width 234 height 234
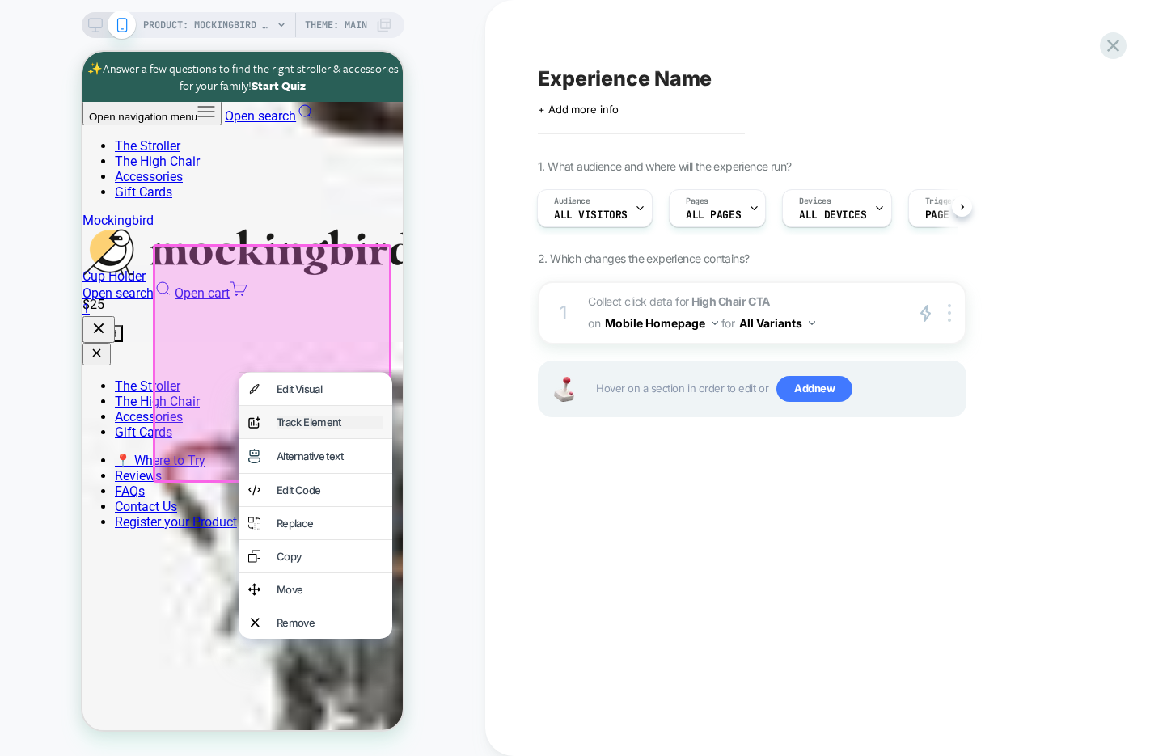
click at [300, 424] on div "Track Element" at bounding box center [330, 422] width 106 height 13
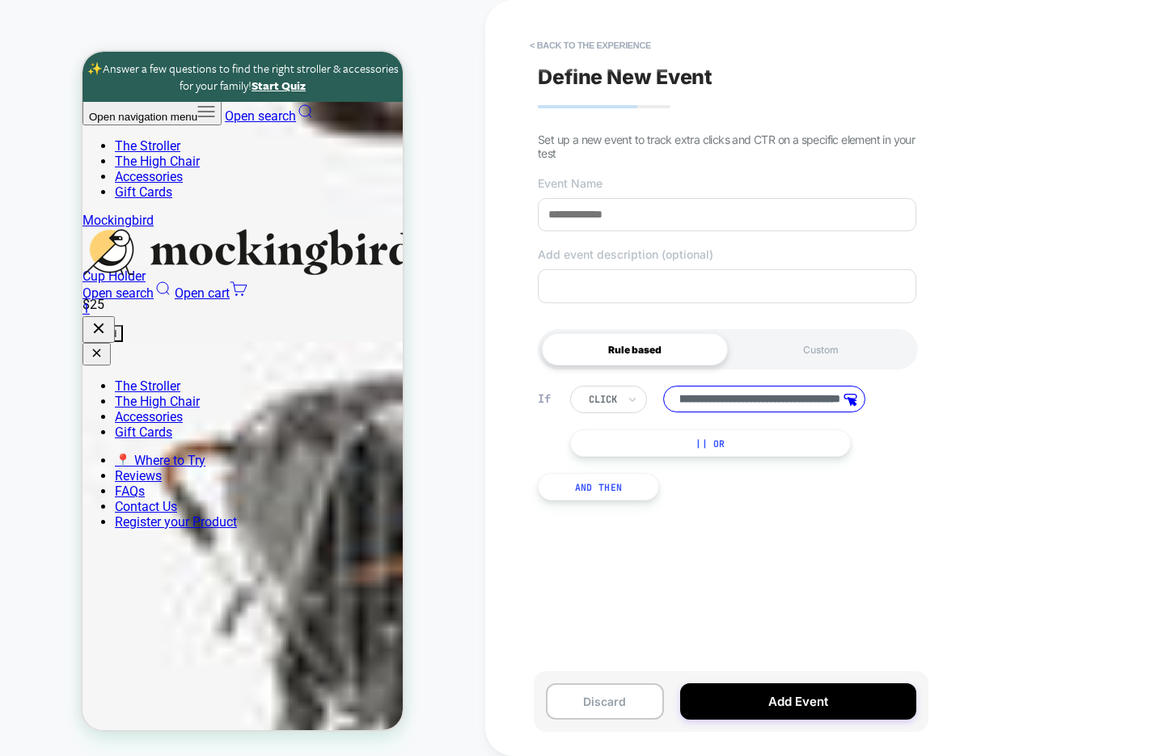
click at [602, 400] on div at bounding box center [603, 399] width 28 height 15
click at [640, 456] on div "click" at bounding box center [638, 446] width 105 height 26
click at [610, 405] on div at bounding box center [603, 399] width 28 height 15
click at [606, 471] on div "hover" at bounding box center [638, 472] width 105 height 26
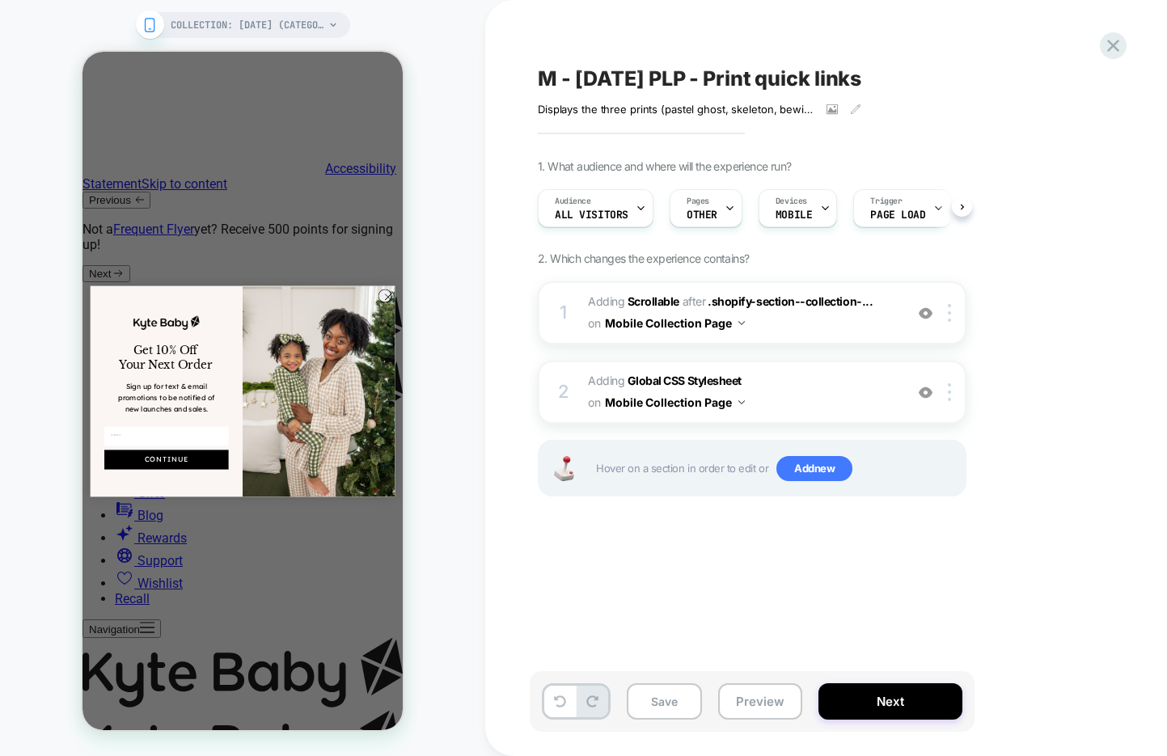
scroll to position [0, 1]
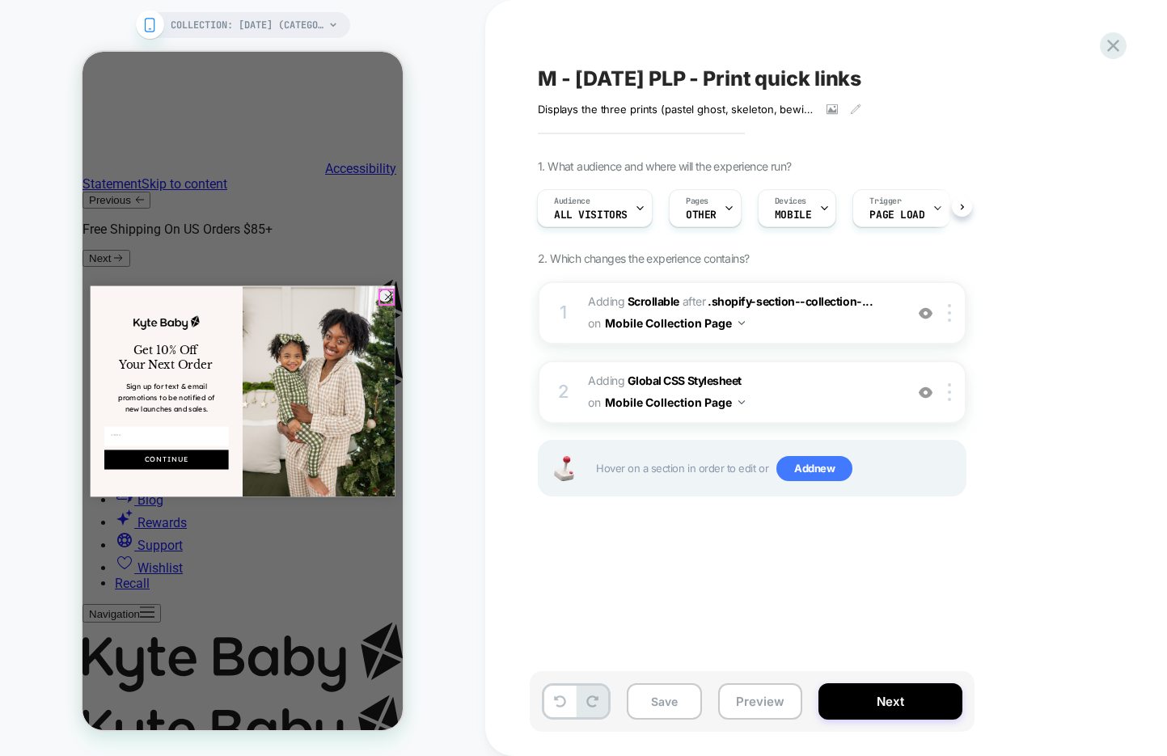
click at [385, 298] on circle "Close dialog" at bounding box center [388, 296] width 13 height 13
click at [389, 295] on circle "Close dialog" at bounding box center [388, 296] width 13 height 13
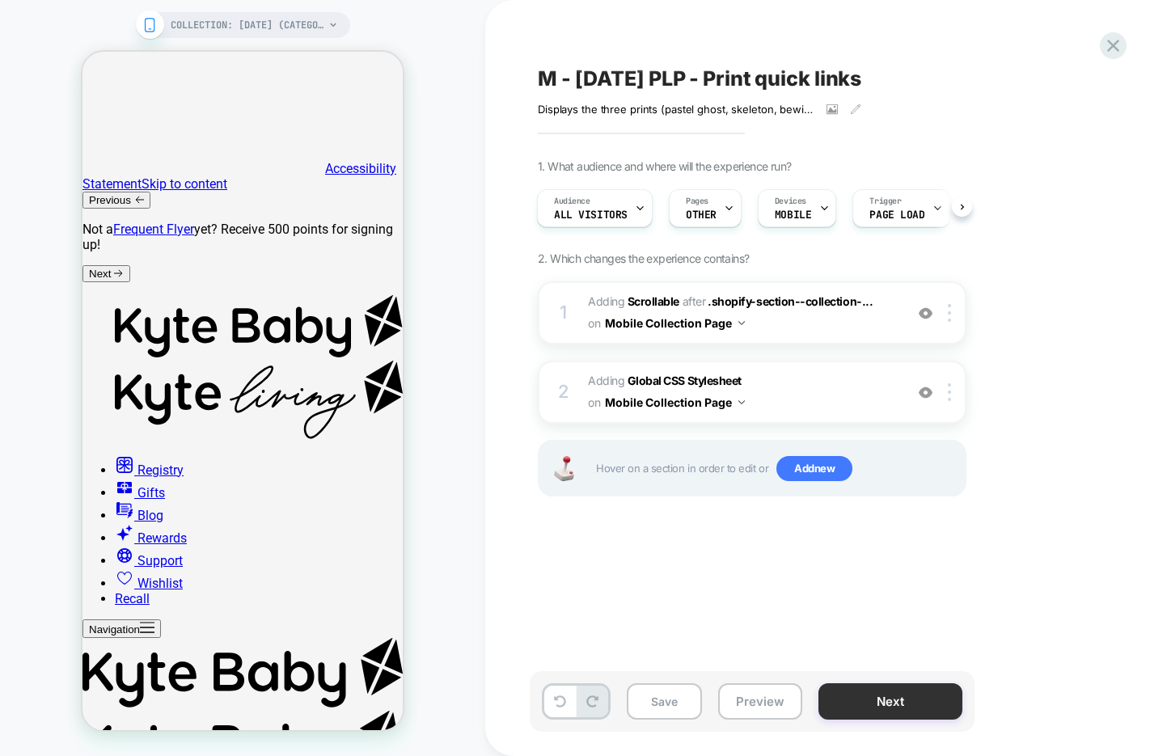
click at [856, 704] on button "Next" at bounding box center [890, 701] width 144 height 36
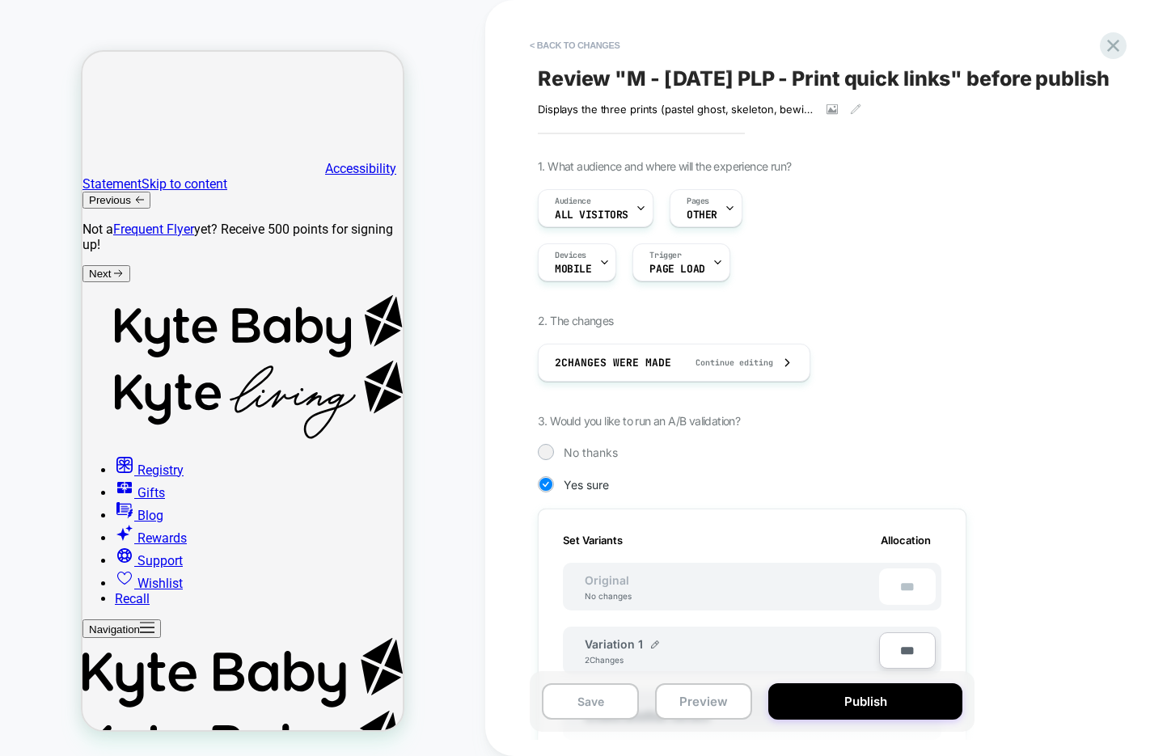
scroll to position [0, 2]
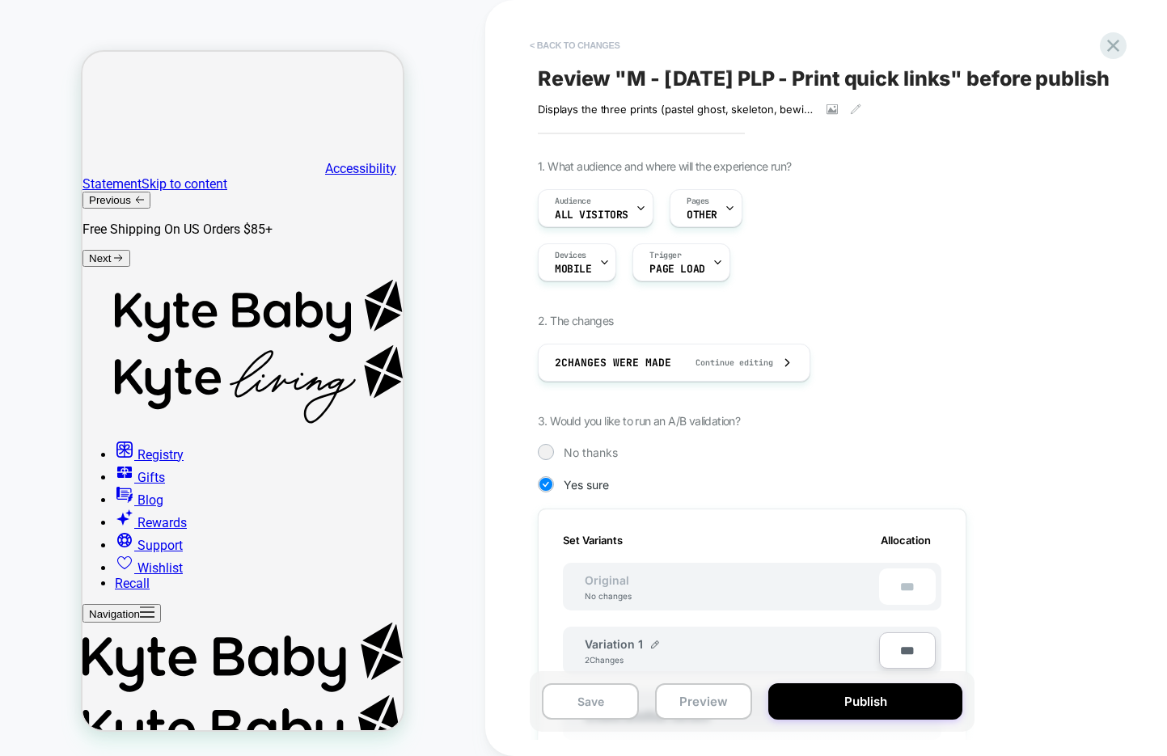
click at [597, 49] on button "< Back to changes" at bounding box center [574, 45] width 107 height 26
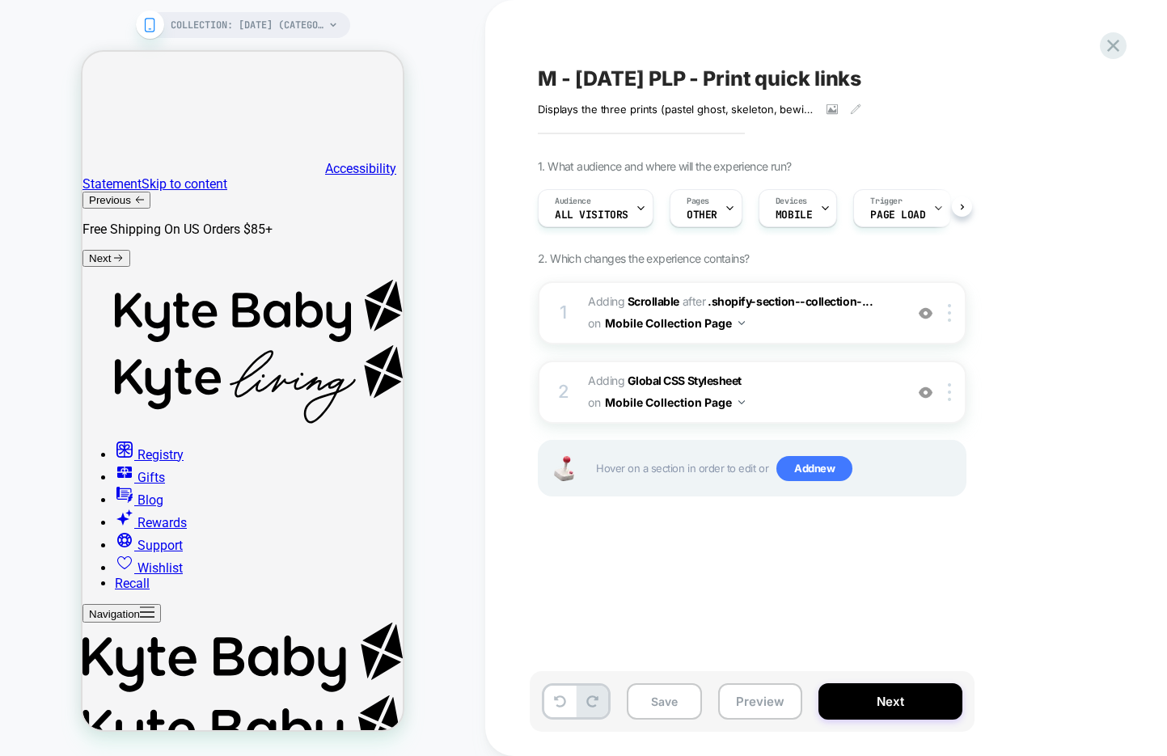
scroll to position [0, 1]
click at [838, 691] on button "Next" at bounding box center [890, 701] width 144 height 36
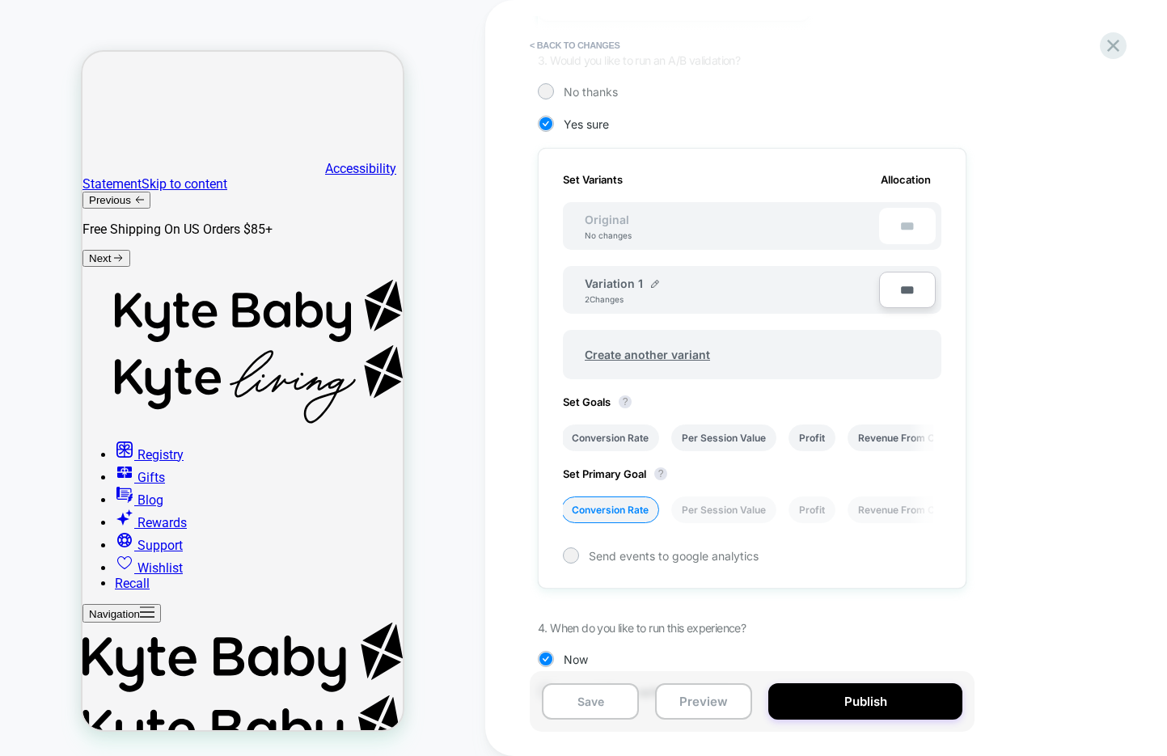
scroll to position [433, 0]
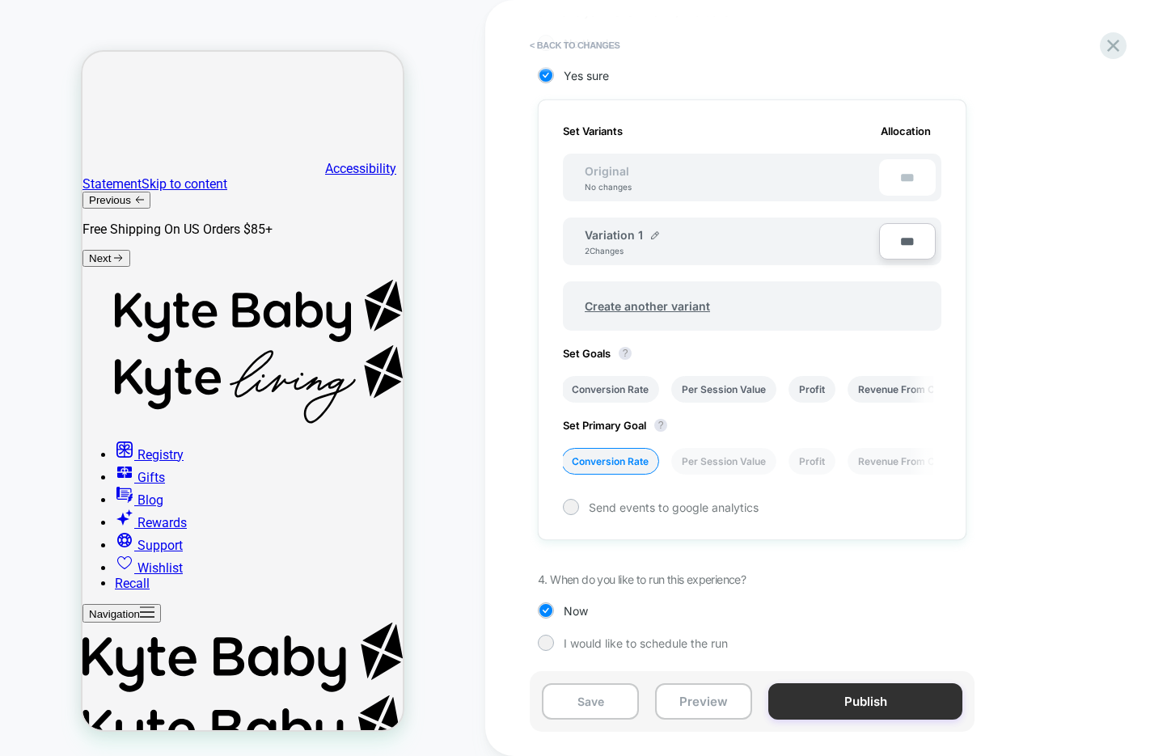
click at [830, 702] on button "Publish" at bounding box center [865, 701] width 194 height 36
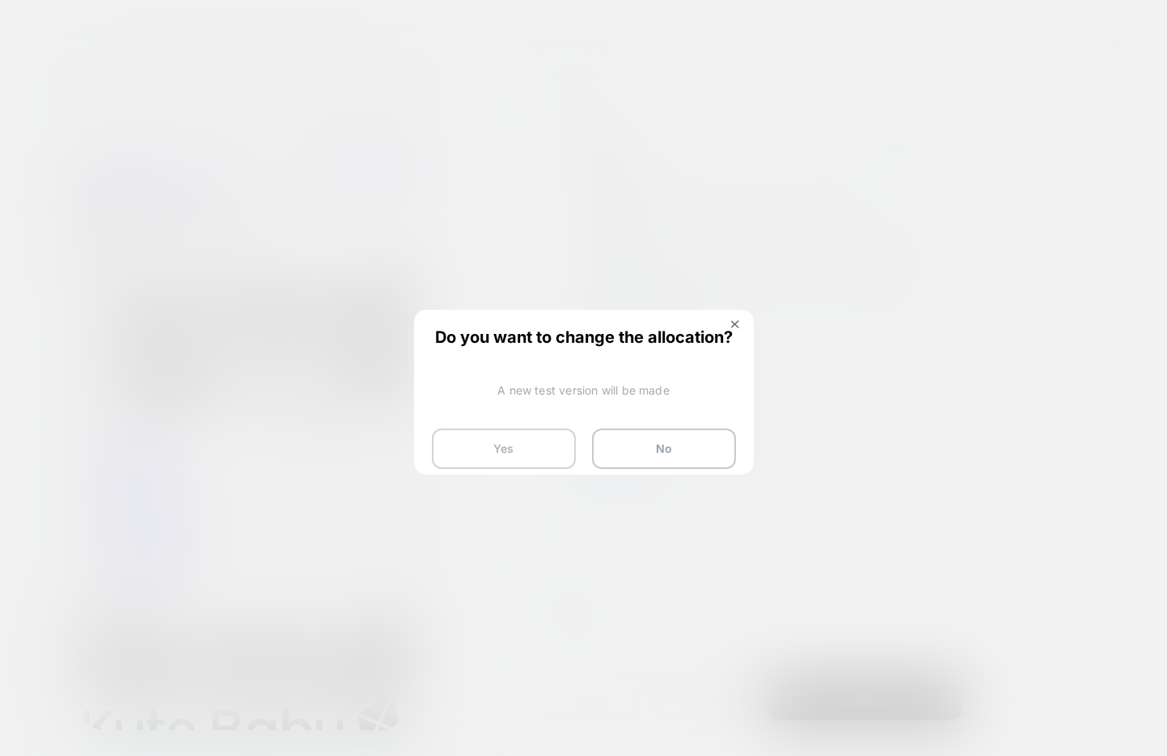
click at [479, 444] on button "Yes" at bounding box center [504, 449] width 144 height 40
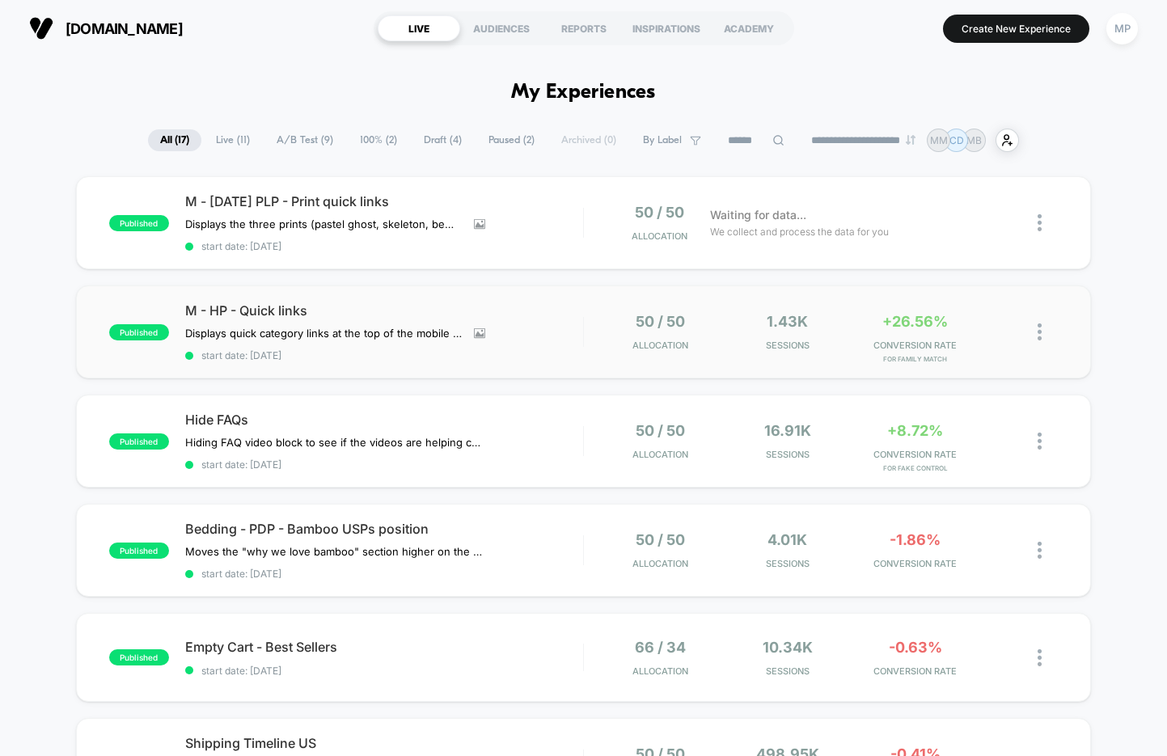
click at [430, 363] on div "published M - HP - Quick links Displays quick category links at the top of the …" at bounding box center [583, 331] width 1015 height 93
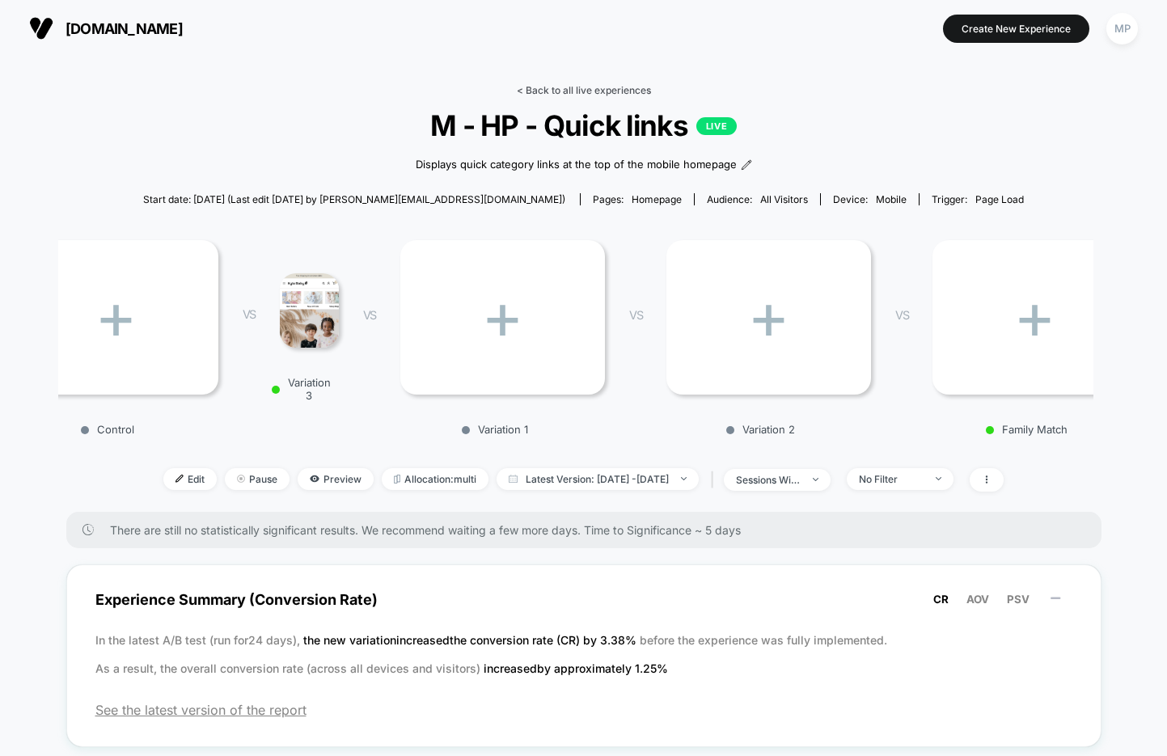
click at [551, 92] on link "< Back to all live experiences" at bounding box center [584, 90] width 134 height 12
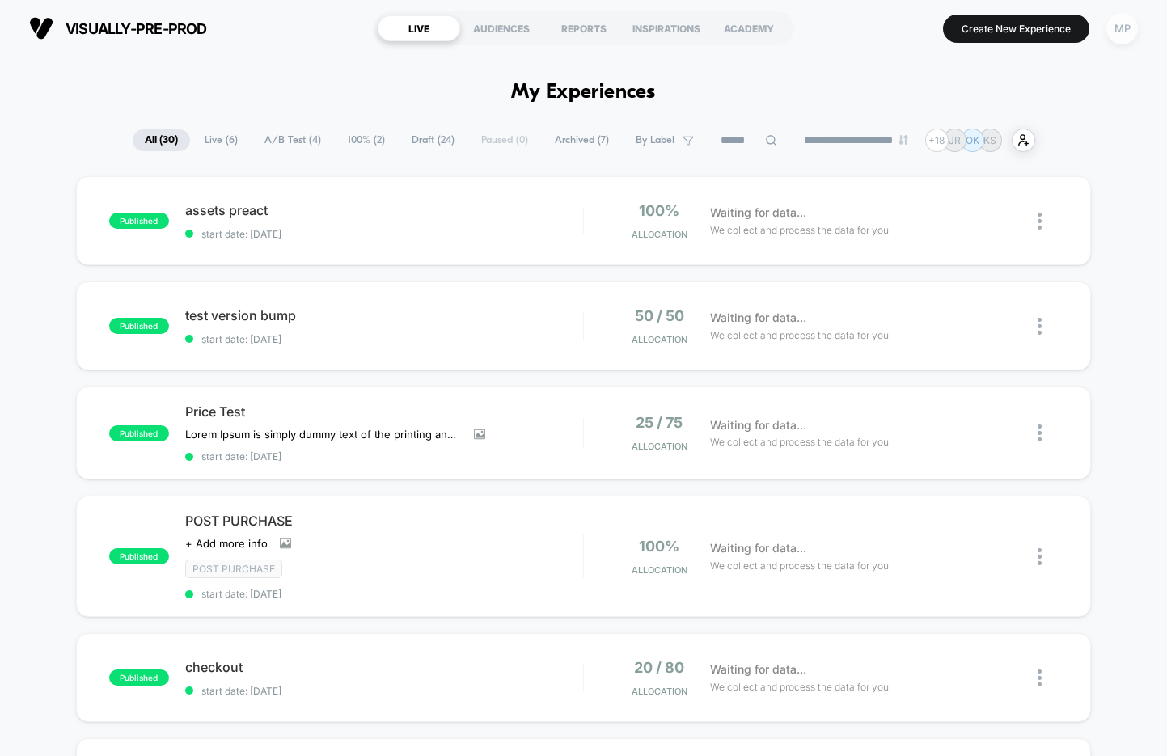
click at [1117, 26] on div "MP" at bounding box center [1122, 29] width 32 height 32
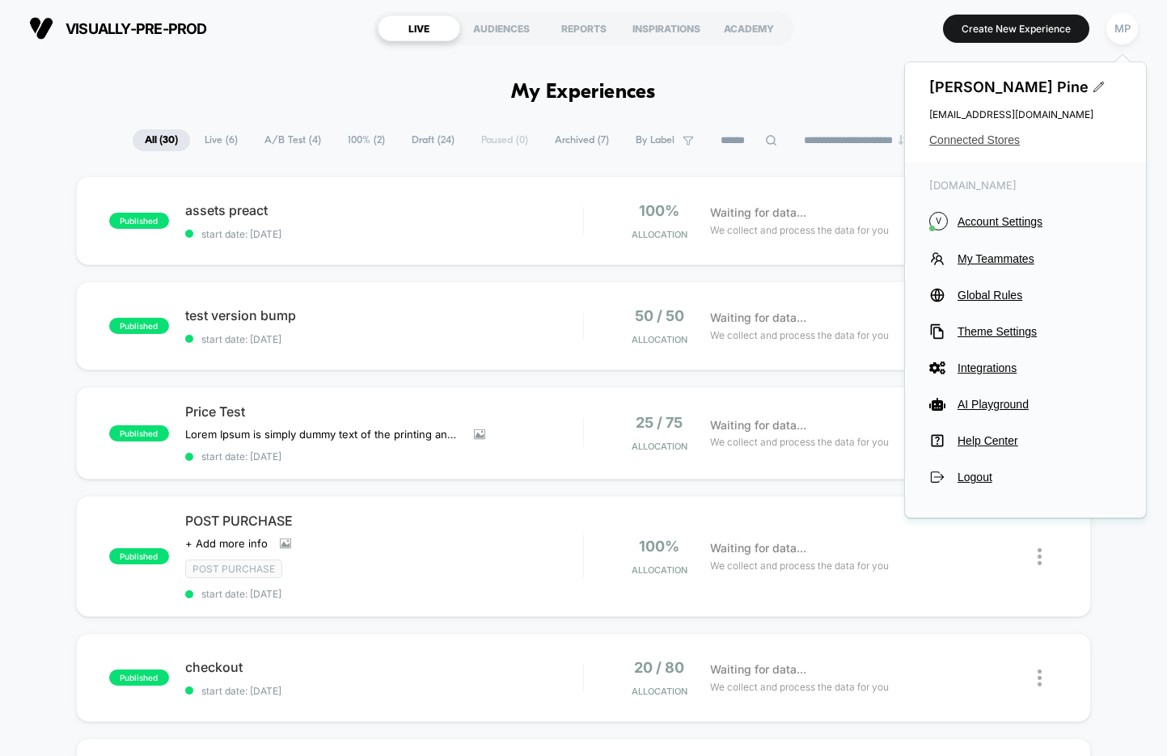
click at [993, 145] on span "Connected Stores" at bounding box center [1025, 139] width 192 height 13
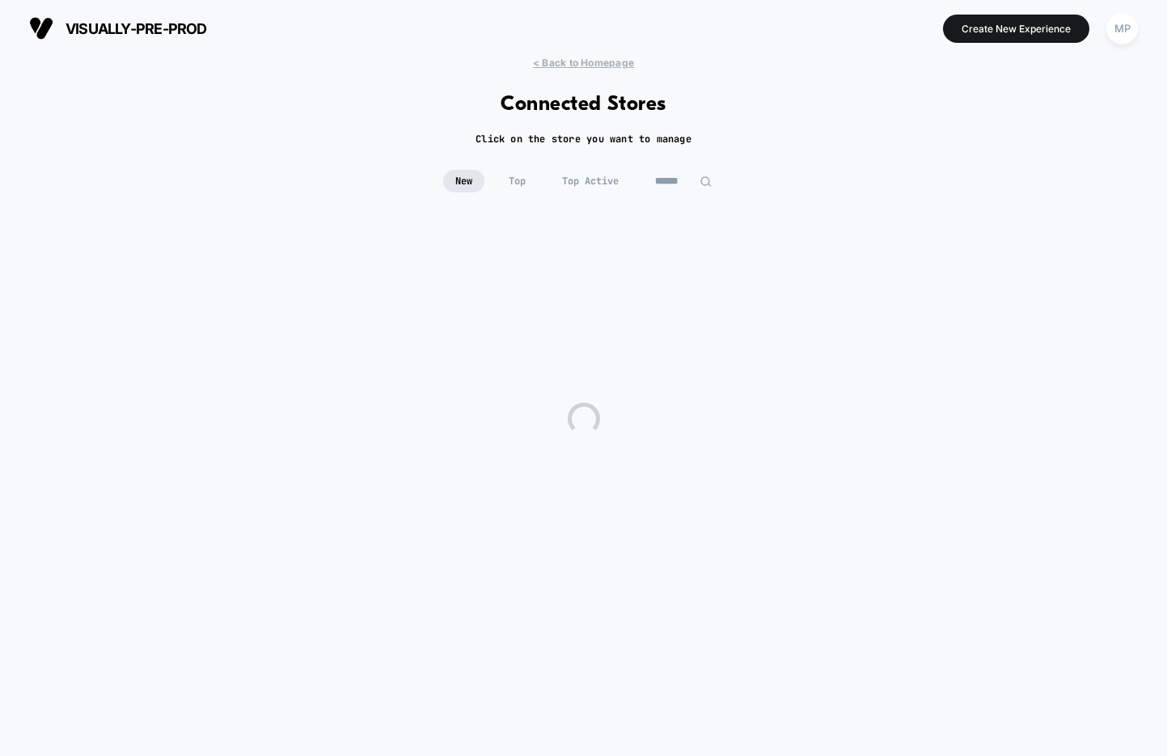
click at [674, 184] on input at bounding box center [683, 181] width 81 height 23
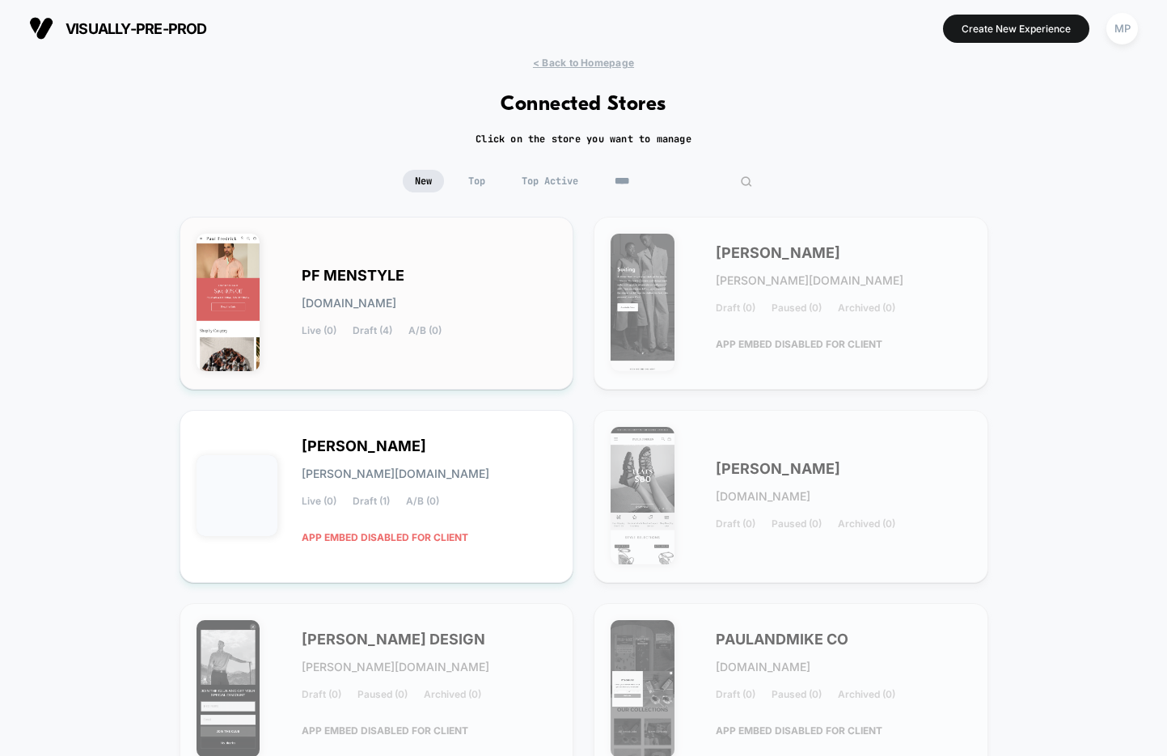
type input "****"
click at [475, 296] on div "PF MENSTYLE [DOMAIN_NAME] Live (0) Draft (4) A/B (0)" at bounding box center [429, 303] width 255 height 66
